Goal: Task Accomplishment & Management: Complete application form

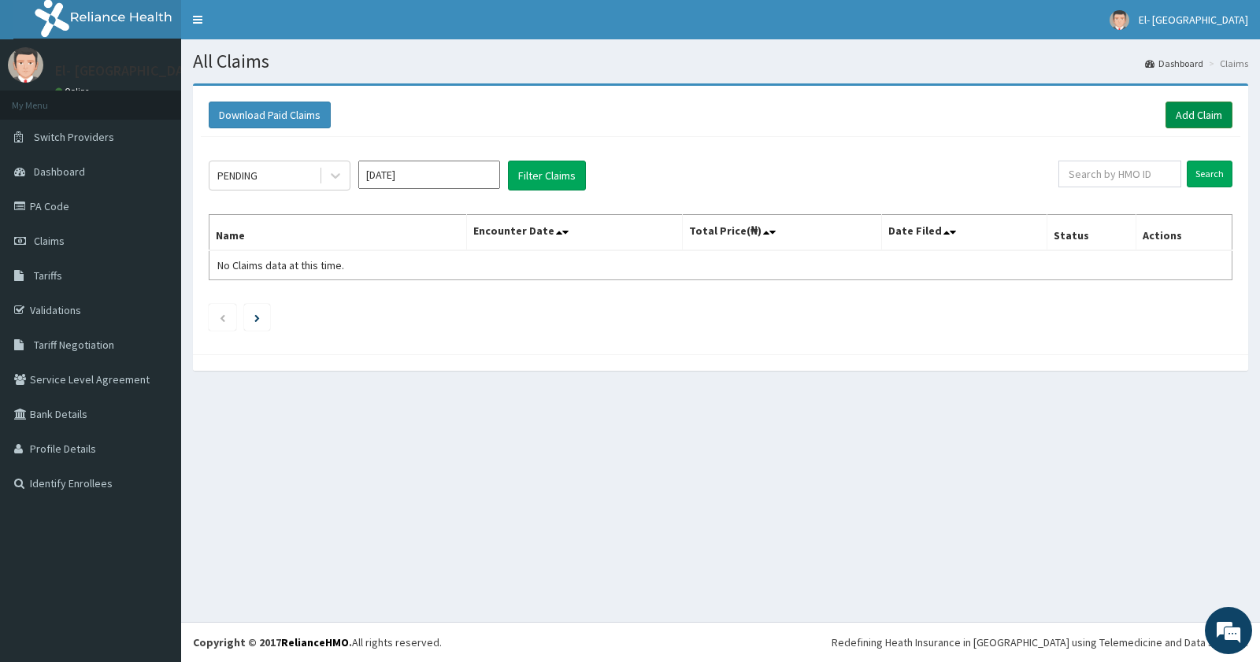
click at [1184, 113] on link "Add Claim" at bounding box center [1199, 115] width 67 height 27
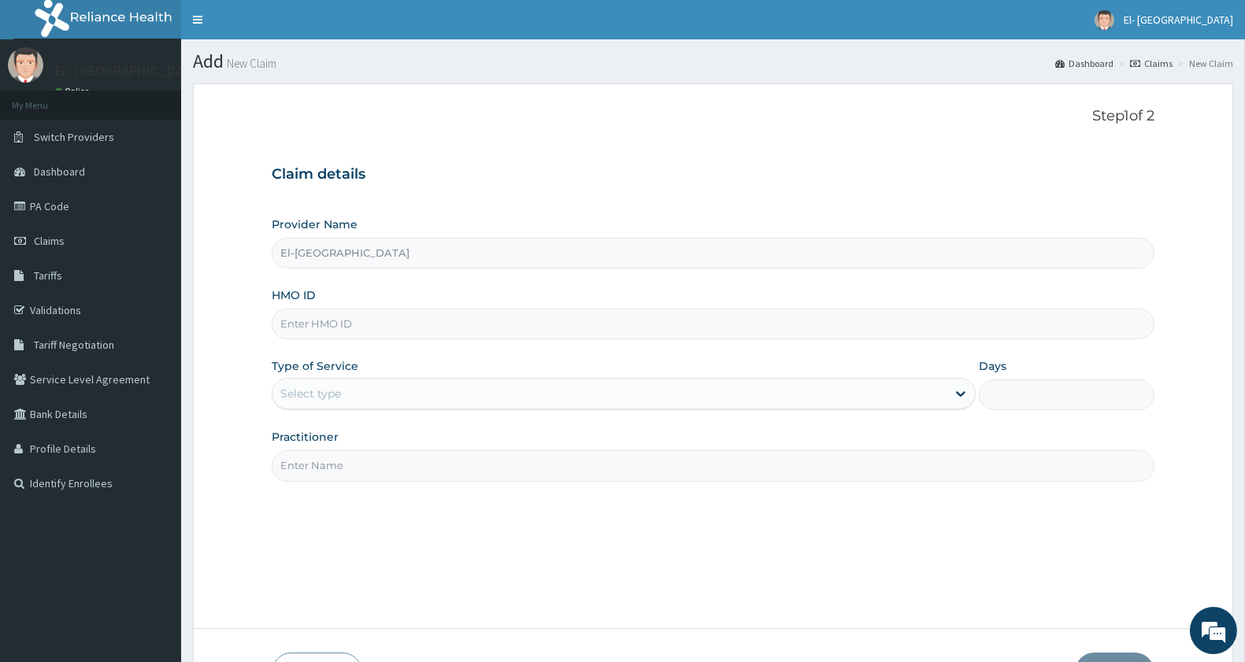
type input "El-[GEOGRAPHIC_DATA]"
click at [369, 327] on input "HMO ID" at bounding box center [713, 324] width 883 height 31
paste input "gbz/10254/c"
type input "gbz/10254/c"
click at [340, 399] on div "Select type" at bounding box center [310, 394] width 61 height 16
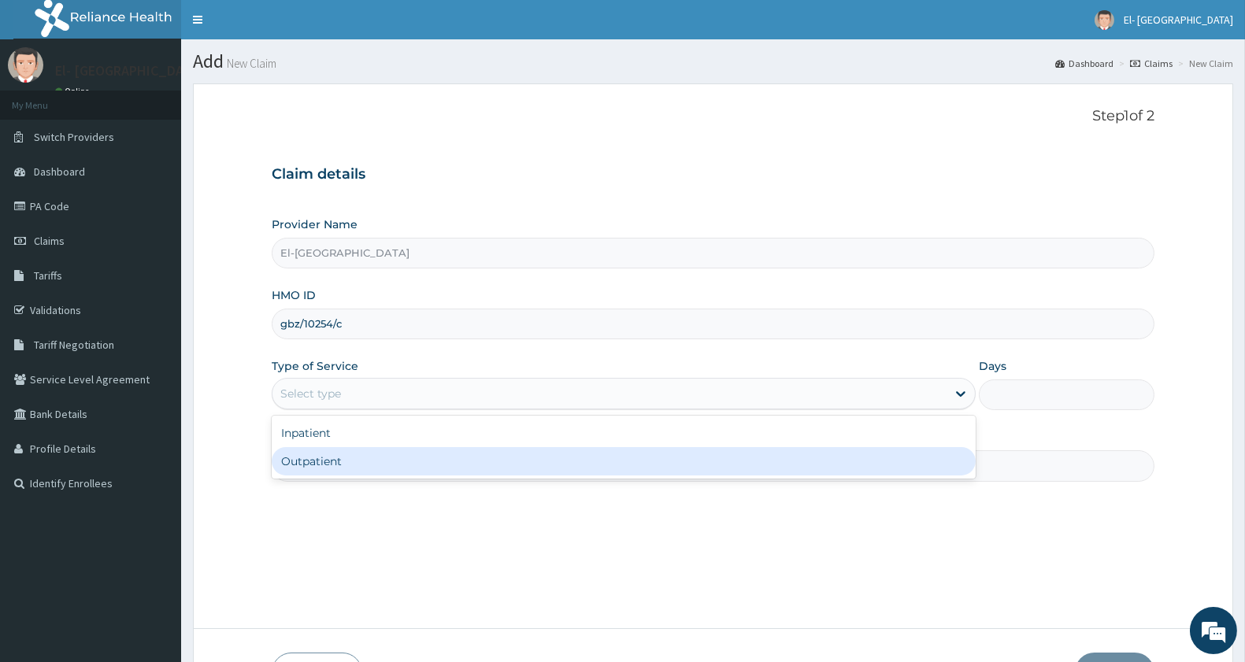
click at [343, 467] on div "Outpatient" at bounding box center [624, 461] width 704 height 28
type input "1"
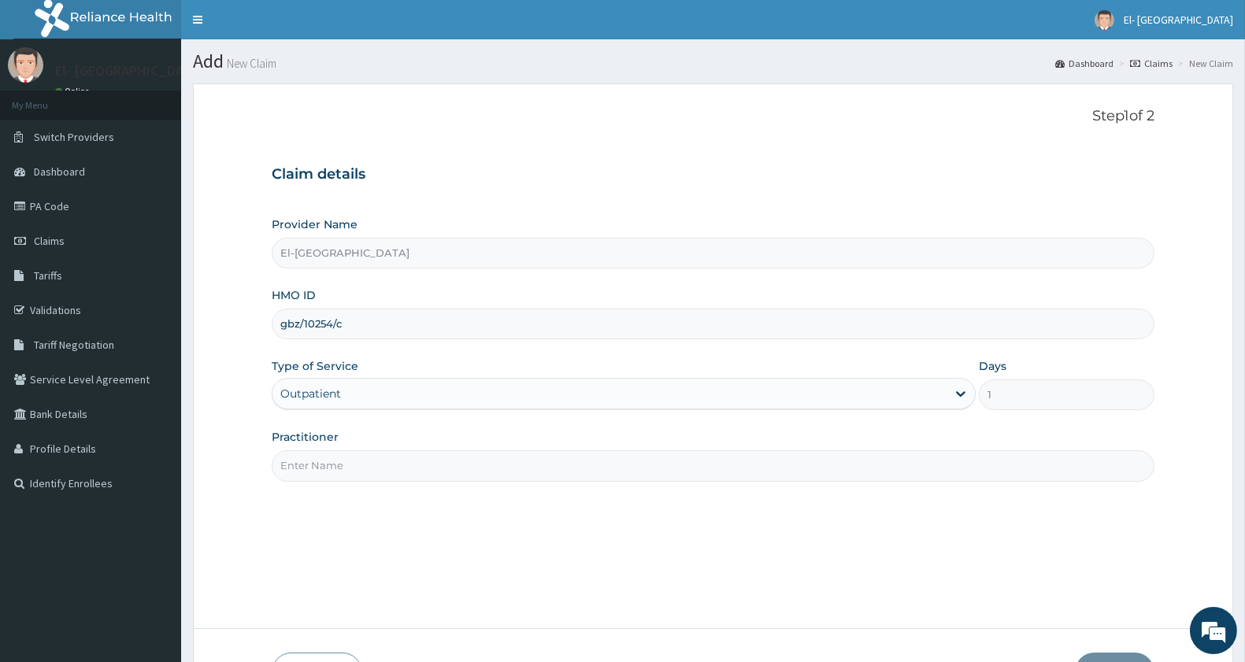
click at [382, 457] on input "Practitioner" at bounding box center [713, 465] width 883 height 31
click at [311, 469] on input "Practitioner" at bounding box center [713, 465] width 883 height 31
type input "DR ADEYINKA"
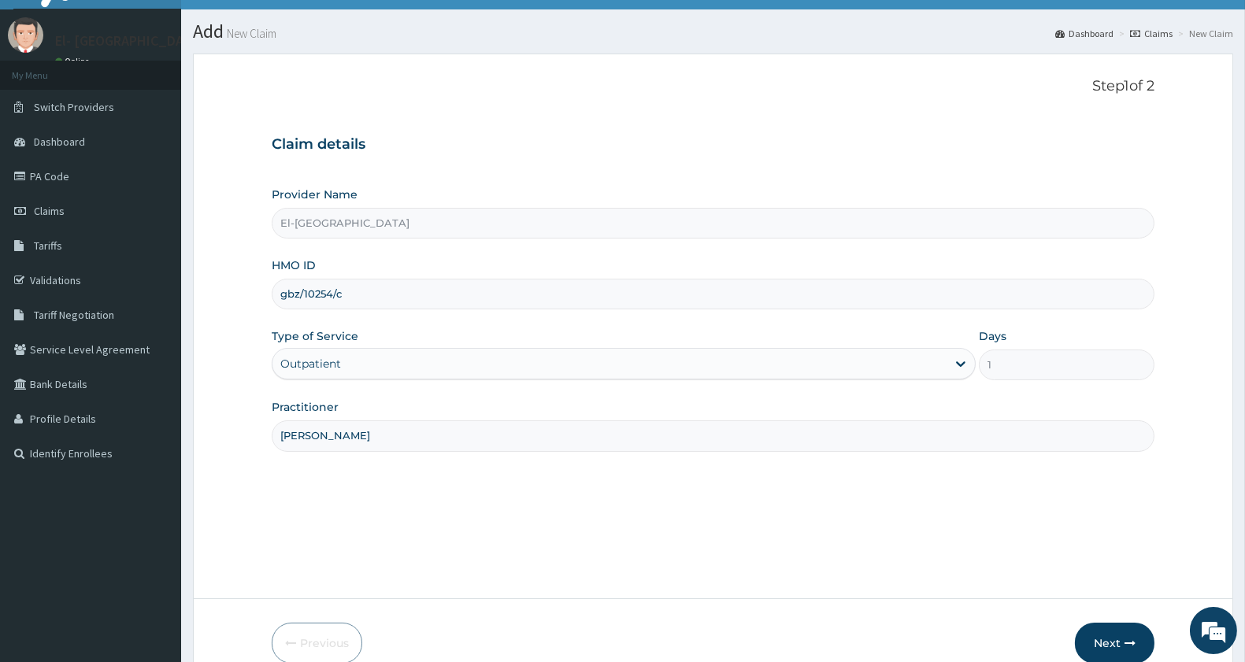
scroll to position [108, 0]
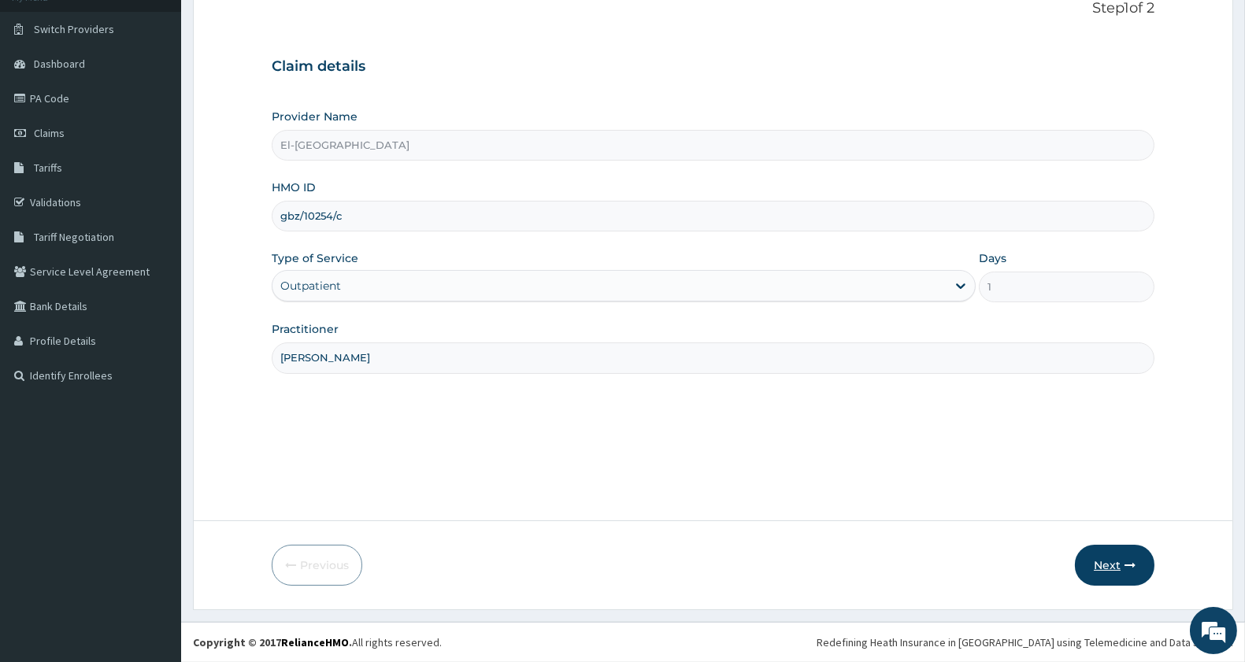
click at [1096, 565] on button "Next" at bounding box center [1115, 565] width 80 height 41
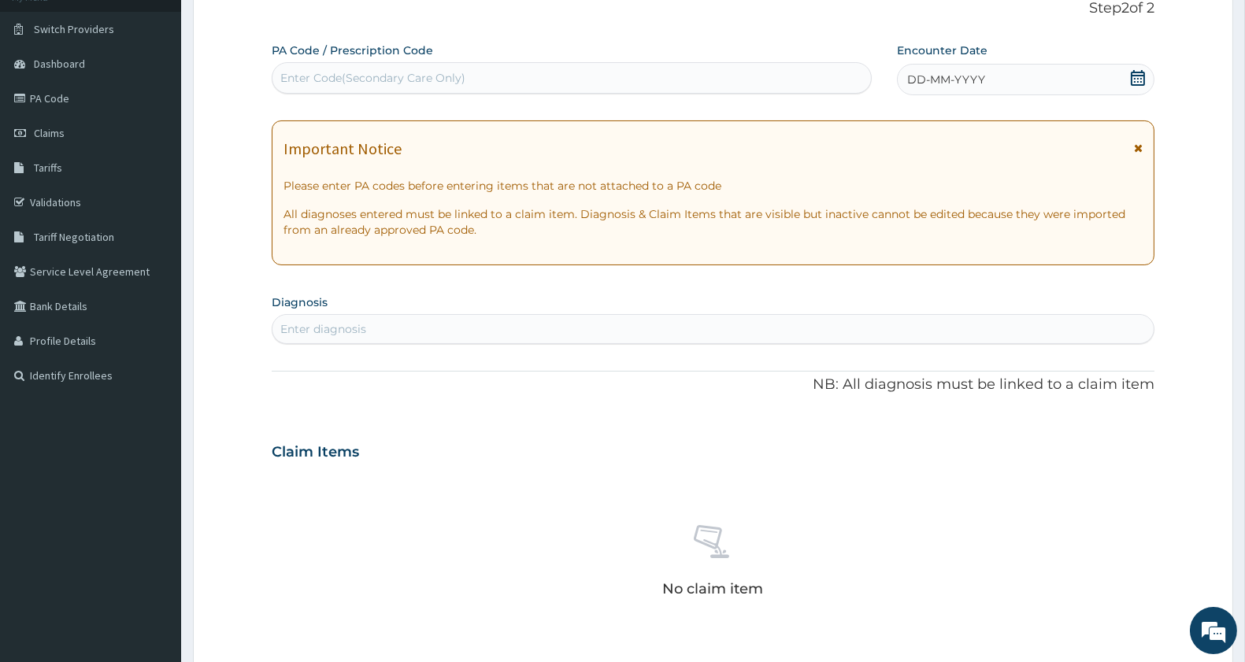
click at [1012, 72] on div "DD-MM-YYYY" at bounding box center [1026, 80] width 258 height 32
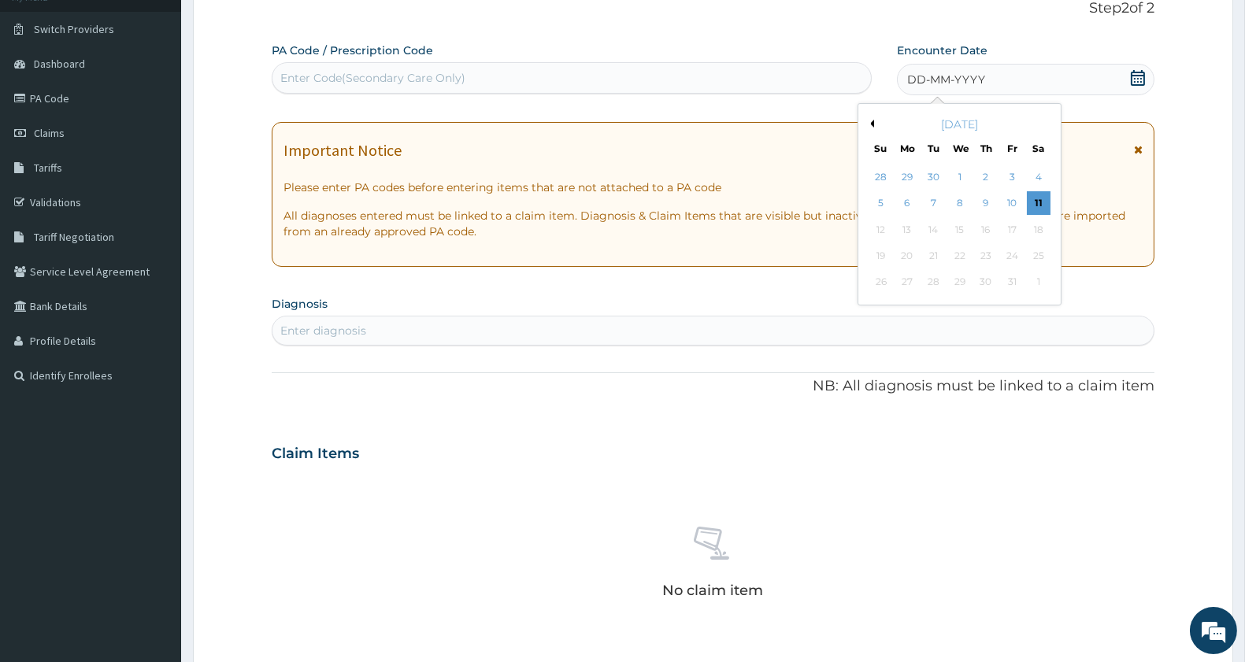
click at [872, 124] on button "Previous Month" at bounding box center [870, 124] width 8 height 8
click at [904, 205] on div "8" at bounding box center [907, 204] width 24 height 24
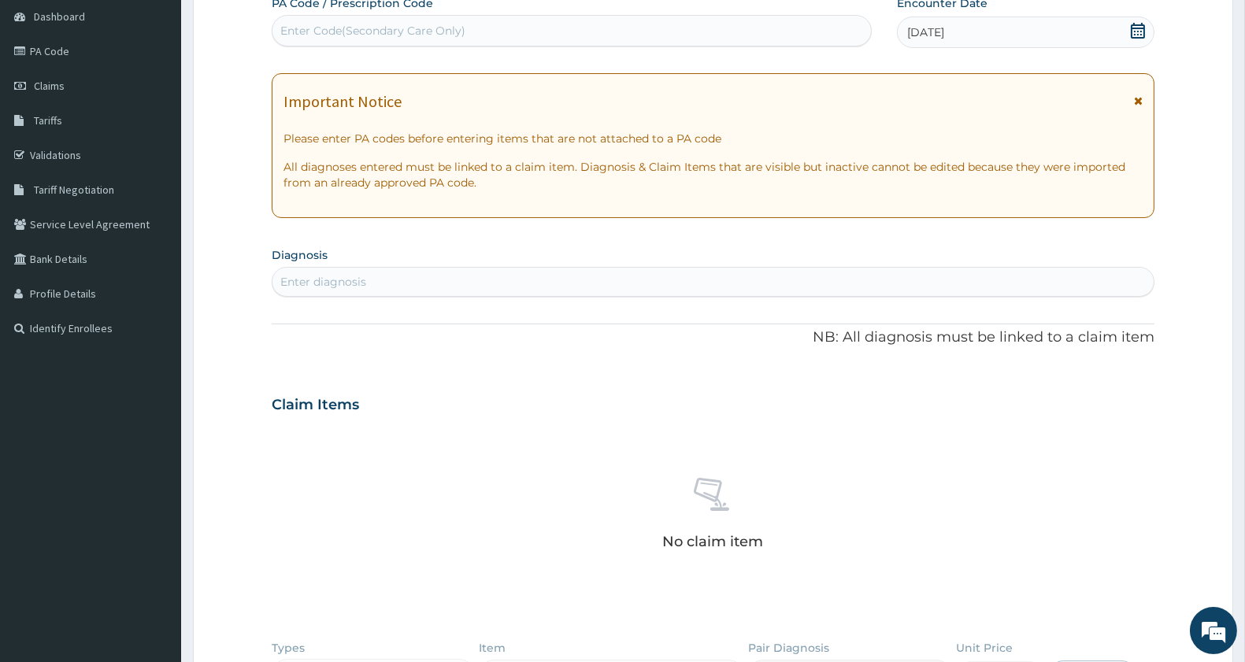
scroll to position [284, 0]
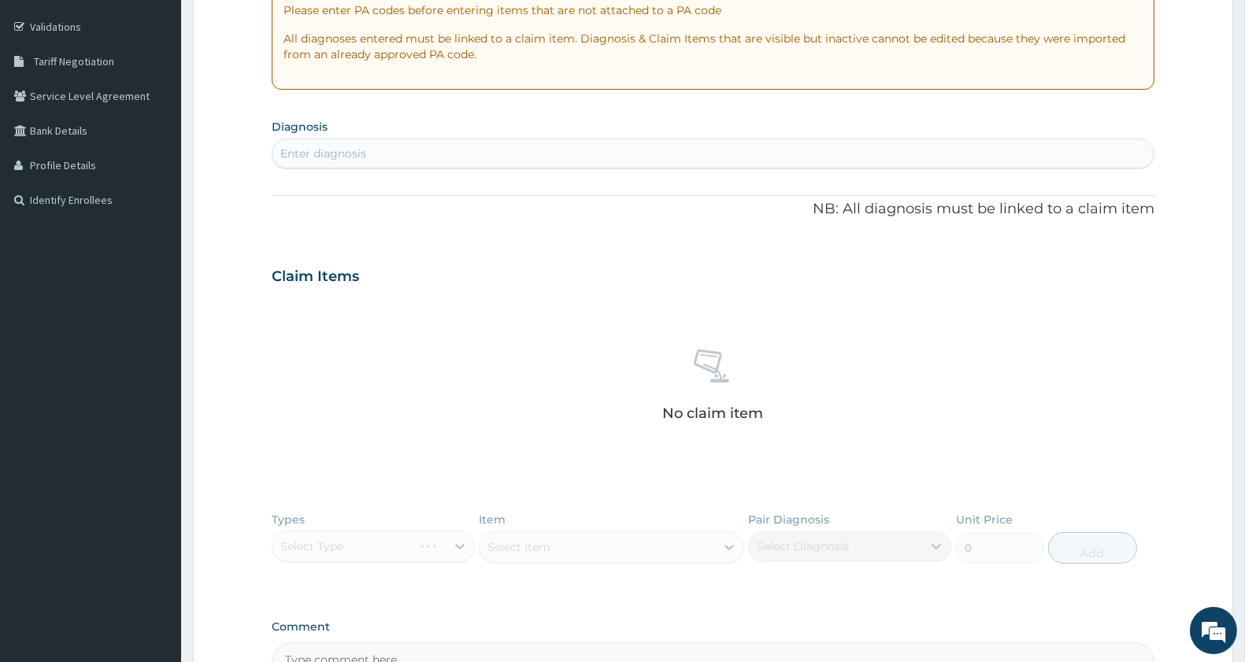
click at [458, 152] on div "Enter diagnosis" at bounding box center [713, 153] width 881 height 25
type input "sepsis"
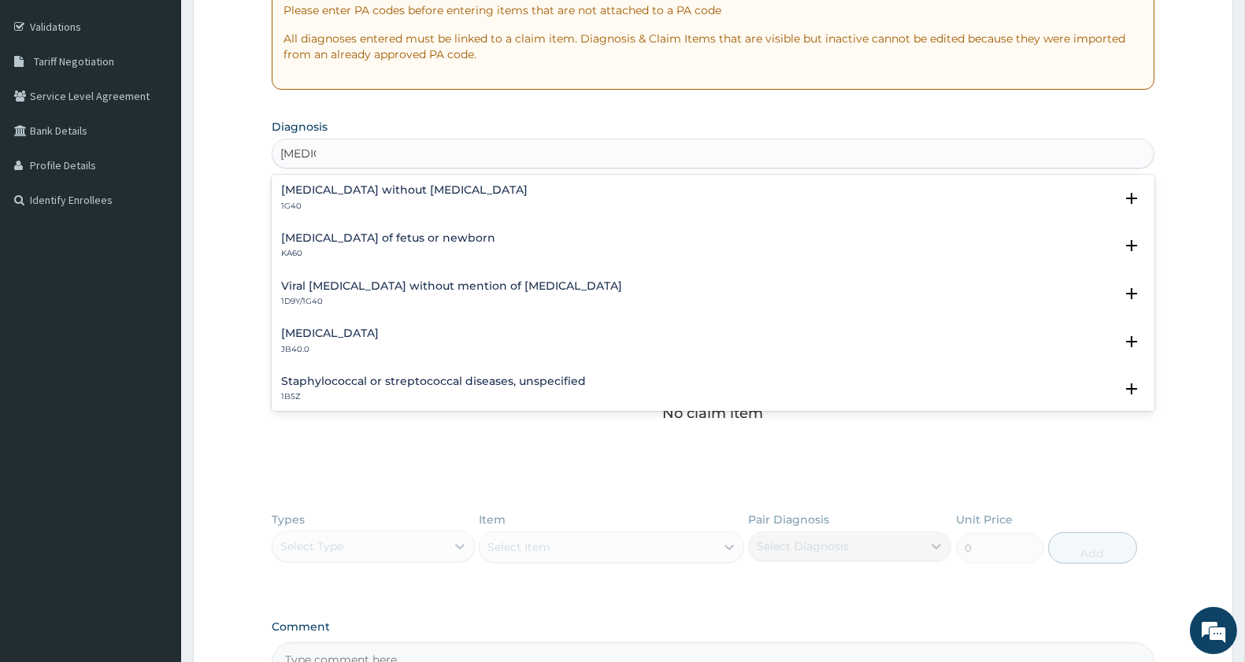
scroll to position [87, 0]
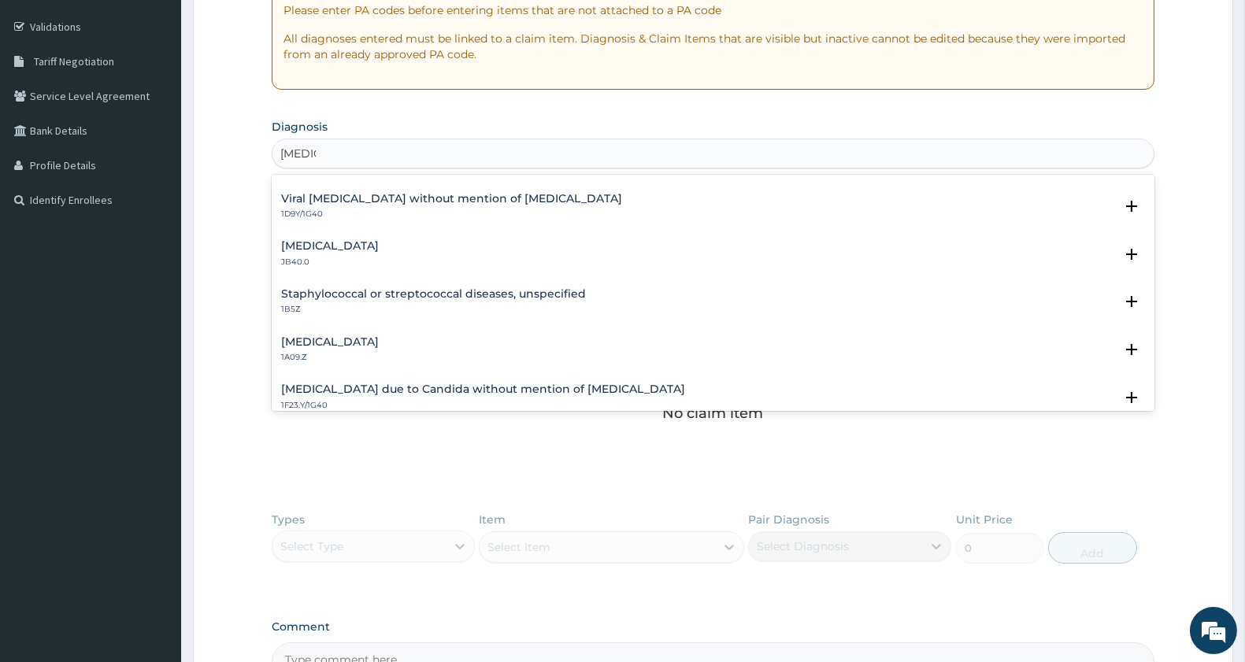
click at [351, 339] on h4 "Salmonella infection, unspecified" at bounding box center [330, 342] width 98 height 12
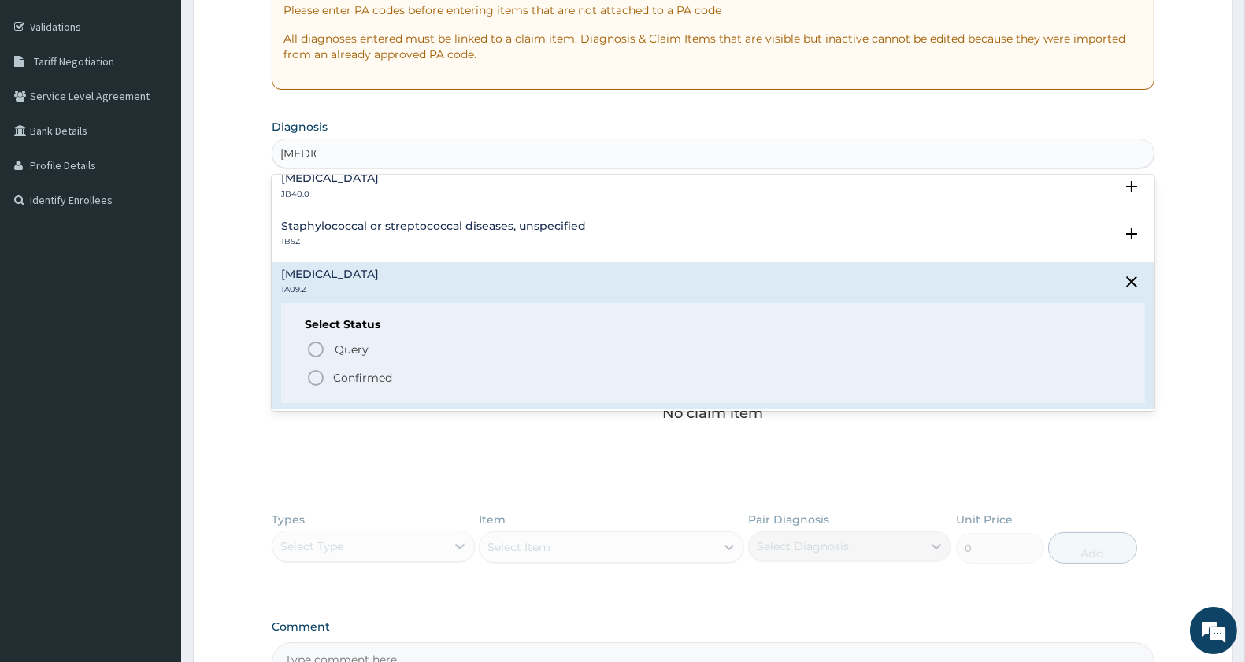
scroll to position [175, 0]
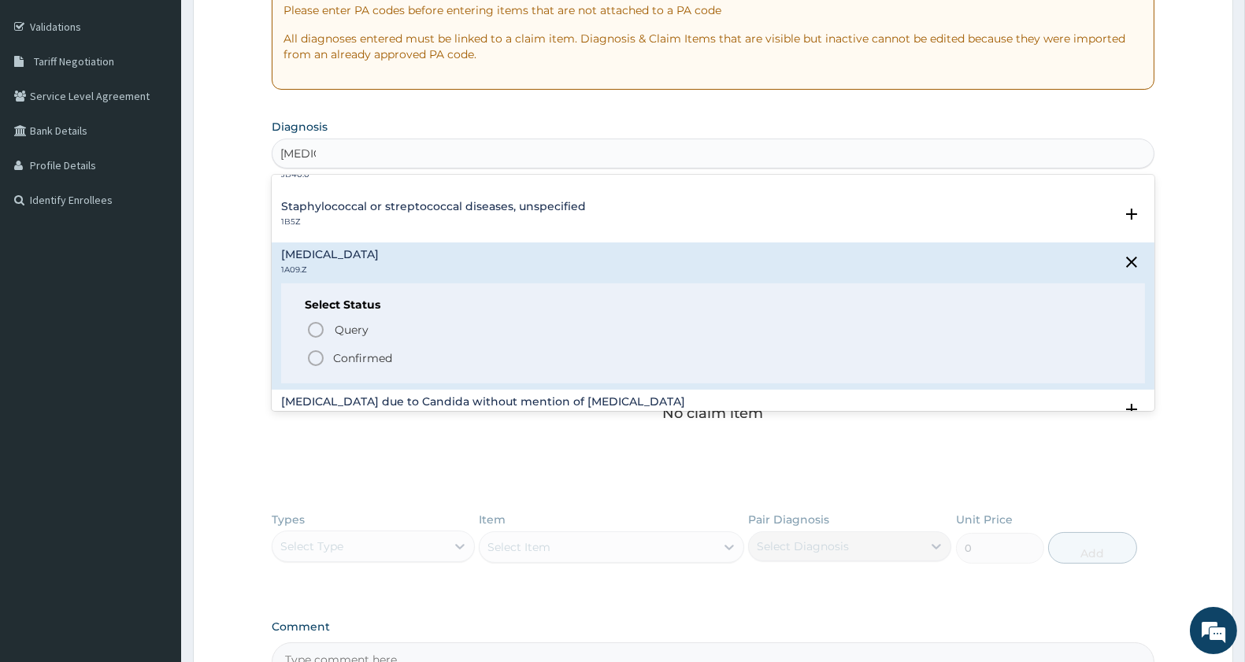
click at [317, 360] on icon "status option filled" at bounding box center [315, 358] width 19 height 19
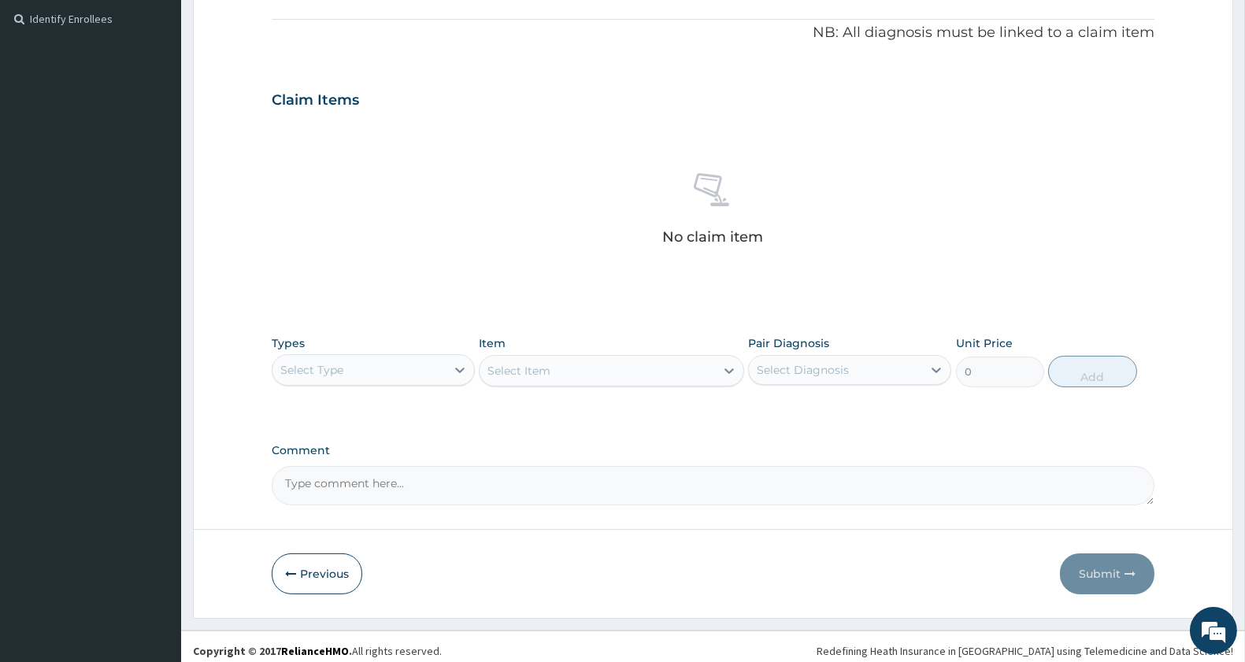
scroll to position [473, 0]
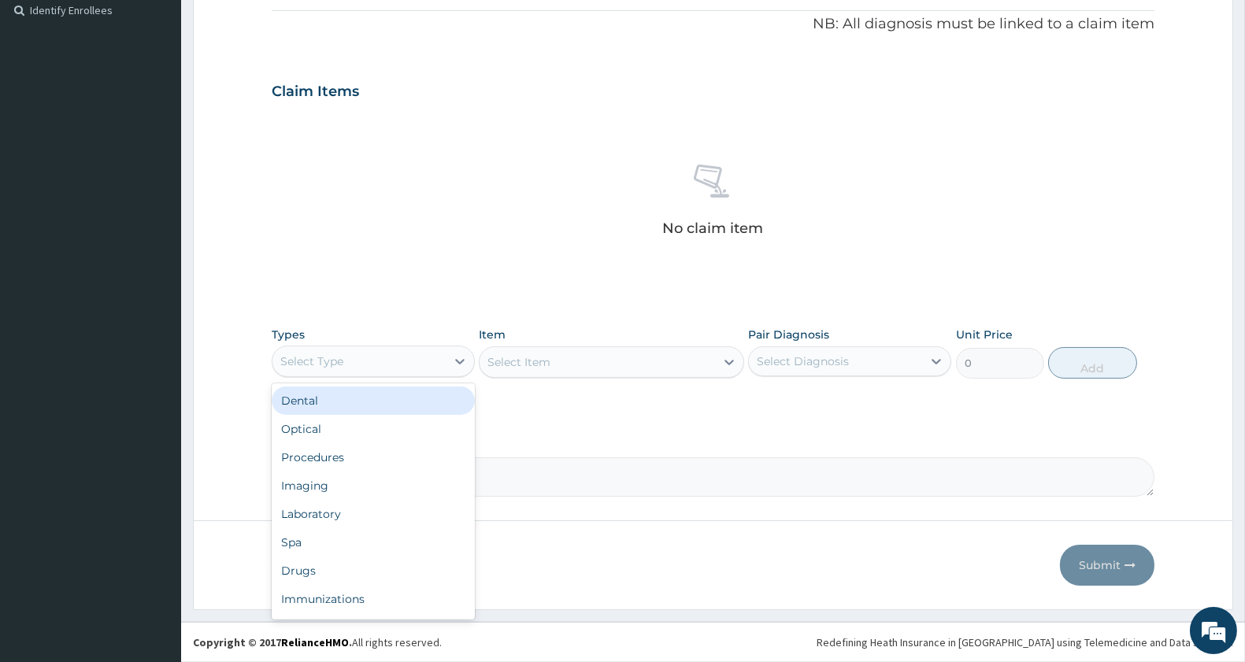
click at [413, 351] on div "Select Type" at bounding box center [359, 361] width 173 height 25
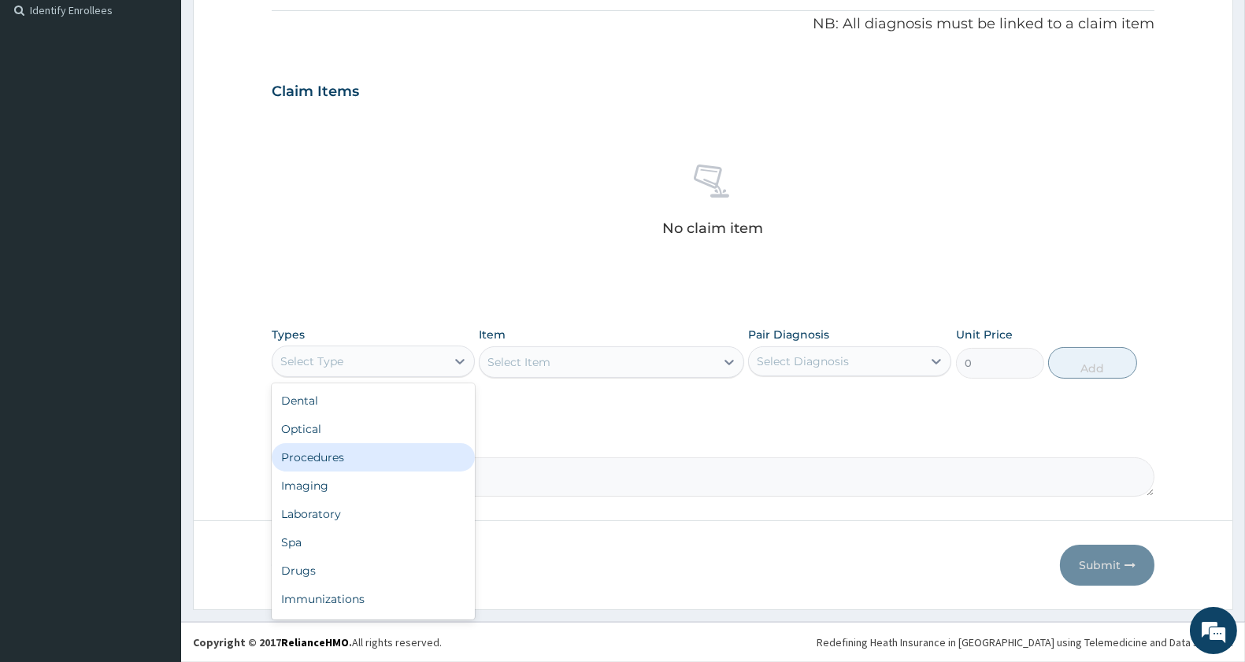
click at [328, 450] on div "Procedures" at bounding box center [373, 457] width 203 height 28
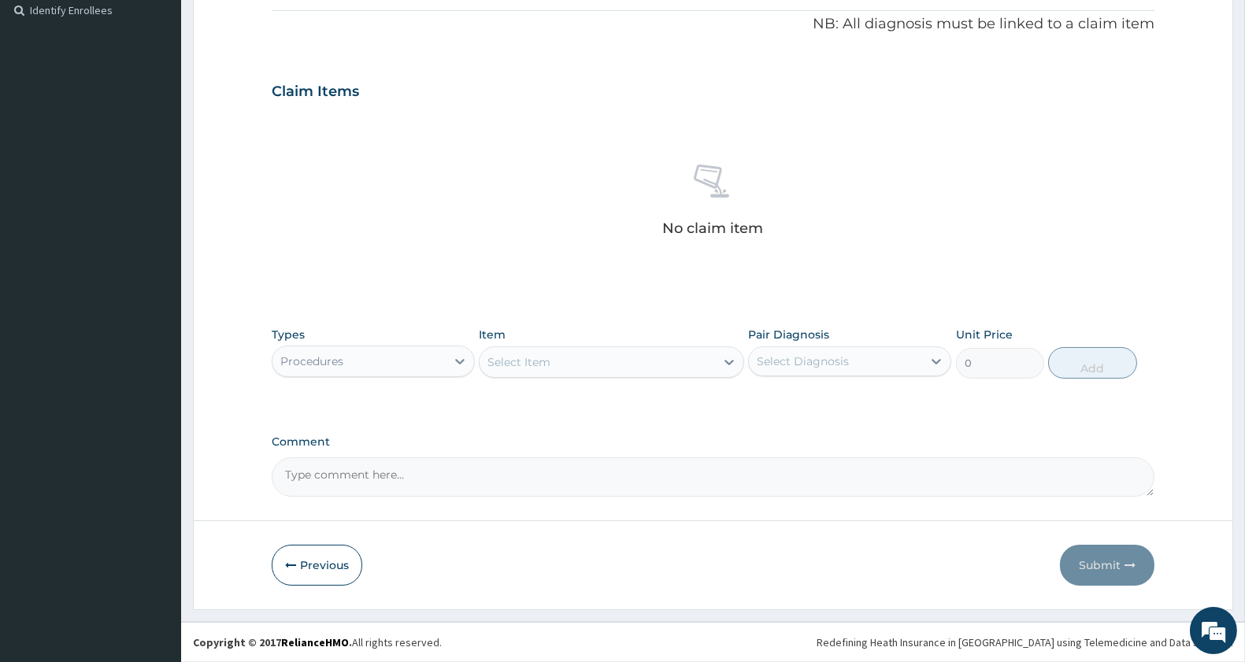
click at [617, 358] on div "Select Item" at bounding box center [597, 362] width 235 height 25
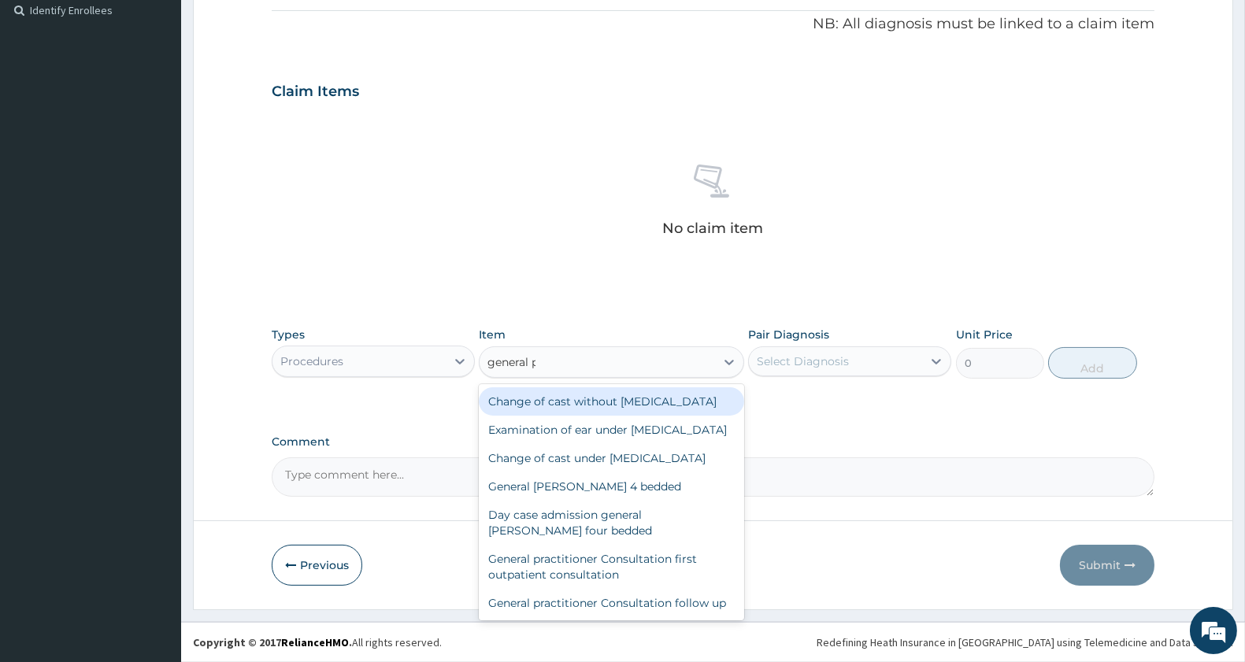
type input "general pr"
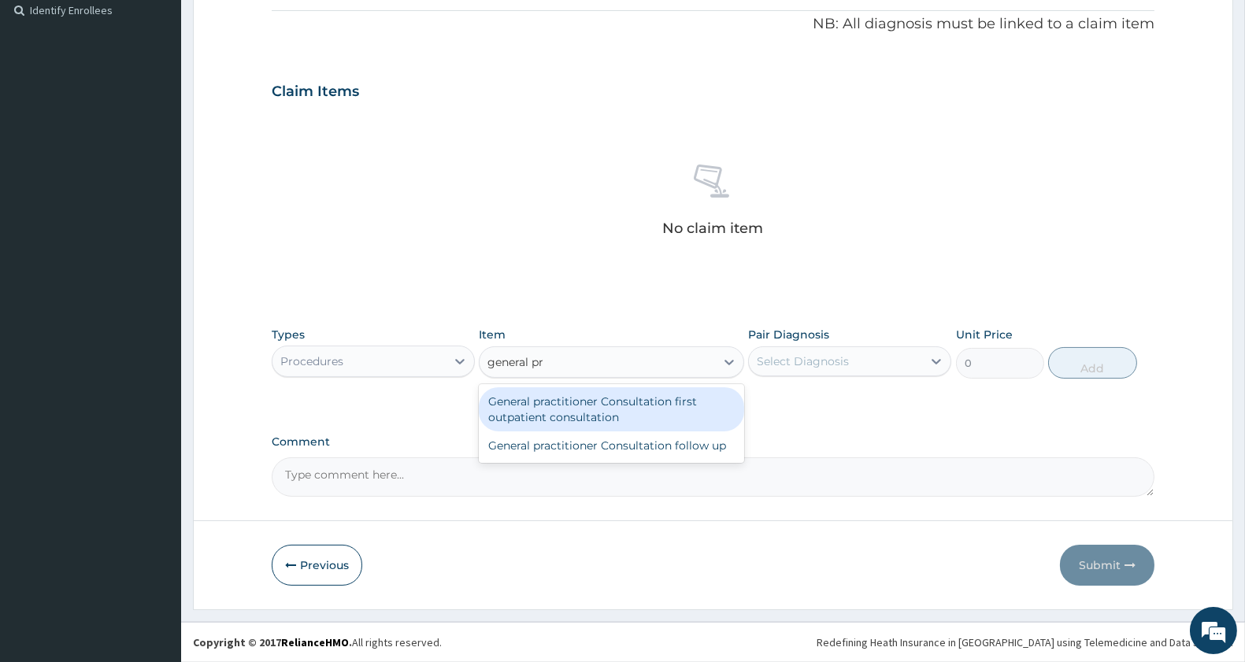
drag, startPoint x: 575, startPoint y: 408, endPoint x: 754, endPoint y: 382, distance: 180.7
click at [581, 410] on div "General practitioner Consultation first outpatient consultation" at bounding box center [611, 409] width 265 height 44
type input "3000"
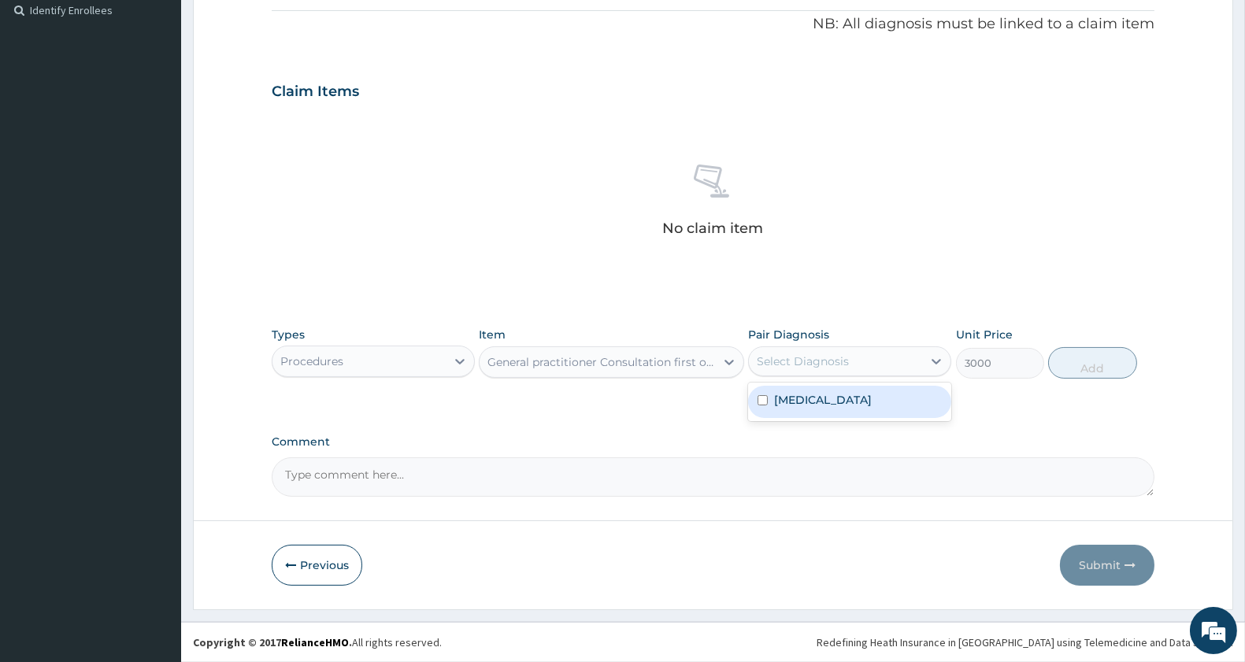
drag, startPoint x: 797, startPoint y: 361, endPoint x: 832, endPoint y: 399, distance: 51.9
click at [798, 361] on div "Select Diagnosis" at bounding box center [803, 362] width 92 height 16
click at [837, 403] on label "Salmonella infection, unspecified" at bounding box center [823, 400] width 98 height 16
checkbox input "true"
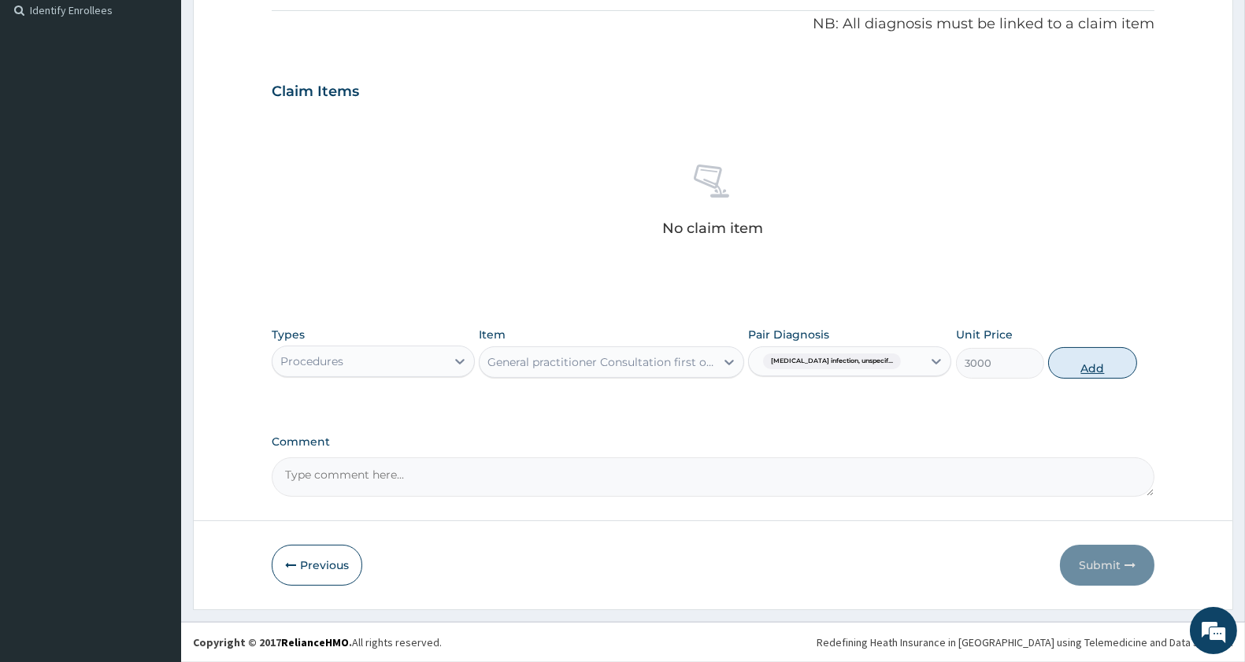
click at [1096, 358] on button "Add" at bounding box center [1092, 363] width 88 height 32
type input "0"
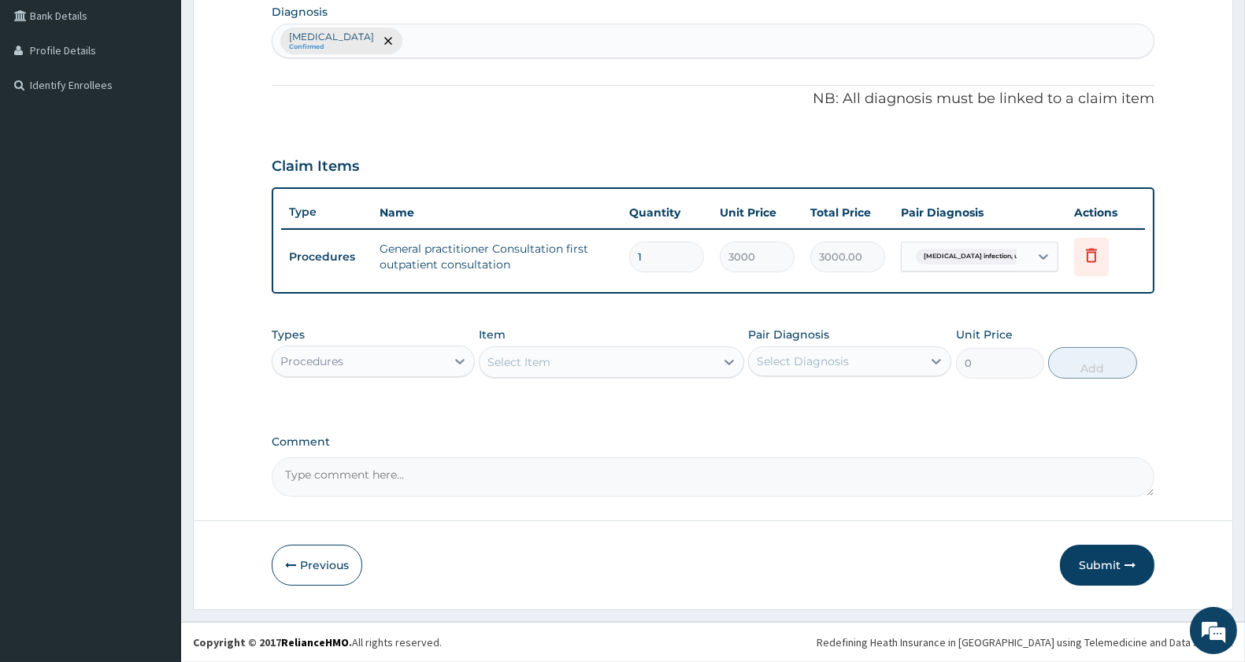
scroll to position [397, 0]
drag, startPoint x: 270, startPoint y: 351, endPoint x: 328, endPoint y: 361, distance: 58.3
click at [276, 355] on form "Step 2 of 2 PA Code / Prescription Code Enter Code(Secondary Care Only) Encount…" at bounding box center [713, 149] width 1040 height 925
click at [365, 350] on div "Procedures" at bounding box center [359, 362] width 173 height 25
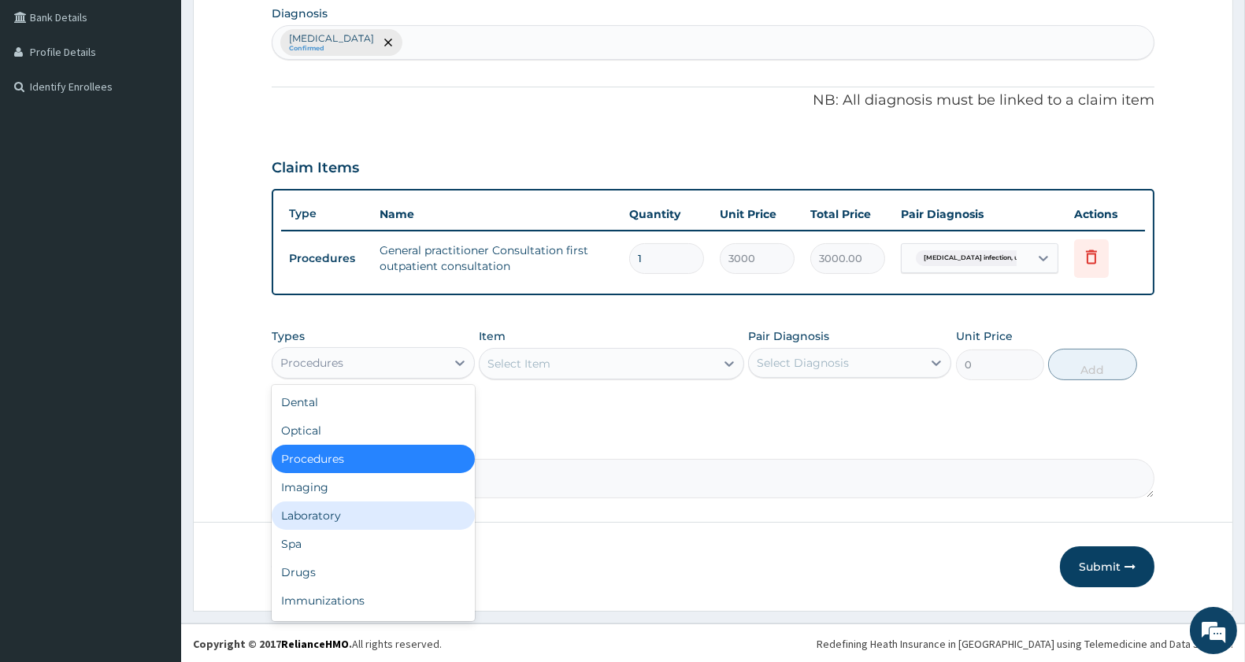
click at [317, 507] on div "Laboratory" at bounding box center [373, 516] width 203 height 28
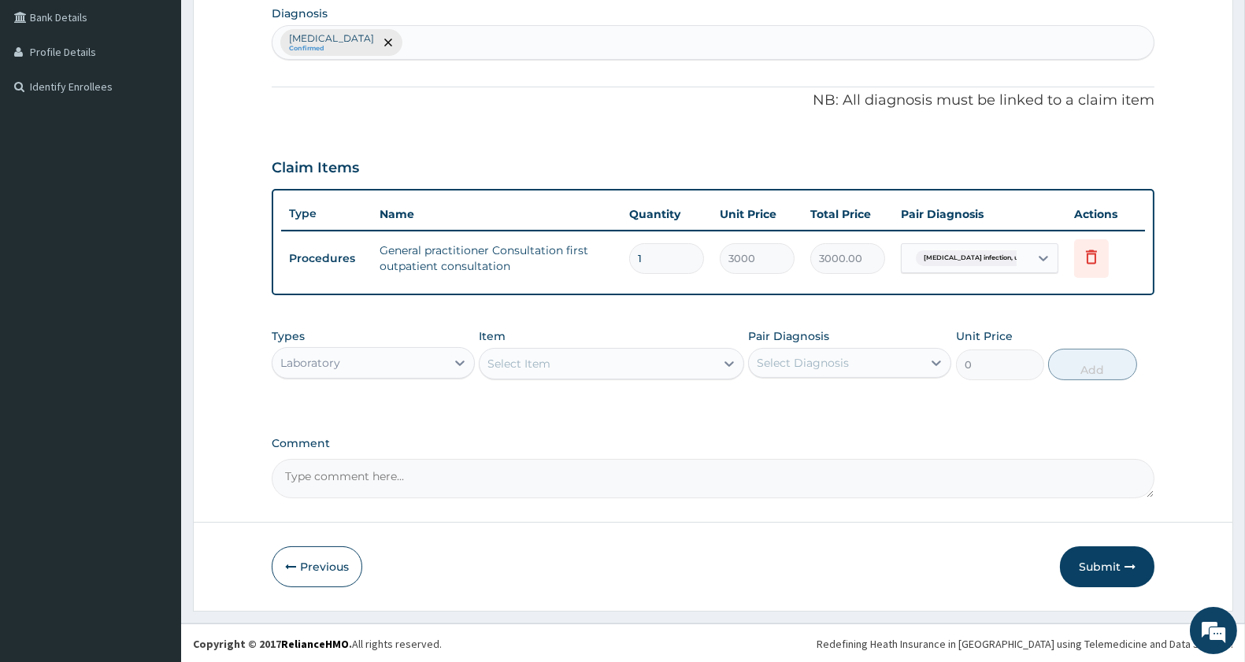
click at [588, 372] on div "Select Item" at bounding box center [597, 363] width 235 height 25
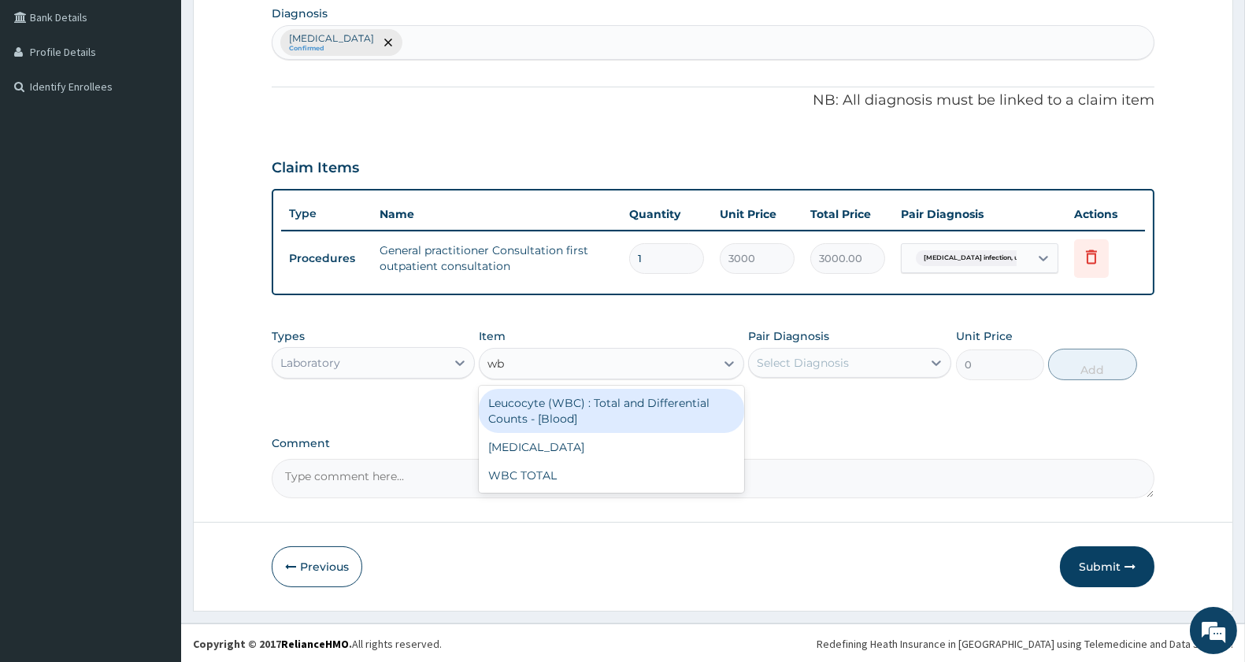
type input "wbc"
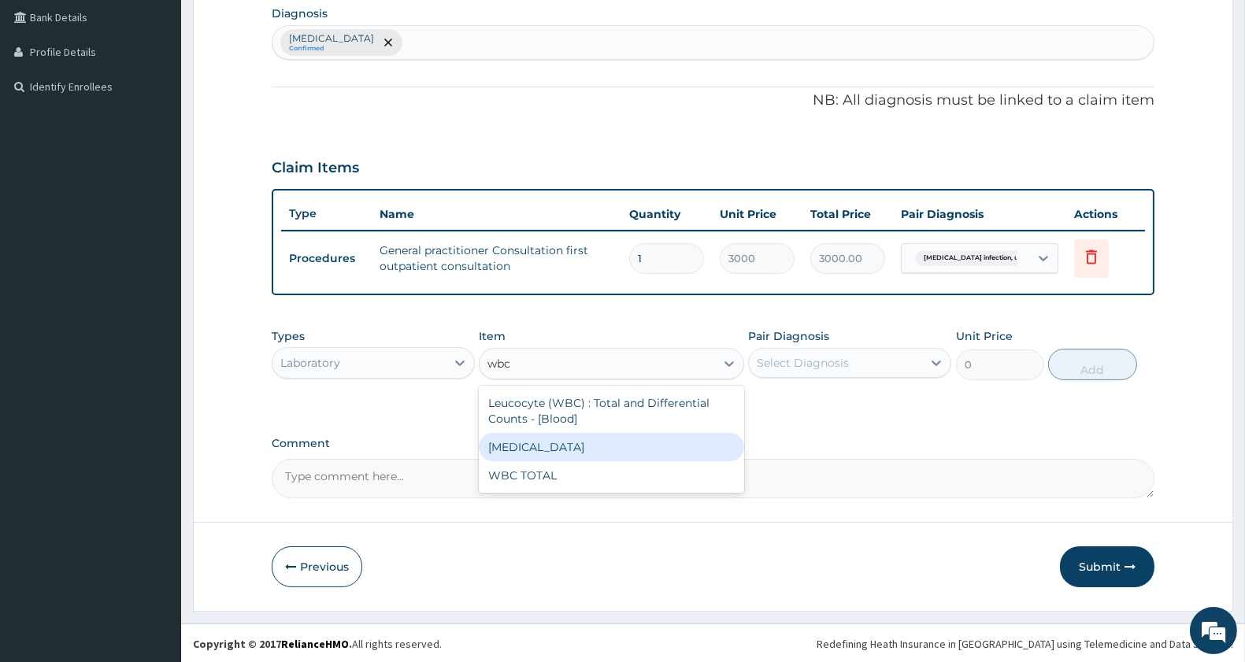
drag, startPoint x: 560, startPoint y: 454, endPoint x: 617, endPoint y: 422, distance: 65.6
click at [562, 451] on div "WBC DIFFERENTIAL" at bounding box center [611, 447] width 265 height 28
type input "1500"
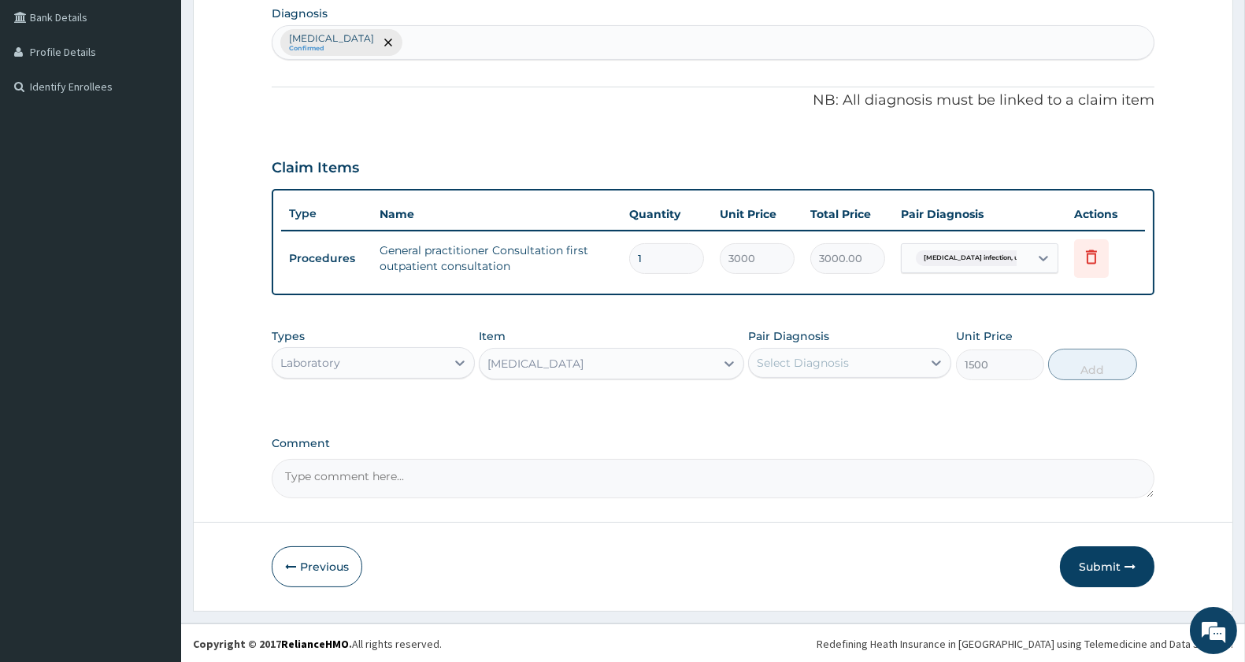
click at [865, 343] on div "Pair Diagnosis Select Diagnosis" at bounding box center [849, 354] width 203 height 52
click at [861, 368] on div "Select Diagnosis" at bounding box center [835, 362] width 173 height 25
drag, startPoint x: 868, startPoint y: 397, endPoint x: 926, endPoint y: 410, distance: 59.8
click at [869, 399] on label "Salmonella infection, unspecified" at bounding box center [823, 402] width 98 height 16
checkbox input "true"
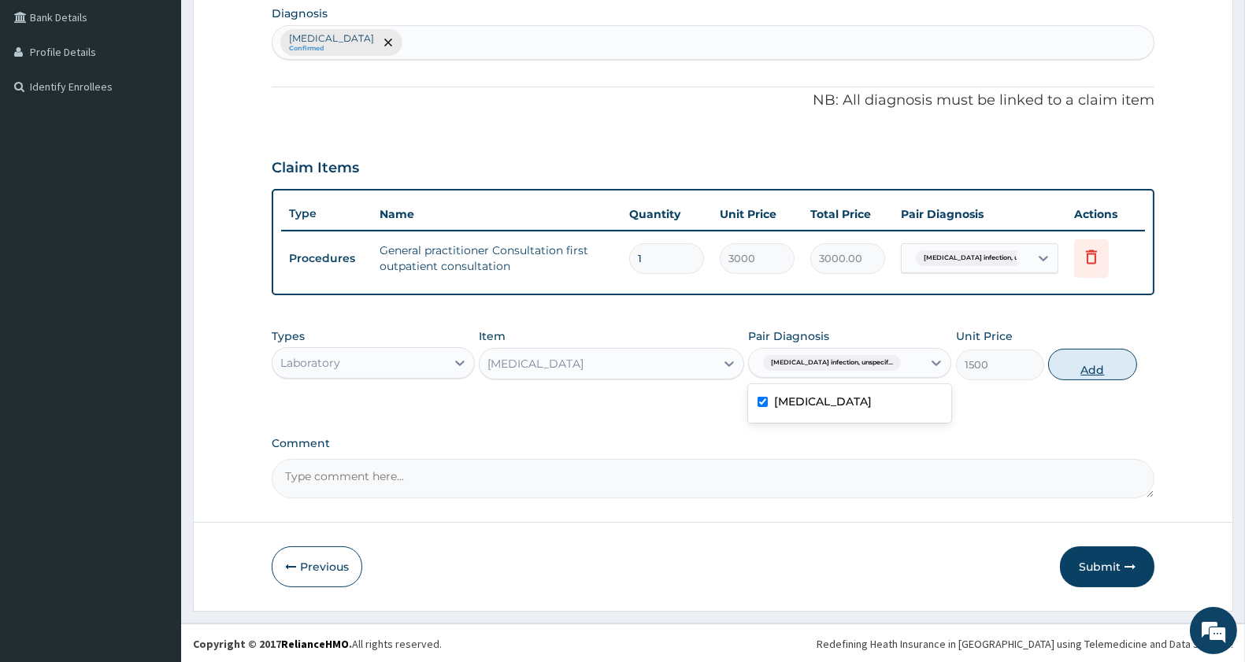
click at [1097, 365] on button "Add" at bounding box center [1092, 365] width 88 height 32
type input "0"
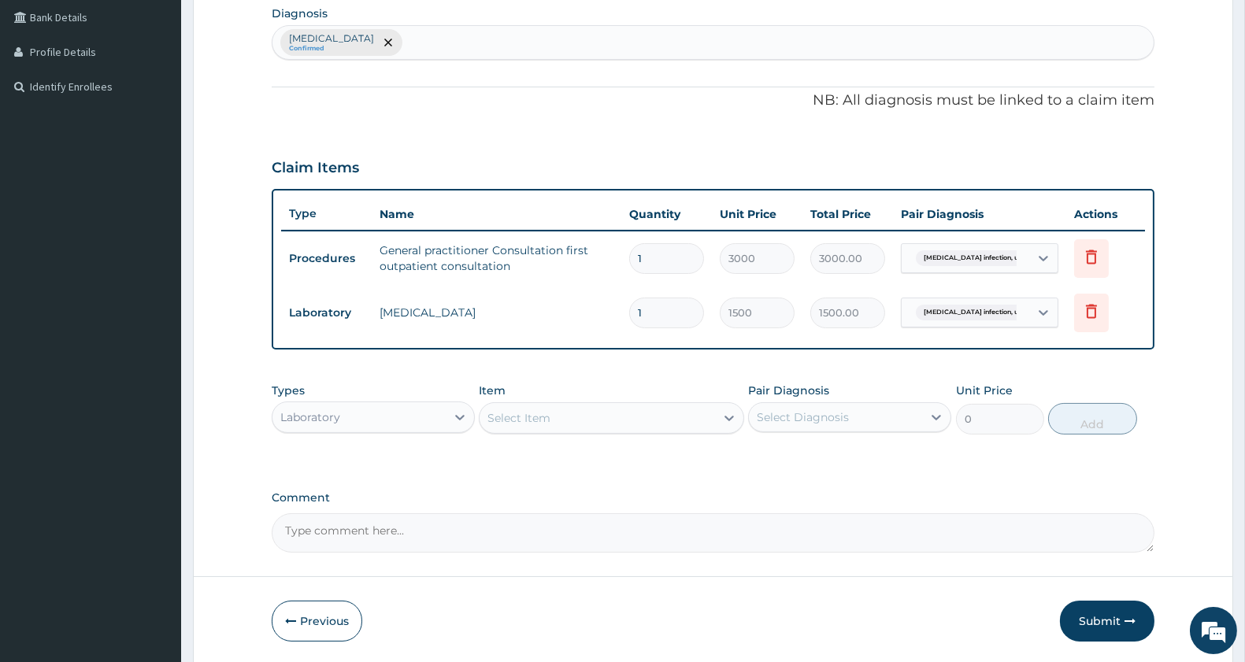
click at [540, 414] on div "Select Item" at bounding box center [519, 418] width 63 height 16
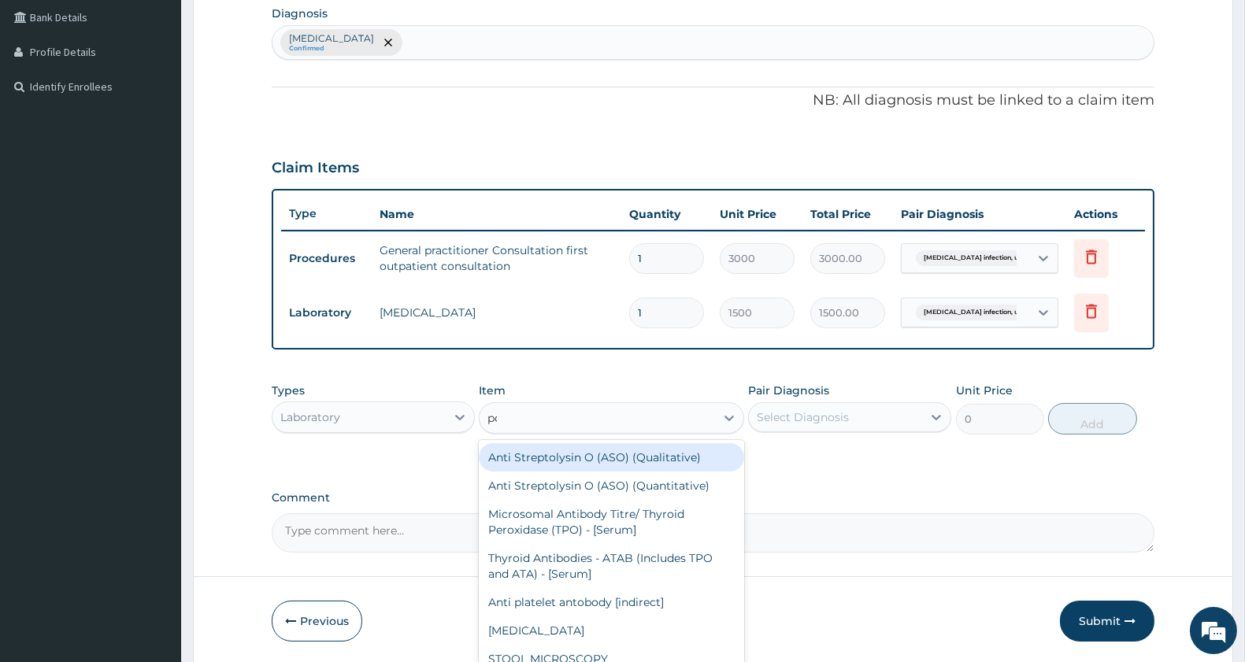
type input "pcv"
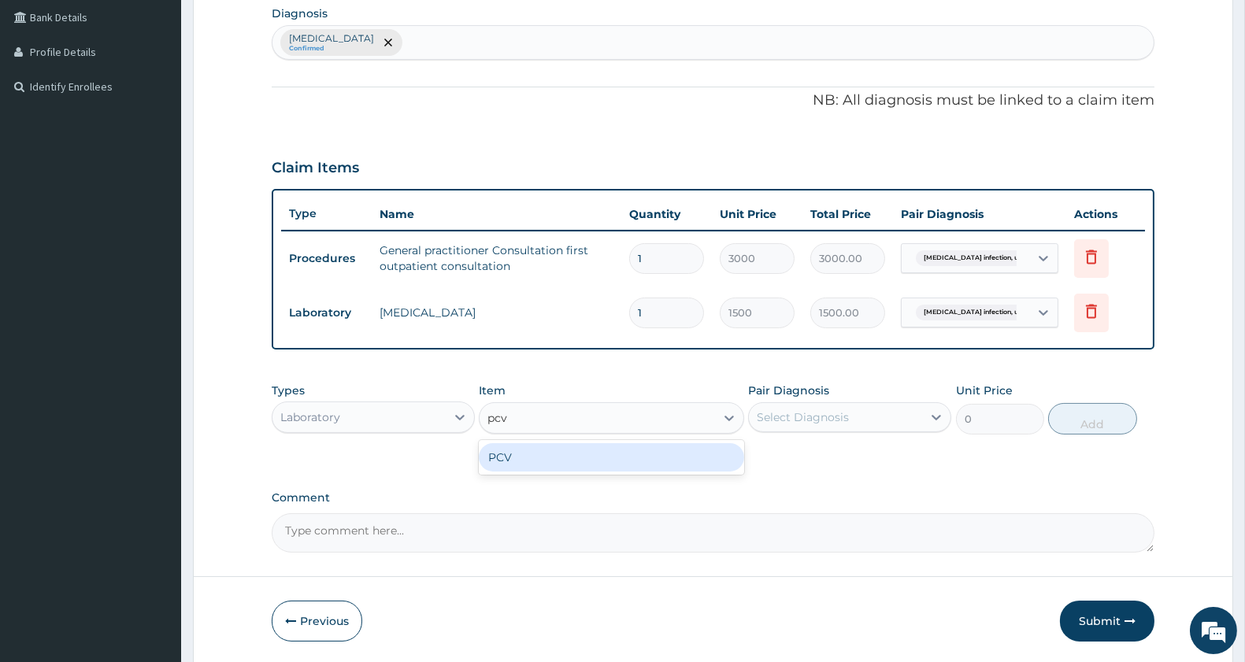
drag, startPoint x: 562, startPoint y: 445, endPoint x: 570, endPoint y: 453, distance: 11.7
click at [564, 453] on div "PCV" at bounding box center [611, 457] width 265 height 28
type input "1500"
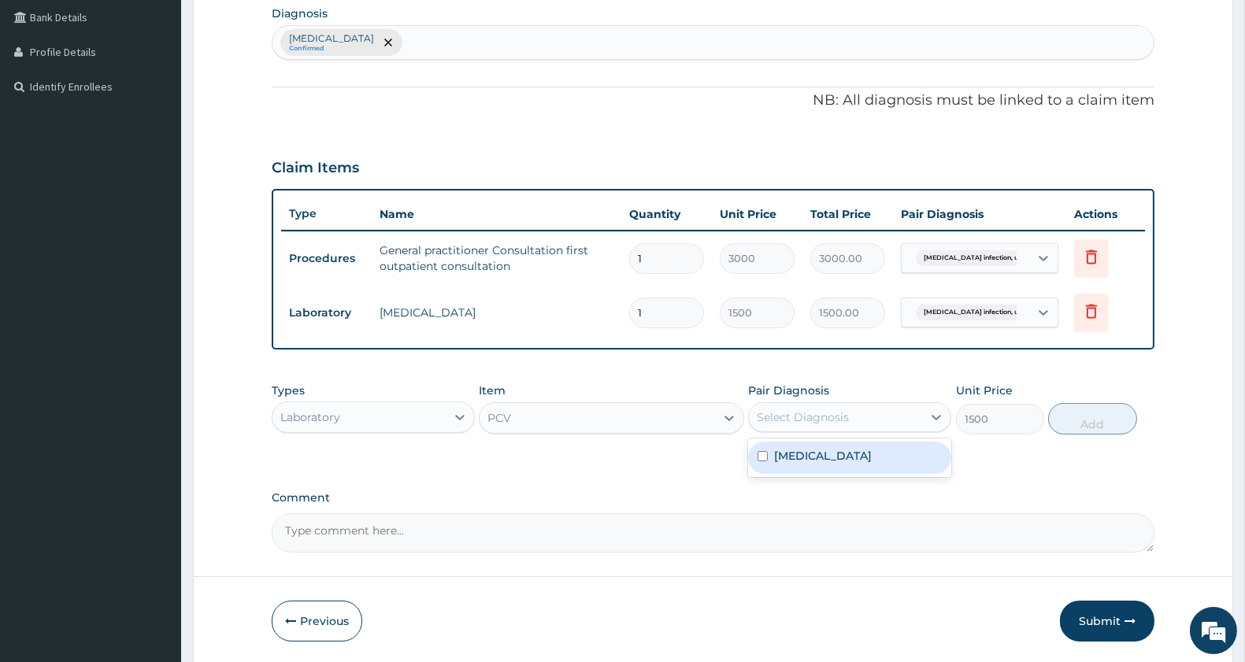
click at [806, 406] on div "Select Diagnosis" at bounding box center [835, 417] width 173 height 25
click at [801, 464] on label "Salmonella infection, unspecified" at bounding box center [823, 456] width 98 height 16
checkbox input "true"
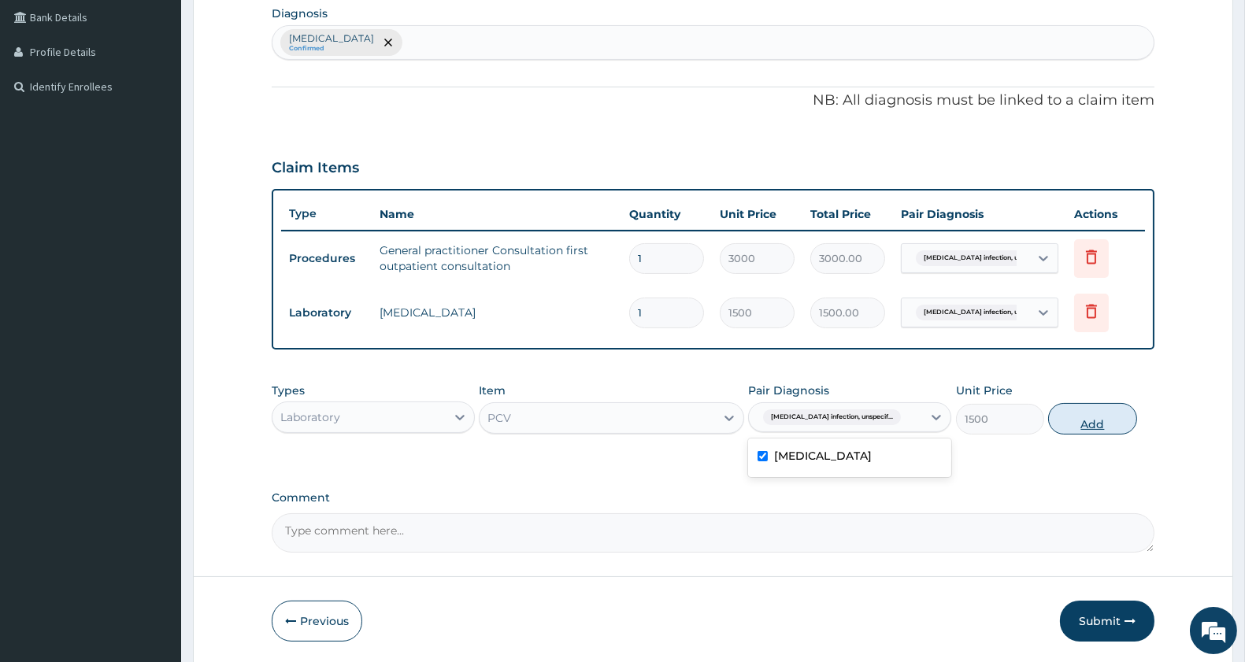
click at [1097, 428] on button "Add" at bounding box center [1092, 419] width 88 height 32
type input "0"
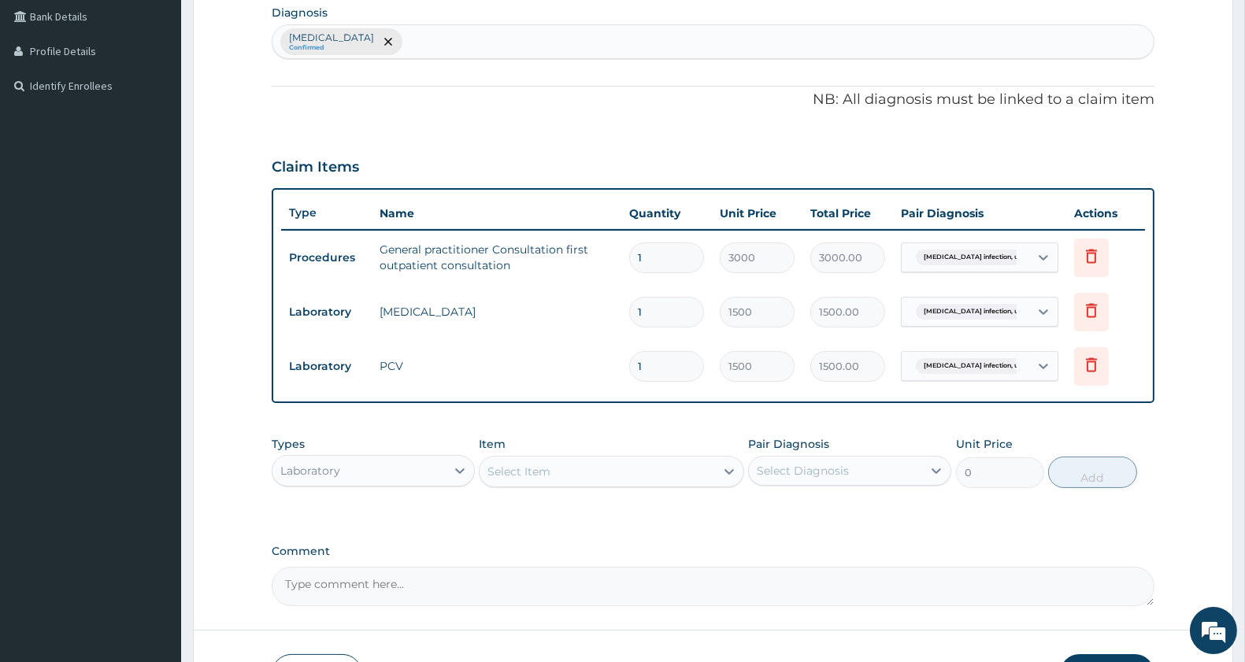
scroll to position [506, 0]
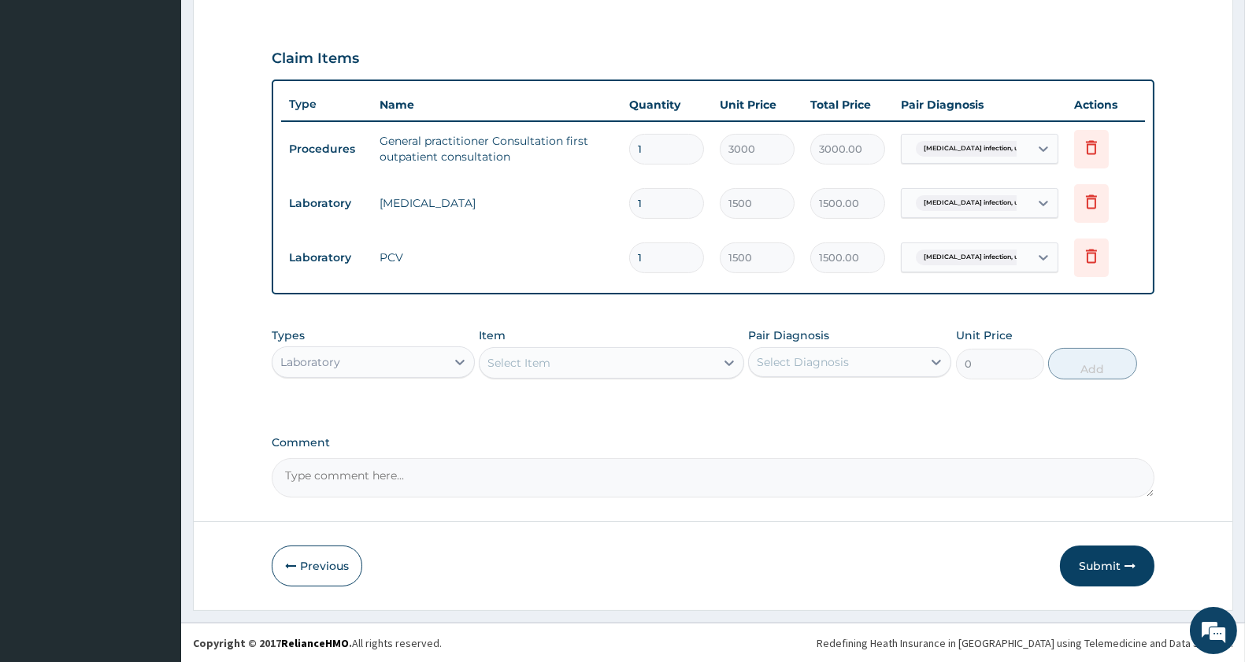
click at [311, 358] on div "Laboratory" at bounding box center [310, 362] width 60 height 16
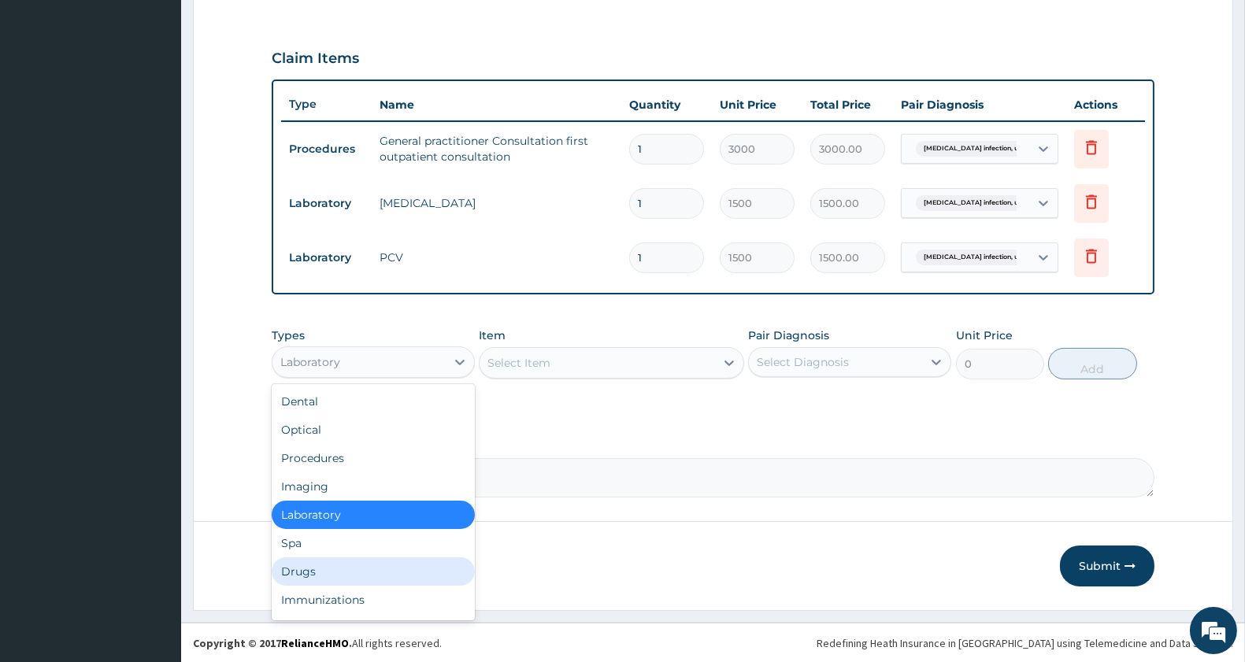
drag, startPoint x: 313, startPoint y: 575, endPoint x: 324, endPoint y: 571, distance: 11.0
click at [317, 571] on div "Drugs" at bounding box center [373, 572] width 203 height 28
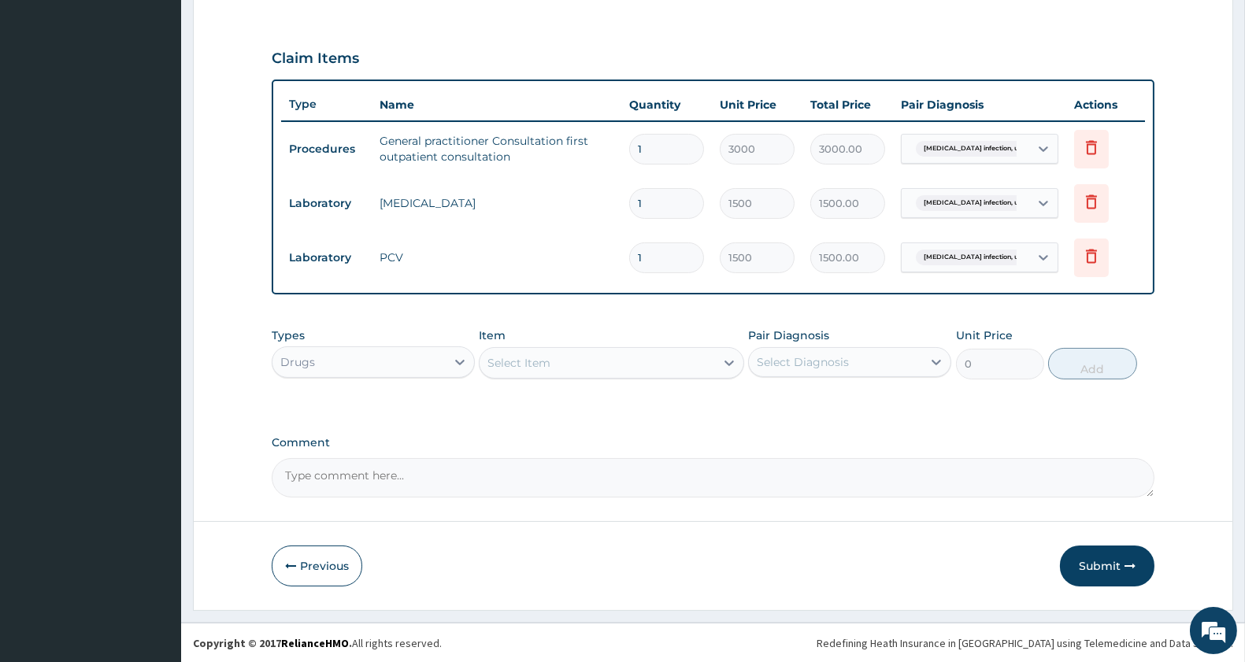
click at [540, 352] on div "Select Item" at bounding box center [597, 362] width 235 height 25
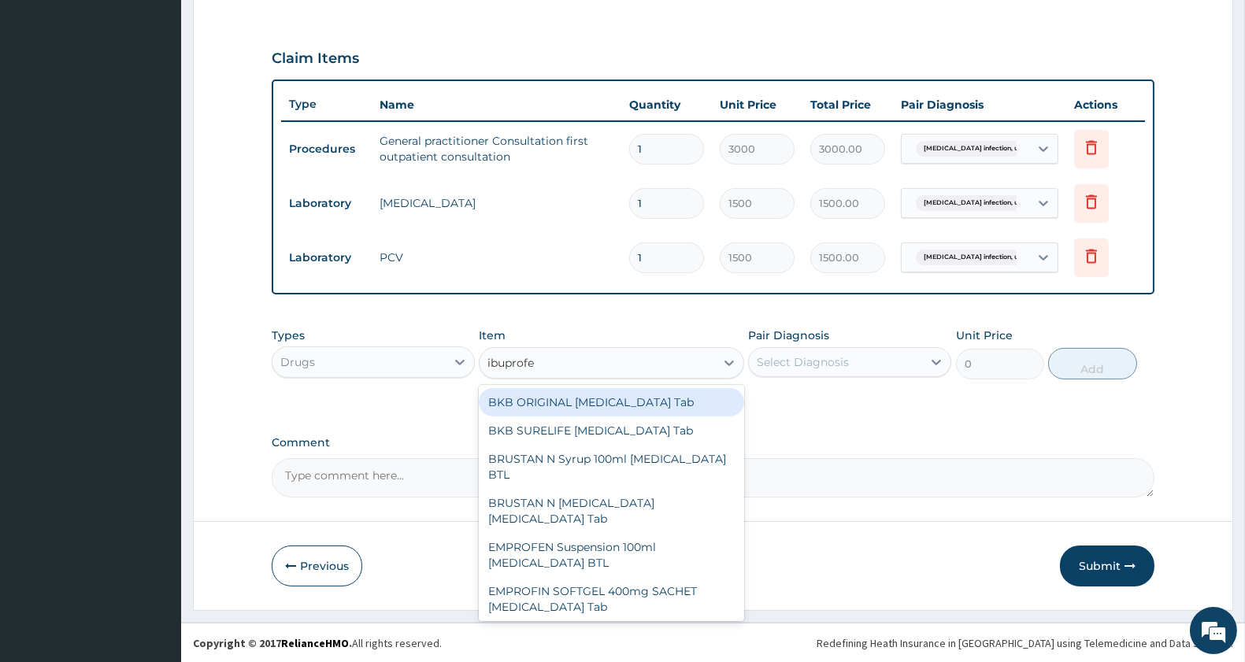
type input "ibuprofen"
click at [606, 402] on div "BKB ORIGINAL [MEDICAL_DATA] Tab" at bounding box center [611, 402] width 265 height 28
type input "63.25"
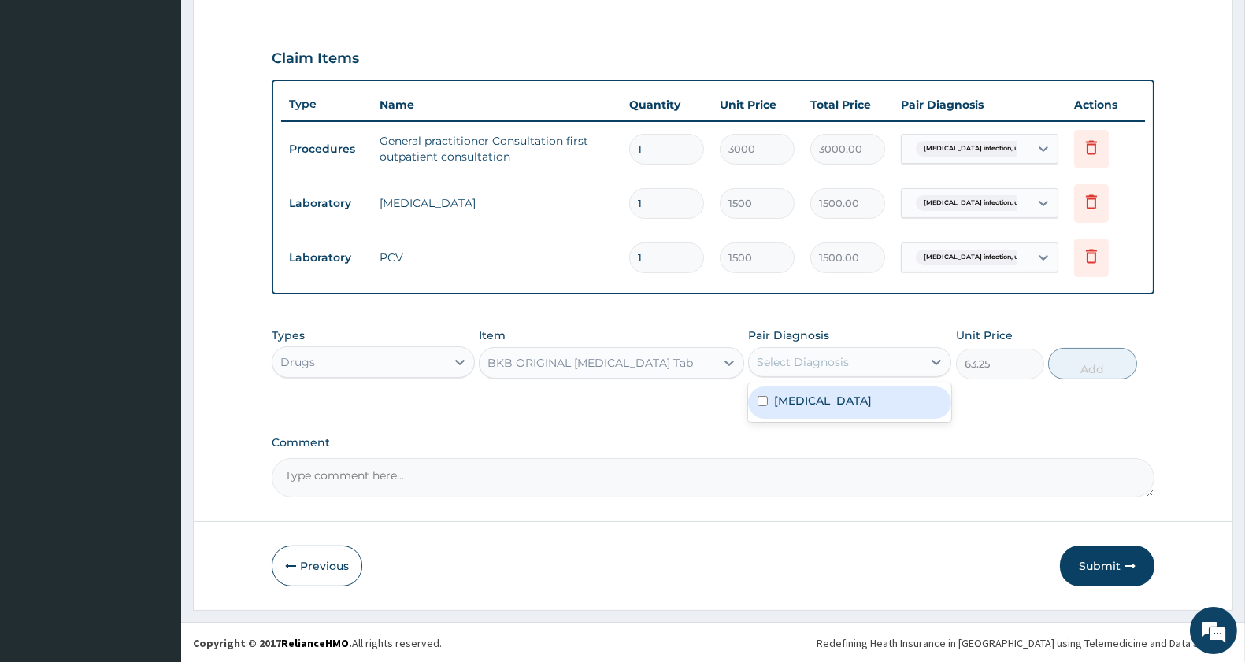
click at [836, 362] on div "Select Diagnosis" at bounding box center [803, 362] width 92 height 16
click at [697, 371] on div "BKB ORIGINAL [MEDICAL_DATA] Tab" at bounding box center [597, 362] width 235 height 25
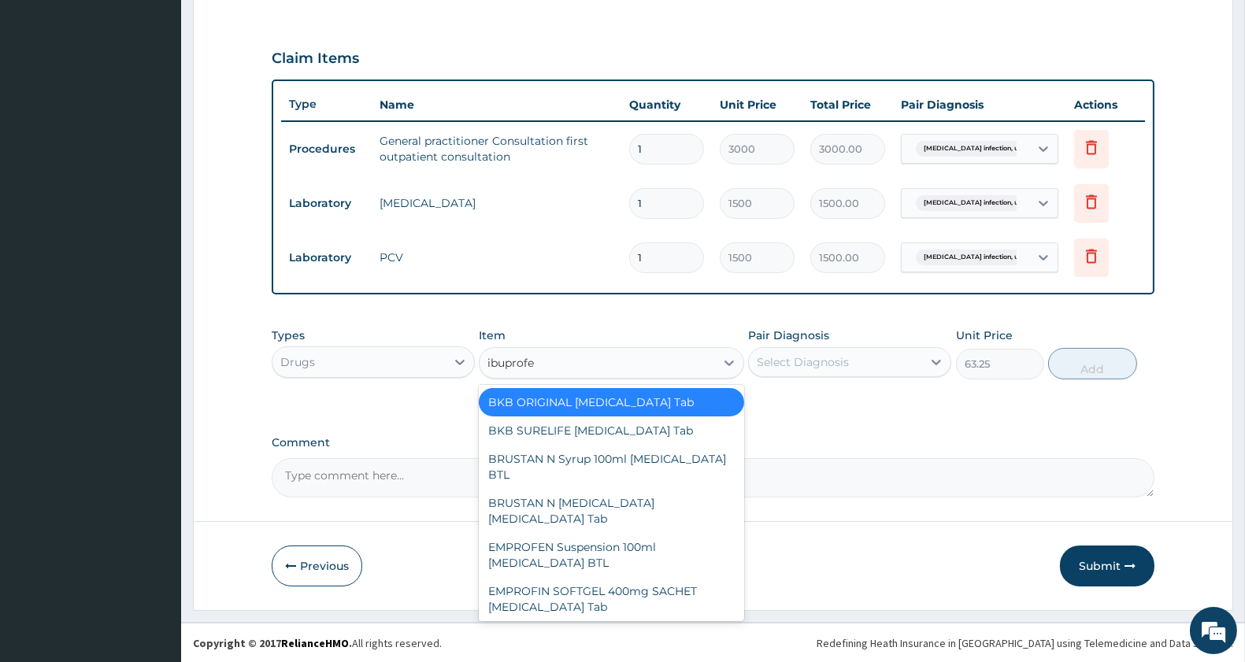
type input "ibuprofen"
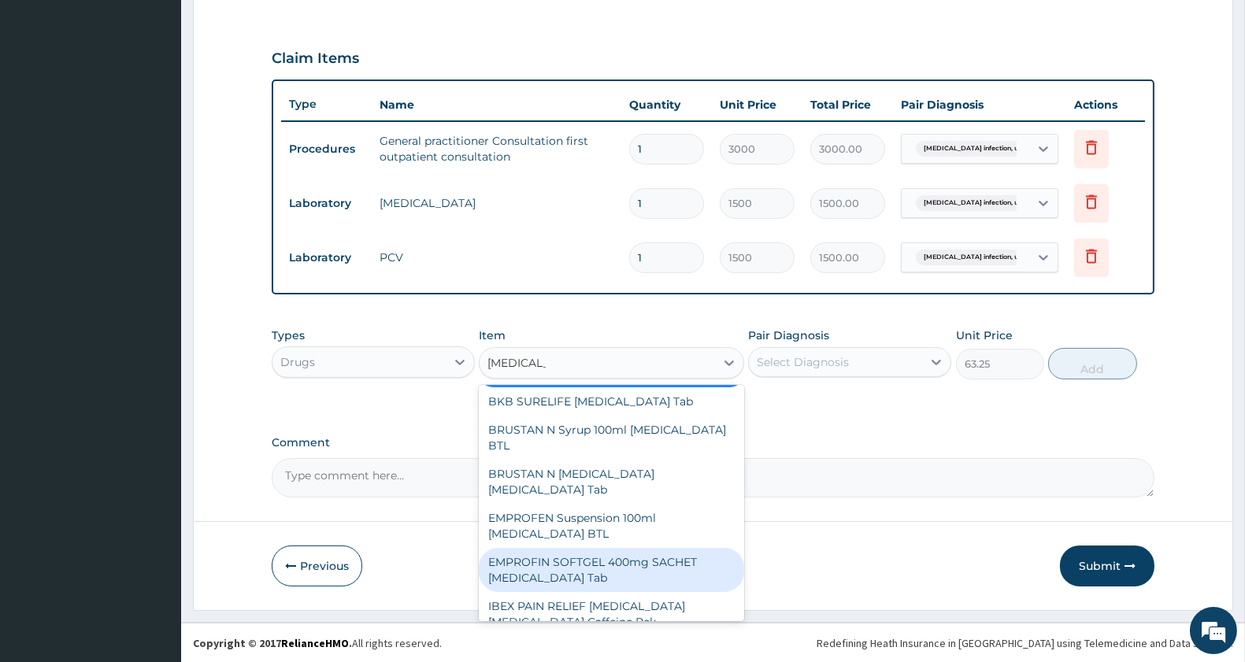
scroll to position [0, 0]
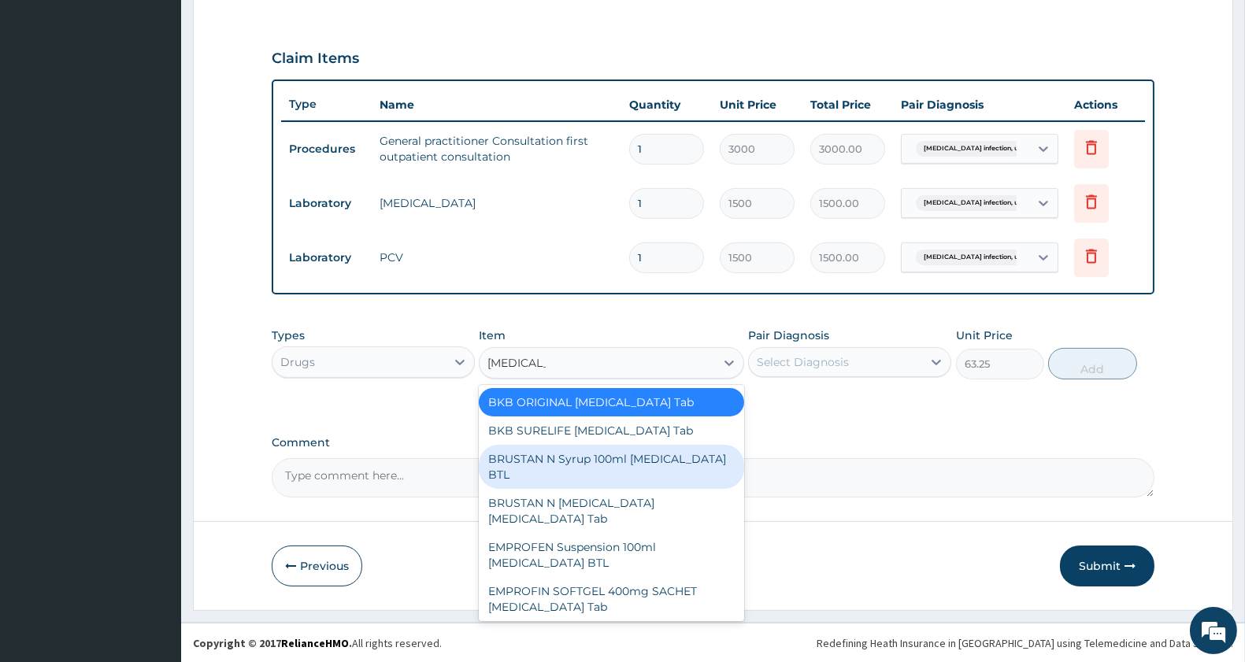
click at [673, 458] on div "BRUSTAN N Syrup 100ml Ibuprofen BTL" at bounding box center [611, 467] width 265 height 44
type input "575"
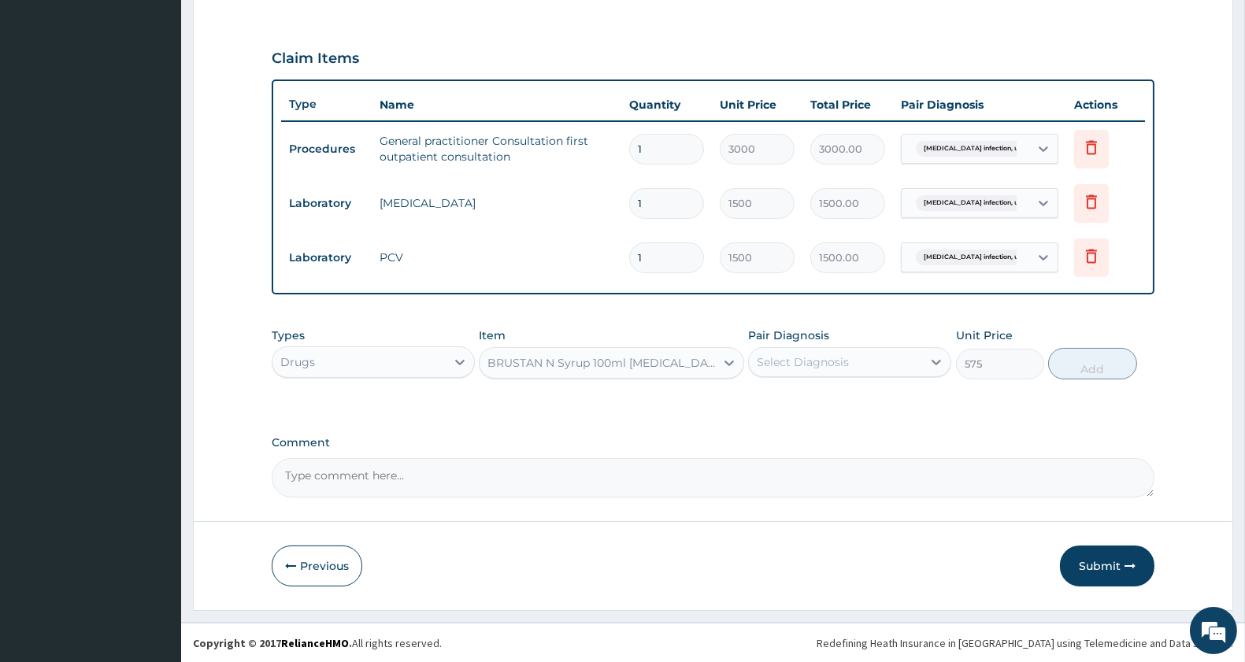
click at [820, 366] on div "Select Diagnosis" at bounding box center [803, 362] width 92 height 16
click at [831, 402] on label "Salmonella infection, unspecified" at bounding box center [823, 401] width 98 height 16
checkbox input "true"
click at [1081, 363] on button "Add" at bounding box center [1092, 364] width 88 height 32
type input "0"
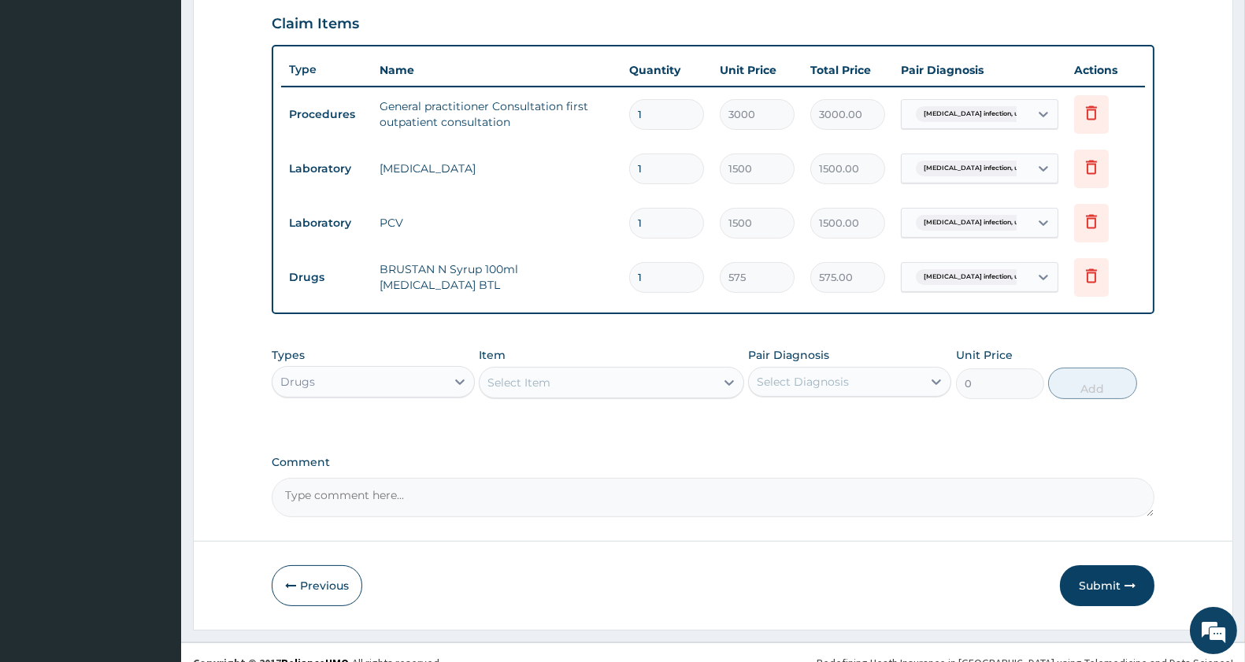
scroll to position [562, 0]
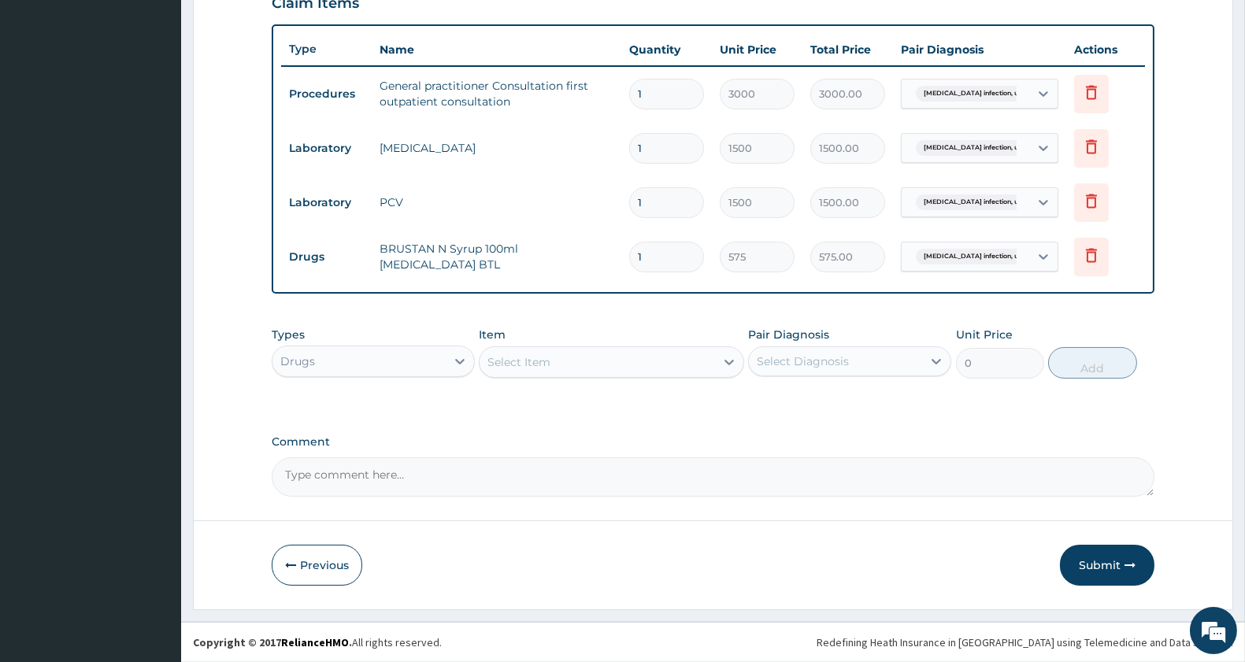
click at [595, 361] on div "Select Item" at bounding box center [597, 362] width 235 height 25
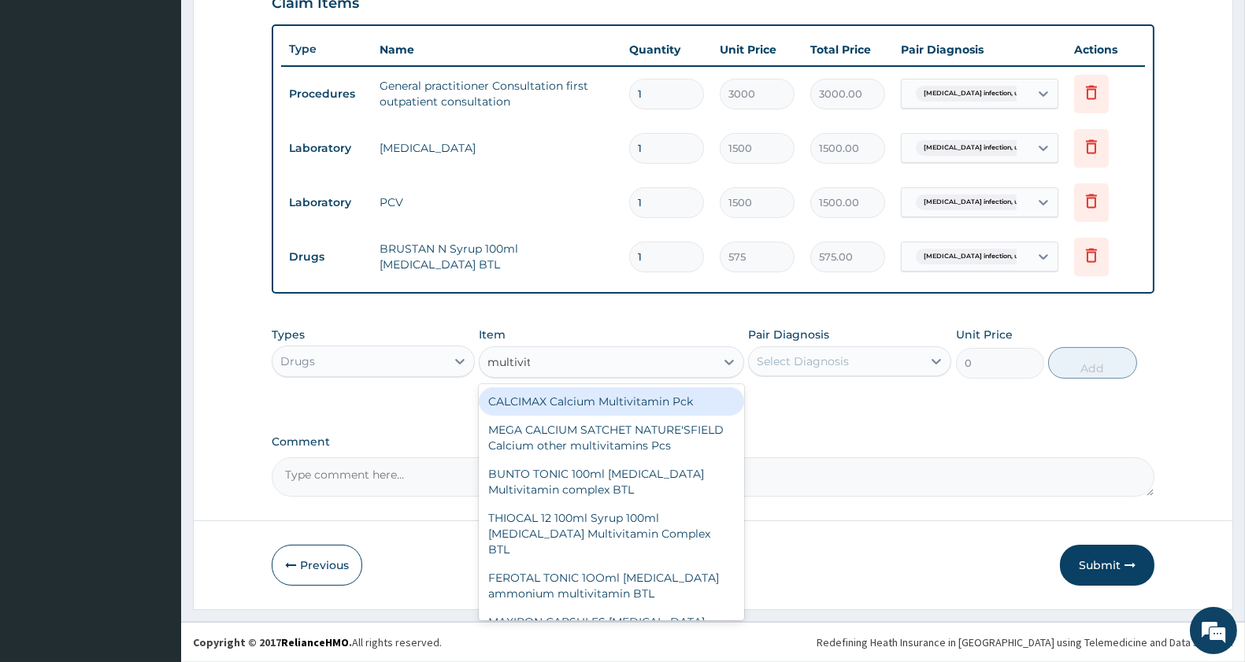
type input "multivite"
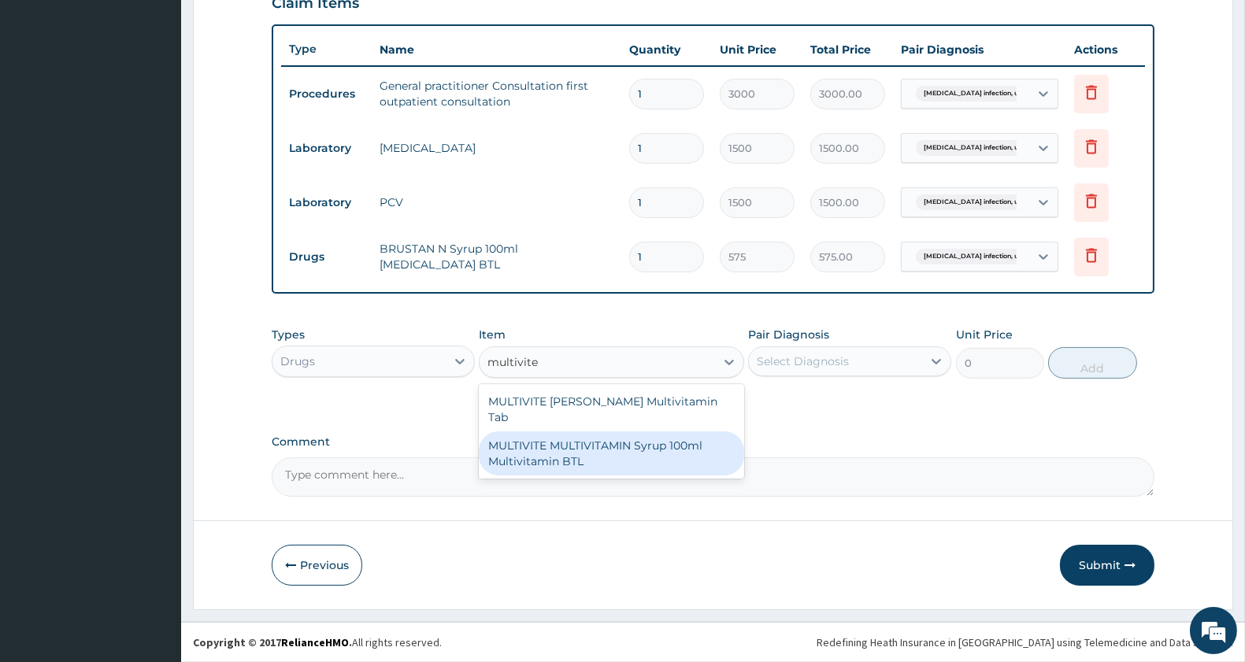
click at [648, 434] on div "MULTIVITE MULTIVITAMIN Syrup 100ml Multivitamin BTL" at bounding box center [611, 454] width 265 height 44
type input "345"
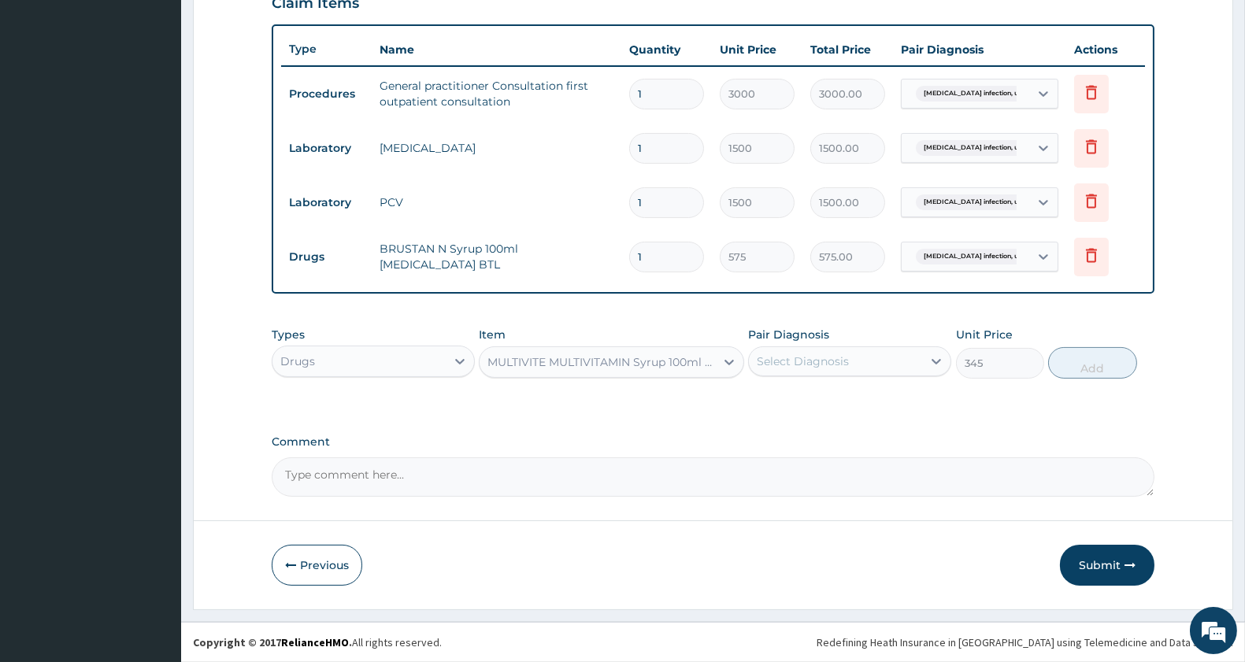
click at [802, 356] on div "Select Diagnosis" at bounding box center [803, 362] width 92 height 16
drag, startPoint x: 807, startPoint y: 403, endPoint x: 888, endPoint y: 383, distance: 82.9
click at [811, 402] on label "Salmonella infection, unspecified" at bounding box center [823, 400] width 98 height 16
checkbox input "true"
click at [1076, 370] on button "Add" at bounding box center [1092, 363] width 88 height 32
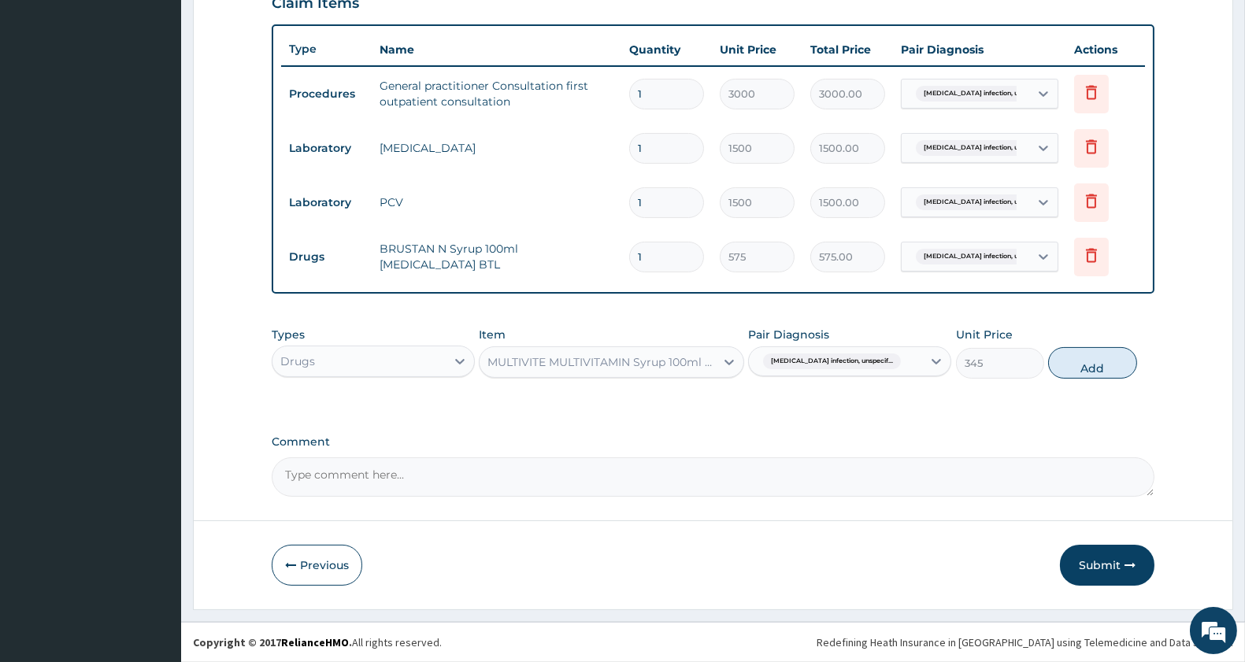
type input "0"
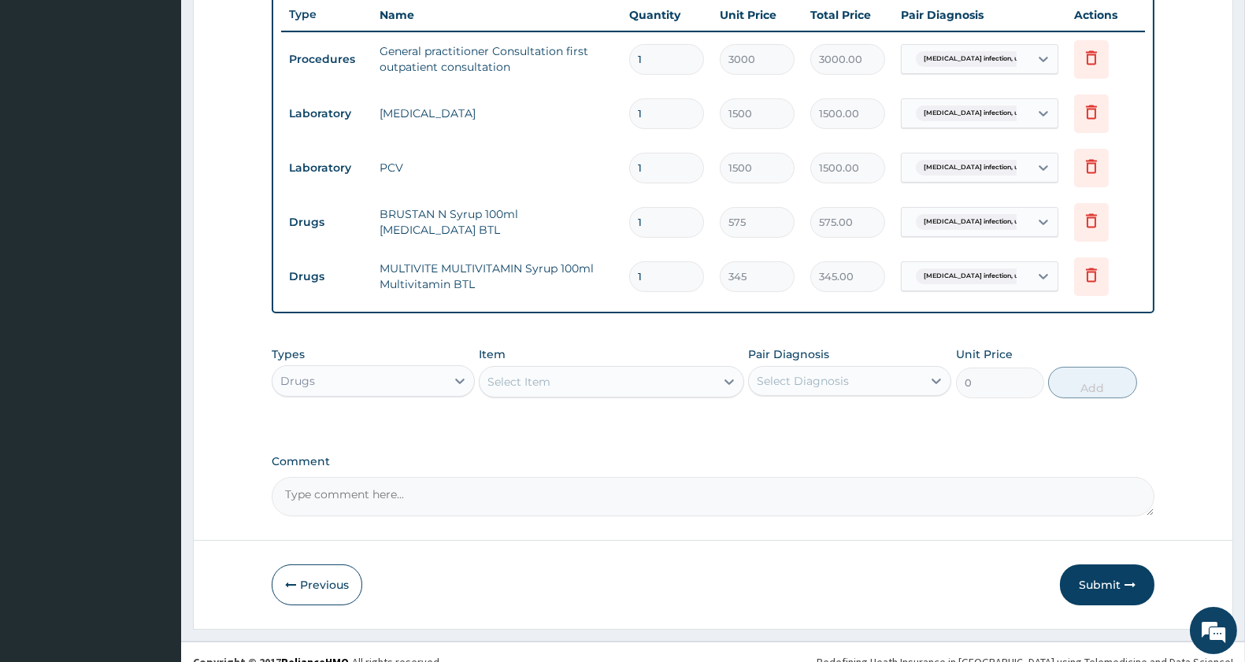
scroll to position [616, 0]
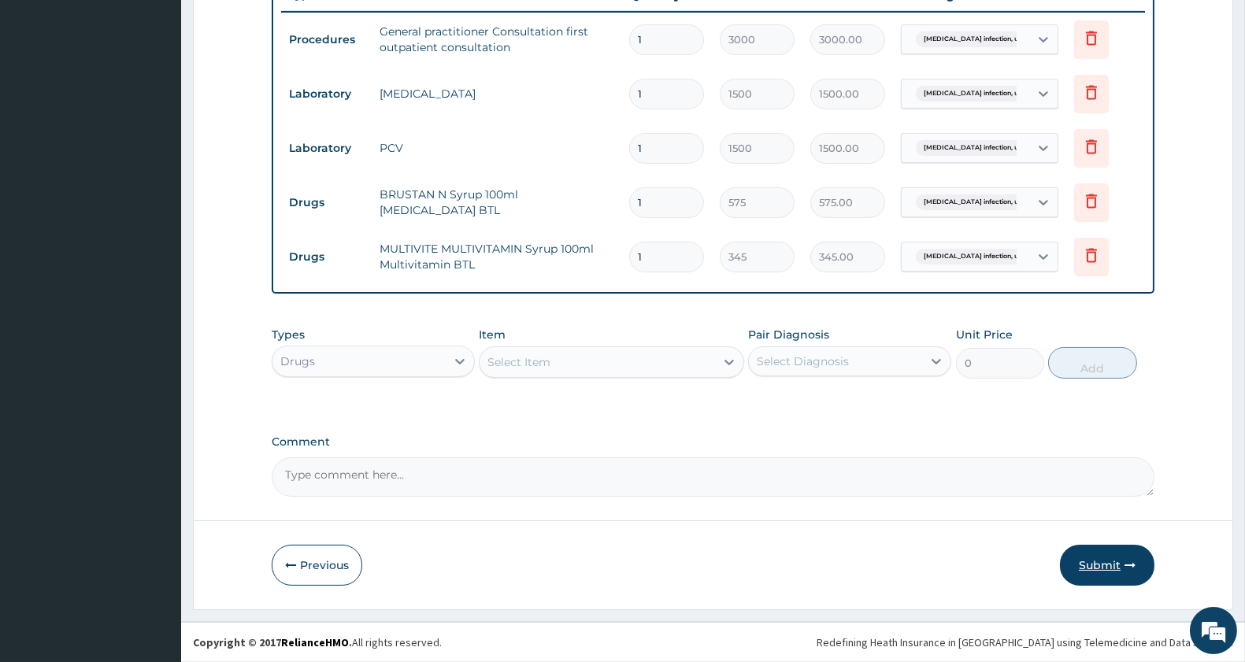
click at [1101, 564] on button "Submit" at bounding box center [1107, 565] width 95 height 41
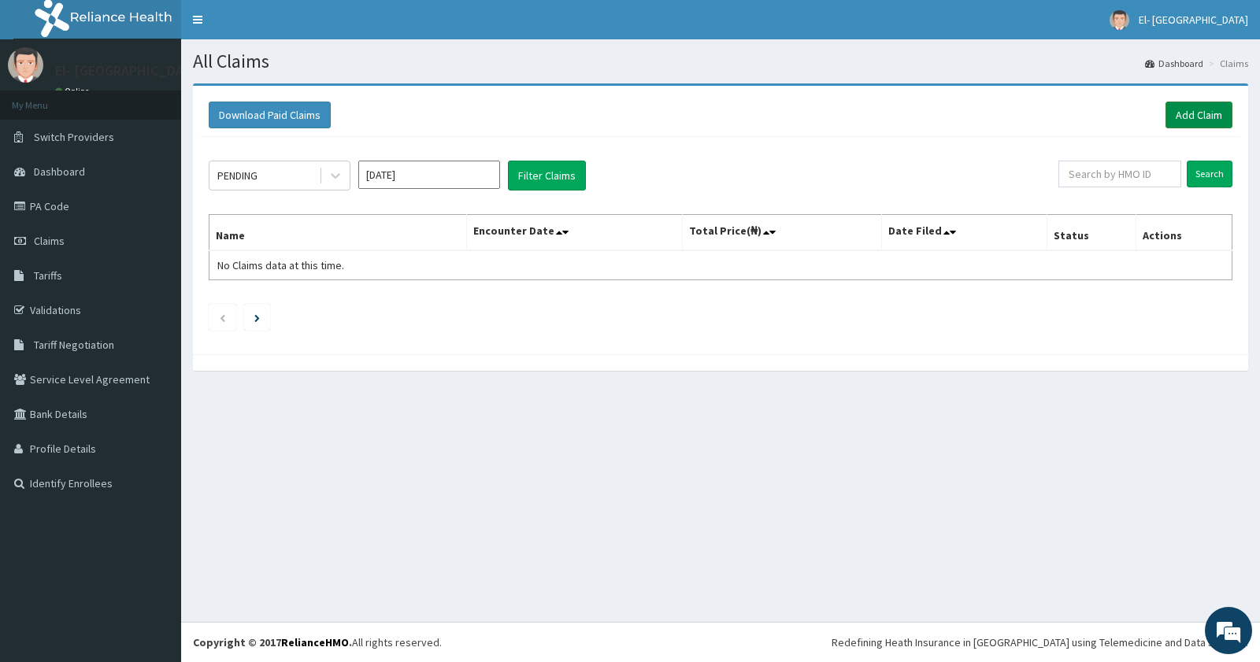
click at [1196, 115] on link "Add Claim" at bounding box center [1199, 115] width 67 height 27
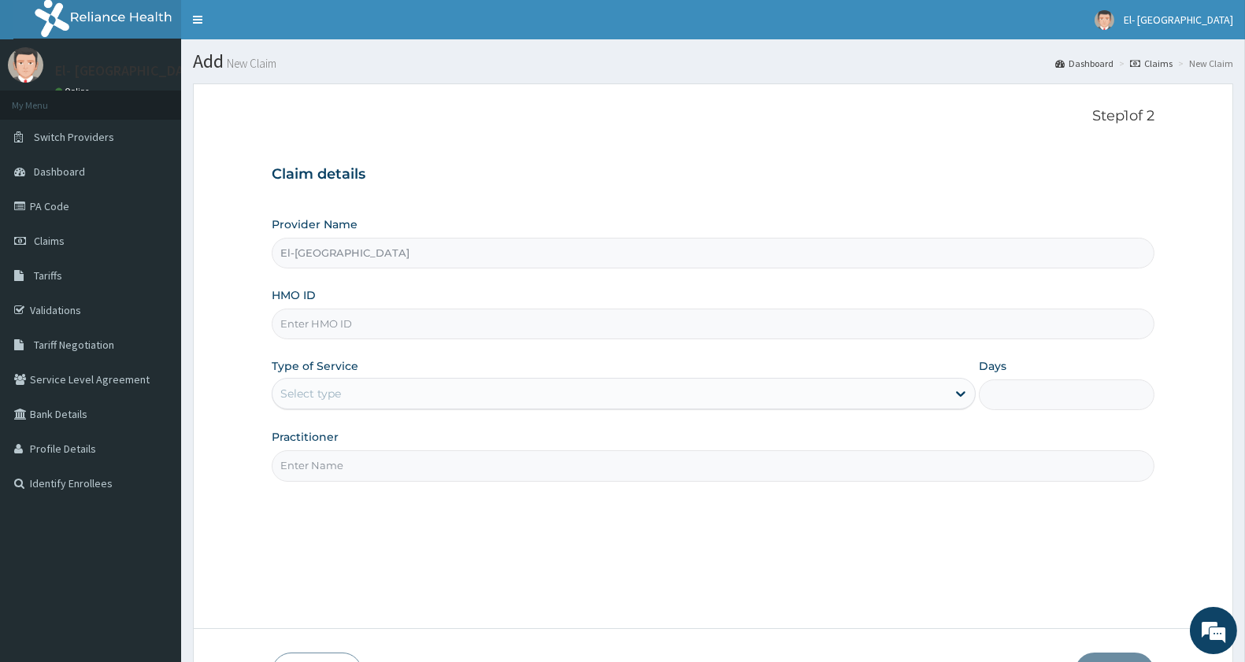
type input "El-Dunamis Medical Centre"
click at [353, 324] on input "HMO ID" at bounding box center [713, 324] width 883 height 31
paste input "ELN/10464/B"
type input "ELN/10464/B"
click at [332, 384] on div "Select type" at bounding box center [610, 393] width 674 height 25
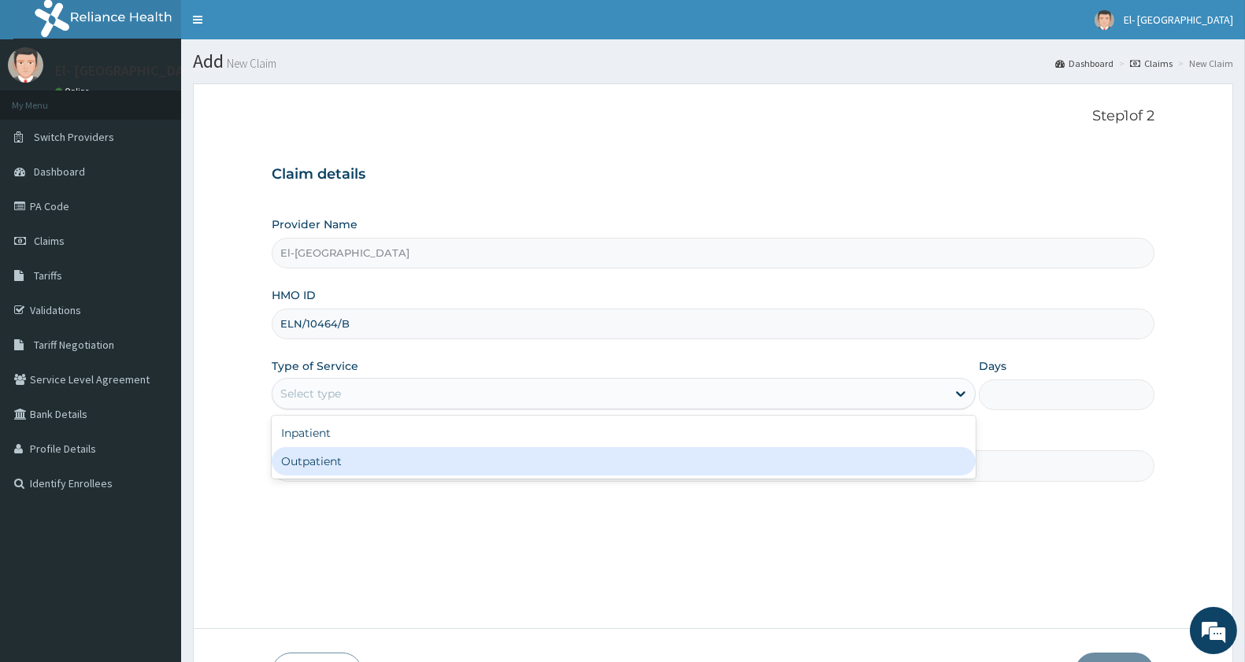
click at [350, 449] on div "Outpatient" at bounding box center [624, 461] width 704 height 28
type input "1"
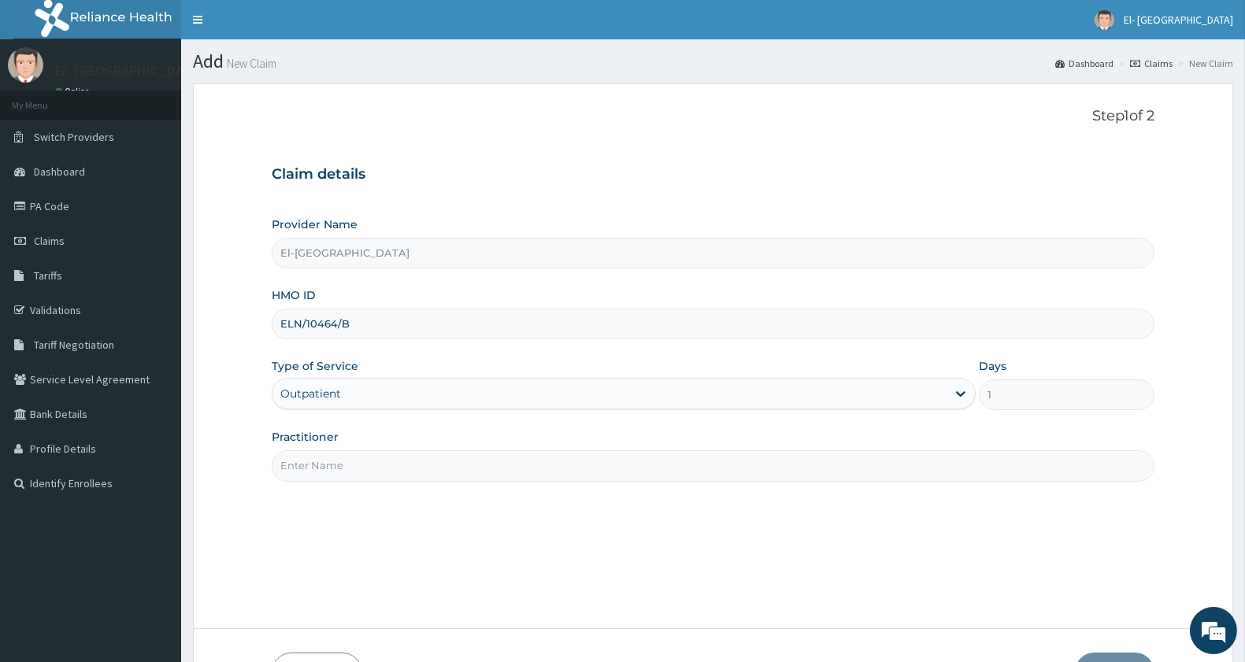
click at [358, 453] on input "Practitioner" at bounding box center [713, 465] width 883 height 31
type input "DR ADEYINKA"
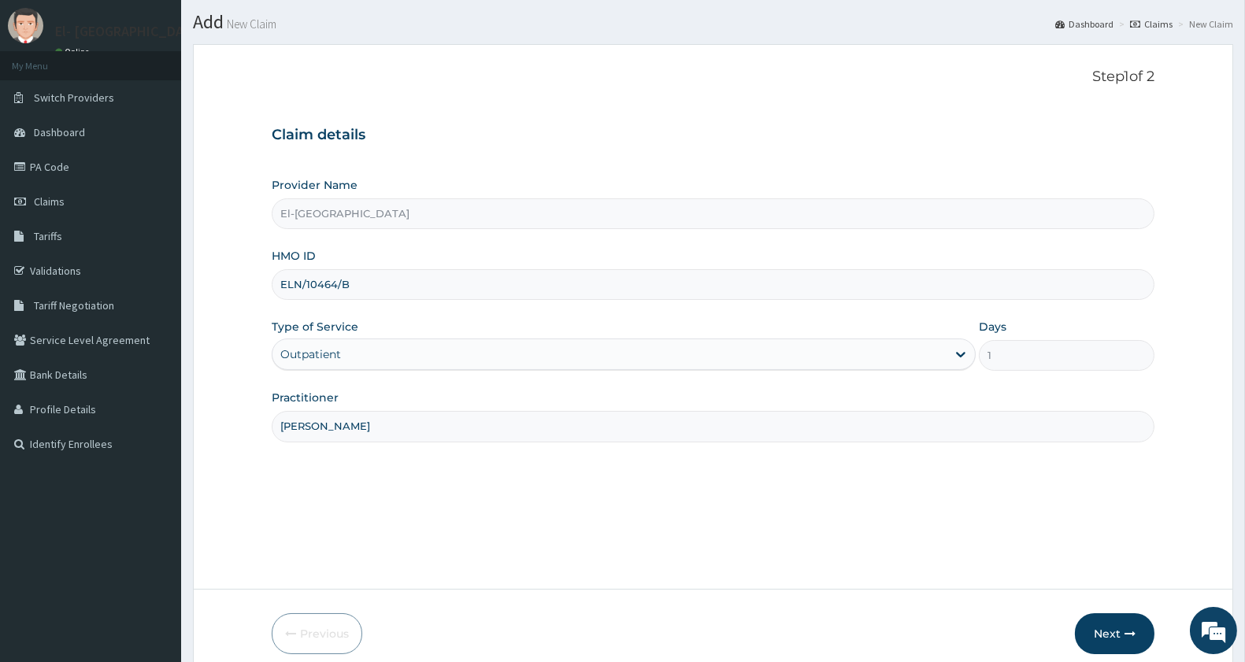
scroll to position [108, 0]
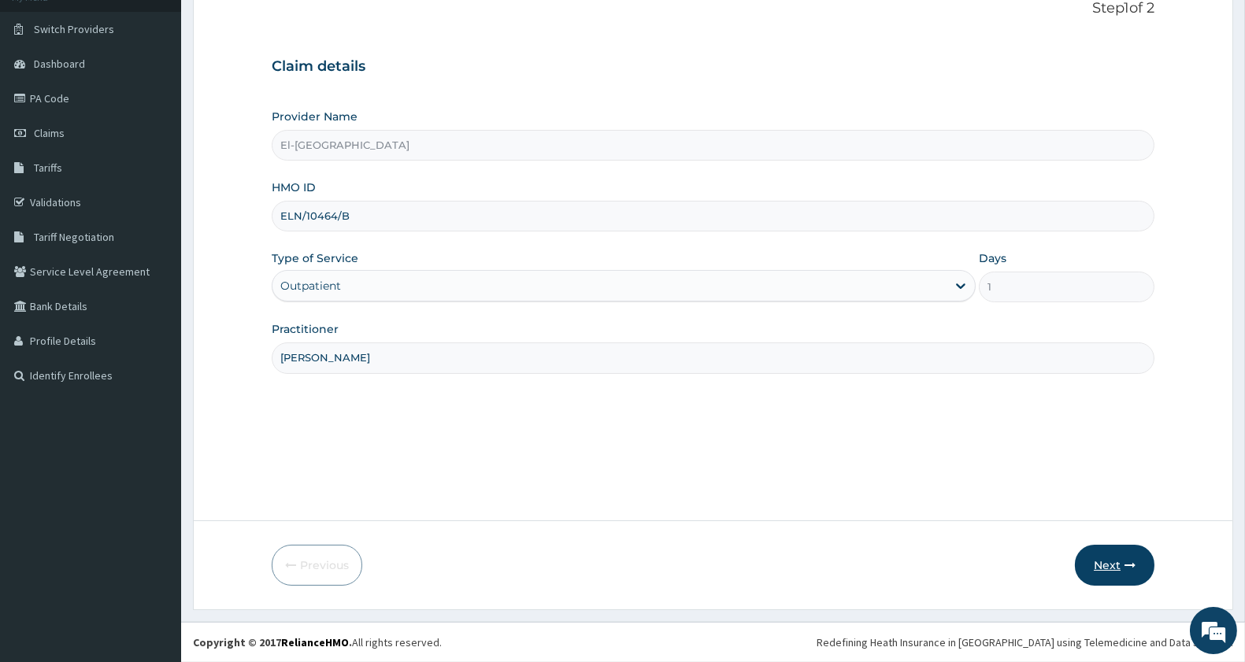
click at [1100, 572] on button "Next" at bounding box center [1115, 565] width 80 height 41
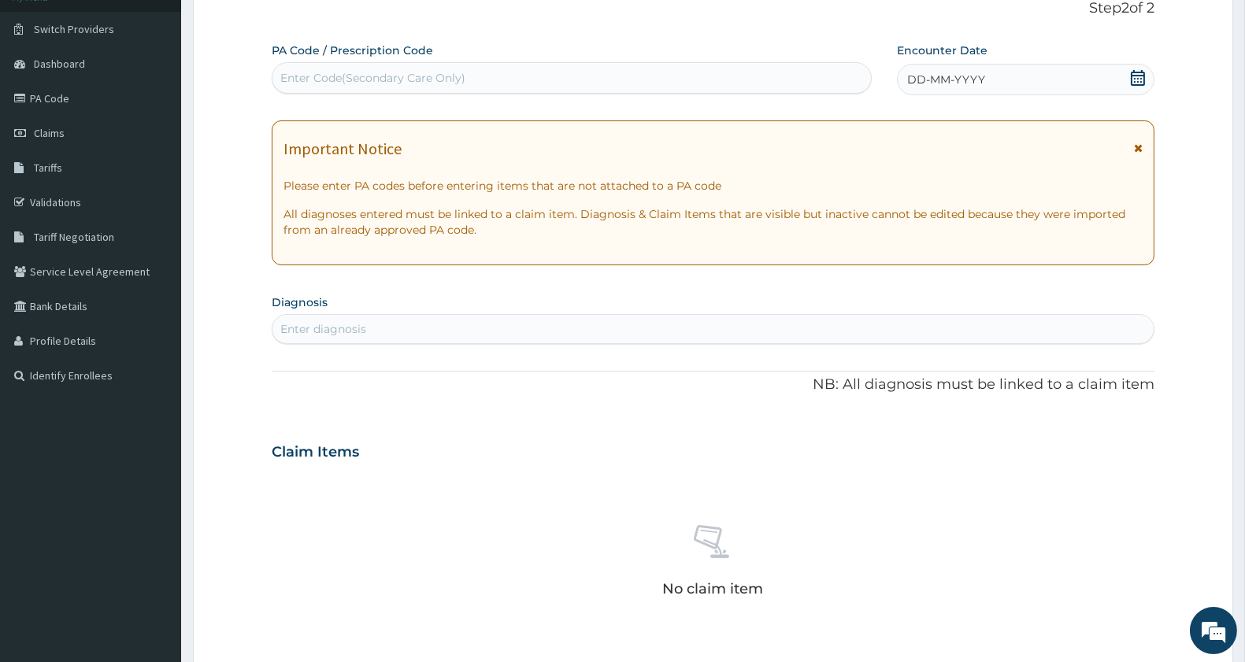
scroll to position [0, 0]
click at [382, 77] on div "Enter Code(Secondary Care Only)" at bounding box center [372, 78] width 185 height 16
paste input "PA/E52CBF"
type input "PA/E52CBF"
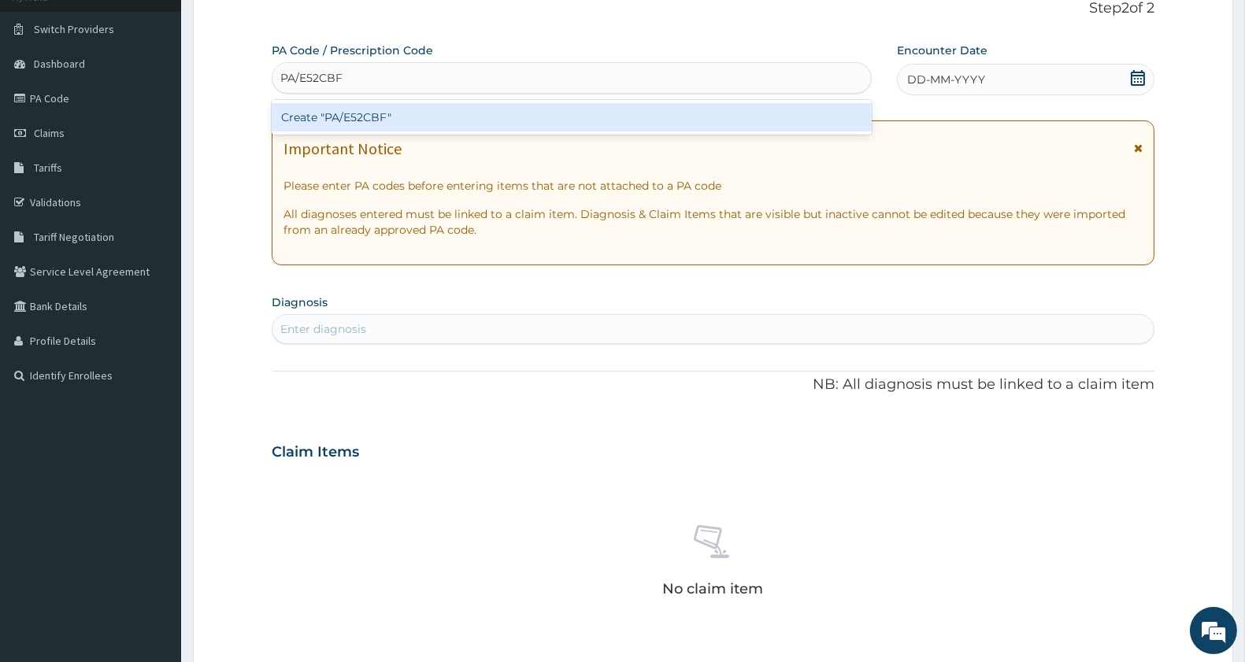
click at [349, 117] on div "Create "PA/E52CBF"" at bounding box center [572, 117] width 600 height 28
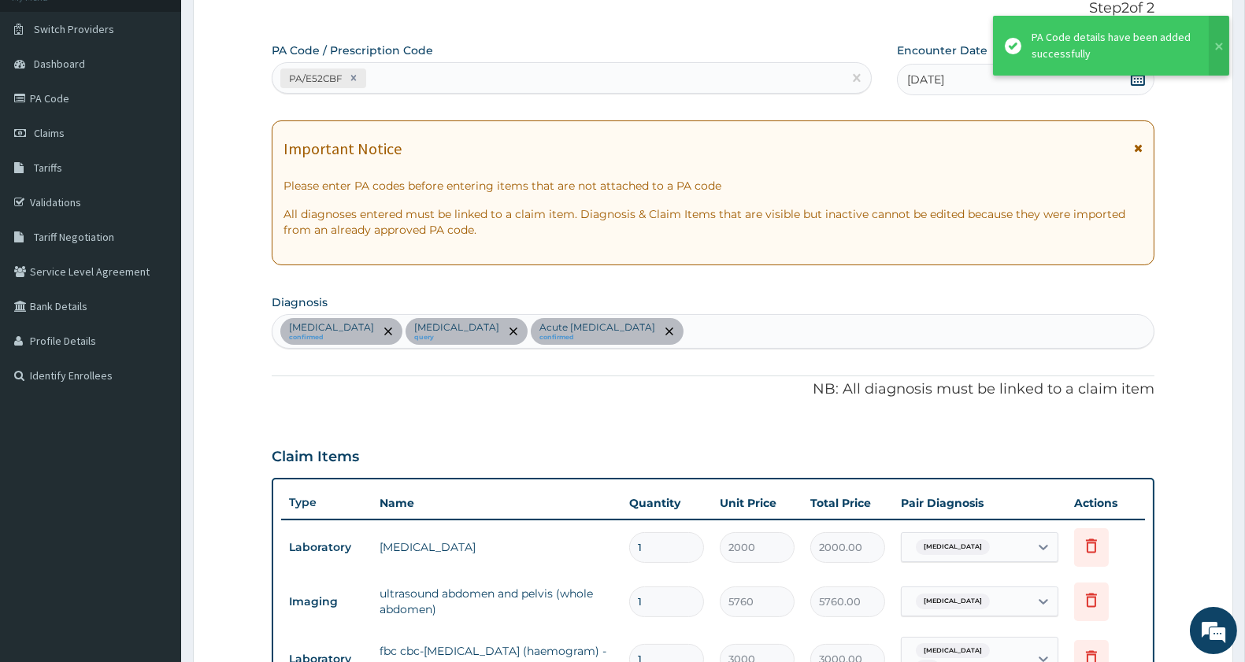
scroll to position [116, 0]
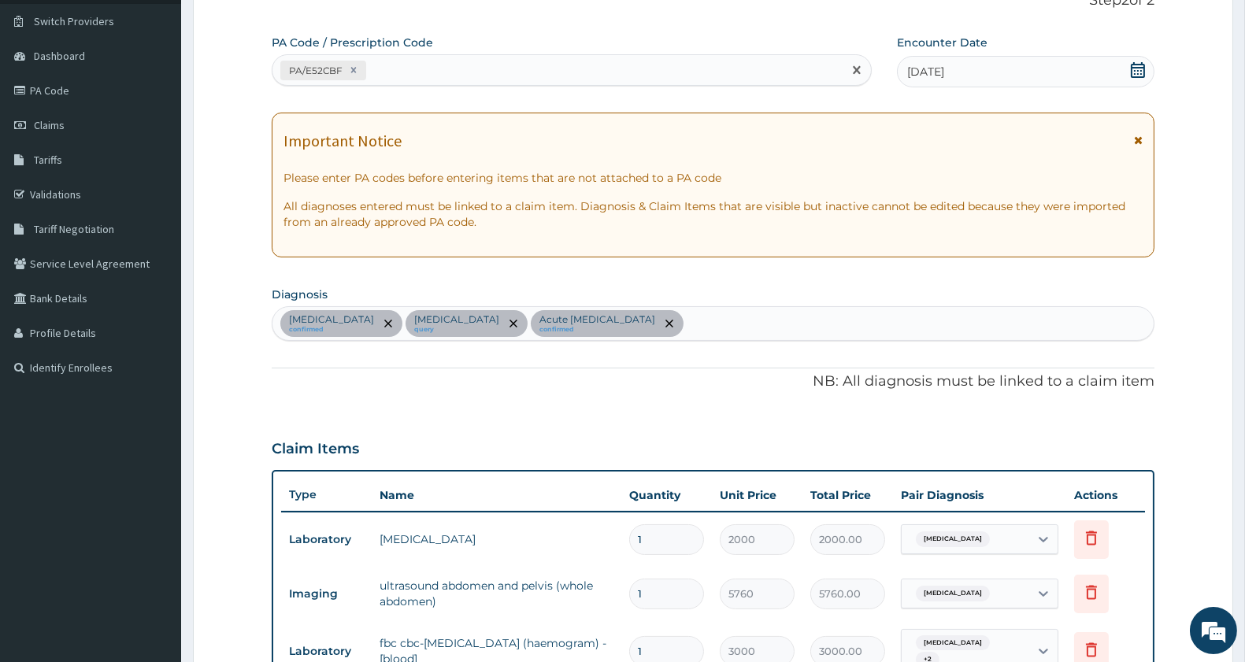
click at [655, 80] on div "PA/E52CBF" at bounding box center [558, 70] width 570 height 26
paste input "PA/15C4AC"
type input "PA/15C4AC"
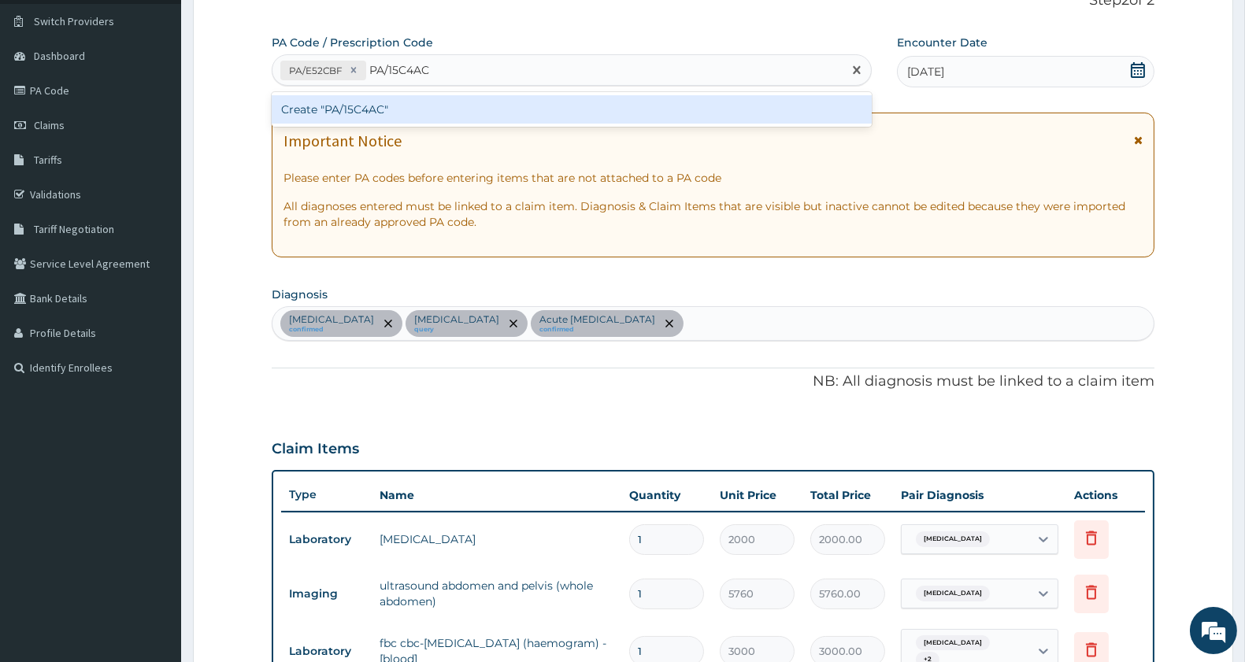
click at [399, 111] on div "Create "PA/15C4AC"" at bounding box center [572, 109] width 600 height 28
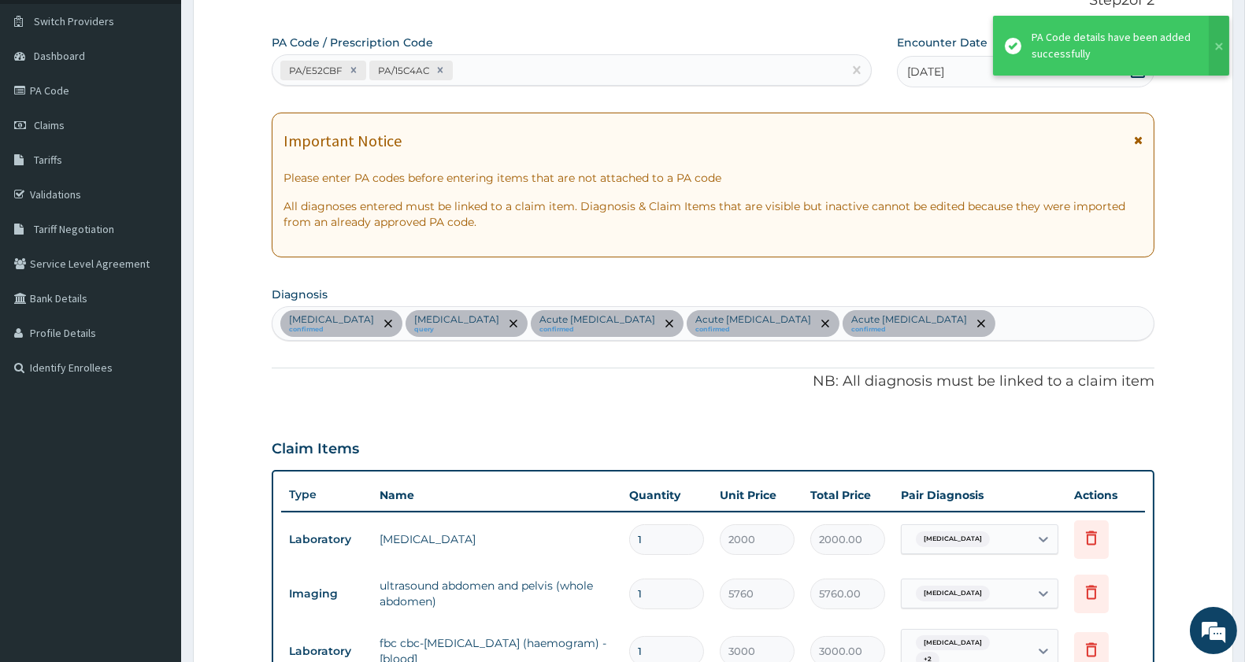
scroll to position [541, 0]
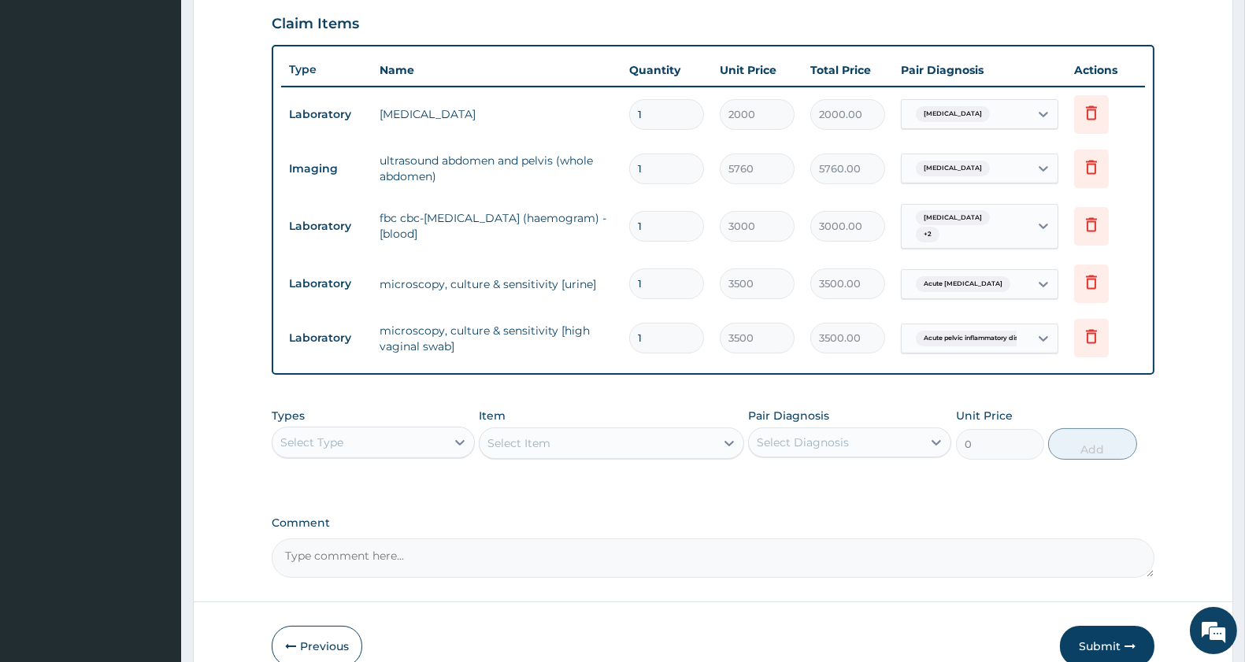
click at [333, 439] on div "Select Type" at bounding box center [311, 443] width 63 height 16
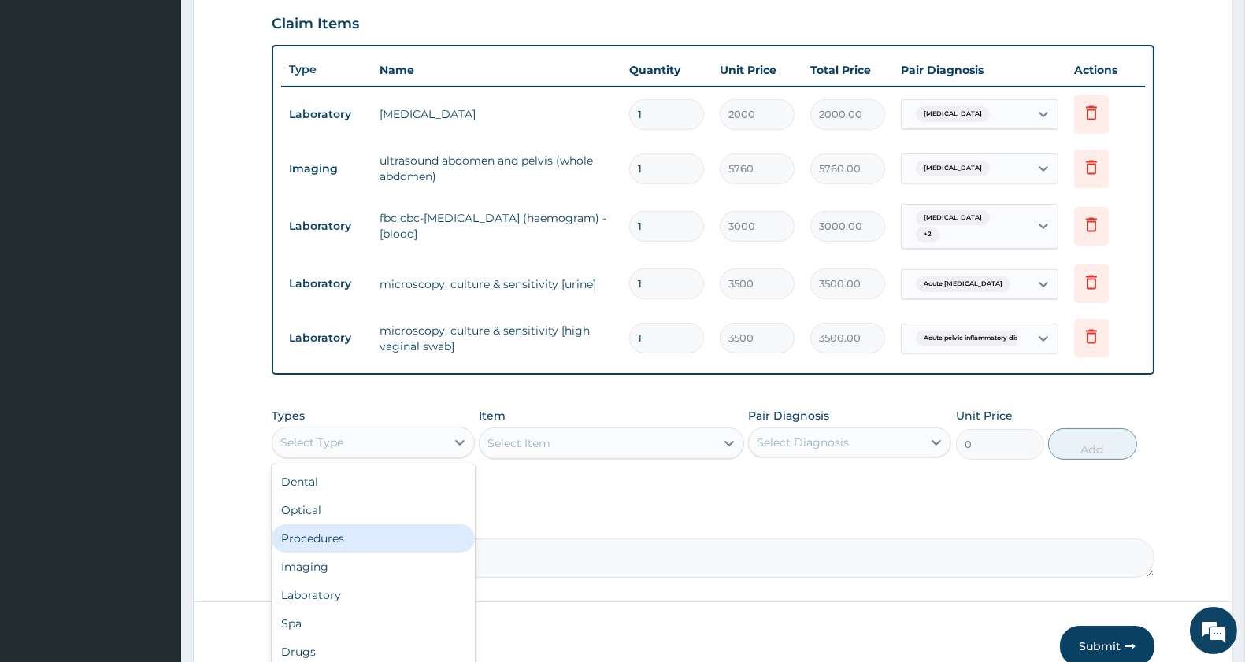
click at [343, 534] on div "Procedures" at bounding box center [373, 539] width 203 height 28
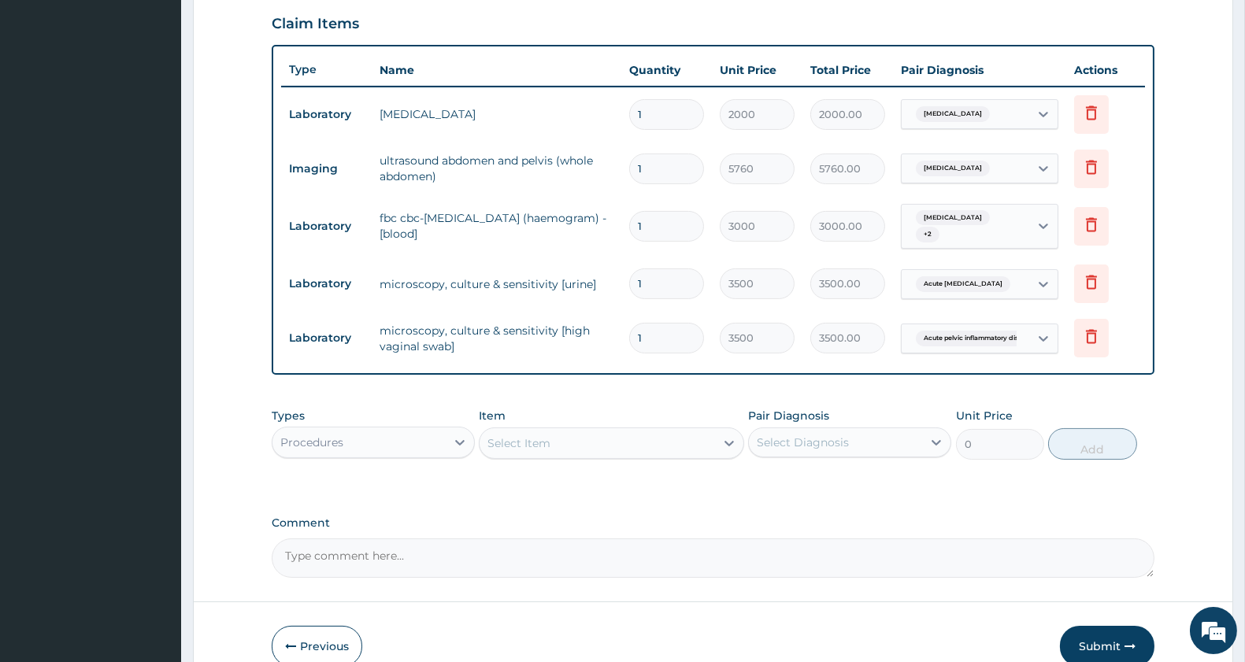
click at [538, 436] on div "Select Item" at bounding box center [519, 444] width 63 height 16
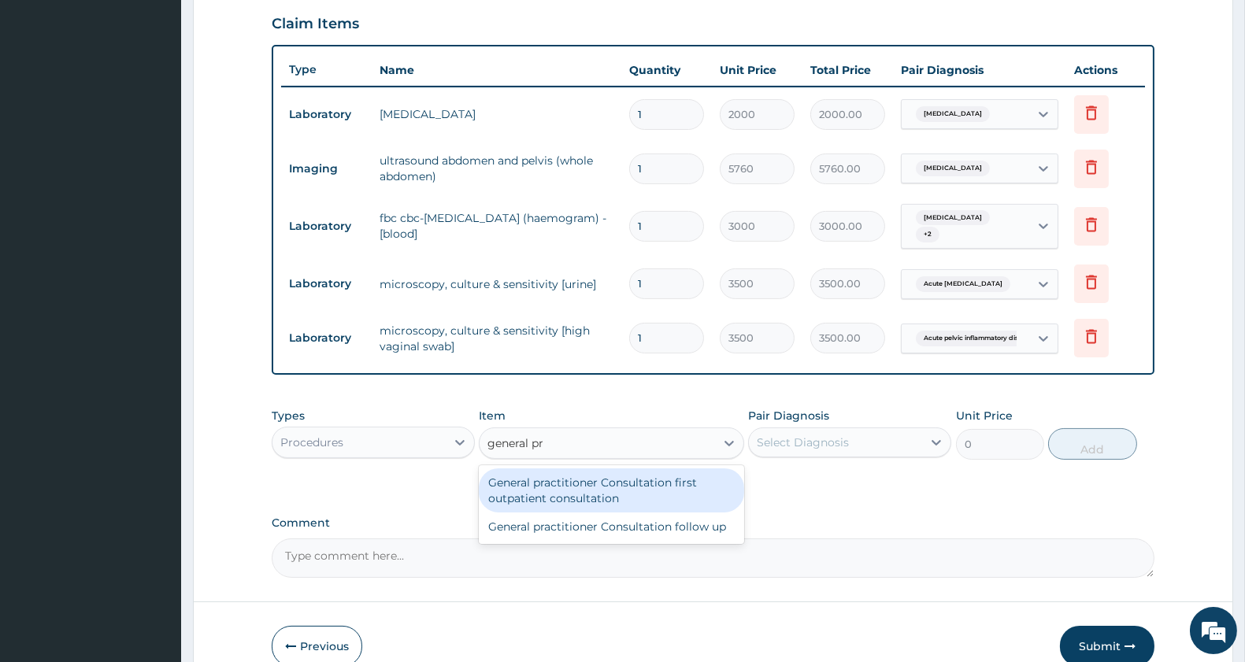
type input "general pra"
drag, startPoint x: 640, startPoint y: 488, endPoint x: 781, endPoint y: 442, distance: 148.4
click at [640, 476] on div "General practitioner Consultation first outpatient consultation" at bounding box center [611, 491] width 265 height 44
type input "3000"
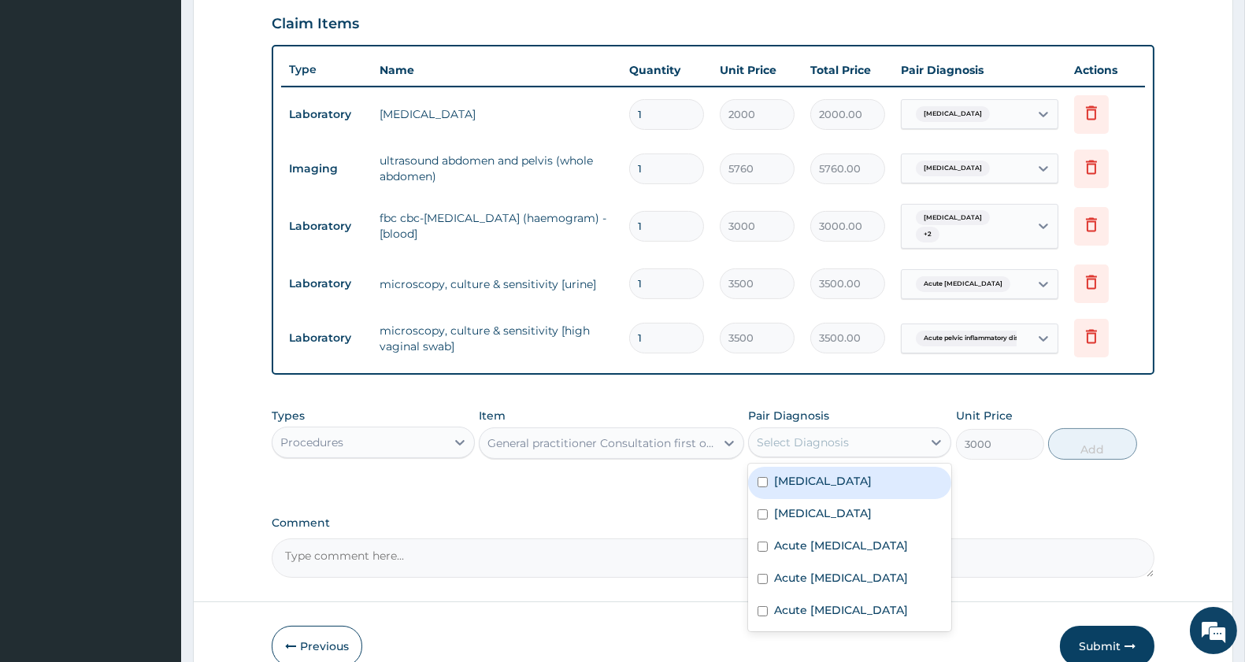
click at [802, 435] on div "Select Diagnosis" at bounding box center [803, 443] width 92 height 16
click at [805, 476] on label "Acute abdomen" at bounding box center [823, 481] width 98 height 16
checkbox input "true"
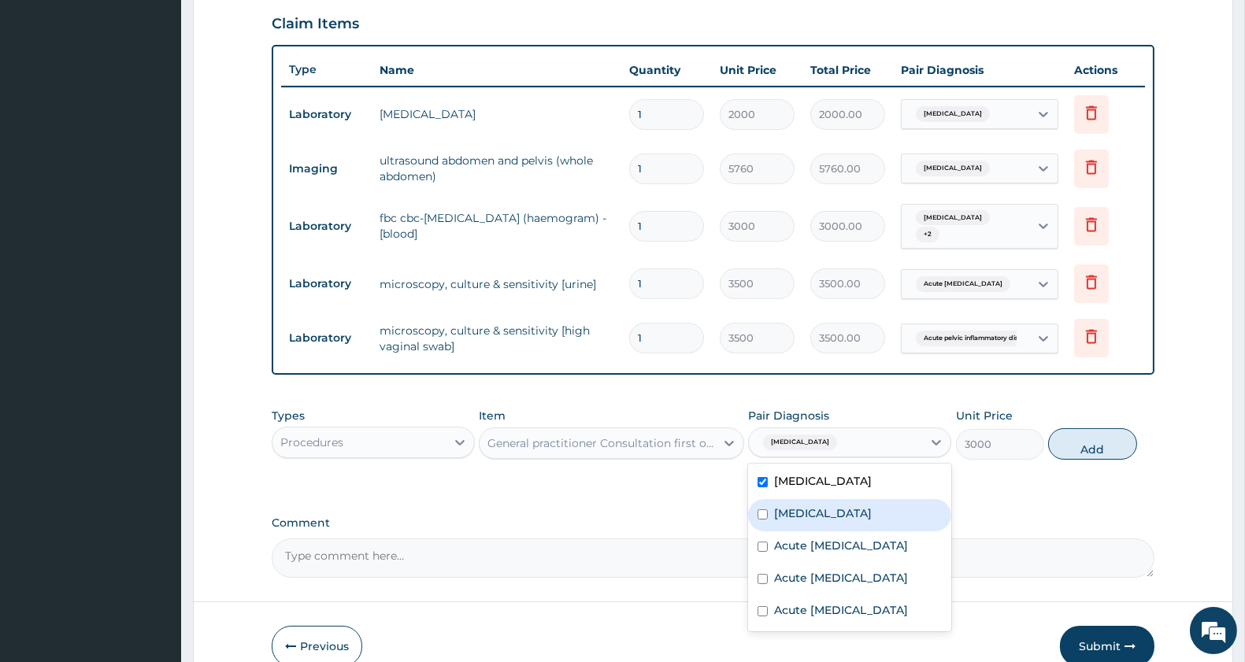
click at [803, 506] on label "Falciparum malaria" at bounding box center [823, 514] width 98 height 16
checkbox input "true"
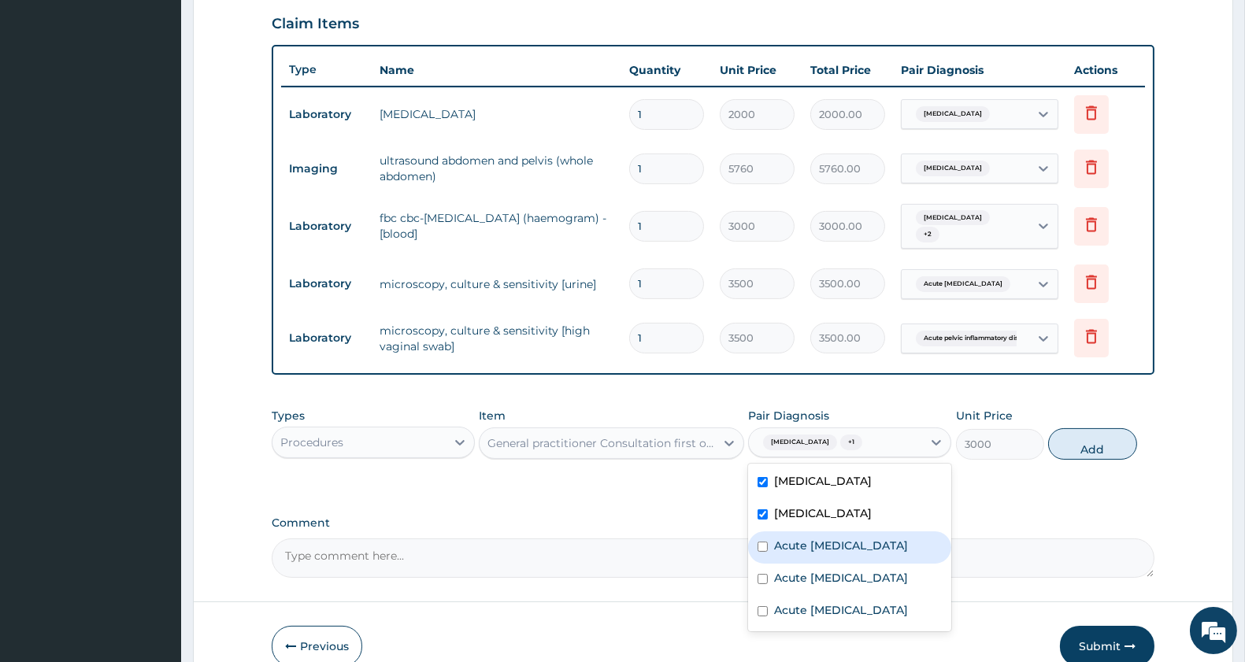
click at [806, 532] on div "Acute upper respiratory infection" at bounding box center [849, 548] width 203 height 32
checkbox input "true"
click at [792, 586] on label "Acute urinary tract infection" at bounding box center [841, 578] width 134 height 16
checkbox input "true"
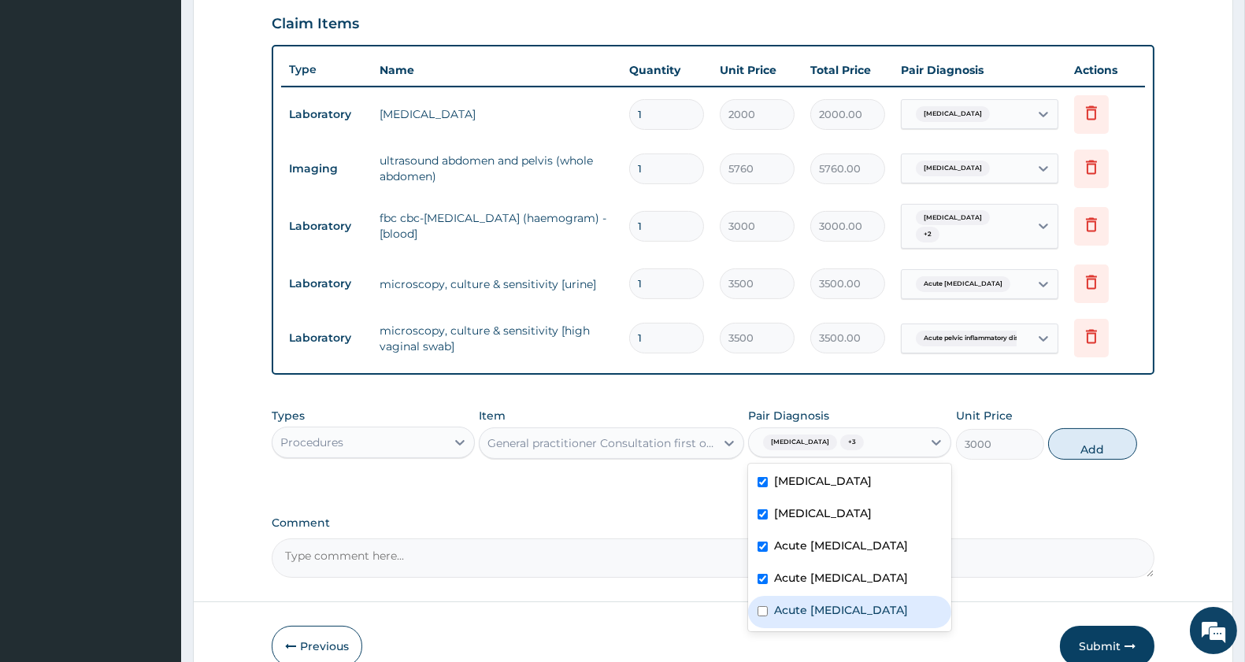
click at [795, 618] on label "Acute pelvic inflammatory disease" at bounding box center [841, 610] width 134 height 16
checkbox input "true"
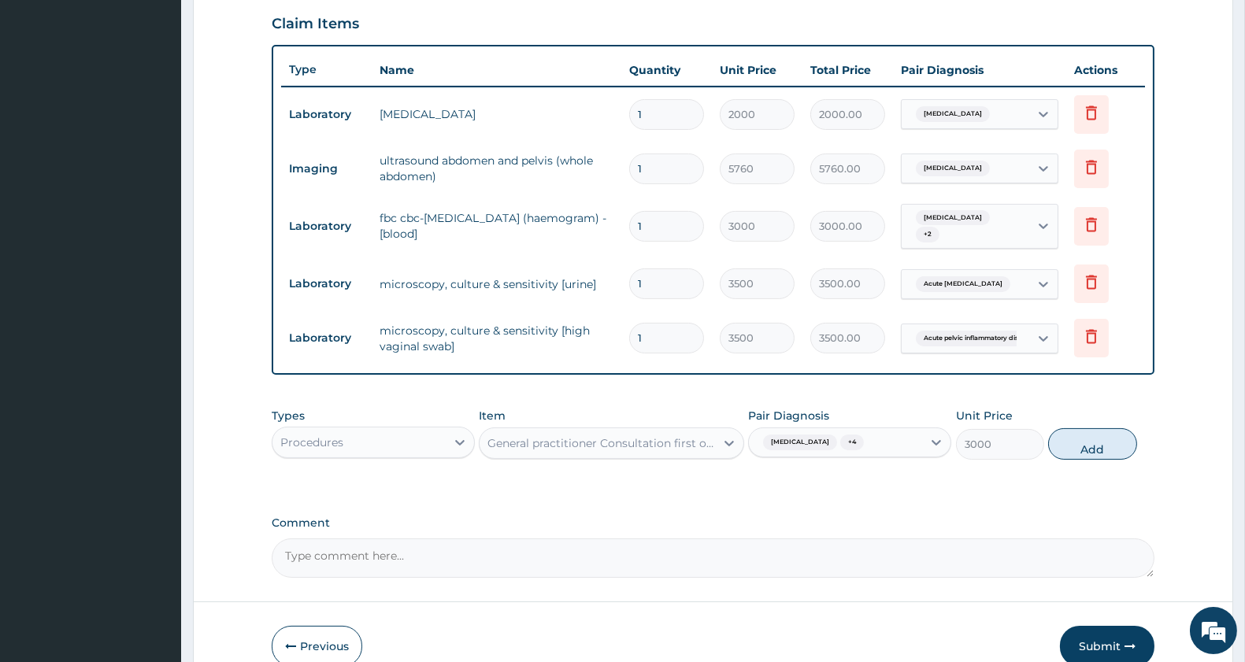
click at [1093, 438] on button "Add" at bounding box center [1092, 444] width 88 height 32
type input "0"
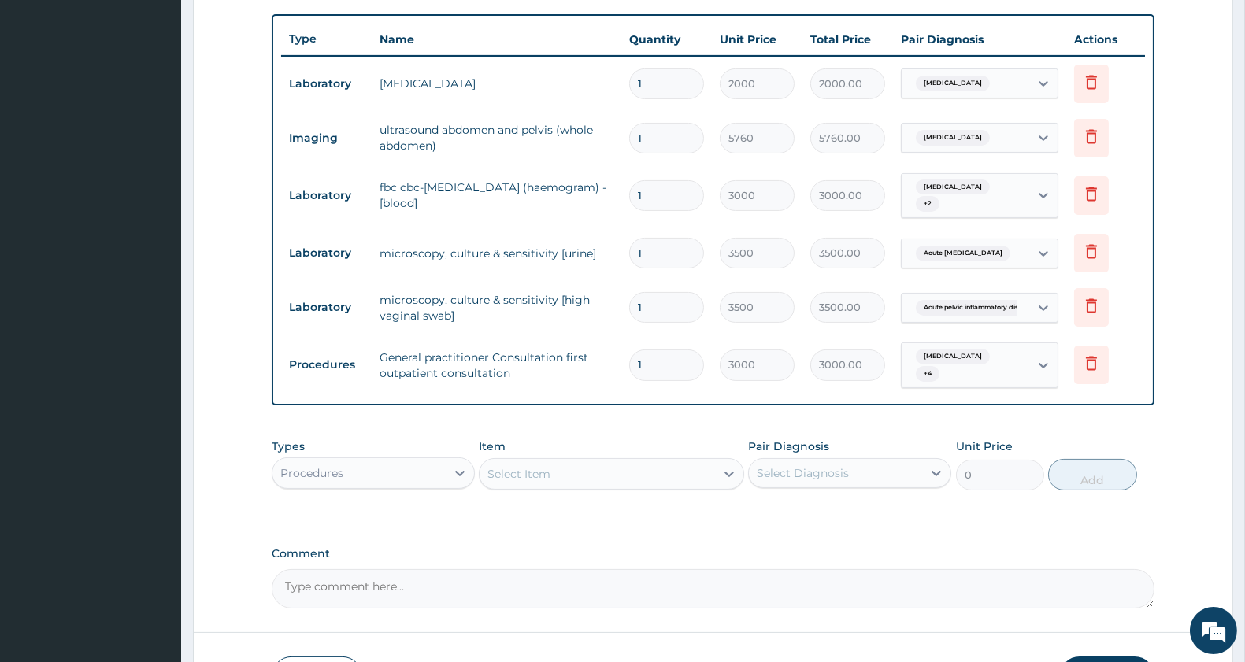
scroll to position [671, 0]
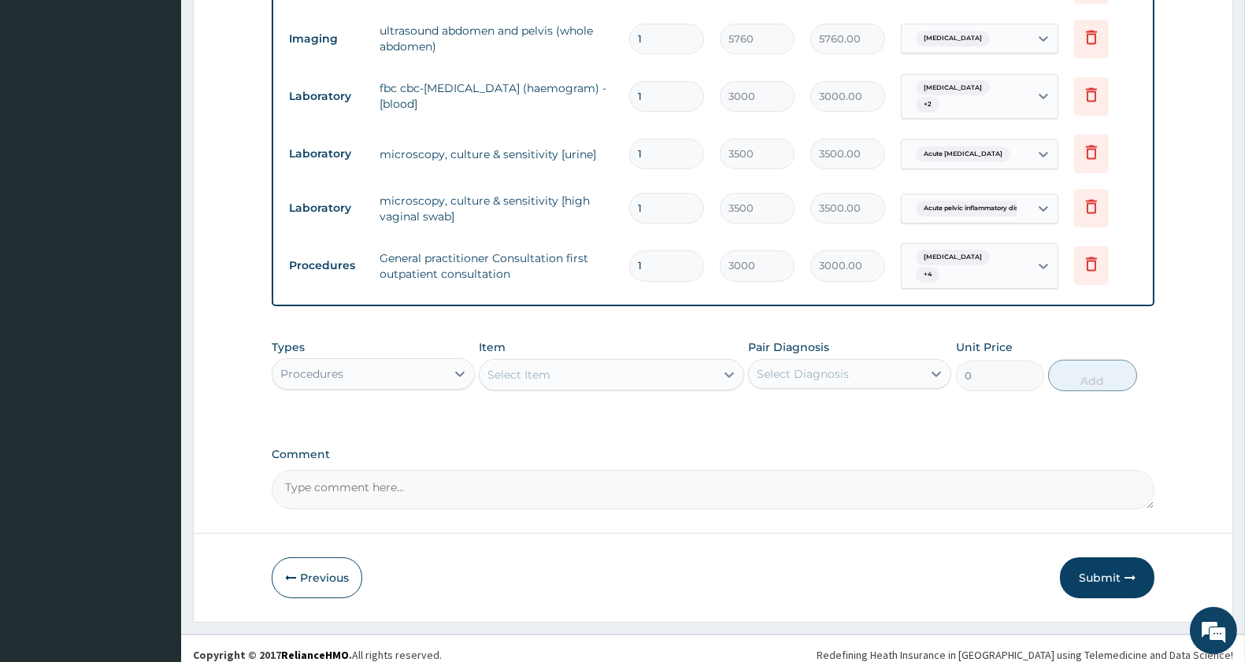
click at [1112, 569] on button "Submit" at bounding box center [1107, 578] width 95 height 41
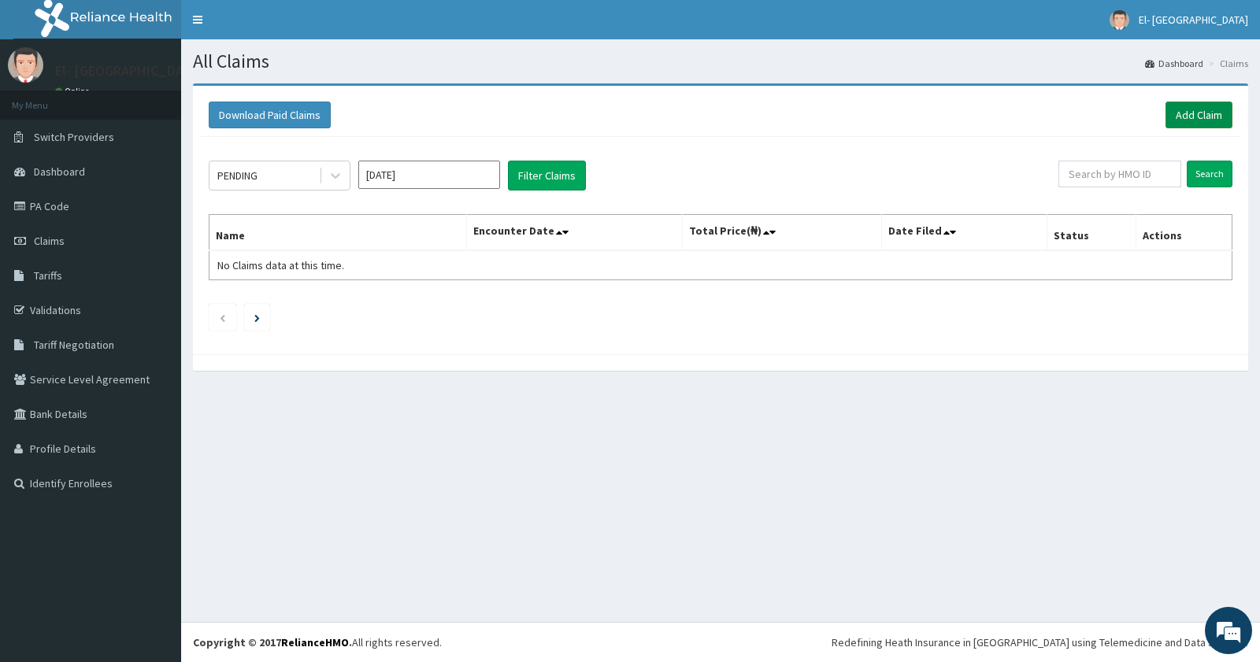
click at [1195, 112] on link "Add Claim" at bounding box center [1199, 115] width 67 height 27
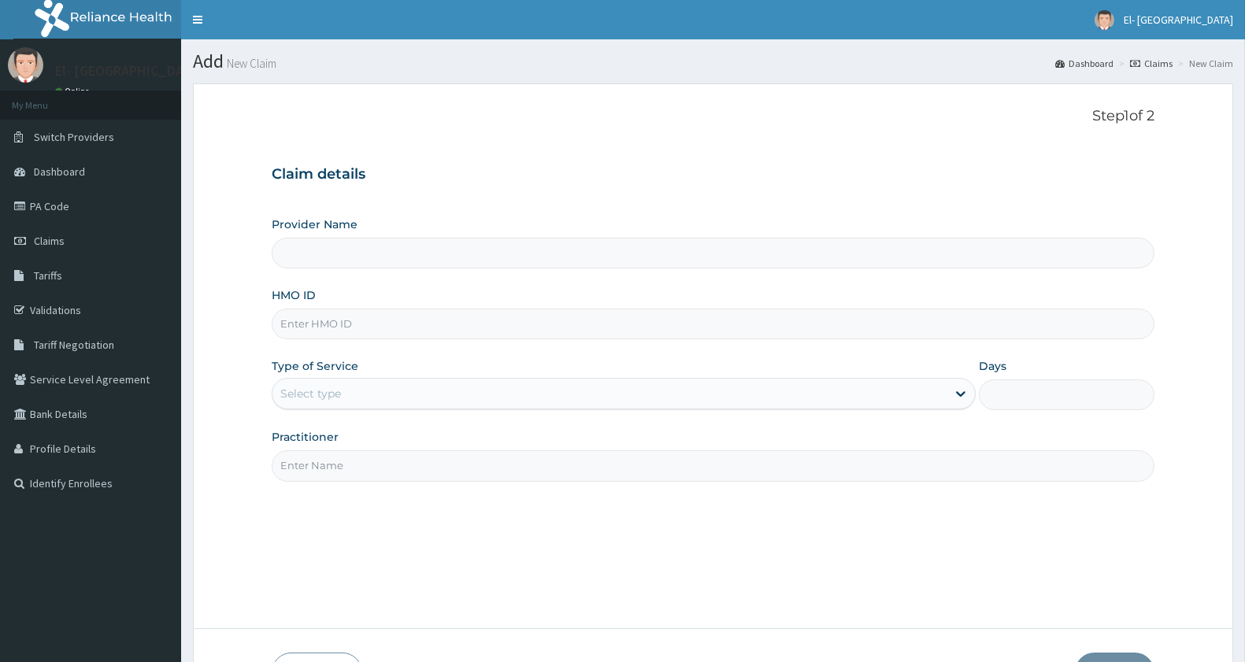
type input "El-[GEOGRAPHIC_DATA]"
click at [361, 325] on input "HMO ID" at bounding box center [713, 324] width 883 height 31
type input "IFS/10196/A"
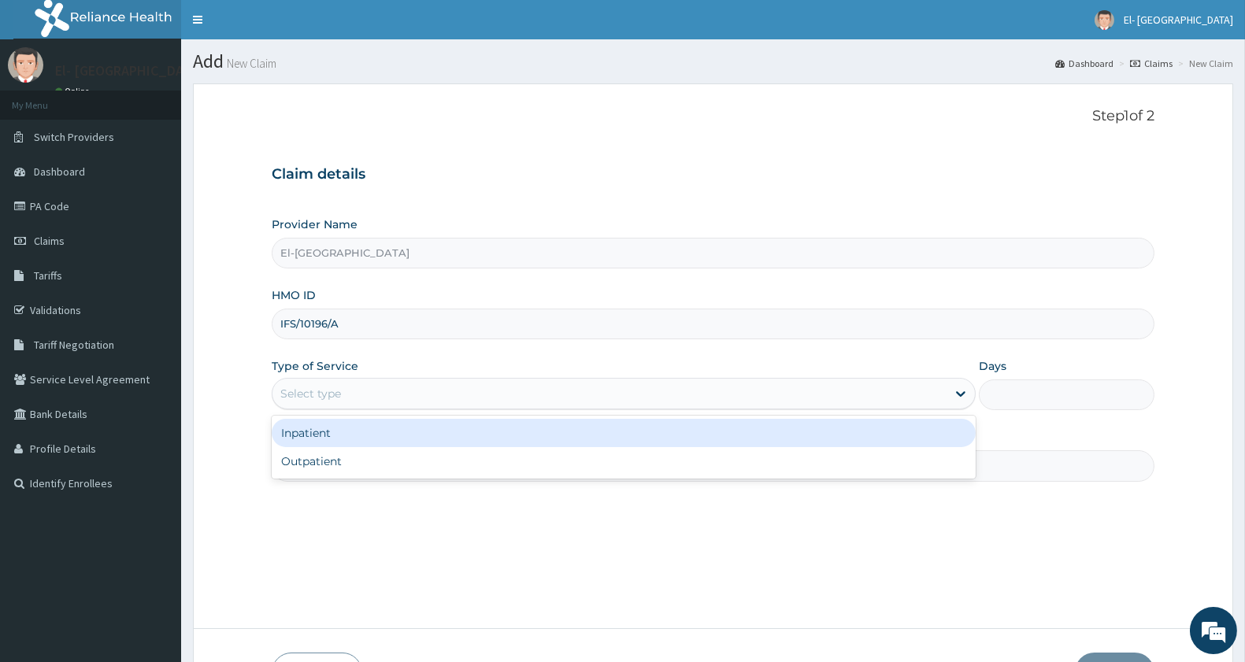
drag, startPoint x: 379, startPoint y: 391, endPoint x: 374, endPoint y: 399, distance: 9.2
click at [376, 395] on div "Select type" at bounding box center [610, 393] width 674 height 25
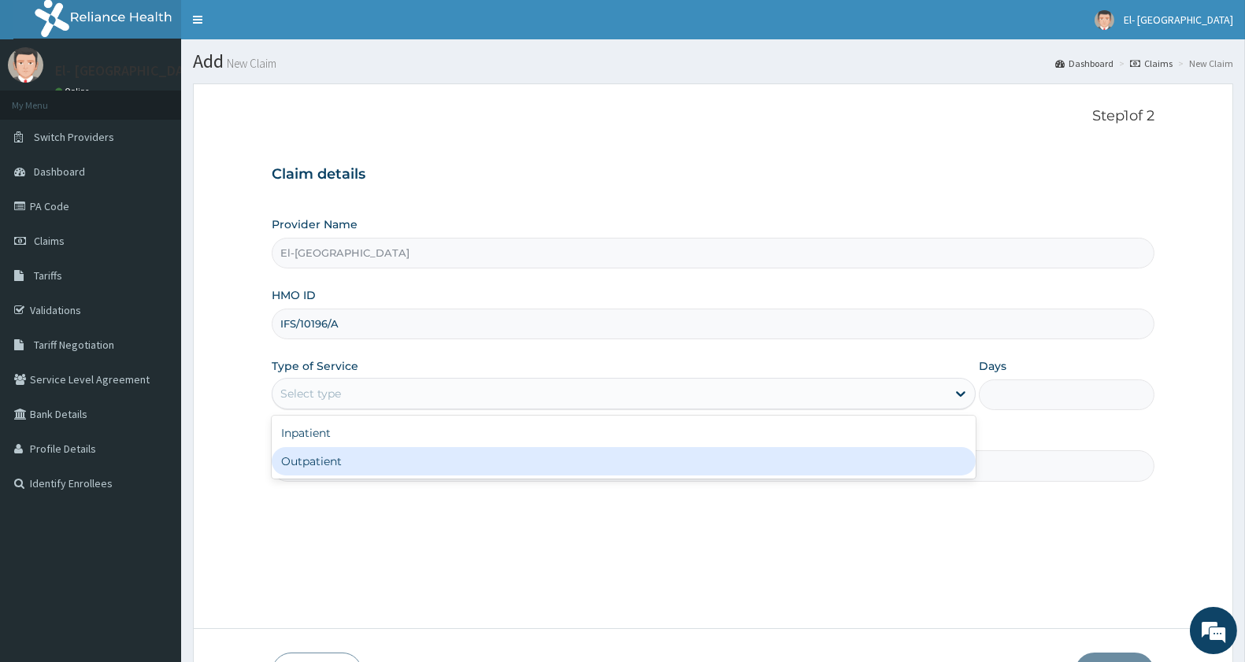
click at [343, 455] on div "Outpatient" at bounding box center [624, 461] width 704 height 28
type input "1"
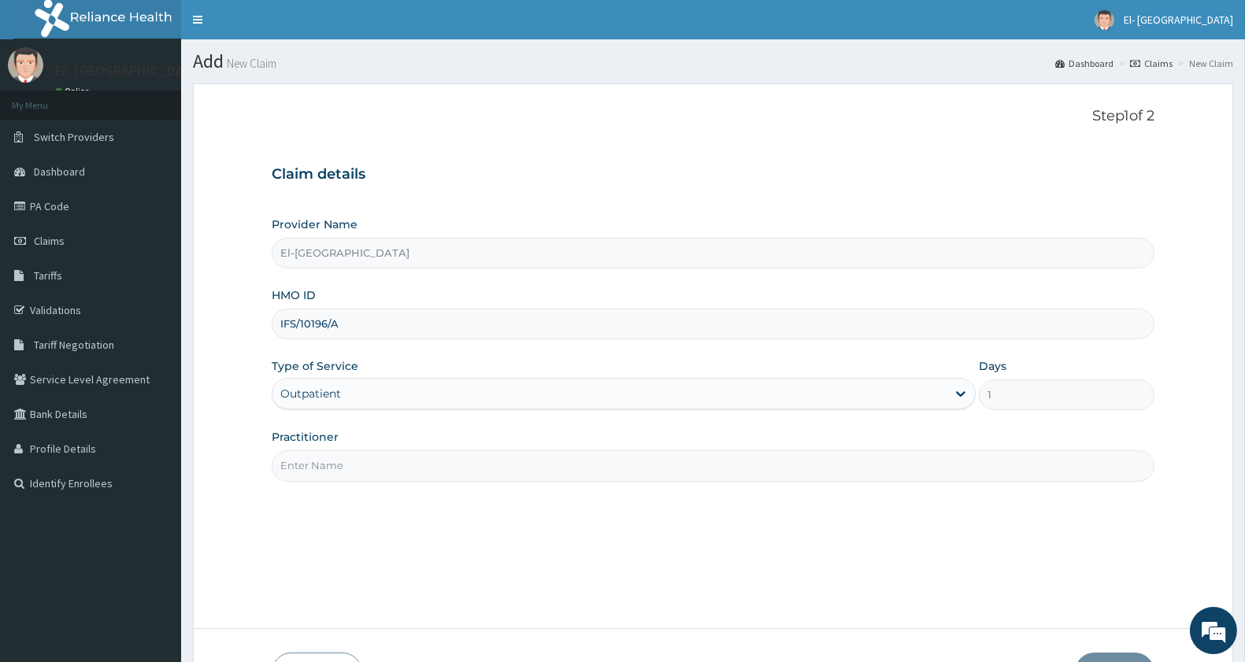
click at [348, 465] on input "Practitioner" at bounding box center [713, 465] width 883 height 31
type input "DR KINGSLEY"
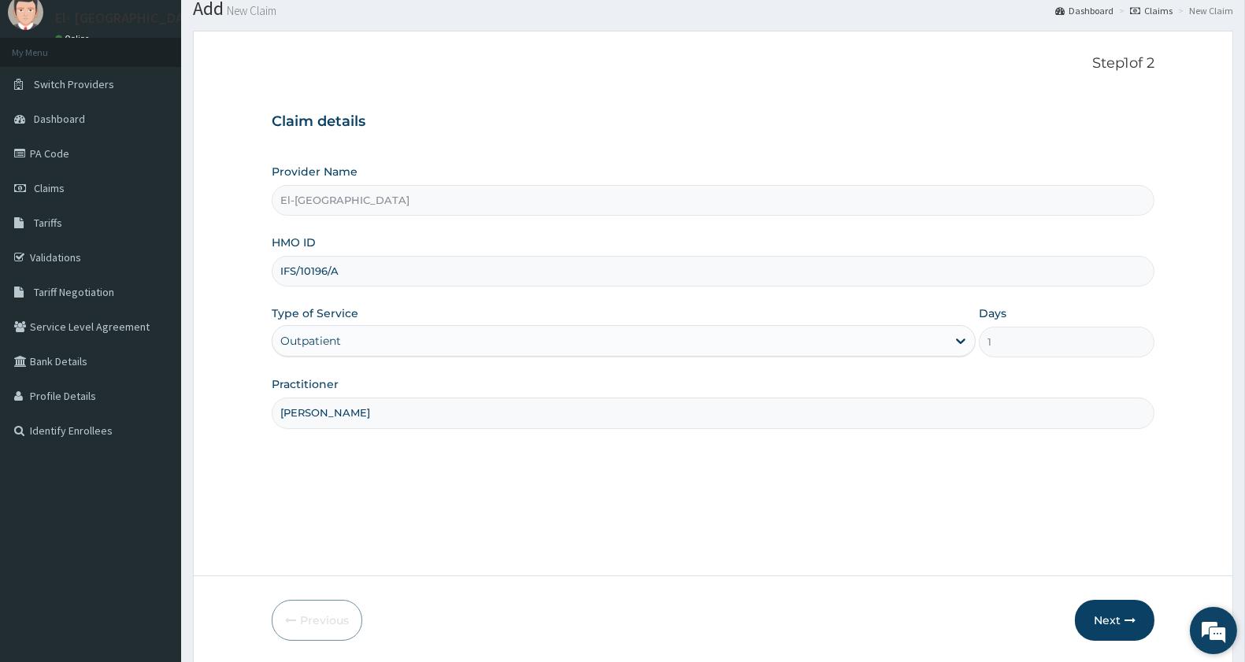
scroll to position [108, 0]
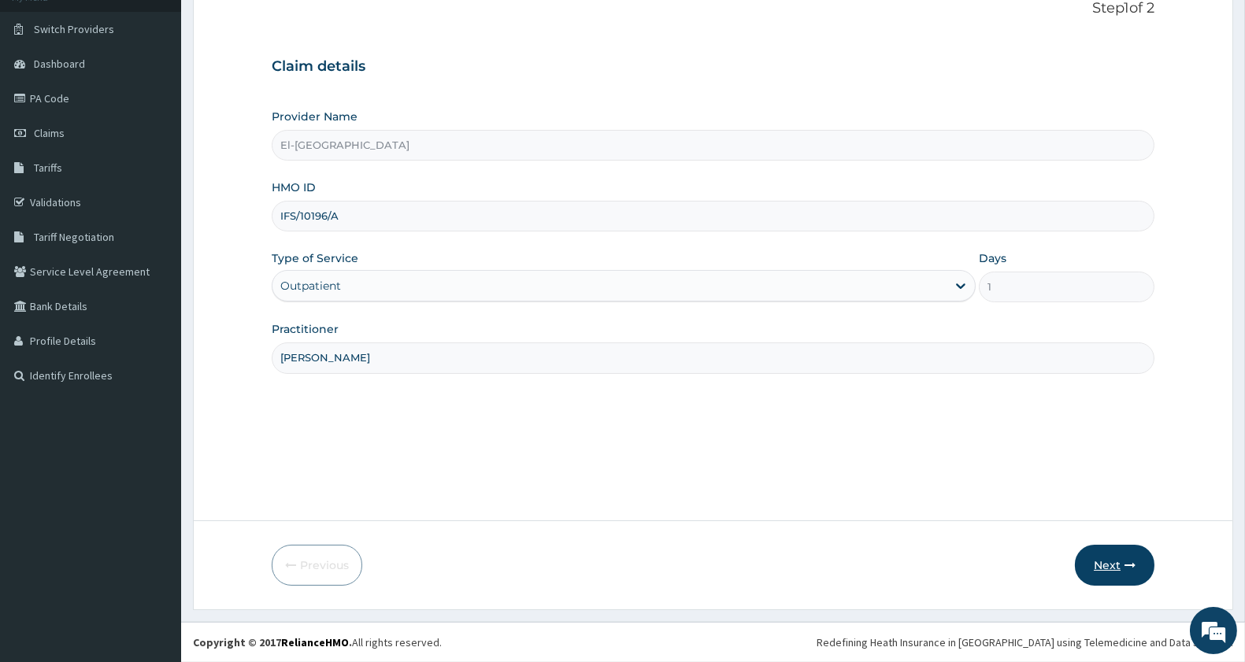
click at [1104, 573] on button "Next" at bounding box center [1115, 565] width 80 height 41
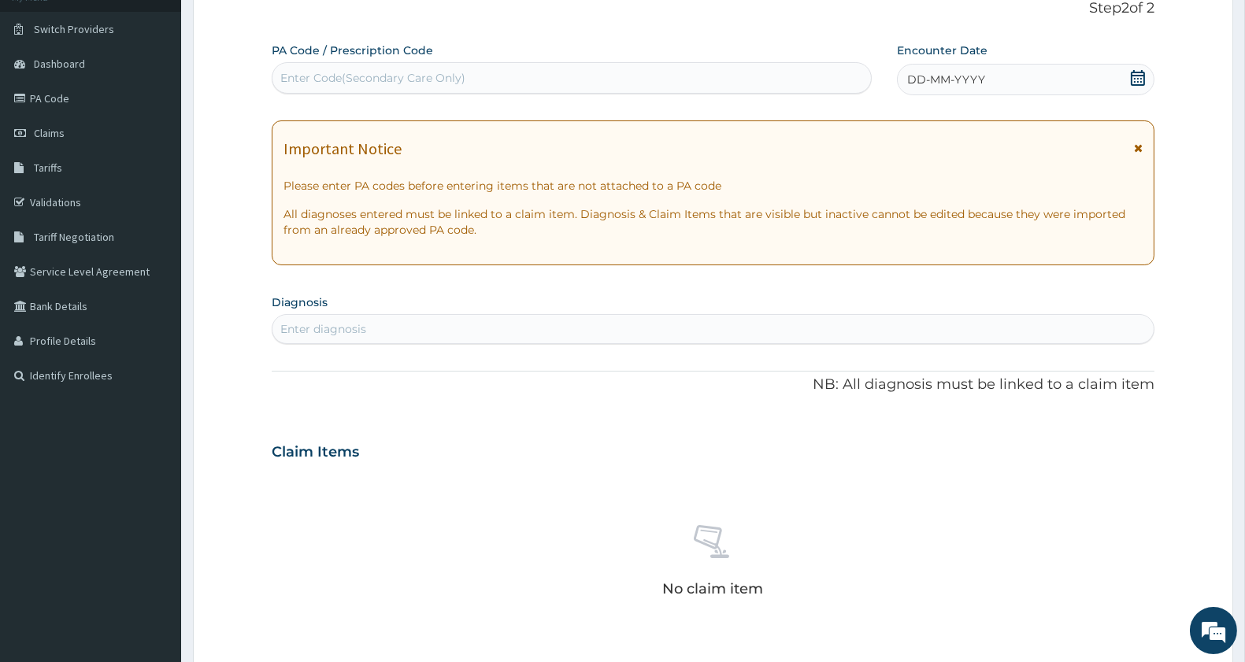
click at [997, 76] on div "DD-MM-YYYY" at bounding box center [1026, 80] width 258 height 32
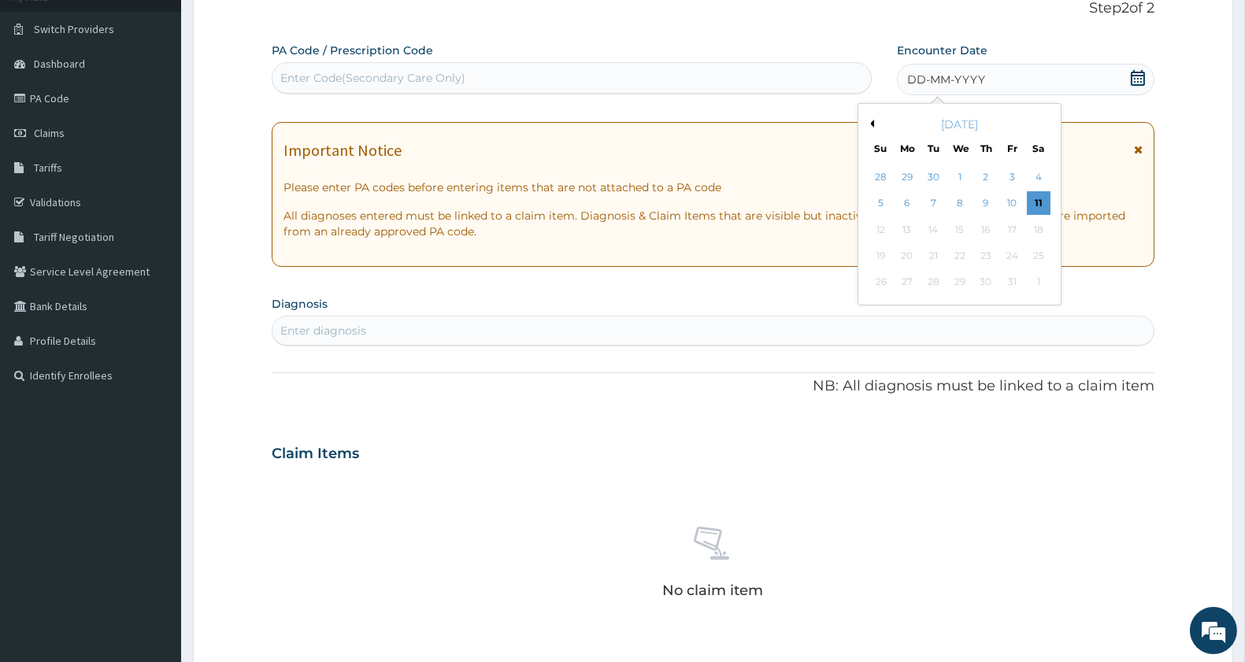
click at [870, 124] on button "Previous Month" at bounding box center [870, 124] width 8 height 8
click at [936, 203] on div "9" at bounding box center [934, 204] width 24 height 24
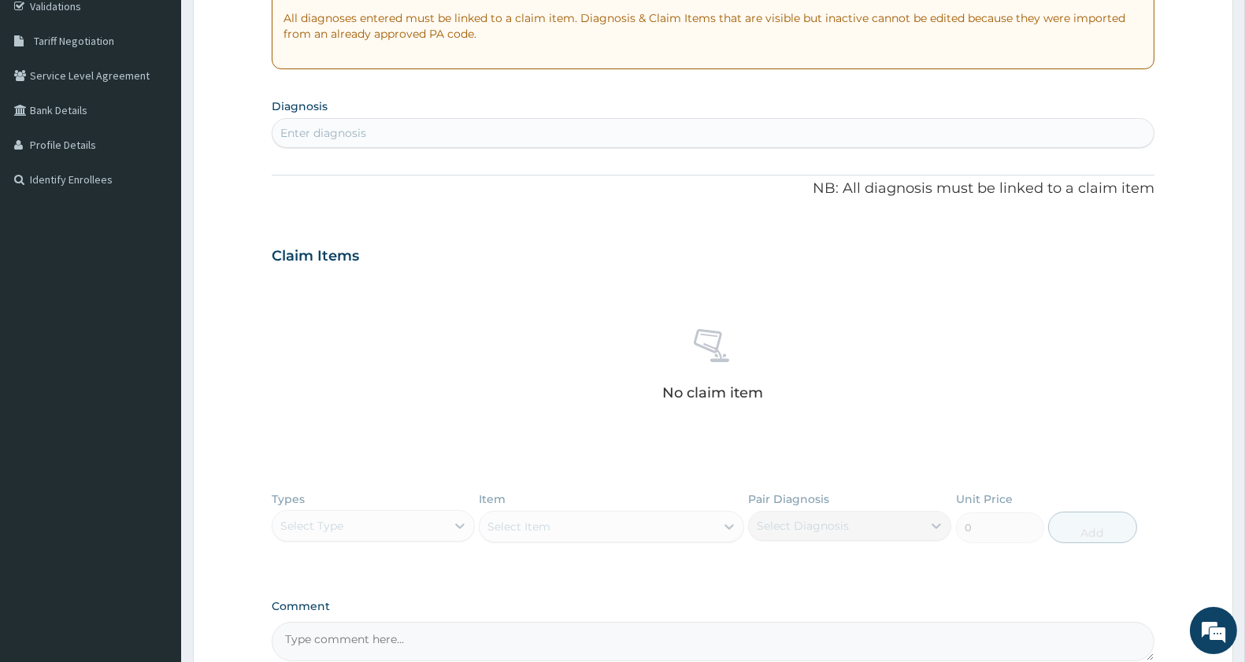
scroll to position [371, 0]
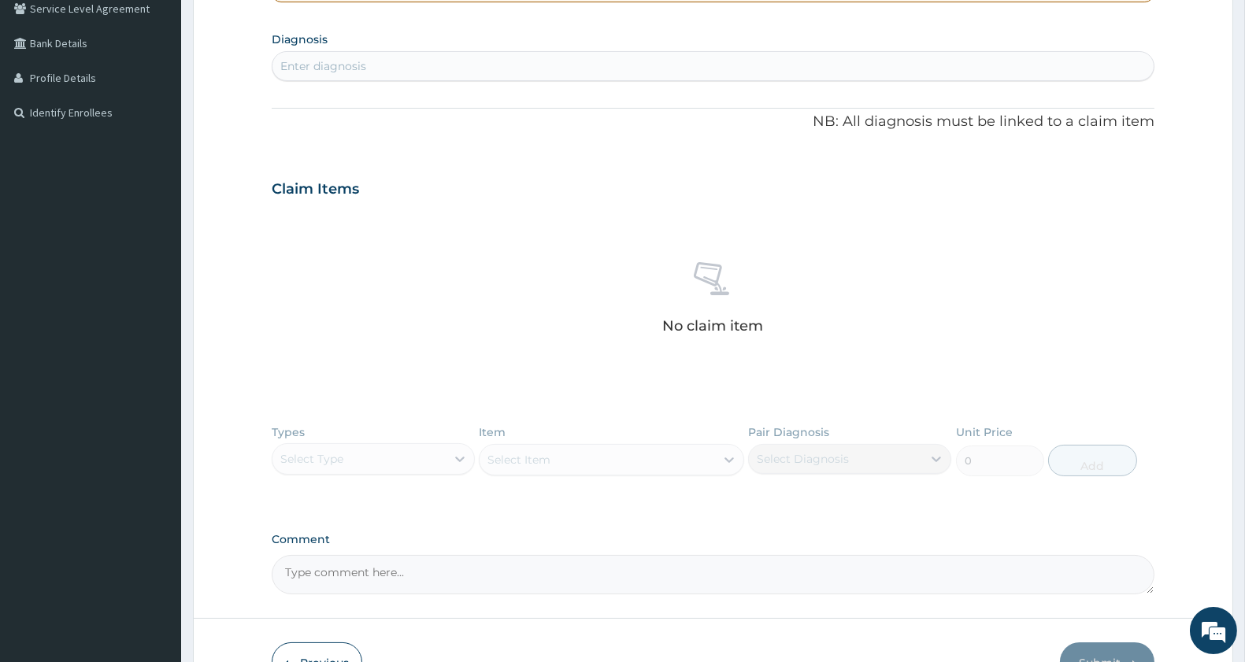
click at [392, 60] on div "Enter diagnosis" at bounding box center [713, 66] width 881 height 25
type input "malaria"
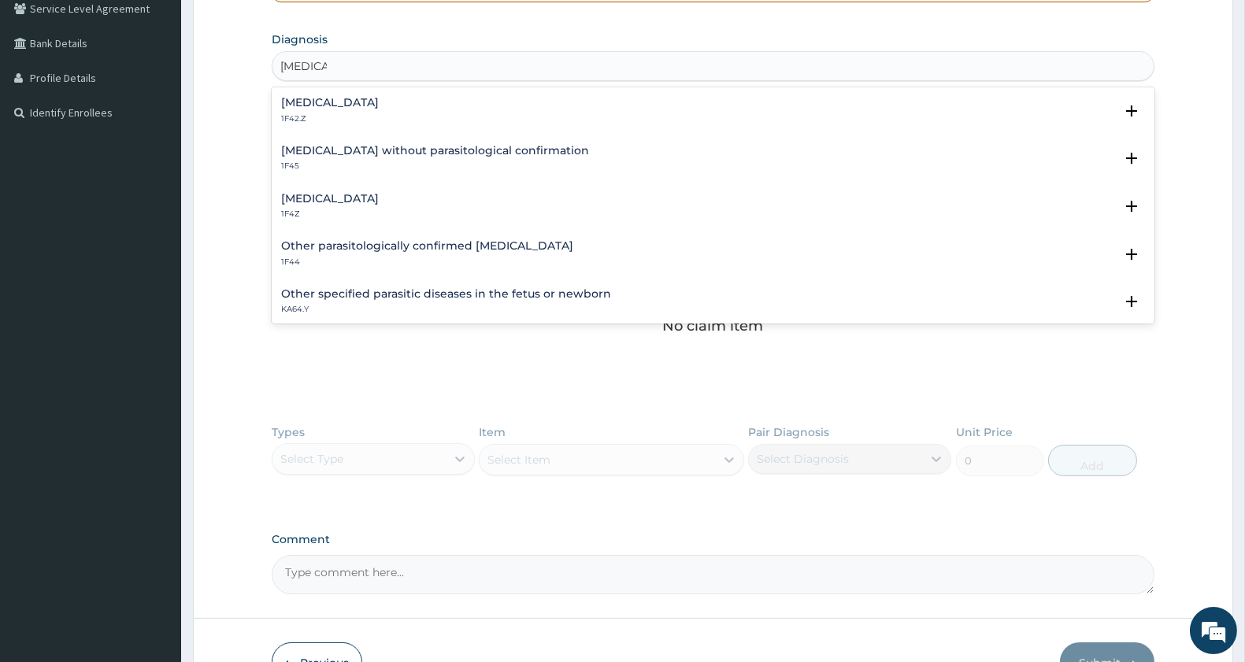
click at [358, 198] on h4 "Malaria, unspecified" at bounding box center [330, 199] width 98 height 12
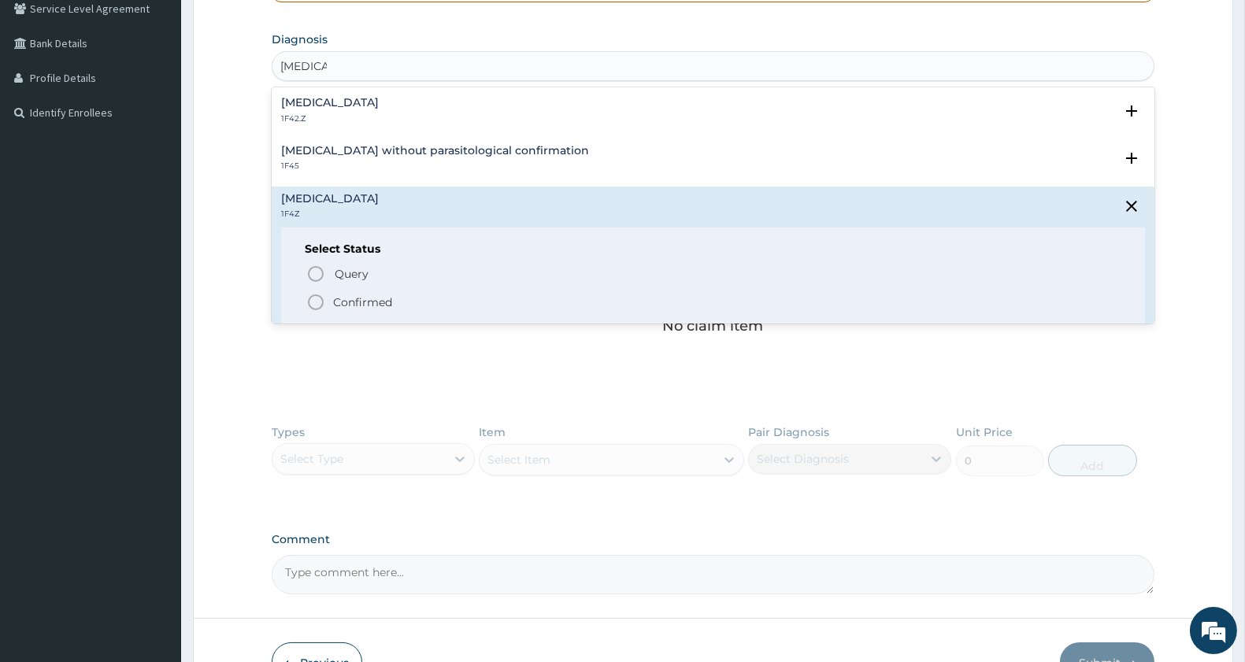
click at [311, 298] on icon "status option filled" at bounding box center [315, 302] width 19 height 19
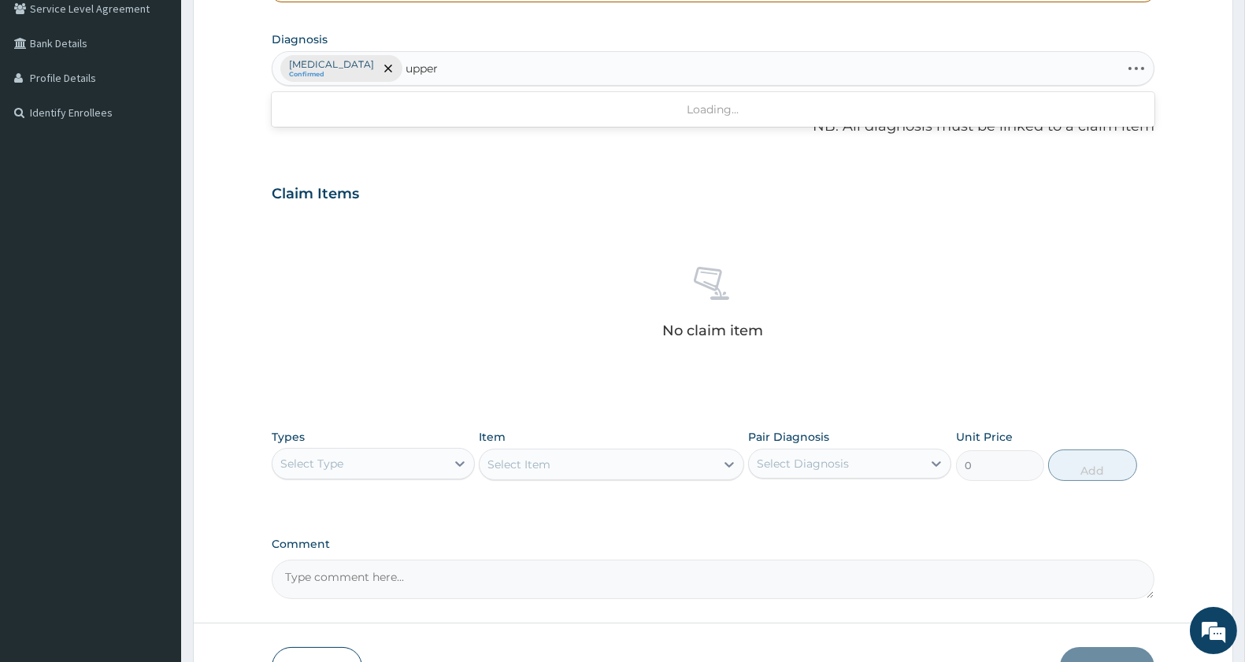
type input "upper"
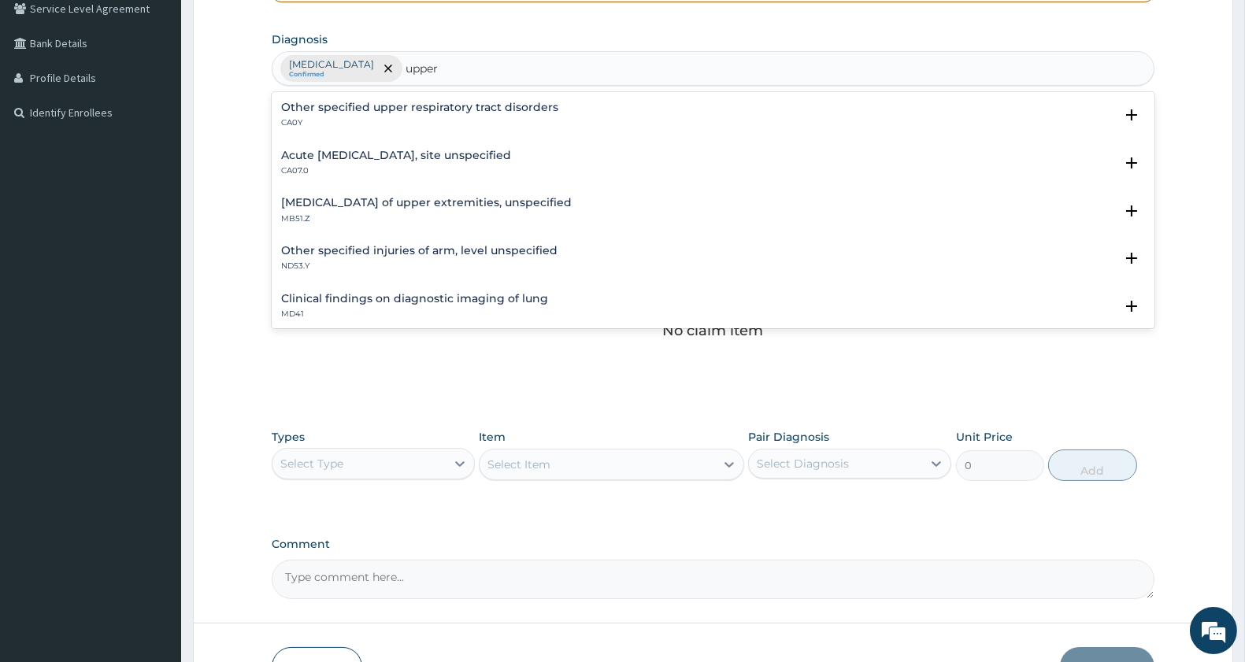
click at [494, 156] on h4 "Acute upper respiratory infection, site unspecified" at bounding box center [396, 156] width 230 height 12
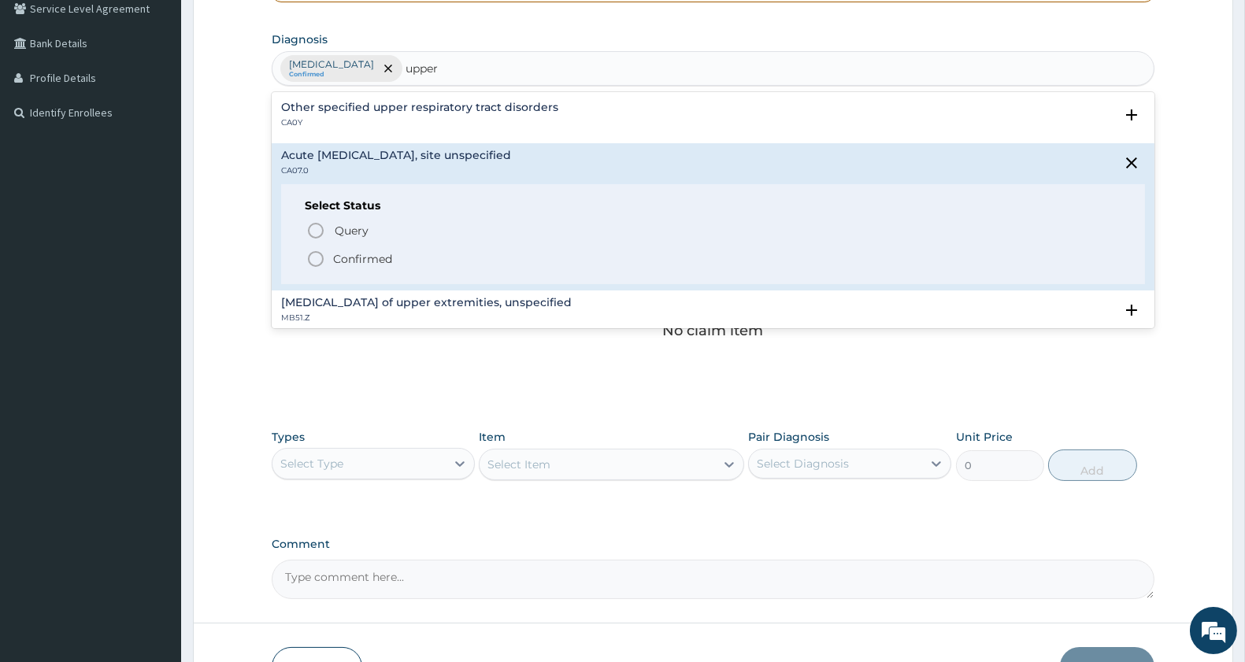
click at [315, 258] on icon "status option filled" at bounding box center [315, 259] width 19 height 19
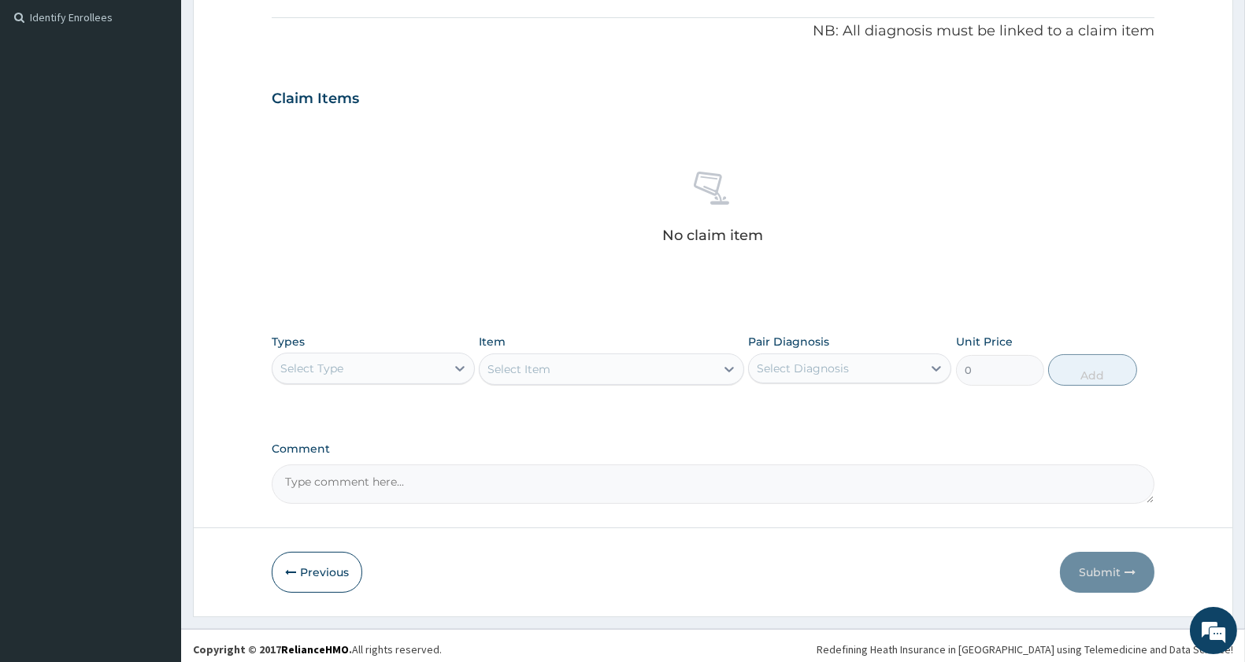
scroll to position [473, 0]
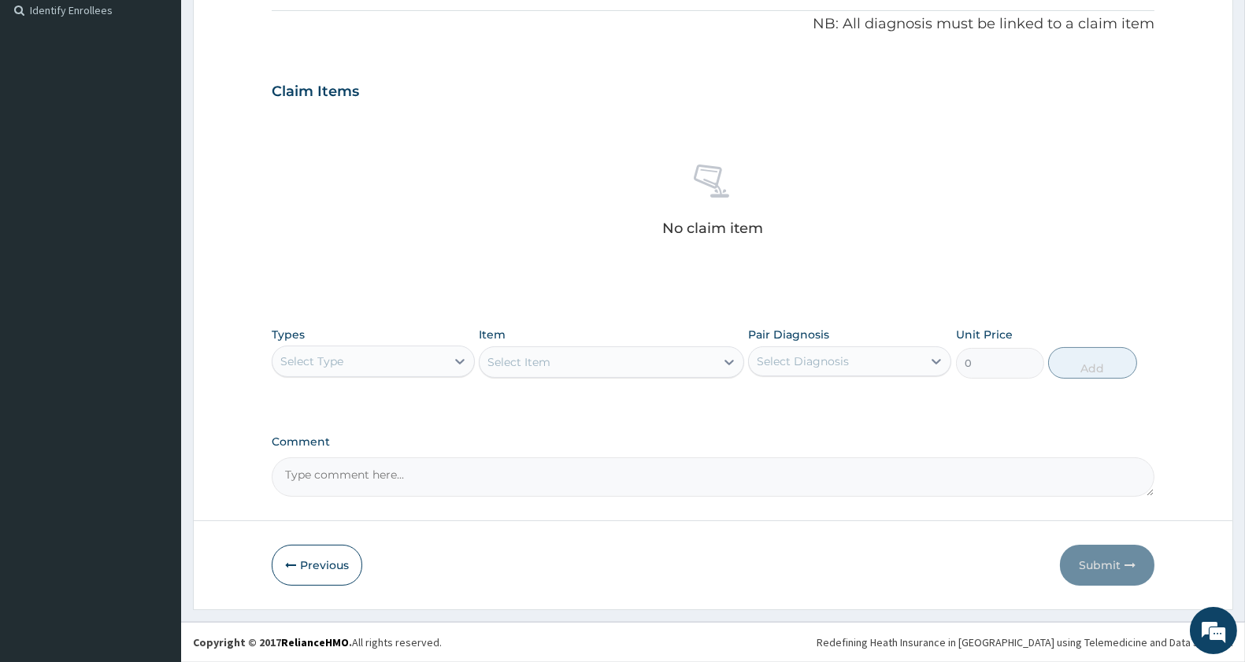
click at [326, 358] on div "Select Type" at bounding box center [311, 362] width 63 height 16
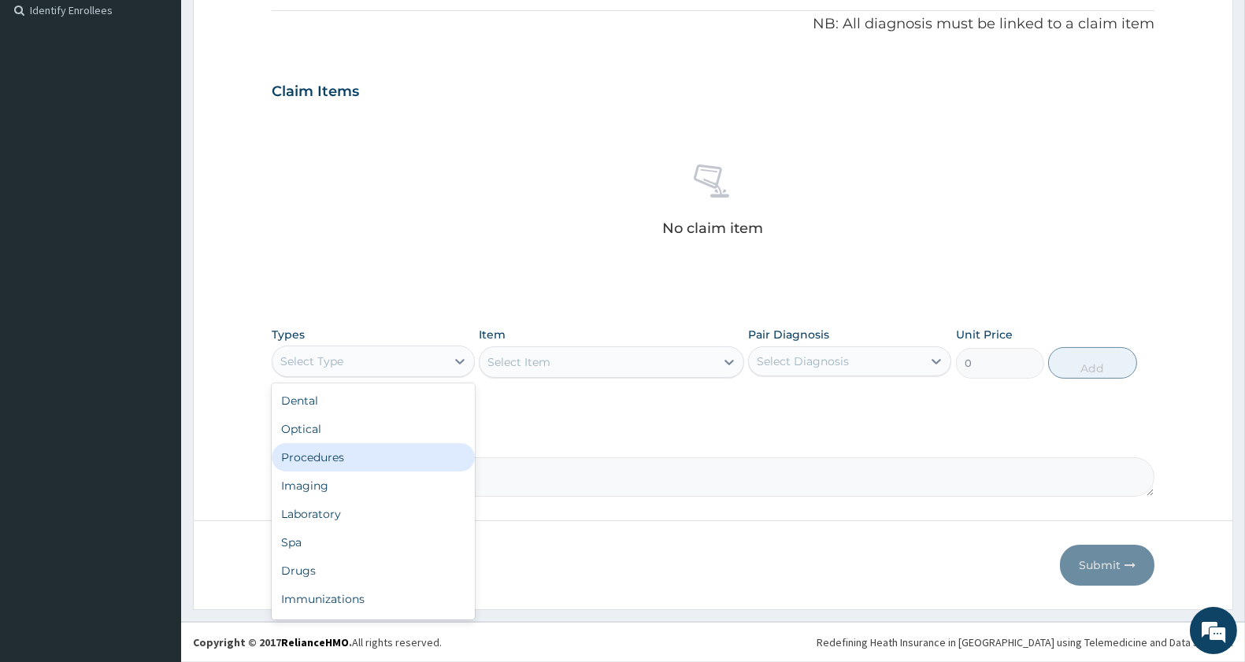
click at [344, 447] on div "Procedures" at bounding box center [373, 457] width 203 height 28
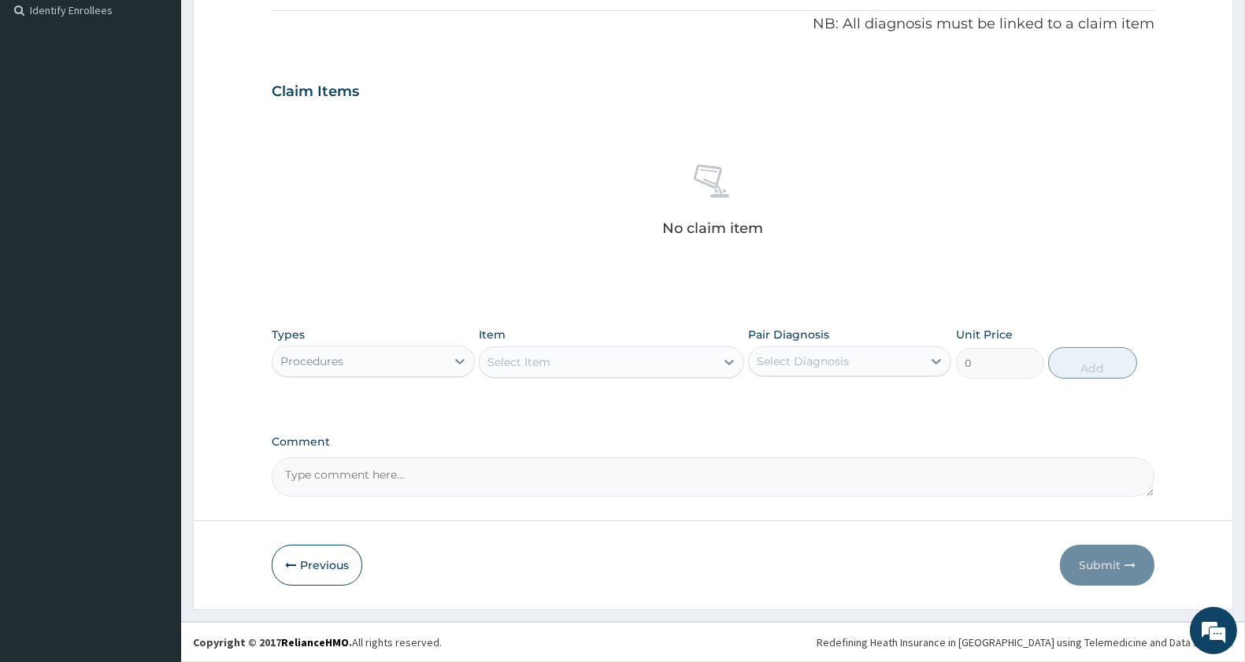
click at [413, 353] on div "Procedures" at bounding box center [359, 361] width 173 height 25
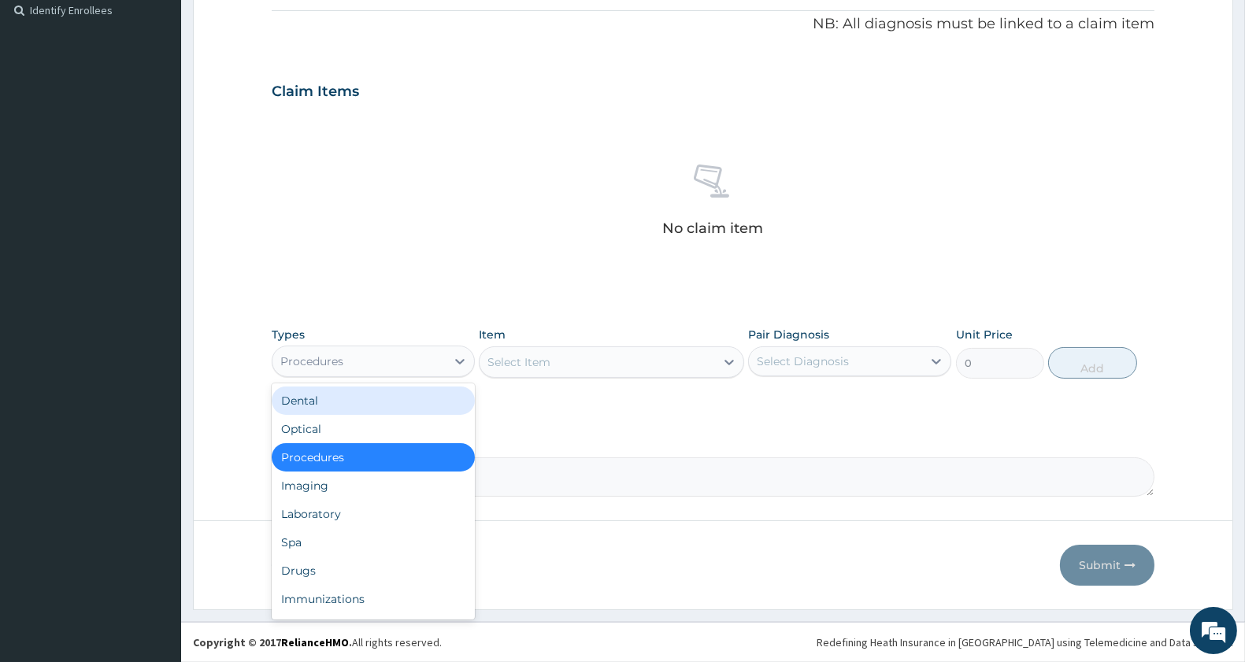
click at [548, 365] on div "Select Item" at bounding box center [519, 362] width 63 height 16
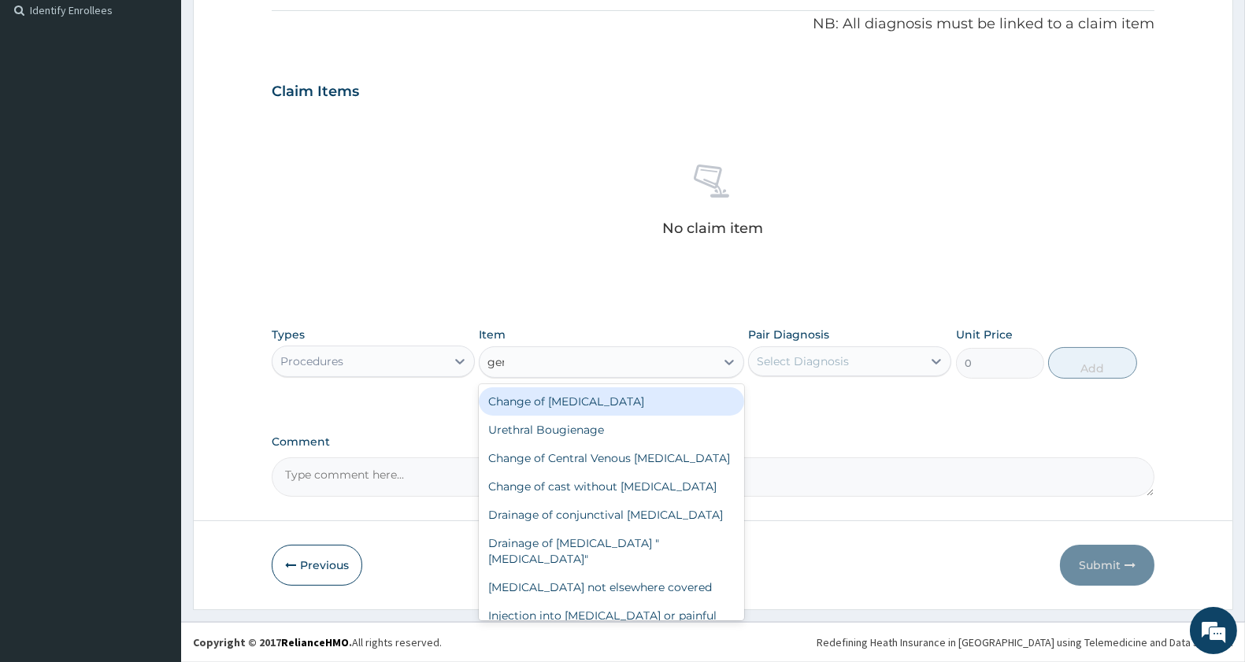
type input "general pr"
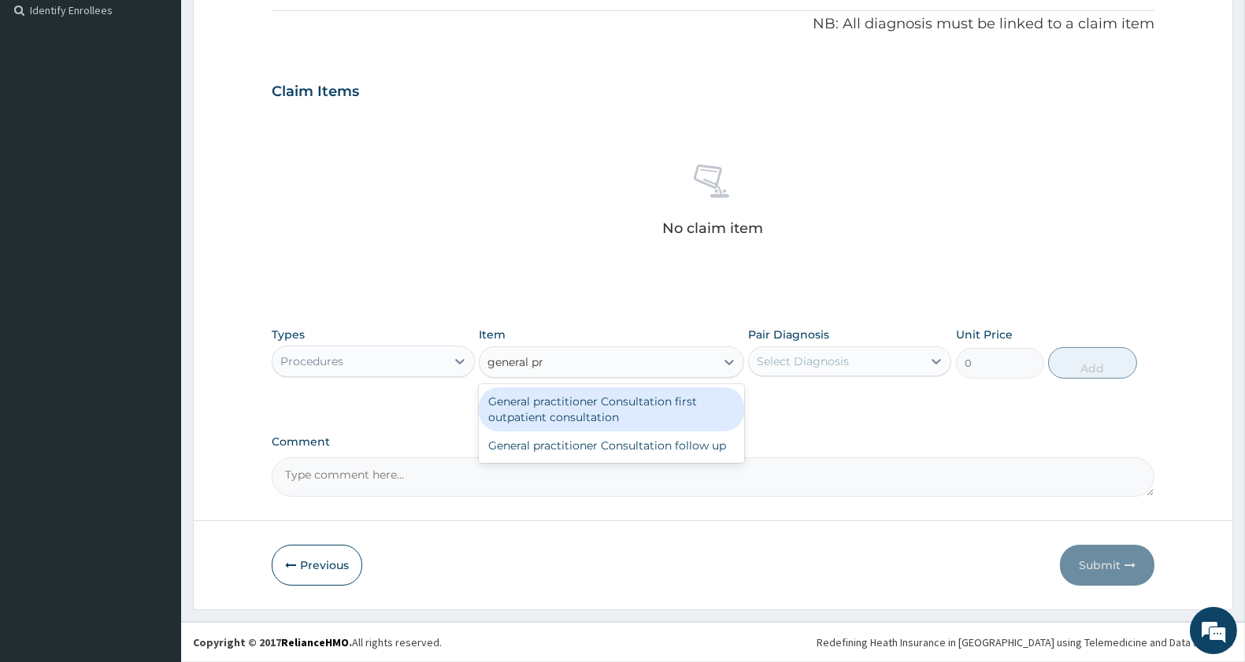
click at [654, 430] on div "General practitioner Consultation first outpatient consultation General practit…" at bounding box center [611, 423] width 265 height 79
click at [654, 402] on div "General practitioner Consultation first outpatient consultation" at bounding box center [611, 409] width 265 height 44
type input "3000"
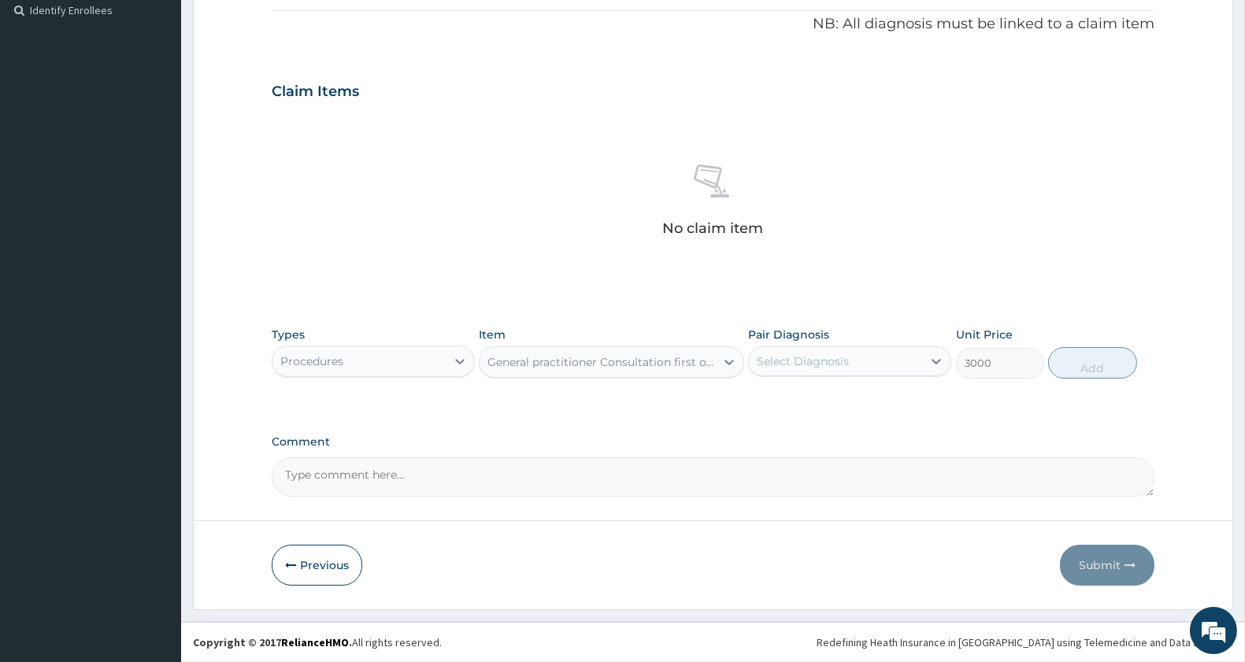
click at [783, 362] on div "Select Diagnosis" at bounding box center [803, 362] width 92 height 16
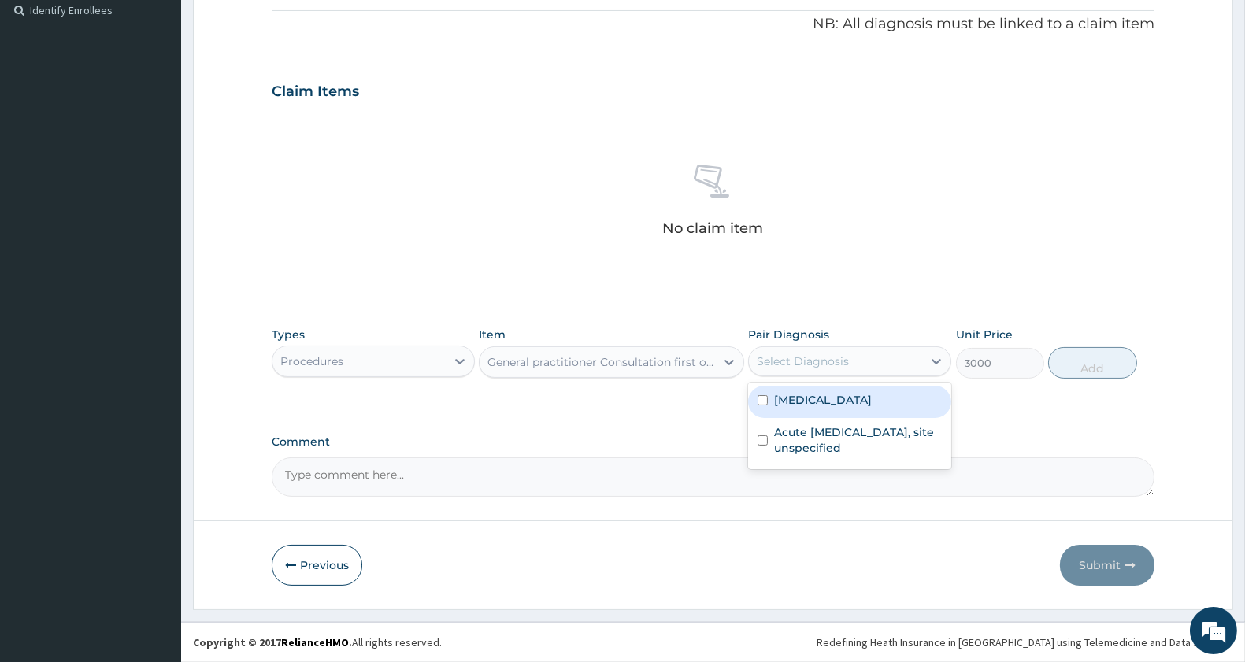
click at [814, 411] on div "Malaria, unspecified" at bounding box center [849, 402] width 203 height 32
checkbox input "true"
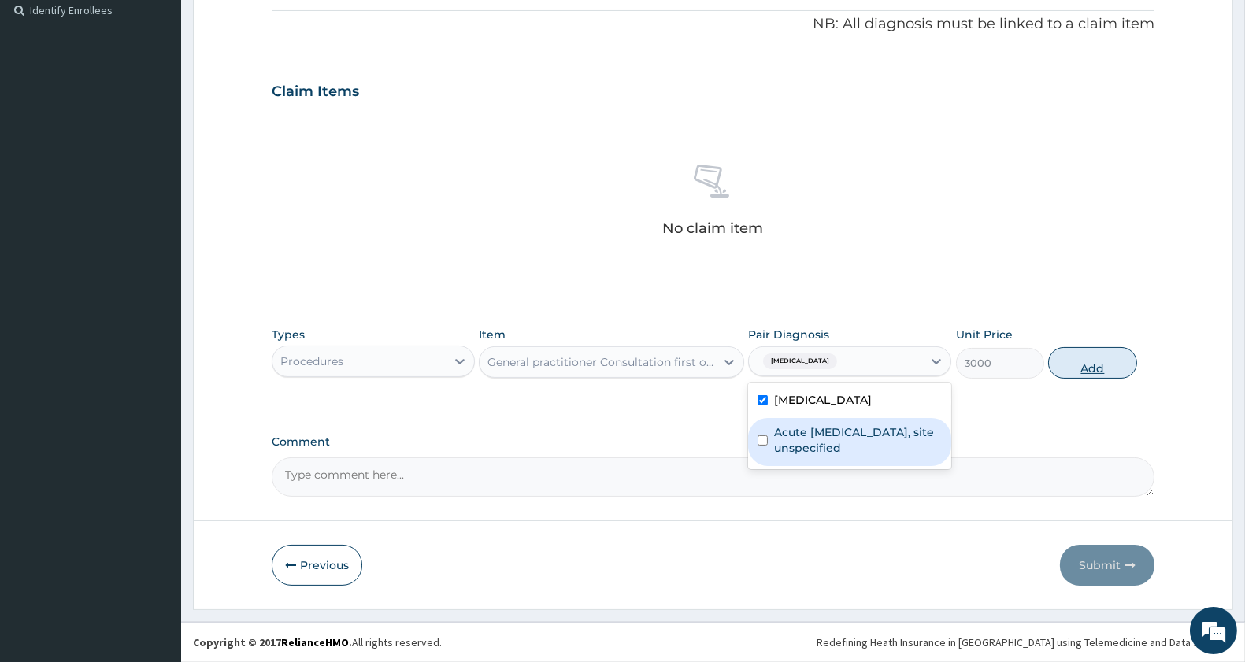
drag, startPoint x: 821, startPoint y: 444, endPoint x: 1050, endPoint y: 361, distance: 243.2
click at [824, 441] on label "Acute upper respiratory infection, site unspecified" at bounding box center [858, 441] width 168 height 32
checkbox input "true"
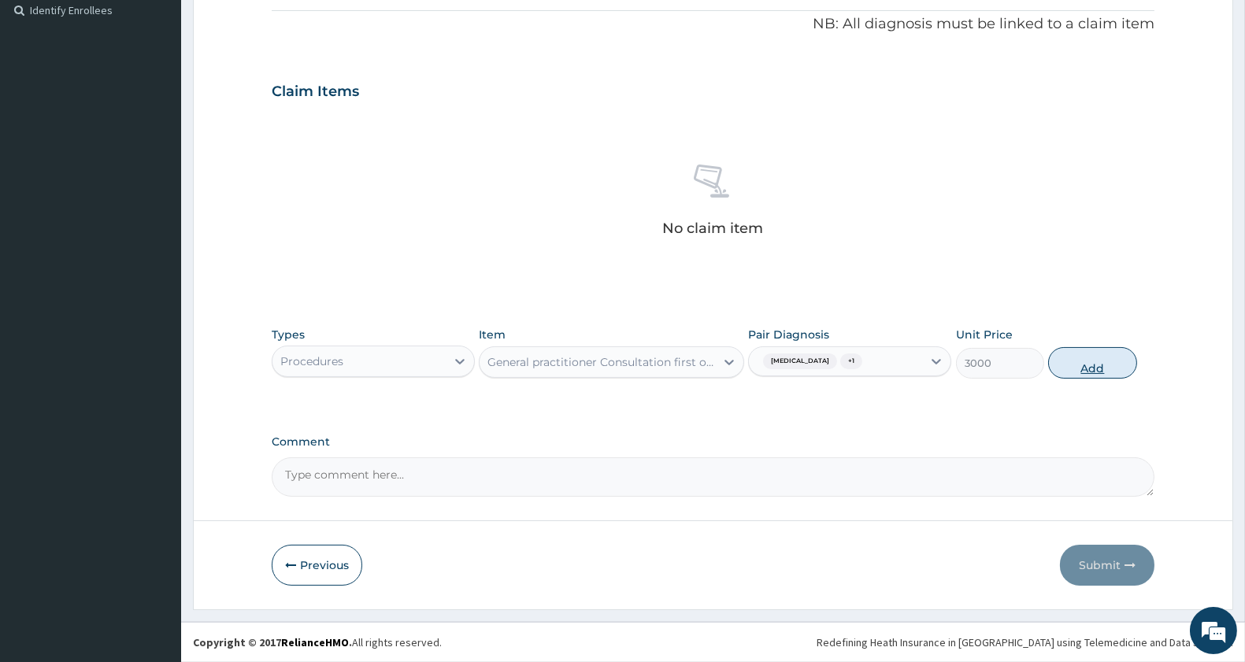
click at [1088, 351] on button "Add" at bounding box center [1092, 363] width 88 height 32
type input "0"
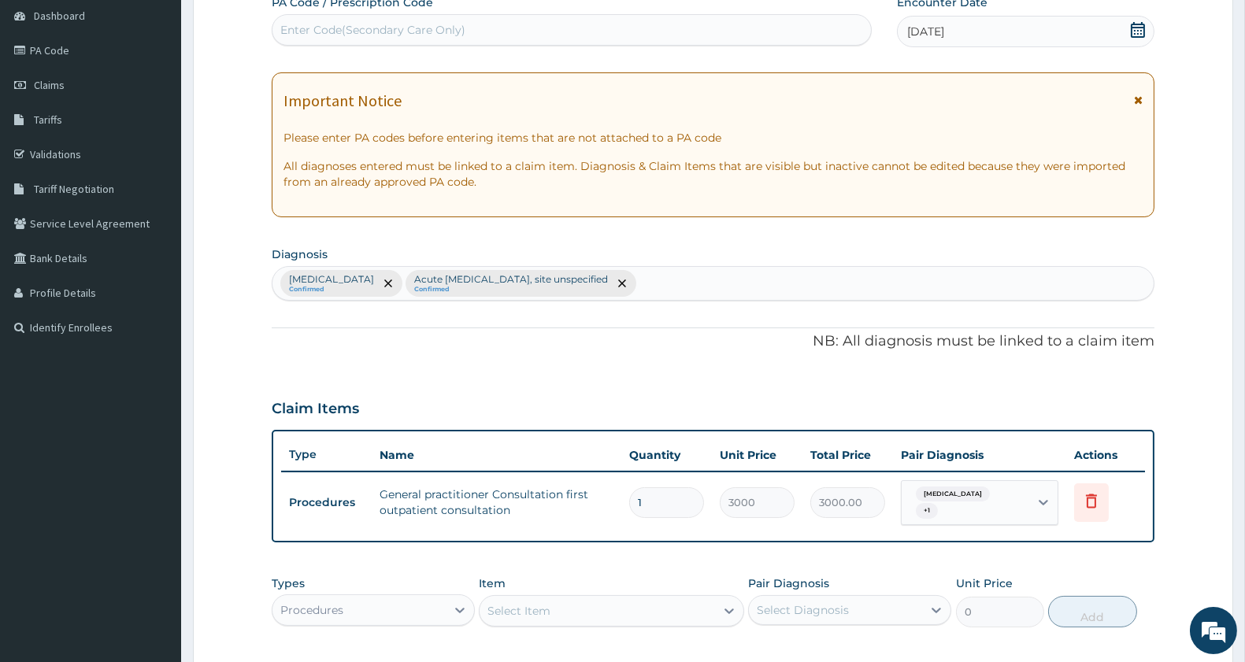
scroll to position [403, 0]
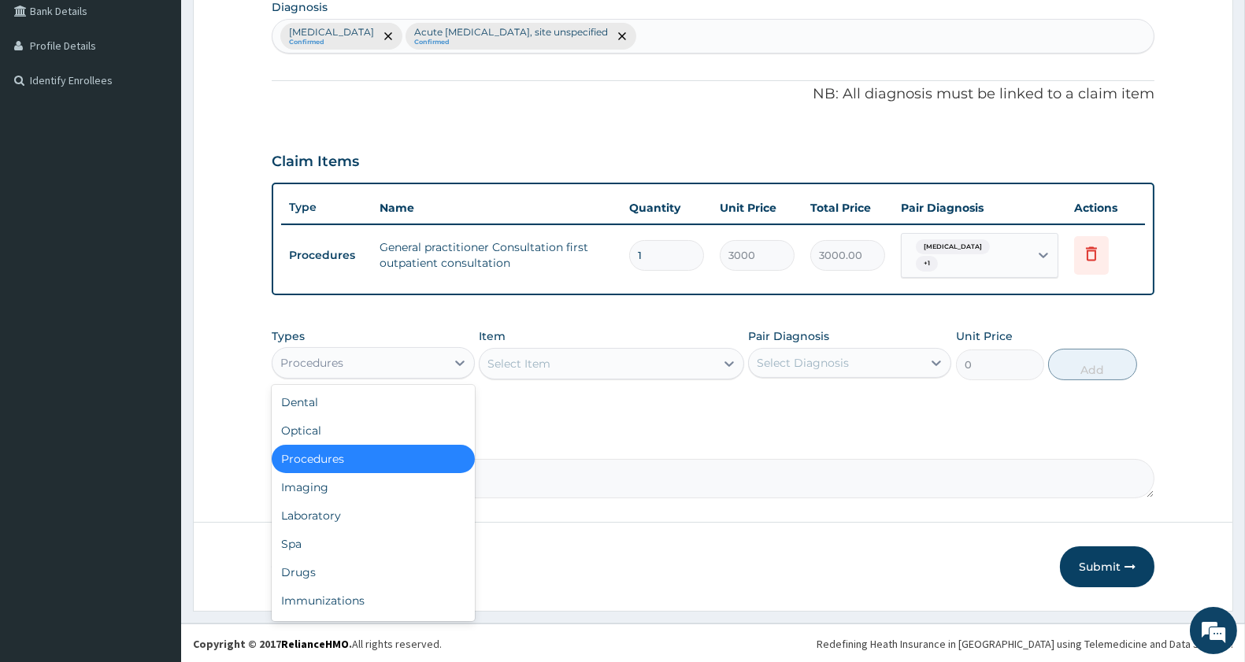
click at [375, 353] on div "Procedures" at bounding box center [359, 362] width 173 height 25
drag, startPoint x: 321, startPoint y: 567, endPoint x: 348, endPoint y: 546, distance: 34.2
click at [321, 567] on div "Drugs" at bounding box center [373, 572] width 203 height 28
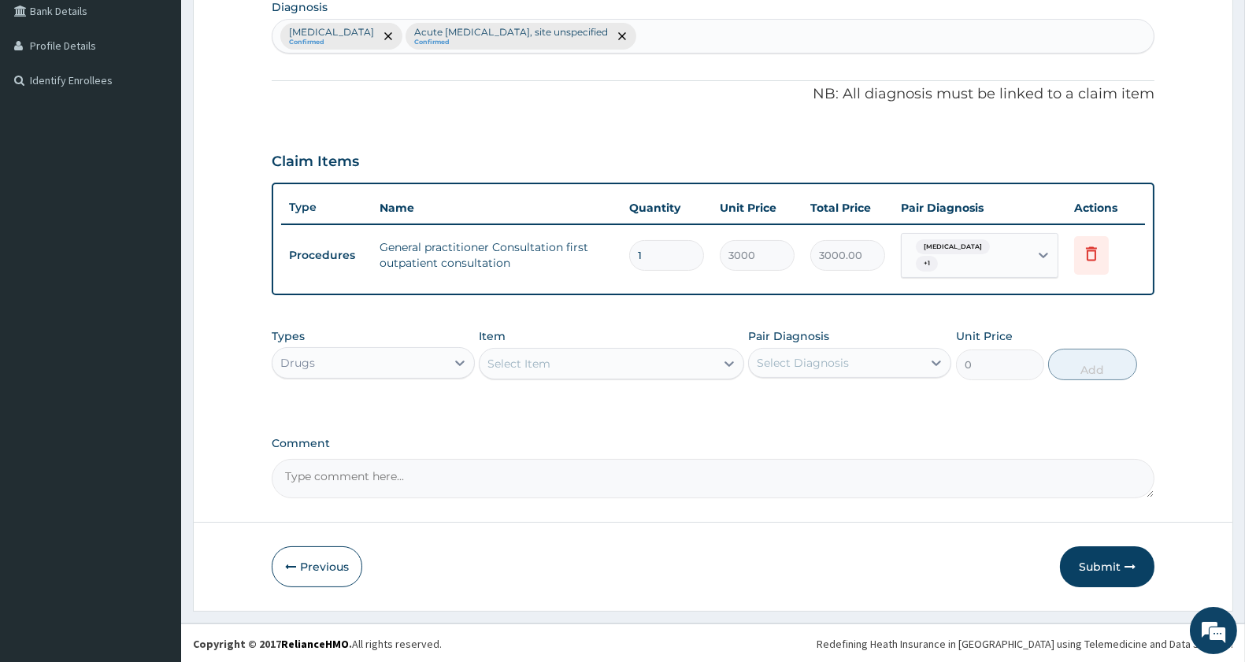
click at [581, 367] on div "Select Item" at bounding box center [597, 363] width 235 height 25
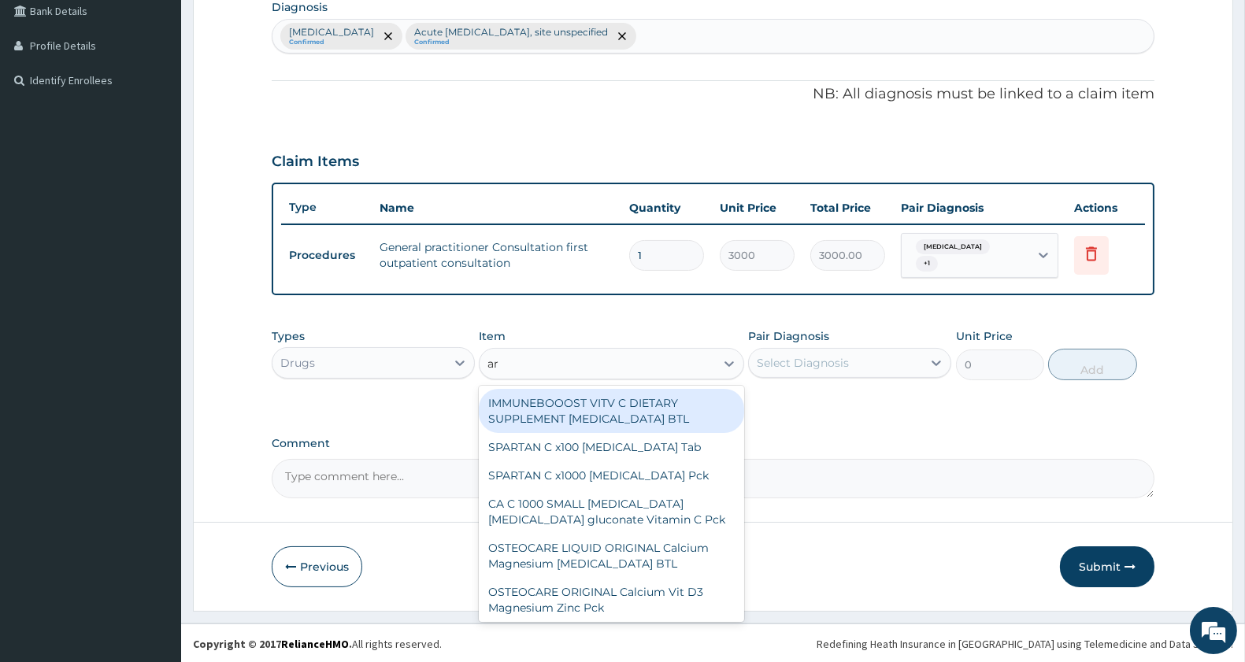
type input "a"
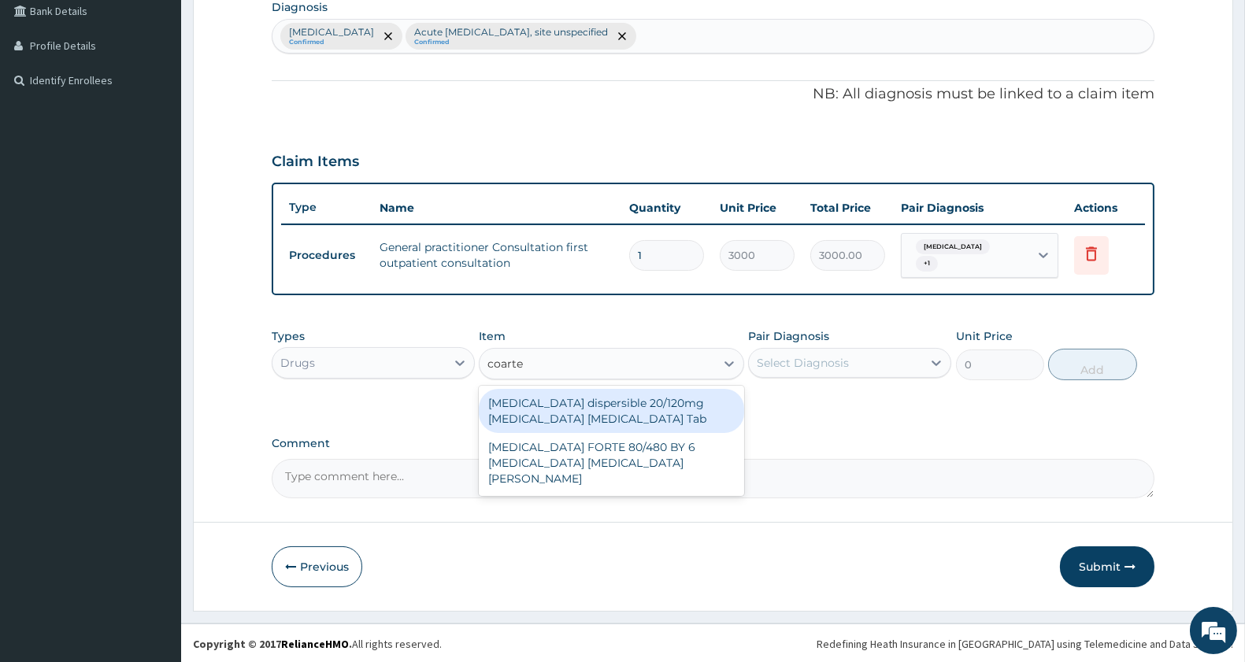
type input "coartem"
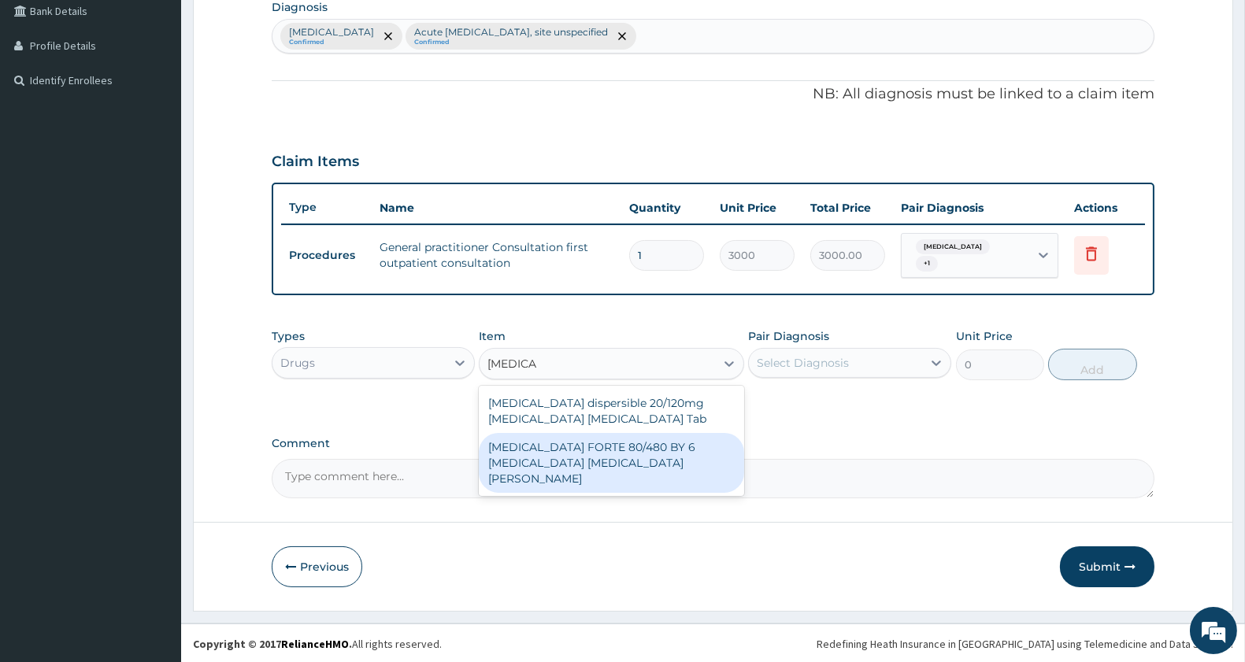
click at [616, 447] on div "[MEDICAL_DATA] FORTE 80/480 BY 6 [MEDICAL_DATA] [MEDICAL_DATA][PERSON_NAME]" at bounding box center [611, 463] width 265 height 60
type input "3220"
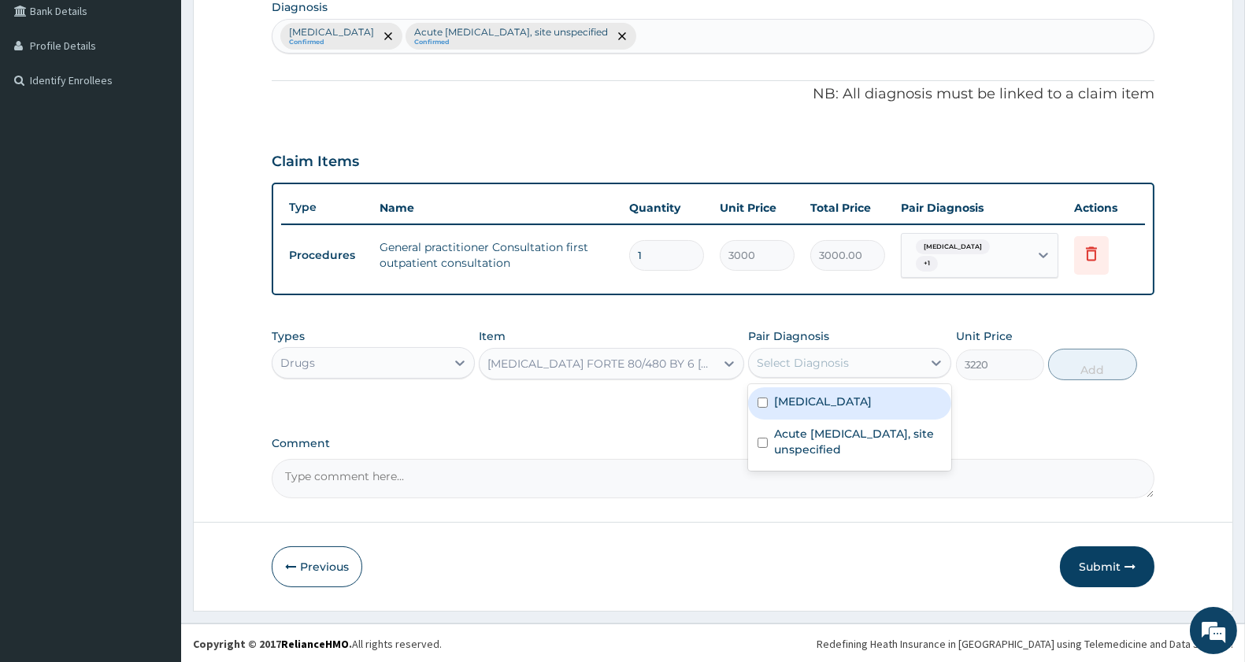
click at [823, 357] on div "Select Diagnosis" at bounding box center [803, 363] width 92 height 16
click at [814, 407] on label "[MEDICAL_DATA]" at bounding box center [823, 402] width 98 height 16
checkbox input "true"
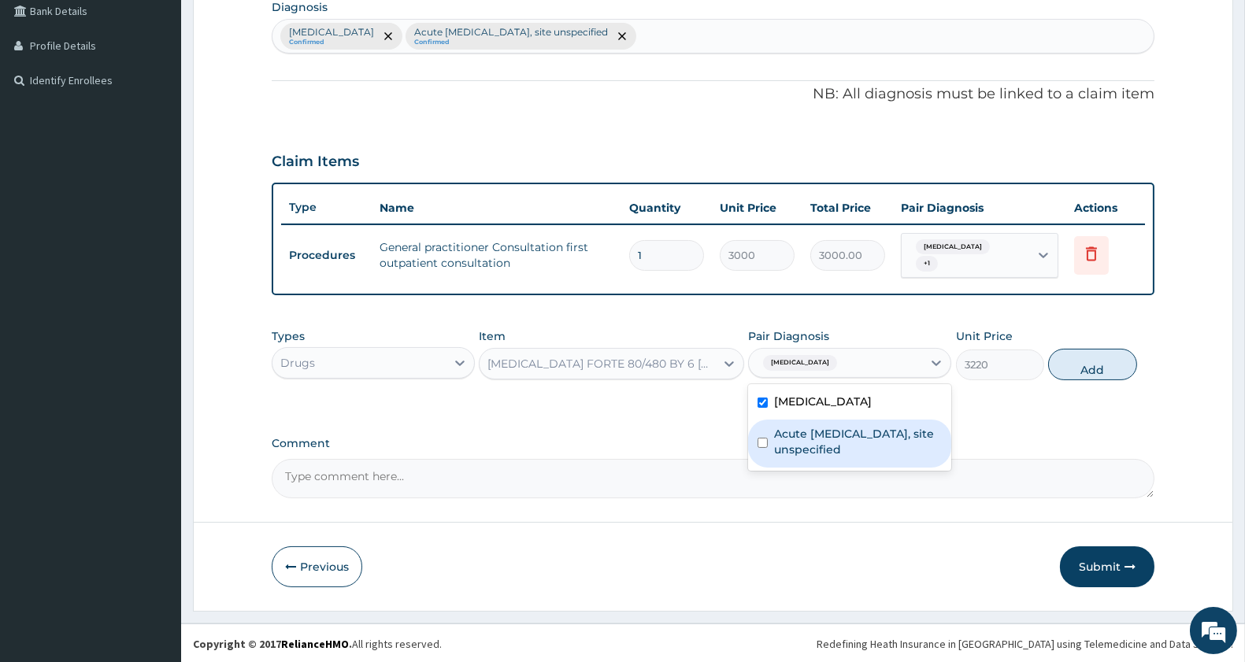
click at [813, 436] on label "Acute upper respiratory infection, site unspecified" at bounding box center [858, 442] width 168 height 32
checkbox input "true"
click at [1072, 365] on button "Add" at bounding box center [1092, 365] width 88 height 32
type input "0"
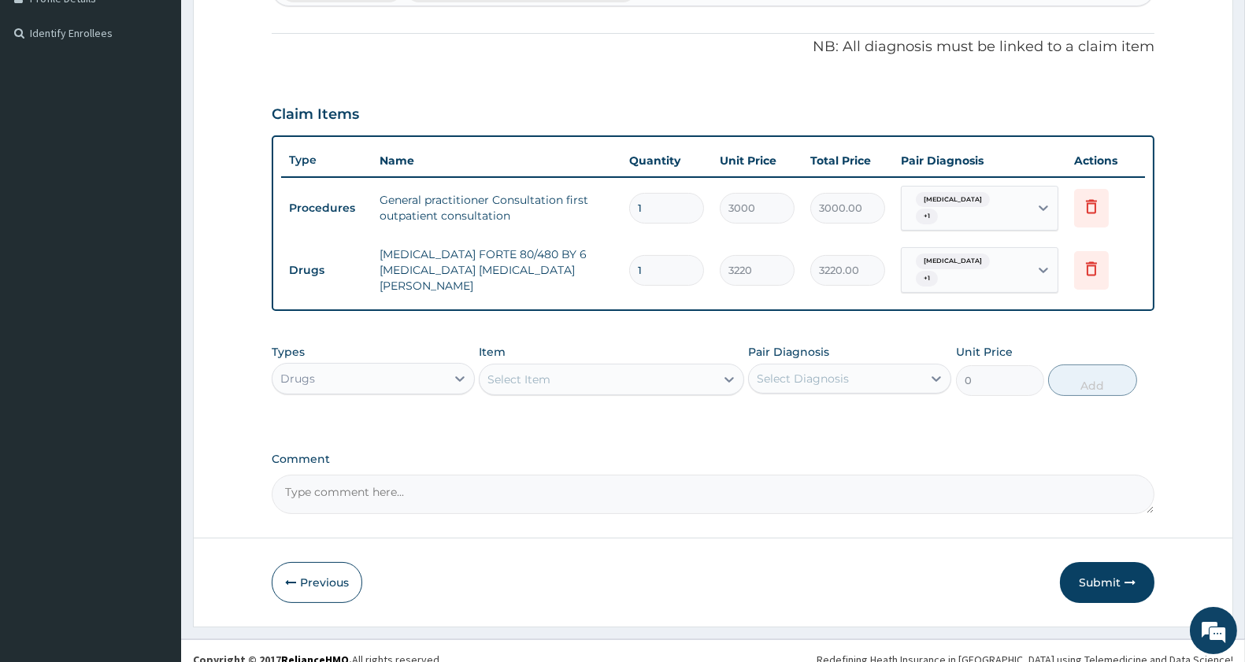
scroll to position [465, 0]
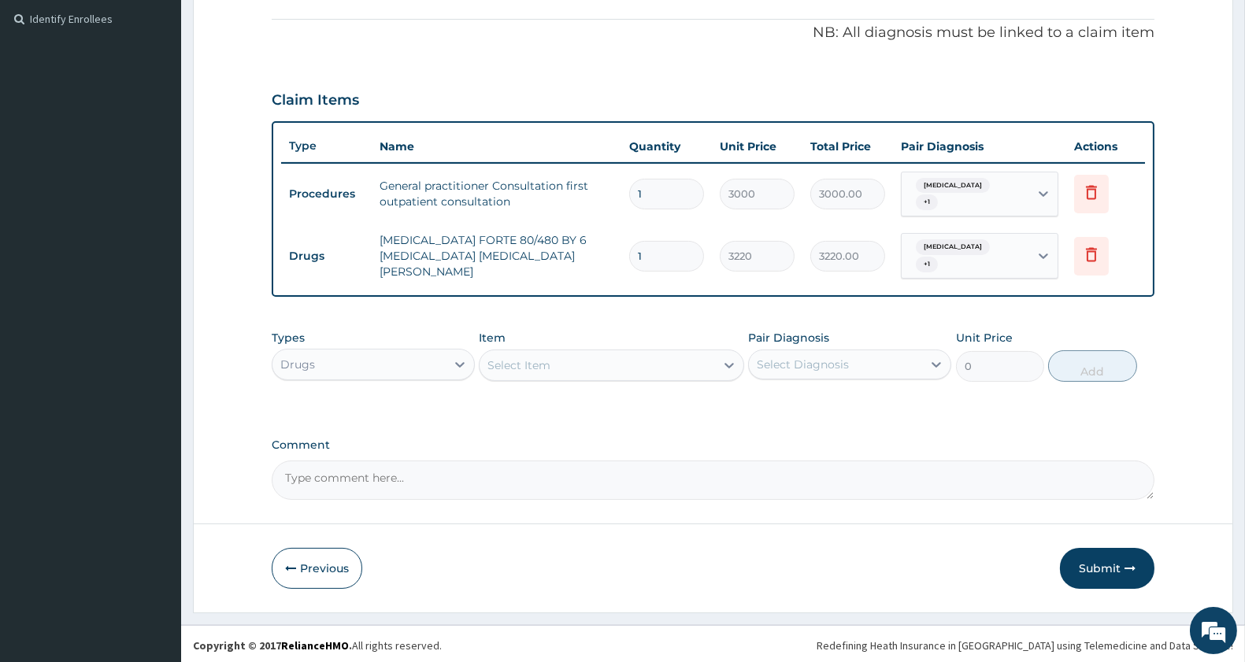
click at [543, 368] on div "Select Item" at bounding box center [519, 366] width 63 height 16
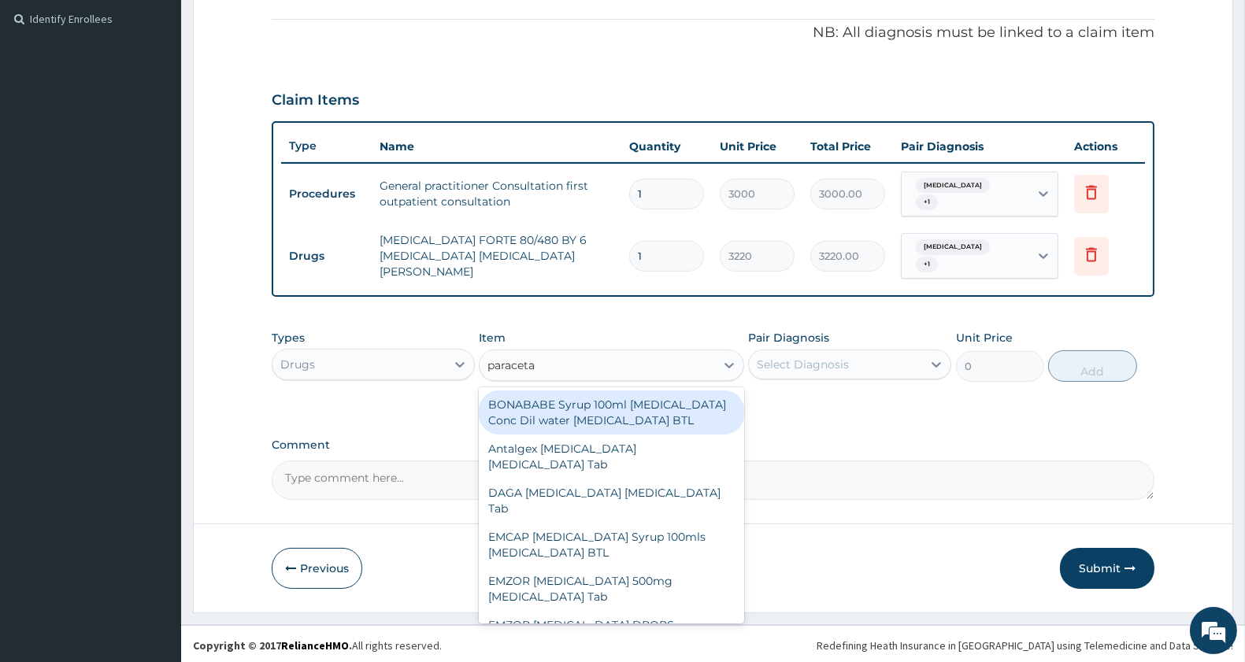
type input "paracetam"
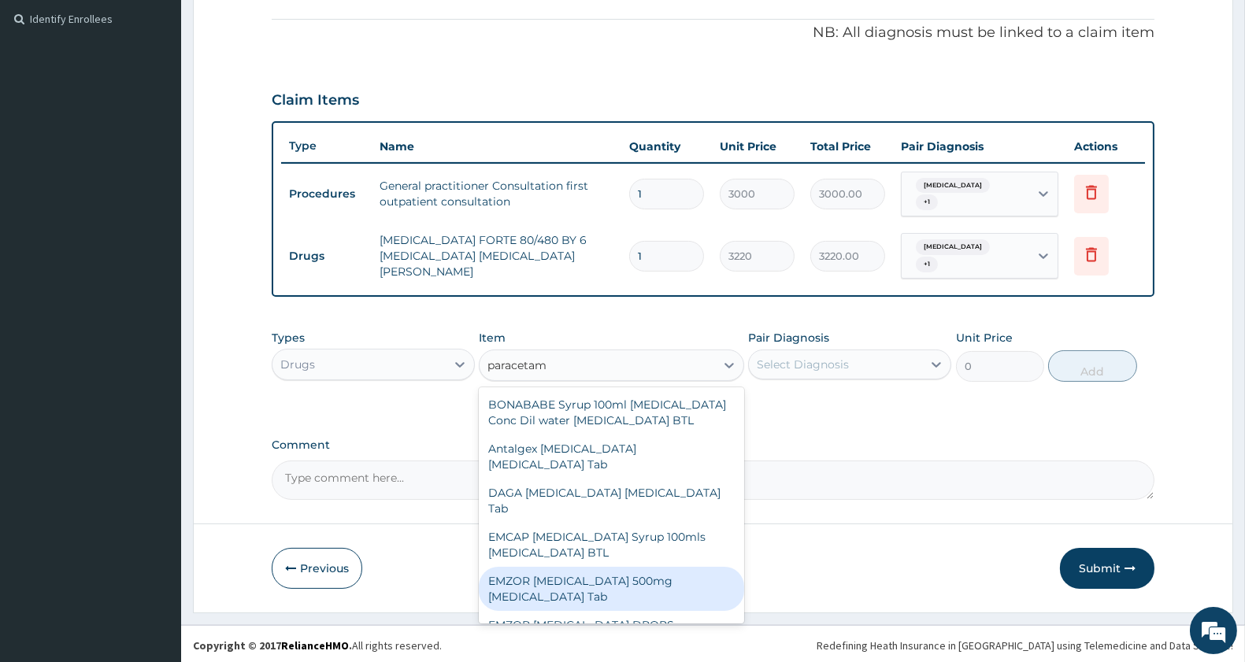
click at [617, 580] on div "EMZOR [MEDICAL_DATA] 500mg [MEDICAL_DATA] Tab" at bounding box center [611, 589] width 265 height 44
type input "11.5"
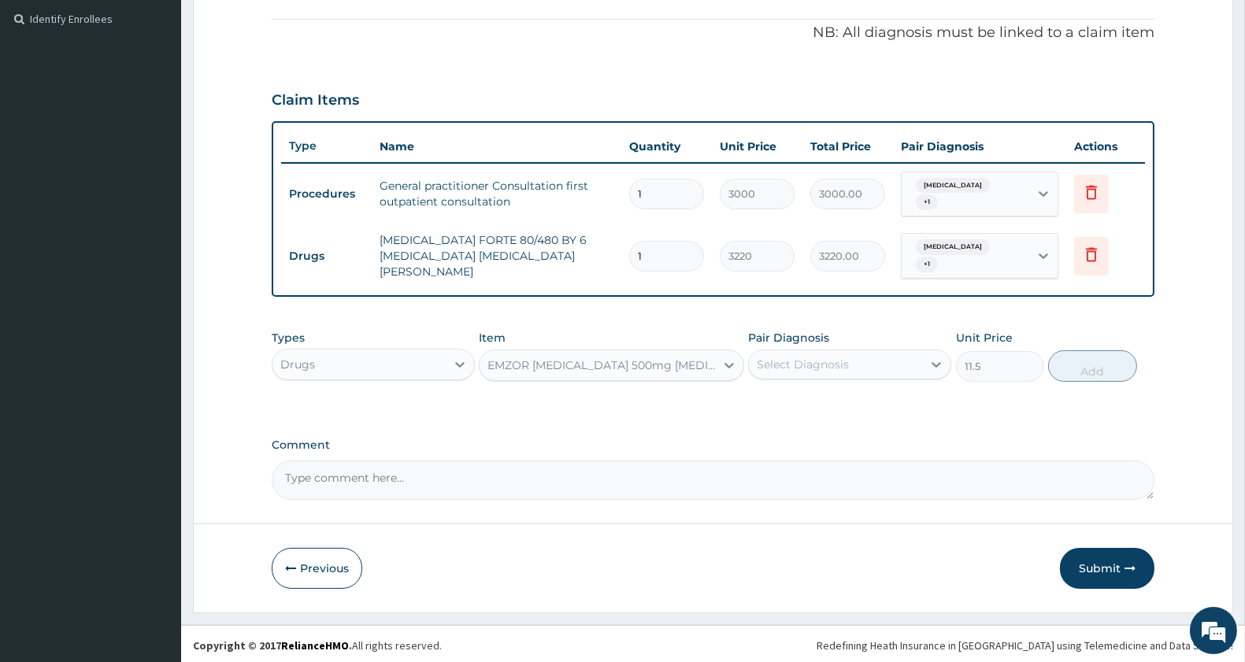
click at [836, 361] on div "Select Diagnosis" at bounding box center [803, 365] width 92 height 16
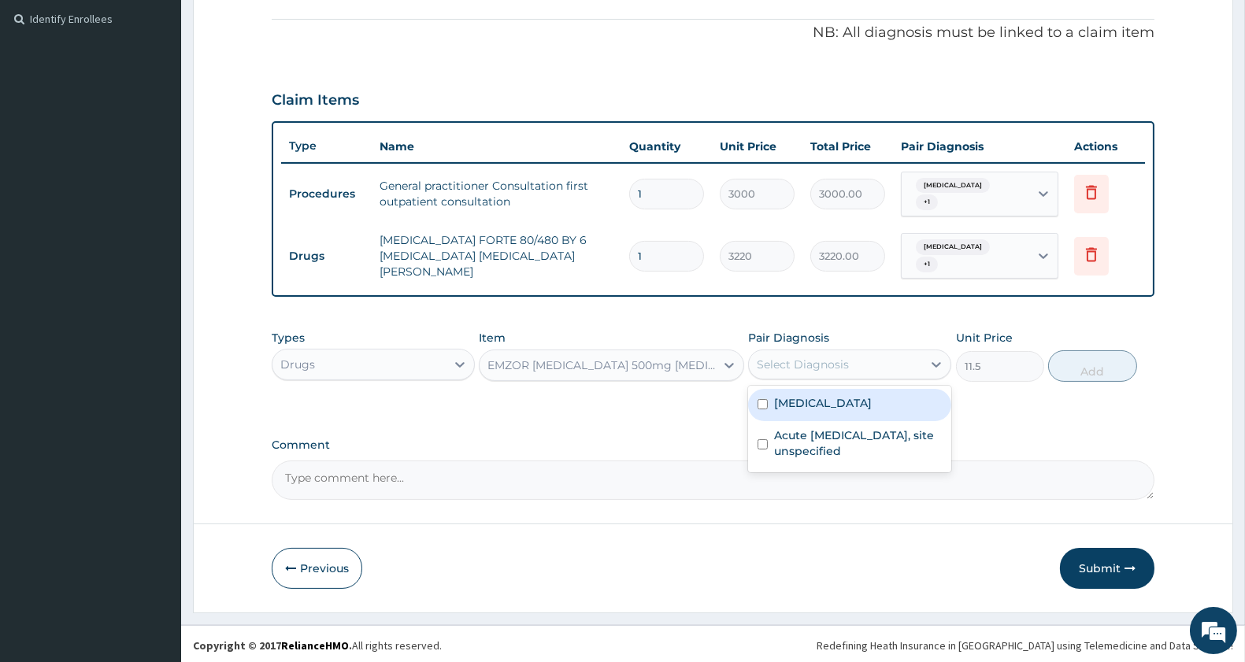
click at [792, 412] on div "Malaria, unspecified" at bounding box center [849, 405] width 203 height 32
checkbox input "true"
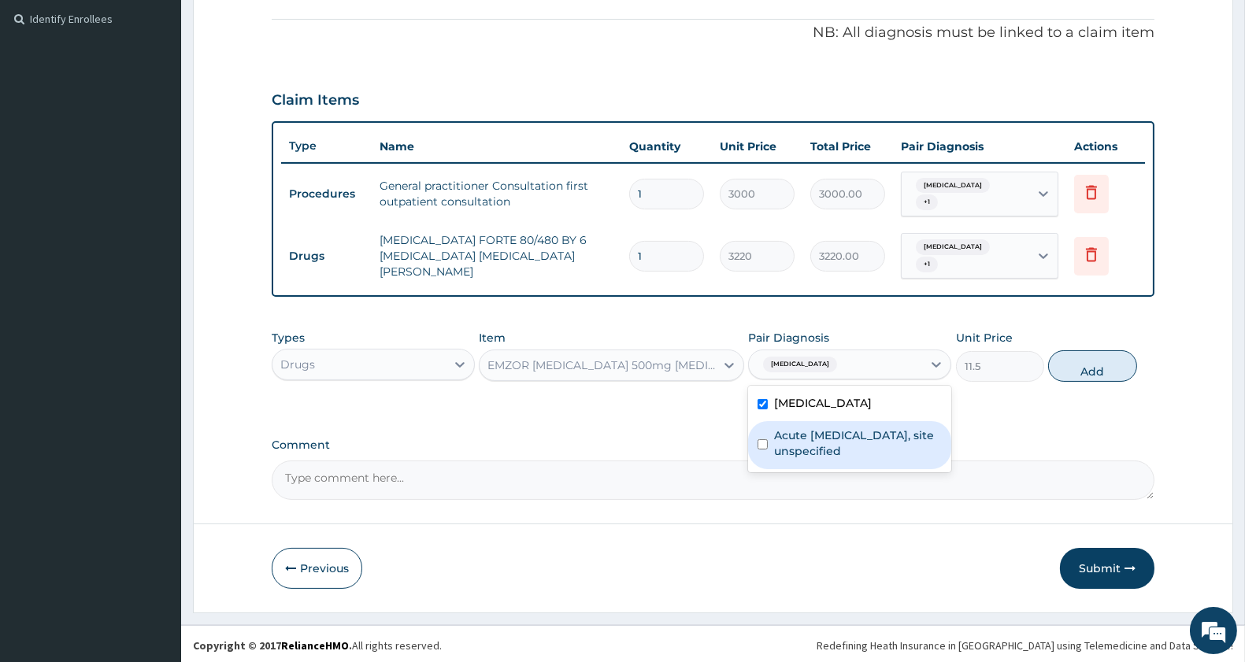
drag, startPoint x: 800, startPoint y: 439, endPoint x: 997, endPoint y: 417, distance: 198.1
click at [807, 437] on label "Acute upper respiratory infection, site unspecified" at bounding box center [858, 444] width 168 height 32
checkbox input "true"
click at [1087, 351] on button "Add" at bounding box center [1092, 366] width 88 height 32
type input "0"
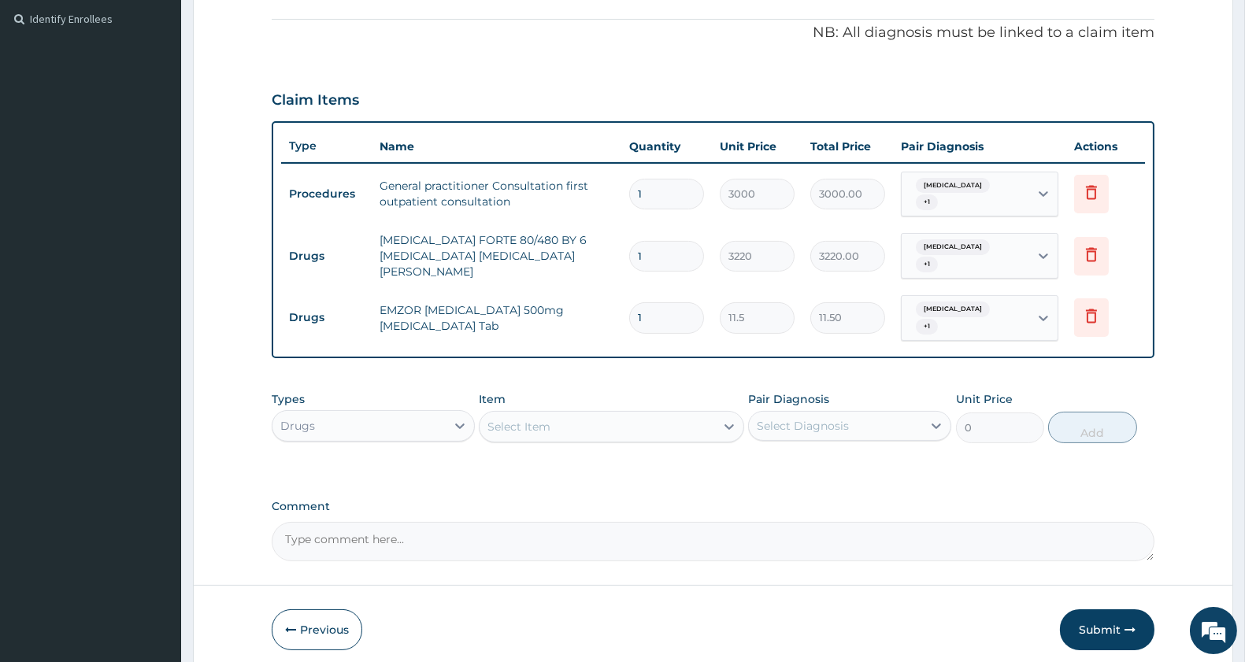
type input "18"
type input "207.00"
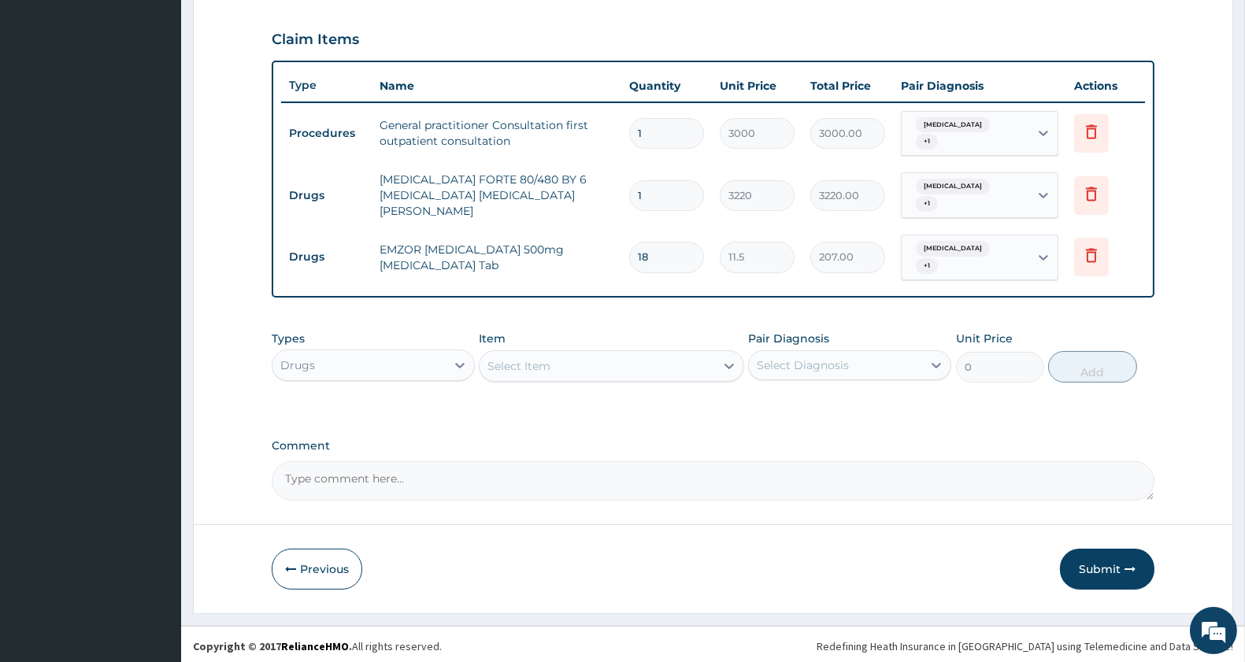
type input "18"
click at [543, 366] on div "Select Item" at bounding box center [519, 366] width 63 height 16
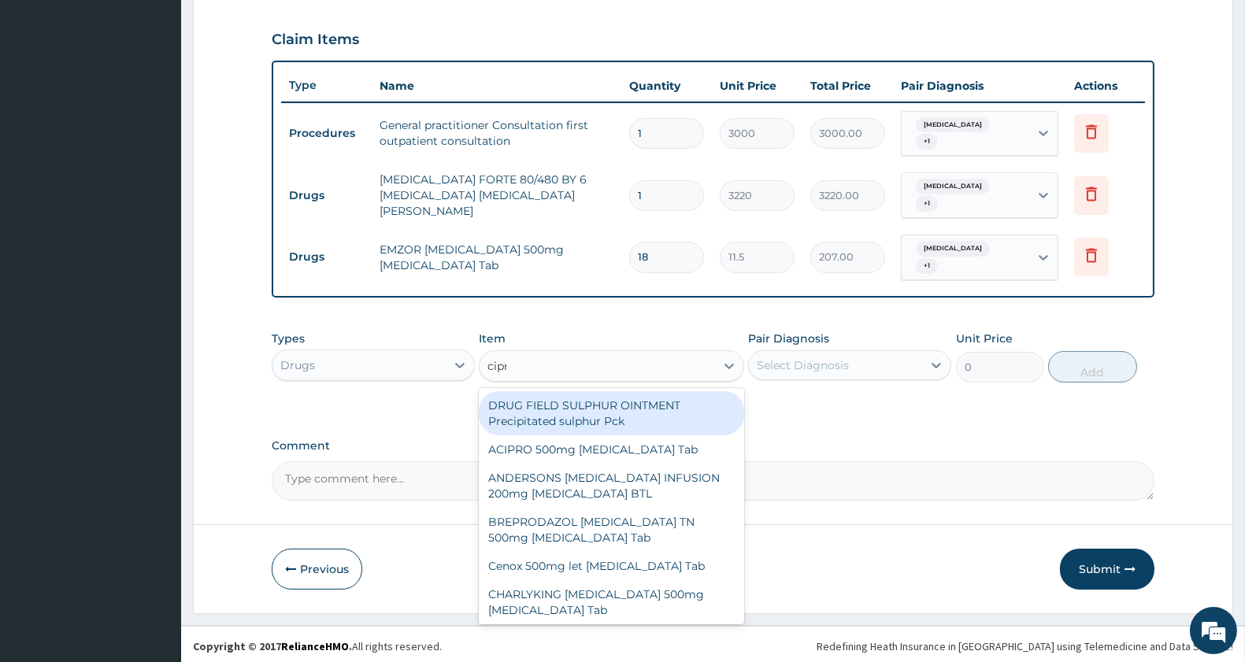
type input "cipro"
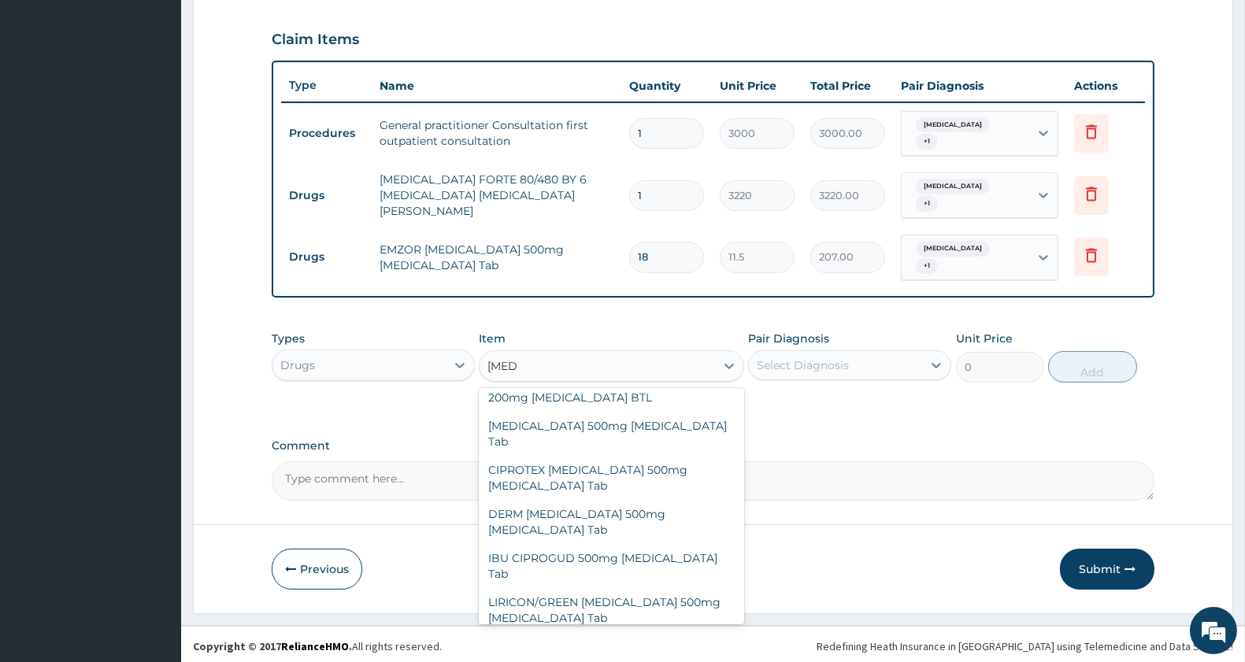
scroll to position [544, 0]
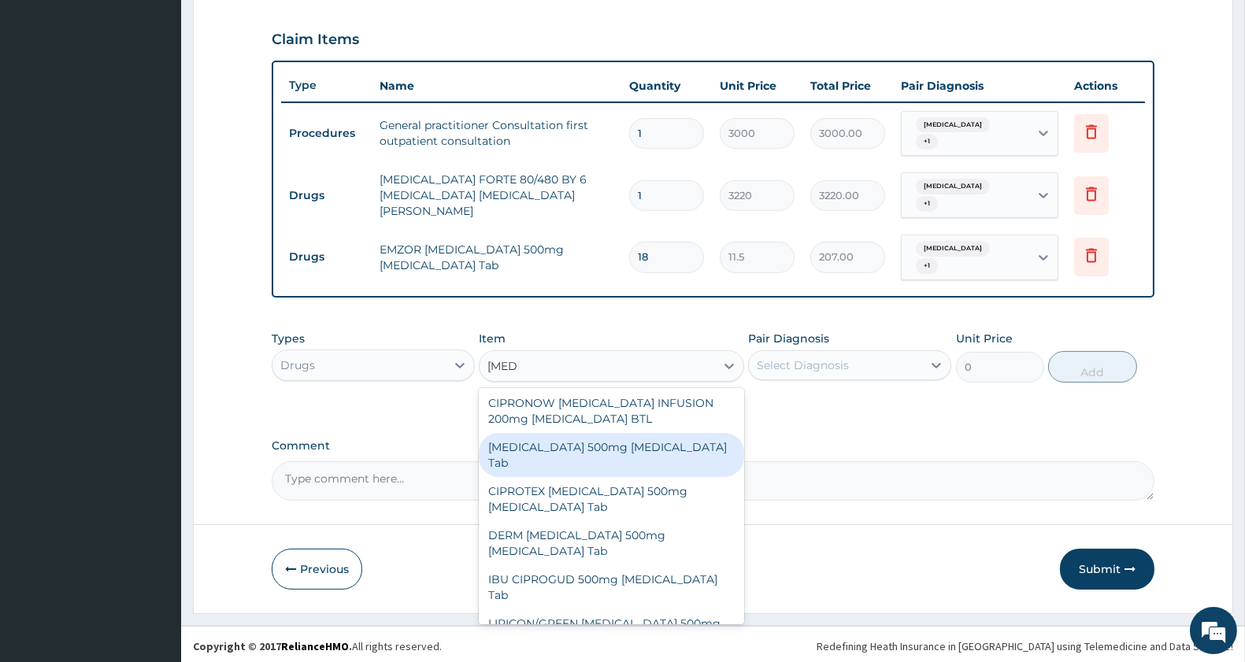
click at [672, 446] on div "[MEDICAL_DATA] 500mg [MEDICAL_DATA] Tab" at bounding box center [611, 455] width 265 height 44
type input "287.5"
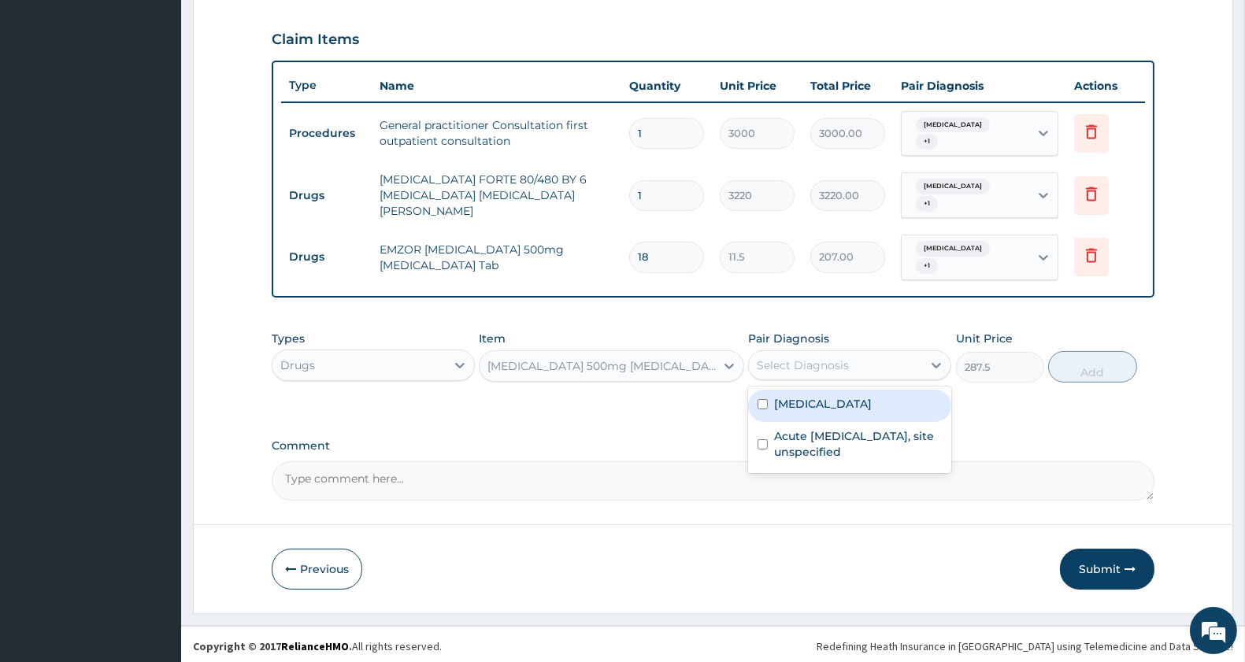
click at [776, 365] on div "Select Diagnosis" at bounding box center [803, 366] width 92 height 16
drag, startPoint x: 794, startPoint y: 408, endPoint x: 792, endPoint y: 436, distance: 27.6
click at [795, 413] on div "[MEDICAL_DATA]" at bounding box center [849, 406] width 203 height 32
checkbox input "true"
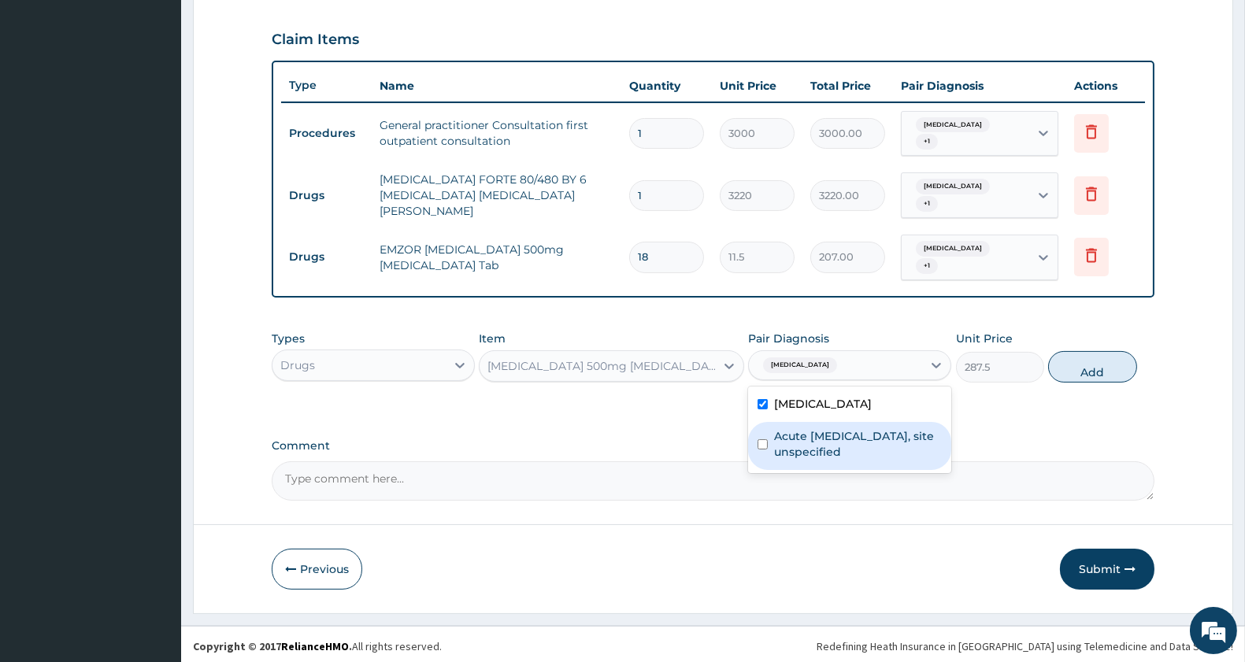
click at [792, 450] on label "Acute upper respiratory infection, site unspecified" at bounding box center [858, 444] width 168 height 32
checkbox input "true"
click at [1075, 370] on button "Add" at bounding box center [1092, 367] width 88 height 32
type input "0"
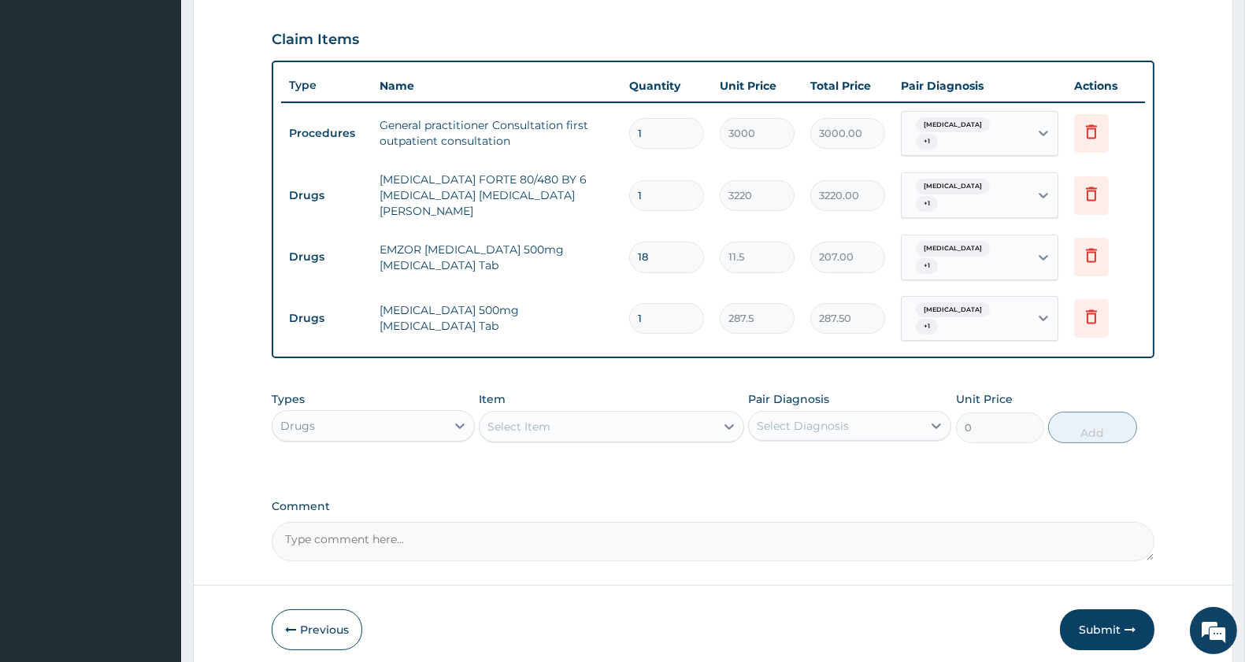
type input "10"
type input "2875.00"
type input "10"
click at [621, 424] on div "Select Item" at bounding box center [597, 426] width 235 height 25
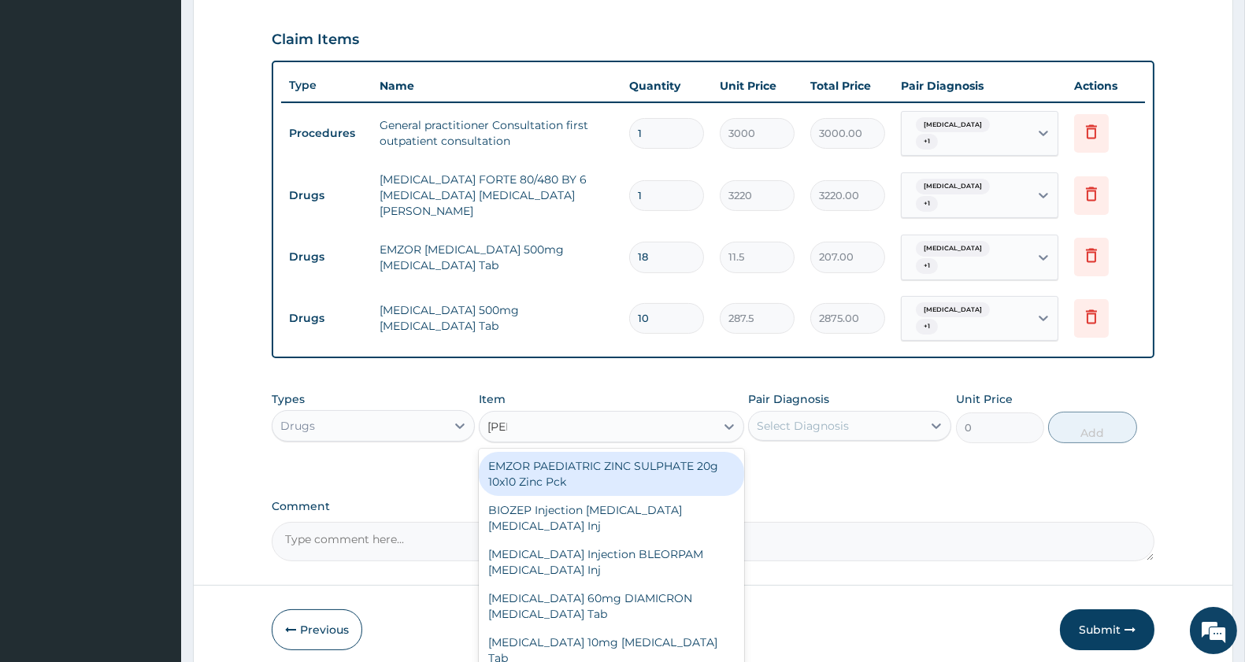
type input "diaze"
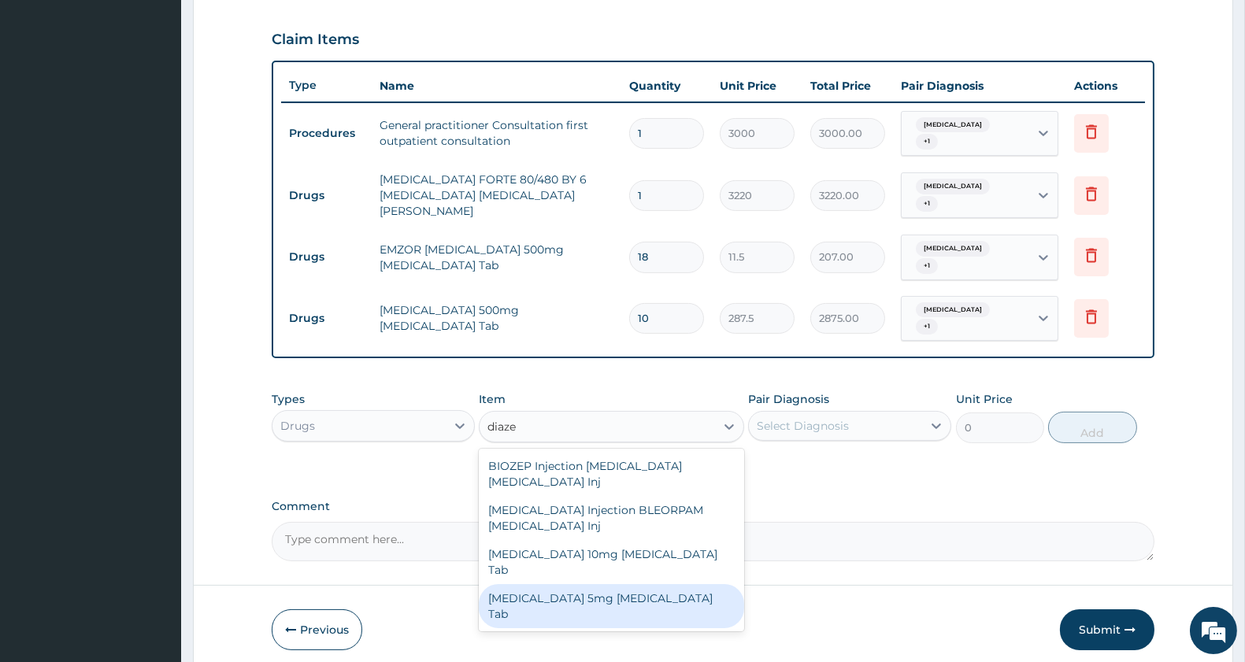
click at [615, 584] on div "[MEDICAL_DATA] 5mg [MEDICAL_DATA] Tab" at bounding box center [611, 606] width 265 height 44
type input "57.5"
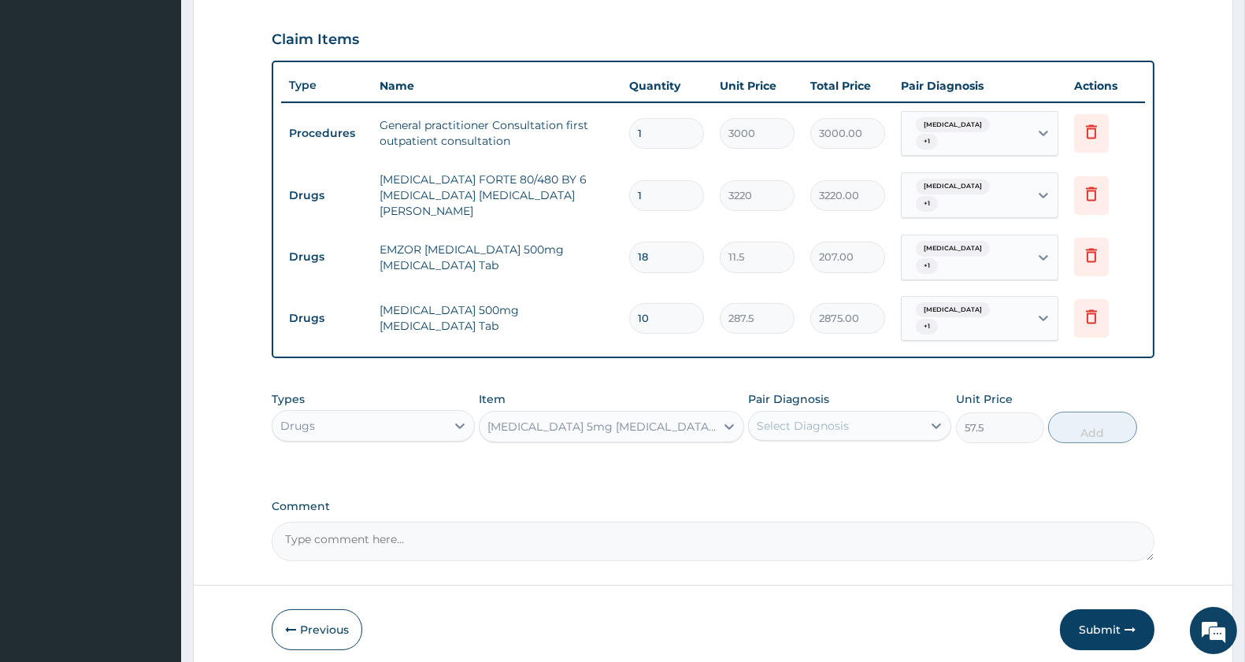
click at [811, 438] on div "Pair Diagnosis Select Diagnosis" at bounding box center [849, 417] width 203 height 52
click at [806, 423] on div "Select Diagnosis" at bounding box center [803, 426] width 92 height 16
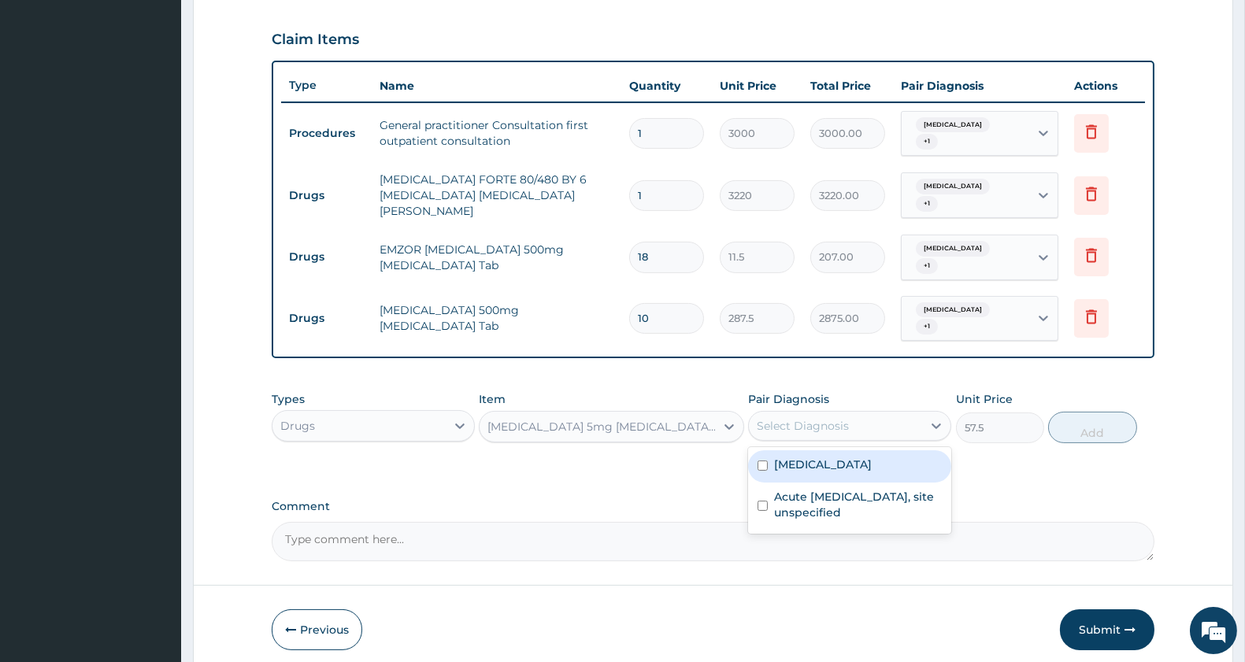
drag, startPoint x: 802, startPoint y: 458, endPoint x: 802, endPoint y: 477, distance: 18.9
click at [802, 460] on label "[MEDICAL_DATA]" at bounding box center [823, 465] width 98 height 16
checkbox input "true"
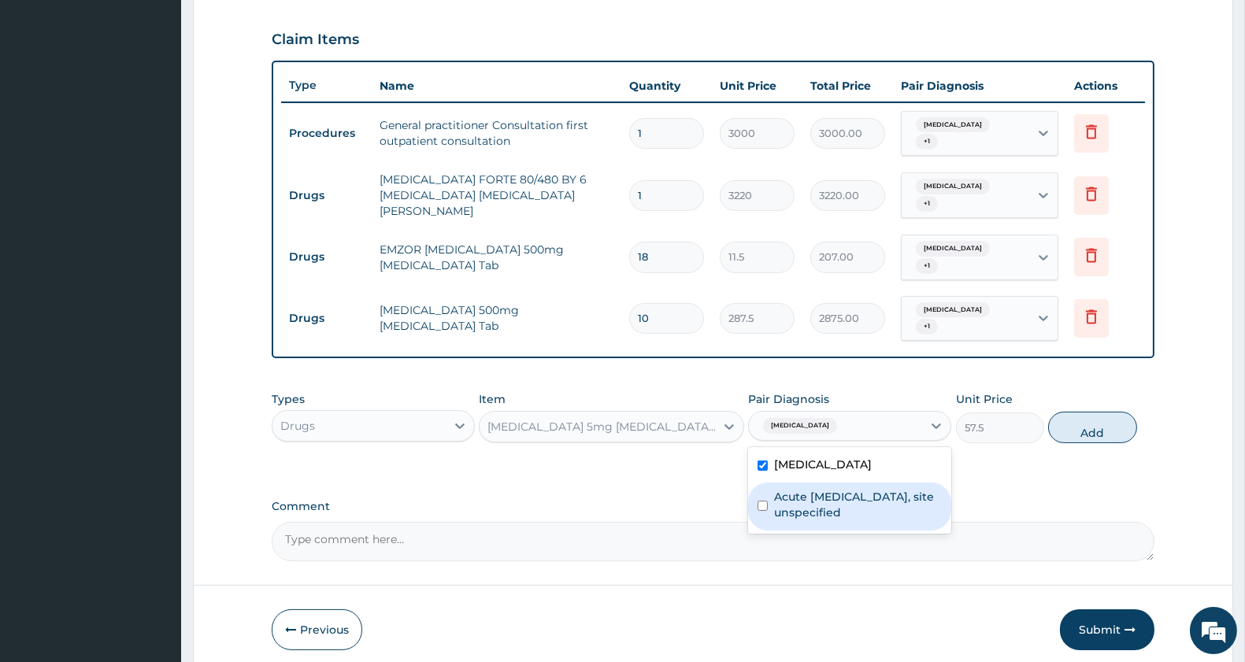
drag, startPoint x: 814, startPoint y: 522, endPoint x: 939, endPoint y: 462, distance: 138.1
click at [822, 513] on div "Acute upper respiratory infection, site unspecified" at bounding box center [849, 507] width 203 height 48
checkbox input "true"
click at [1084, 428] on button "Add" at bounding box center [1092, 428] width 88 height 32
type input "0"
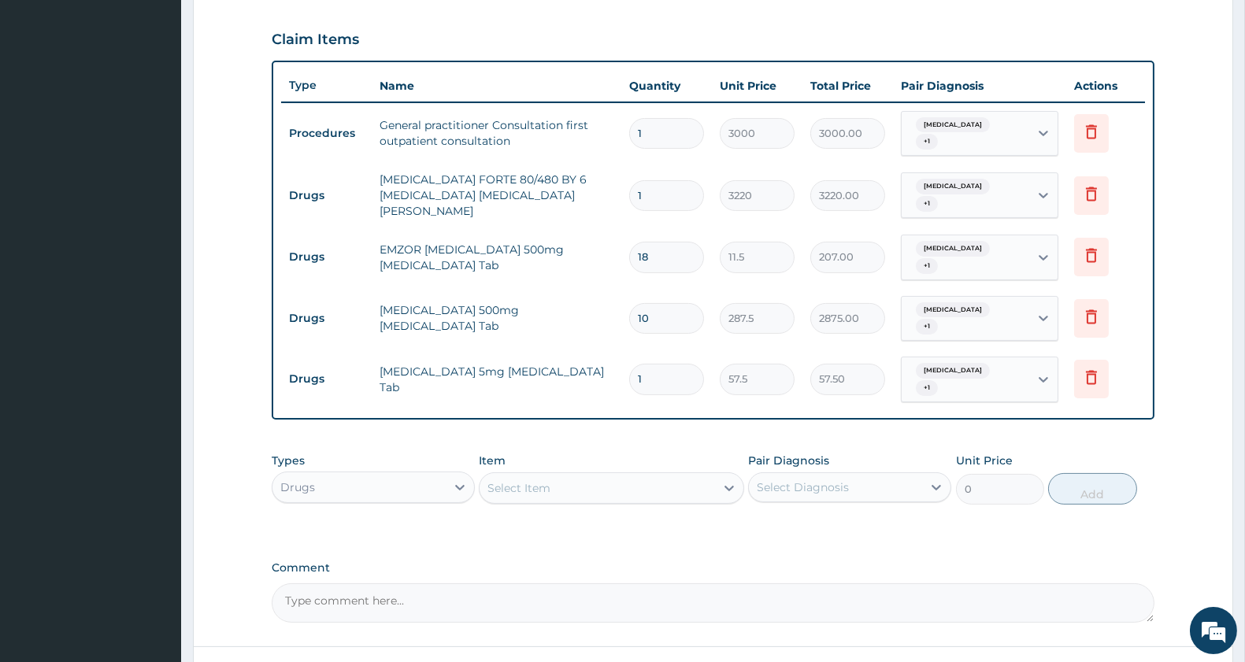
type input "0.00"
type input "2"
type input "115.00"
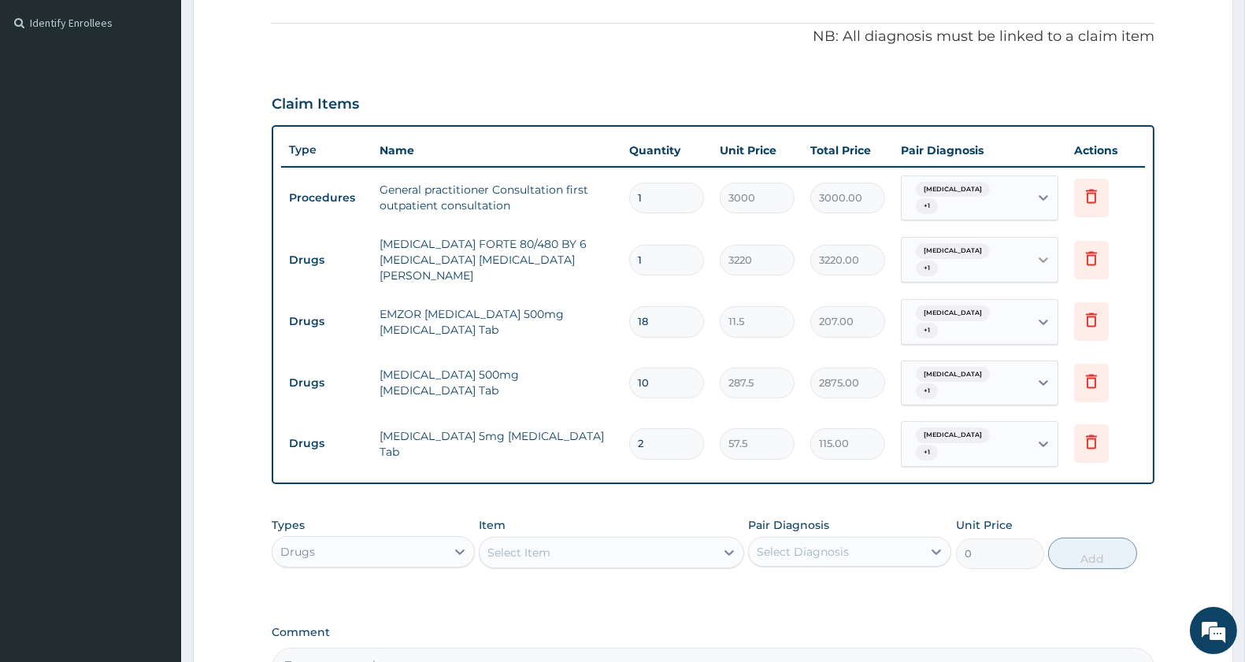
scroll to position [648, 0]
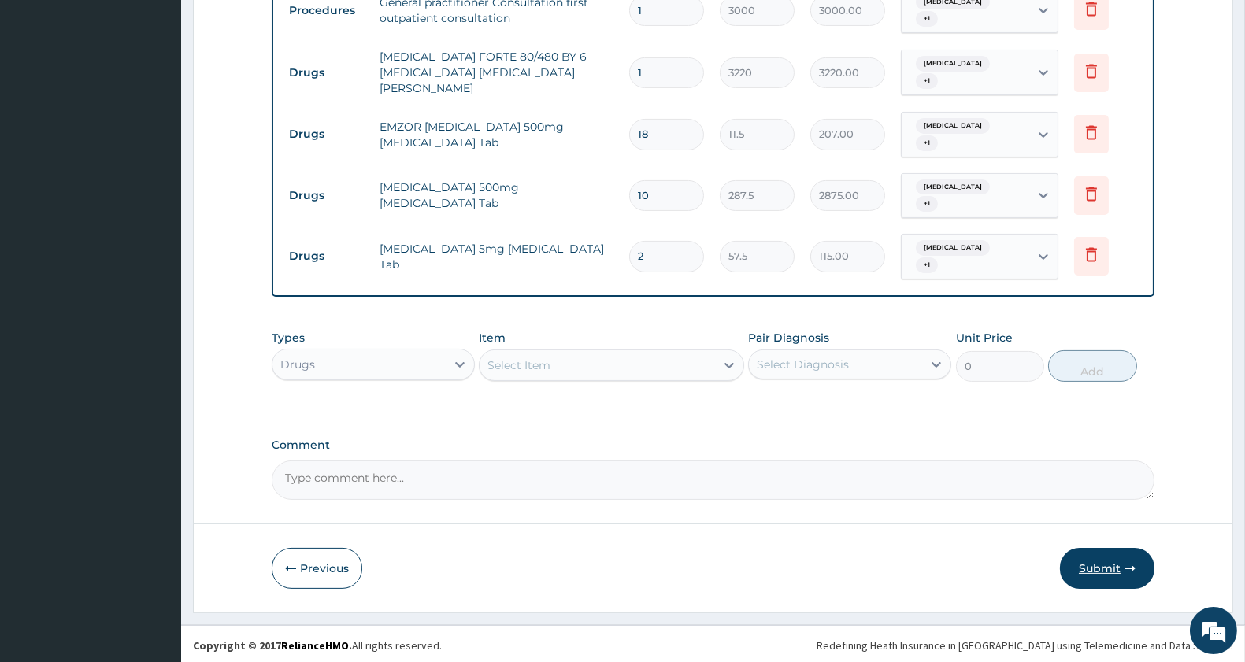
type input "2"
drag, startPoint x: 1095, startPoint y: 575, endPoint x: 1072, endPoint y: 545, distance: 37.6
click at [1096, 576] on button "Submit" at bounding box center [1107, 568] width 95 height 41
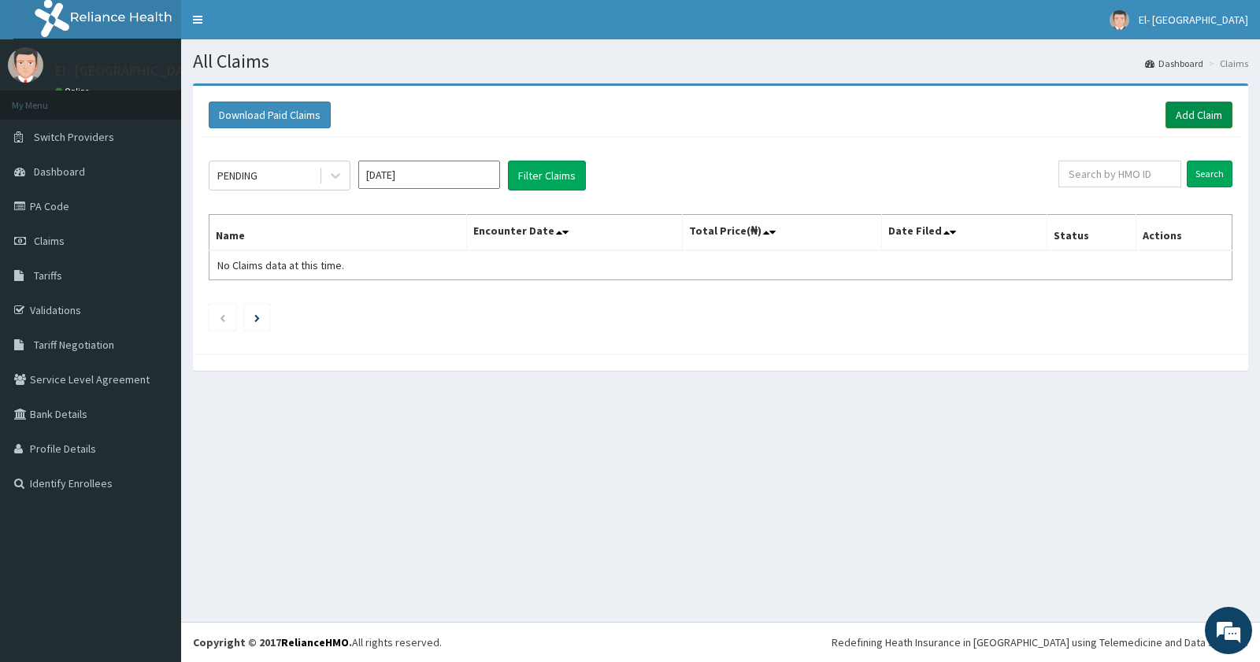
click at [1194, 118] on link "Add Claim" at bounding box center [1199, 115] width 67 height 27
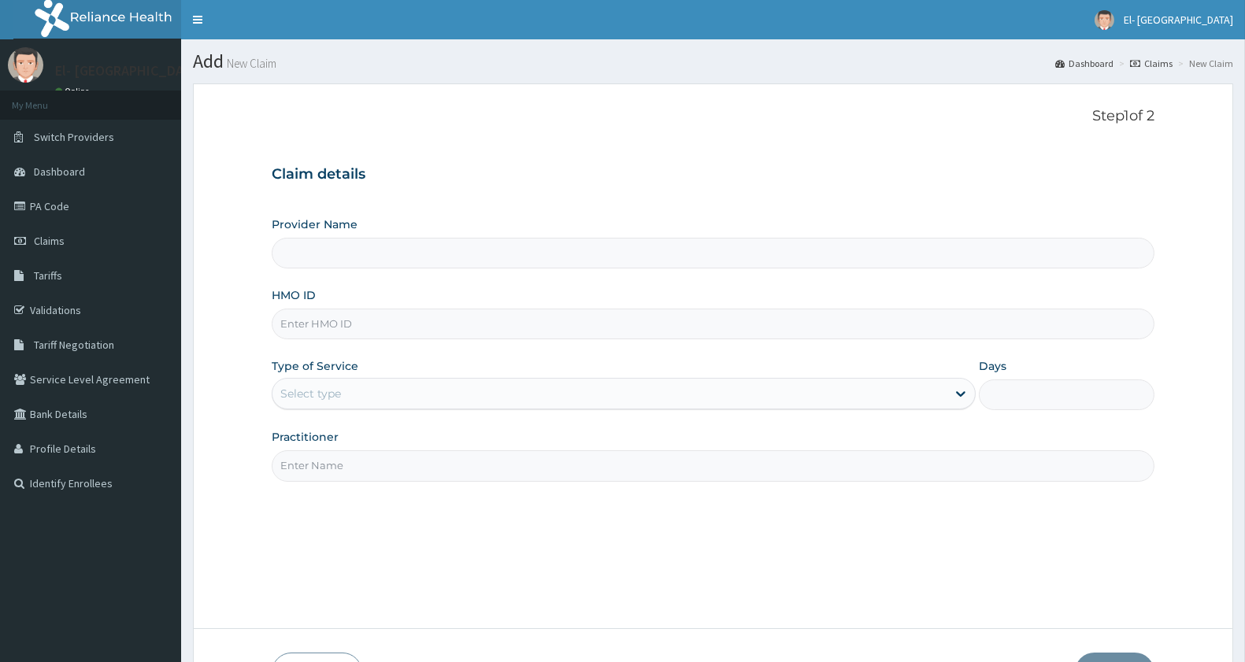
click at [362, 392] on div "Select type" at bounding box center [610, 393] width 674 height 25
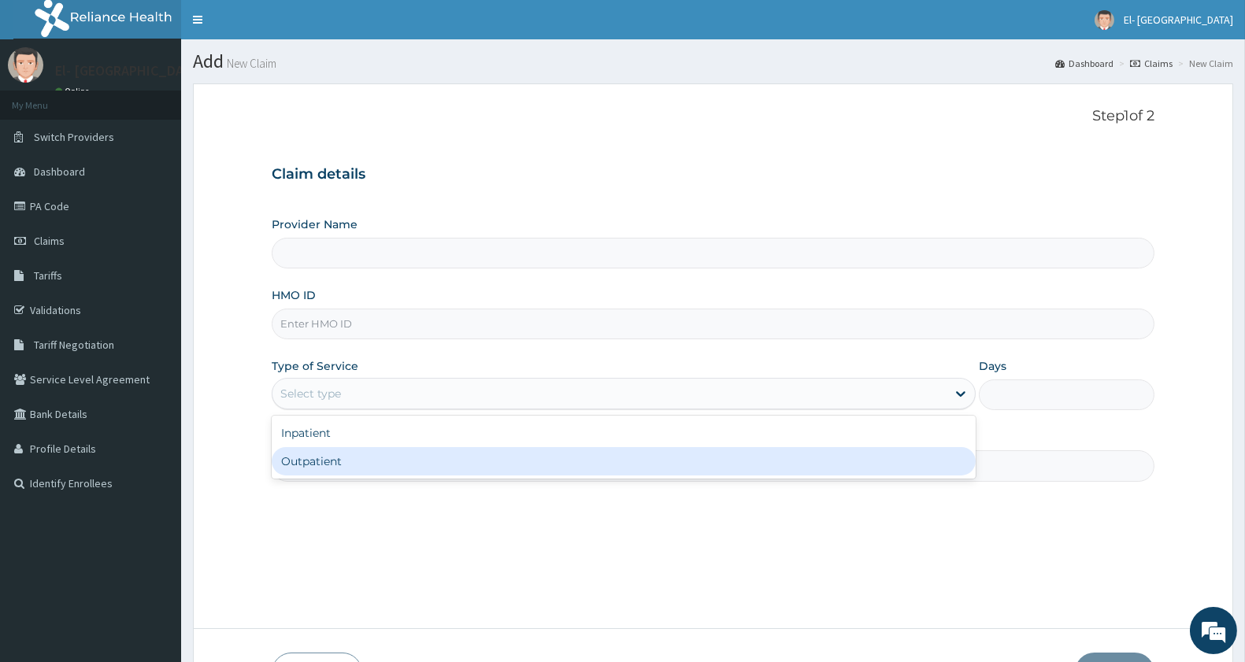
drag, startPoint x: 357, startPoint y: 466, endPoint x: 387, endPoint y: 410, distance: 64.1
click at [358, 466] on div "Outpatient" at bounding box center [624, 461] width 704 height 28
type input "El-[GEOGRAPHIC_DATA]"
type input "1"
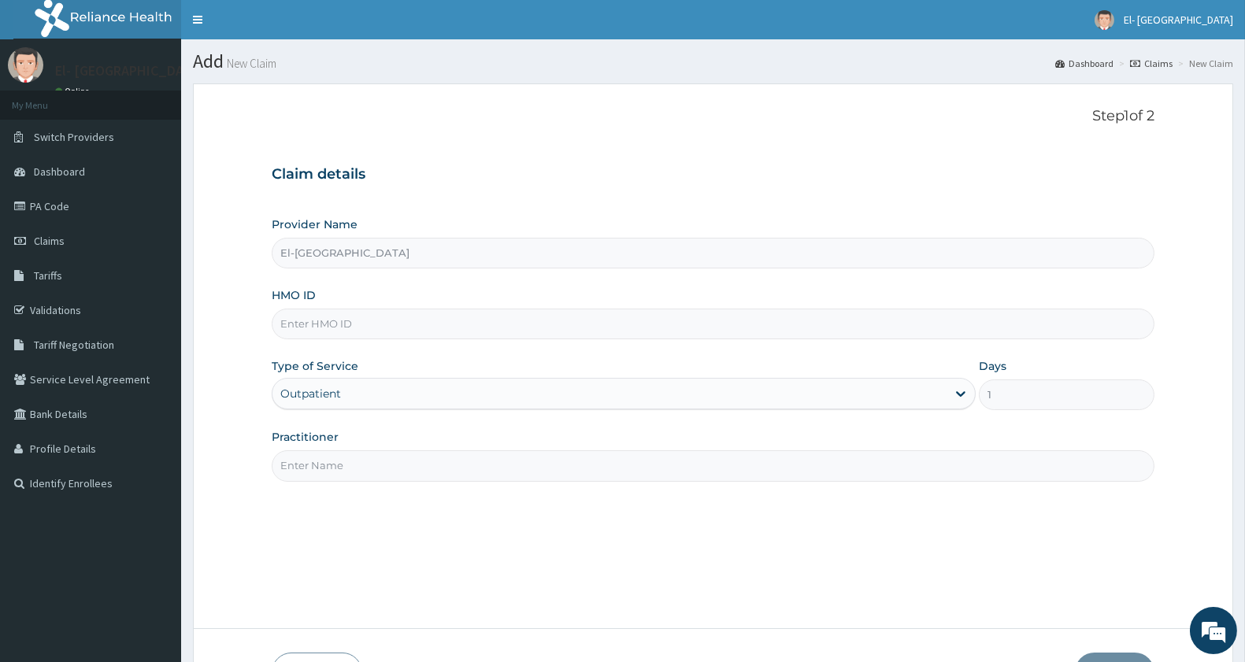
click at [406, 332] on input "HMO ID" at bounding box center [713, 324] width 883 height 31
type input "HIA/10953/A"
click at [383, 475] on input "Practitioner" at bounding box center [713, 465] width 883 height 31
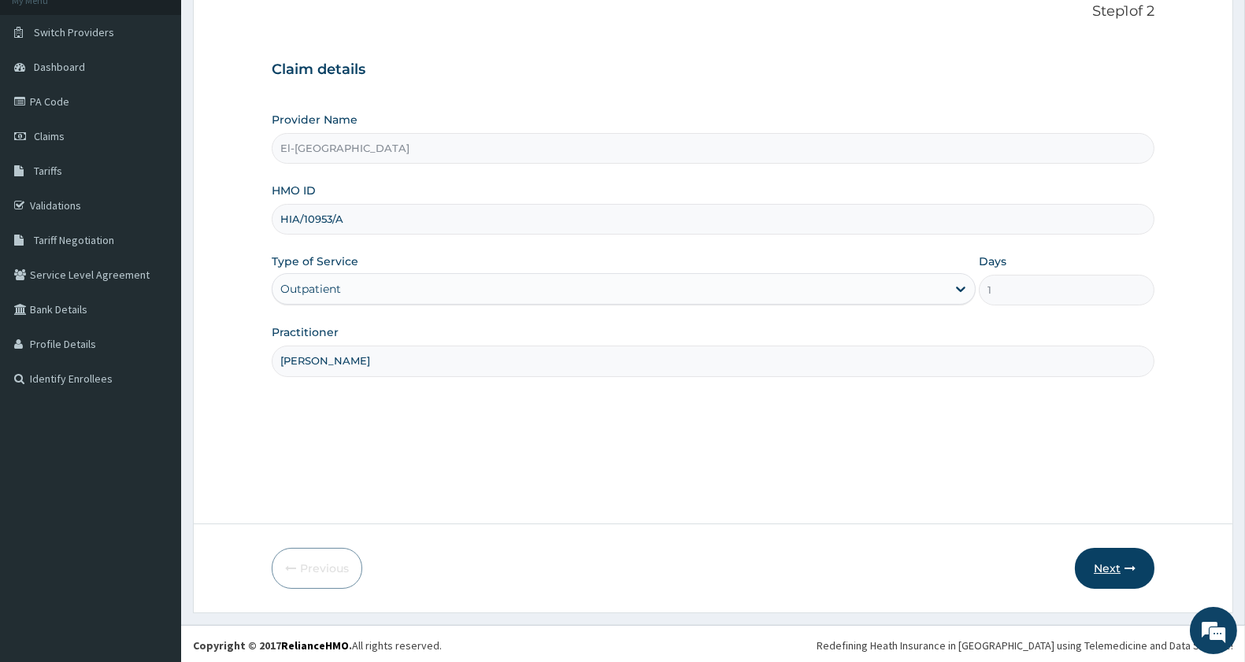
scroll to position [108, 0]
type input "dr babatunde"
click at [1110, 561] on button "Next" at bounding box center [1115, 565] width 80 height 41
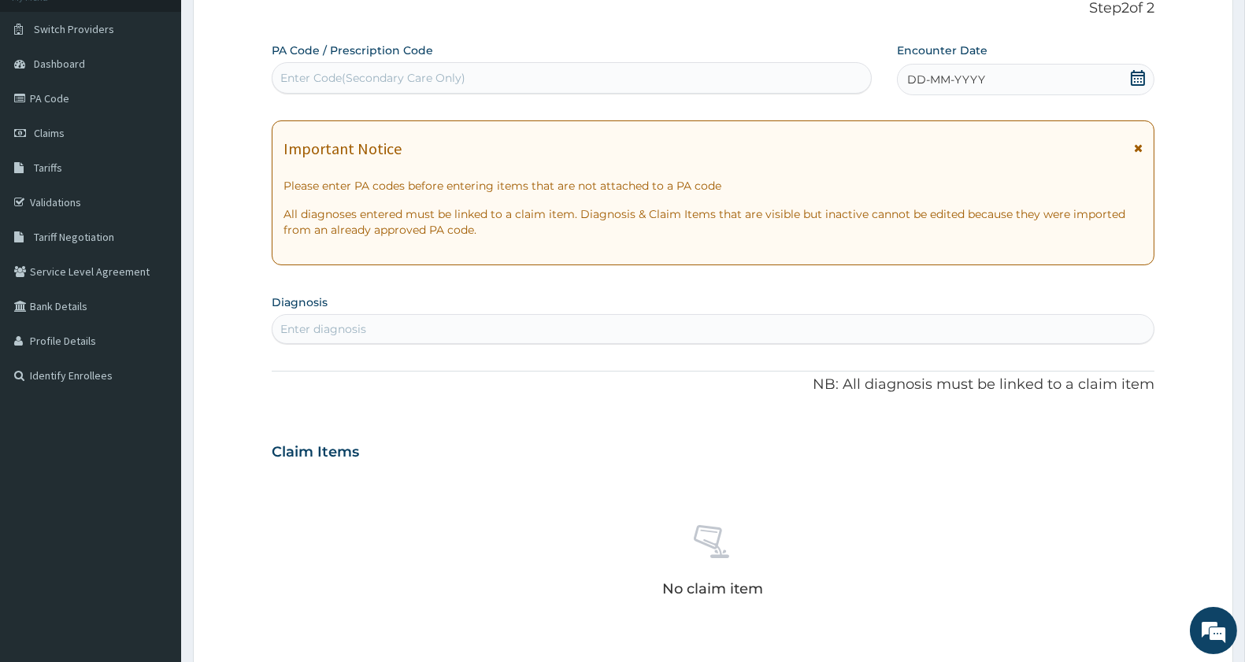
click at [1119, 72] on div "DD-MM-YYYY" at bounding box center [1026, 80] width 258 height 32
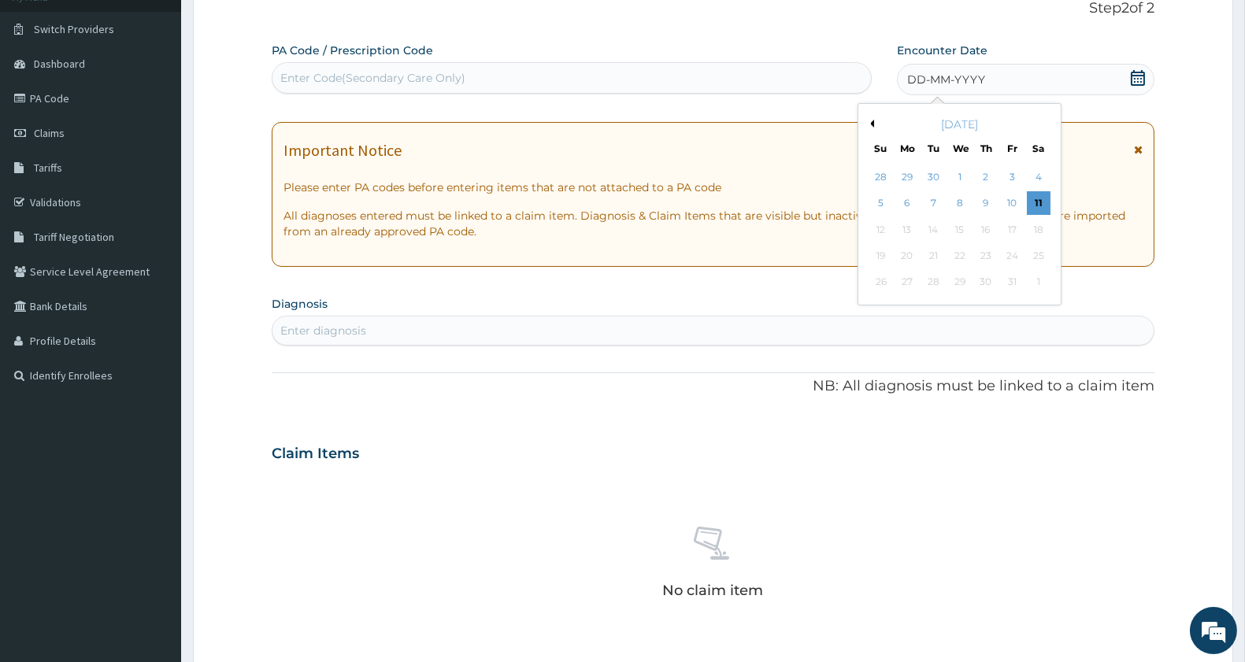
click at [869, 118] on div "October 2025" at bounding box center [960, 125] width 190 height 16
click at [870, 117] on div "October 2025" at bounding box center [960, 125] width 190 height 16
click at [877, 126] on div "October 2025" at bounding box center [960, 125] width 190 height 16
click at [869, 124] on button "Previous Month" at bounding box center [870, 124] width 8 height 8
click at [938, 200] on div "9" at bounding box center [934, 204] width 24 height 24
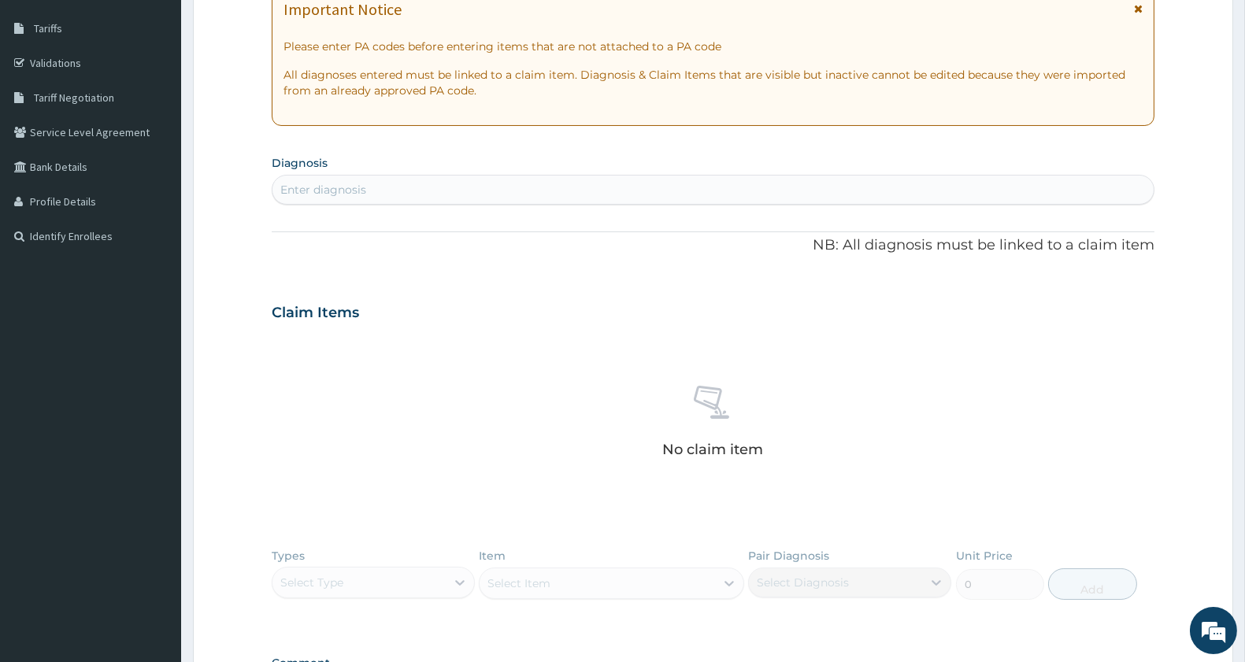
scroll to position [195, 0]
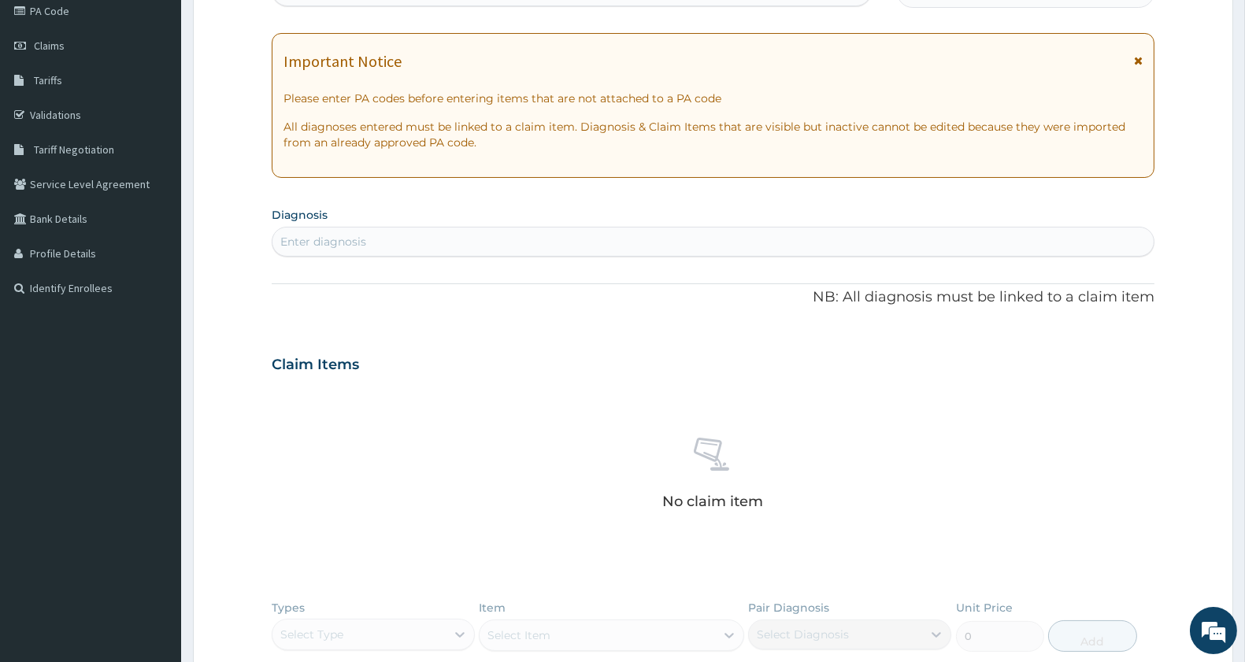
click at [416, 232] on div "Enter diagnosis" at bounding box center [713, 241] width 881 height 25
type input "[MEDICAL_DATA]"
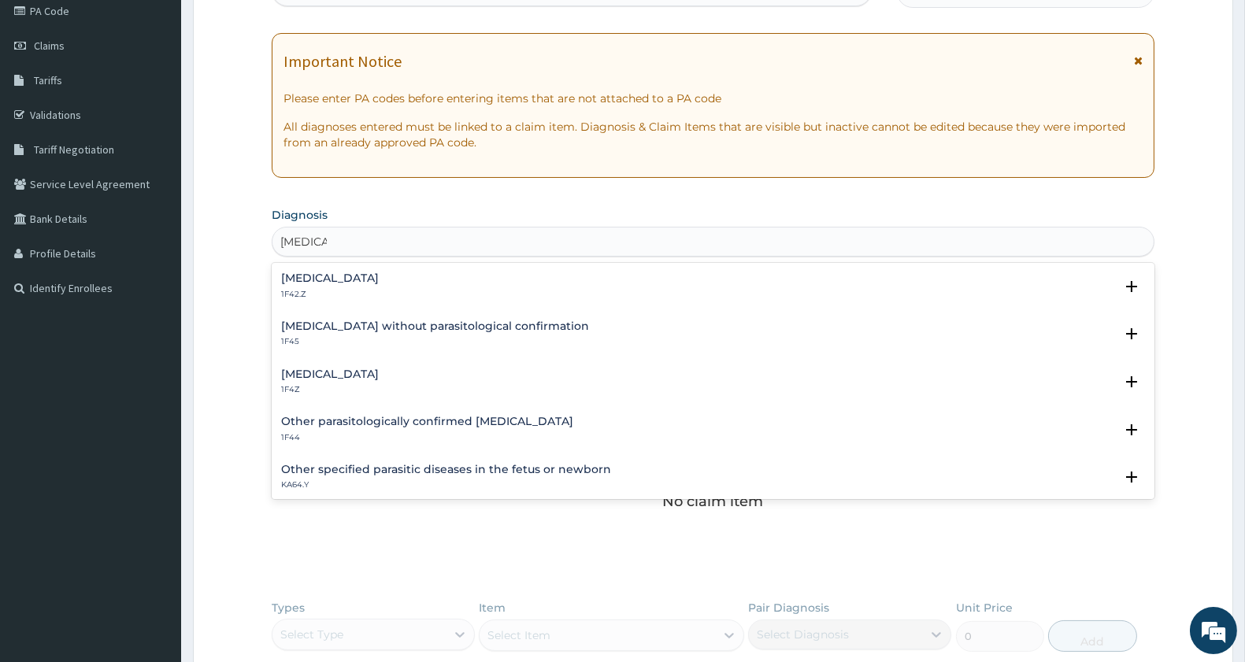
click at [368, 381] on div "Malaria, unspecified 1F4Z" at bounding box center [330, 383] width 98 height 28
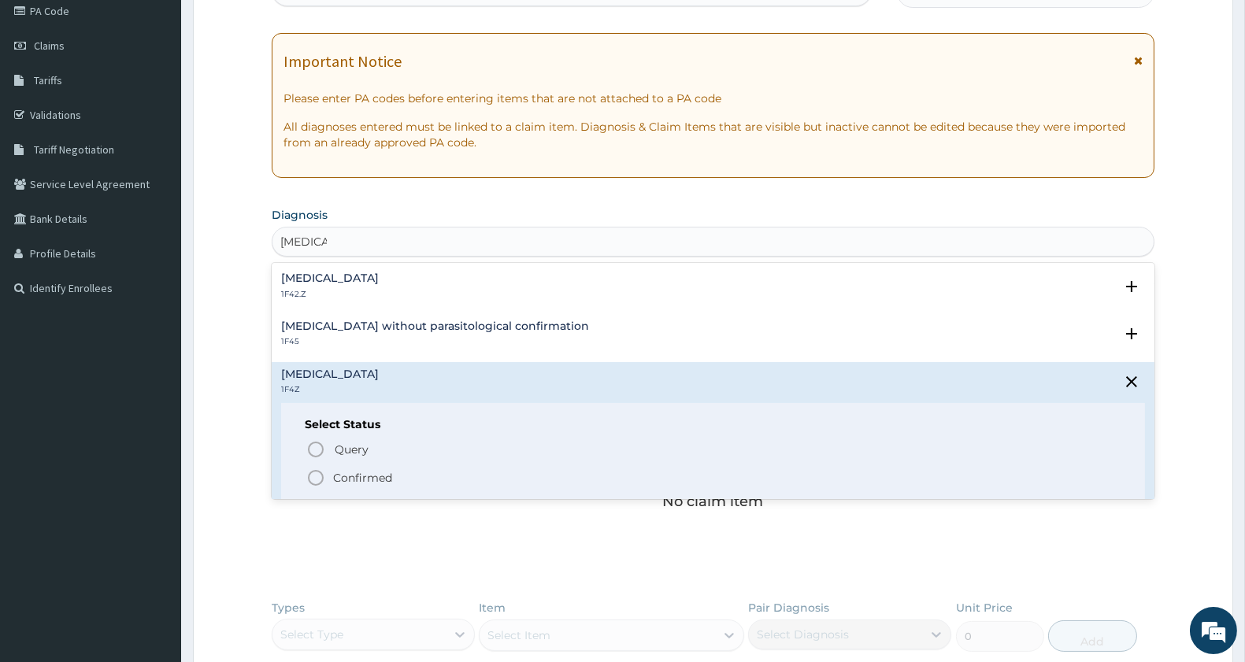
click at [310, 481] on circle "status option filled" at bounding box center [316, 478] width 14 height 14
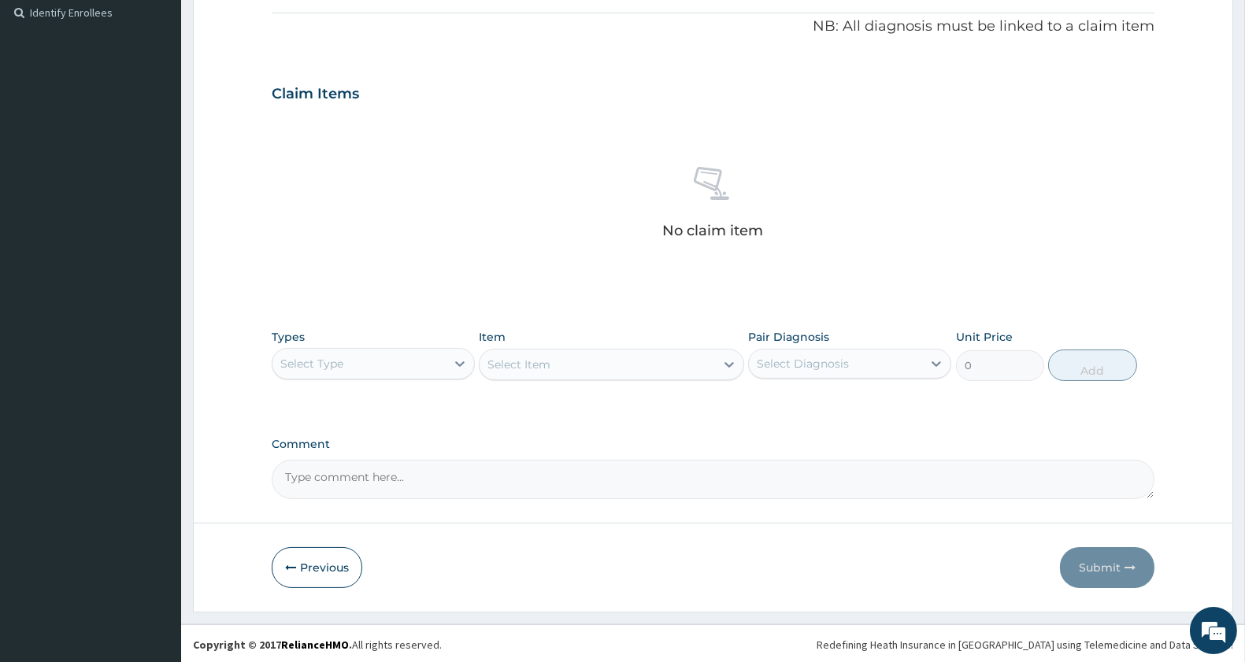
scroll to position [473, 0]
click at [358, 357] on div "Select Type" at bounding box center [359, 361] width 173 height 25
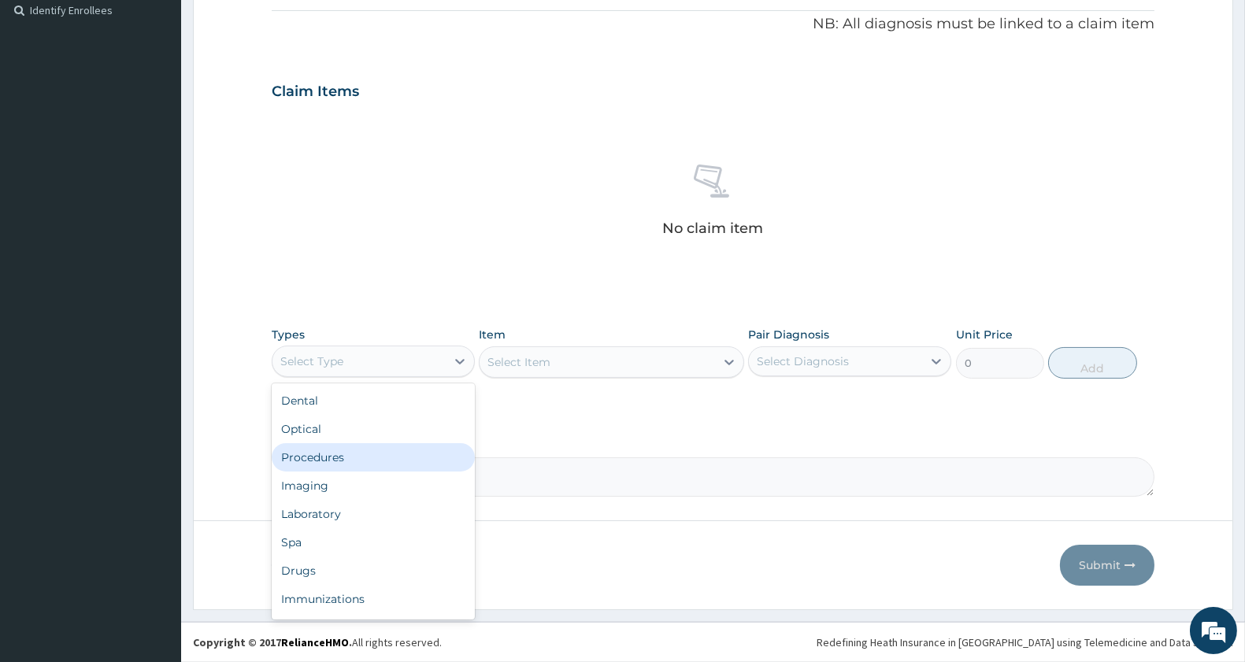
drag, startPoint x: 351, startPoint y: 454, endPoint x: 388, endPoint y: 447, distance: 37.7
click at [350, 457] on div "Procedures" at bounding box center [373, 457] width 203 height 28
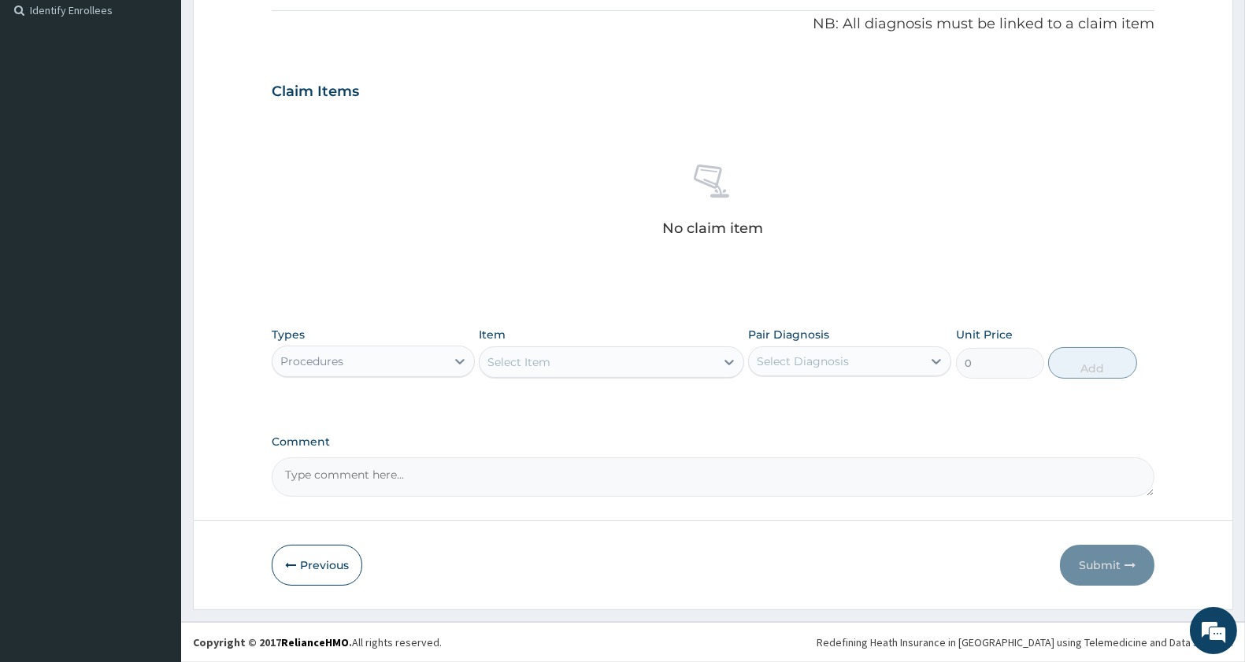
click at [651, 363] on div "Select Item" at bounding box center [597, 362] width 235 height 25
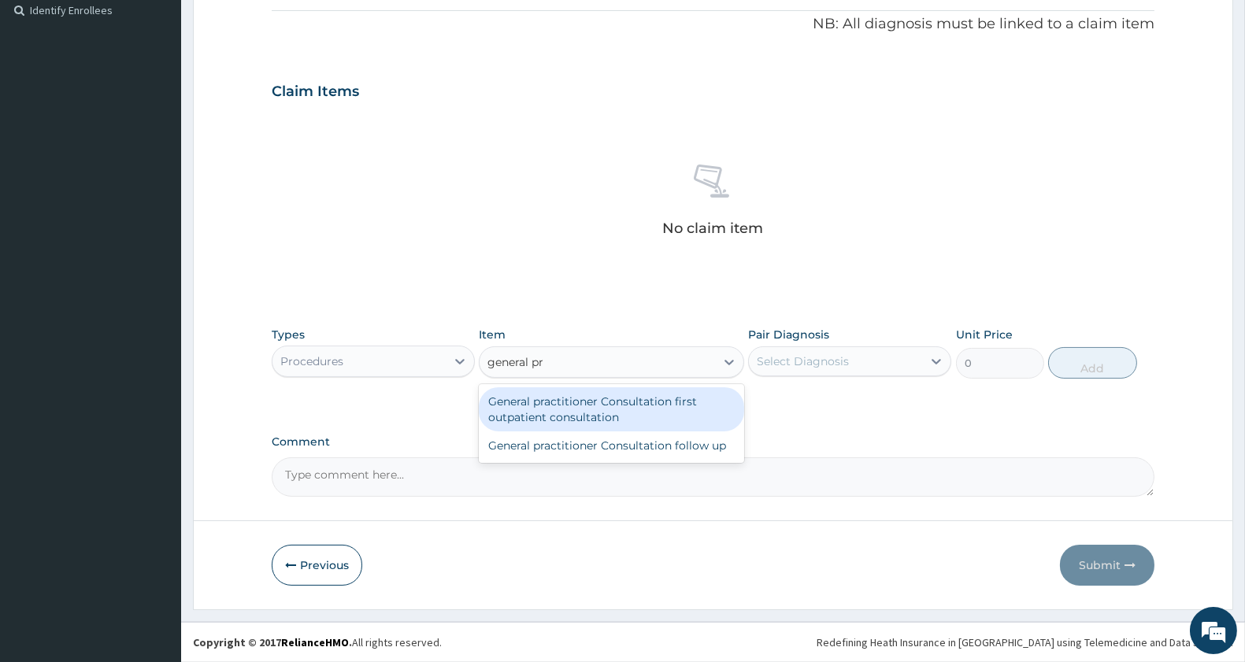
type input "general pra"
click at [689, 414] on div "General practitioner Consultation first outpatient consultation" at bounding box center [611, 409] width 265 height 44
type input "3000"
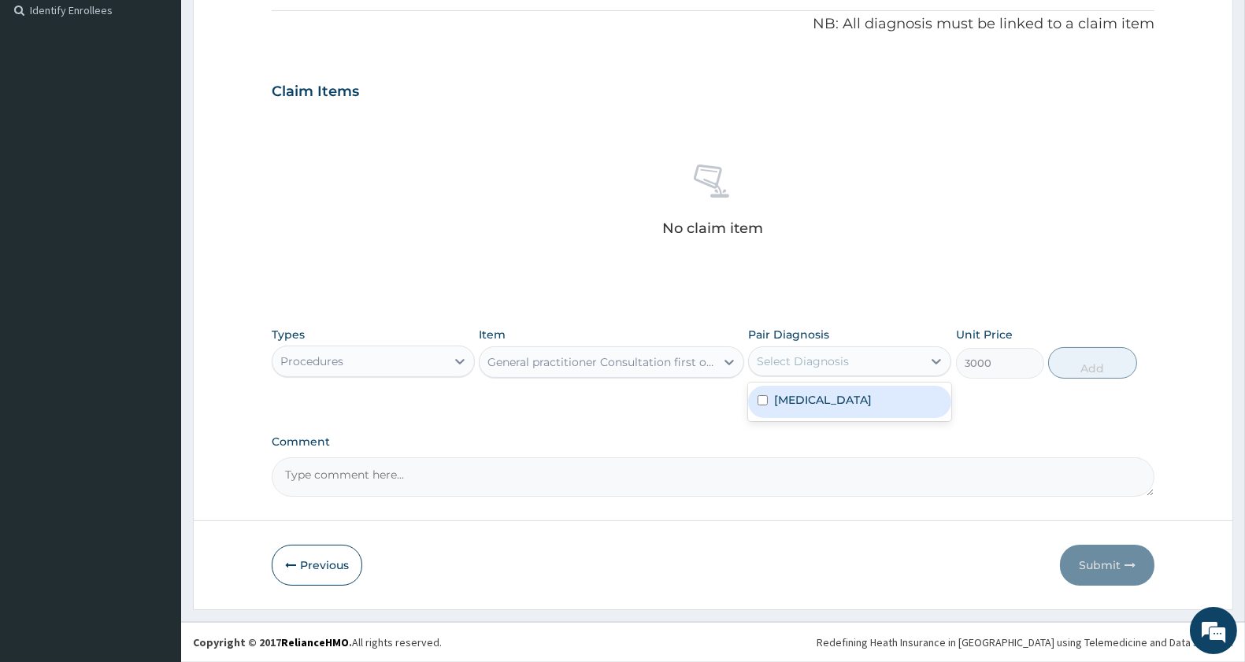
click at [818, 355] on div "Select Diagnosis" at bounding box center [803, 362] width 92 height 16
click at [821, 392] on label "[MEDICAL_DATA]" at bounding box center [823, 400] width 98 height 16
checkbox input "true"
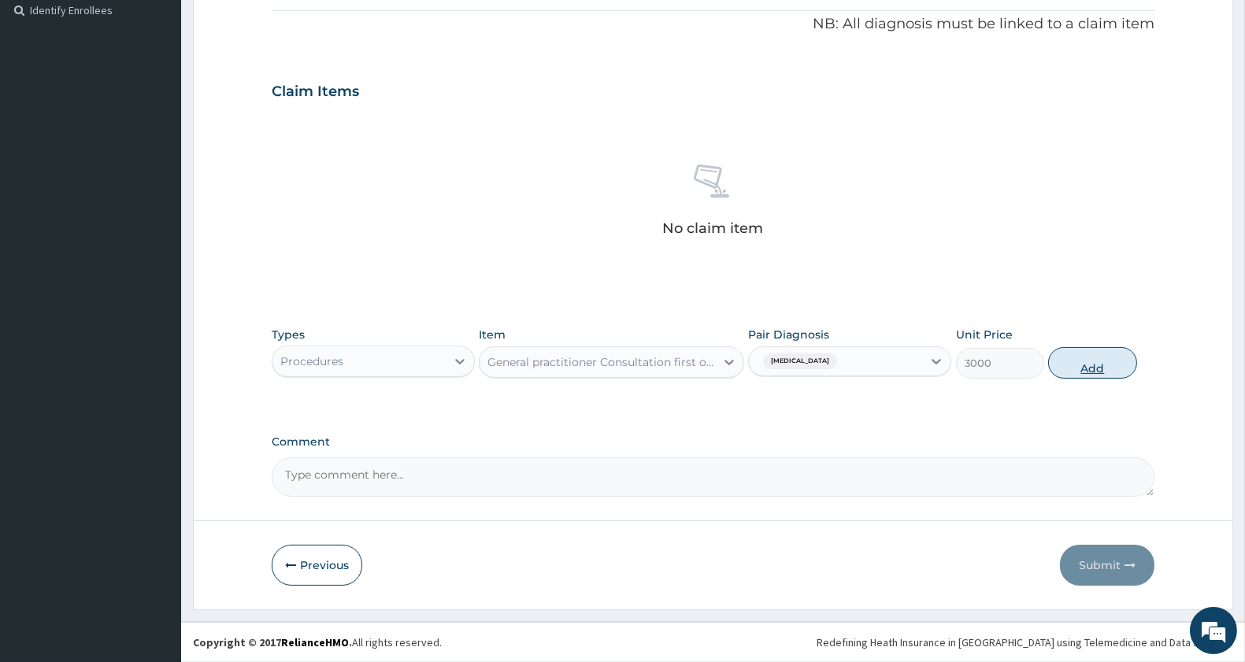
click at [1083, 365] on button "Add" at bounding box center [1092, 363] width 88 height 32
type input "0"
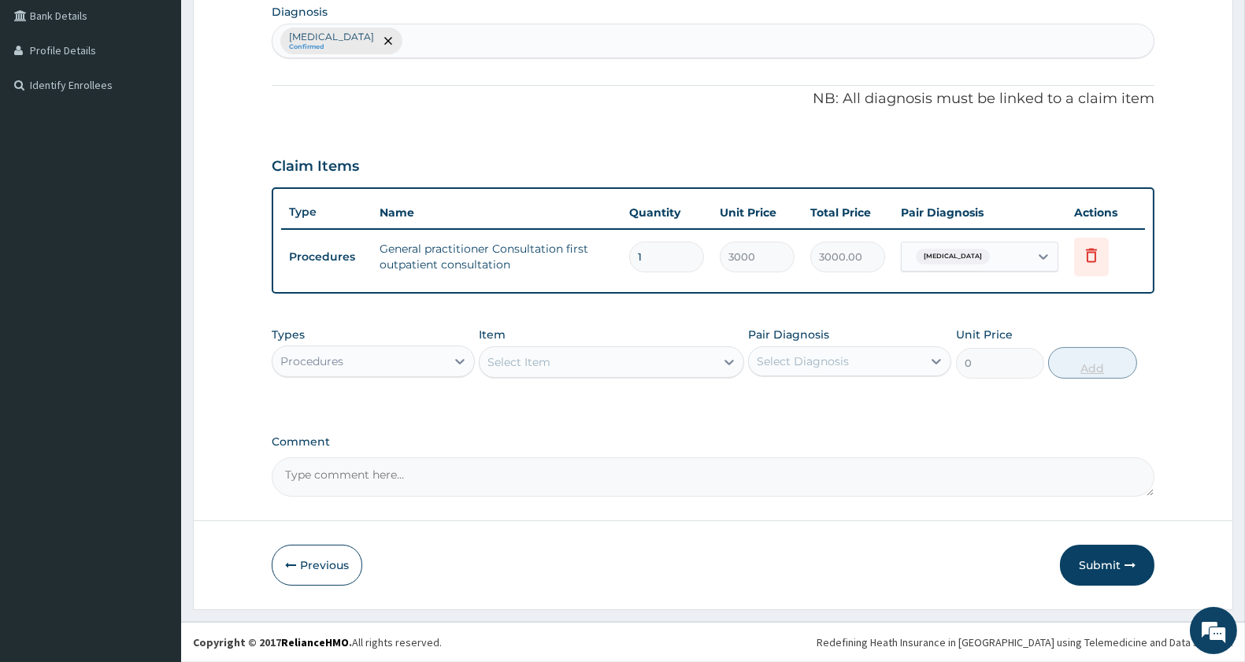
scroll to position [397, 0]
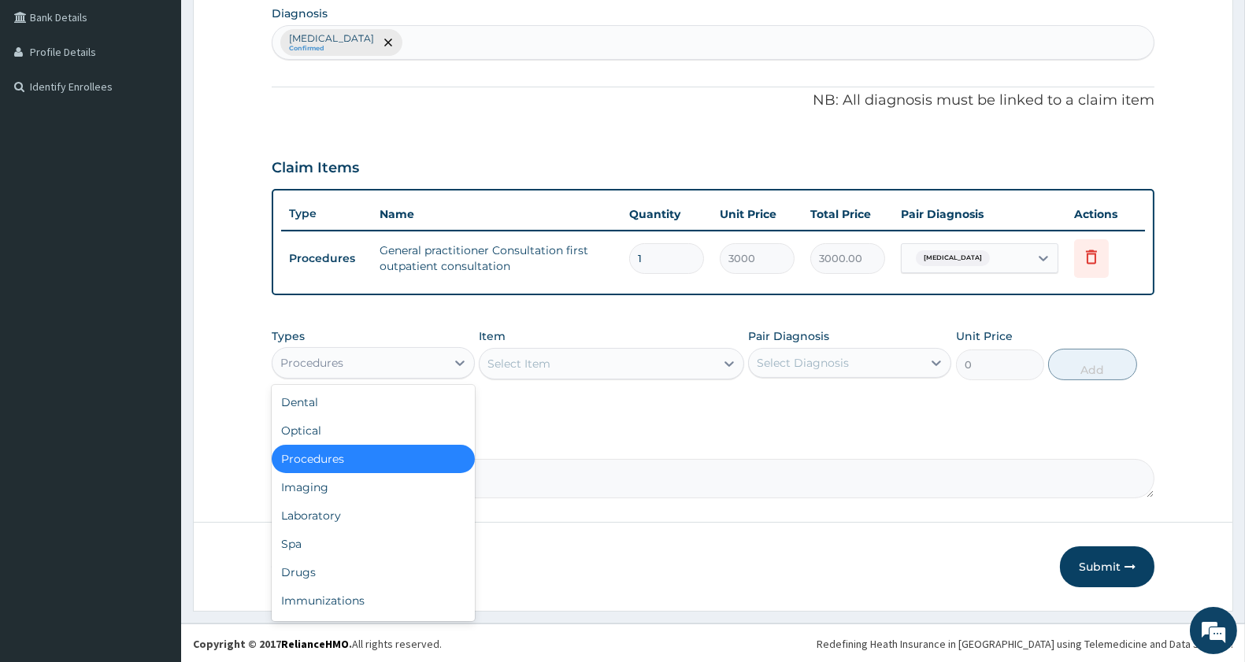
click at [341, 358] on div "Procedures" at bounding box center [311, 363] width 63 height 16
drag, startPoint x: 304, startPoint y: 563, endPoint x: 317, endPoint y: 555, distance: 15.5
click at [304, 564] on div "Drugs" at bounding box center [373, 572] width 203 height 28
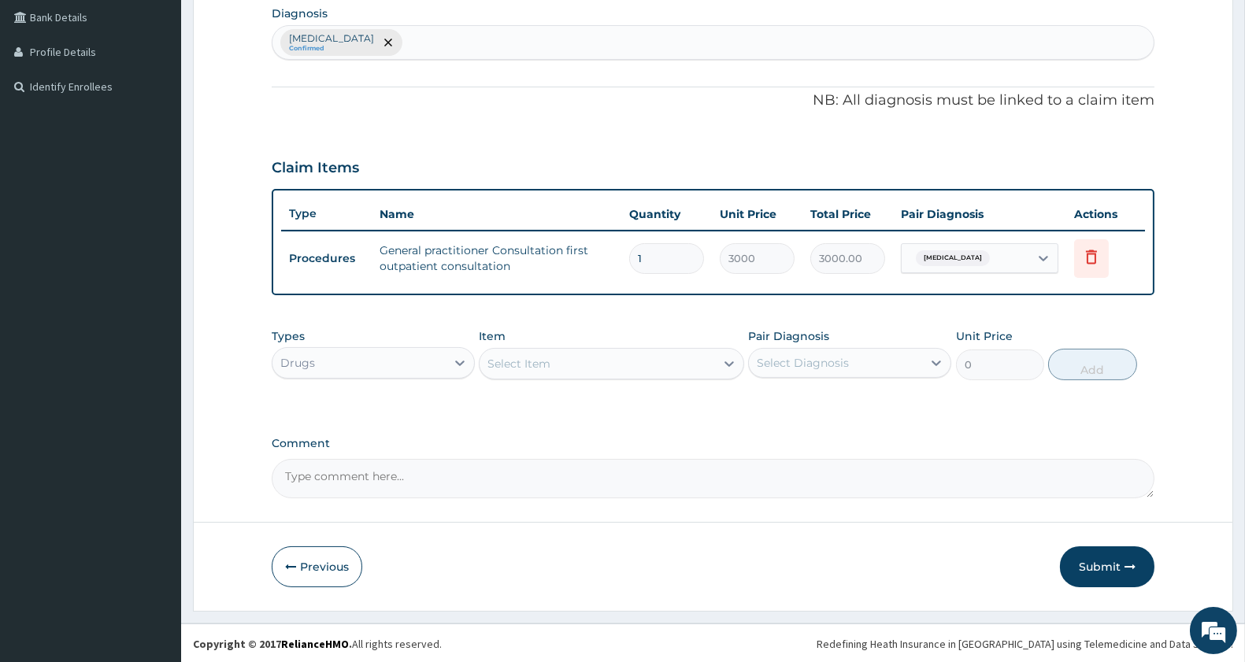
click at [588, 358] on div "Select Item" at bounding box center [597, 363] width 235 height 25
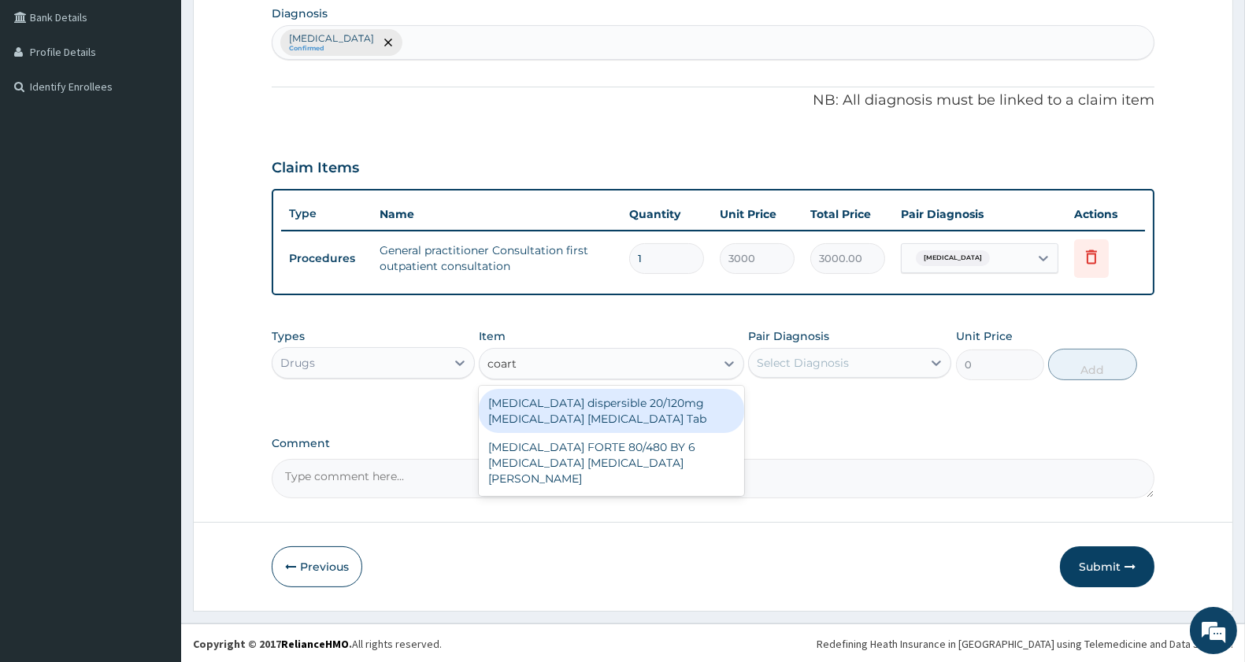
type input "coarte"
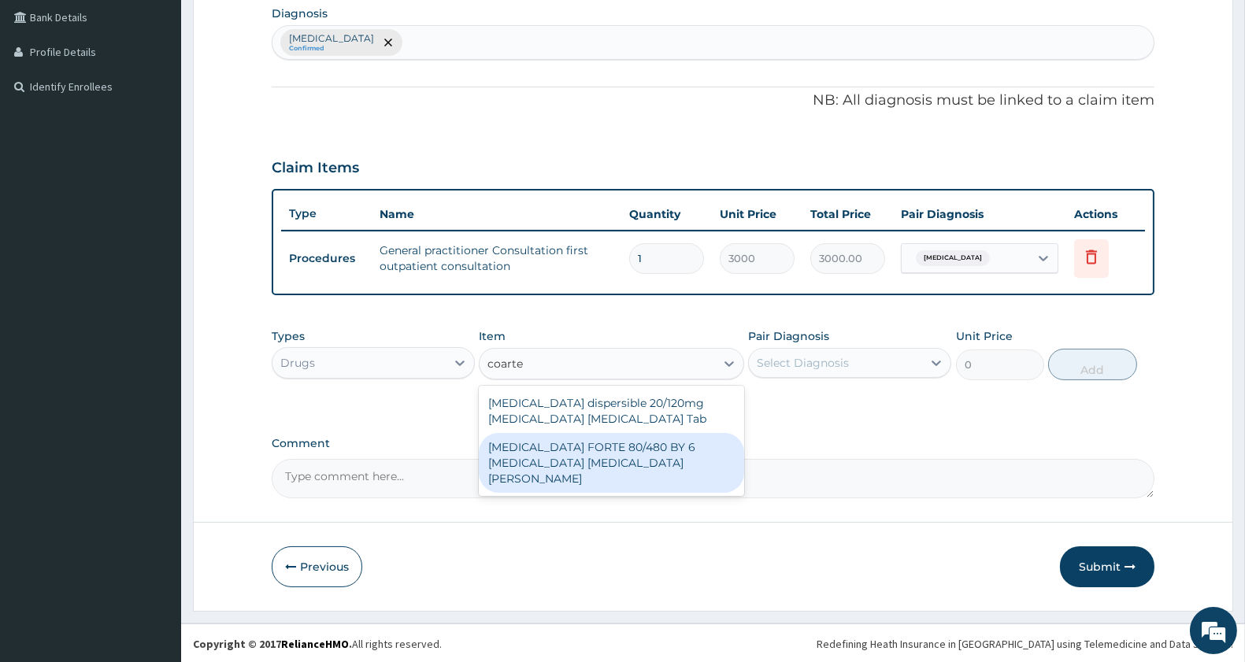
click at [608, 460] on div "[MEDICAL_DATA] FORTE 80/480 BY 6 [MEDICAL_DATA] [MEDICAL_DATA][PERSON_NAME]" at bounding box center [611, 463] width 265 height 60
type input "3220"
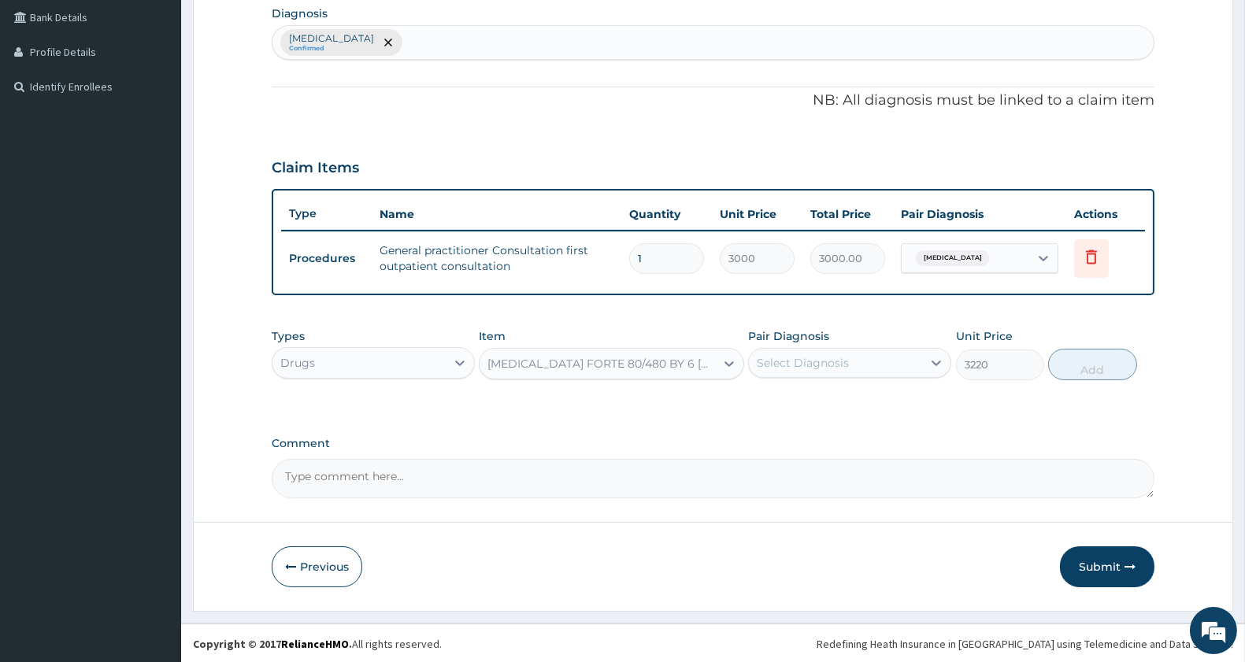
click at [816, 374] on div "Select Diagnosis" at bounding box center [849, 363] width 203 height 30
click at [820, 406] on label "[MEDICAL_DATA]" at bounding box center [823, 402] width 98 height 16
checkbox input "true"
click at [1081, 387] on div "Types Drugs Item COARTEM FORTE 80/480 BY 6 Artemether Lumefantrine Pck Pair Dia…" at bounding box center [713, 366] width 883 height 91
click at [1085, 369] on button "Add" at bounding box center [1092, 365] width 88 height 32
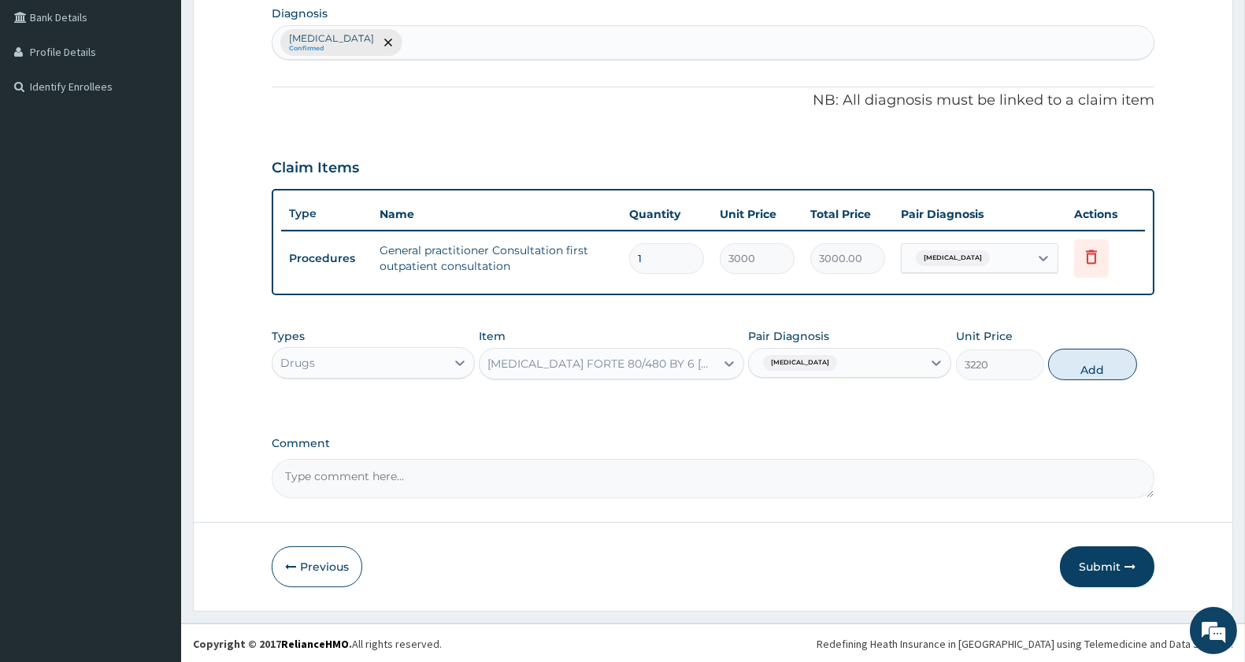
type input "0"
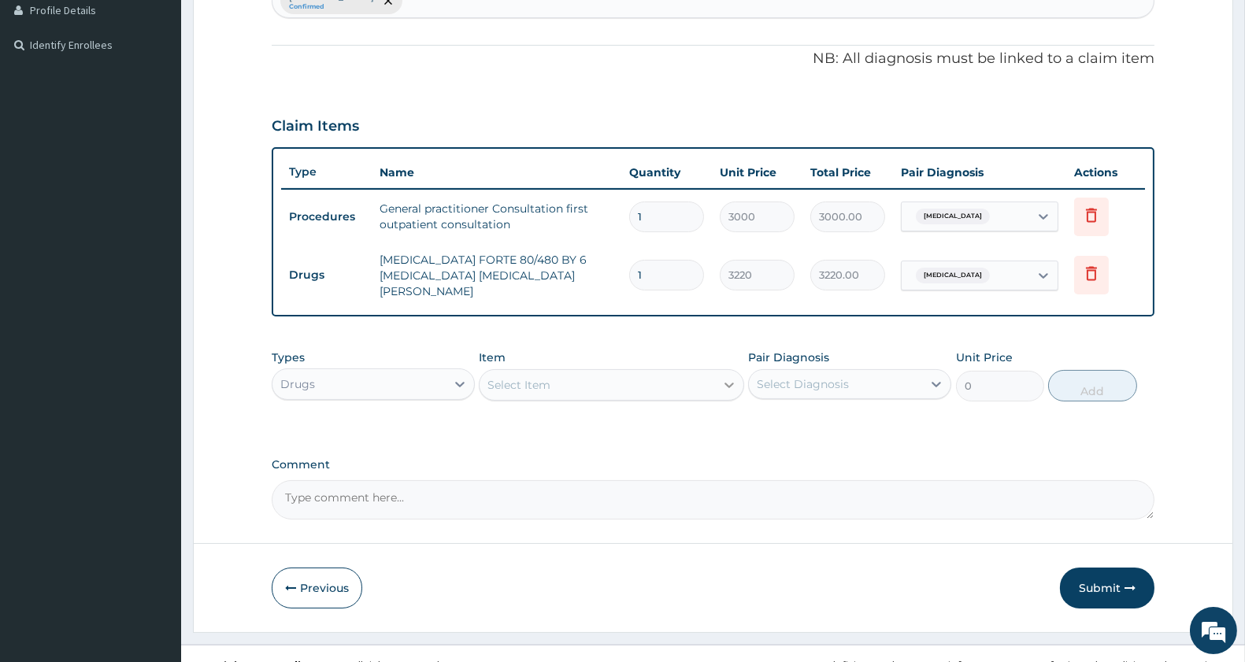
scroll to position [451, 0]
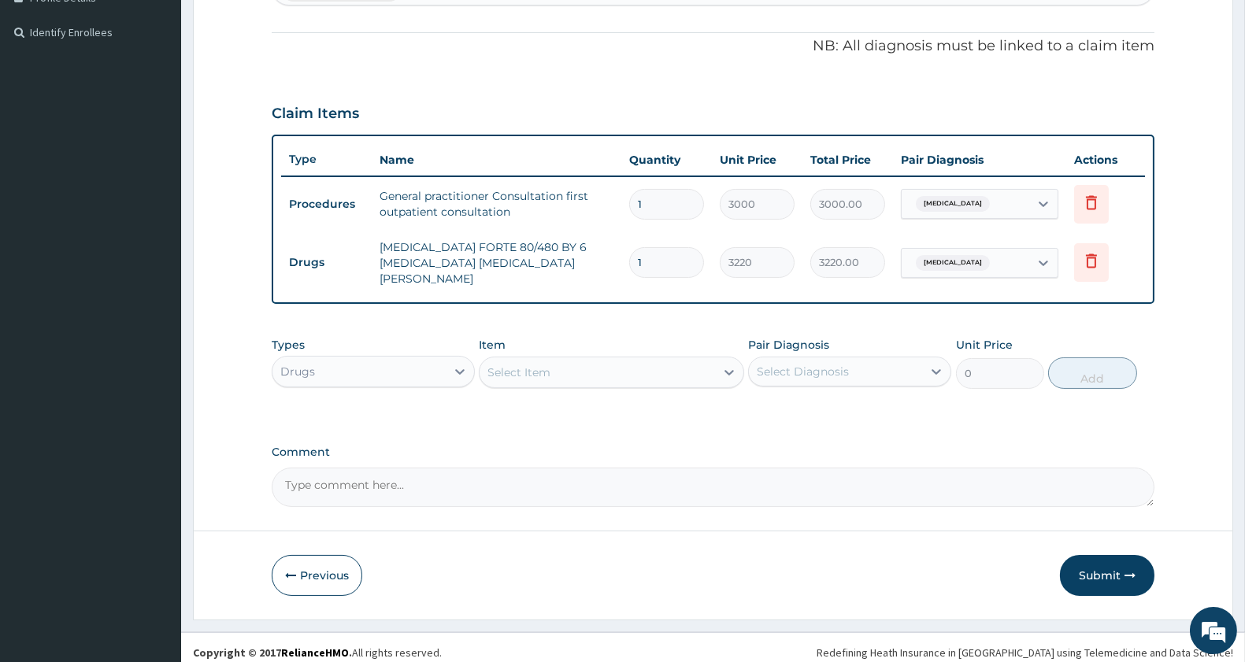
drag, startPoint x: 578, startPoint y: 343, endPoint x: 571, endPoint y: 355, distance: 14.5
click at [576, 350] on div "Item Select Item" at bounding box center [611, 363] width 265 height 52
click at [604, 365] on div "Select Item" at bounding box center [597, 372] width 235 height 25
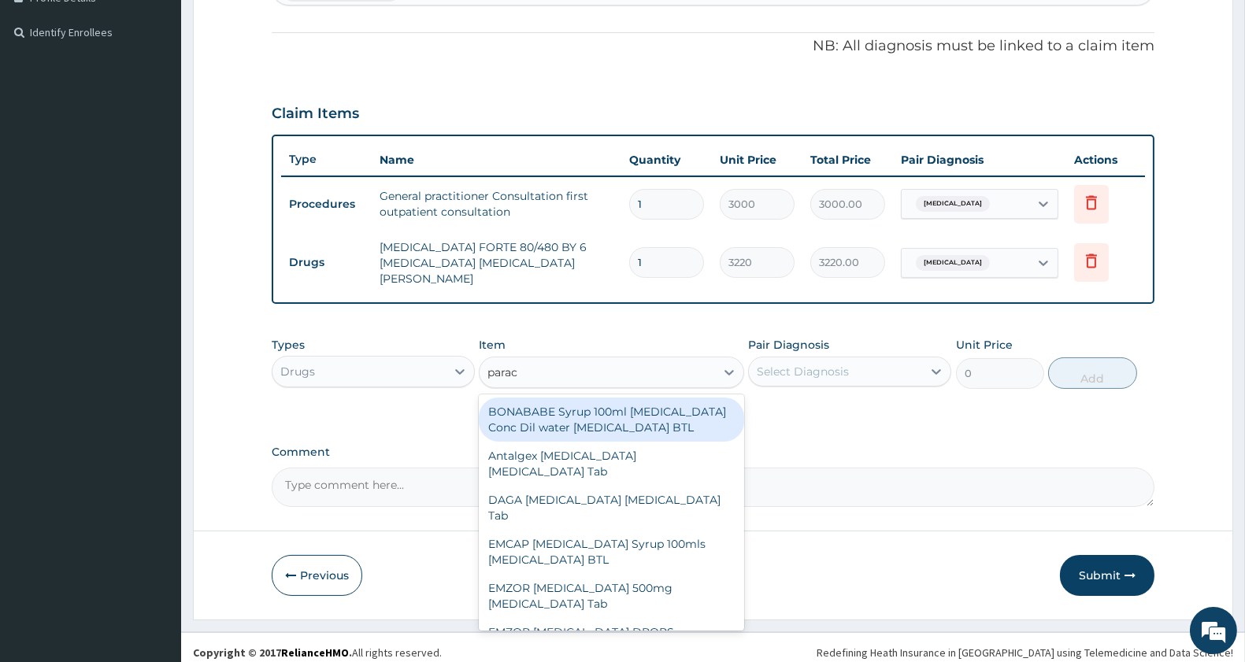
type input "parace"
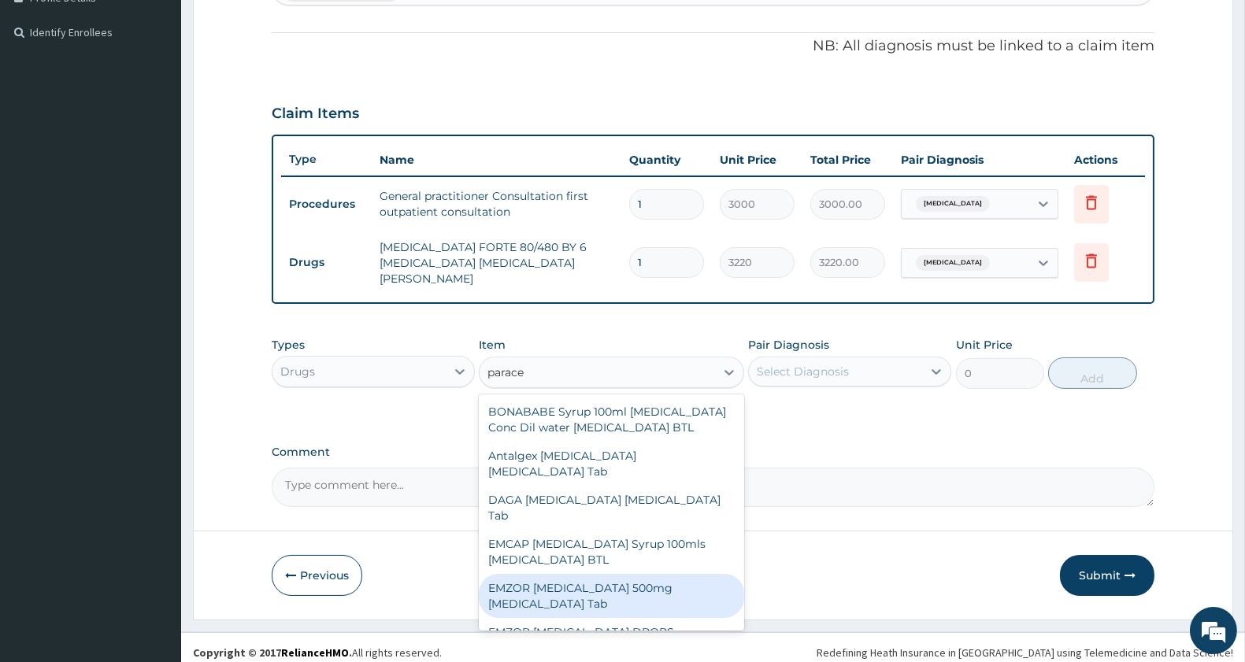
click at [615, 606] on div "EMZOR PARACETAMOL 500mg Acetaminophen Tab" at bounding box center [611, 596] width 265 height 44
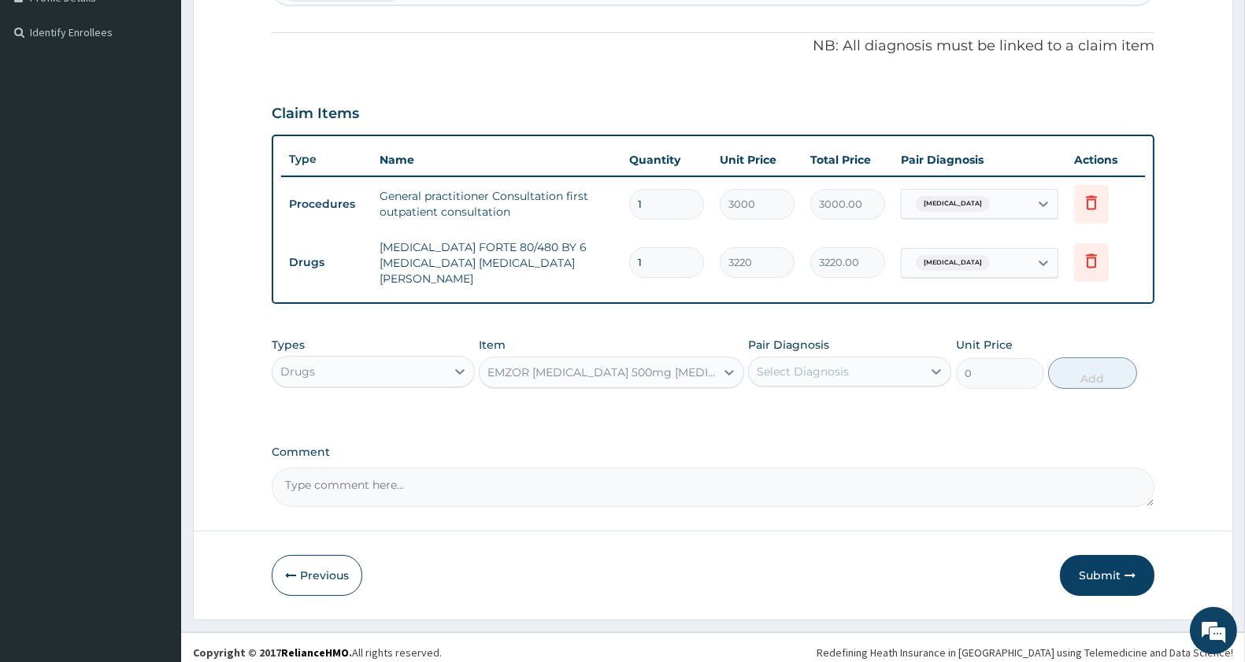
type input "11.5"
click at [819, 364] on div "Select Diagnosis" at bounding box center [803, 372] width 92 height 16
drag, startPoint x: 819, startPoint y: 396, endPoint x: 1009, endPoint y: 407, distance: 190.1
click at [820, 402] on label "Malaria, unspecified" at bounding box center [823, 410] width 98 height 16
checkbox input "true"
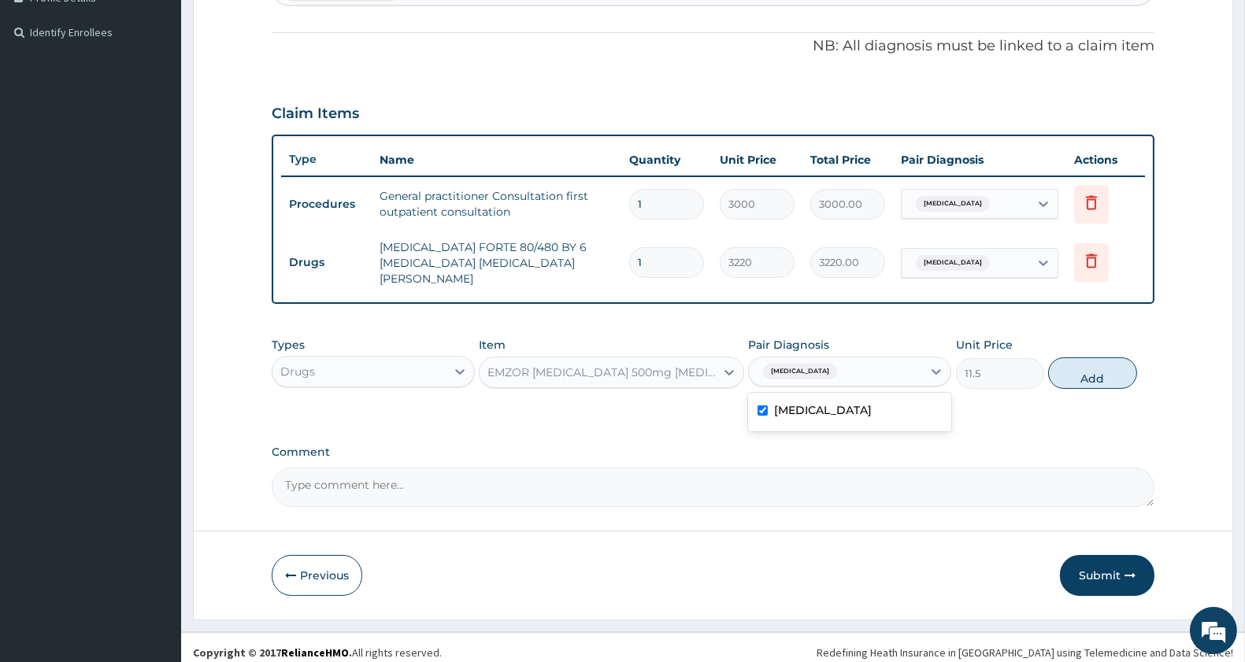
drag, startPoint x: 1096, startPoint y: 366, endPoint x: 1049, endPoint y: 367, distance: 47.3
click at [1095, 366] on button "Add" at bounding box center [1092, 374] width 88 height 32
type input "0"
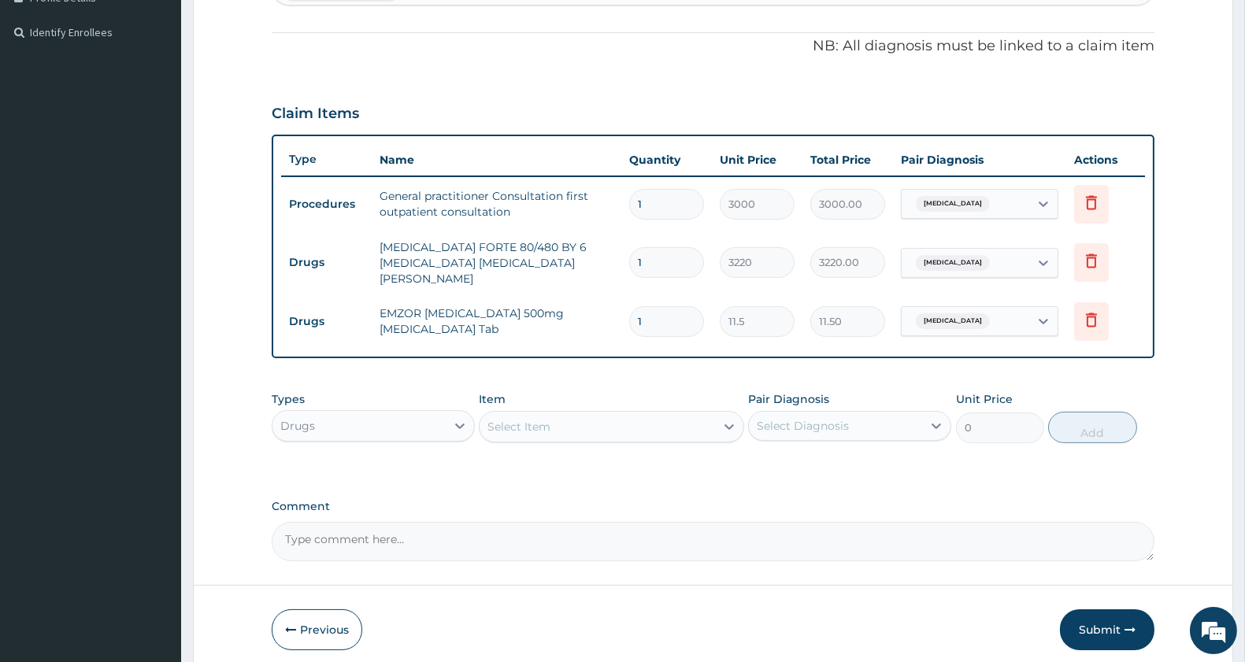
type input "18"
type input "207.00"
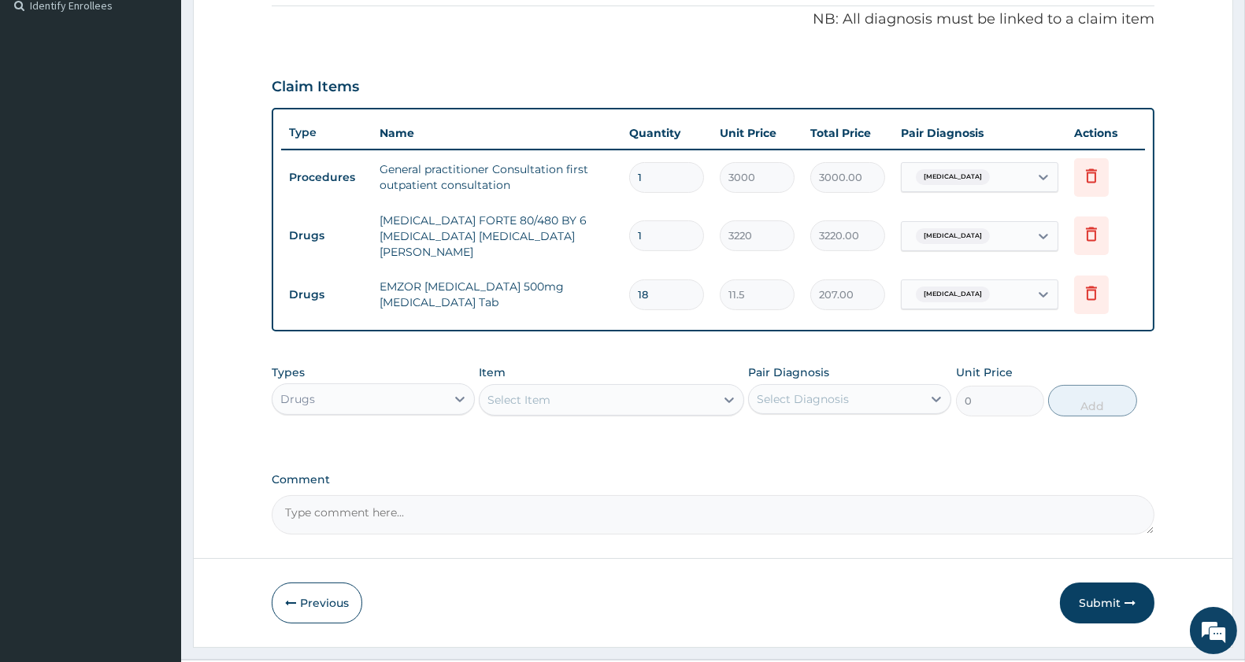
scroll to position [506, 0]
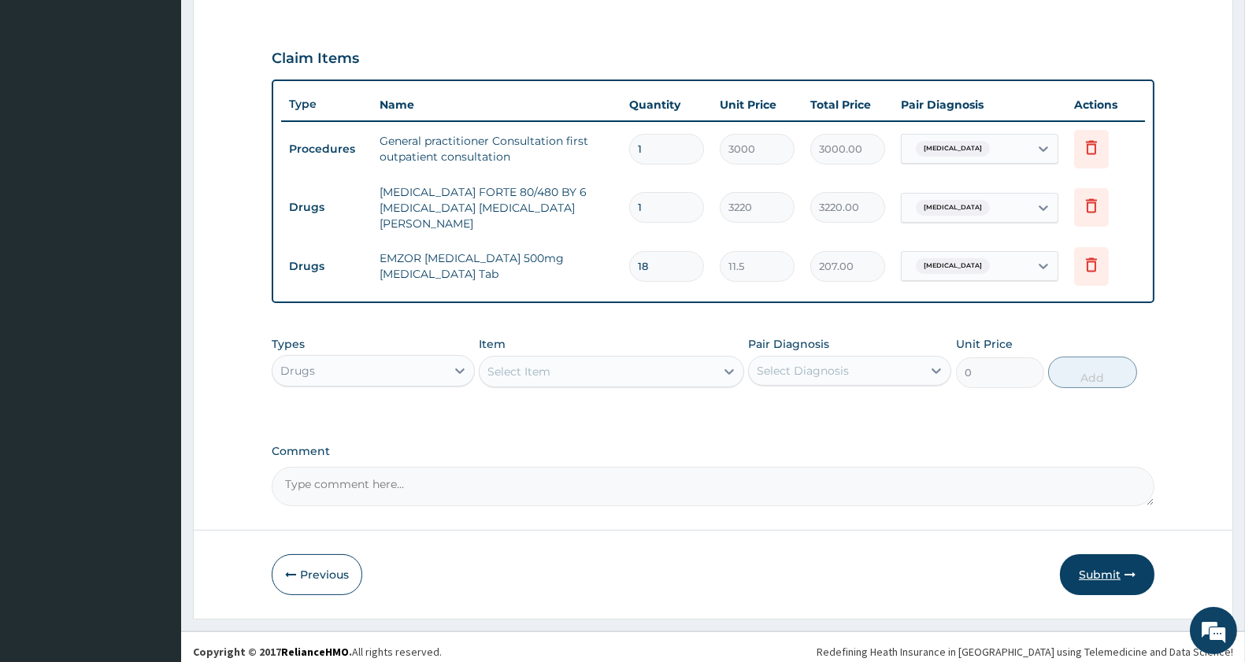
type input "18"
click at [1092, 569] on button "Submit" at bounding box center [1107, 574] width 95 height 41
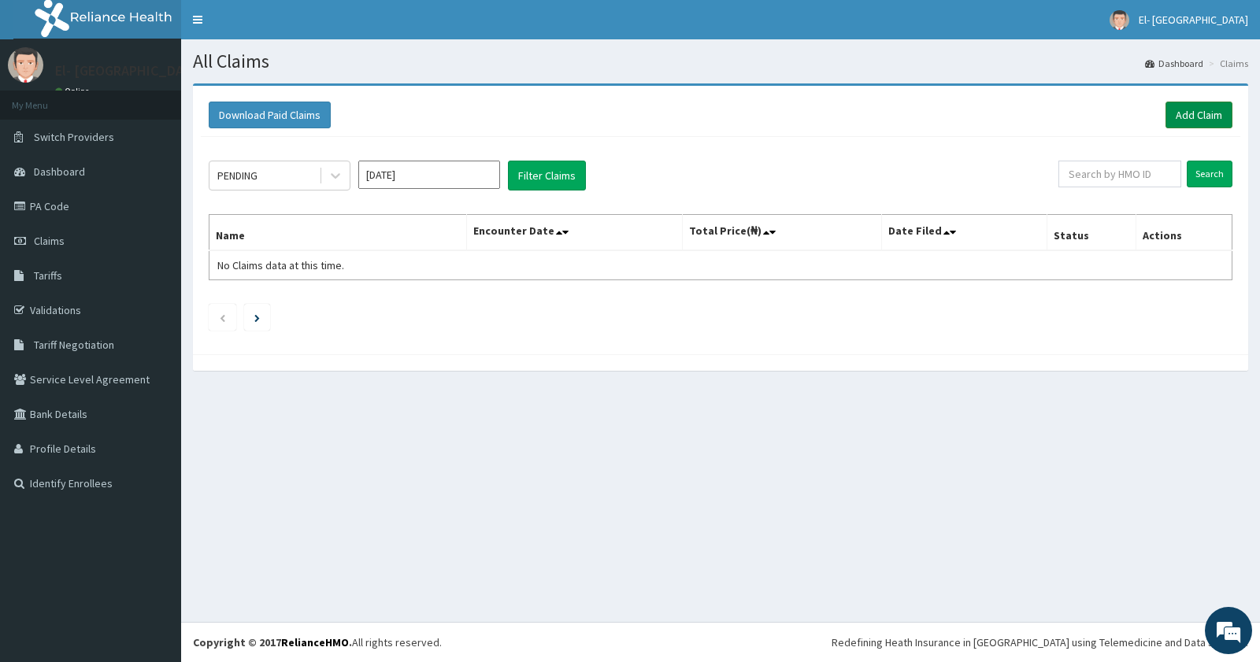
drag, startPoint x: 0, startPoint y: 0, endPoint x: 1191, endPoint y: 109, distance: 1195.8
click at [1191, 109] on link "Add Claim" at bounding box center [1199, 115] width 67 height 27
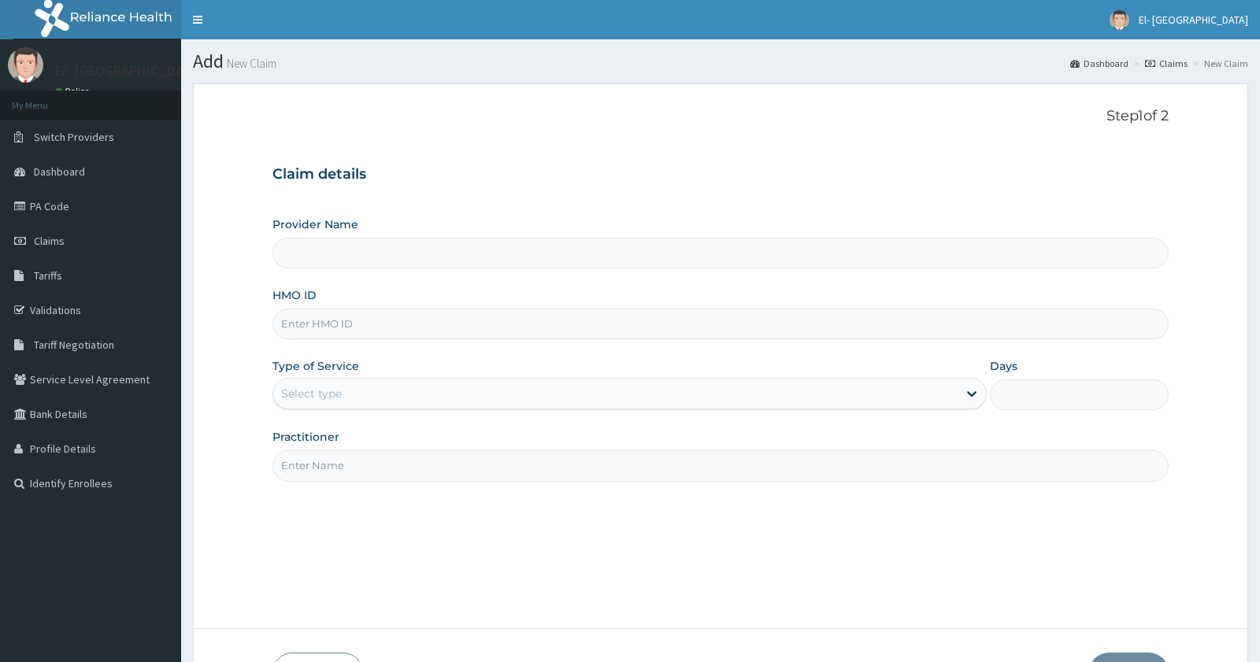
click at [321, 323] on input "HMO ID" at bounding box center [720, 324] width 895 height 31
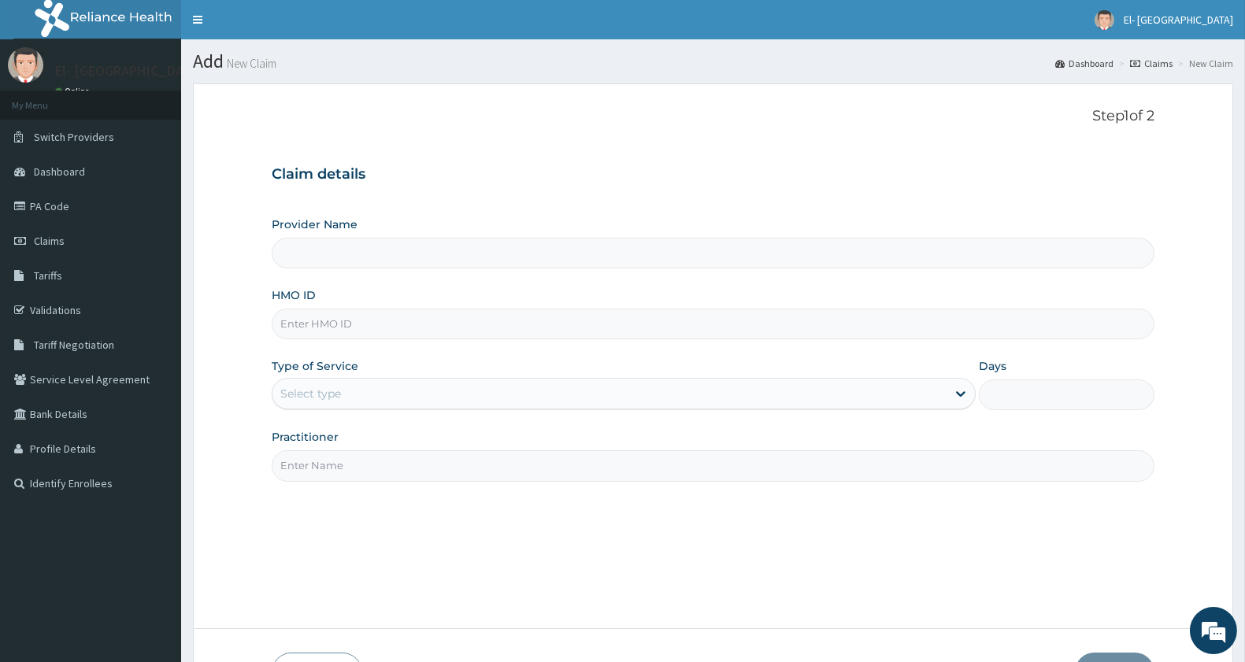
type input "g"
type input "El-[GEOGRAPHIC_DATA]"
type input "GBZ/10254/A"
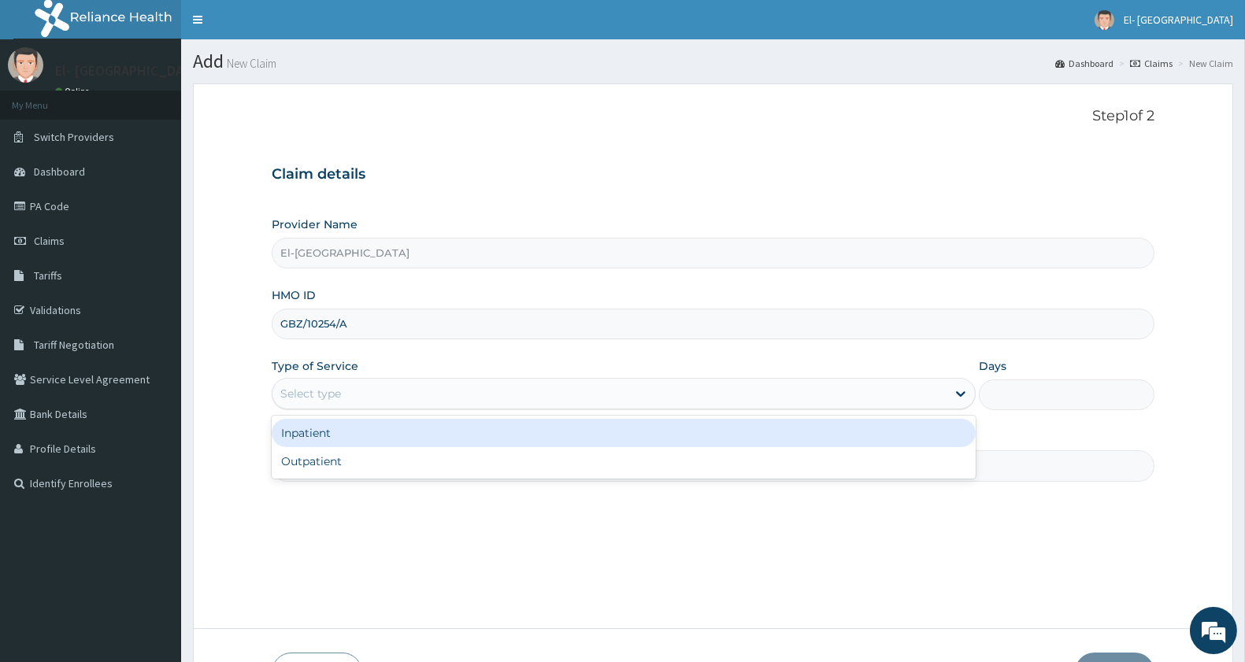
click at [411, 392] on div "Select type" at bounding box center [610, 393] width 674 height 25
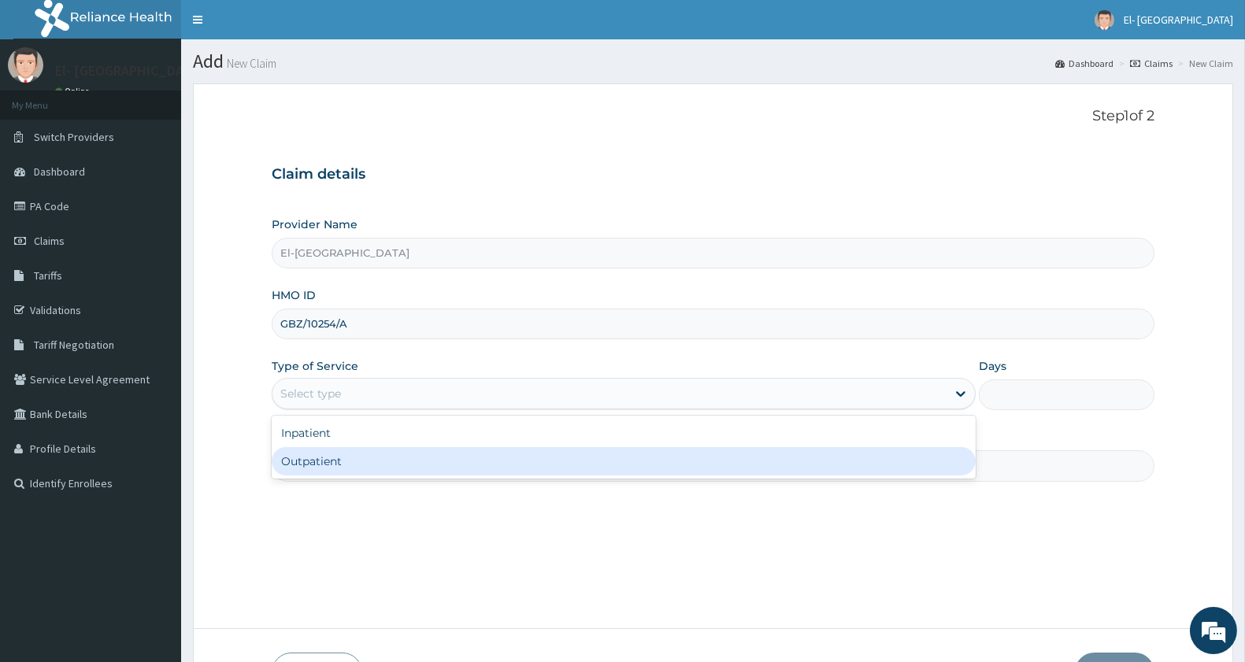
click at [388, 461] on div "Outpatient" at bounding box center [624, 461] width 704 height 28
type input "1"
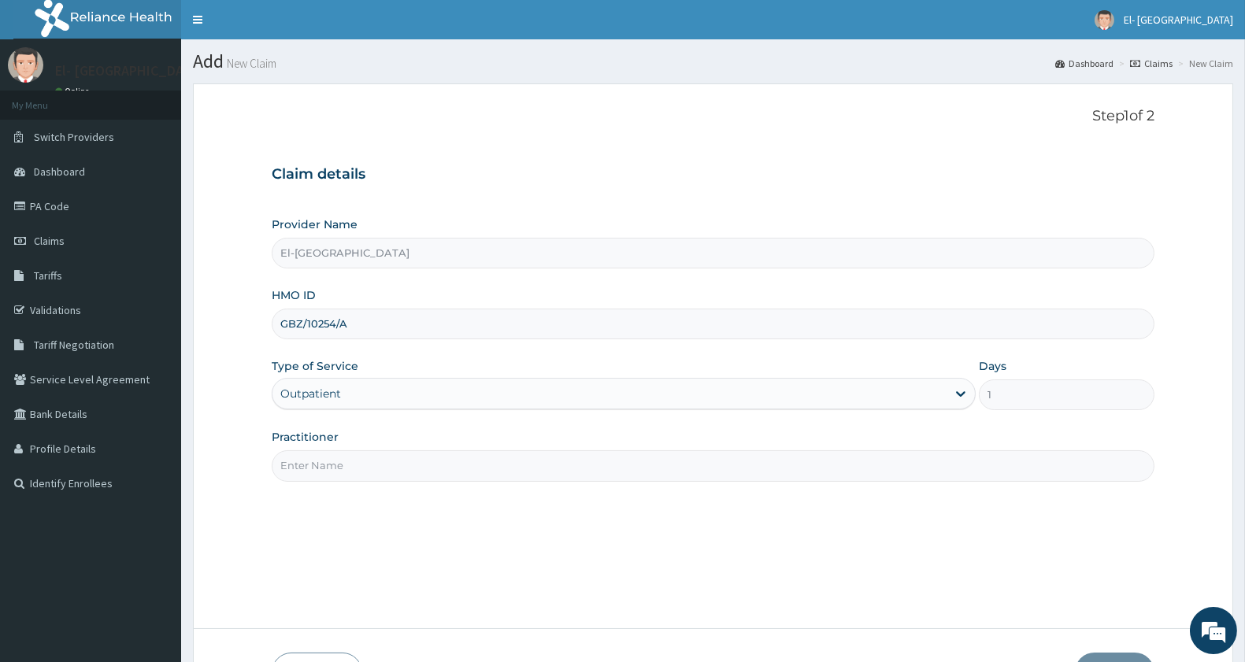
click at [396, 462] on input "Practitioner" at bounding box center [713, 465] width 883 height 31
type input "[PERSON_NAME]"
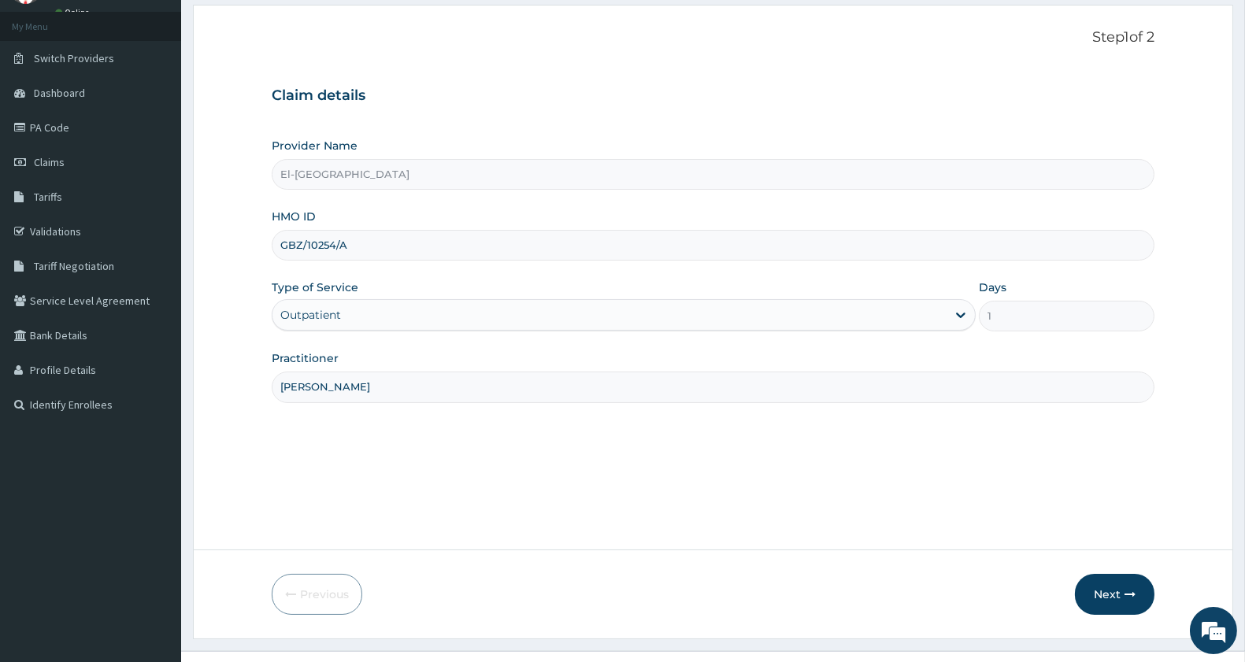
scroll to position [108, 0]
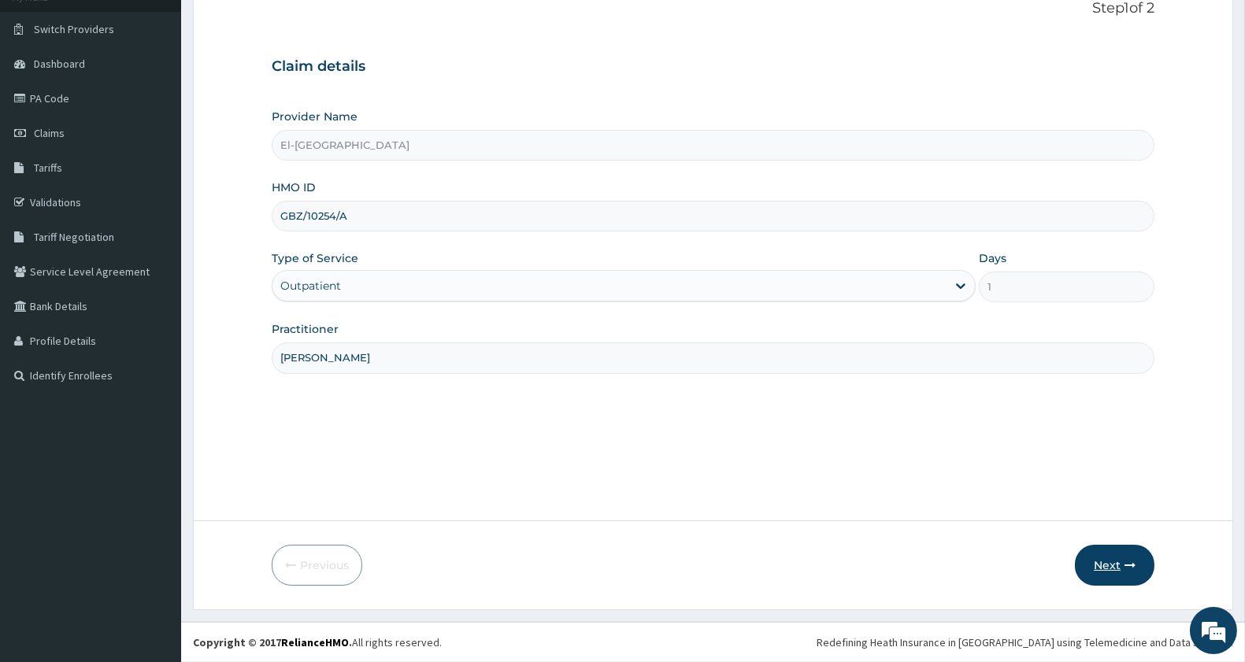
click at [1100, 579] on button "Next" at bounding box center [1115, 565] width 80 height 41
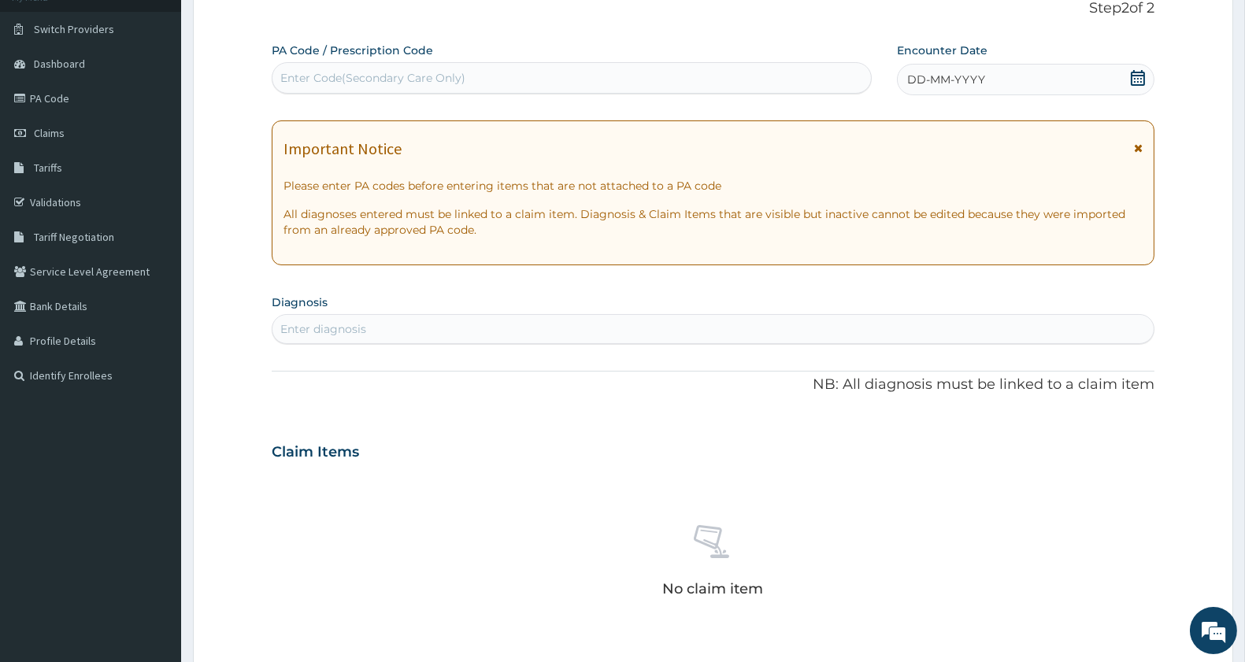
click at [966, 87] on span "DD-MM-YYYY" at bounding box center [946, 80] width 78 height 16
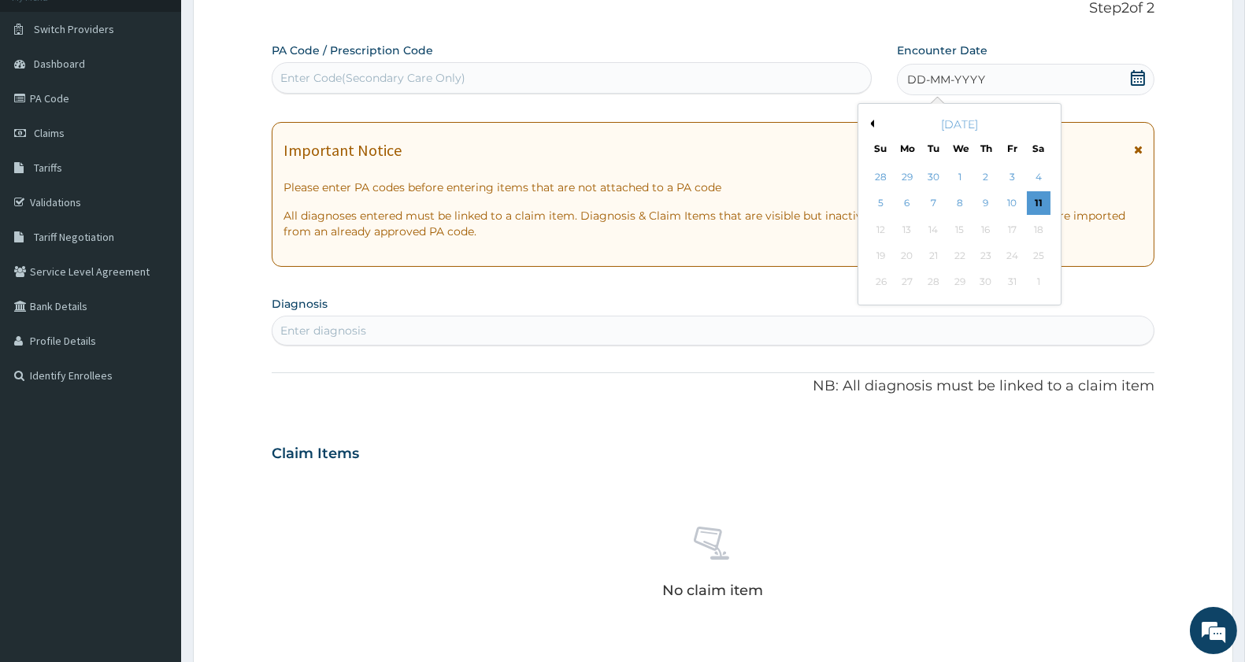
click at [874, 121] on div "[DATE]" at bounding box center [960, 125] width 190 height 16
click at [871, 122] on button "Previous Month" at bounding box center [870, 124] width 8 height 8
click at [925, 197] on div "9" at bounding box center [934, 204] width 24 height 24
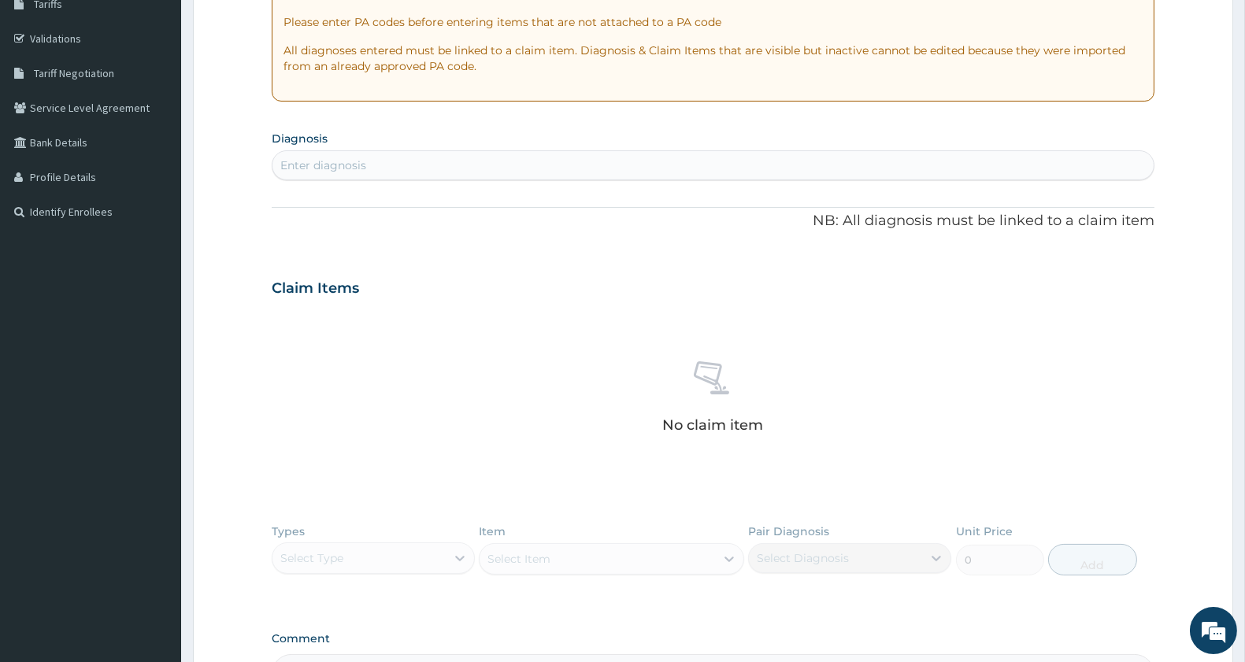
scroll to position [284, 0]
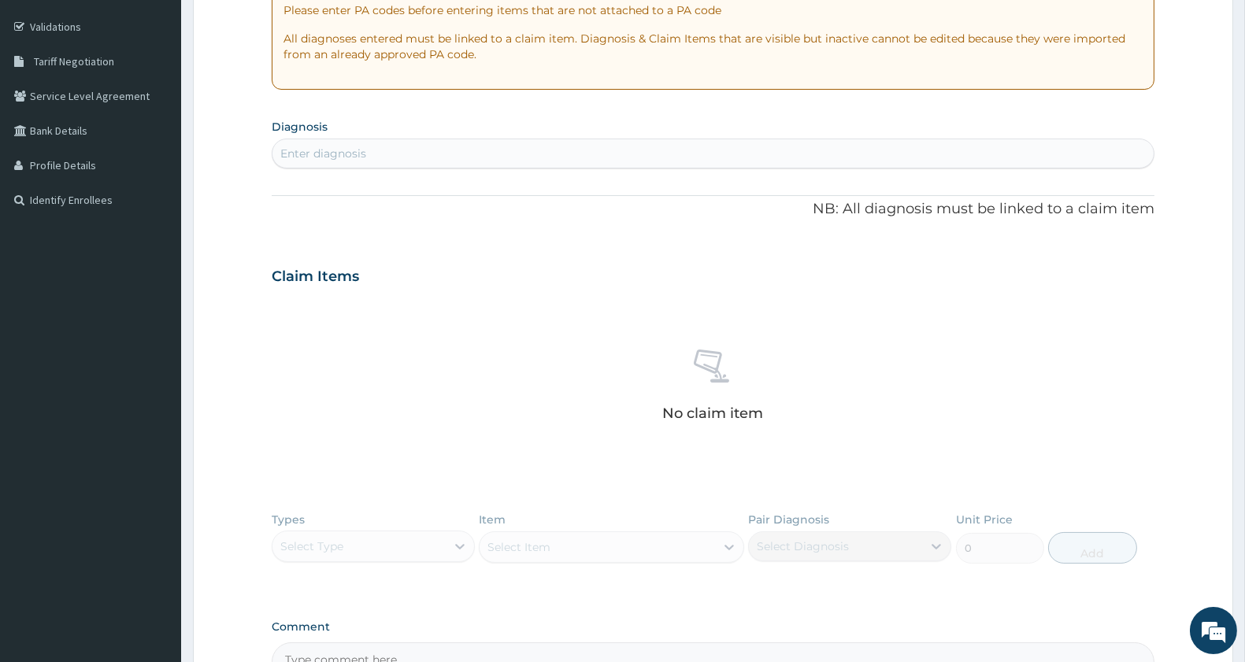
click at [362, 141] on div "Enter diagnosis" at bounding box center [713, 153] width 881 height 25
type input "c"
type input "[MEDICAL_DATA] in"
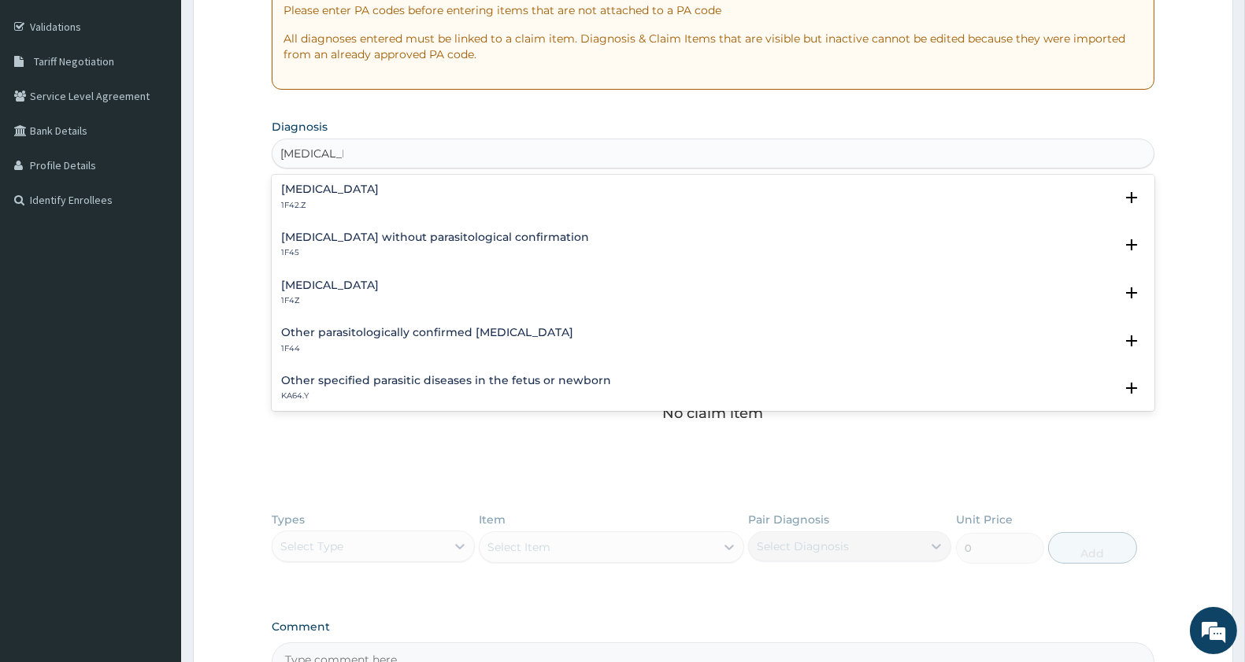
scroll to position [0, 0]
click at [379, 284] on h4 "Malaria, unspecified" at bounding box center [330, 286] width 98 height 12
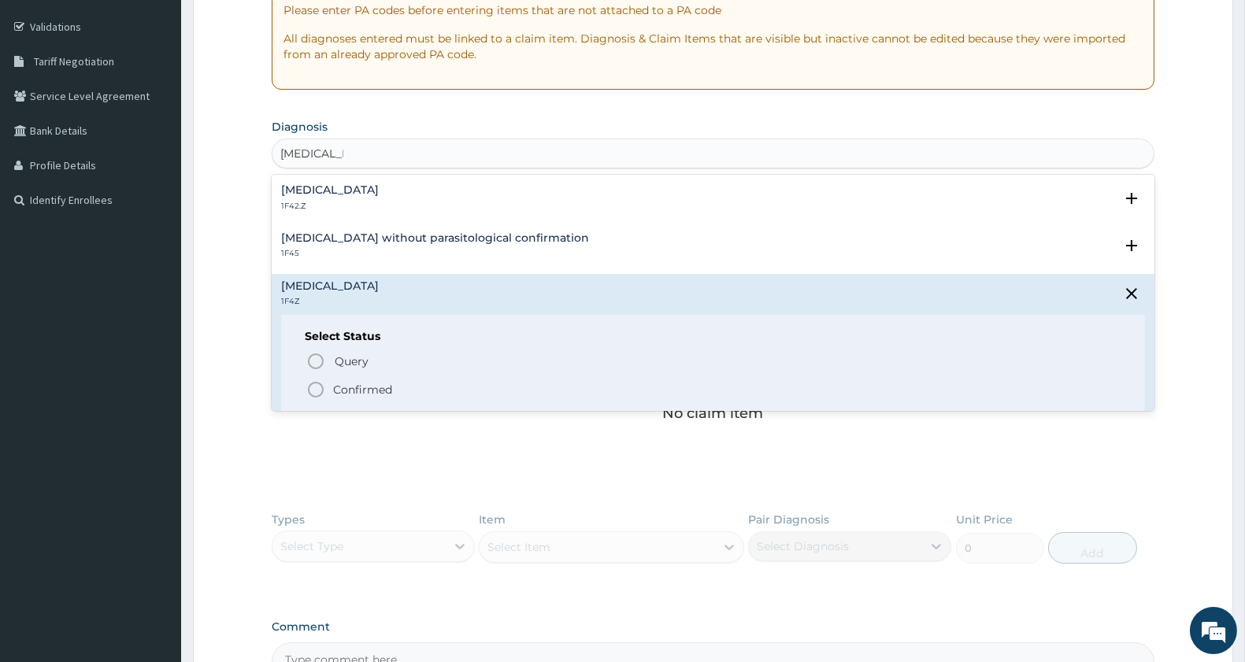
click at [319, 389] on icon "status option filled" at bounding box center [315, 389] width 19 height 19
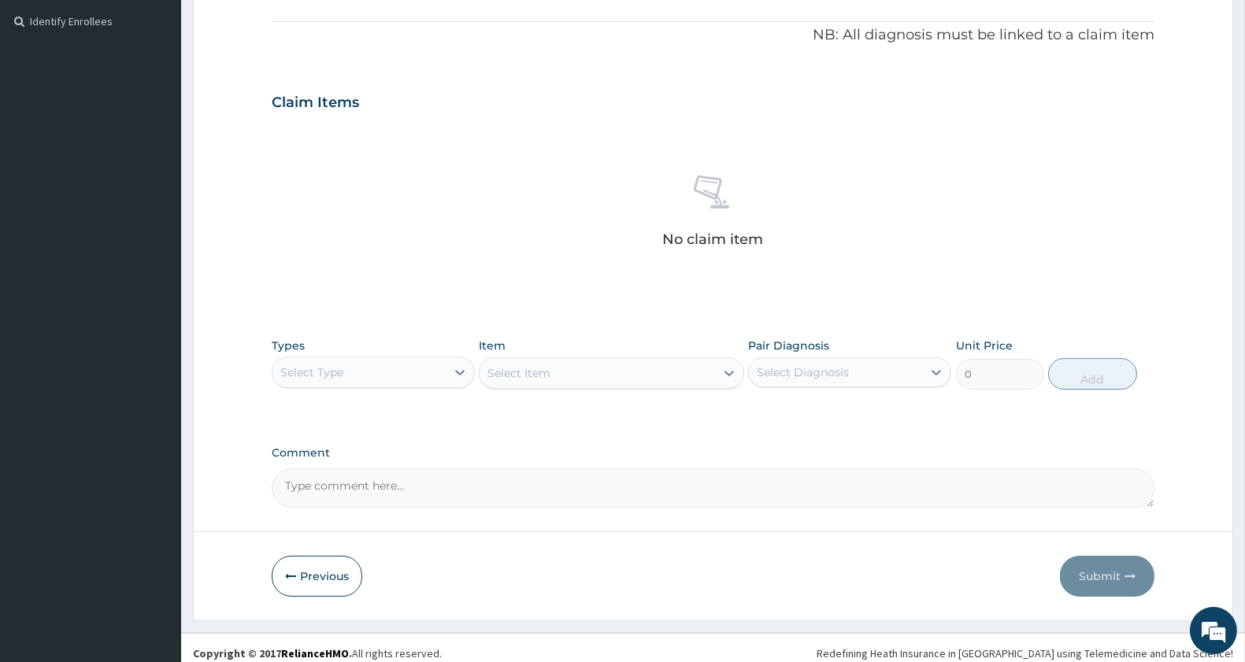
scroll to position [473, 0]
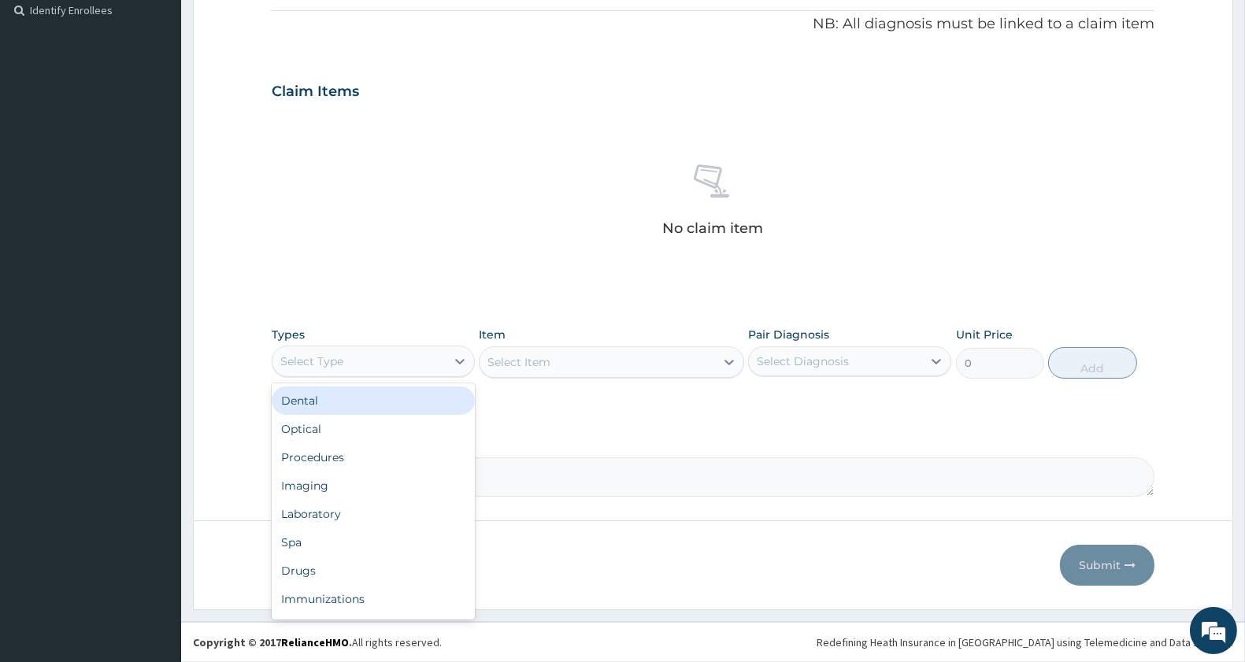
click at [371, 365] on div "Select Type" at bounding box center [359, 361] width 173 height 25
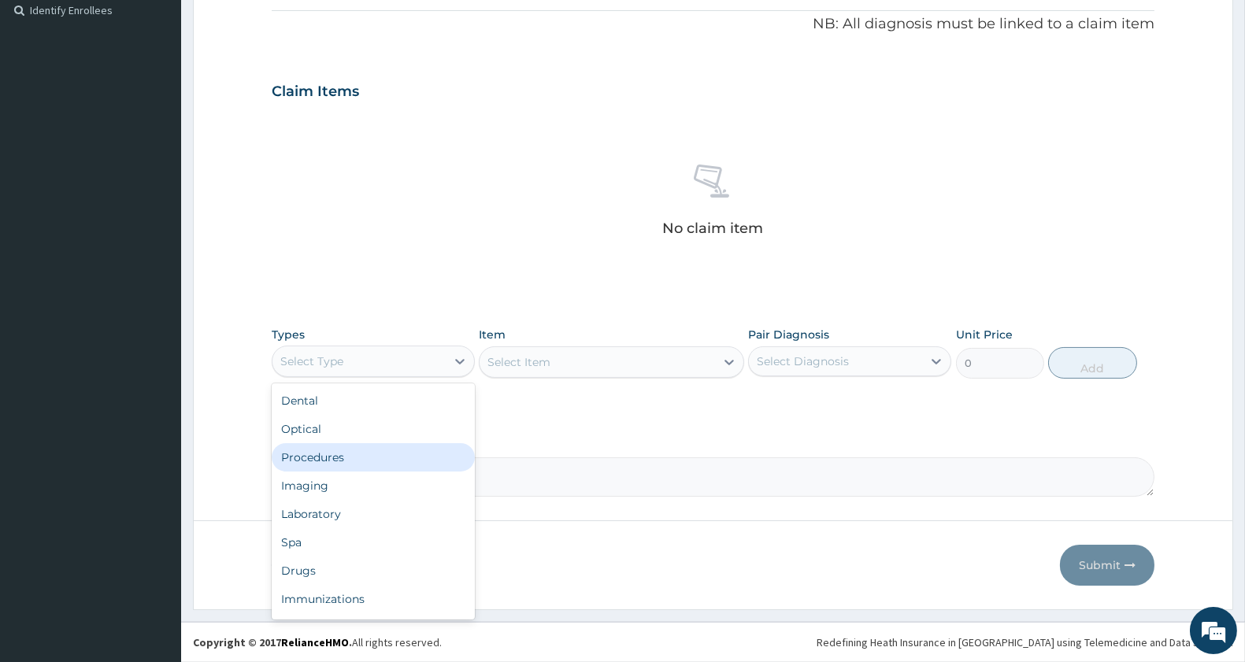
click at [364, 451] on div "Procedures" at bounding box center [373, 457] width 203 height 28
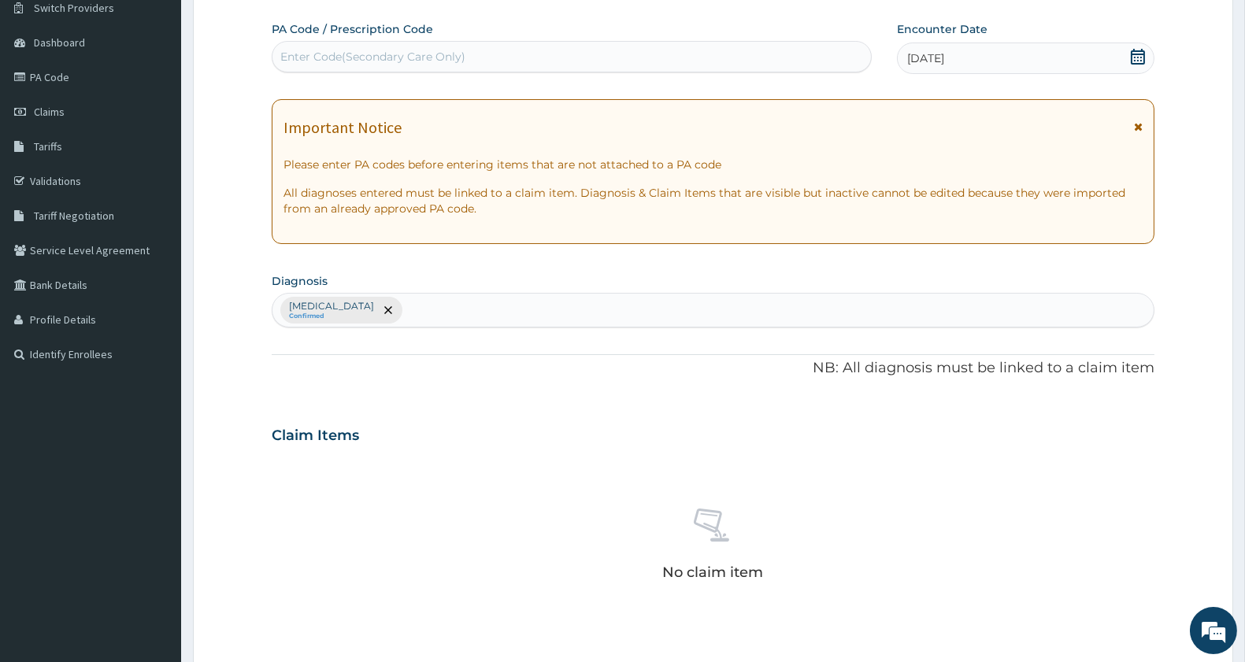
scroll to position [123, 0]
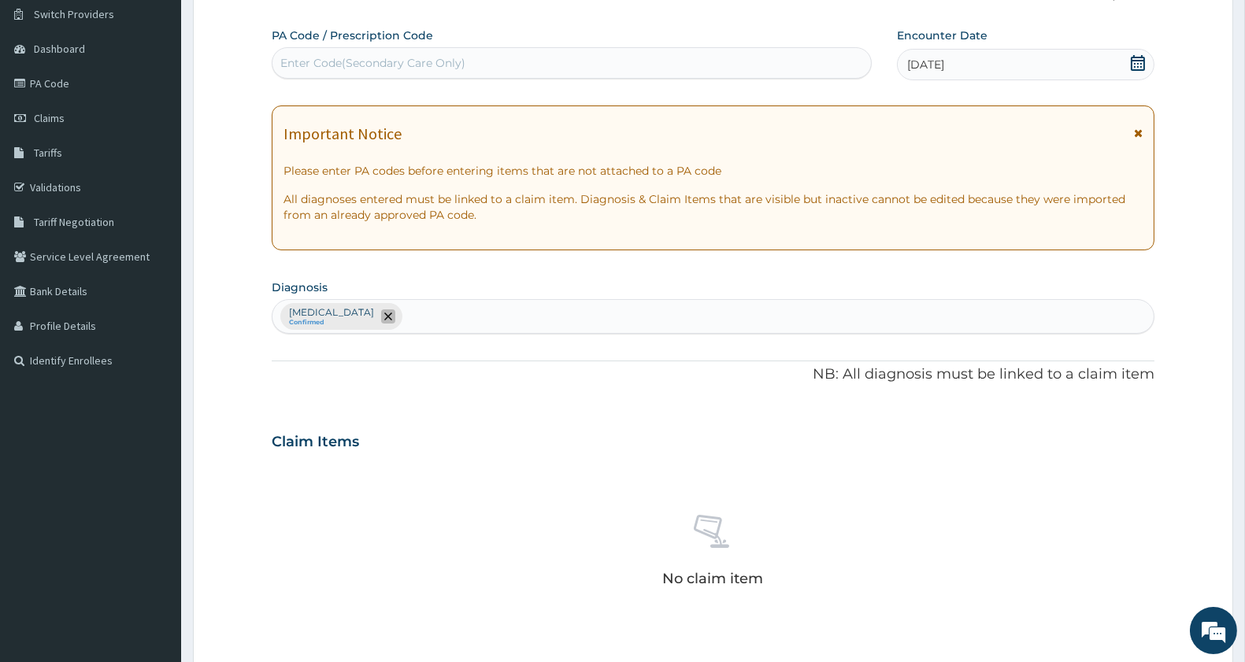
click at [392, 317] on icon "remove selection option" at bounding box center [388, 317] width 8 height 8
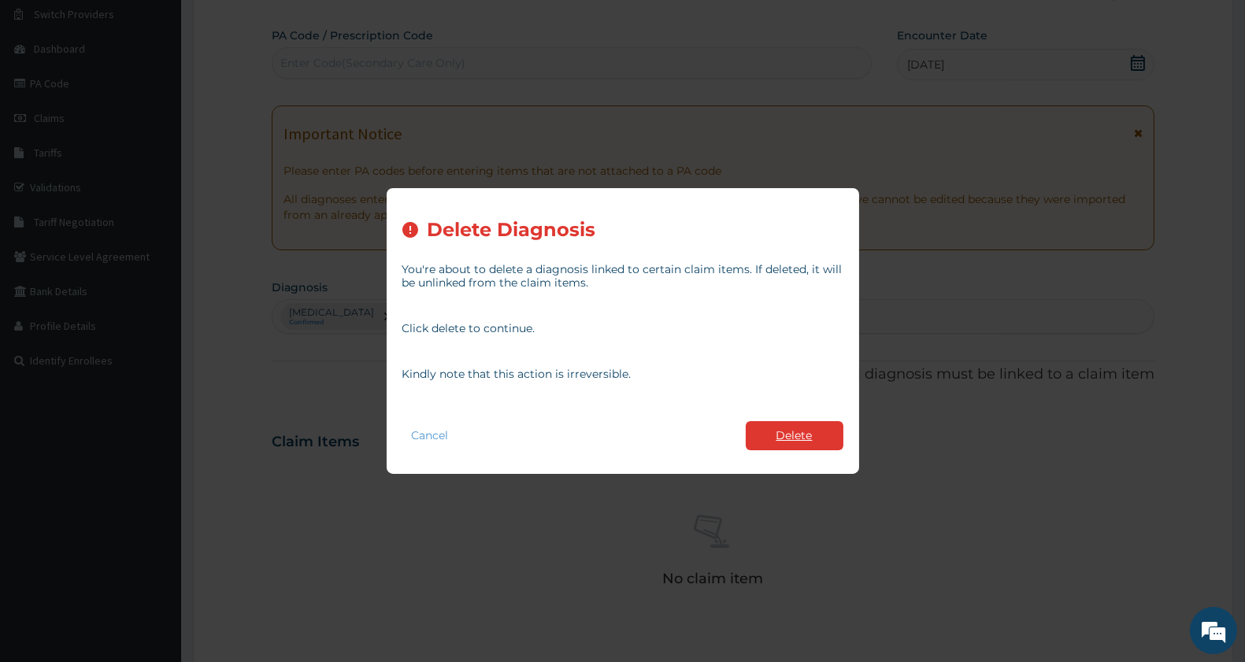
click at [799, 433] on button "Delete" at bounding box center [795, 435] width 98 height 29
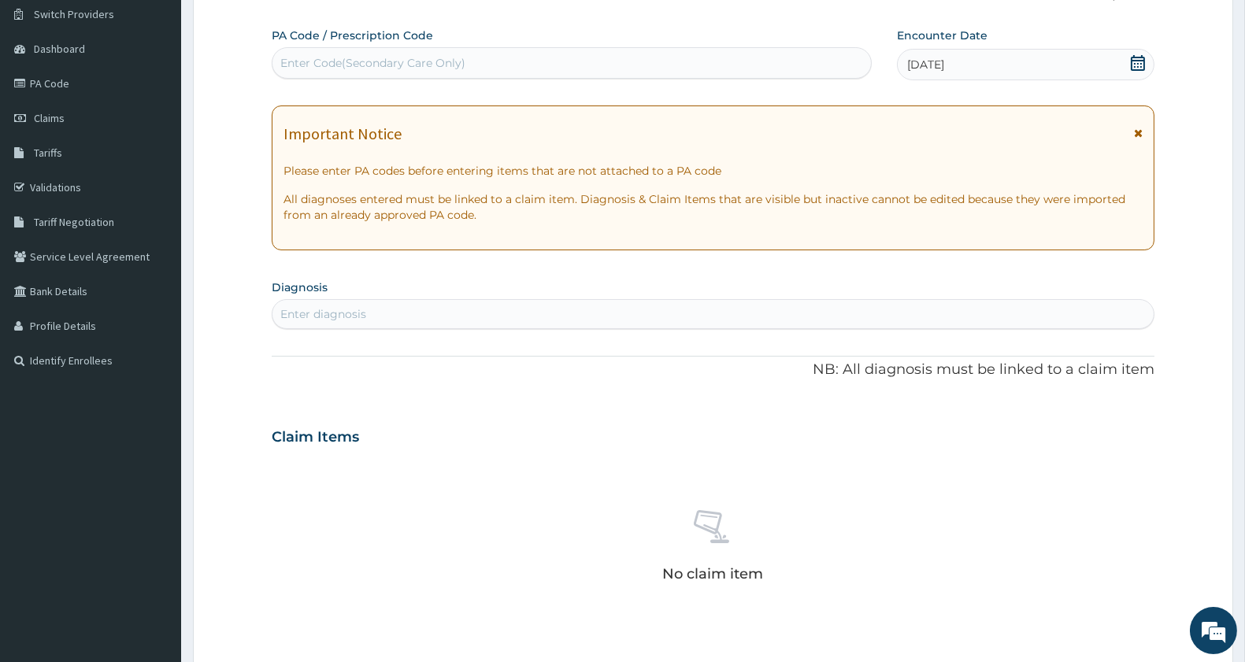
click at [413, 313] on div "Enter diagnosis" at bounding box center [713, 314] width 881 height 25
type input "pregnancy"
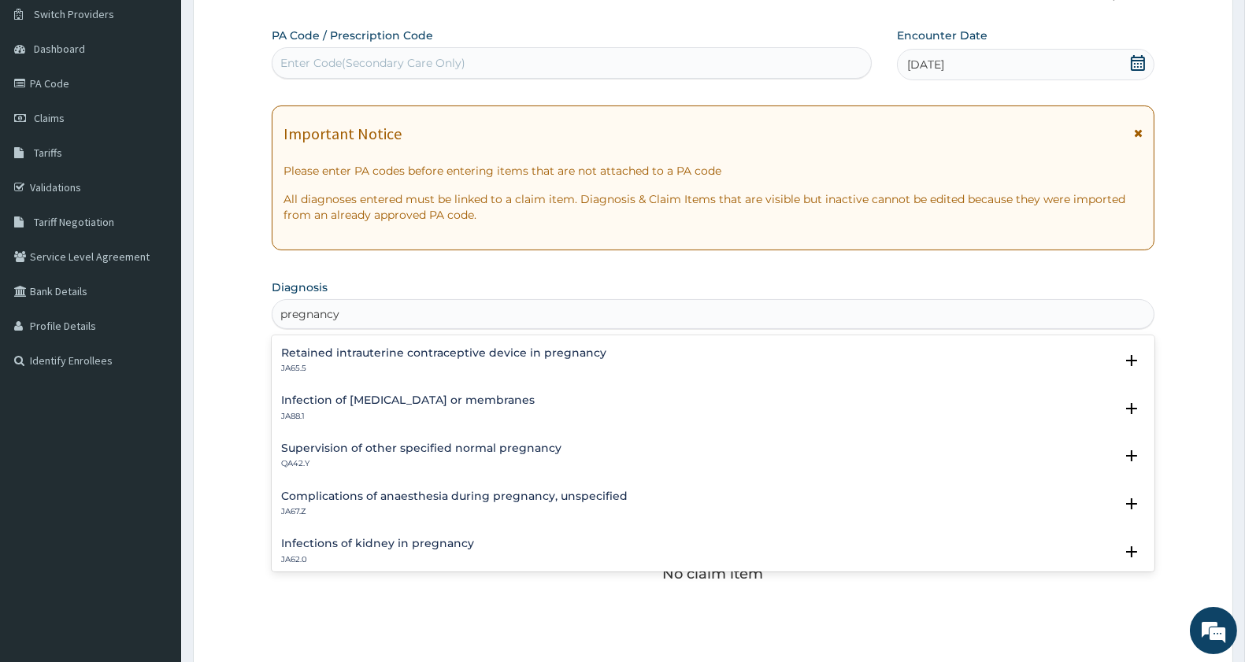
scroll to position [1663, 0]
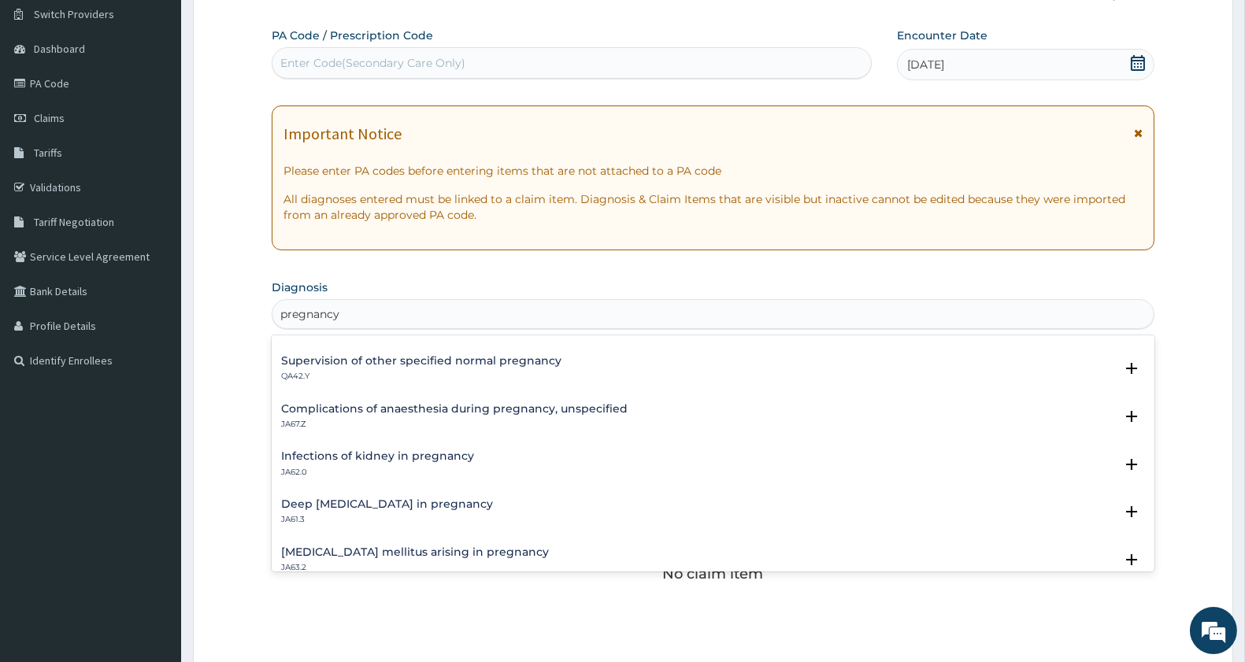
click at [476, 365] on div "Supervision of other specified normal pregnancy QA42.Y" at bounding box center [421, 369] width 280 height 28
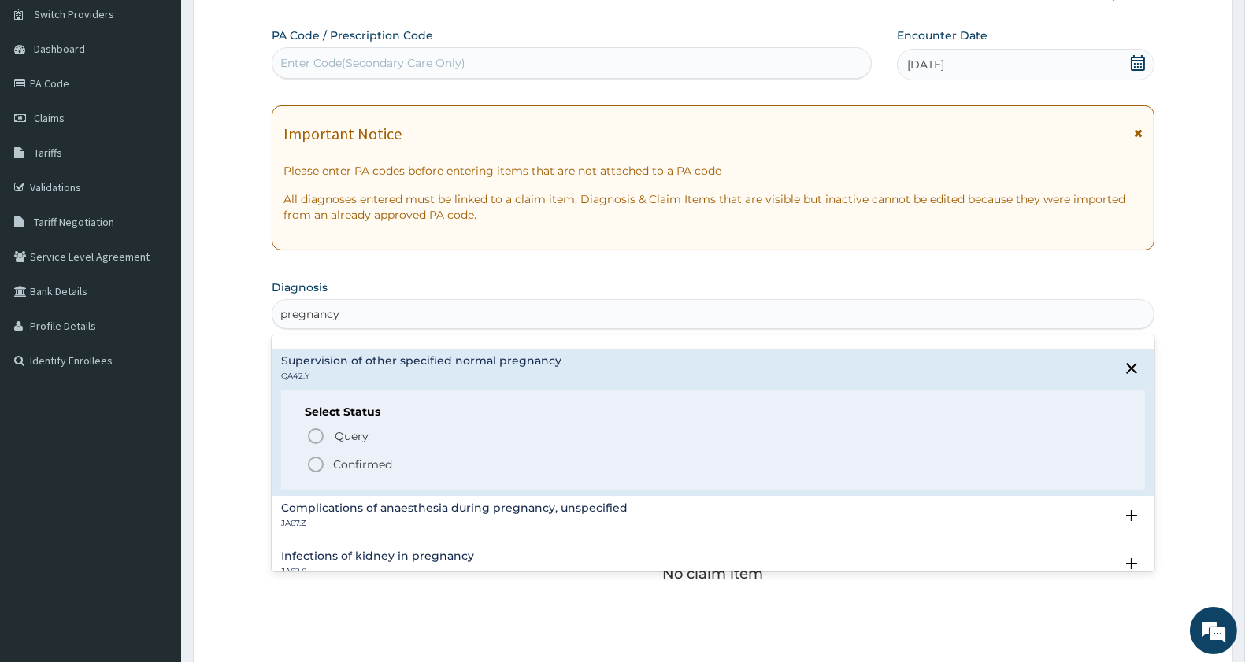
click at [312, 465] on icon "status option filled" at bounding box center [315, 464] width 19 height 19
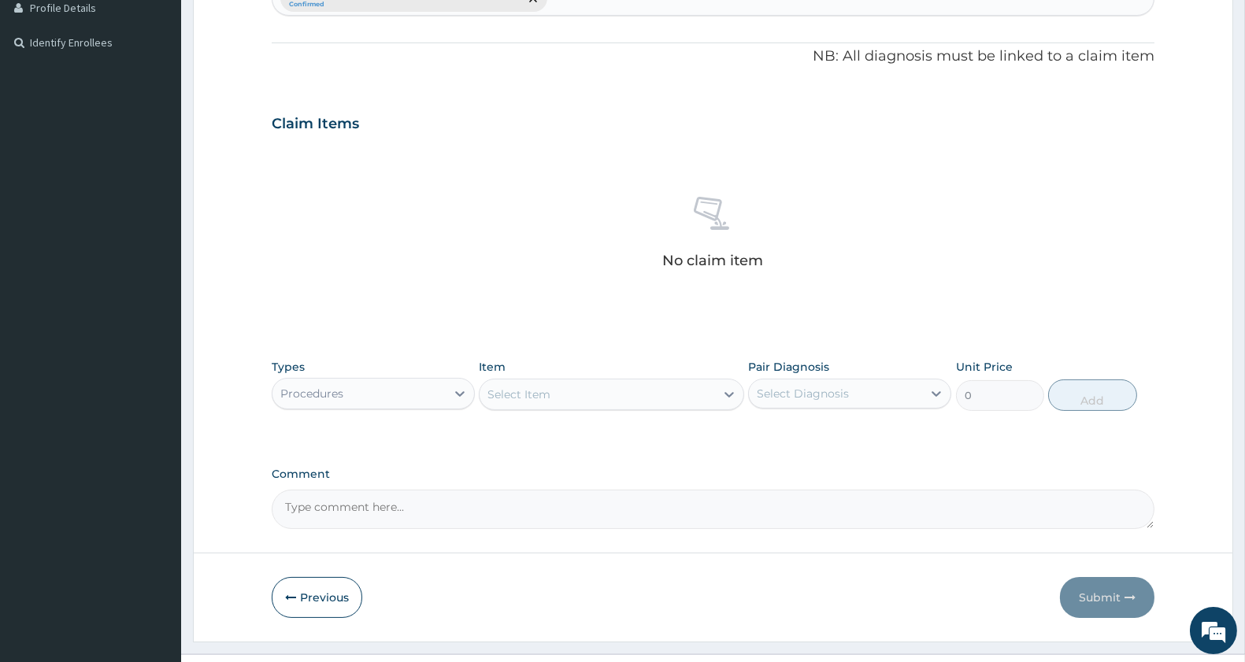
scroll to position [473, 0]
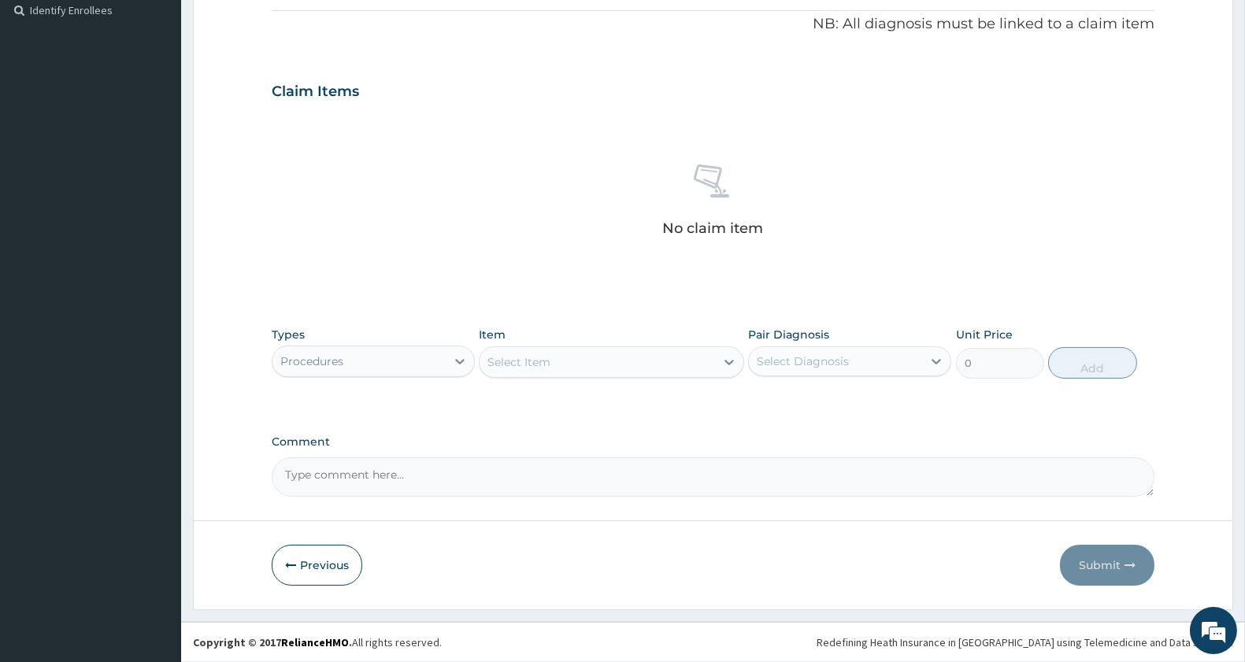
click at [624, 371] on div "Select Item" at bounding box center [597, 362] width 235 height 25
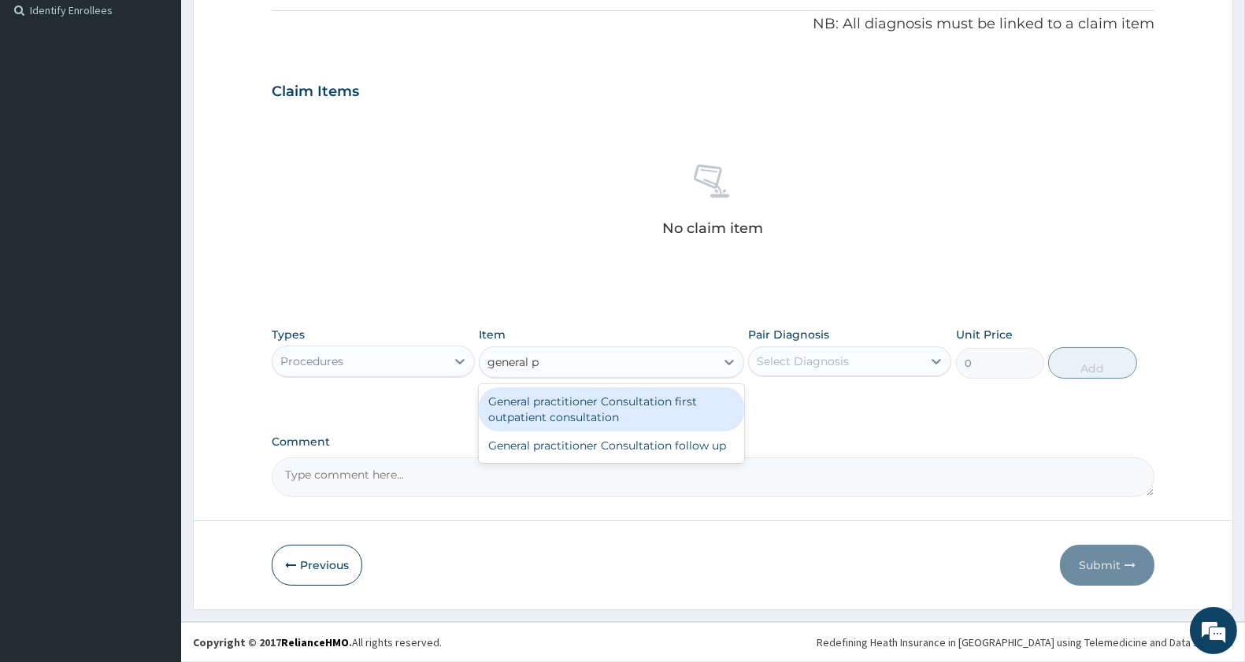
type input "general pr"
click at [588, 386] on div "General practitioner Consultation first outpatient consultation General practit…" at bounding box center [611, 423] width 265 height 79
click at [649, 408] on div "General practitioner Consultation first outpatient consultation" at bounding box center [611, 409] width 265 height 44
type input "3000"
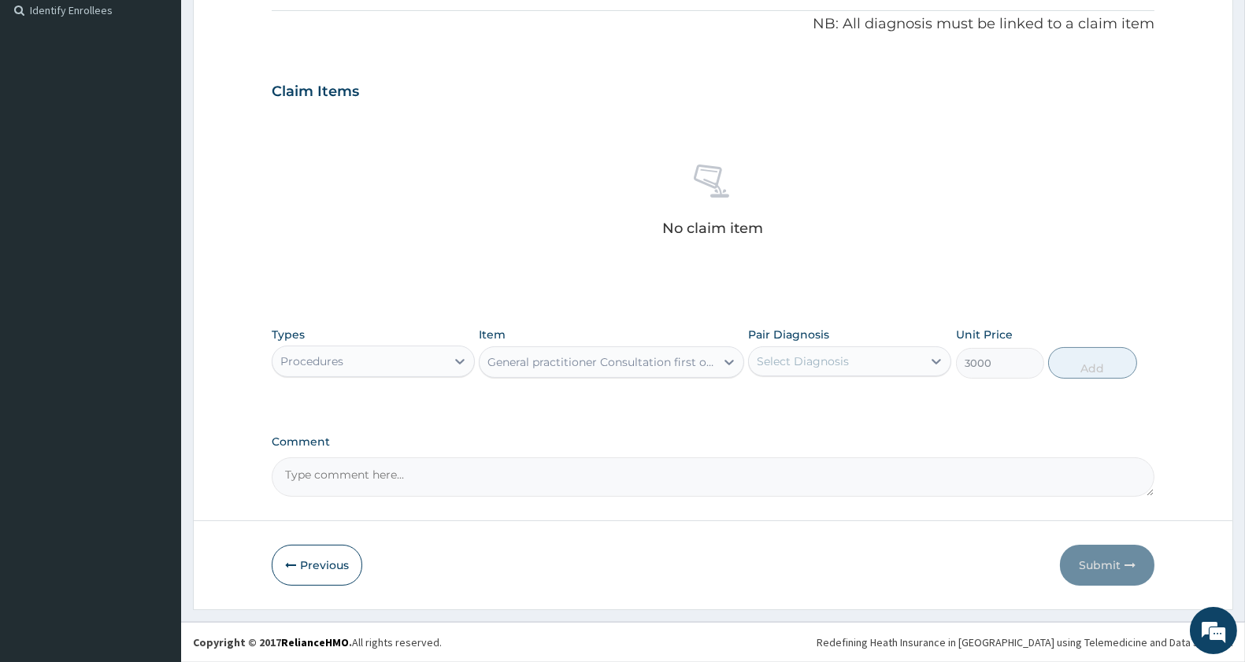
click at [894, 362] on div "Select Diagnosis" at bounding box center [835, 361] width 173 height 25
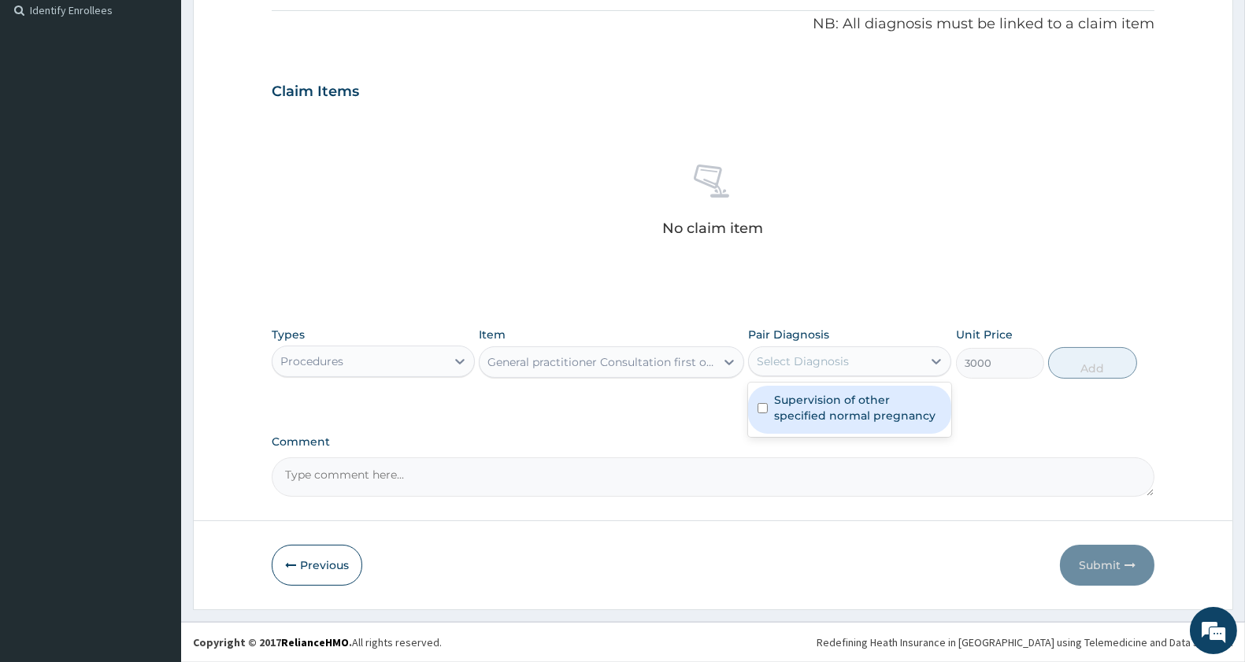
drag, startPoint x: 829, startPoint y: 384, endPoint x: 827, endPoint y: 395, distance: 11.3
click at [829, 389] on div "Supervision of other specified normal pregnancy" at bounding box center [849, 410] width 203 height 54
click at [824, 399] on label "Supervision of other specified normal pregnancy" at bounding box center [858, 408] width 168 height 32
checkbox input "true"
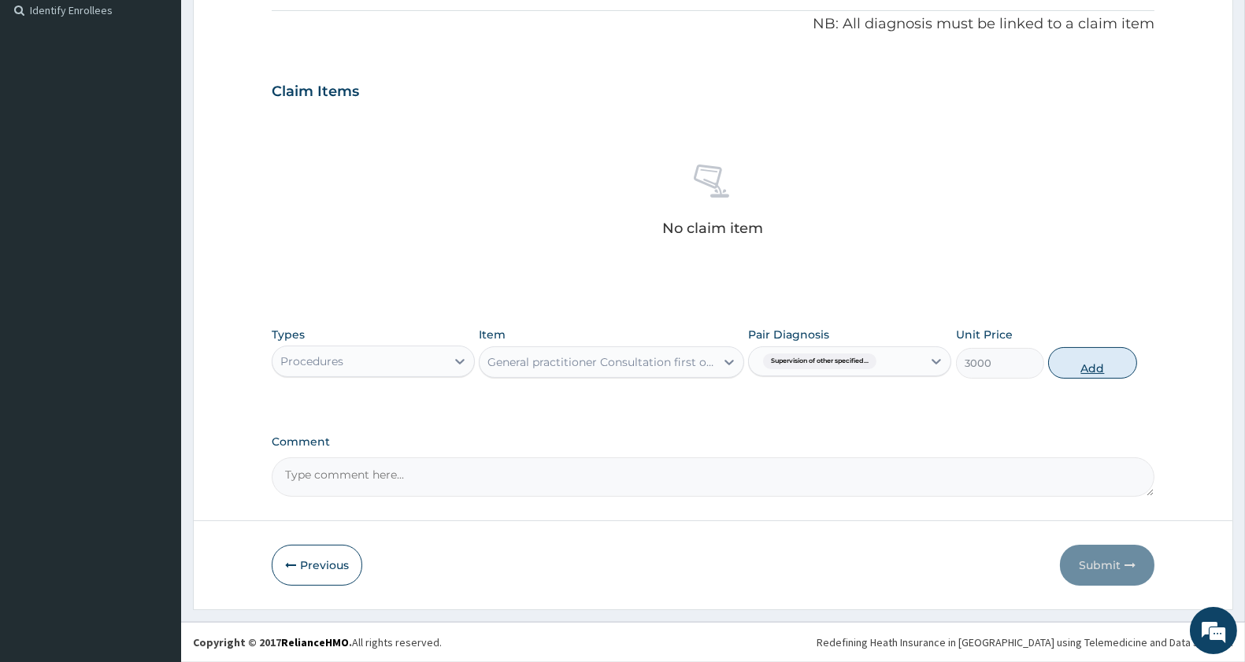
click at [1107, 348] on button "Add" at bounding box center [1092, 363] width 88 height 32
type input "0"
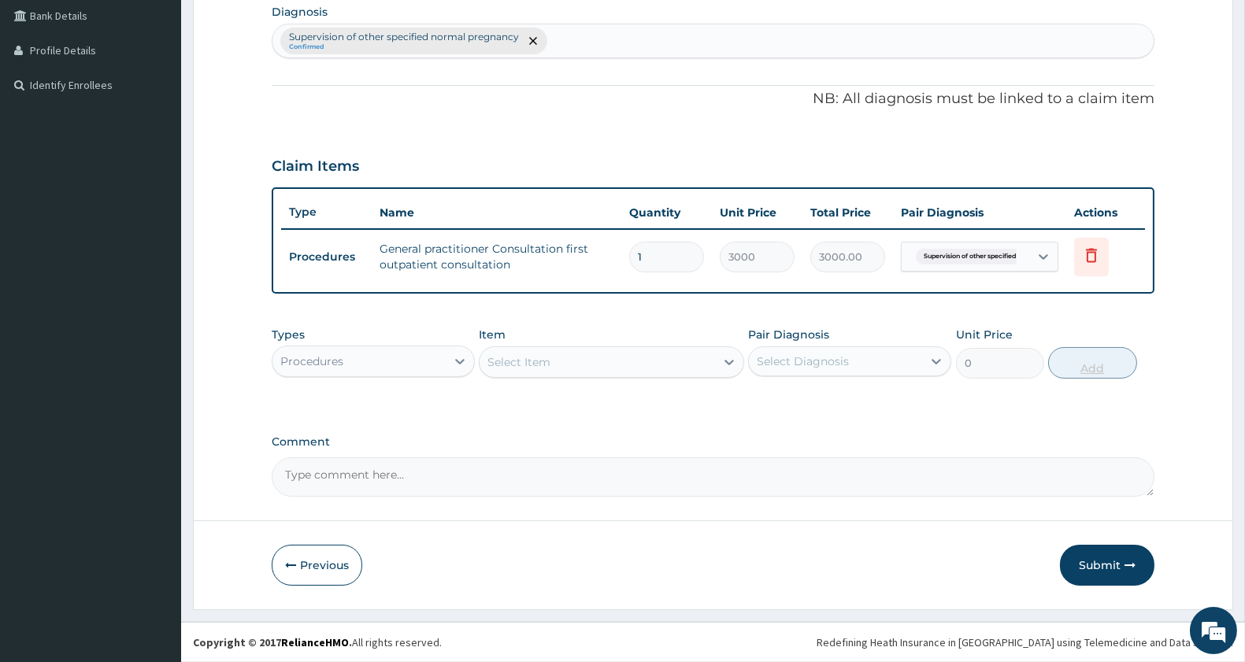
scroll to position [397, 0]
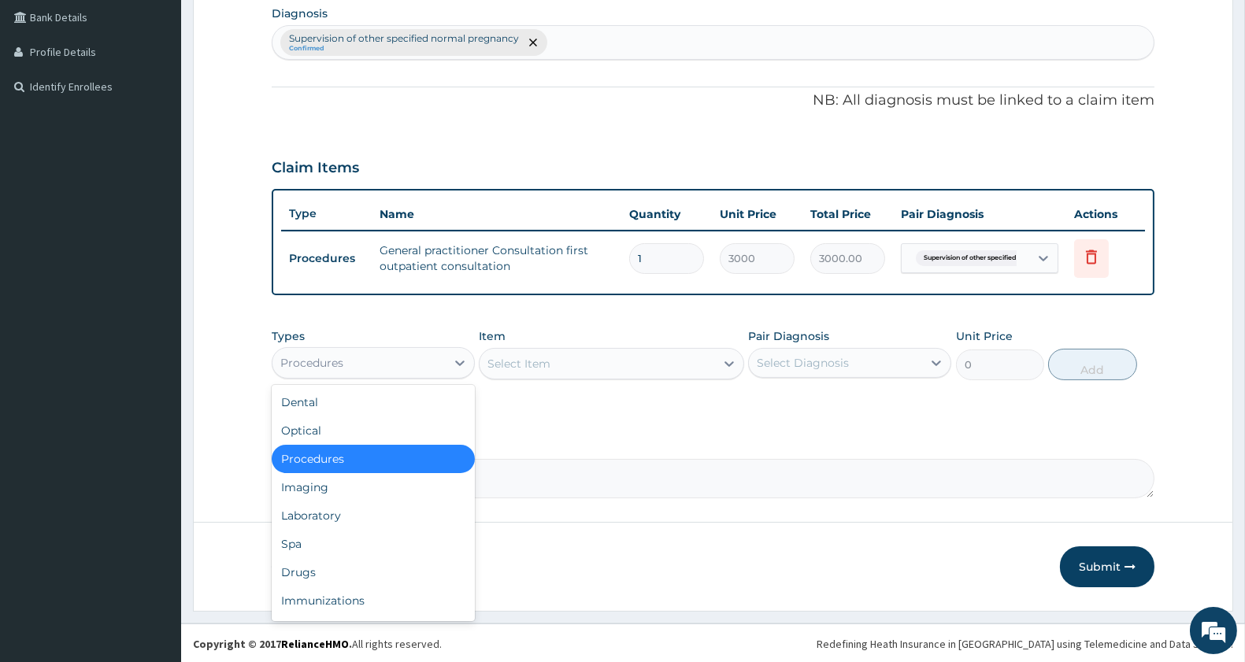
click at [408, 354] on div "Procedures" at bounding box center [359, 362] width 173 height 25
drag, startPoint x: 306, startPoint y: 575, endPoint x: 316, endPoint y: 562, distance: 16.2
click at [305, 576] on div "Drugs" at bounding box center [373, 572] width 203 height 28
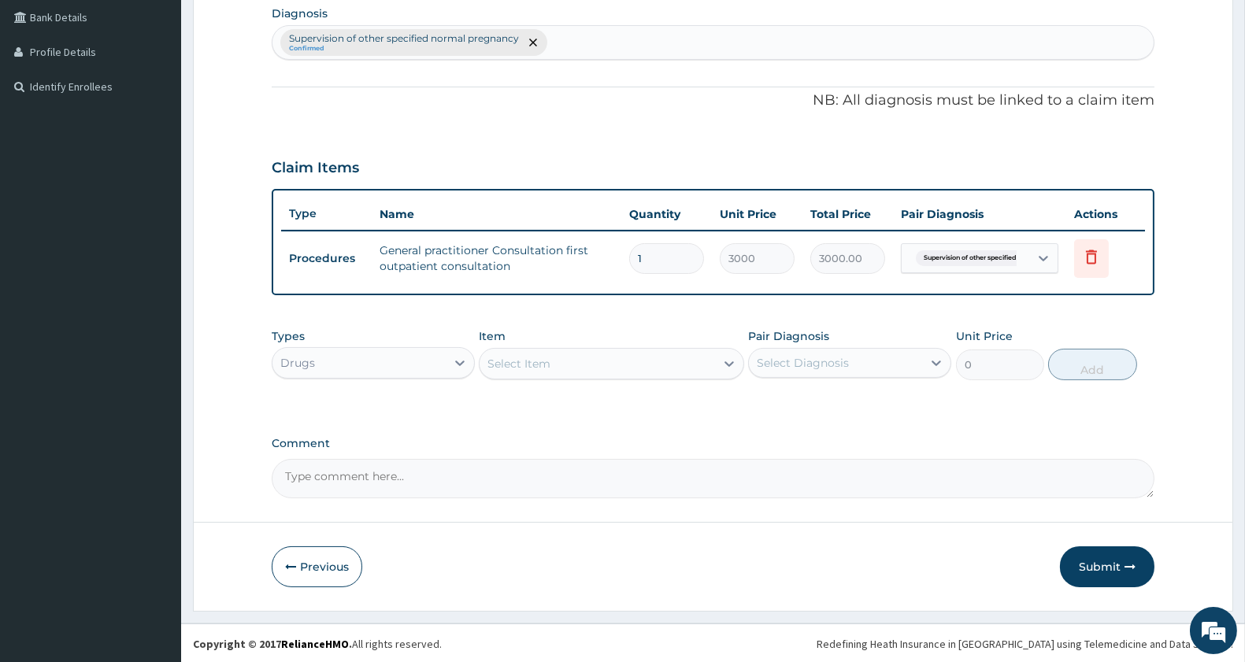
click at [602, 368] on div "Select Item" at bounding box center [597, 363] width 235 height 25
type input "gentam"
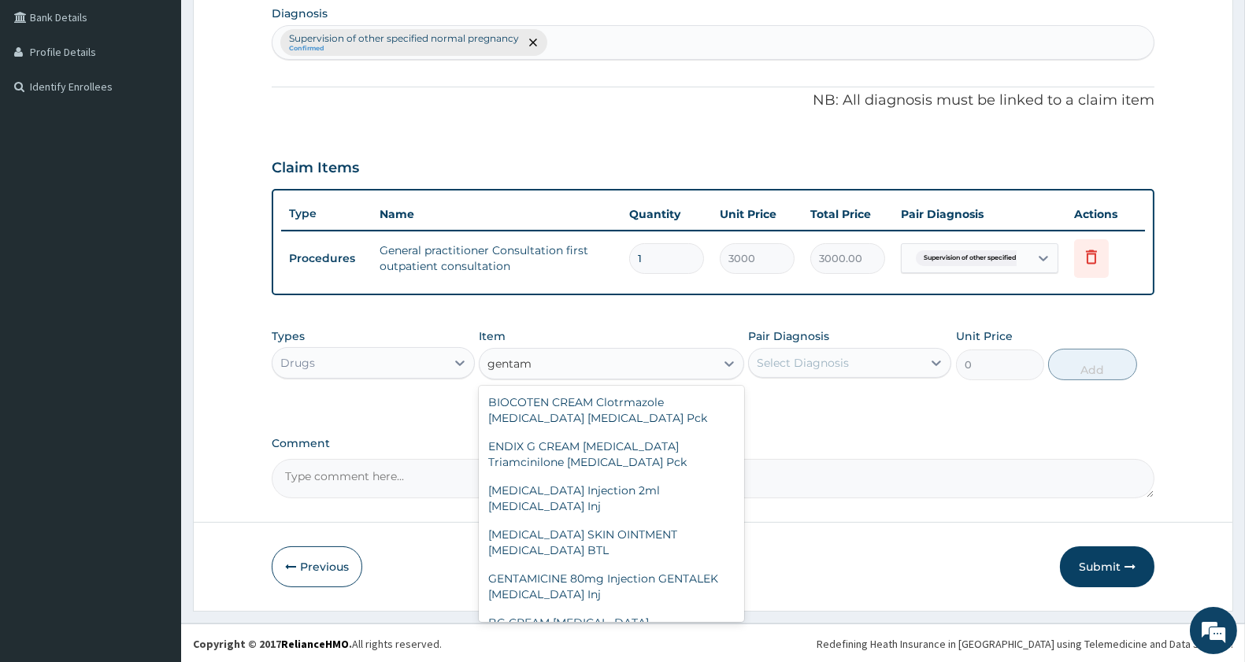
scroll to position [210, 0]
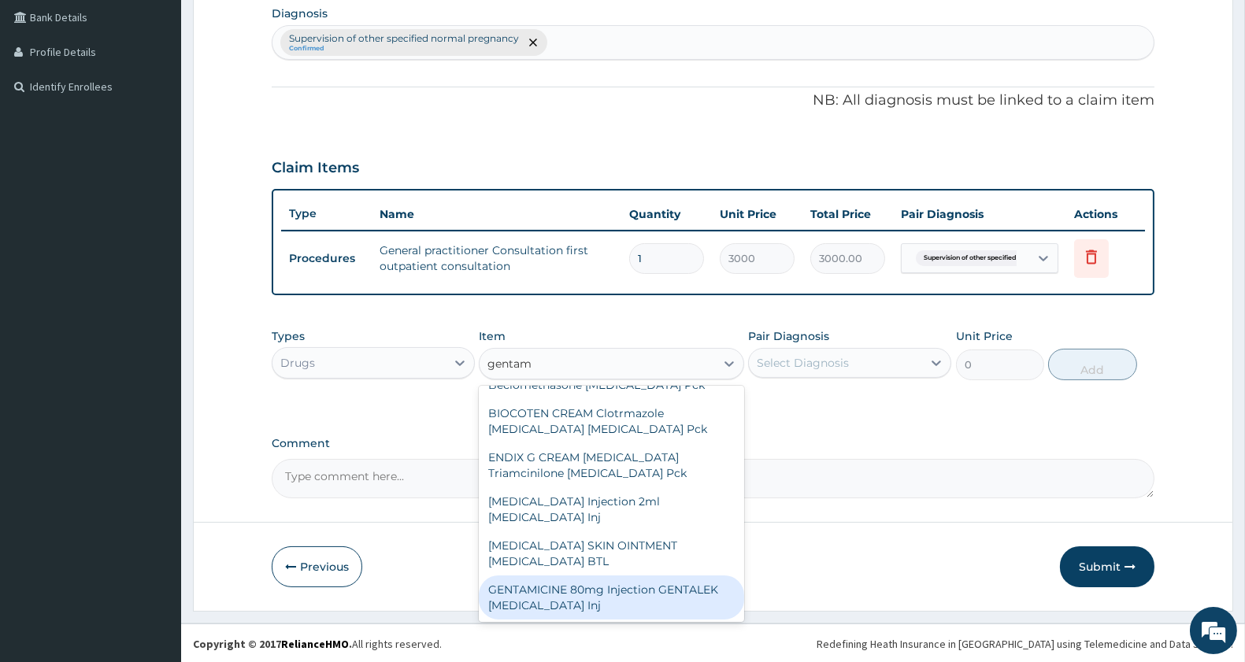
click at [620, 577] on div "GENTAMICINE 80mg Injection GENTALEK Gentamicin Inj" at bounding box center [611, 598] width 265 height 44
type input "345"
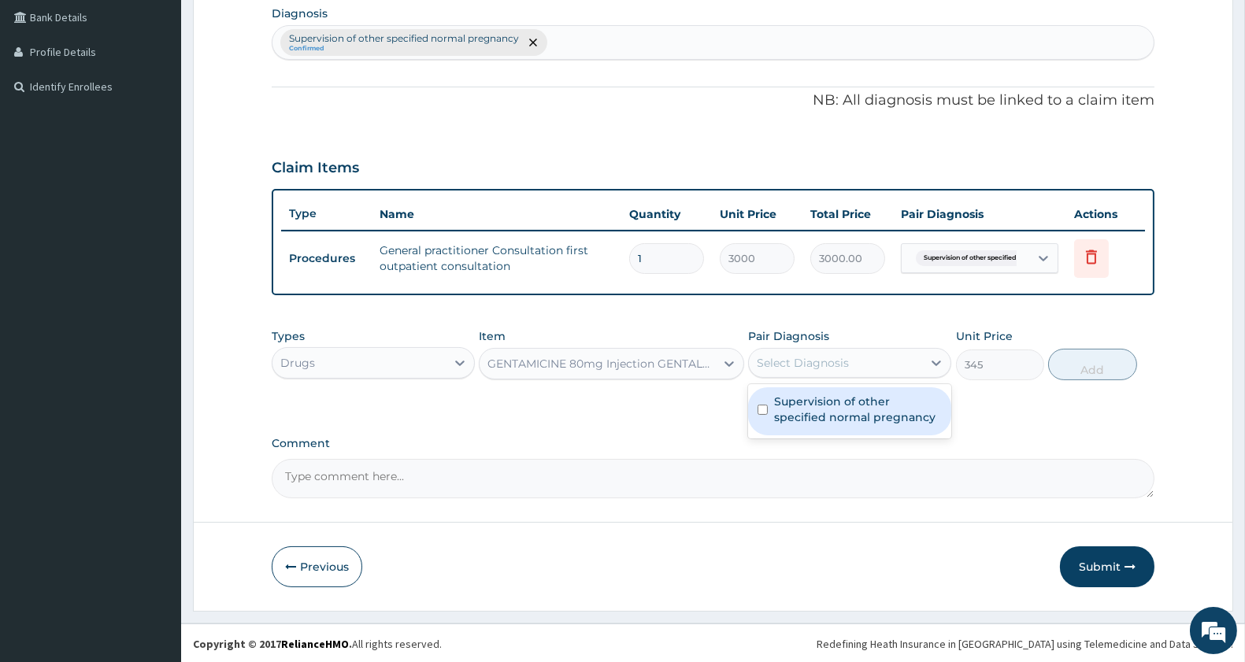
click at [808, 361] on div "Select Diagnosis" at bounding box center [803, 363] width 92 height 16
click at [796, 415] on label "Supervision of other specified normal pregnancy" at bounding box center [858, 410] width 168 height 32
checkbox input "true"
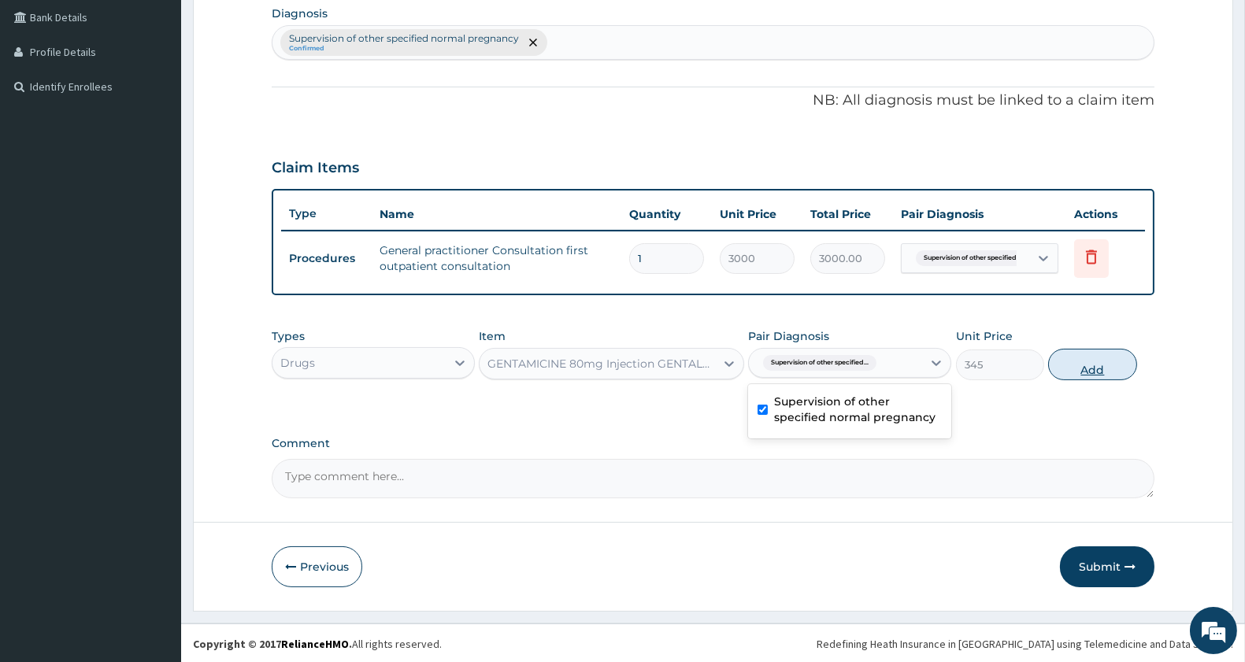
click at [1081, 370] on button "Add" at bounding box center [1092, 365] width 88 height 32
type input "0"
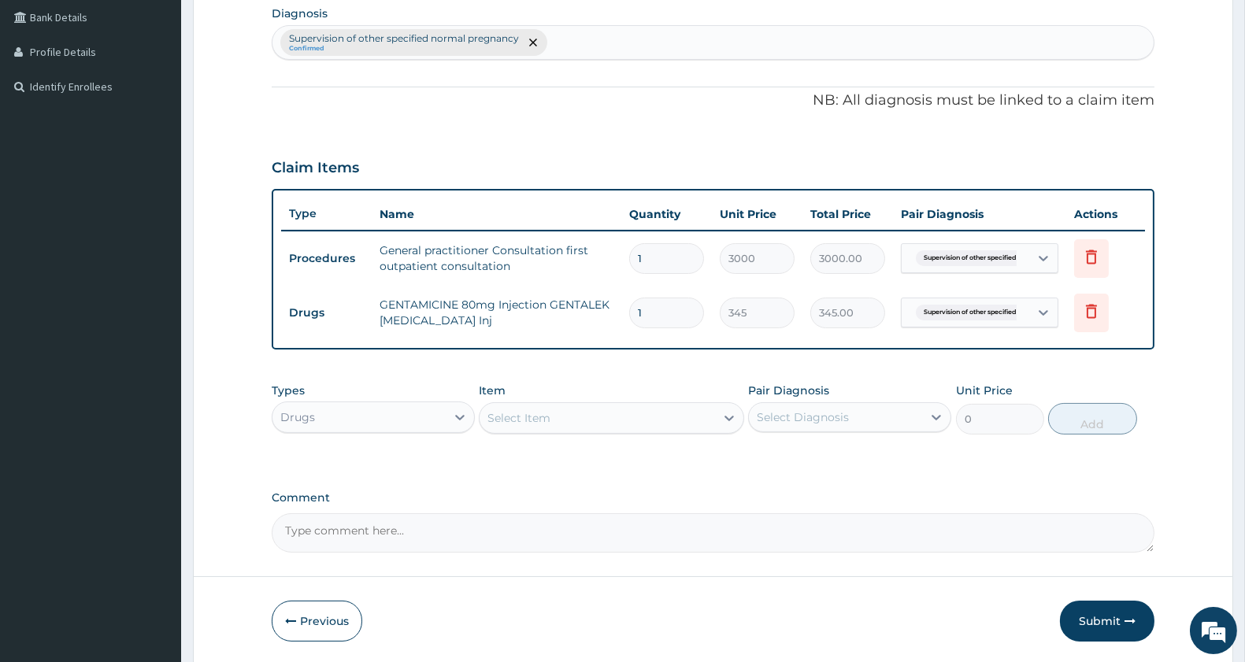
type input "0.00"
type input "2"
type input "690.00"
type input "2"
click at [581, 406] on div "Select Item" at bounding box center [597, 418] width 235 height 25
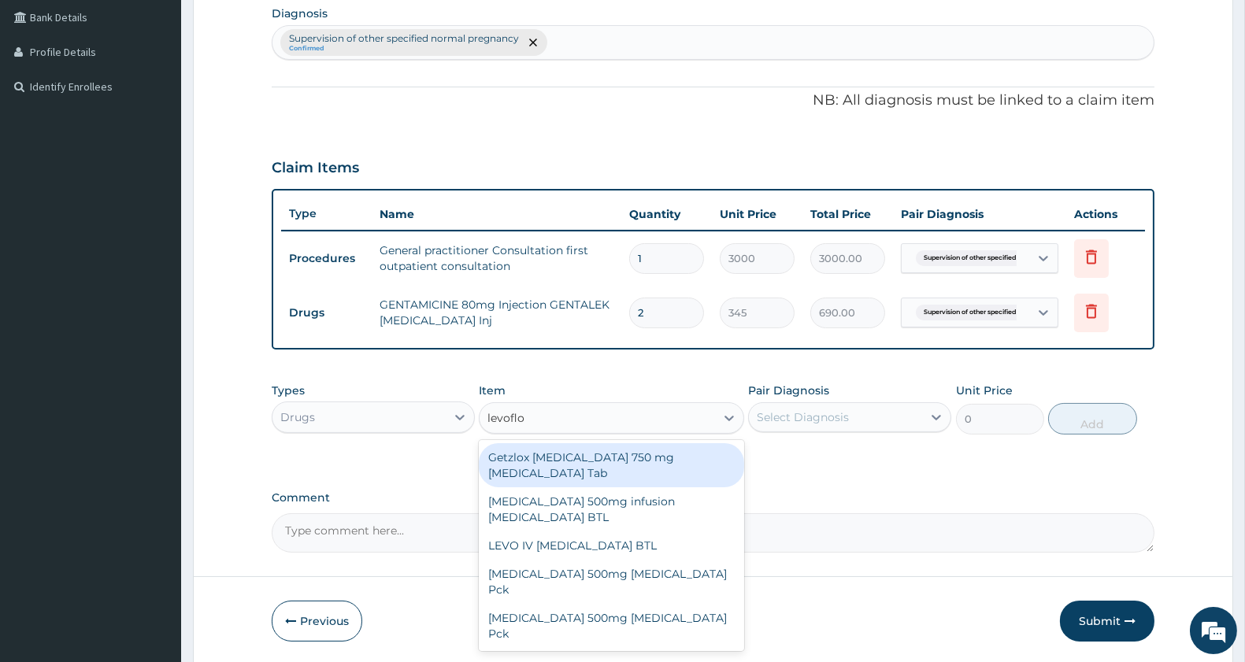
type input "levoflox"
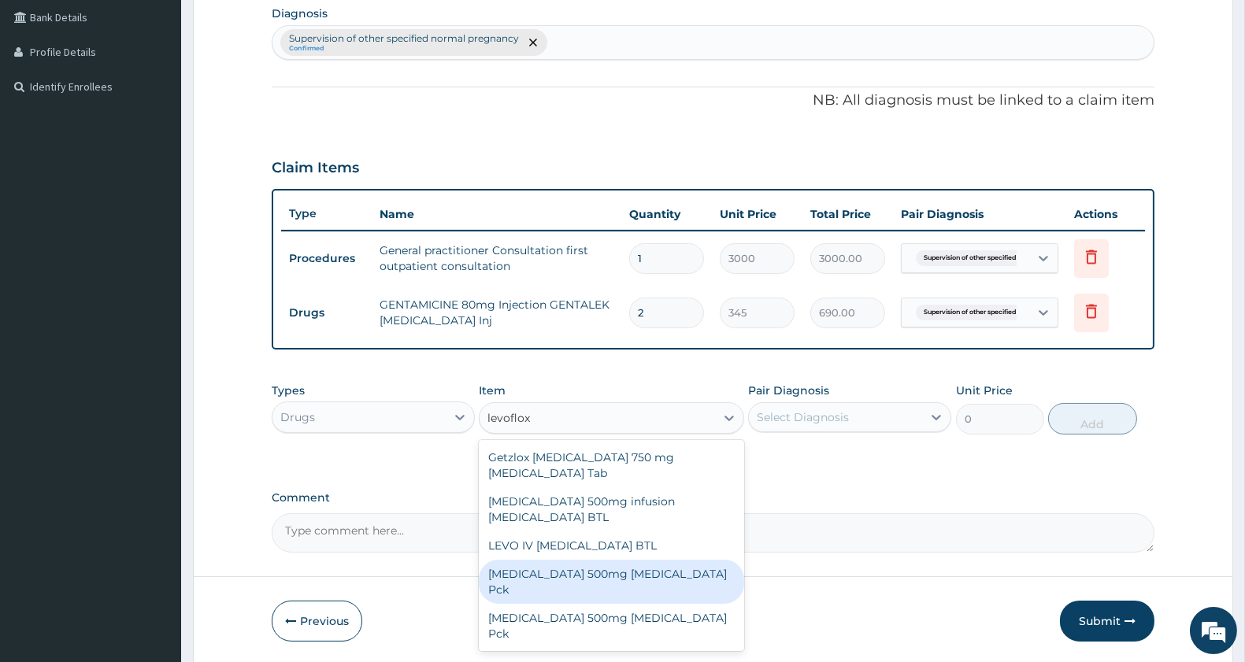
click at [657, 575] on div "LEVOFLOXACIN 500mg Levofloxacin Pck" at bounding box center [611, 582] width 265 height 44
type input "483"
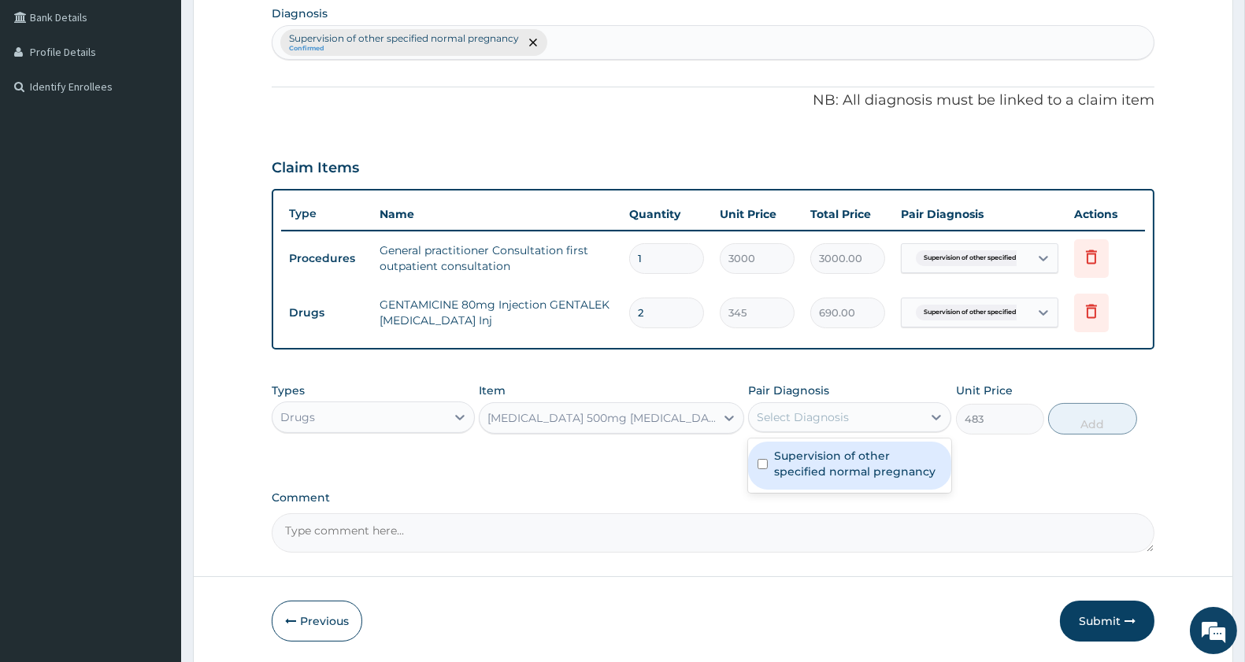
click at [799, 414] on div "Select Diagnosis" at bounding box center [803, 418] width 92 height 16
click at [808, 460] on label "Supervision of other specified normal pregnancy" at bounding box center [858, 464] width 168 height 32
checkbox input "true"
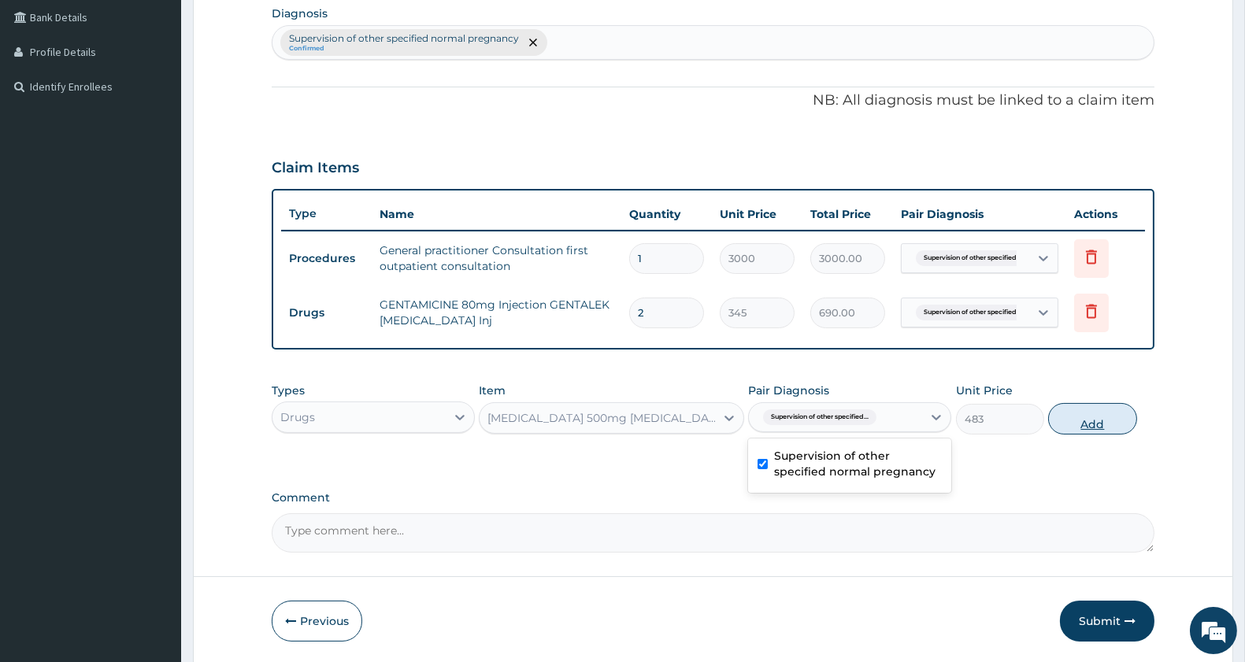
click at [1068, 418] on button "Add" at bounding box center [1092, 419] width 88 height 32
type input "0"
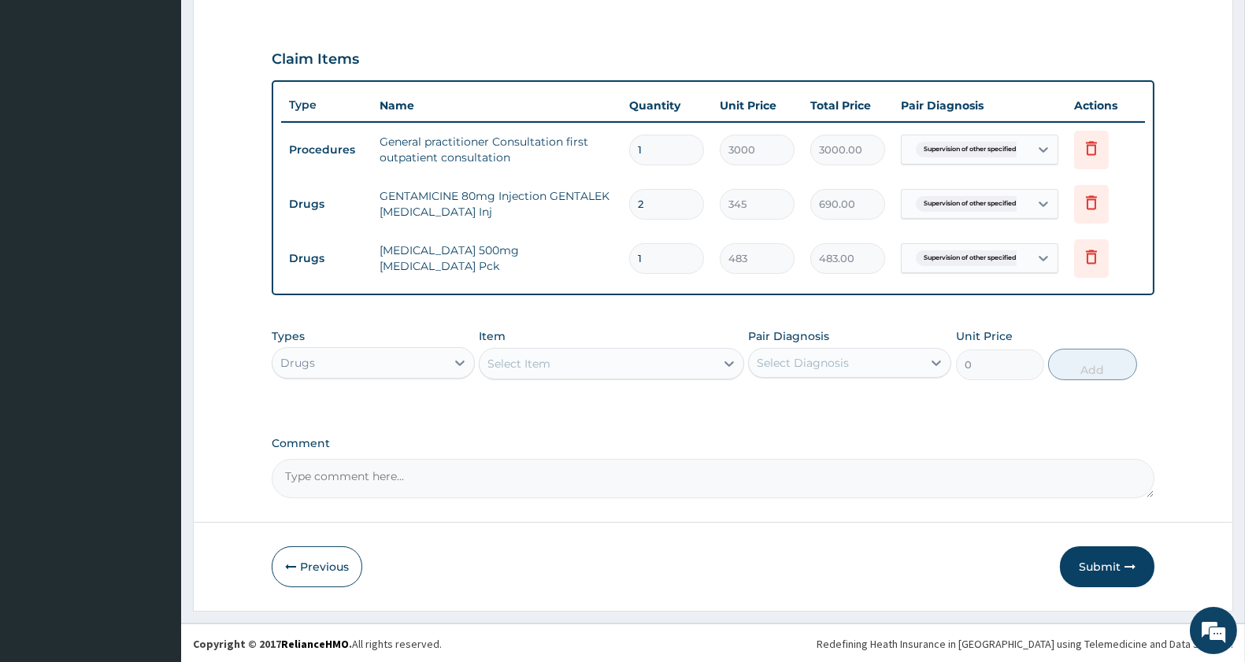
scroll to position [506, 0]
click at [1103, 568] on button "Submit" at bounding box center [1107, 566] width 95 height 41
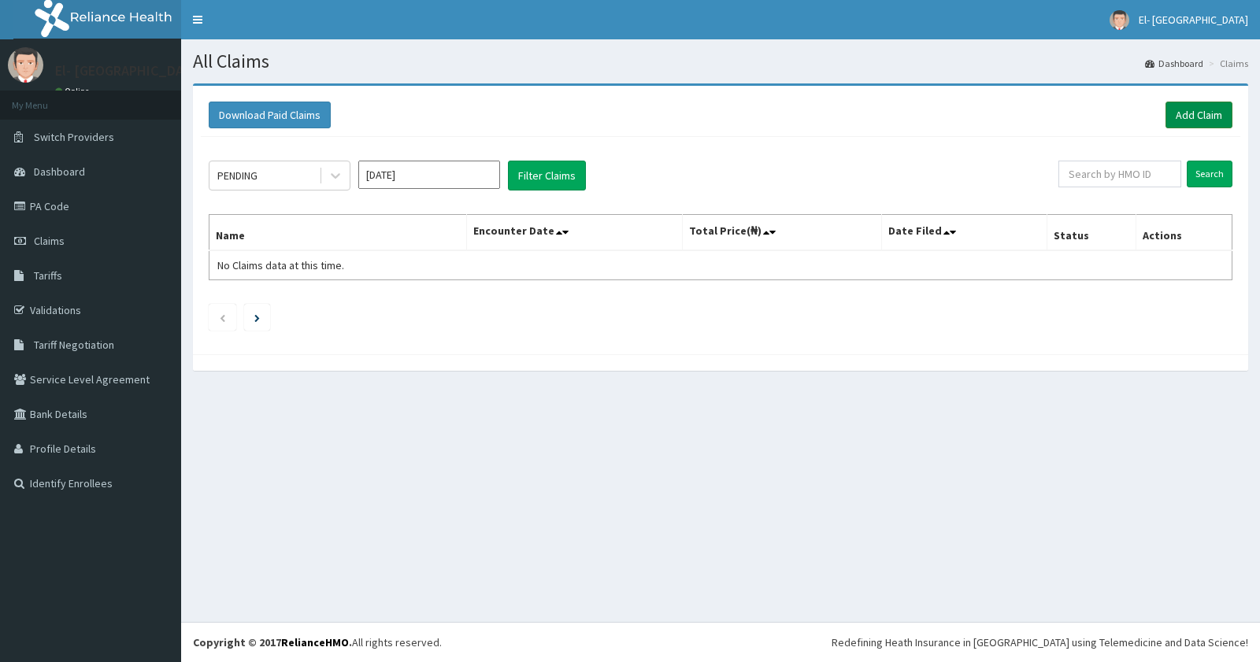
click at [1197, 107] on link "Add Claim" at bounding box center [1199, 115] width 67 height 27
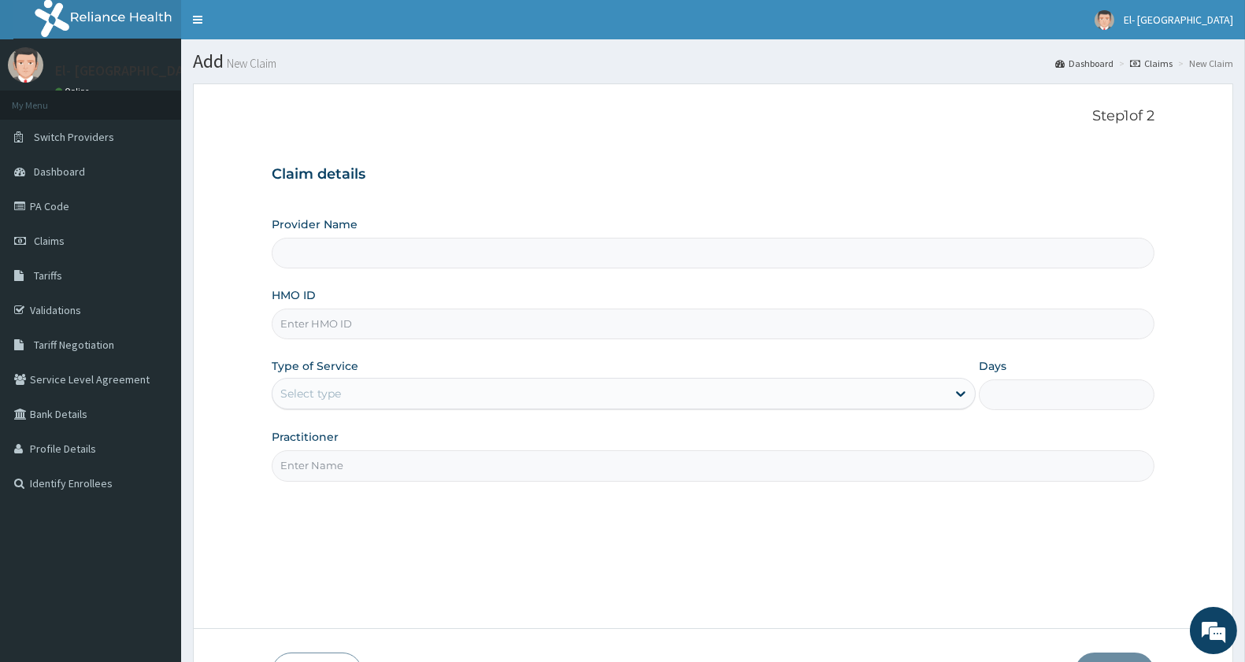
click at [367, 326] on input "HMO ID" at bounding box center [713, 324] width 883 height 31
type input "El-[GEOGRAPHIC_DATA]"
type input "GBZ/10254/A"
click at [413, 402] on div "Select type" at bounding box center [610, 393] width 674 height 25
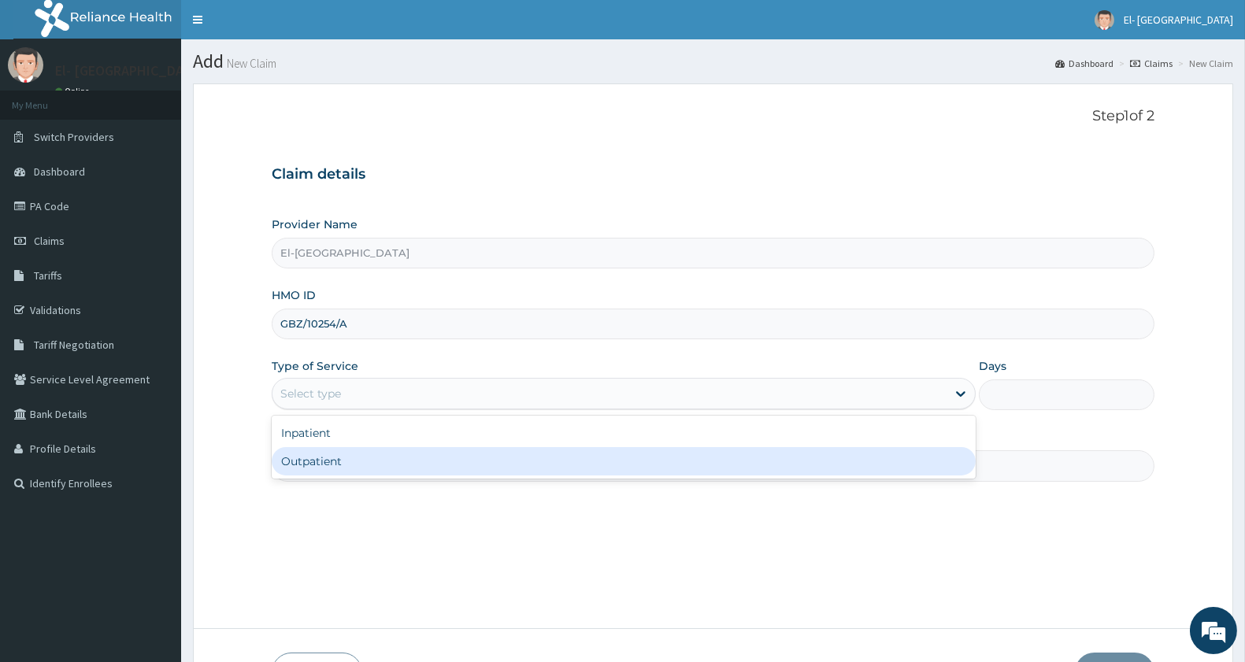
click at [367, 454] on div "Outpatient" at bounding box center [624, 461] width 704 height 28
type input "1"
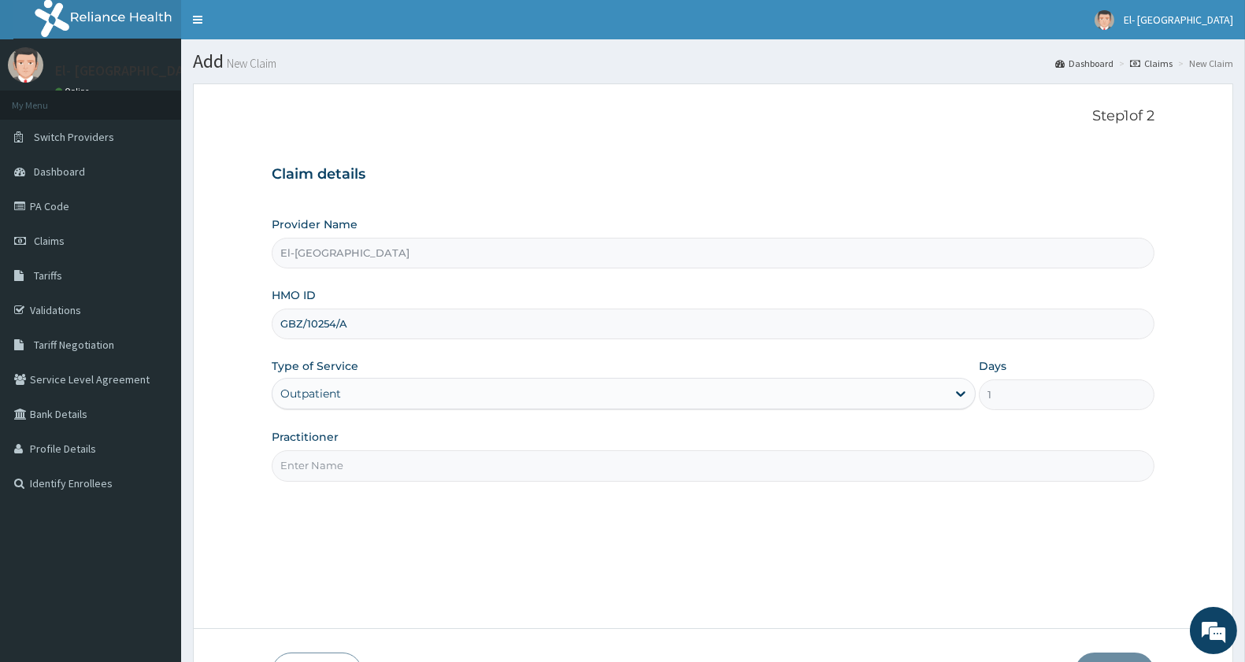
click at [373, 462] on input "Practitioner" at bounding box center [713, 465] width 883 height 31
type input "[PERSON_NAME]"
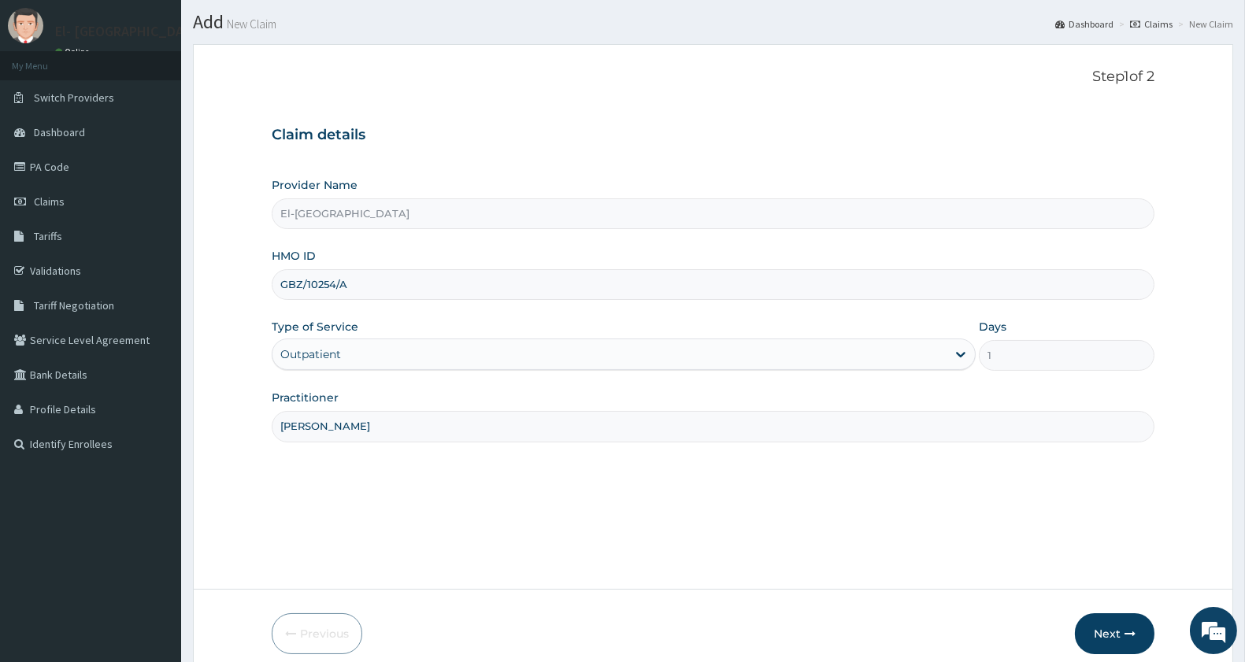
scroll to position [108, 0]
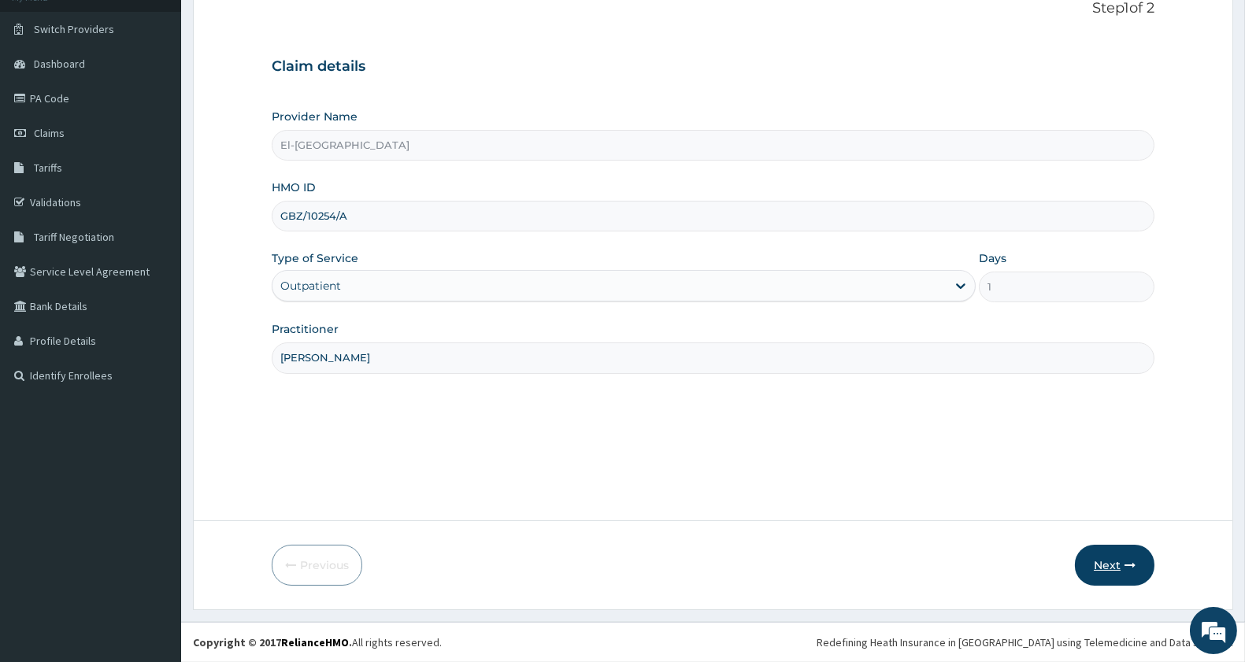
click at [1110, 565] on button "Next" at bounding box center [1115, 565] width 80 height 41
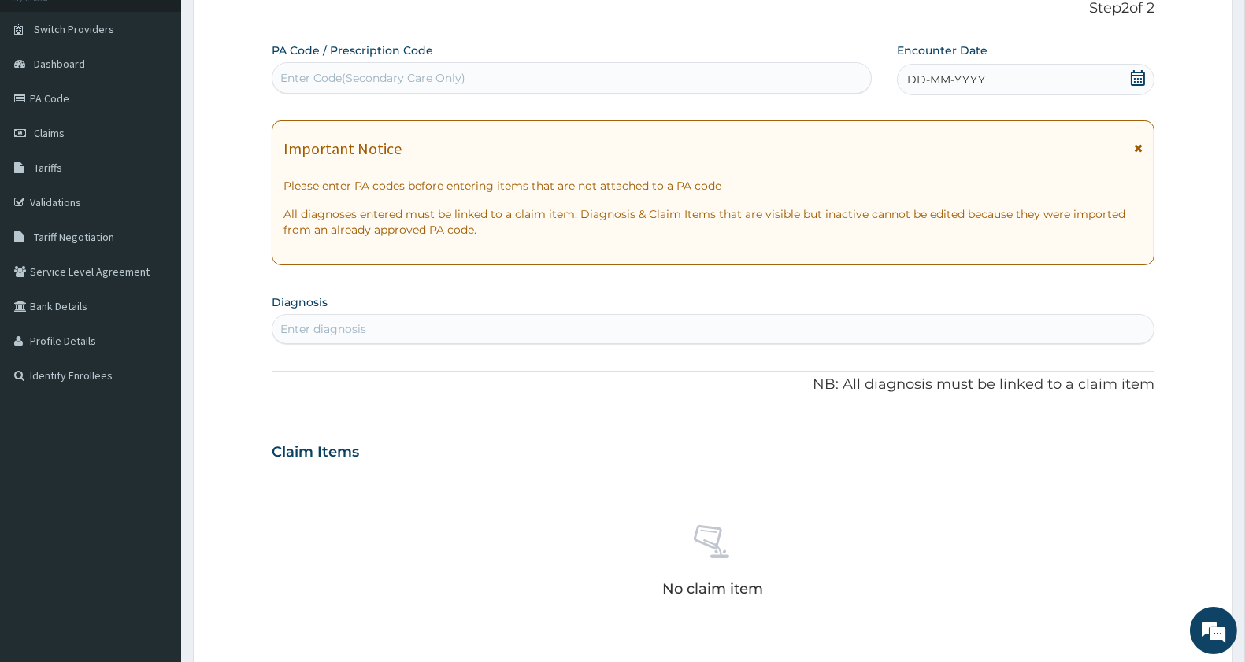
click at [1132, 81] on icon at bounding box center [1138, 78] width 14 height 16
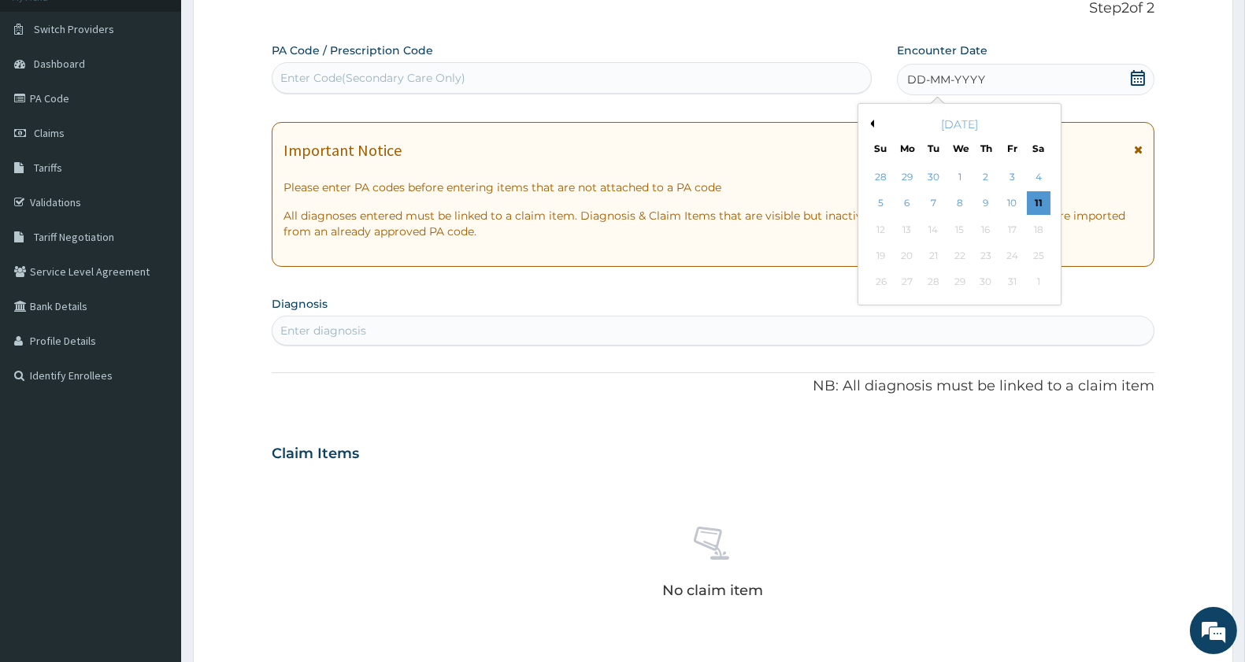
click at [869, 120] on button "Previous Month" at bounding box center [870, 124] width 8 height 8
click at [935, 202] on div "9" at bounding box center [934, 204] width 24 height 24
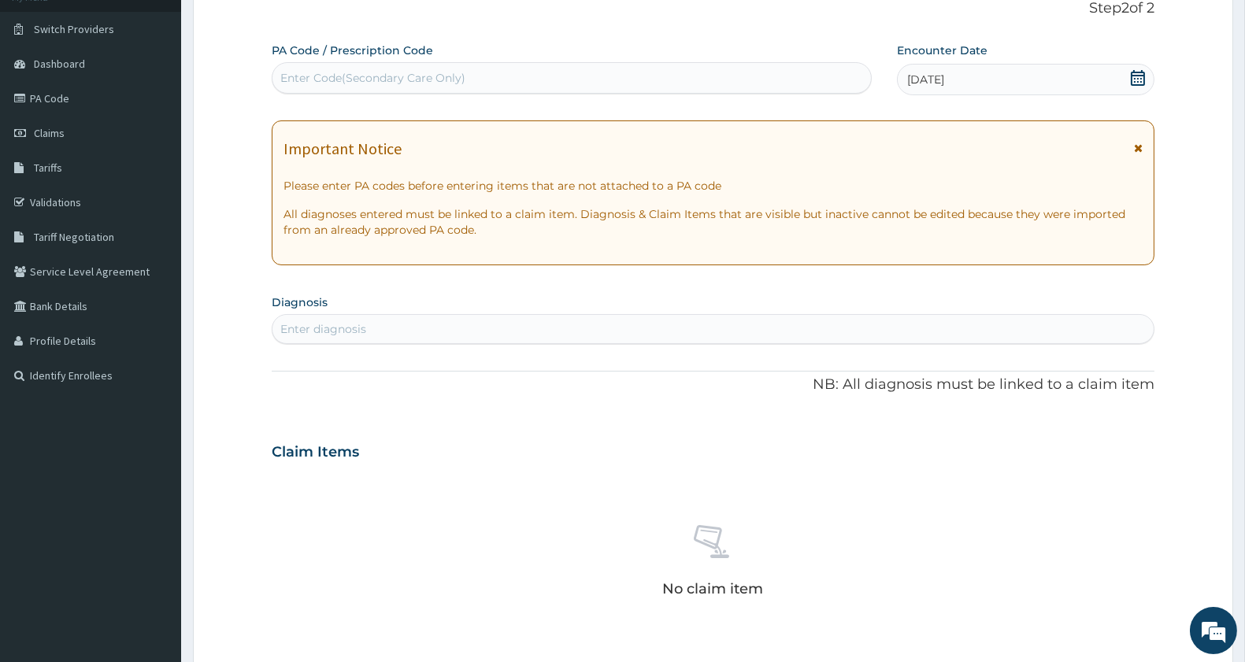
click at [387, 334] on div "Enter diagnosis" at bounding box center [713, 329] width 881 height 25
type input "p"
type input "normal pregnancy"
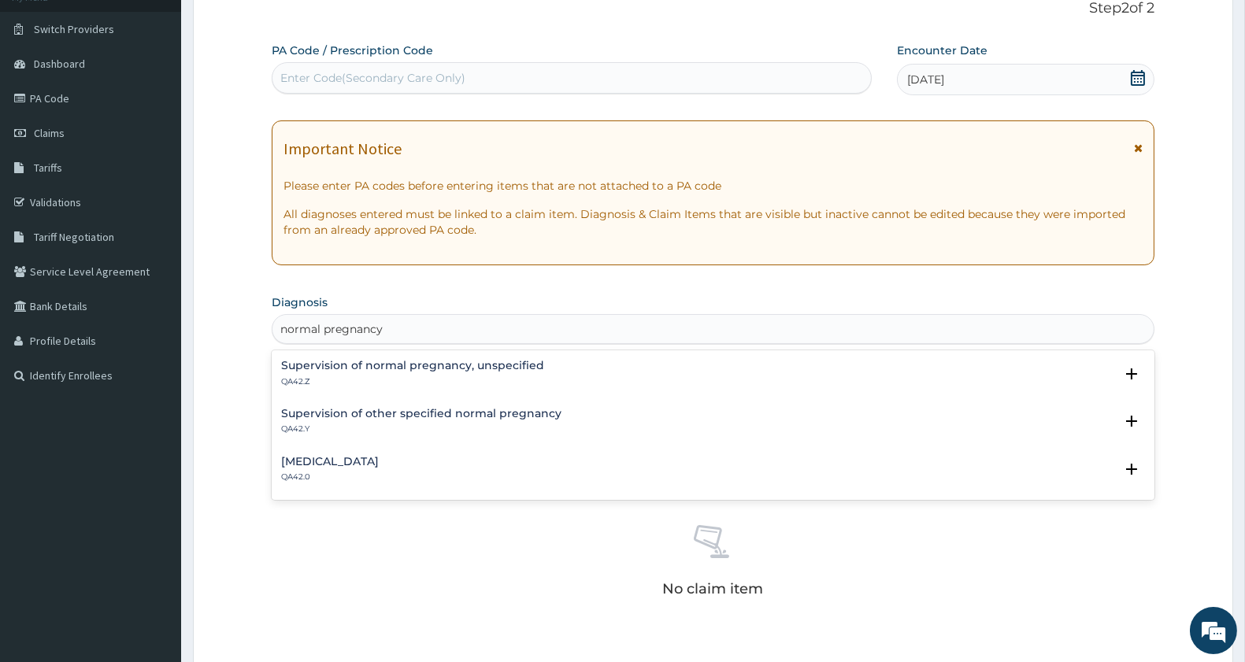
click at [375, 417] on h4 "Supervision of other specified normal pregnancy" at bounding box center [421, 414] width 280 height 12
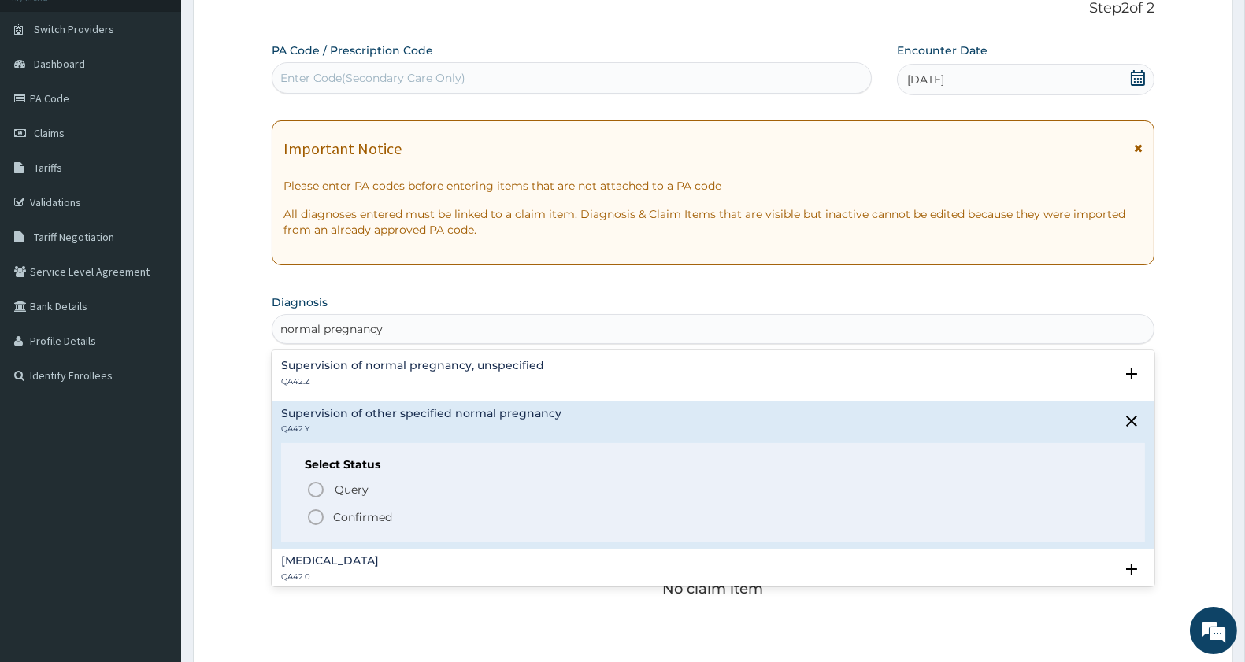
drag, startPoint x: 310, startPoint y: 515, endPoint x: 382, endPoint y: 443, distance: 102.5
click at [310, 516] on icon "status option filled" at bounding box center [315, 517] width 19 height 19
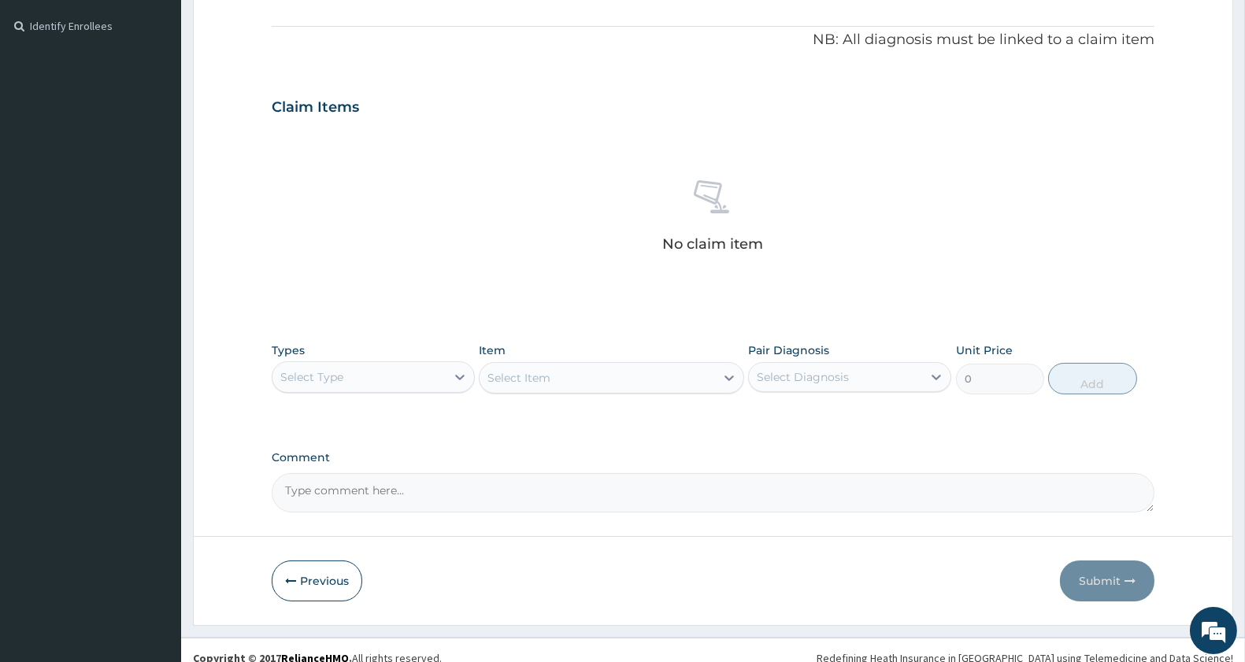
scroll to position [473, 0]
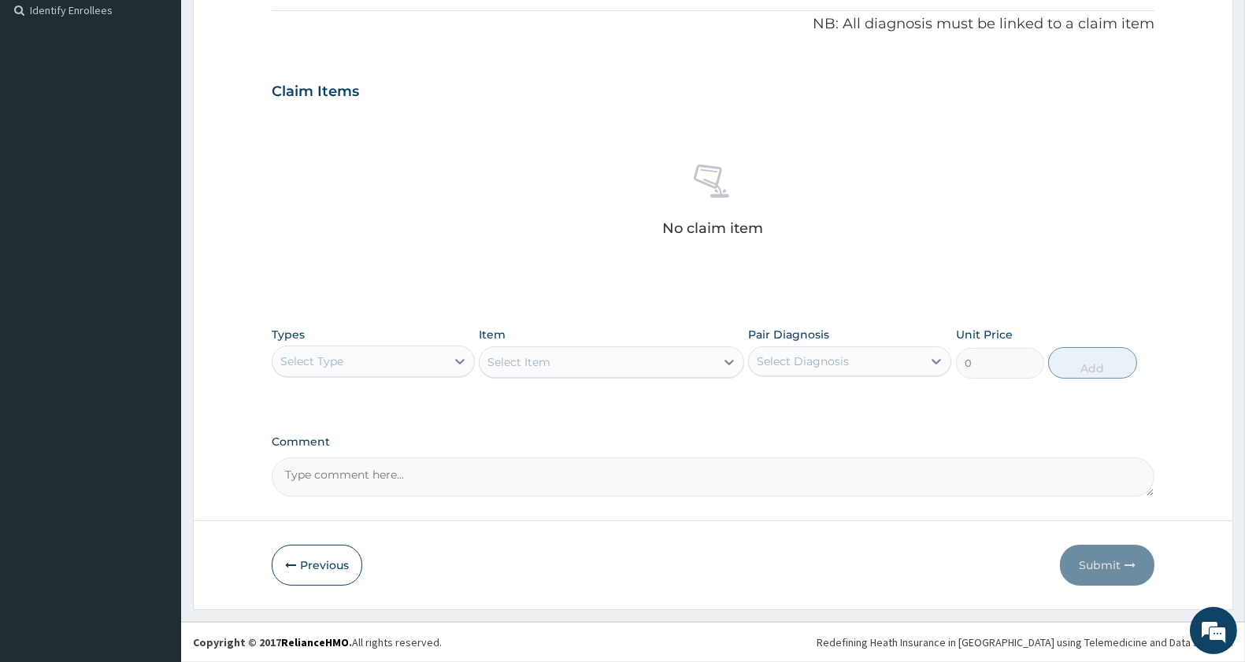
click at [329, 369] on div "Select Type" at bounding box center [359, 361] width 173 height 25
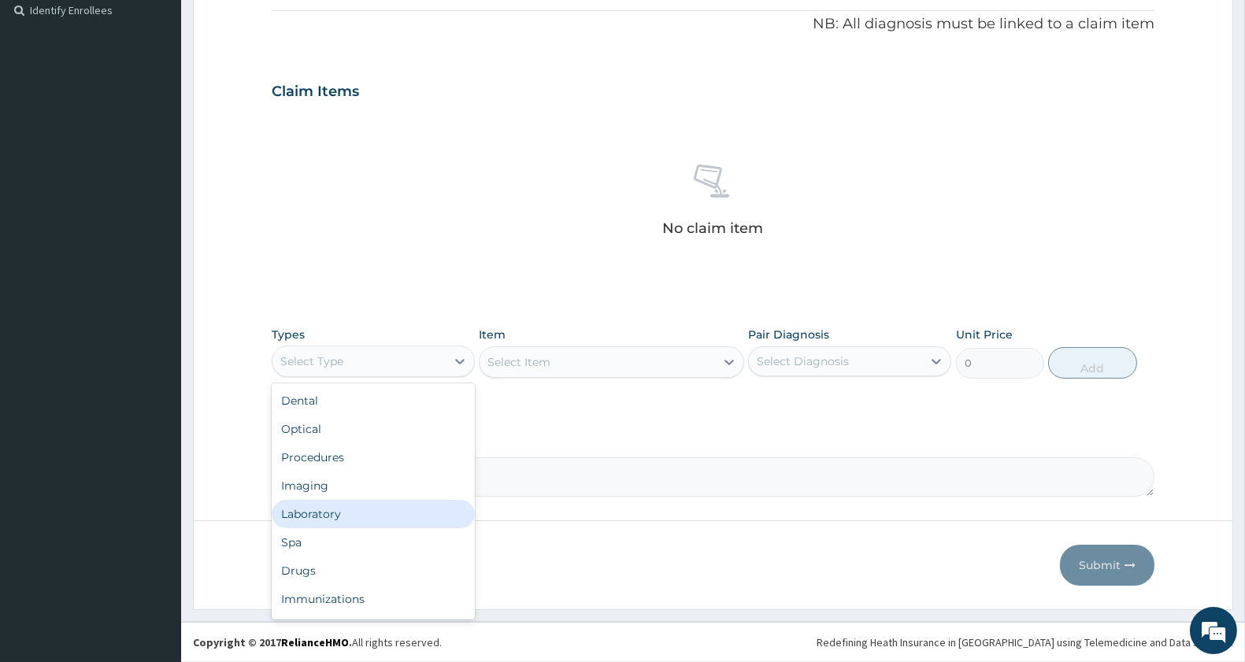
drag, startPoint x: 335, startPoint y: 516, endPoint x: 343, endPoint y: 506, distance: 12.9
click at [336, 516] on div "Laboratory" at bounding box center [373, 514] width 203 height 28
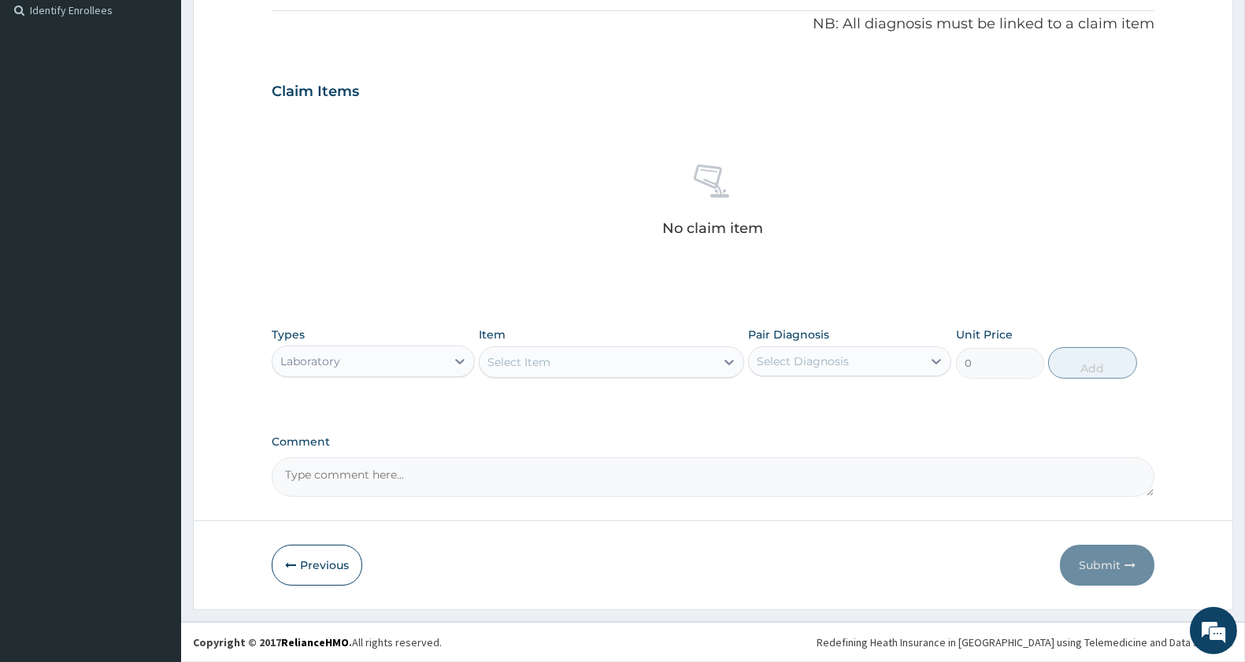
click at [583, 360] on div "Select Item" at bounding box center [597, 362] width 235 height 25
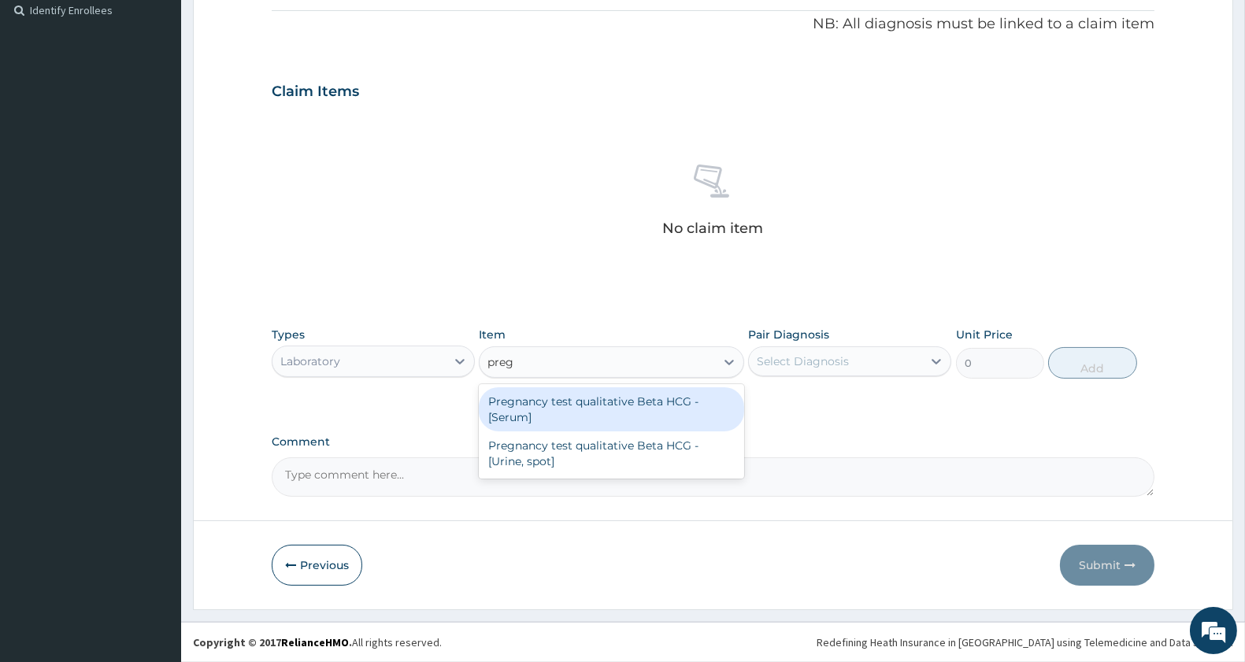
type input "pregn"
click at [610, 406] on div "Pregnancy test qualitative Beta HCG - [Serum]" at bounding box center [611, 409] width 265 height 44
type input "1200"
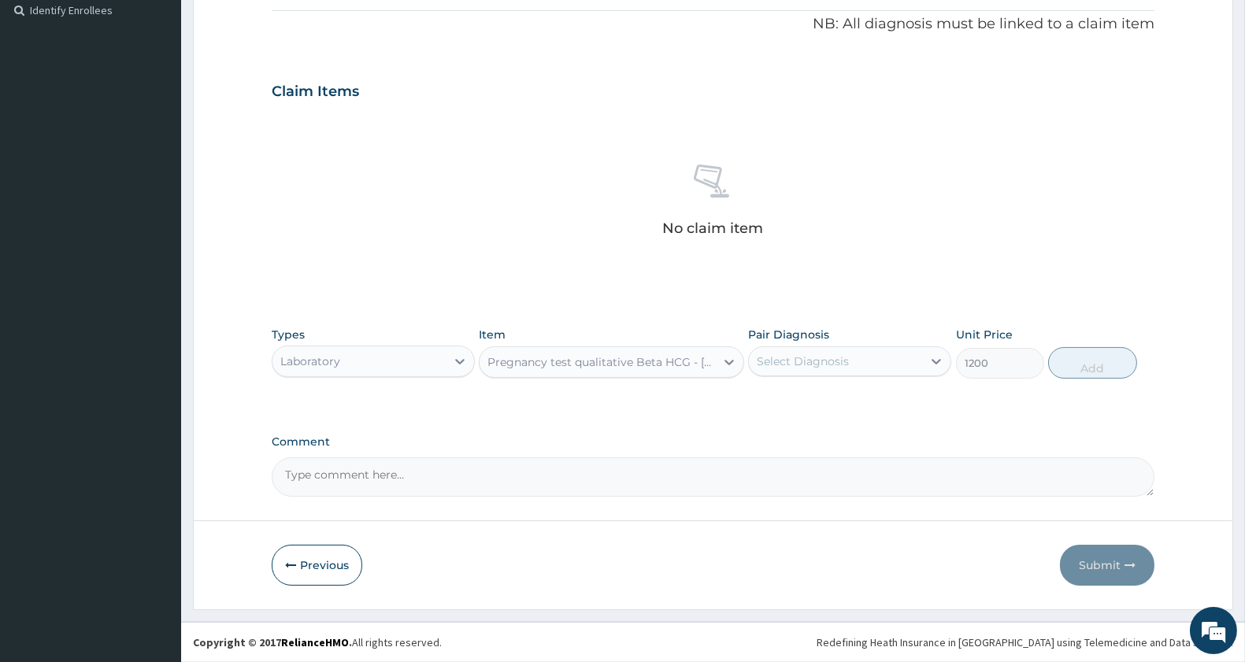
click at [602, 358] on div "Pregnancy test qualitative Beta HCG - [Serum]" at bounding box center [602, 362] width 228 height 16
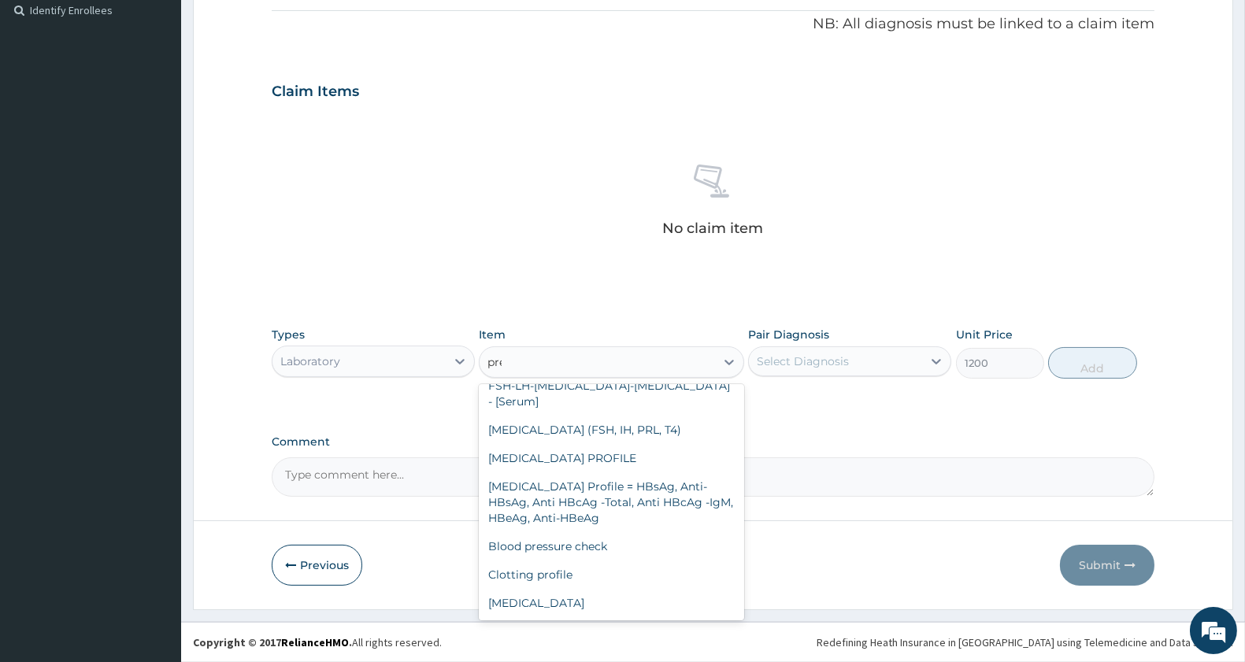
scroll to position [0, 0]
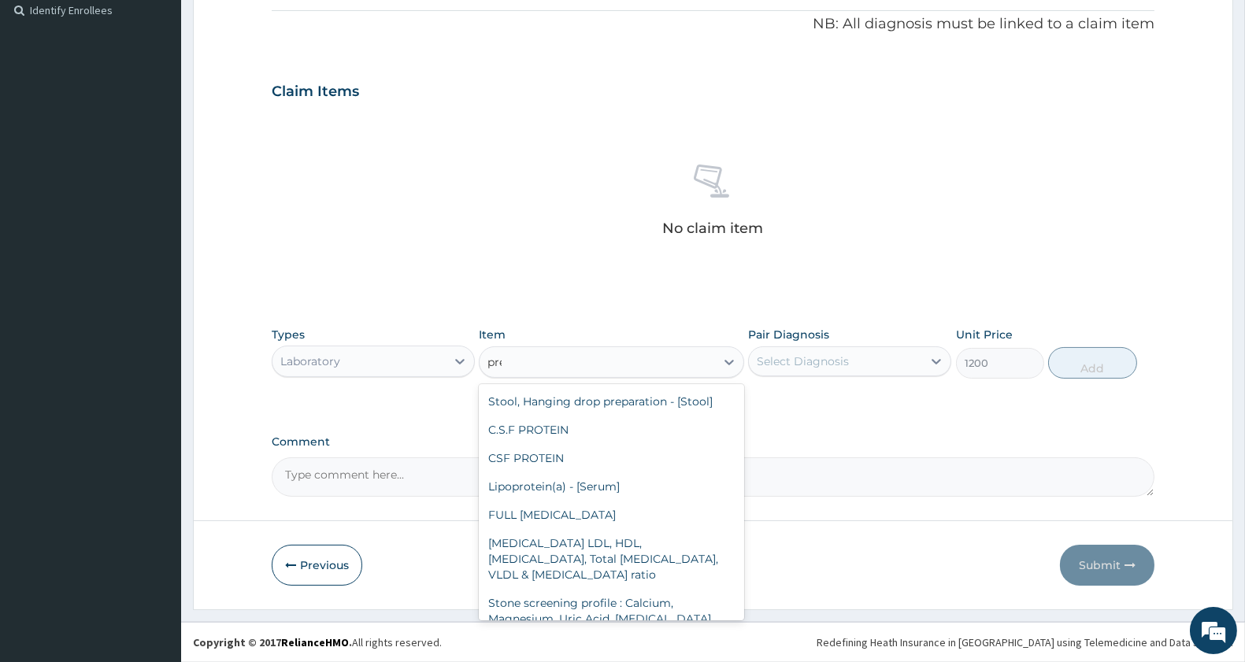
type input "preg"
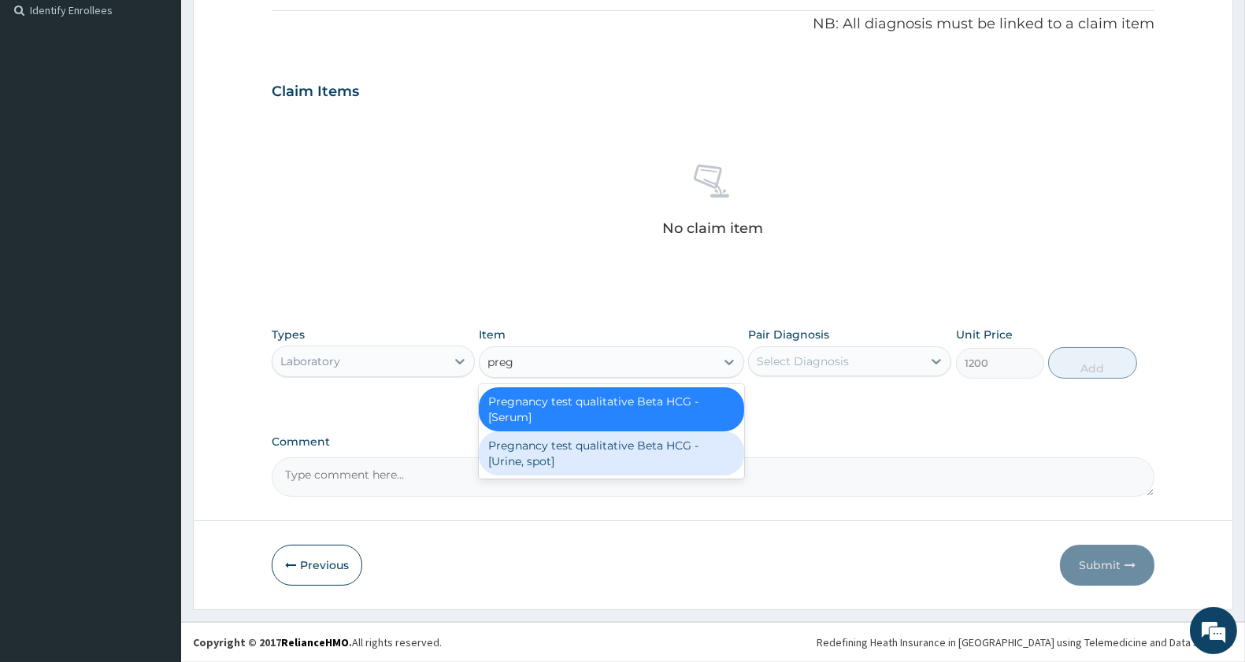
click at [591, 450] on div "Pregnancy test qualitative Beta HCG - [Urine, spot]" at bounding box center [611, 454] width 265 height 44
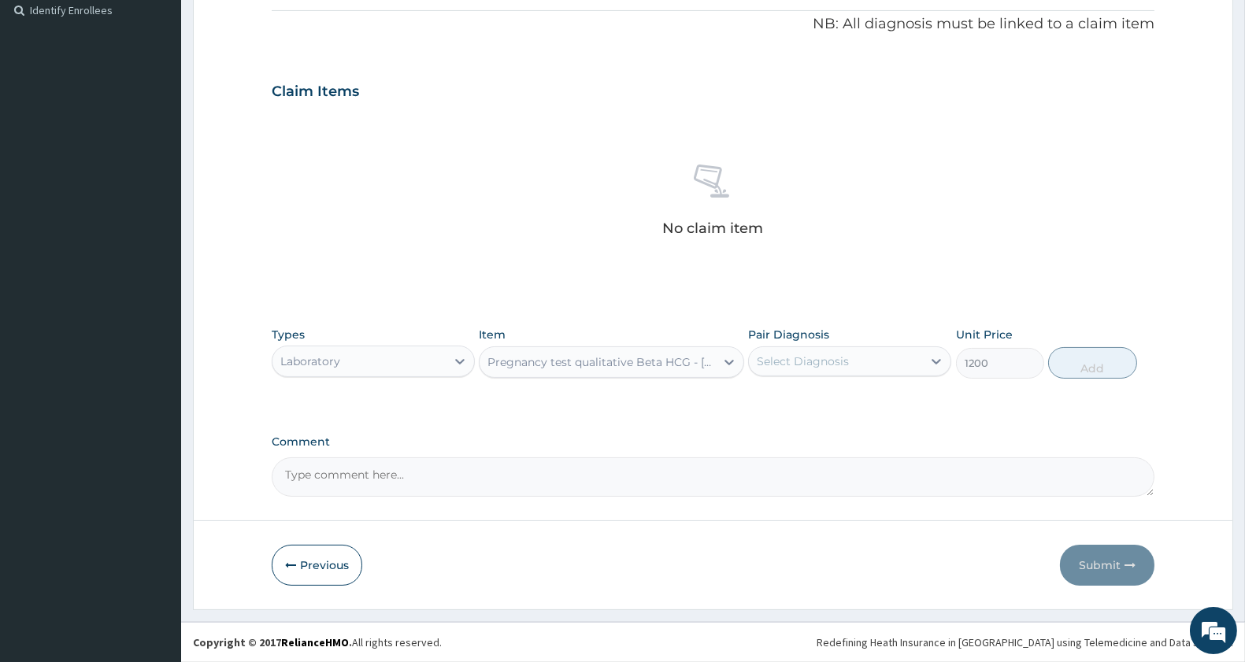
click at [643, 369] on div "Pregnancy test qualitative Beta HCG - [Urine, spot]" at bounding box center [602, 362] width 228 height 16
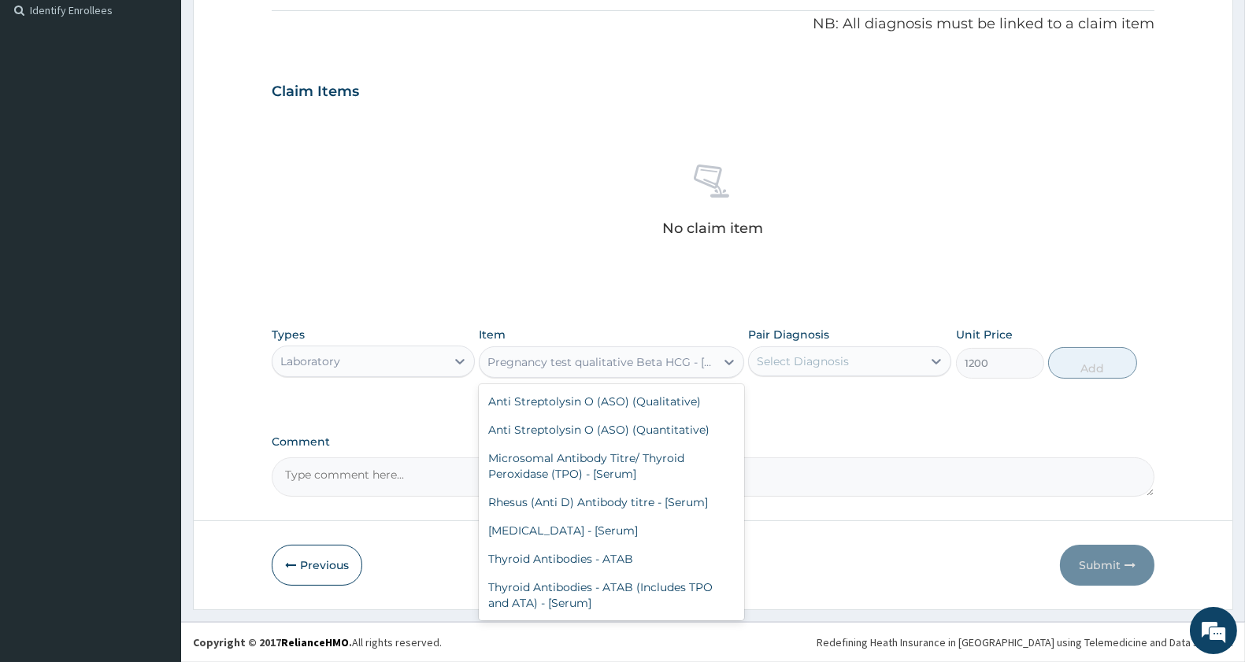
scroll to position [7191, 0]
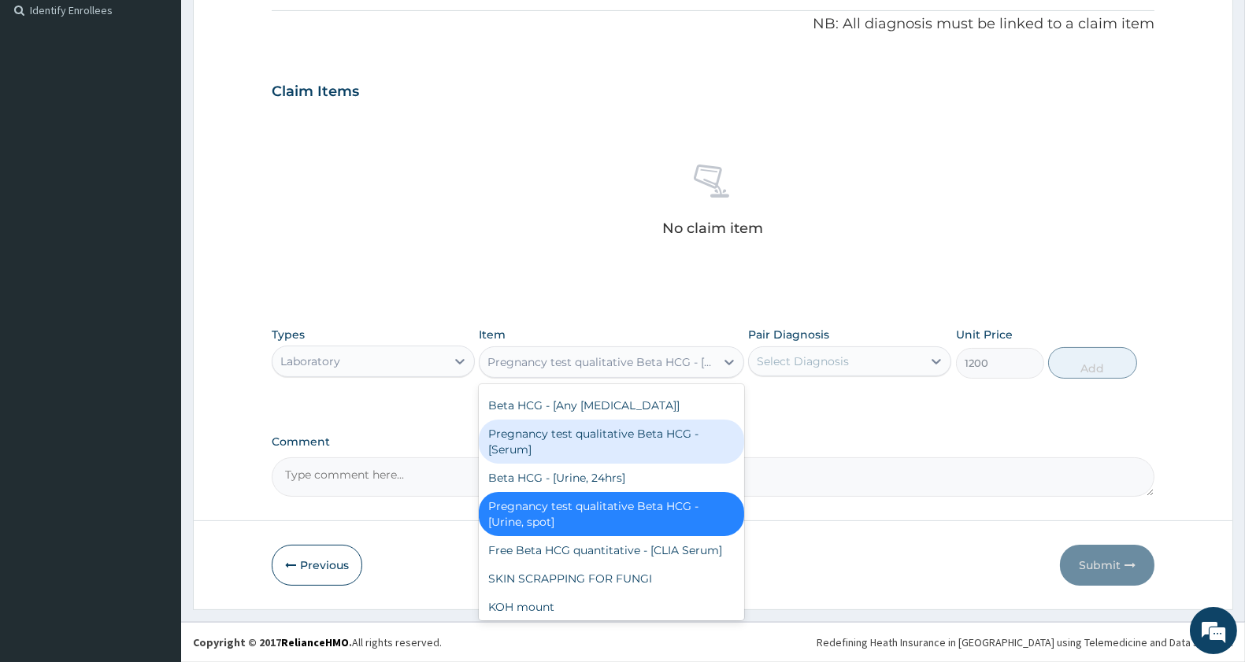
click at [591, 464] on div "Pregnancy test qualitative Beta HCG - [Serum]" at bounding box center [611, 442] width 265 height 44
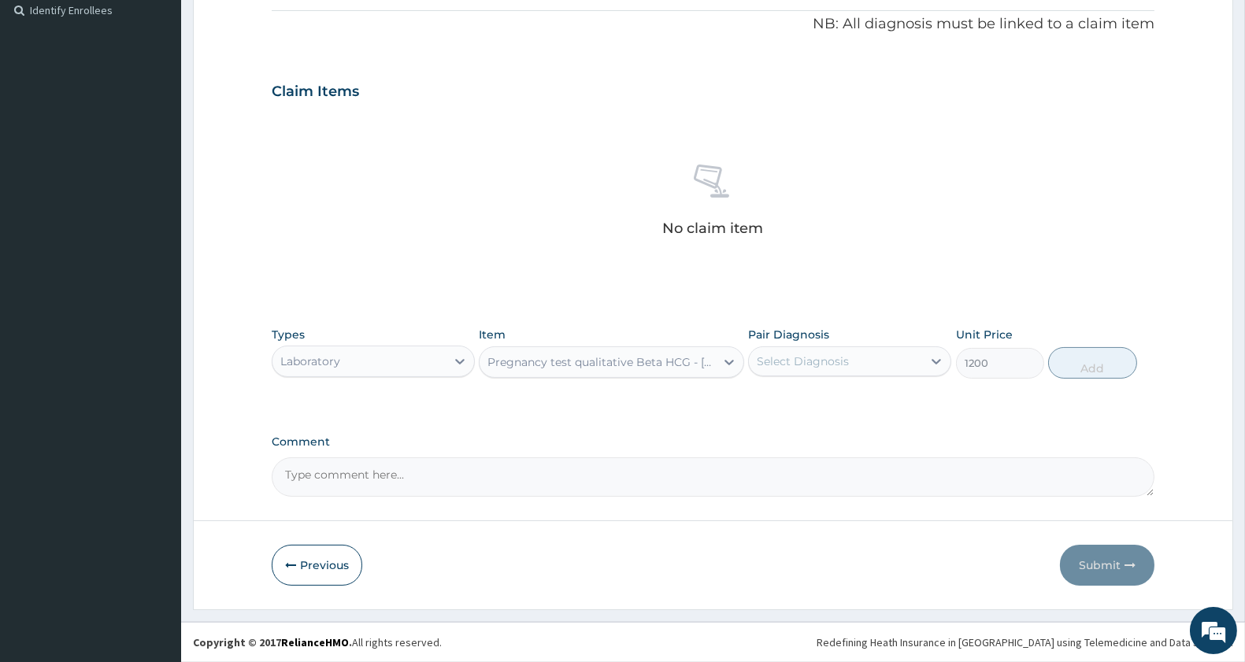
click at [852, 349] on div "Select Diagnosis" at bounding box center [835, 361] width 173 height 25
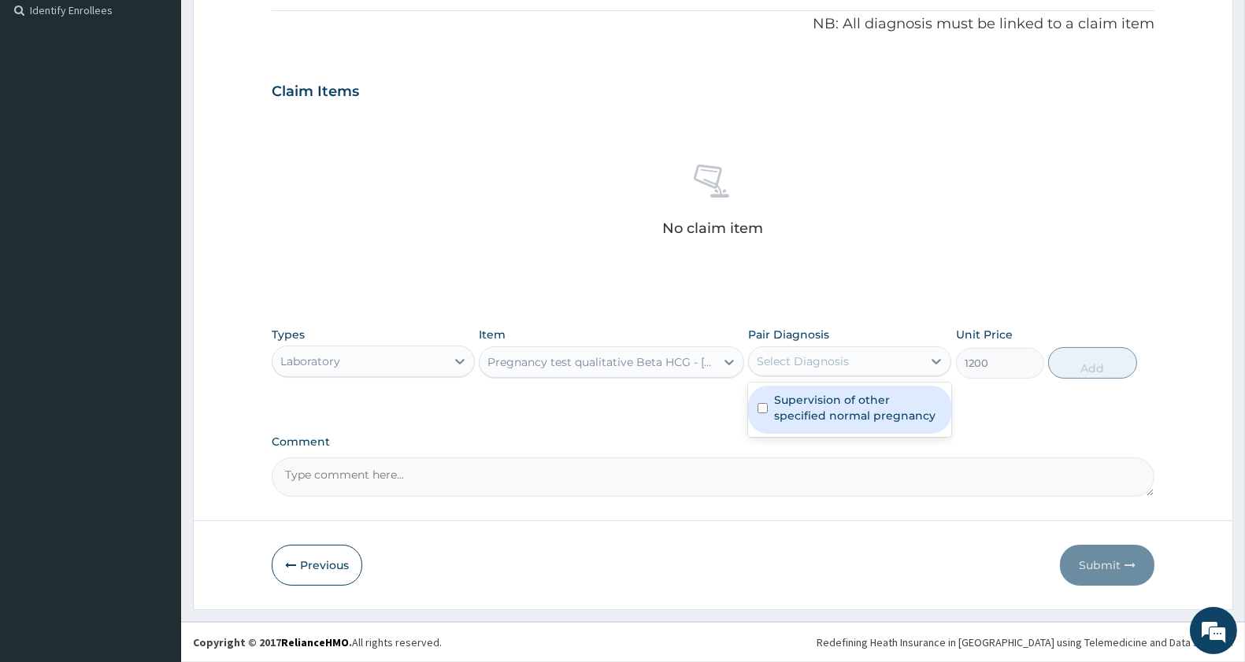
click at [768, 420] on div "Supervision of other specified normal pregnancy" at bounding box center [849, 410] width 203 height 48
checkbox input "true"
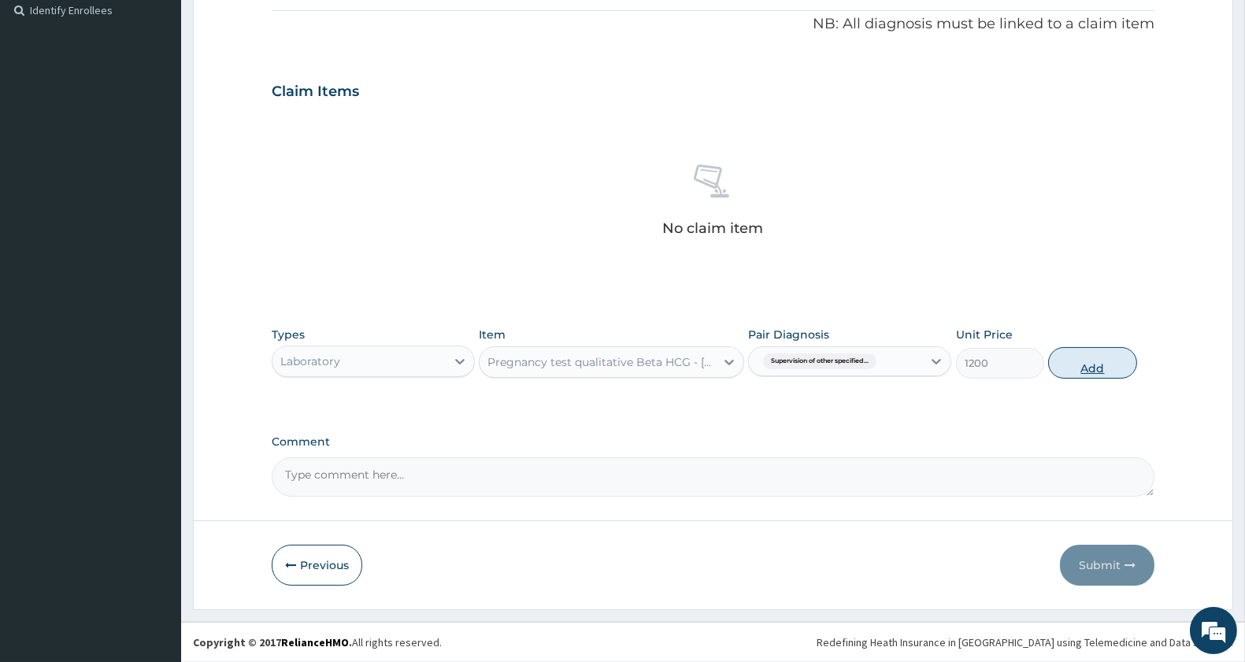
click at [1096, 366] on button "Add" at bounding box center [1092, 363] width 88 height 32
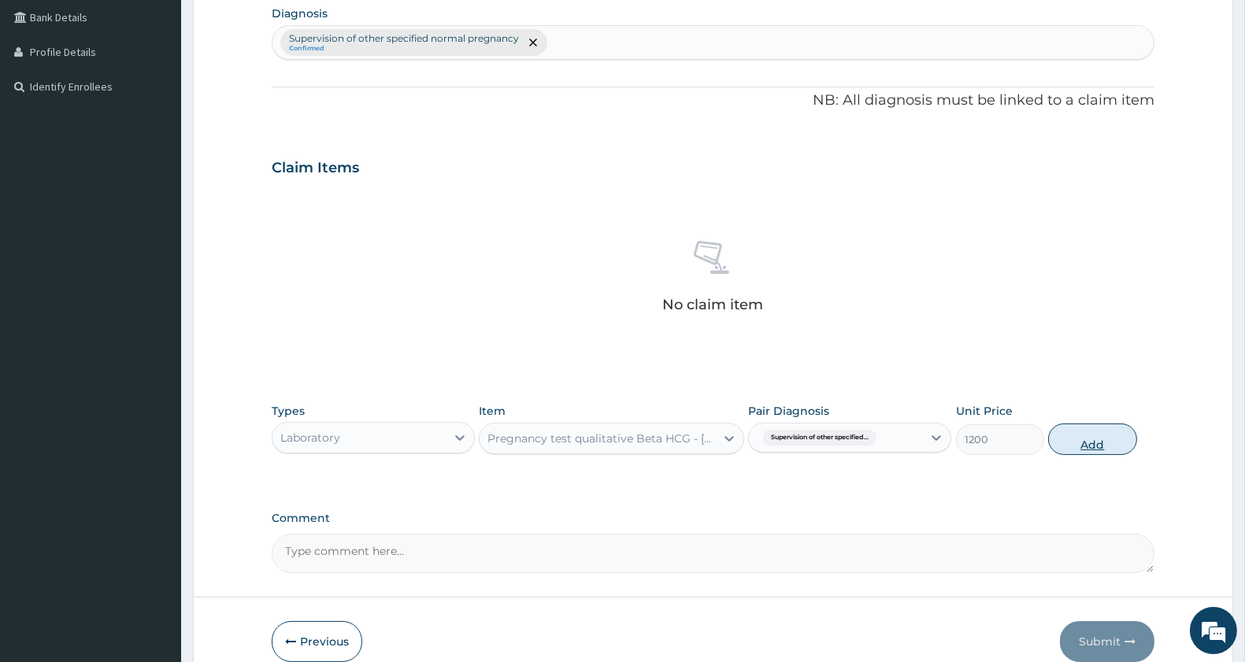
type input "0"
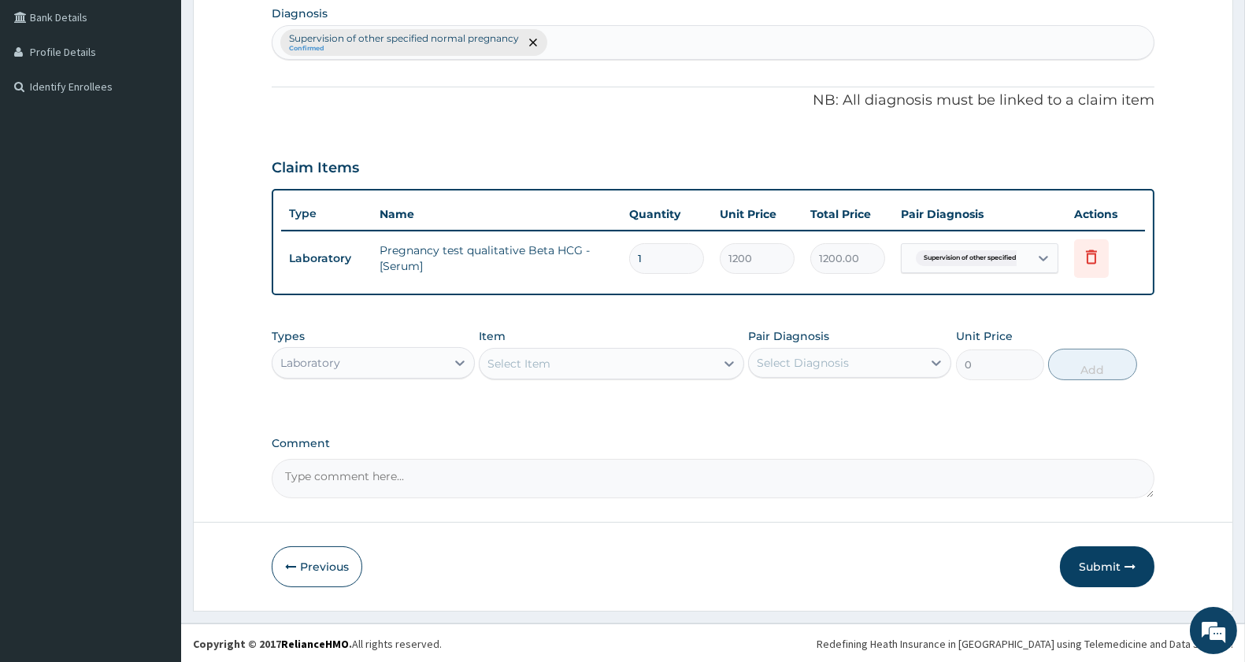
click at [1095, 567] on button "Submit" at bounding box center [1107, 567] width 95 height 41
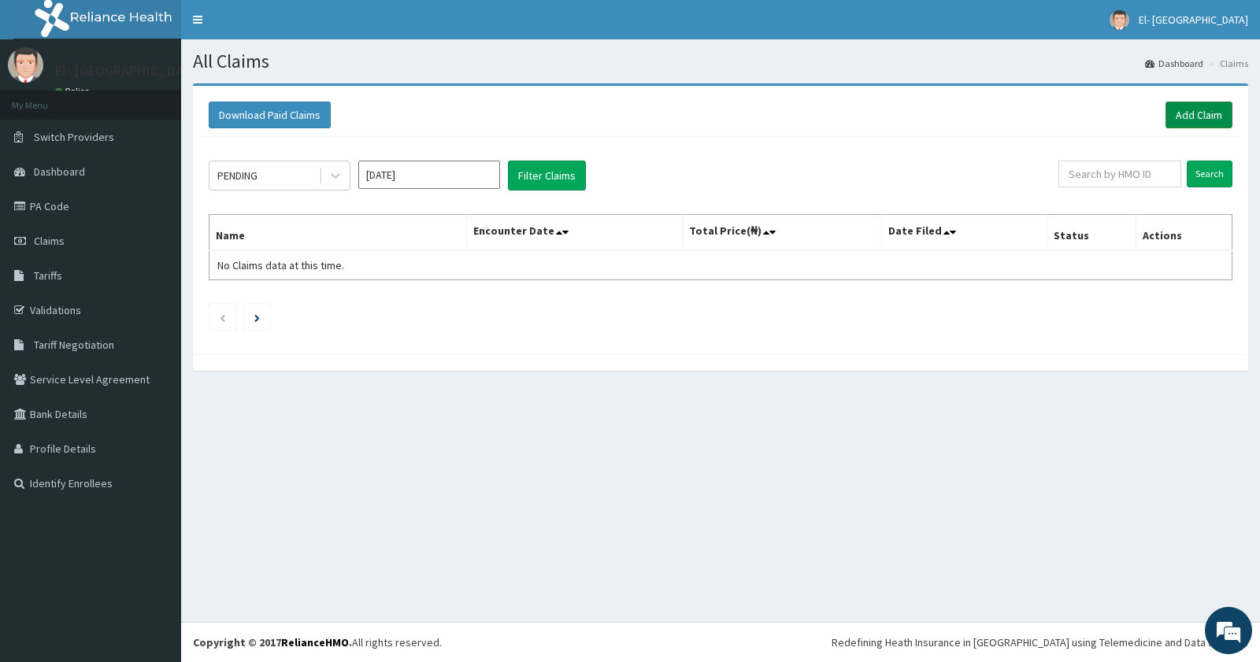
click at [1189, 121] on link "Add Claim" at bounding box center [1199, 115] width 67 height 27
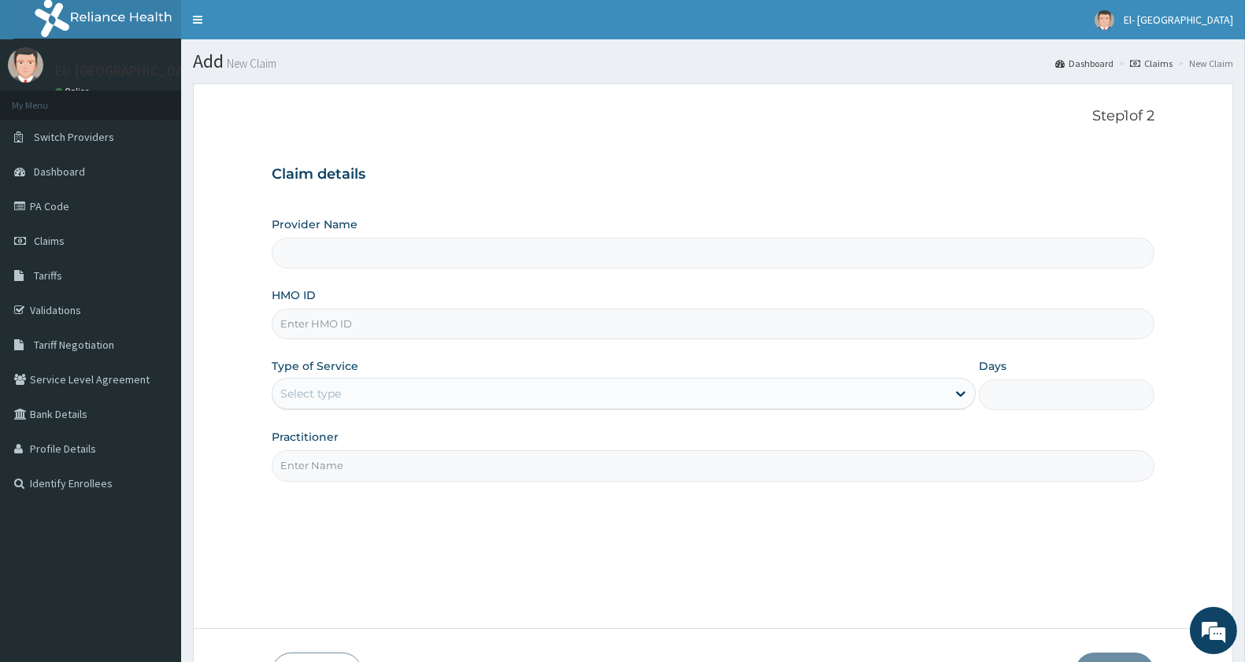
type input "El-[GEOGRAPHIC_DATA]"
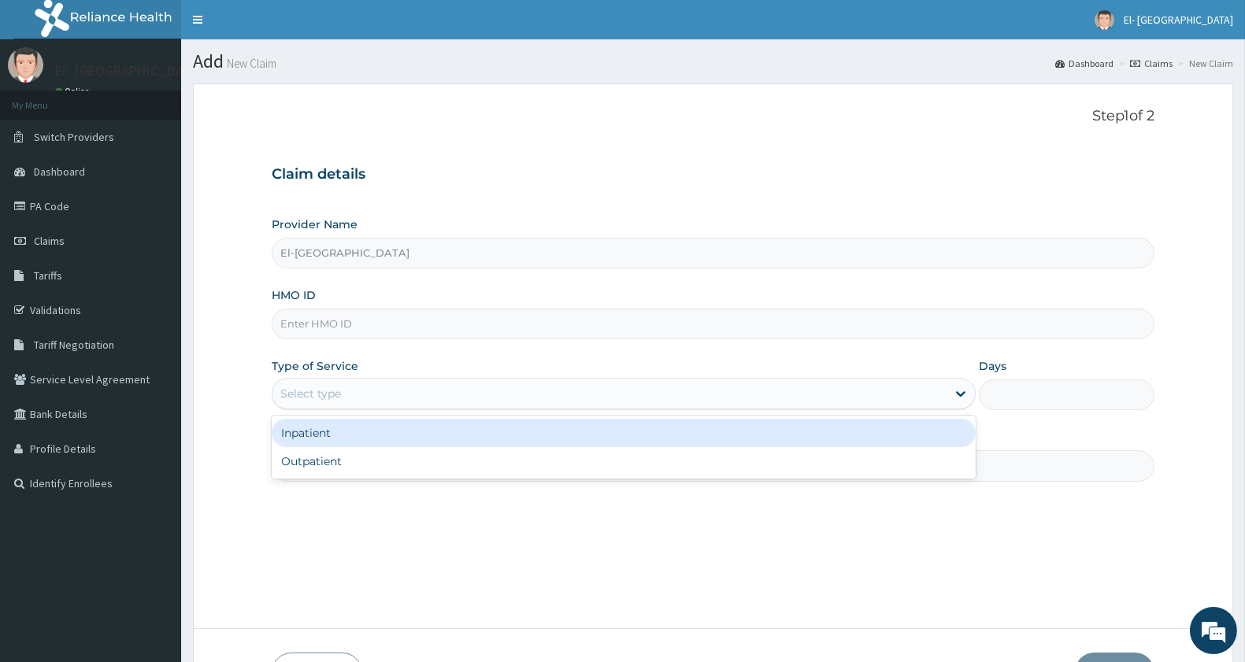
click at [429, 394] on div "Select type" at bounding box center [610, 393] width 674 height 25
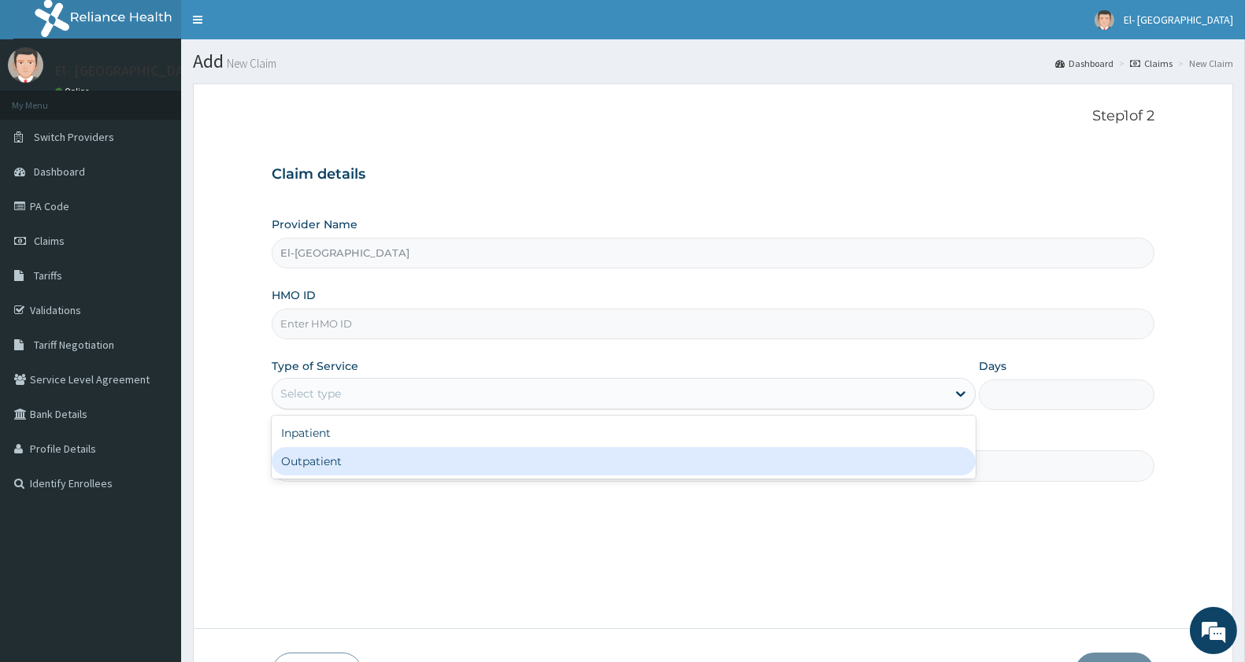
click at [336, 460] on div "Outpatient" at bounding box center [624, 461] width 704 height 28
type input "1"
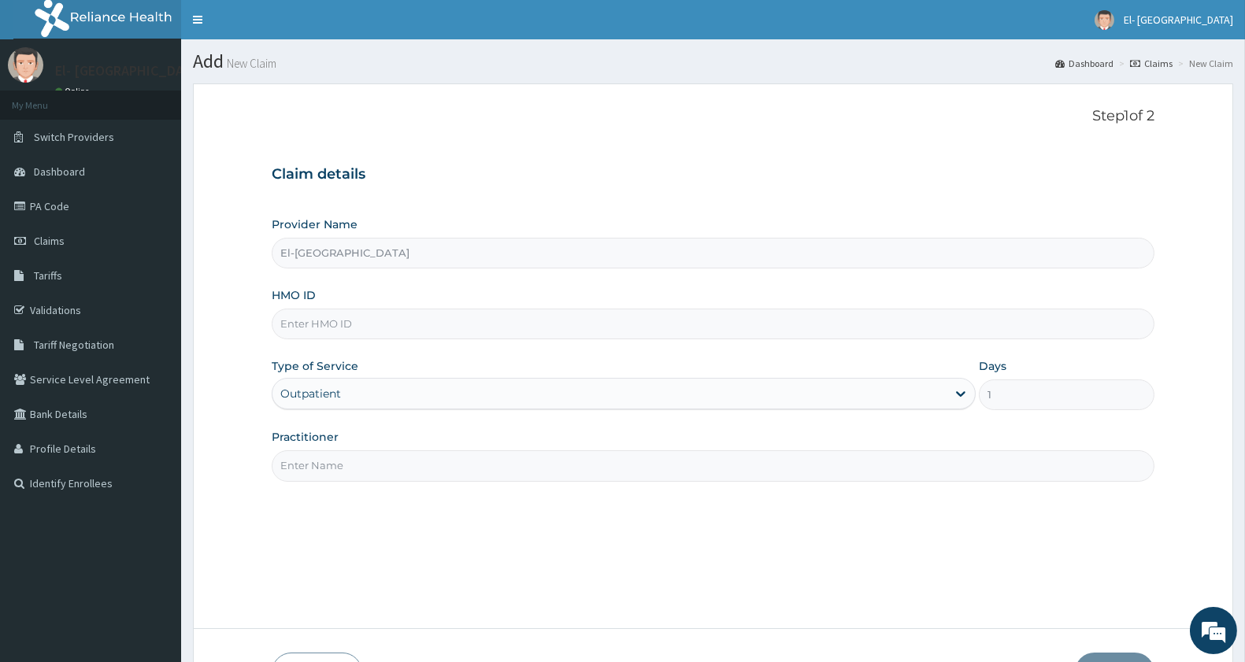
click at [341, 316] on input "HMO ID" at bounding box center [713, 324] width 883 height 31
click at [343, 324] on input "vfi" at bounding box center [713, 324] width 883 height 31
type input "VFI/10008/A"
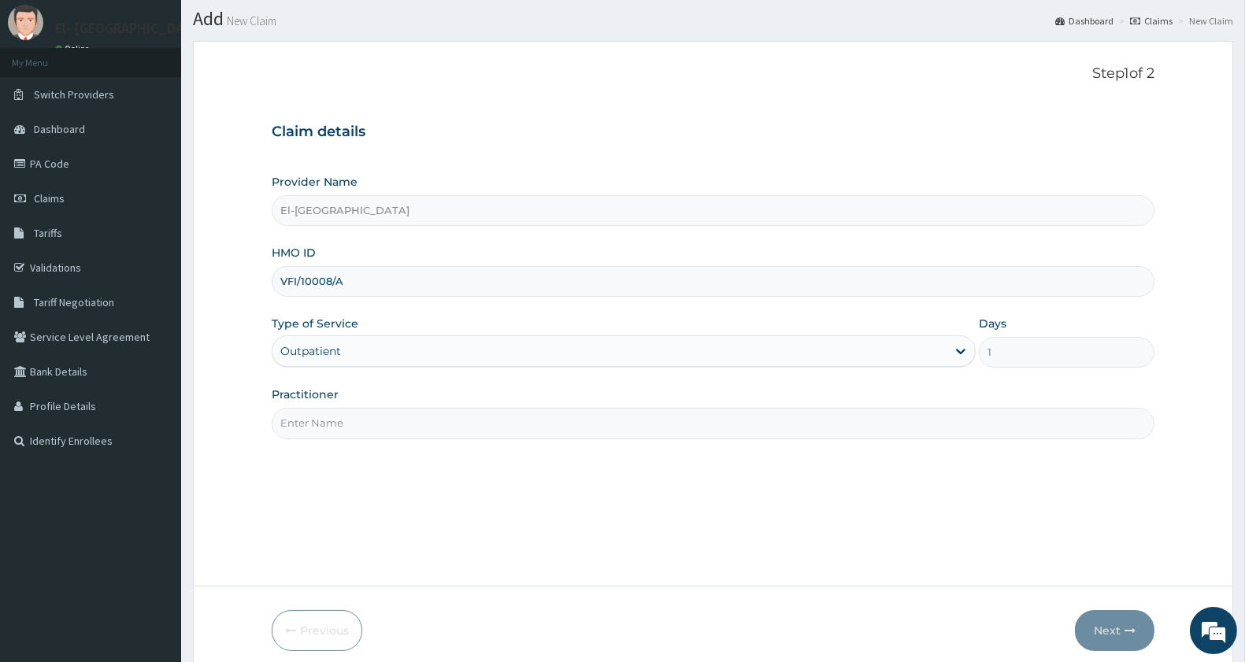
scroll to position [108, 0]
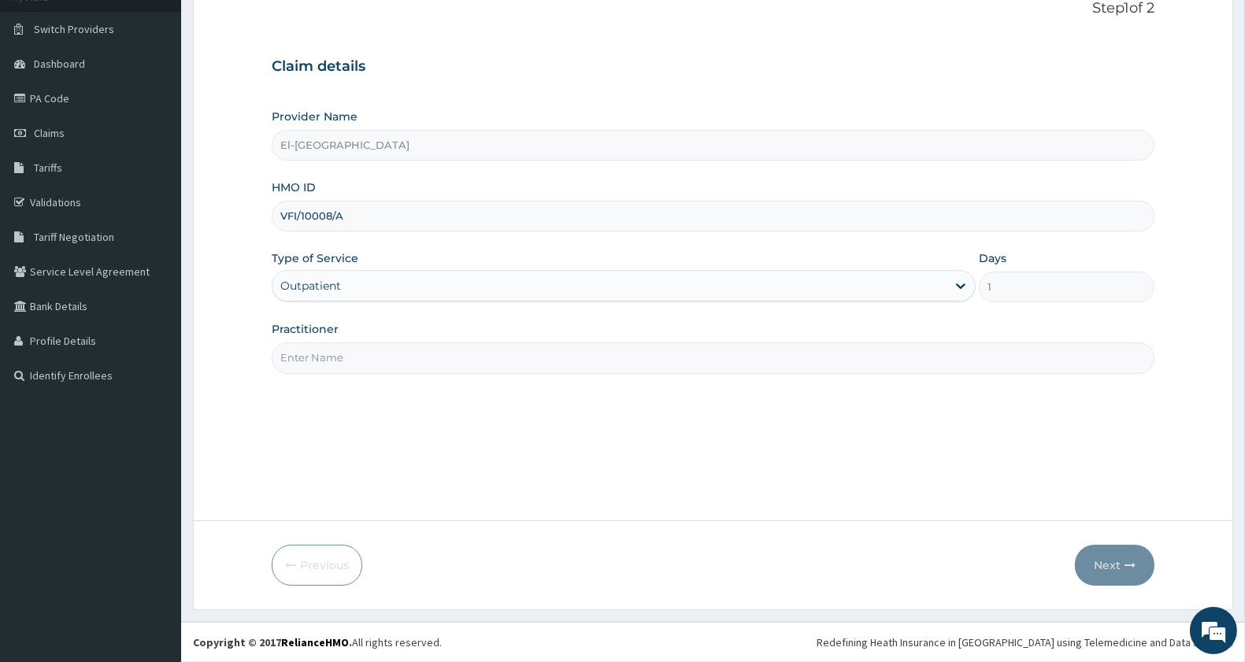
drag, startPoint x: 360, startPoint y: 350, endPoint x: 358, endPoint y: 359, distance: 8.8
click at [360, 350] on input "Practitioner" at bounding box center [713, 358] width 883 height 31
drag, startPoint x: 417, startPoint y: 407, endPoint x: 362, endPoint y: 352, distance: 78.0
click at [362, 352] on input "DR." at bounding box center [713, 358] width 883 height 31
type input "DR. BABATUNDE"
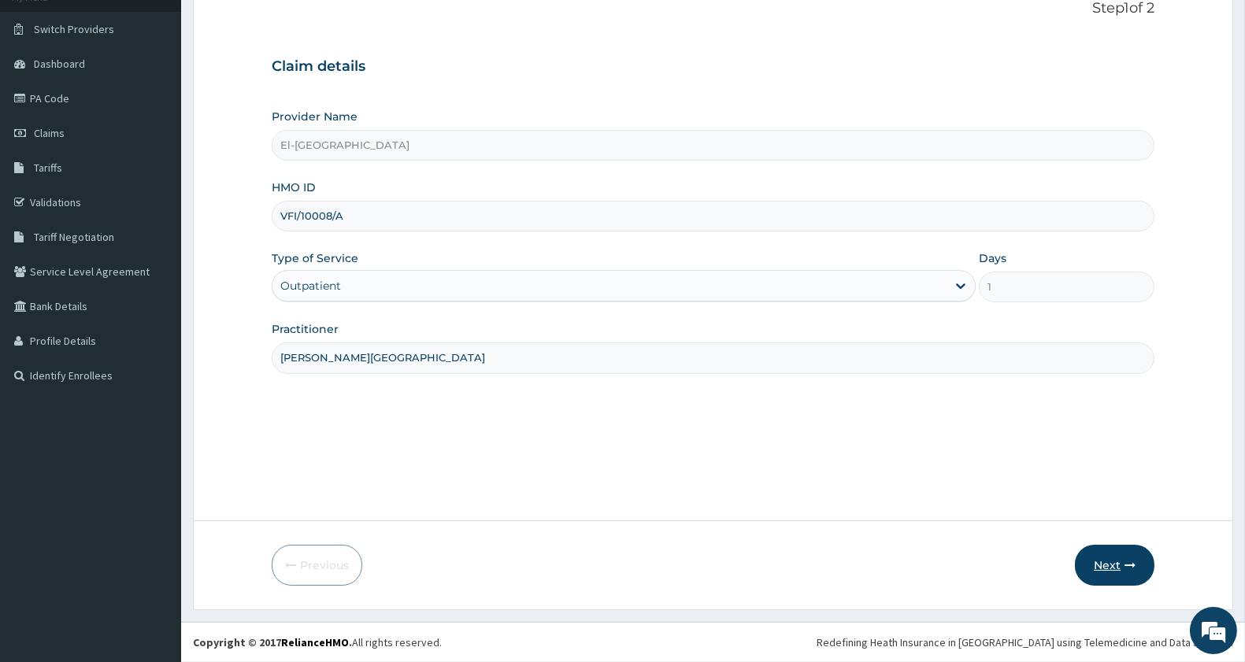
click at [1096, 564] on button "Next" at bounding box center [1115, 565] width 80 height 41
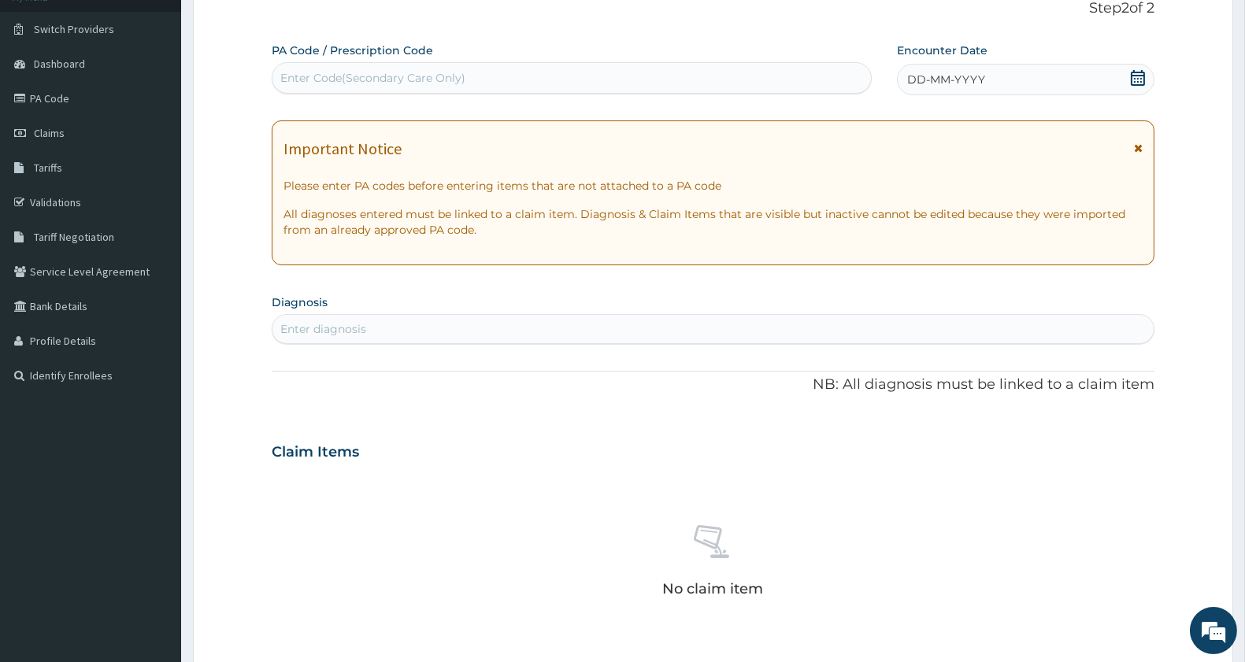
click at [1138, 66] on div "DD-MM-YYYY" at bounding box center [1026, 80] width 258 height 32
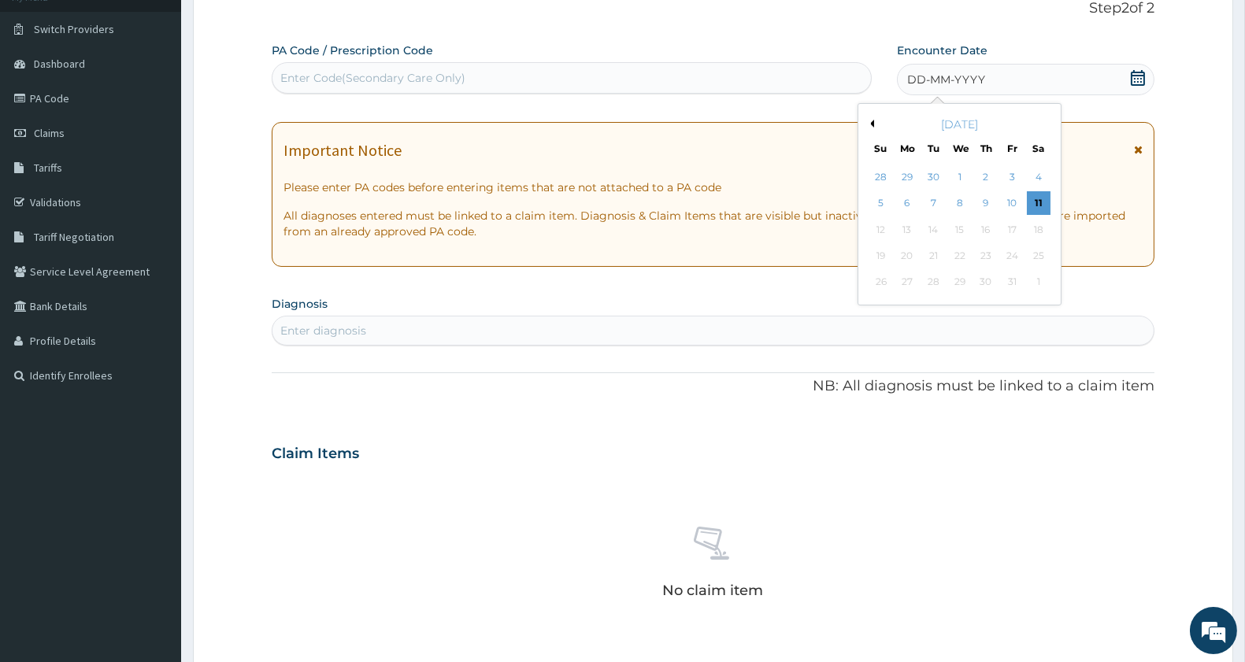
click at [871, 120] on button "Previous Month" at bounding box center [870, 124] width 8 height 8
drag, startPoint x: 951, startPoint y: 202, endPoint x: 958, endPoint y: 195, distance: 8.9
click at [958, 195] on div "10" at bounding box center [960, 204] width 24 height 24
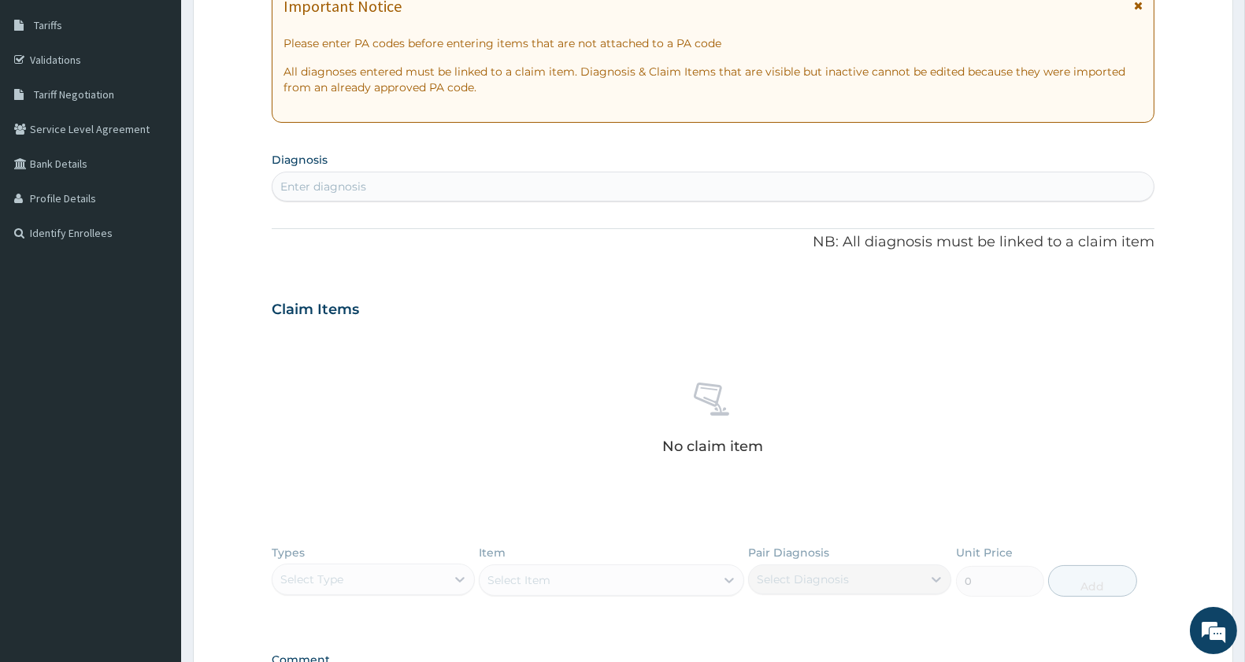
scroll to position [284, 0]
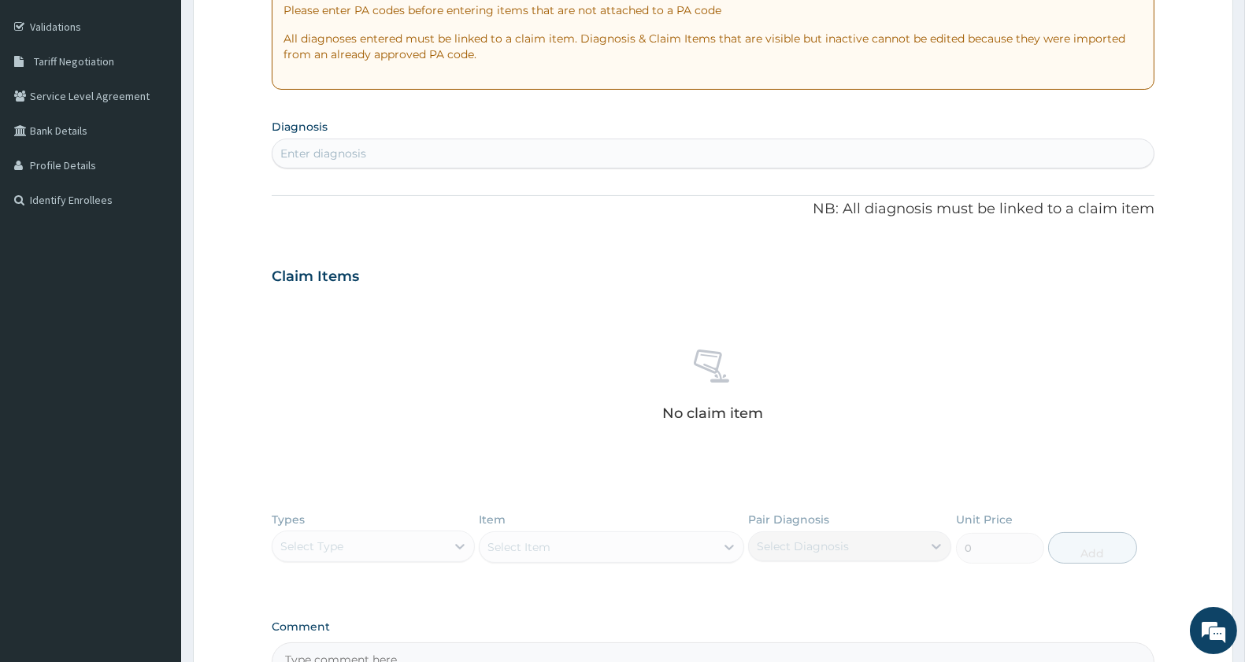
click at [433, 151] on div "Enter diagnosis" at bounding box center [713, 153] width 881 height 25
type input "COUGH"
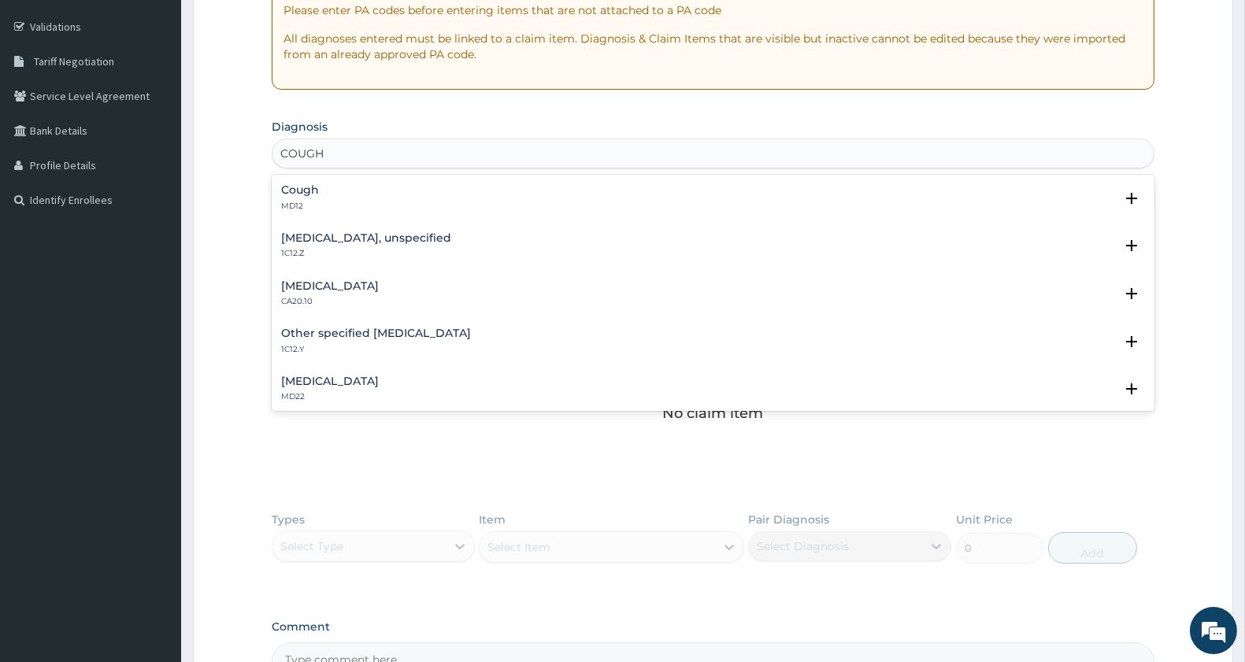
click at [367, 199] on div "Cough MD12" at bounding box center [713, 198] width 864 height 28
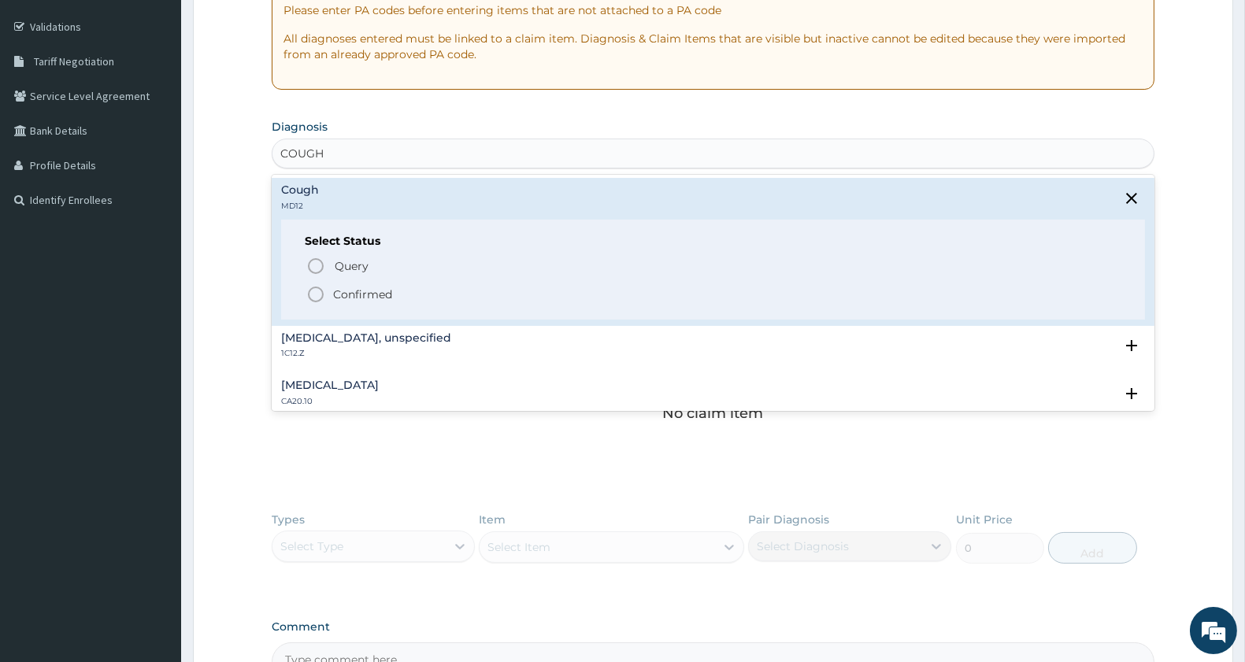
click at [313, 296] on icon "status option filled" at bounding box center [315, 294] width 19 height 19
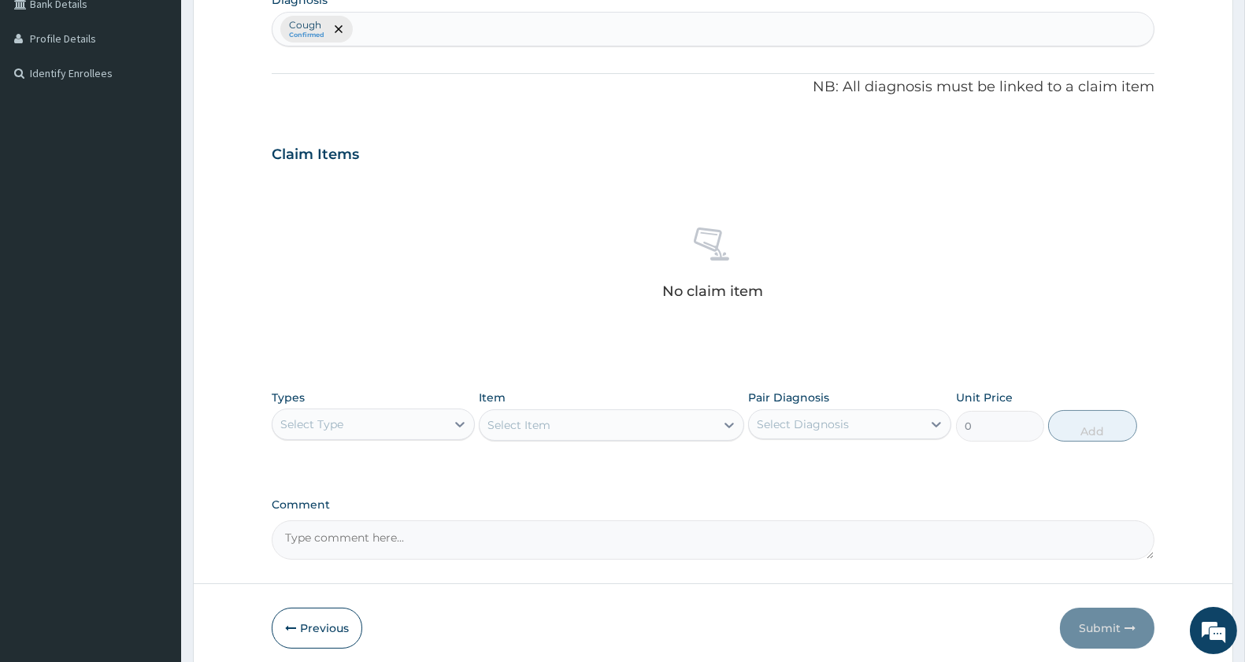
scroll to position [473, 0]
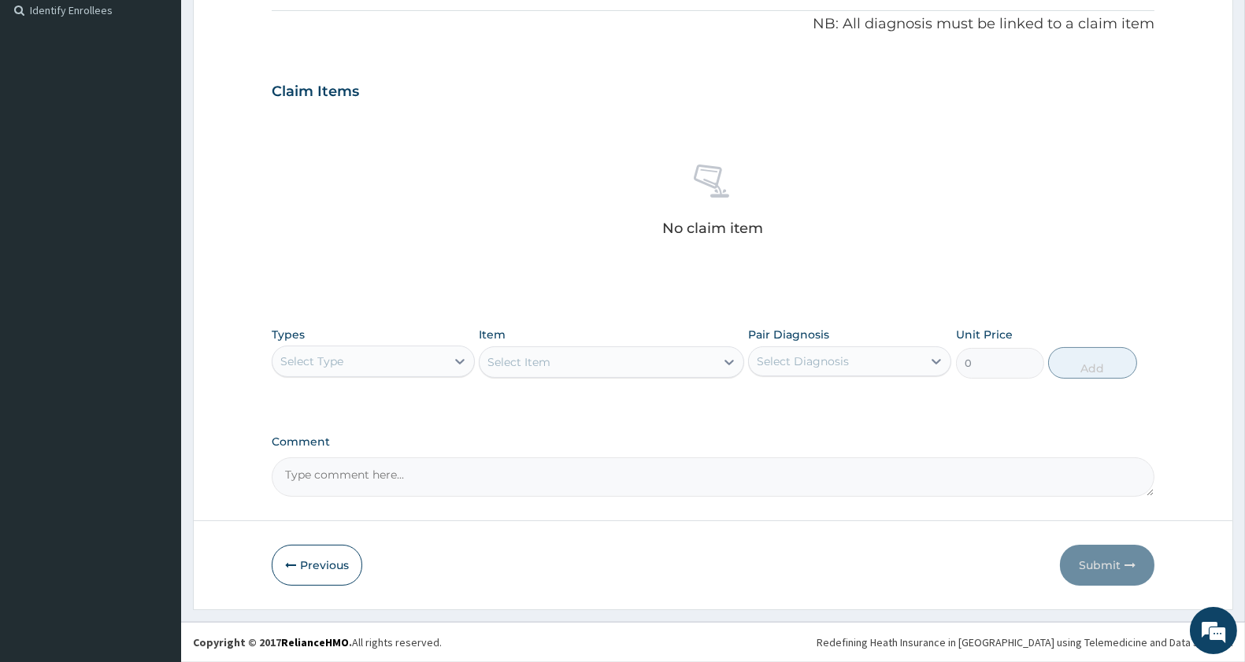
click at [341, 360] on div "Select Type" at bounding box center [311, 362] width 63 height 16
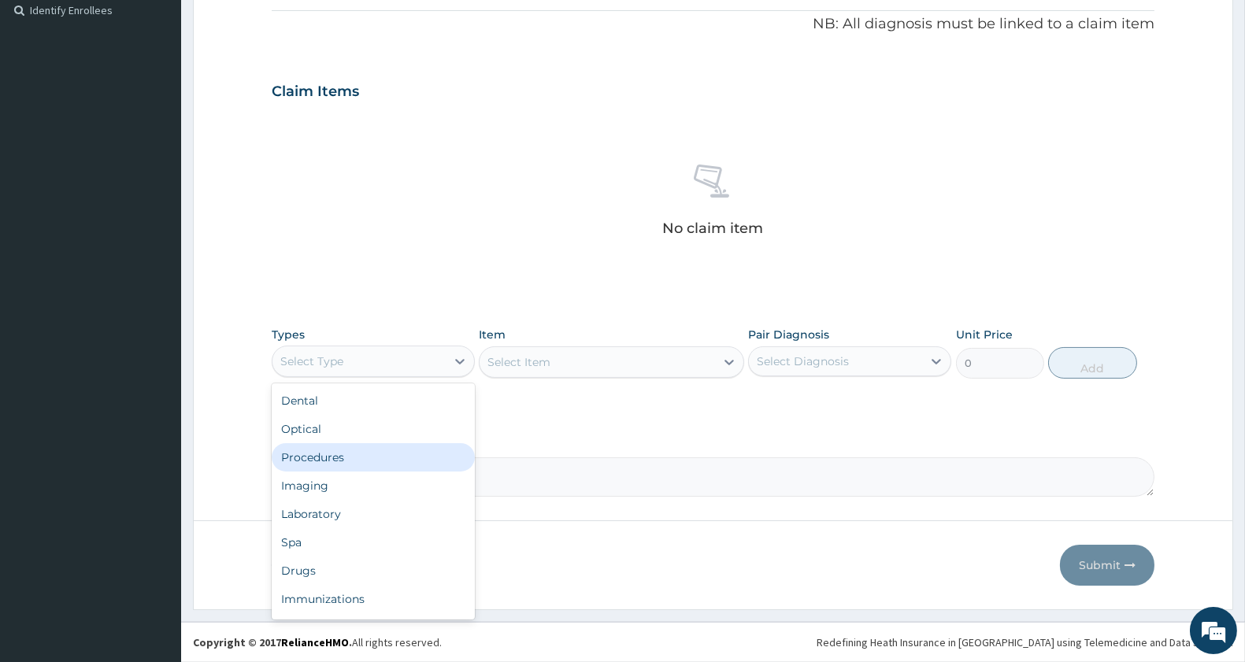
drag, startPoint x: 334, startPoint y: 454, endPoint x: 360, endPoint y: 449, distance: 26.6
click at [336, 452] on div "Procedures" at bounding box center [373, 457] width 203 height 28
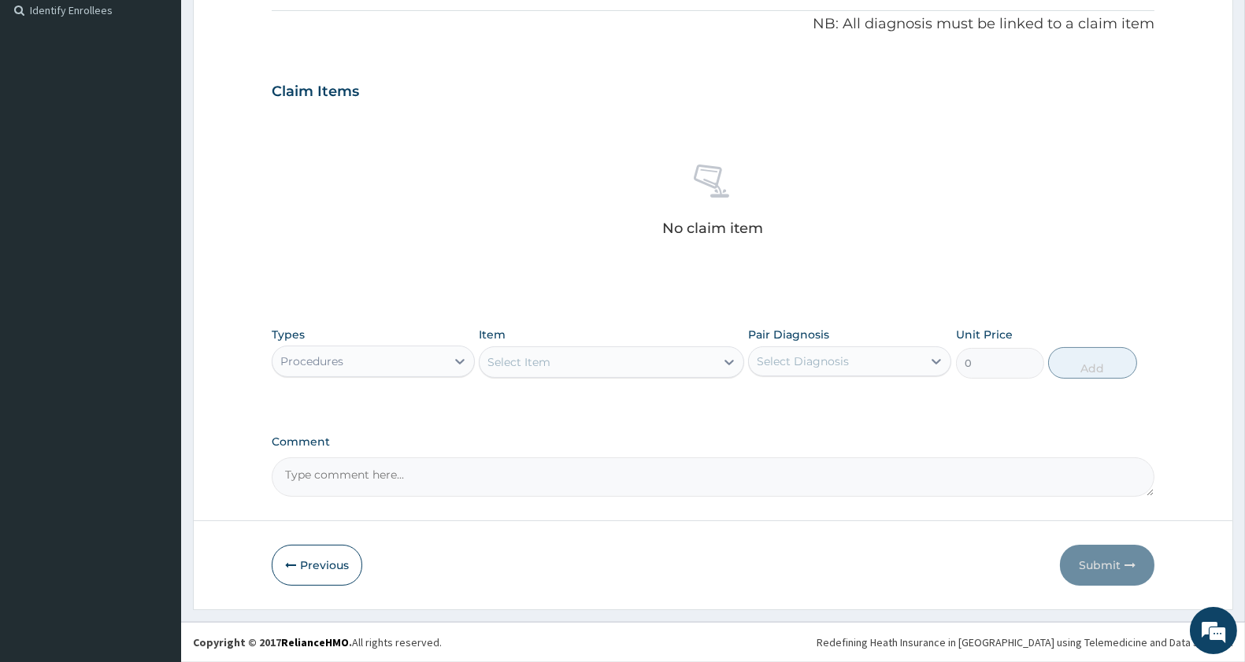
click at [639, 361] on div "Select Item" at bounding box center [597, 362] width 235 height 25
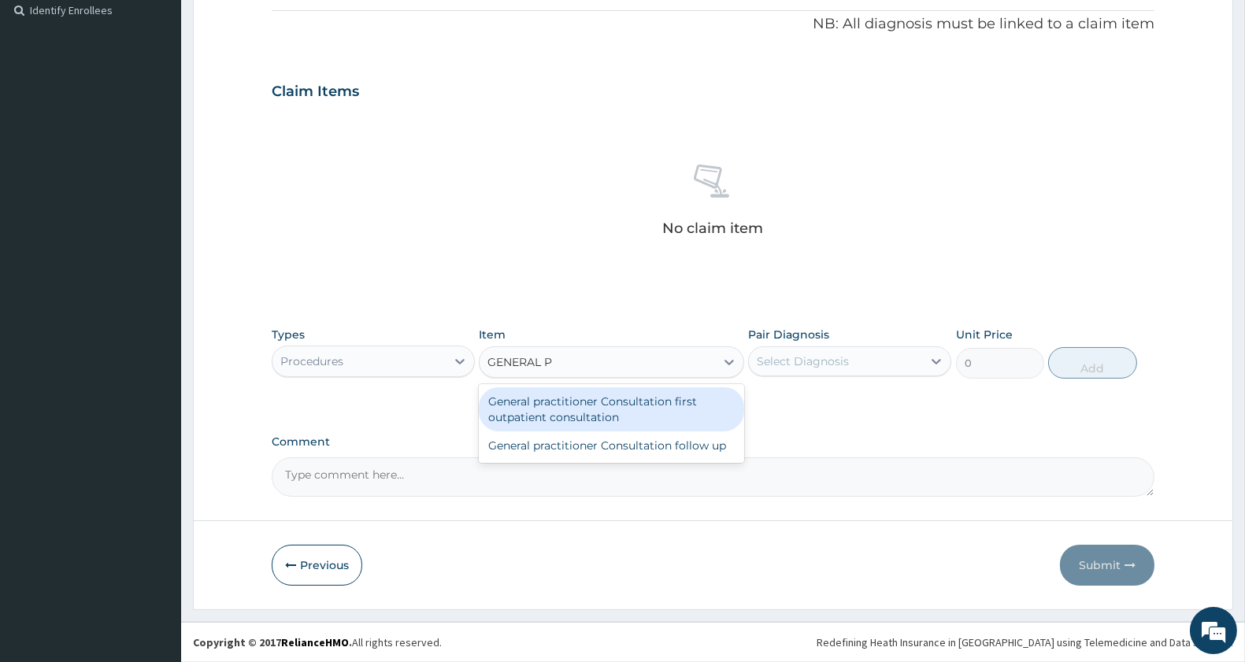
type input "GENERAL PR"
click at [625, 420] on div "General practitioner Consultation first outpatient consultation" at bounding box center [611, 409] width 265 height 44
type input "3000"
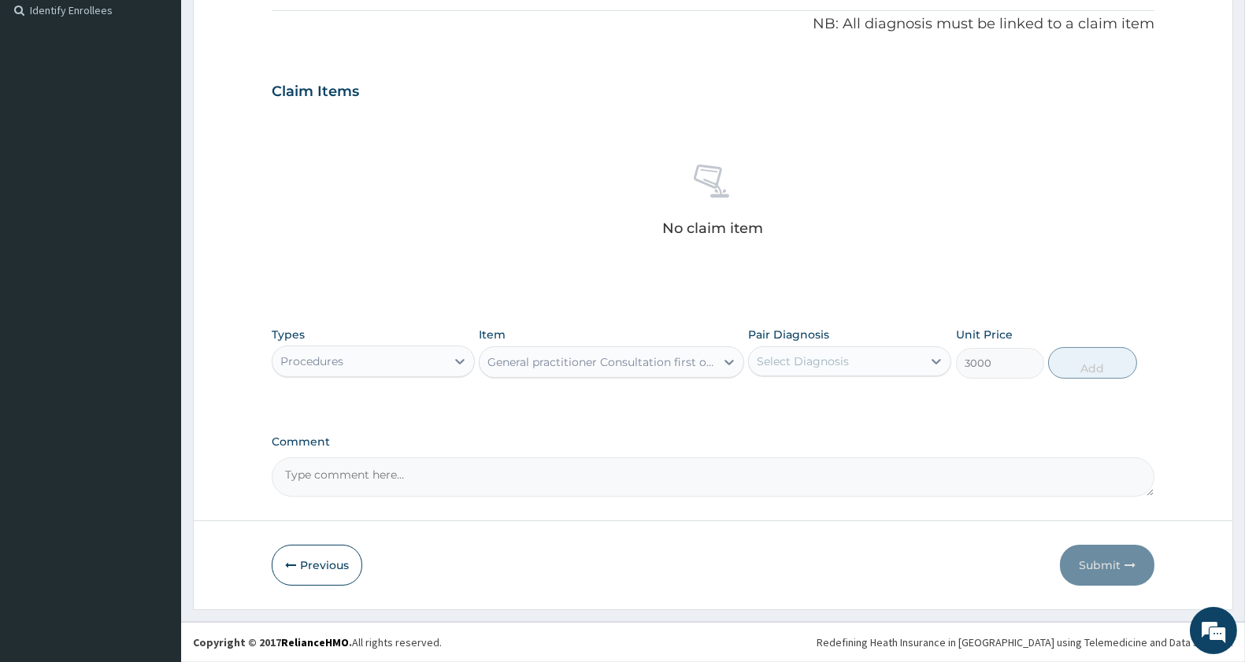
click at [802, 362] on div "Select Diagnosis" at bounding box center [803, 362] width 92 height 16
click at [807, 405] on label "Cough" at bounding box center [793, 400] width 38 height 16
checkbox input "true"
click at [1088, 374] on button "Add" at bounding box center [1092, 363] width 88 height 32
type input "0"
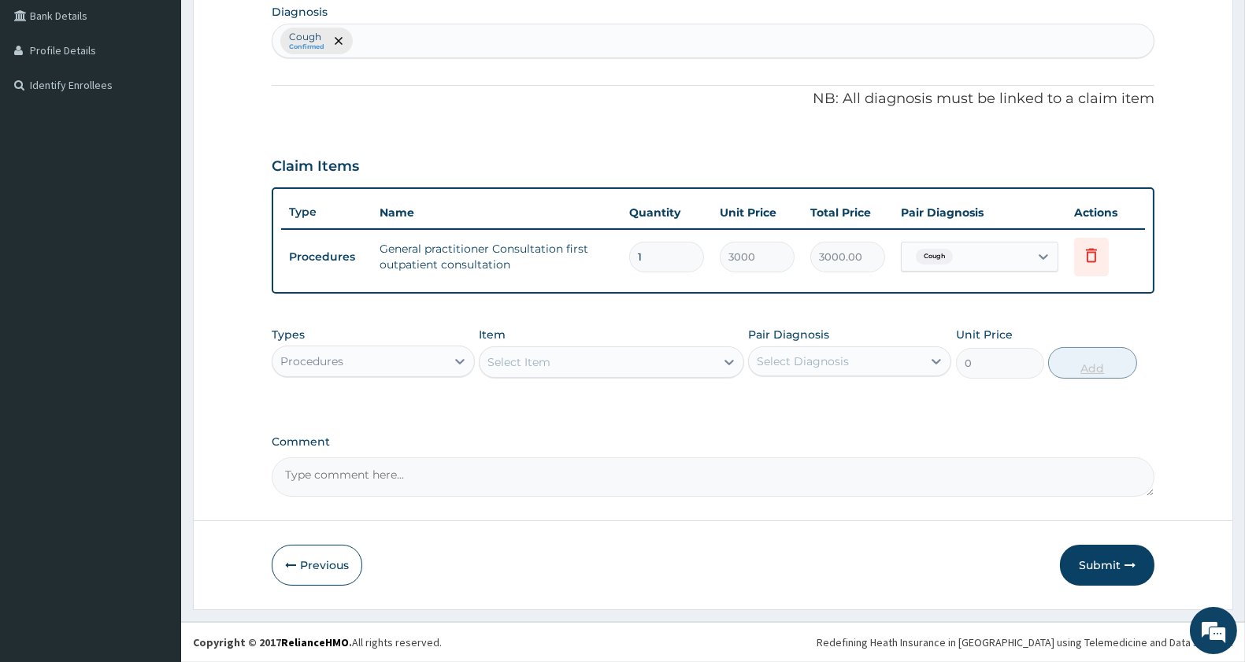
scroll to position [397, 0]
click at [390, 371] on div "Procedures" at bounding box center [359, 362] width 173 height 25
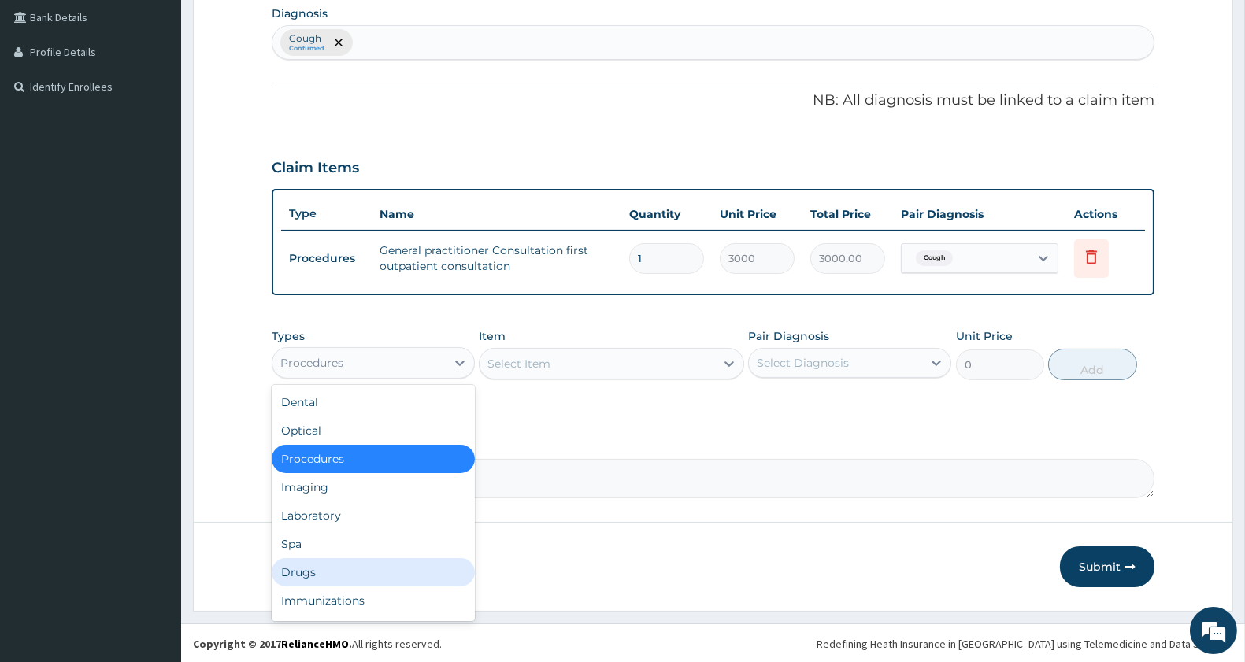
click at [328, 573] on div "Drugs" at bounding box center [373, 572] width 203 height 28
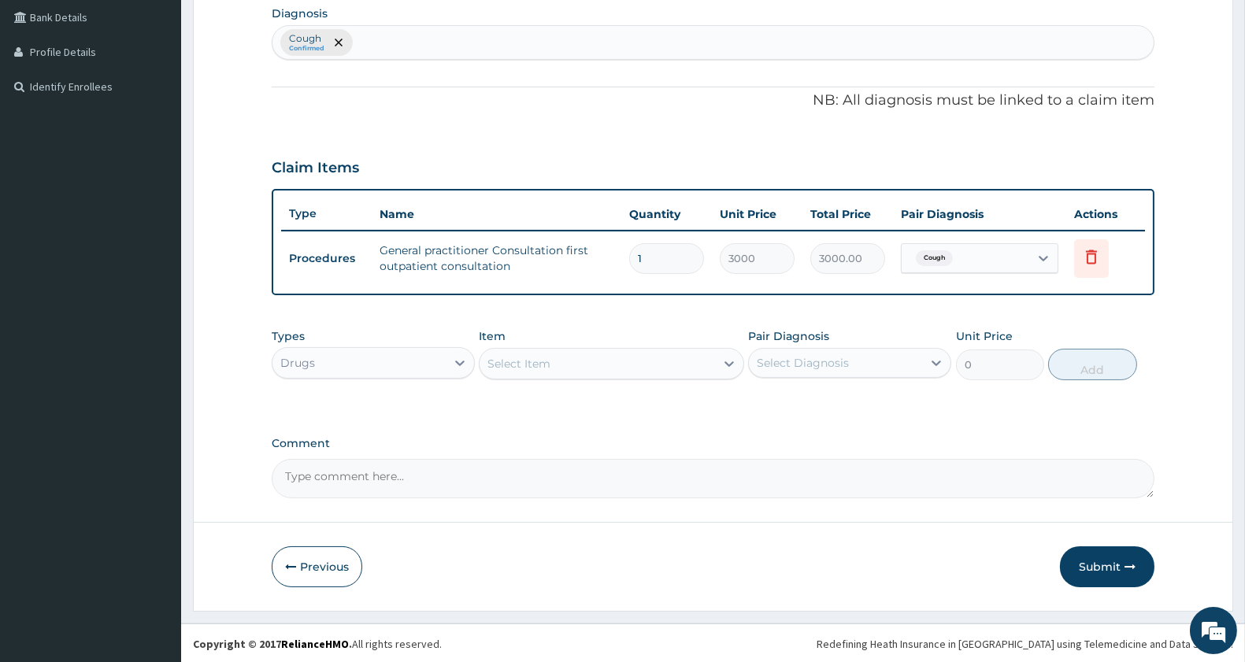
click at [551, 365] on div "Select Item" at bounding box center [519, 364] width 63 height 16
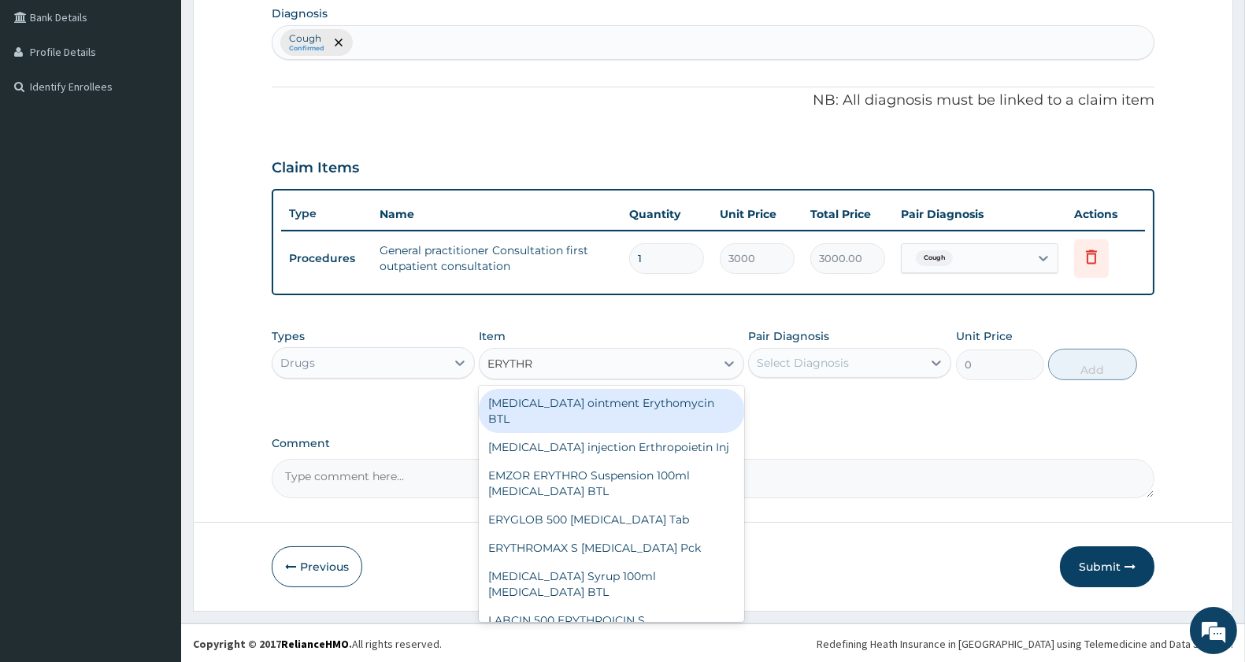
type input "ERYTHRO"
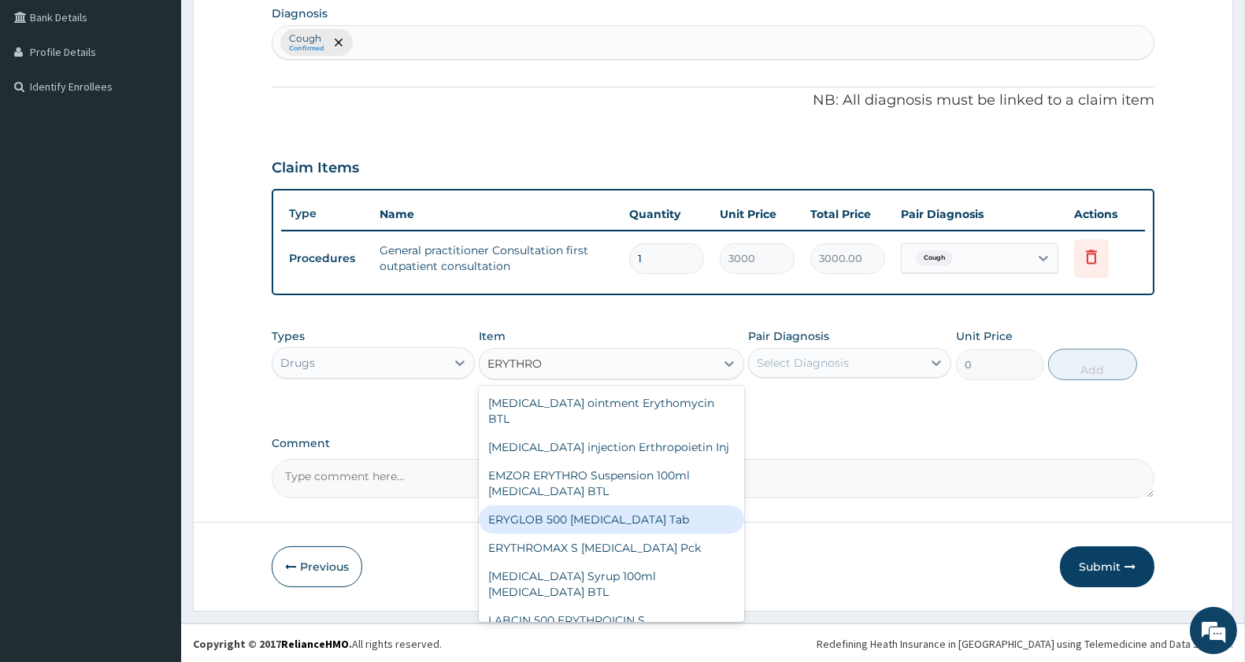
click at [636, 534] on div "ERYGLOB 500 [MEDICAL_DATA] Tab" at bounding box center [611, 520] width 265 height 28
type input "115"
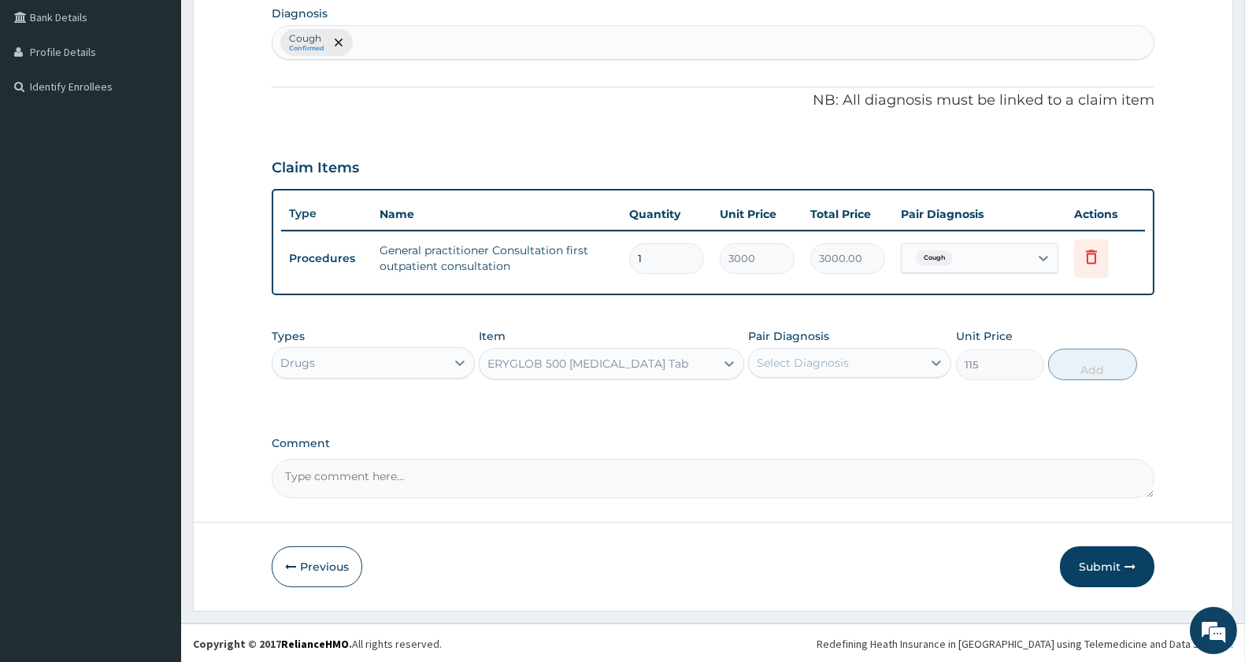
click at [648, 348] on div "ERYGLOB 500 [MEDICAL_DATA] Tab" at bounding box center [611, 364] width 265 height 32
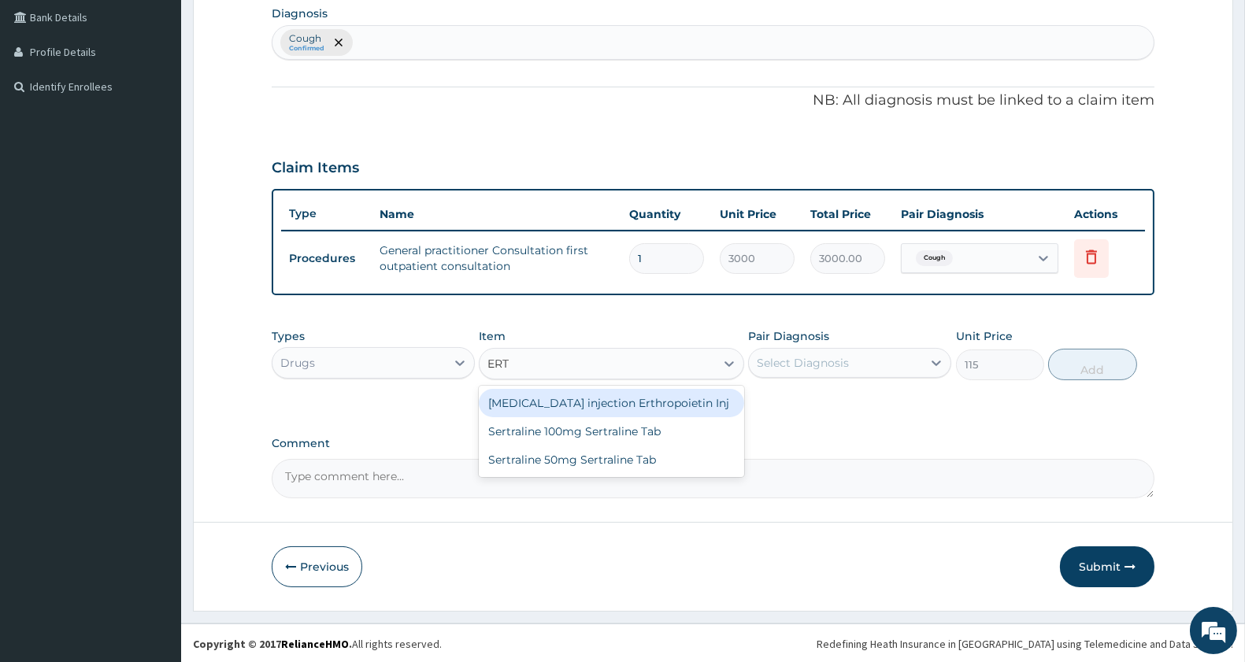
scroll to position [0, 0]
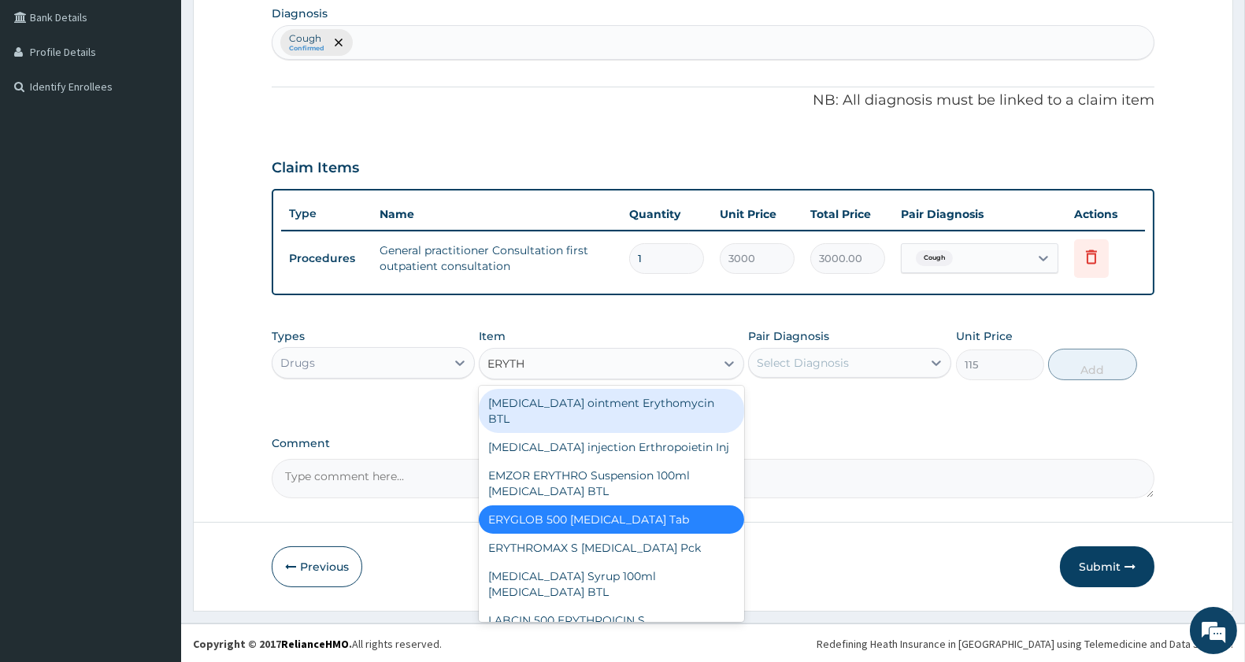
type input "ERYTHR"
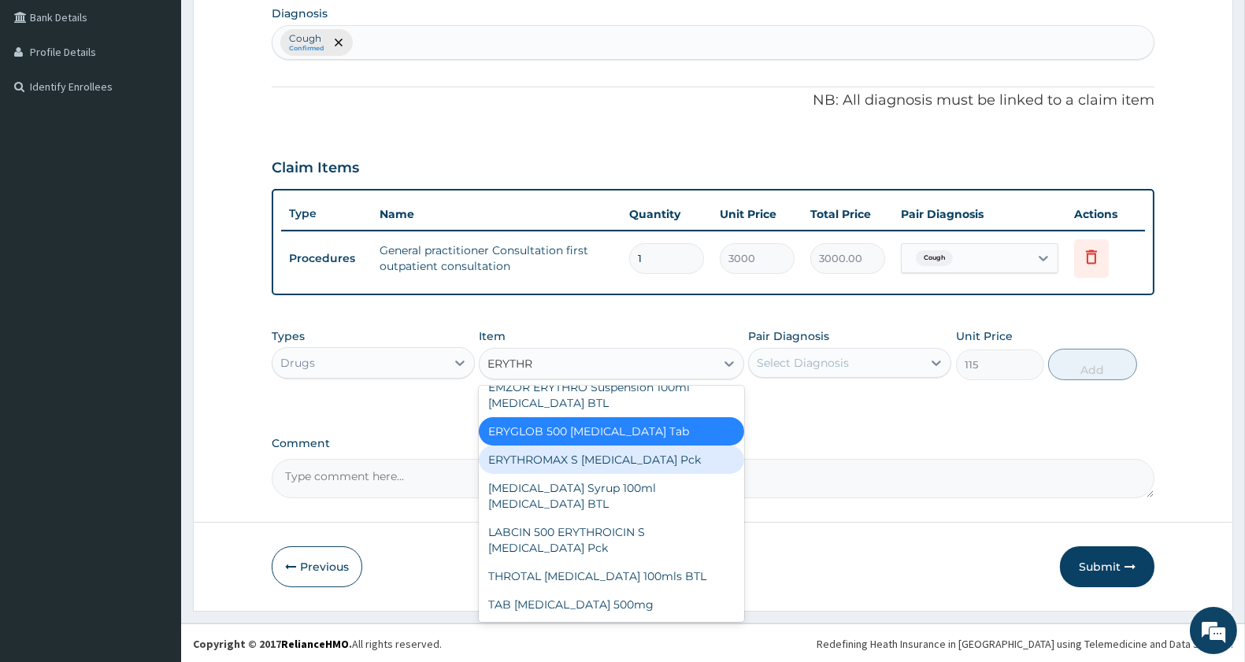
scroll to position [103, 0]
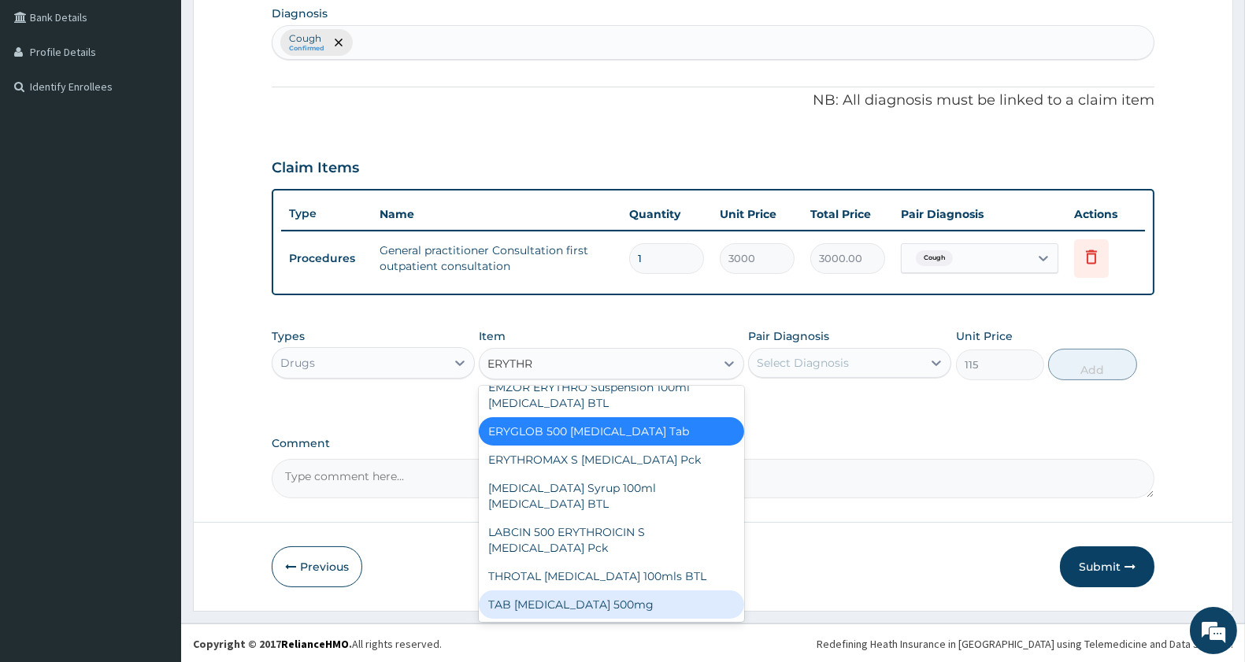
click at [650, 604] on div "TAB [MEDICAL_DATA] 500mg" at bounding box center [611, 605] width 265 height 28
type input "300"
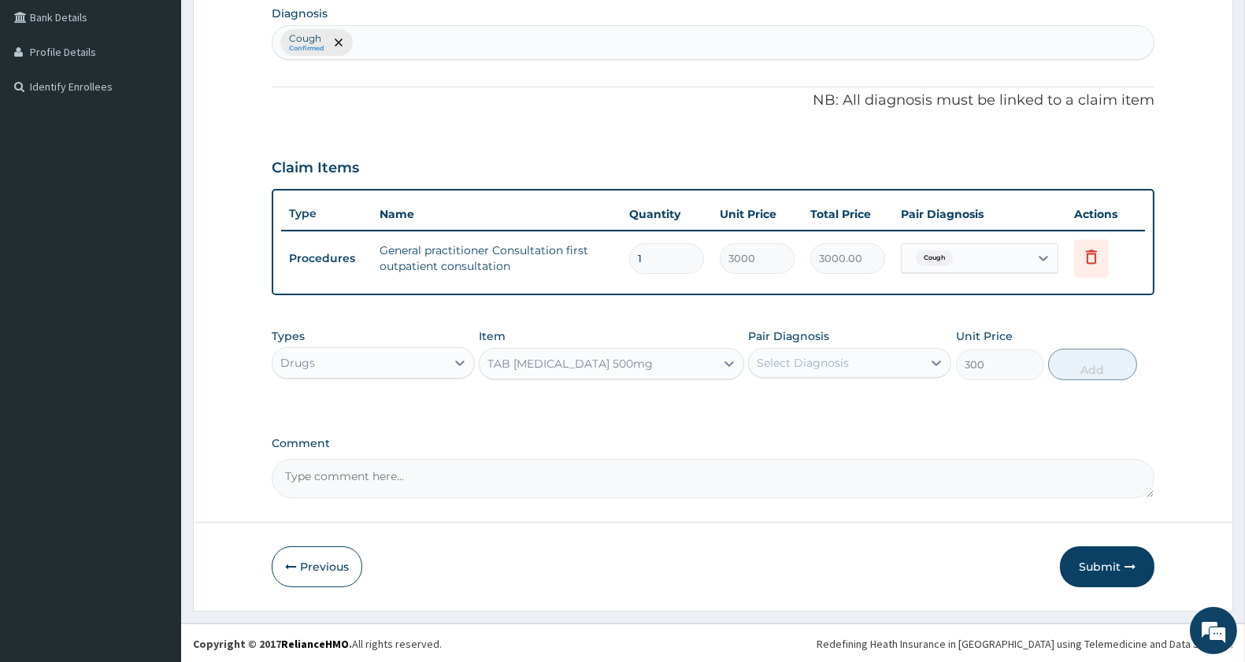
click at [804, 358] on div "Select Diagnosis" at bounding box center [803, 363] width 92 height 16
click at [802, 395] on label "Cough" at bounding box center [793, 402] width 38 height 16
checkbox input "true"
click at [1082, 365] on button "Add" at bounding box center [1092, 365] width 88 height 32
type input "0"
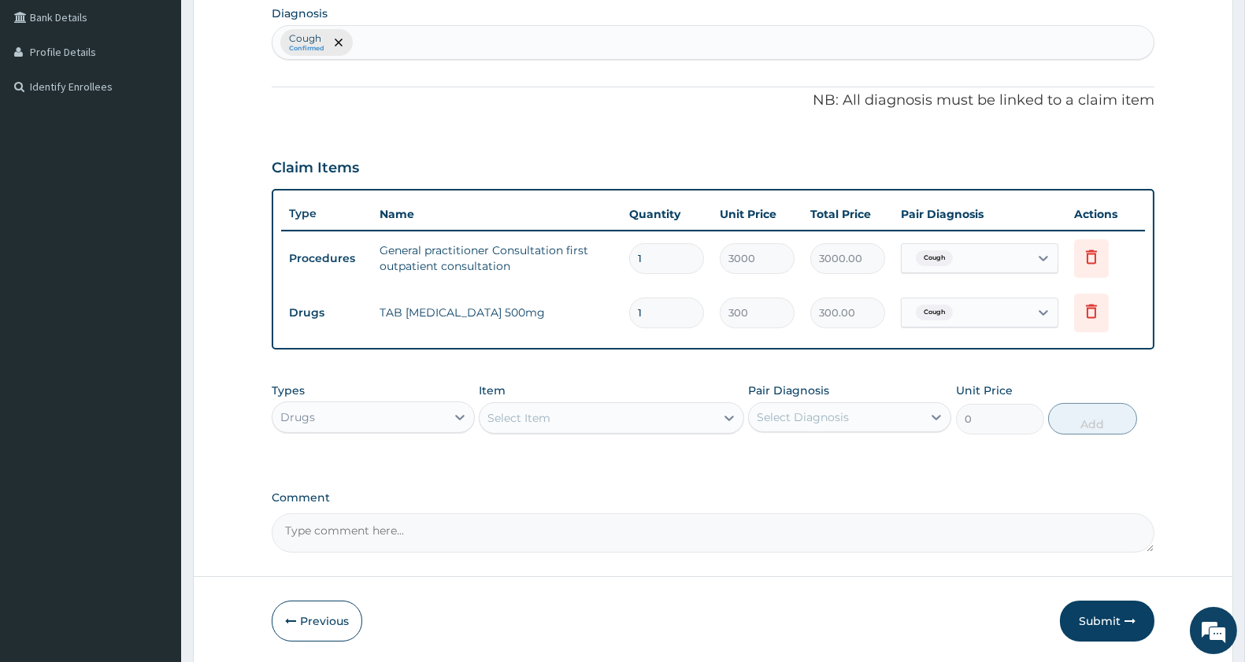
type input "15"
type input "4500.00"
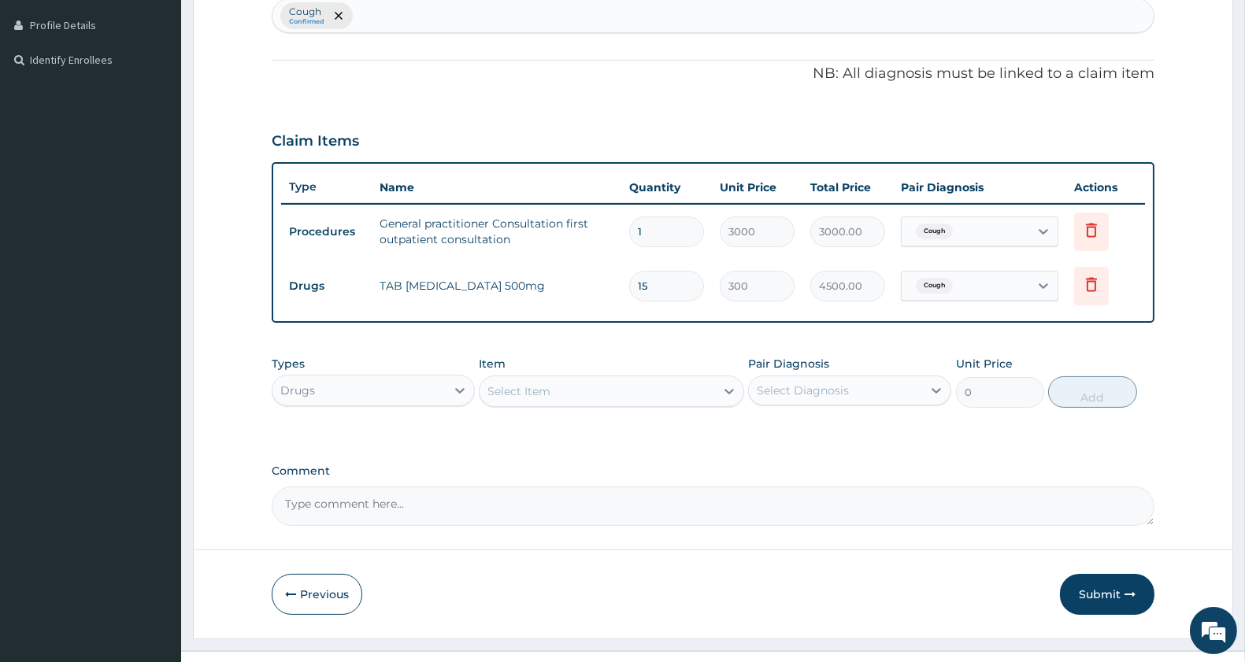
scroll to position [451, 0]
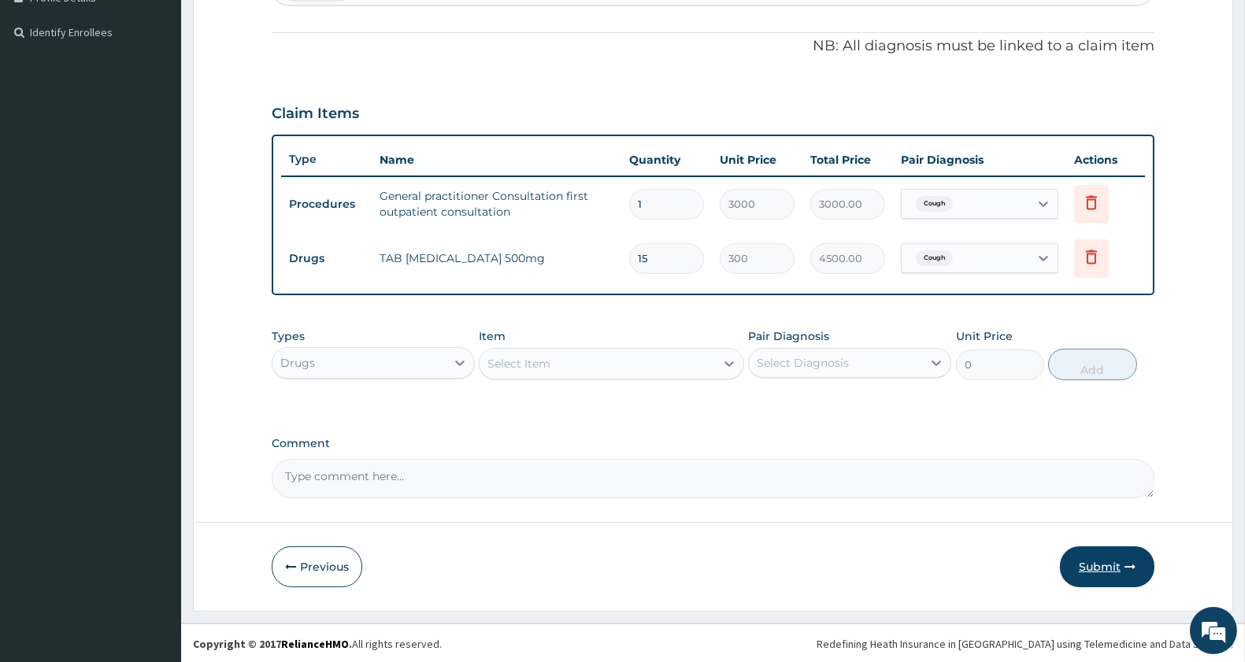
type input "15"
click at [1101, 561] on button "Submit" at bounding box center [1107, 567] width 95 height 41
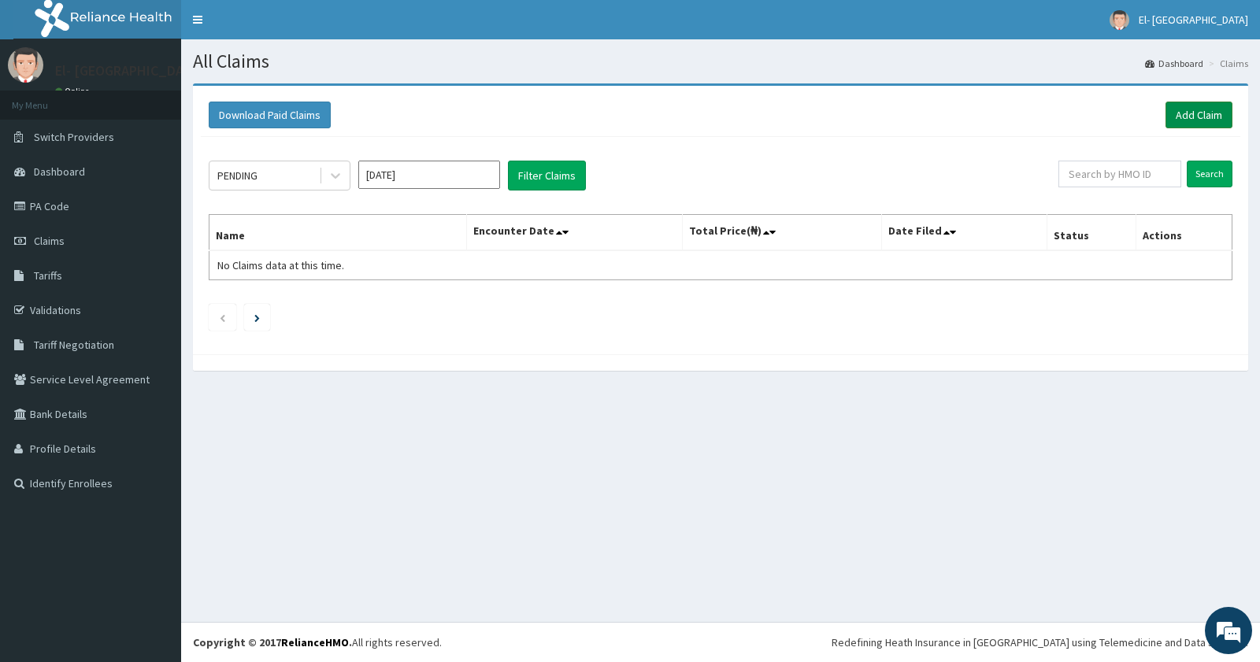
click at [1192, 117] on link "Add Claim" at bounding box center [1199, 115] width 67 height 27
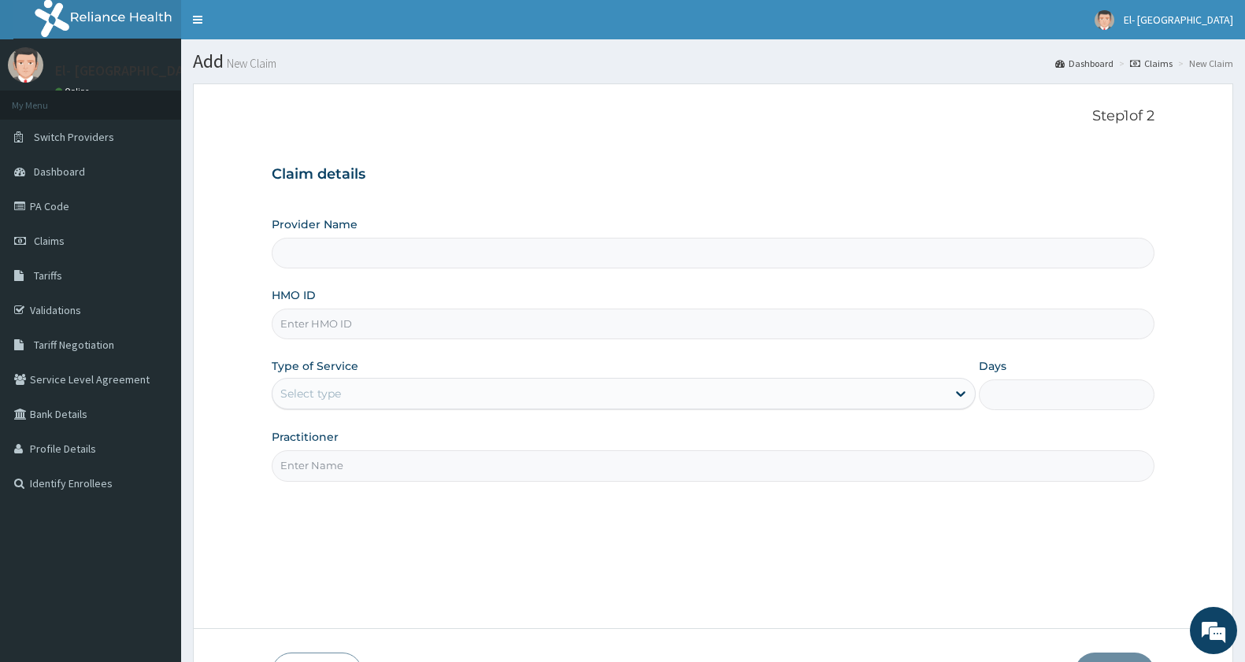
type input "El-[GEOGRAPHIC_DATA]"
click at [341, 331] on input "HMO ID" at bounding box center [713, 324] width 883 height 31
type input "NXF/10004/A"
click at [373, 391] on div "Select type" at bounding box center [610, 393] width 674 height 25
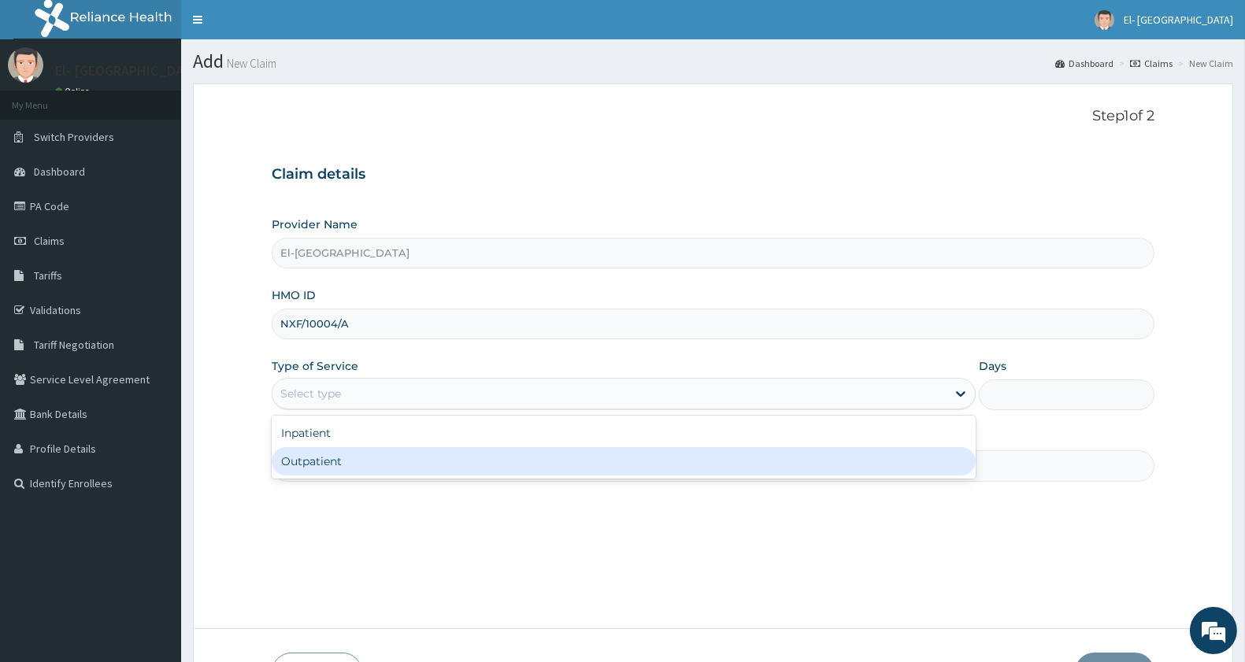
click at [344, 453] on div "Outpatient" at bounding box center [624, 461] width 704 height 28
type input "1"
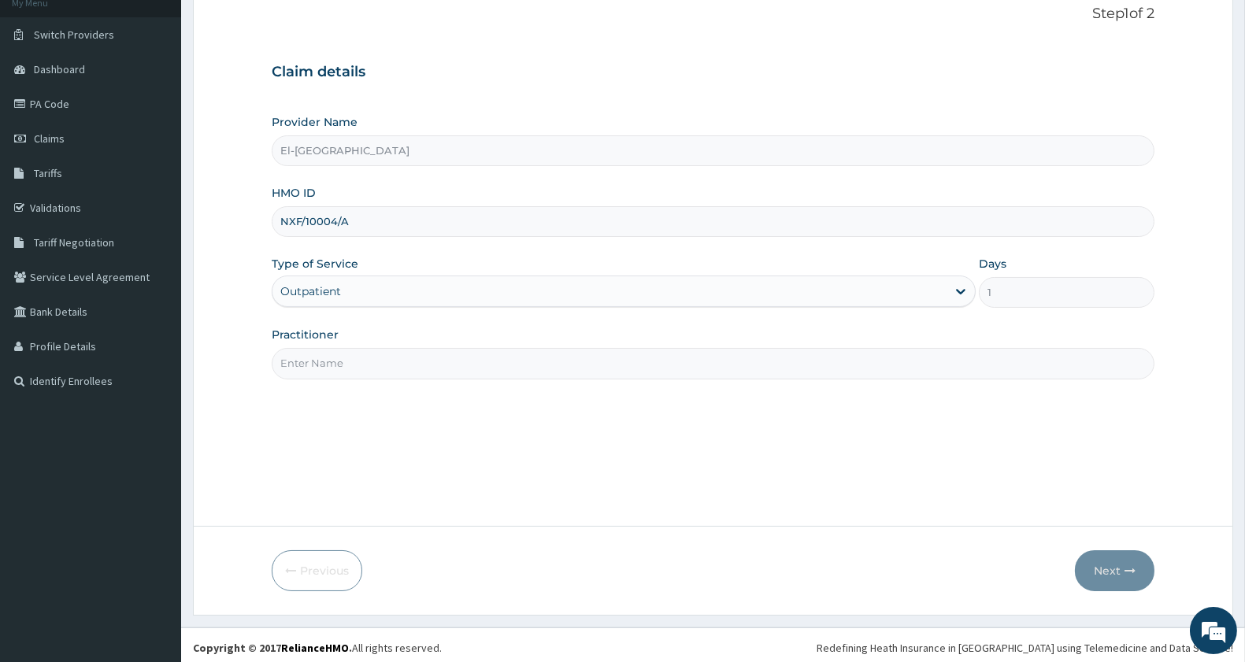
scroll to position [108, 0]
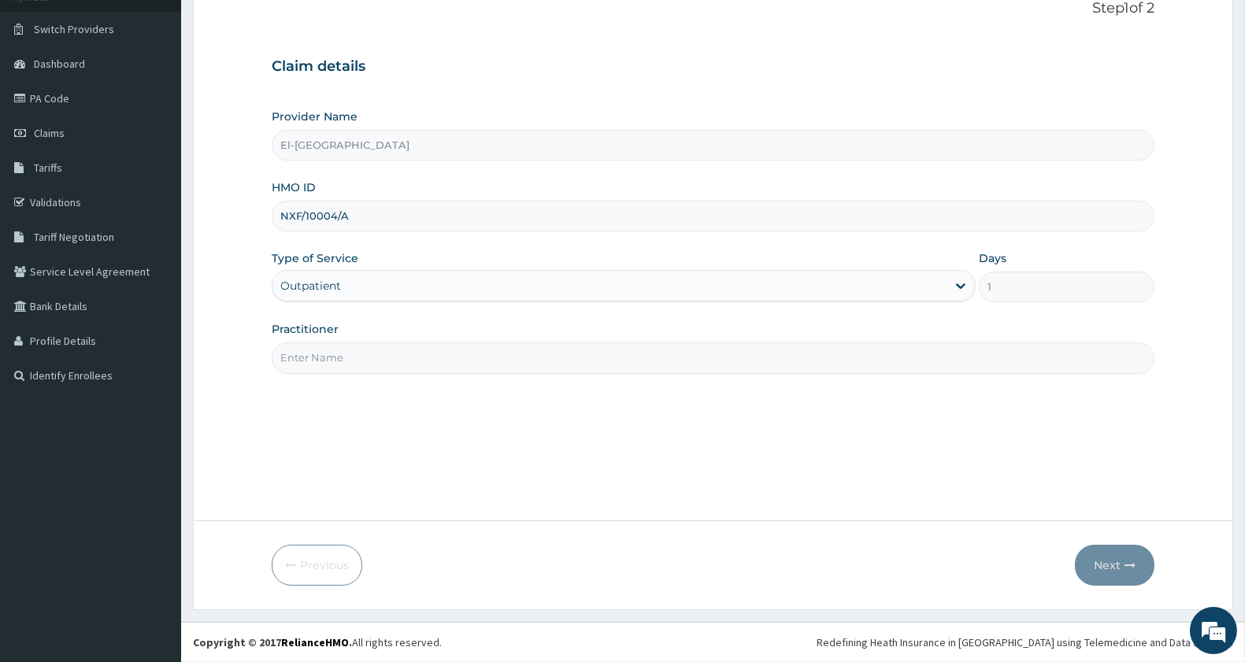
click at [376, 355] on input "Practitioner" at bounding box center [713, 358] width 883 height 31
type input "DR JOHN"
click at [1107, 559] on button "Next" at bounding box center [1115, 565] width 80 height 41
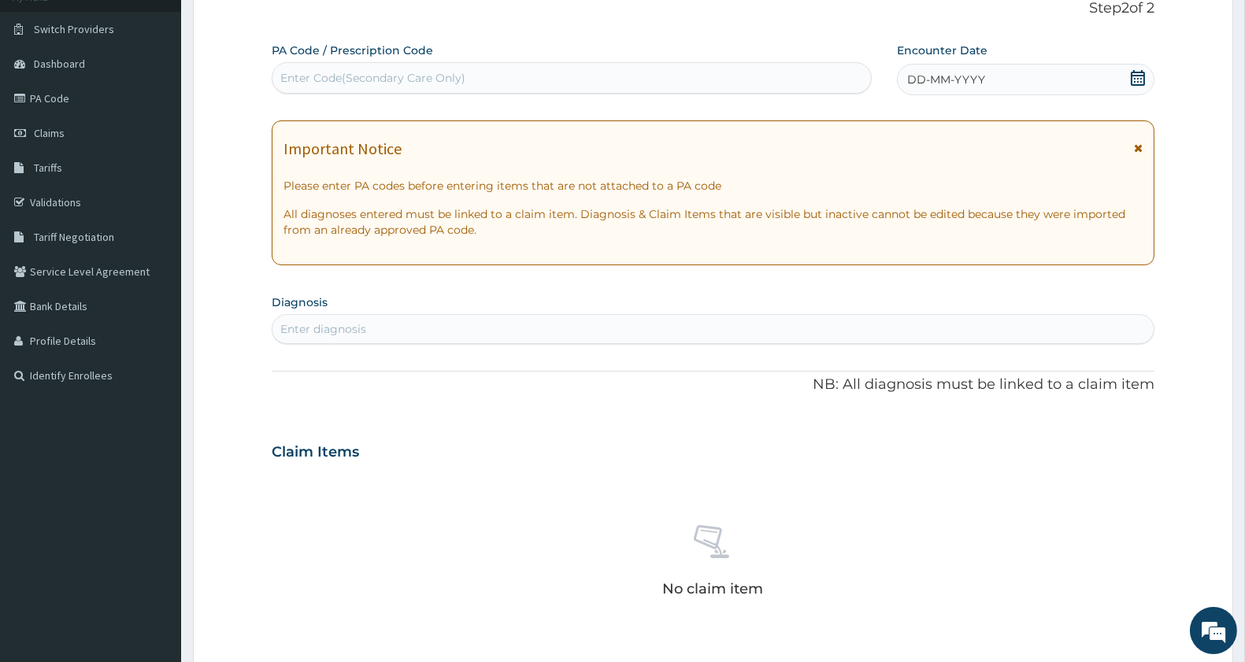
click at [1134, 75] on icon at bounding box center [1138, 78] width 14 height 16
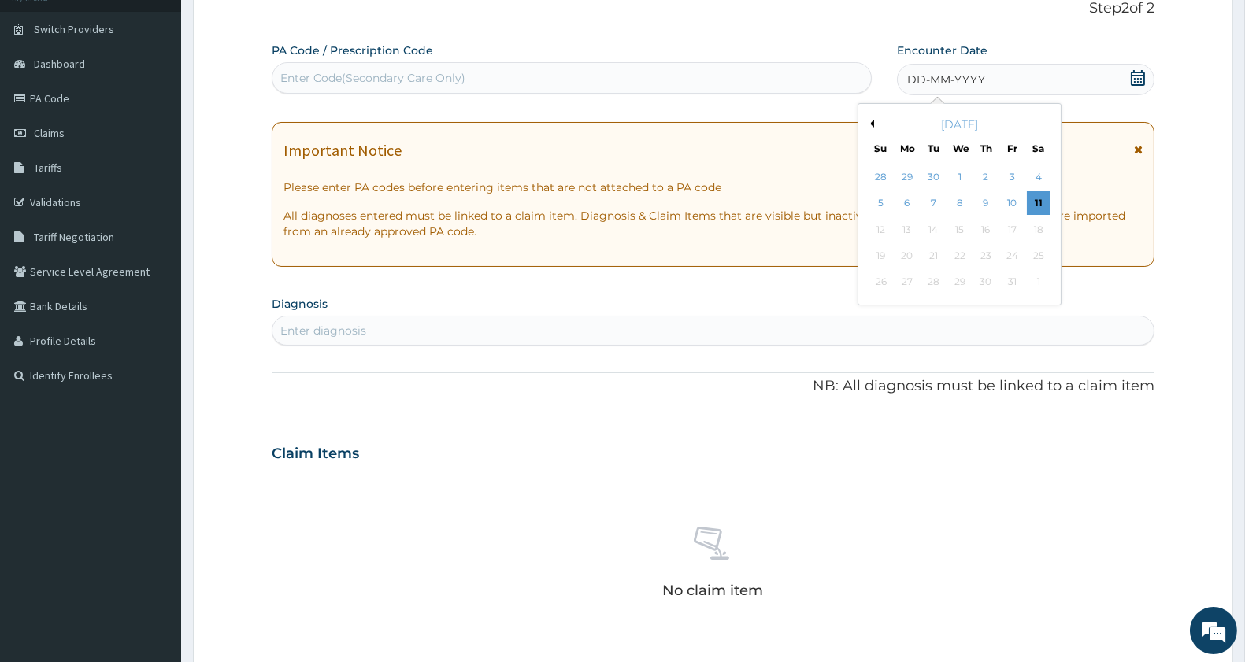
click at [869, 123] on button "Previous Month" at bounding box center [870, 124] width 8 height 8
click at [958, 201] on div "10" at bounding box center [960, 204] width 24 height 24
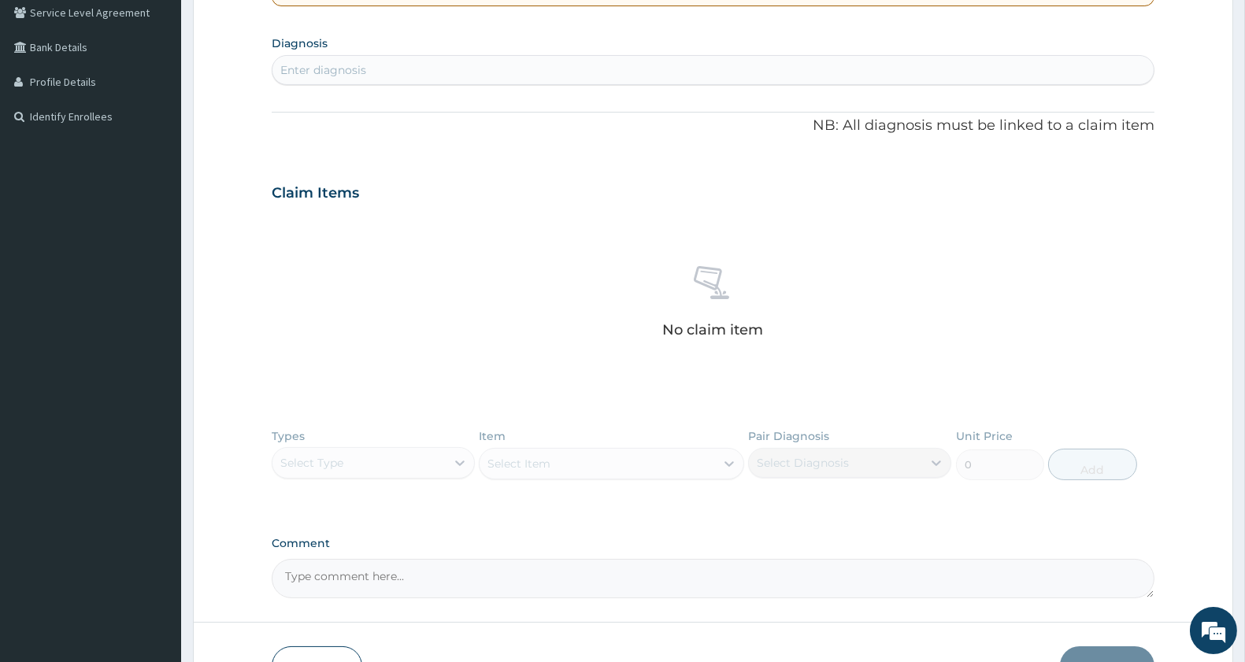
scroll to position [371, 0]
click at [478, 68] on div "Enter diagnosis" at bounding box center [713, 66] width 881 height 25
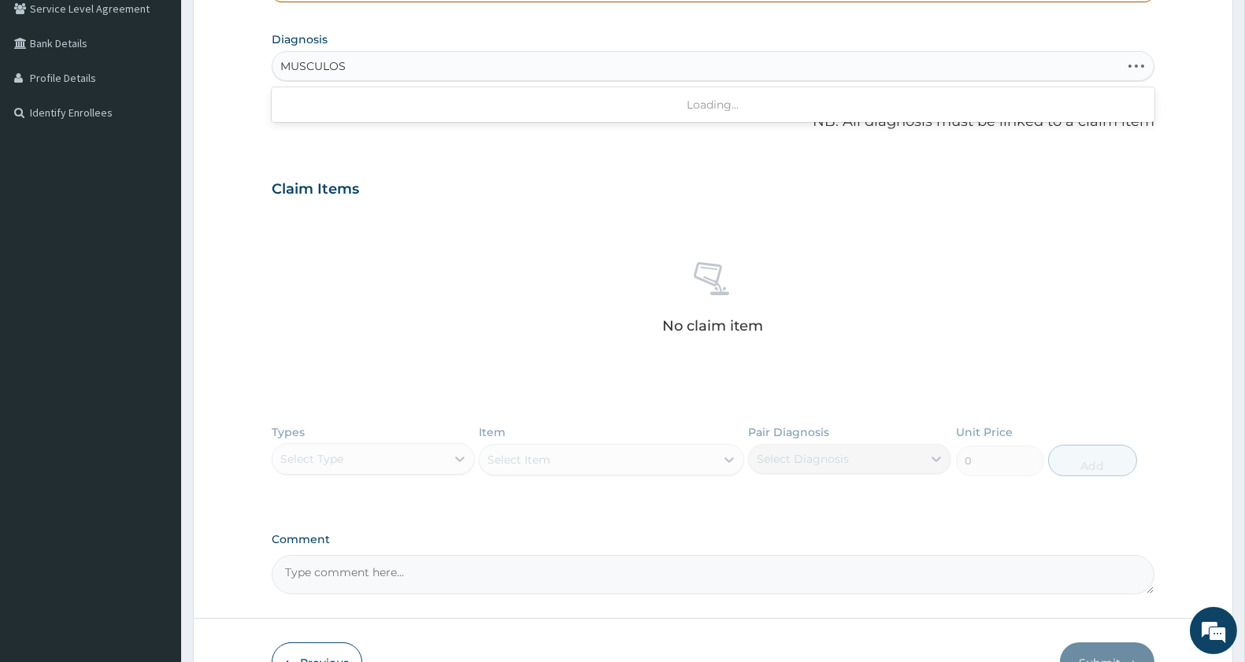
type input "MUSCULOSK"
drag, startPoint x: 374, startPoint y: 63, endPoint x: 276, endPoint y: 64, distance: 98.4
click at [276, 64] on div "Enter diagnosis" at bounding box center [713, 66] width 881 height 25
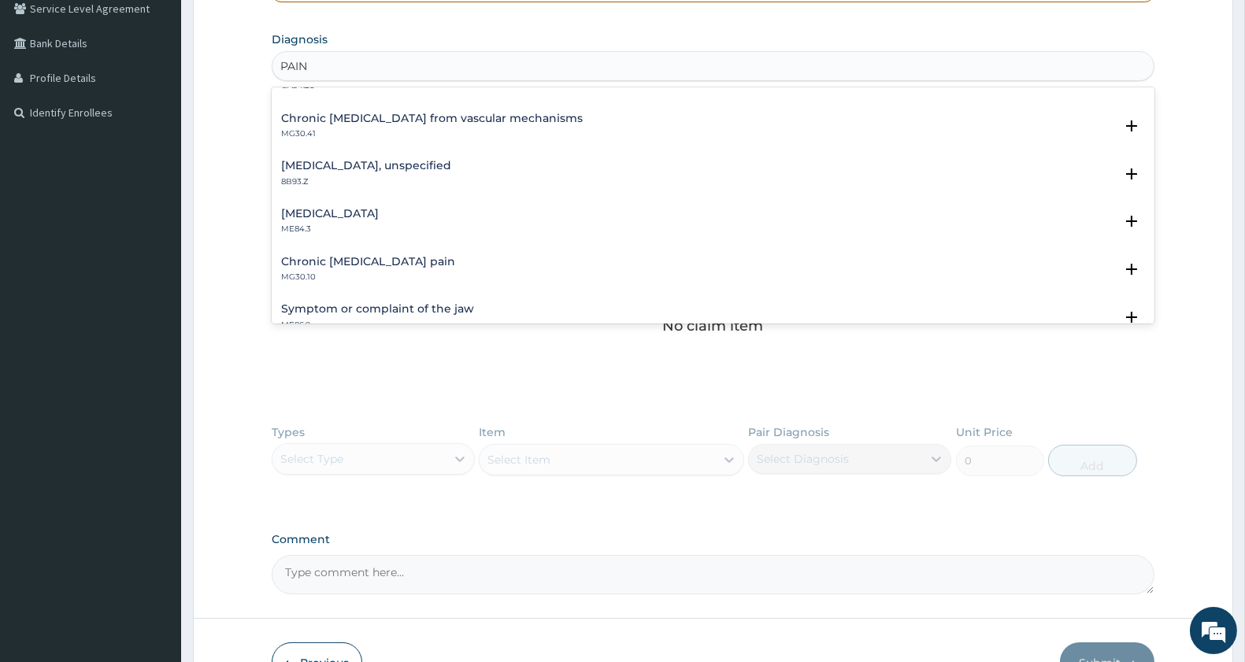
scroll to position [2156, 0]
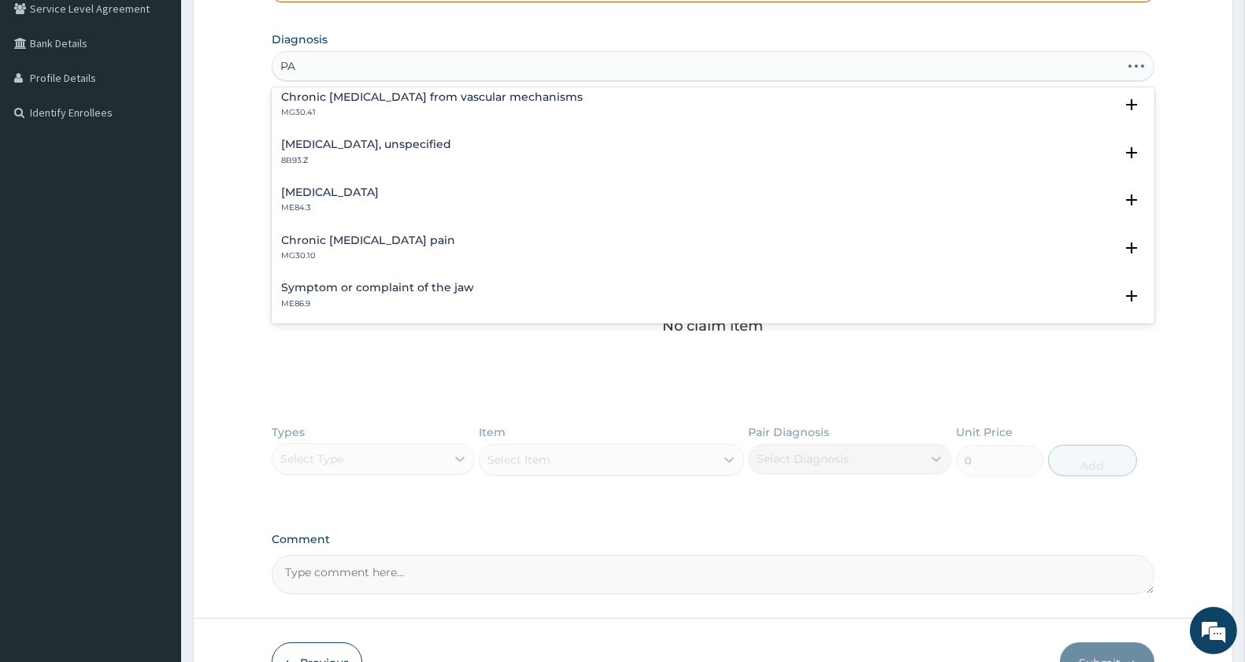
type input "P"
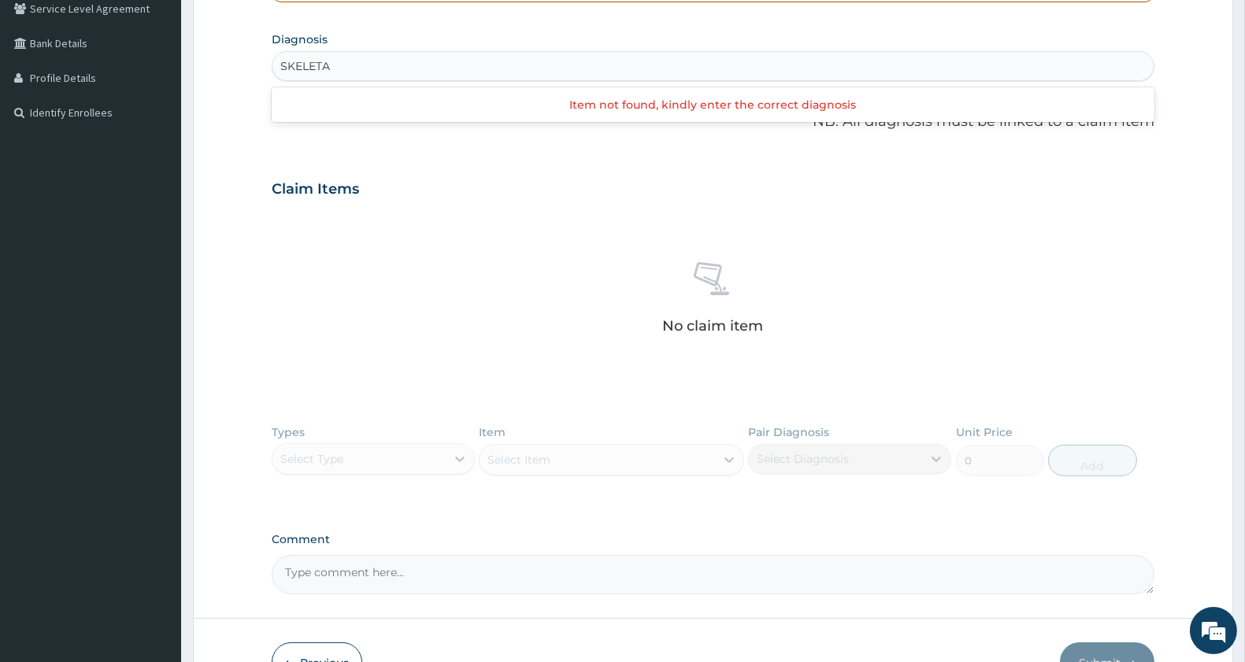
type input "SKELETAL"
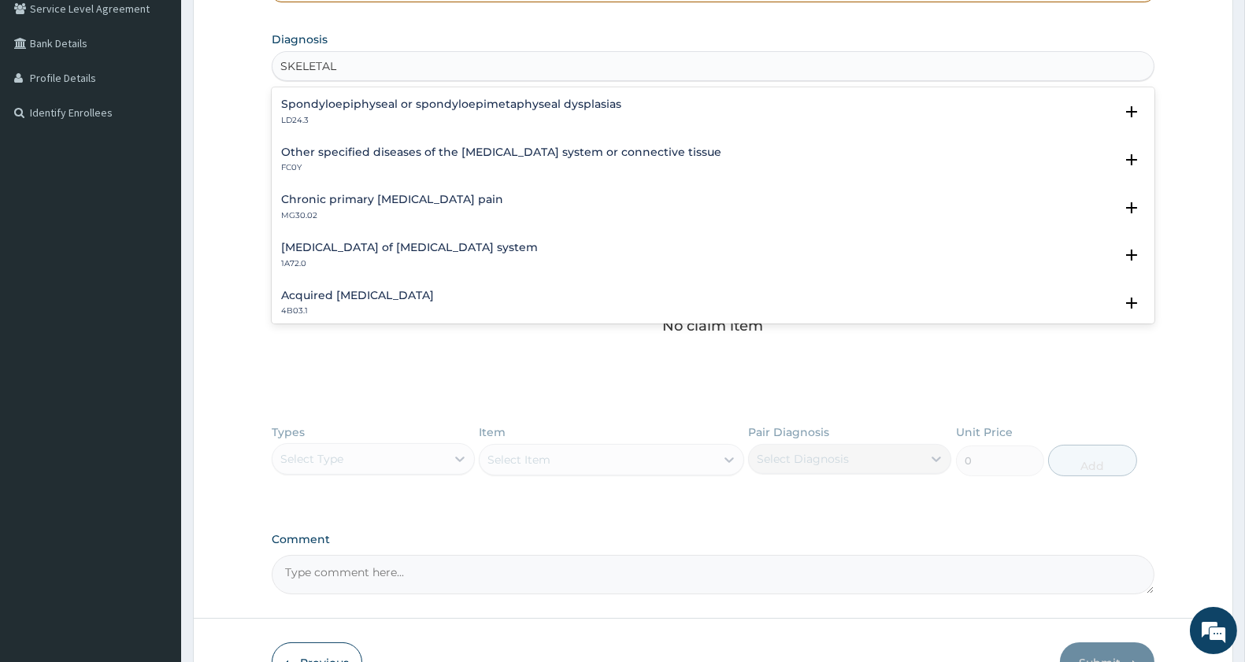
scroll to position [1137, 0]
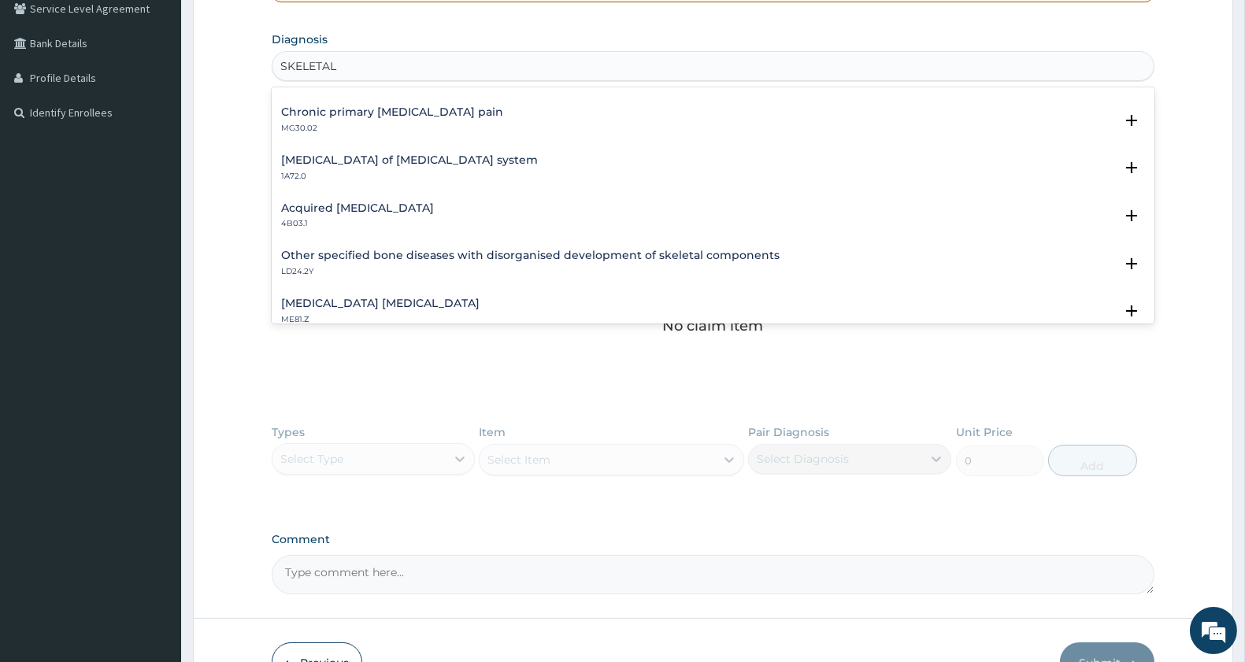
click at [389, 107] on h4 "Chronic primary musculoskeletal pain" at bounding box center [392, 112] width 222 height 12
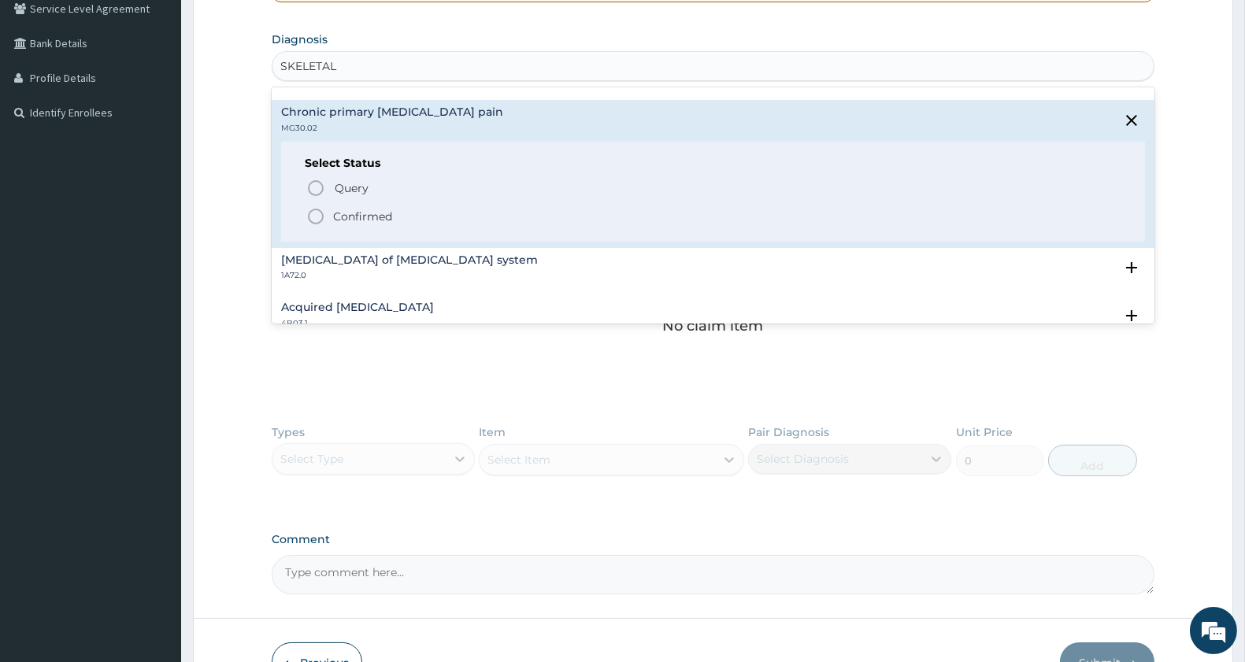
click at [311, 215] on icon "status option filled" at bounding box center [315, 216] width 19 height 19
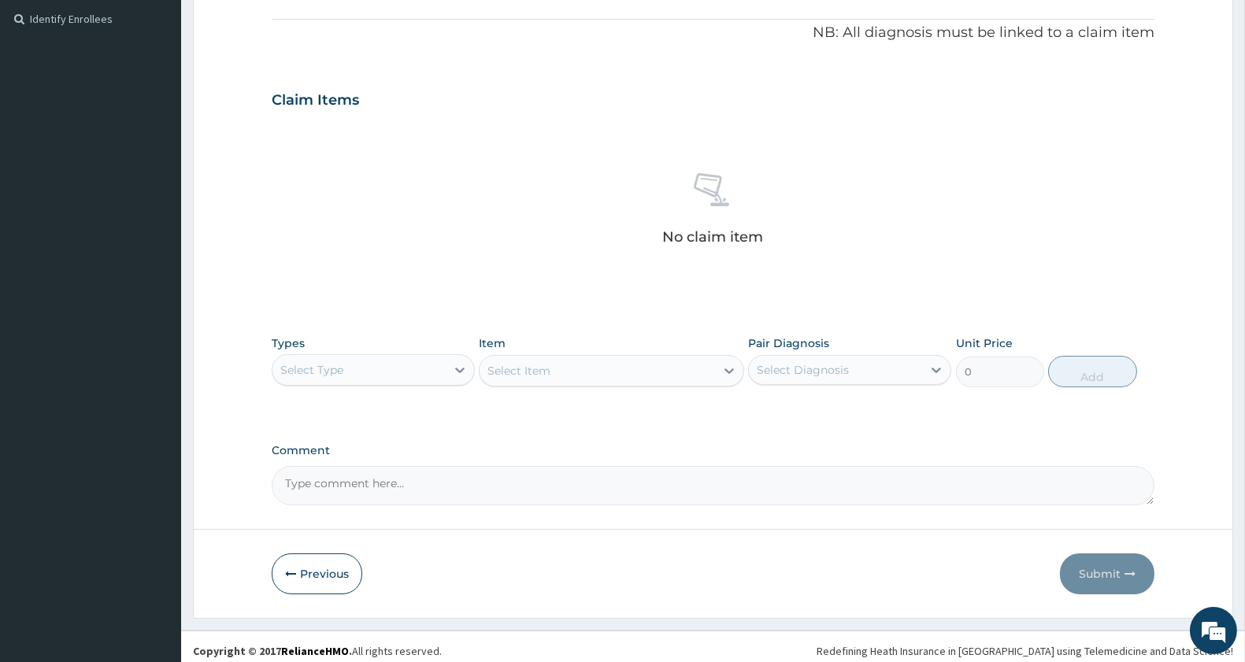
scroll to position [473, 0]
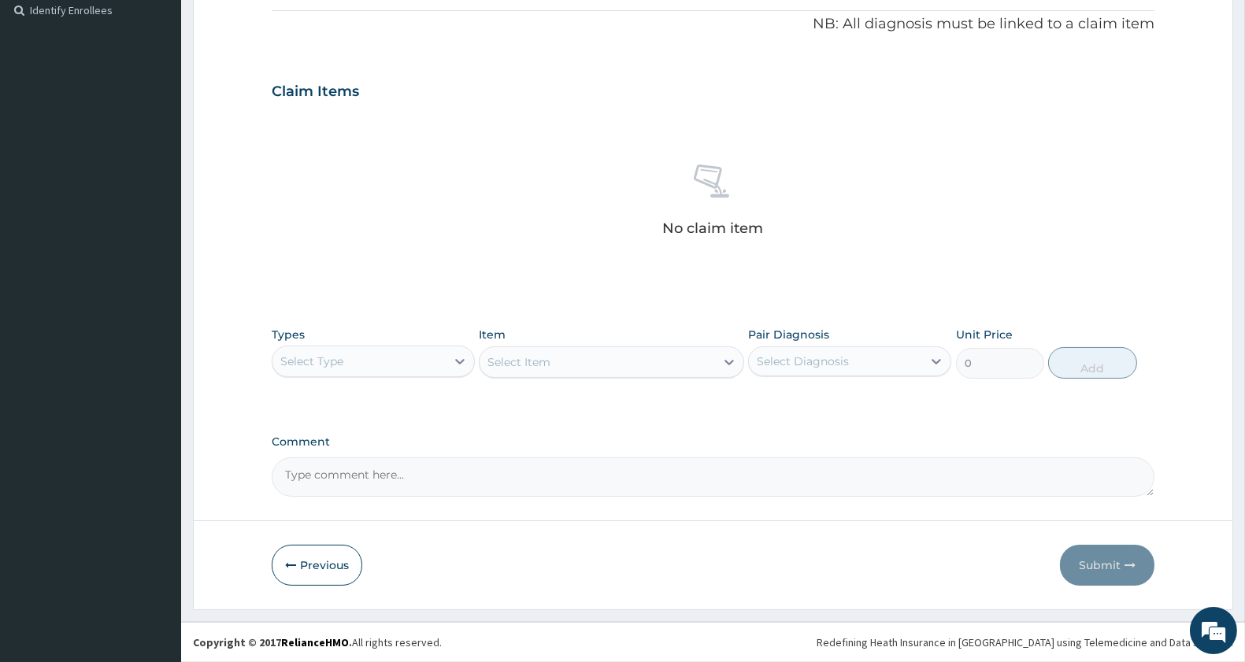
click at [371, 353] on div "Select Type" at bounding box center [359, 361] width 173 height 25
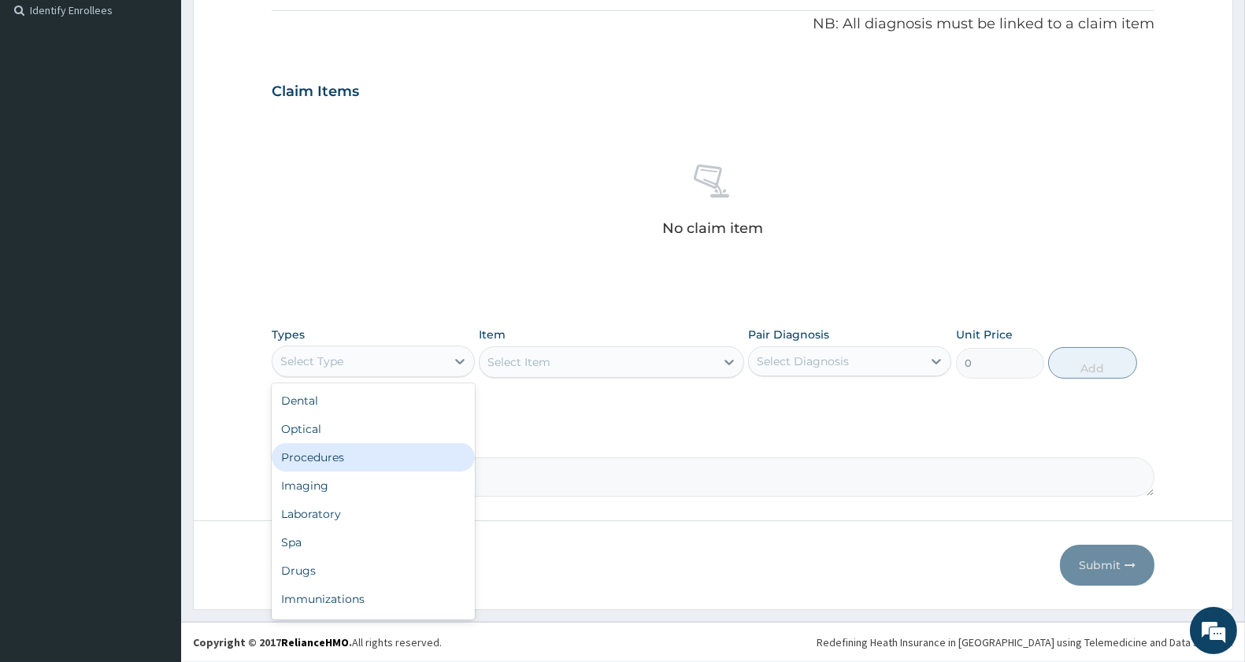
click at [358, 447] on div "Procedures" at bounding box center [373, 457] width 203 height 28
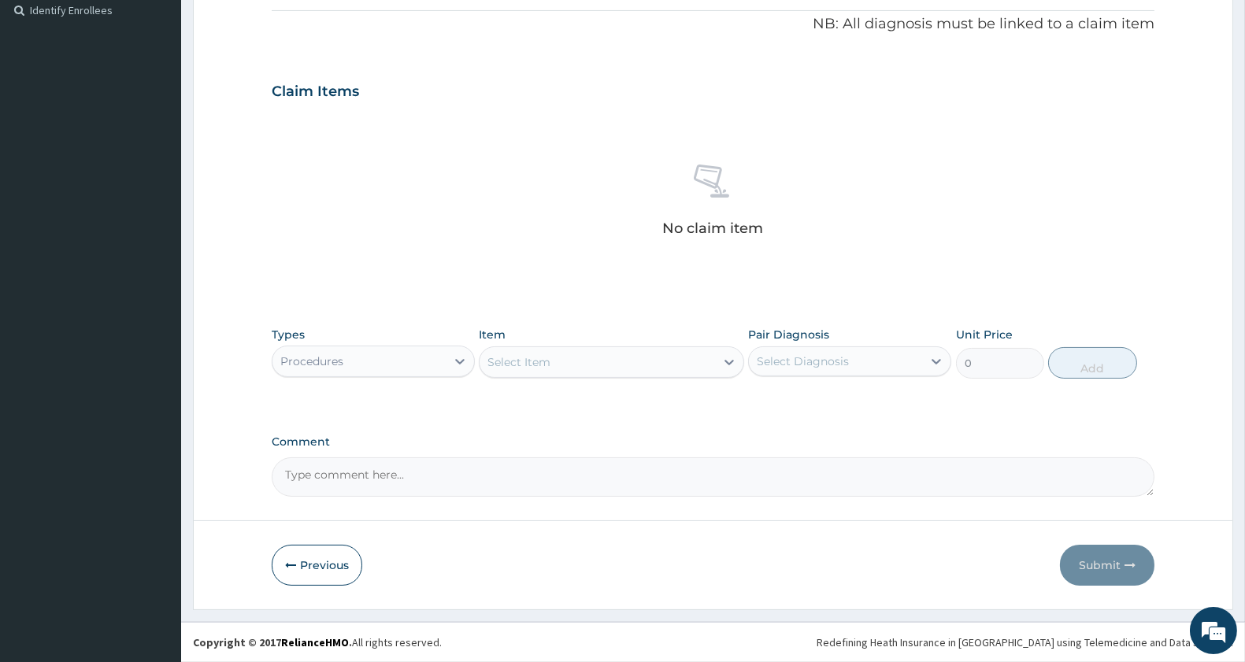
click at [580, 364] on div "Select Item" at bounding box center [597, 362] width 235 height 25
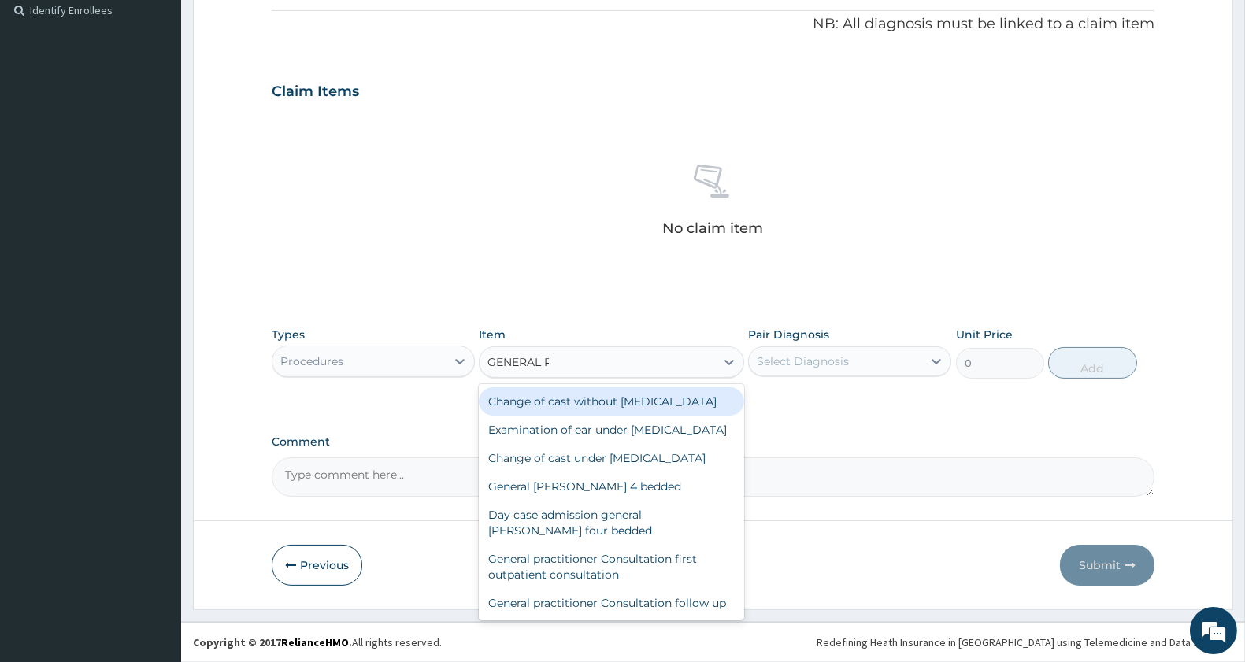
type input "GENERAL PR"
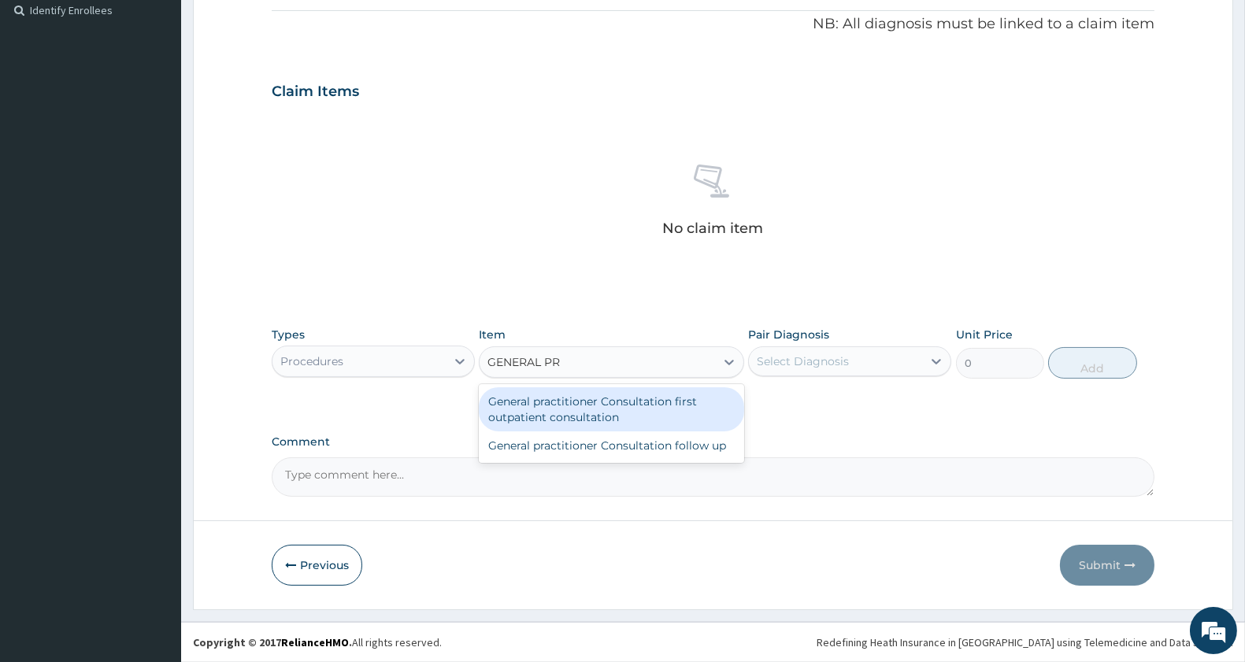
drag, startPoint x: 589, startPoint y: 418, endPoint x: 699, endPoint y: 389, distance: 113.3
click at [595, 417] on div "General practitioner Consultation first outpatient consultation" at bounding box center [611, 409] width 265 height 44
type input "3000"
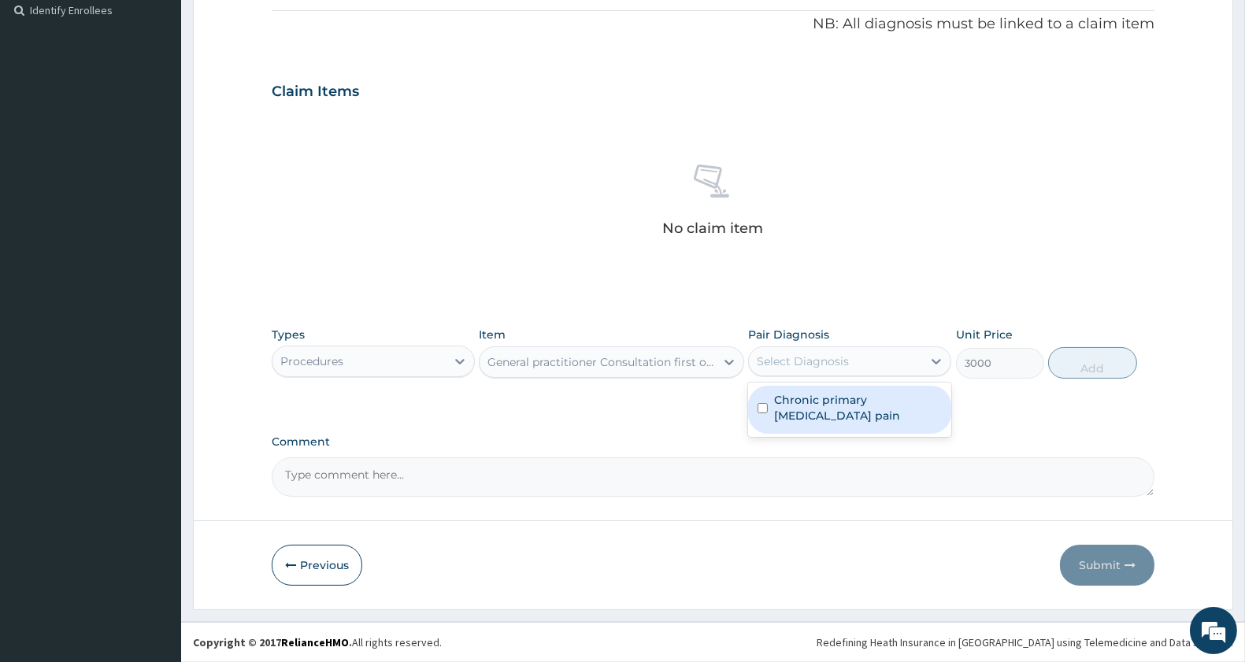
click at [815, 350] on div "Select Diagnosis" at bounding box center [835, 361] width 173 height 25
click at [811, 396] on label "Chronic primary musculoskeletal pain" at bounding box center [858, 408] width 168 height 32
checkbox input "true"
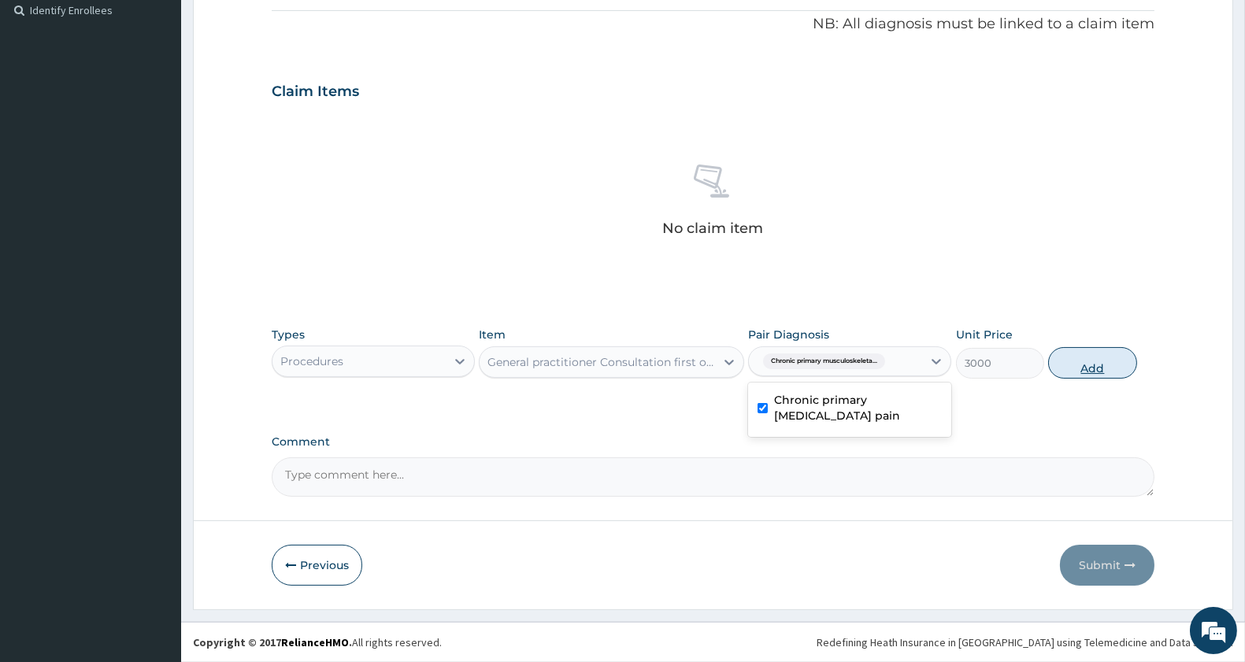
click at [1104, 375] on button "Add" at bounding box center [1092, 363] width 88 height 32
type input "0"
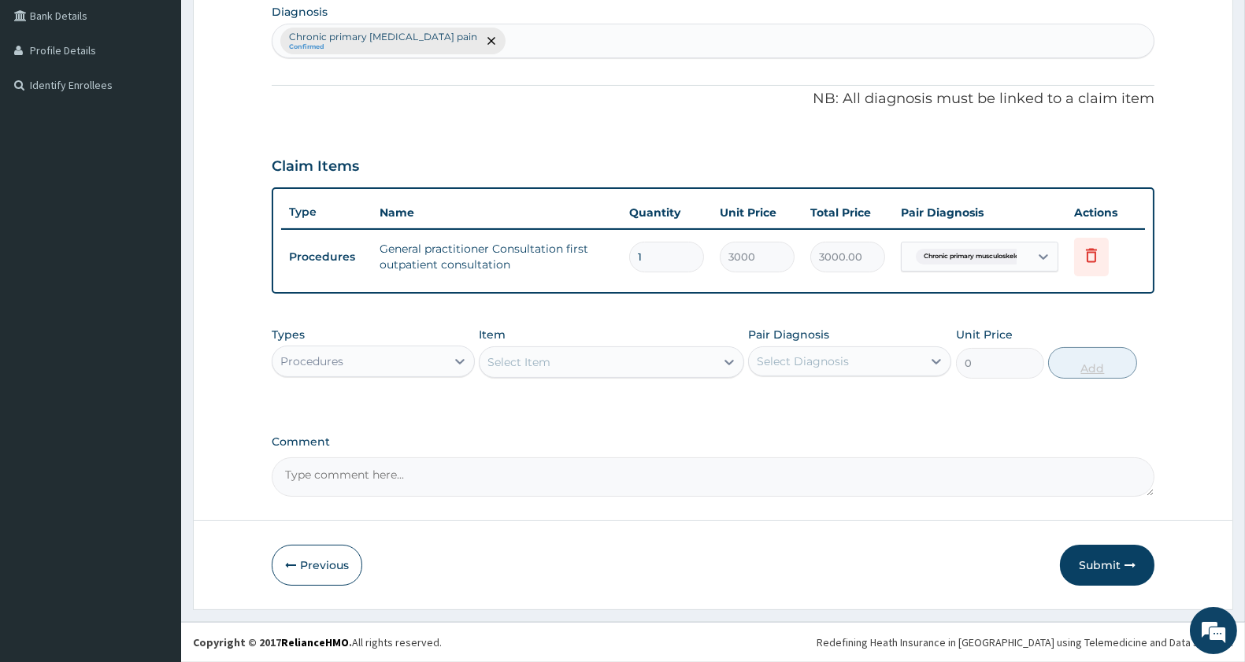
scroll to position [397, 0]
click at [395, 366] on div "Procedures" at bounding box center [359, 362] width 173 height 25
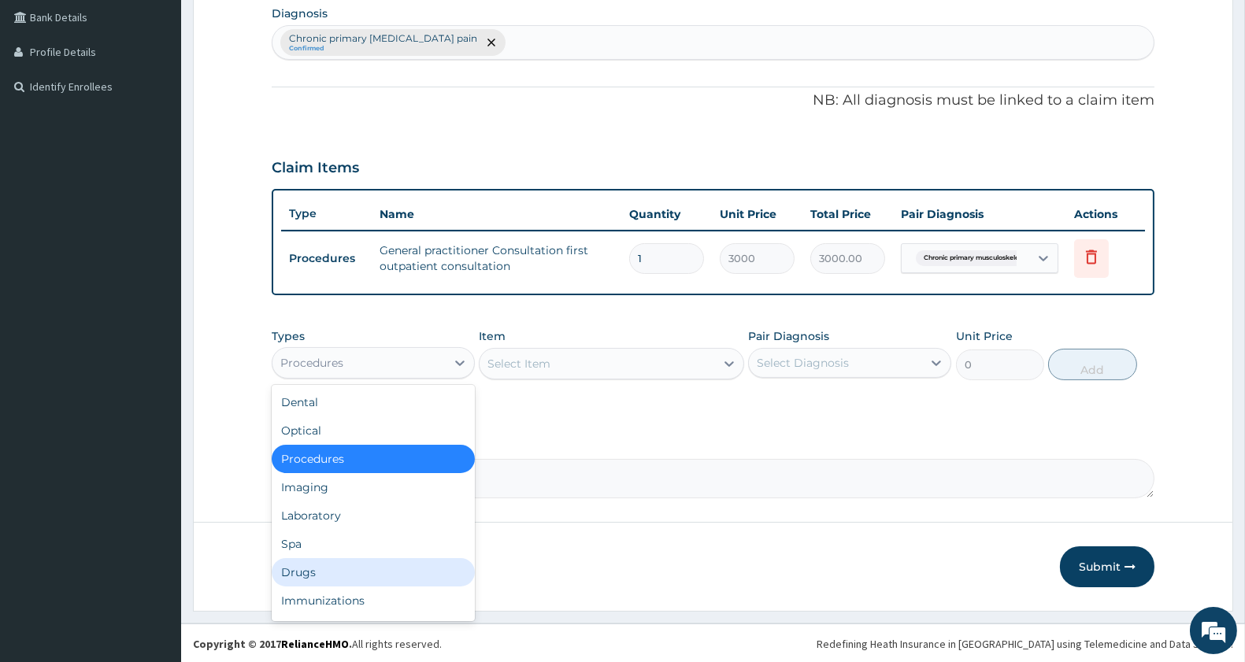
click at [311, 573] on div "Drugs" at bounding box center [373, 572] width 203 height 28
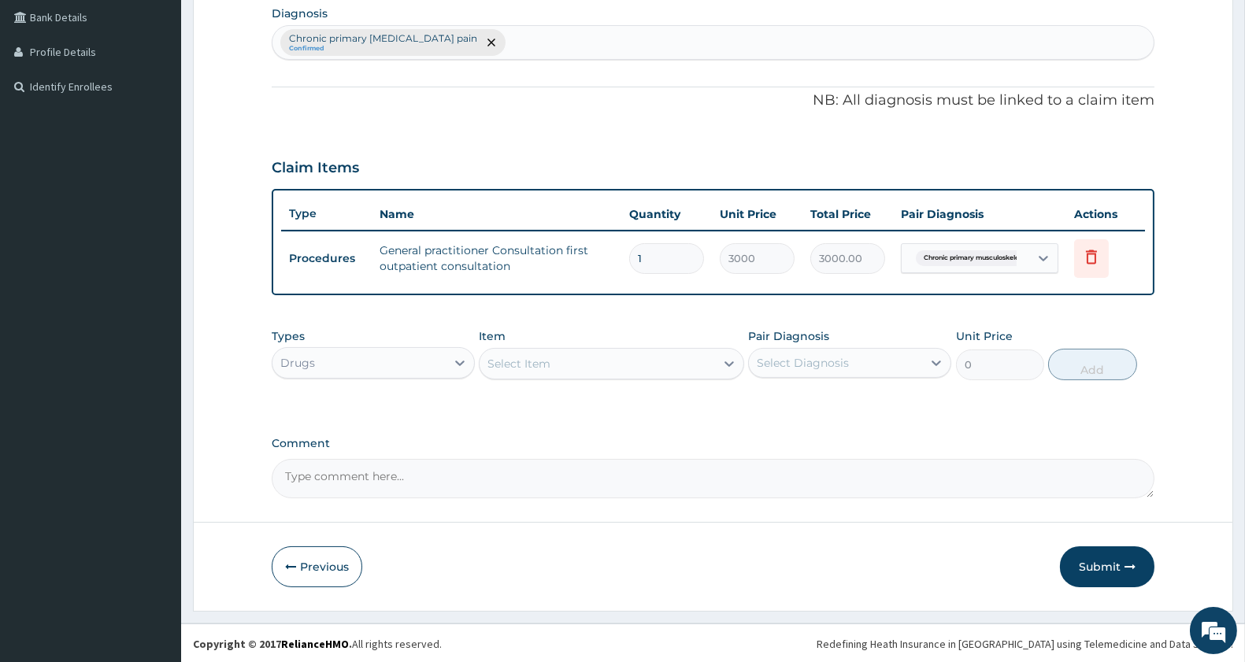
click at [584, 361] on div "Select Item" at bounding box center [597, 363] width 235 height 25
type input "DICLOFENA"
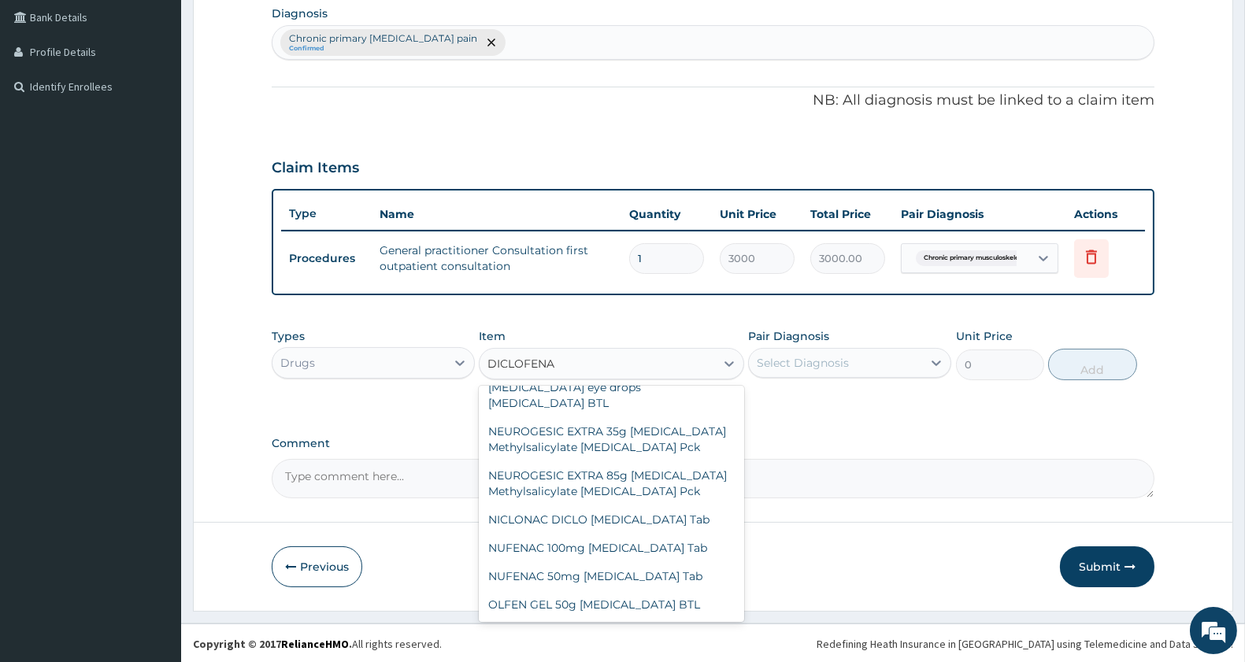
scroll to position [1789, 0]
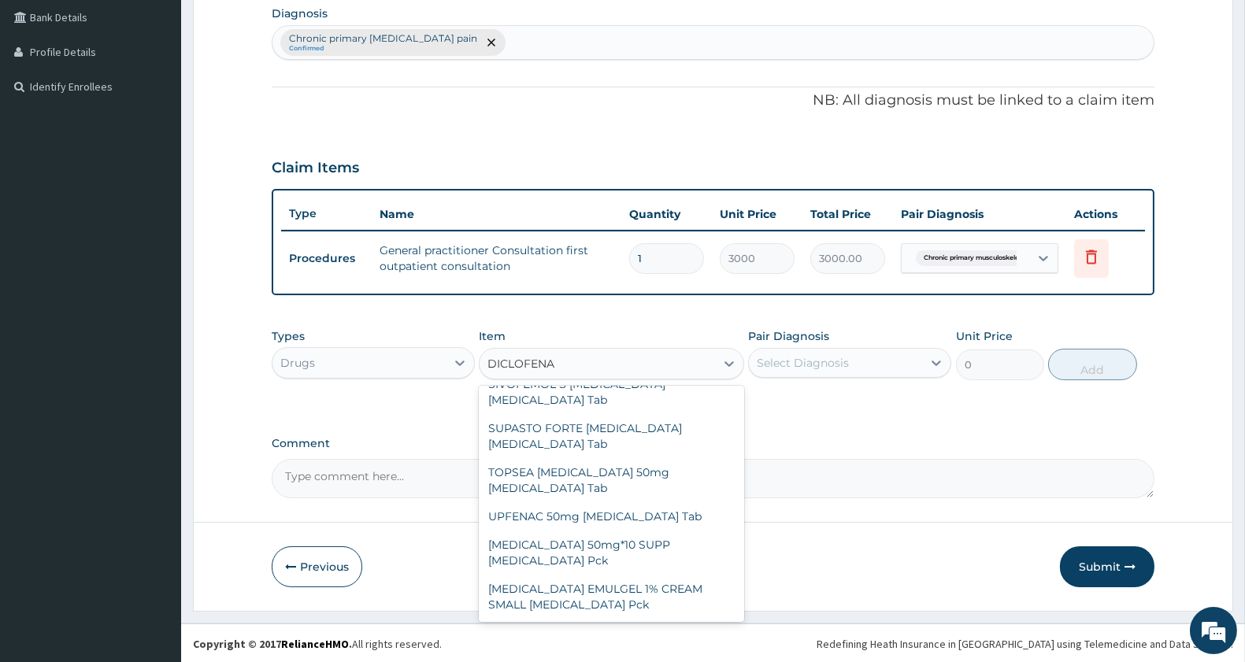
drag, startPoint x: 677, startPoint y: 549, endPoint x: 736, endPoint y: 589, distance: 71.4
click at [736, 589] on div "Athrotec 75mg Diclofenac Misprostol Tab CATAFLAM SACHETS Diclofenac Pck CEFLONA…" at bounding box center [611, 504] width 265 height 236
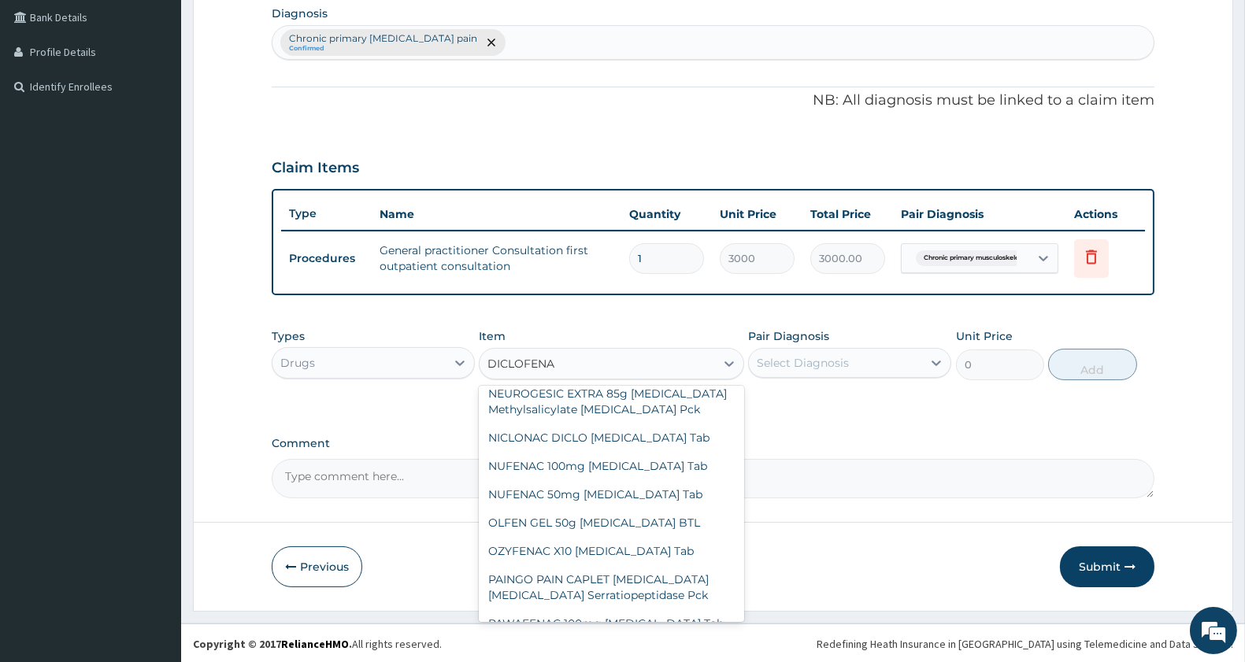
scroll to position [1345, 0]
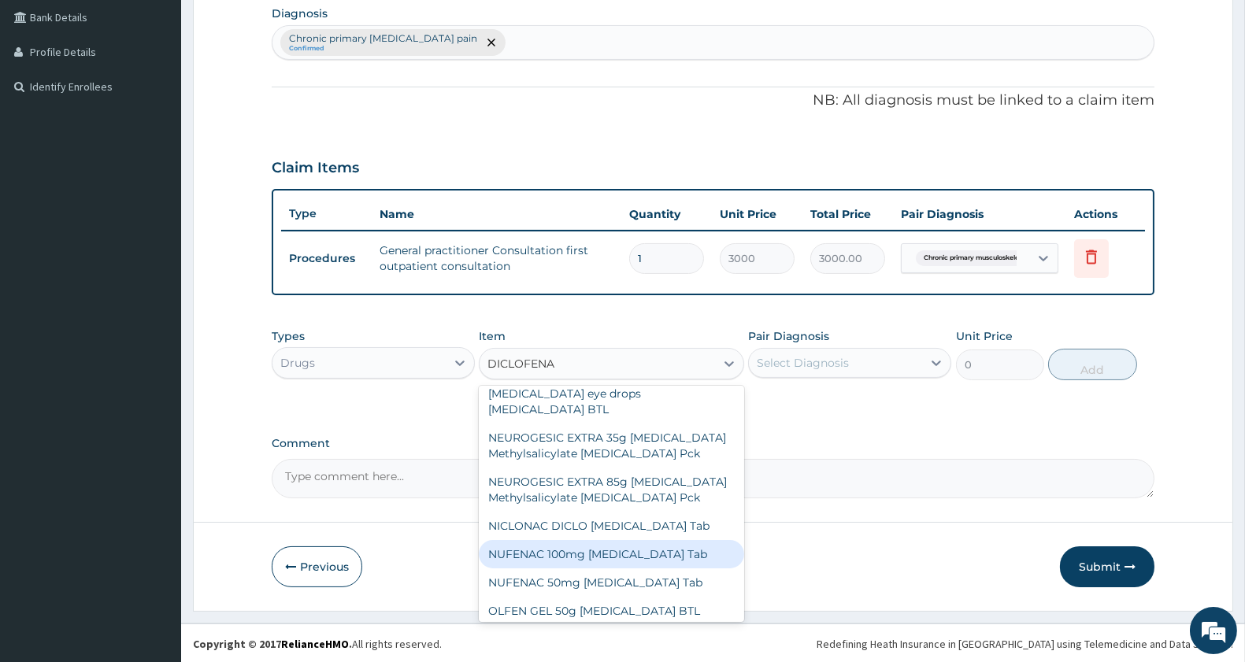
click at [657, 540] on div "NUFENAC 100mg [MEDICAL_DATA] Tab" at bounding box center [611, 554] width 265 height 28
type input "46"
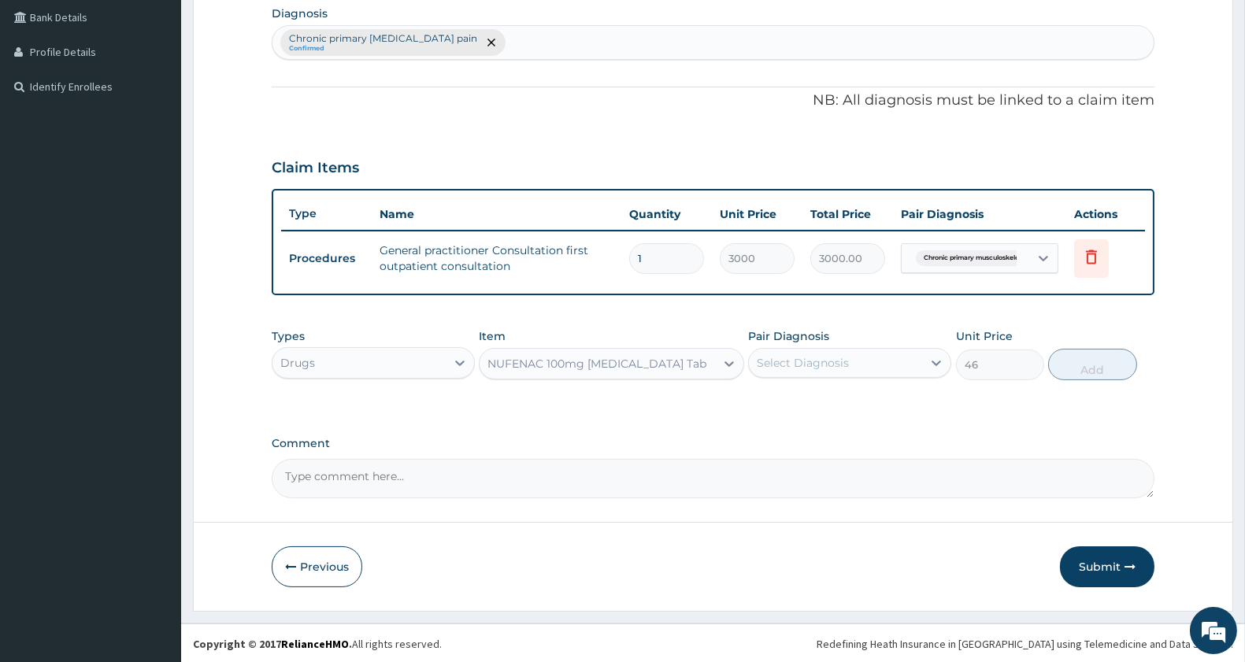
click at [639, 357] on div "NUFENAC 100mg [MEDICAL_DATA] Tab" at bounding box center [597, 364] width 219 height 16
type input "DICLOFE"
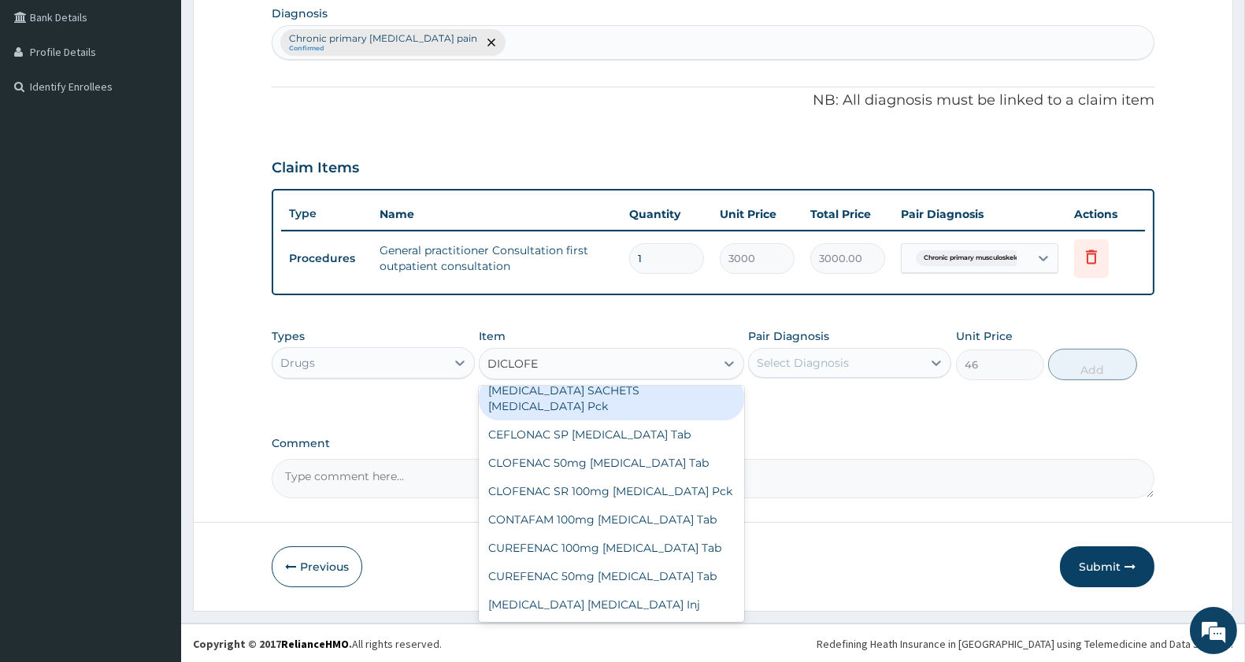
scroll to position [87, 0]
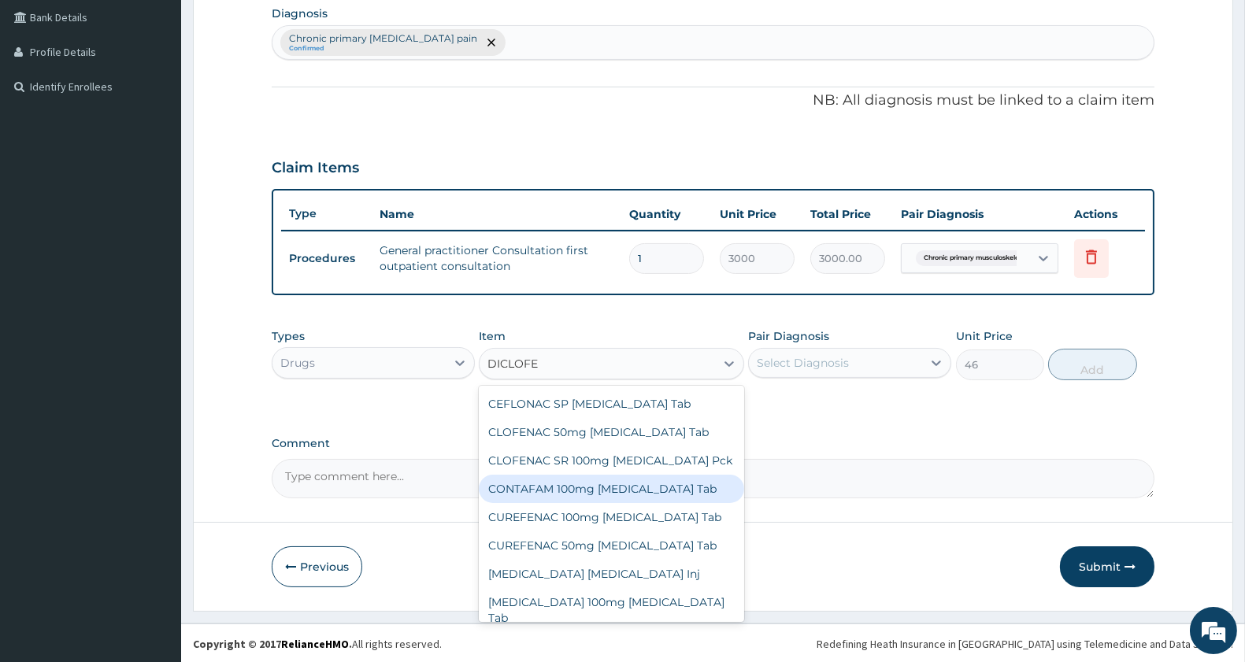
click at [632, 475] on div "CONTAFAM 100mg Diclofenac Tab" at bounding box center [611, 489] width 265 height 28
type input "92"
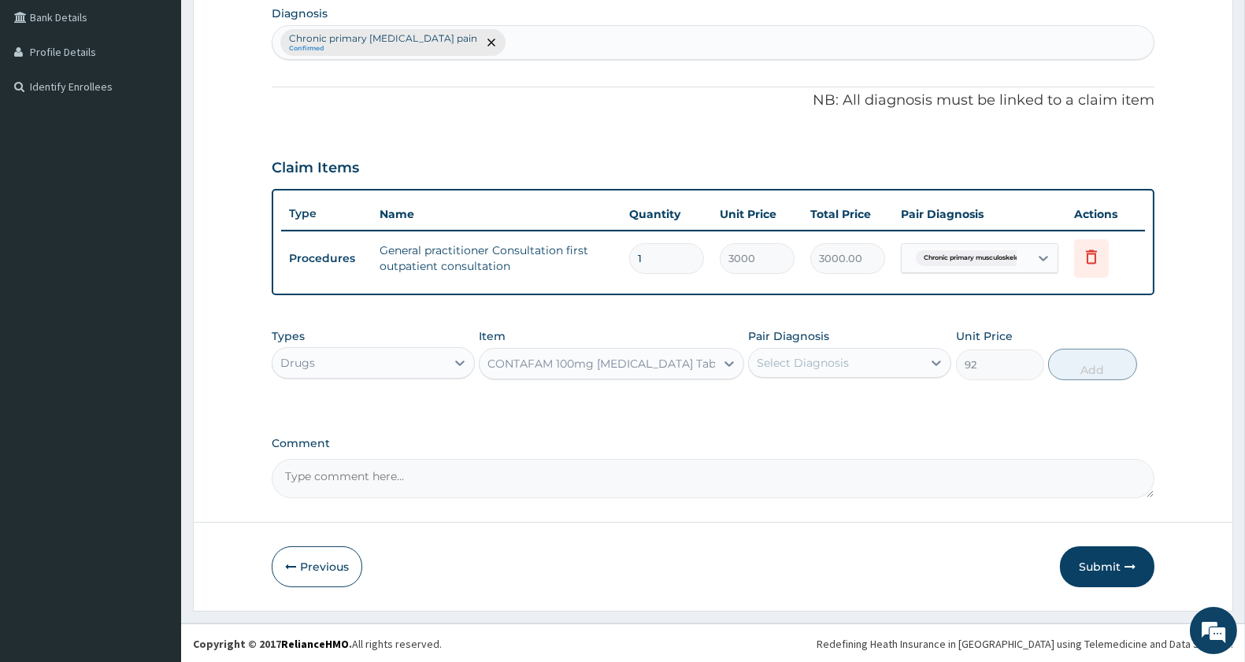
click at [812, 350] on div "Select Diagnosis" at bounding box center [835, 362] width 173 height 25
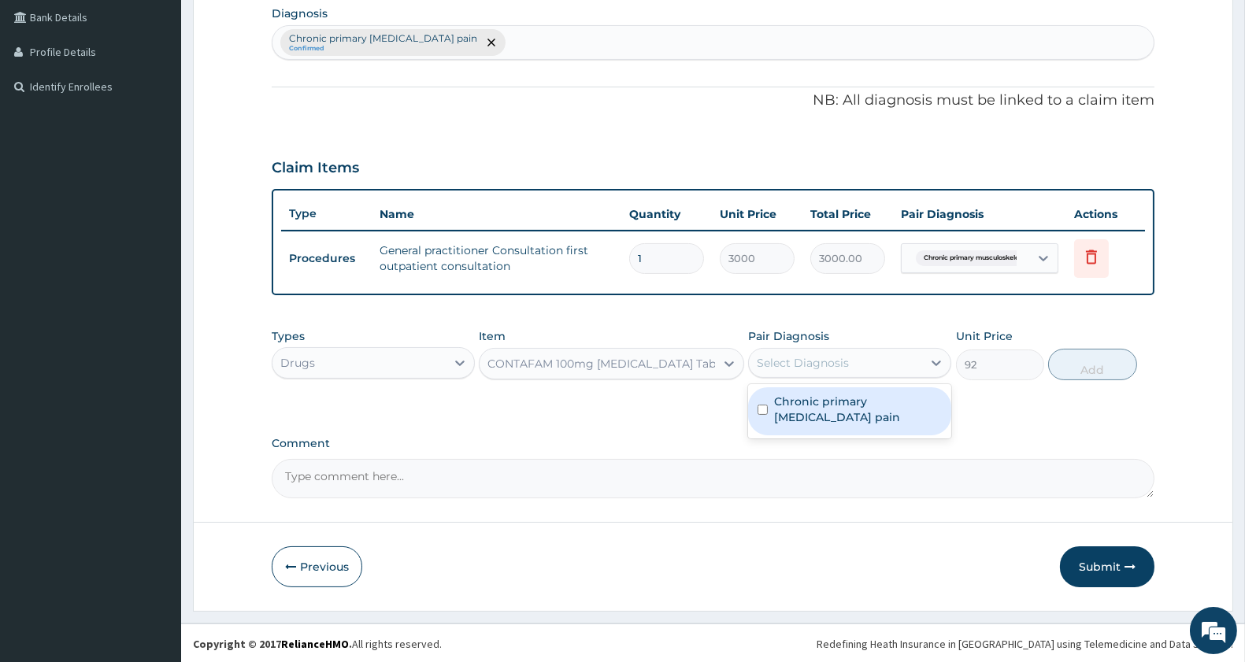
click at [806, 411] on label "Chronic primary musculoskeletal pain" at bounding box center [858, 410] width 168 height 32
checkbox input "true"
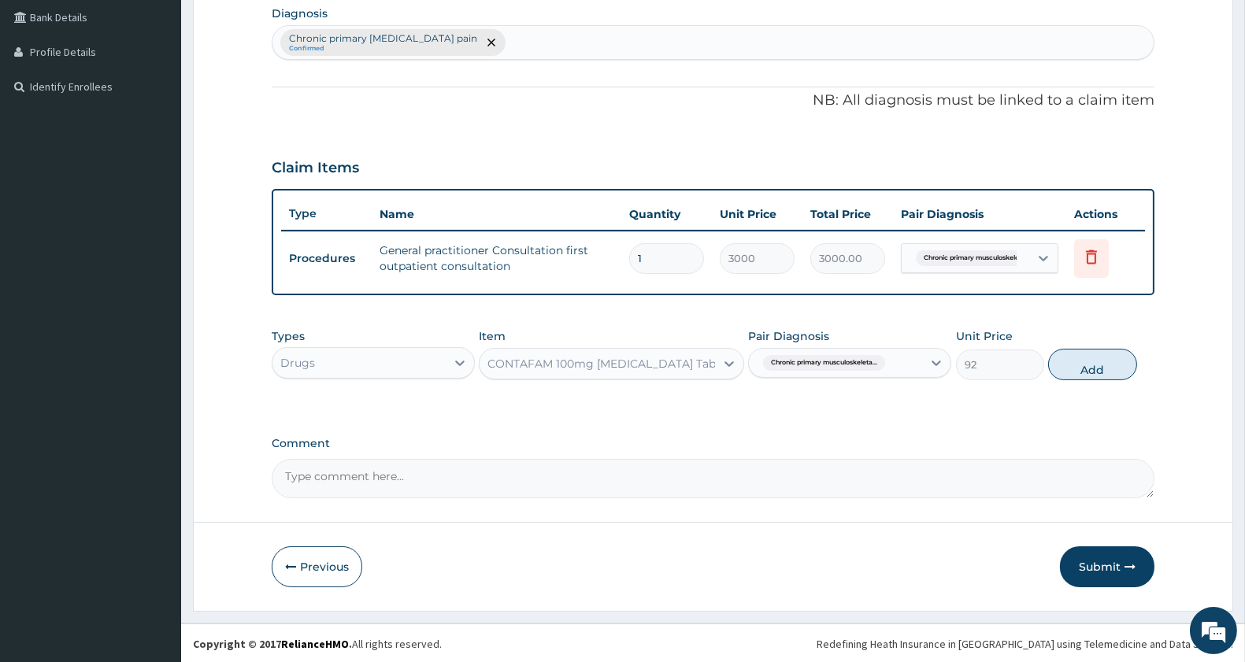
drag, startPoint x: 1092, startPoint y: 362, endPoint x: 1010, endPoint y: 368, distance: 82.9
click at [1092, 361] on button "Add" at bounding box center [1092, 365] width 88 height 32
type input "0"
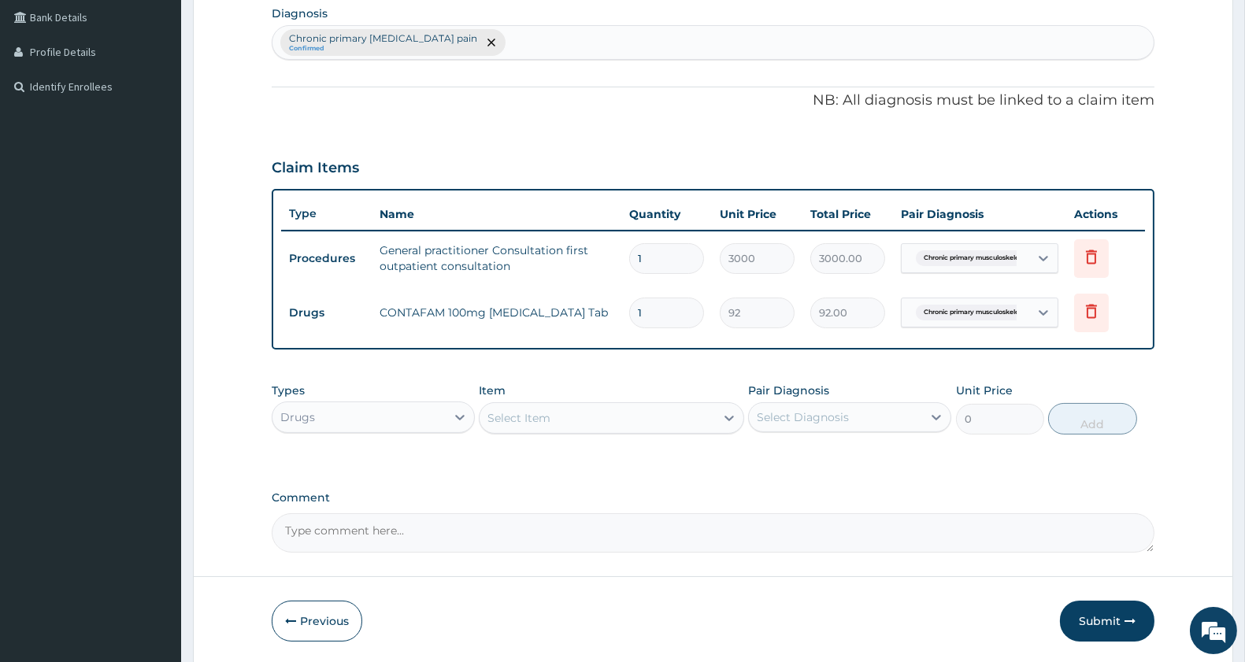
type input "14"
type input "1288.00"
type input "14"
click at [555, 418] on div "Select Item" at bounding box center [597, 418] width 235 height 25
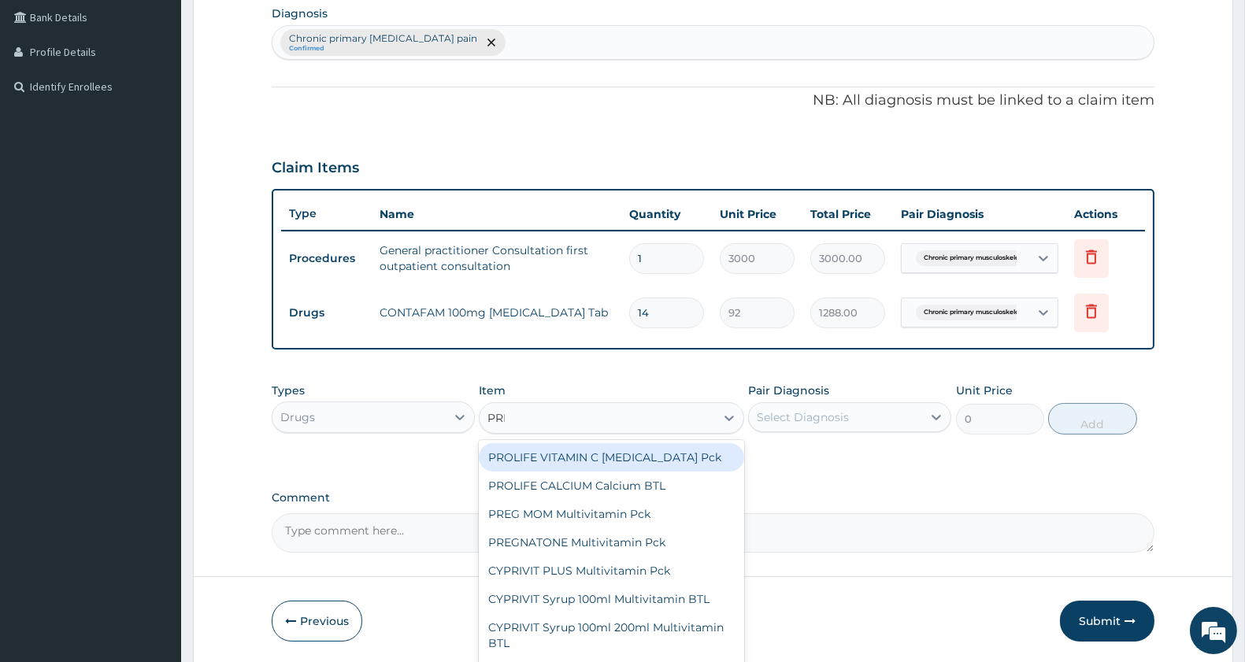
type input "PREDNIS"
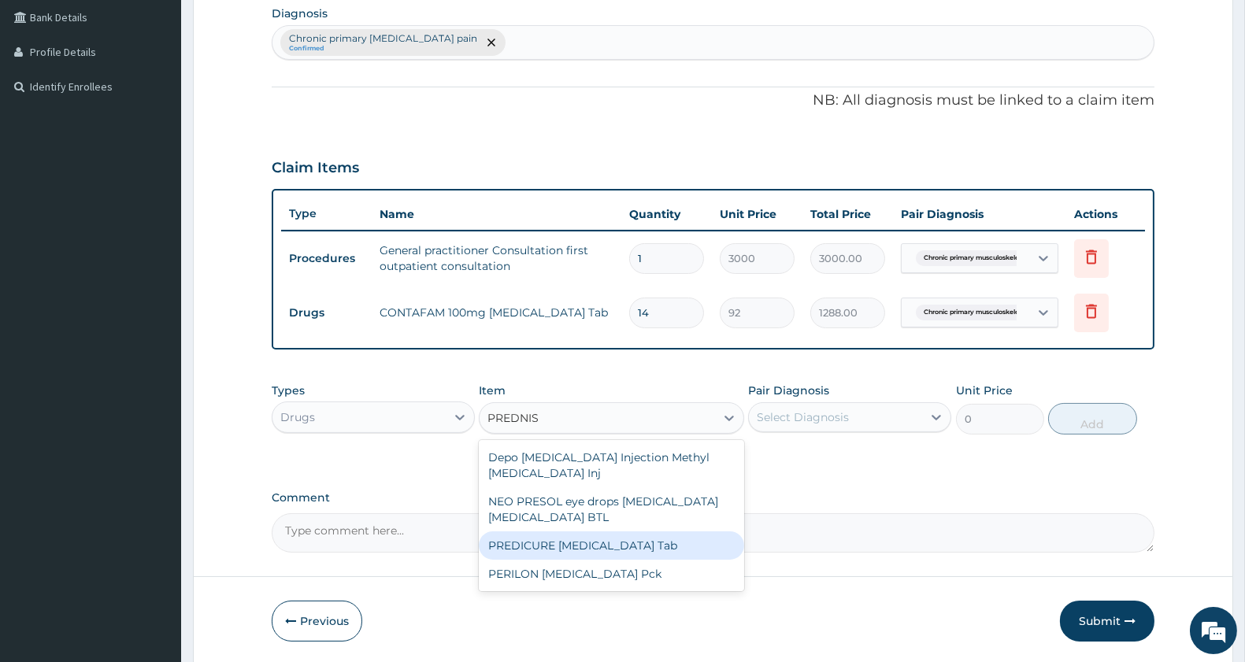
click at [643, 544] on div "PREDICURE [MEDICAL_DATA] Tab" at bounding box center [611, 546] width 265 height 28
type input "391"
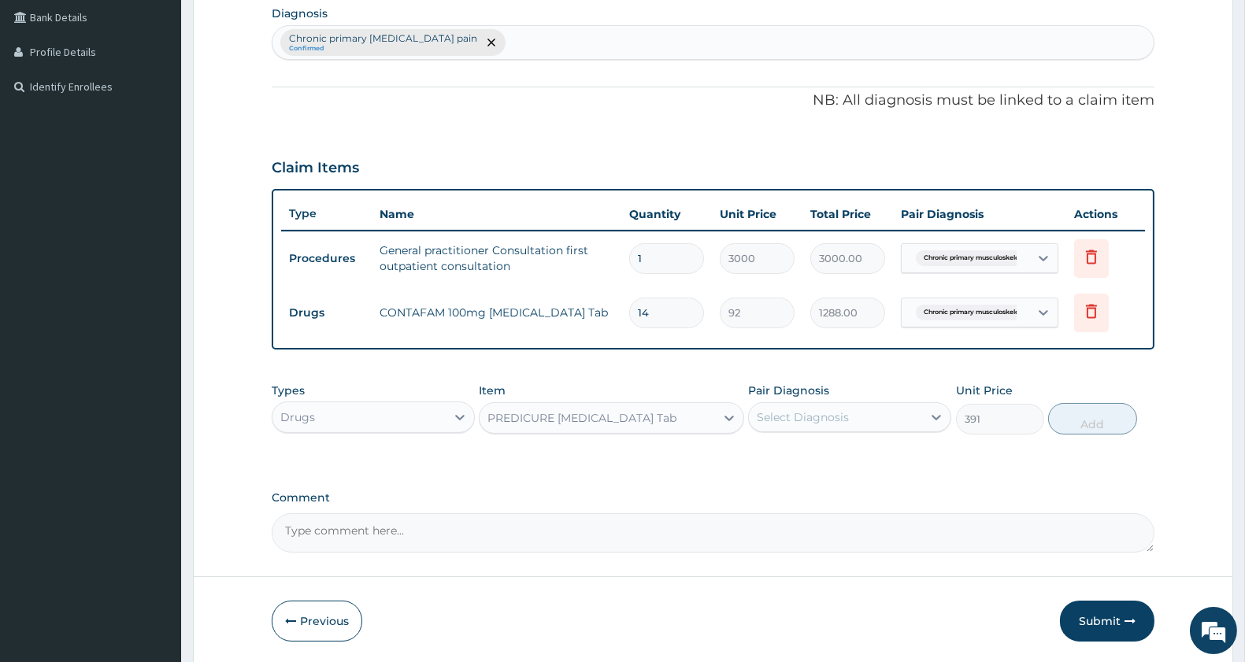
click at [784, 428] on div "Select Diagnosis" at bounding box center [849, 417] width 203 height 30
click at [782, 463] on label "Chronic primary musculoskeletal pain" at bounding box center [858, 464] width 168 height 32
checkbox input "true"
click at [1060, 427] on button "Add" at bounding box center [1092, 419] width 88 height 32
type input "0"
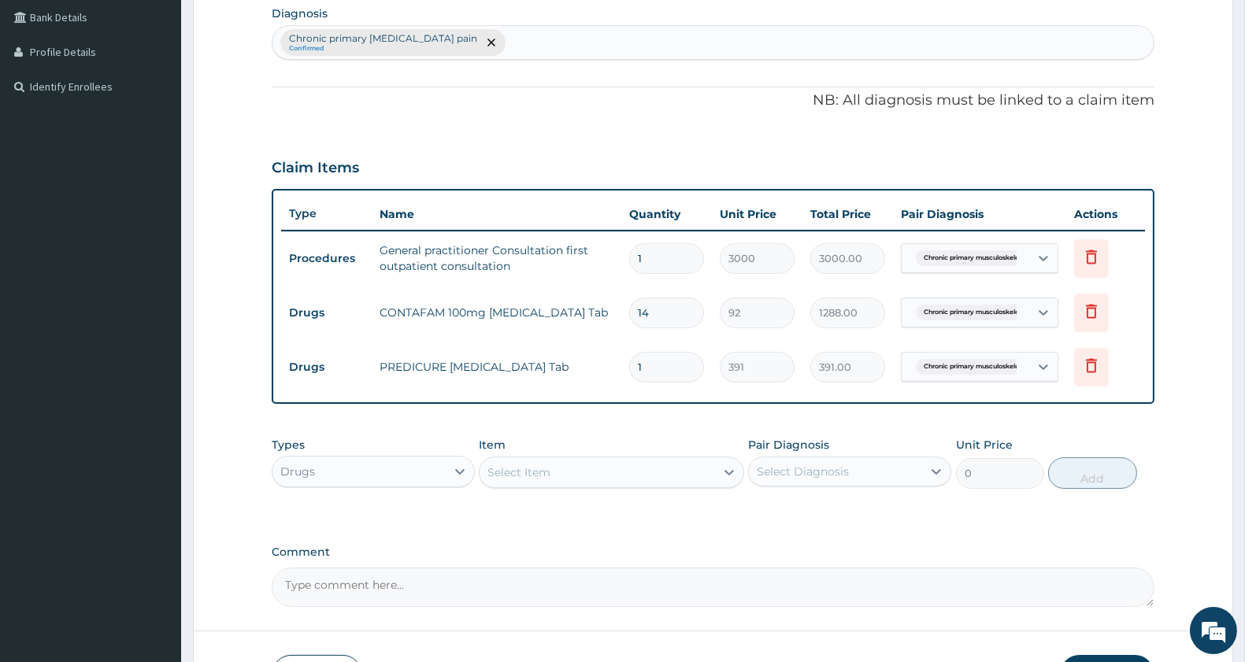
type input "0.00"
type input "1"
type input "391.00"
type input "15"
type input "5865.00"
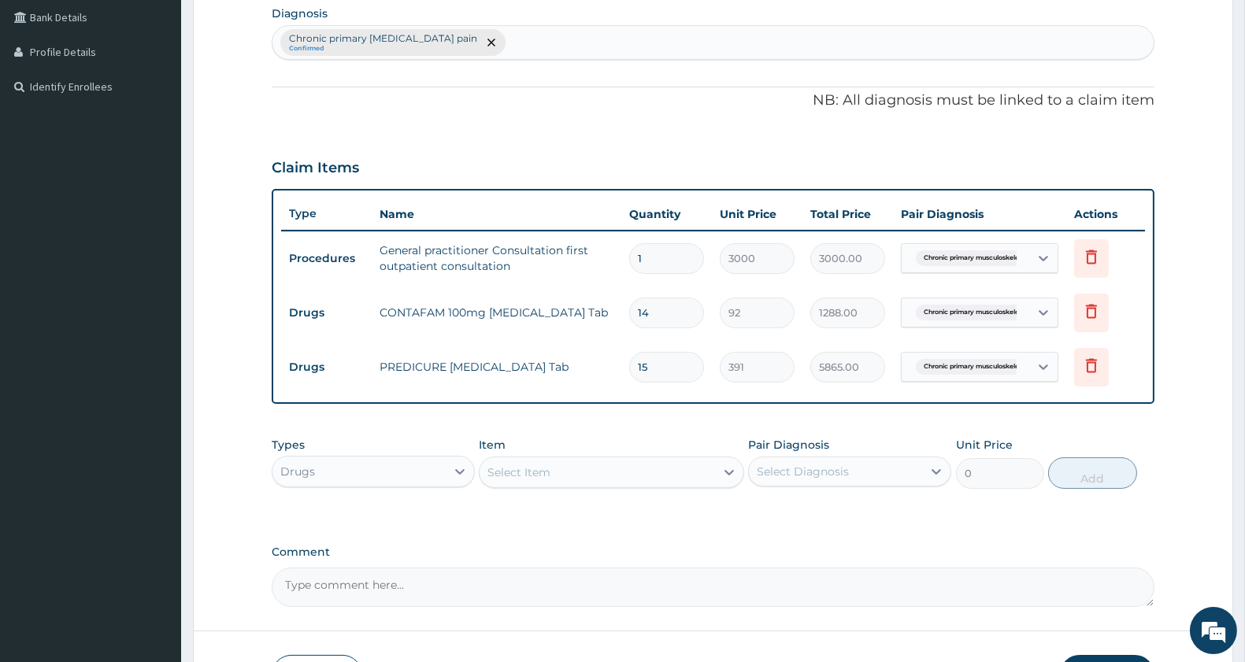
type input "155"
type input "60605.00"
type input "15"
type input "5865.00"
type input "1"
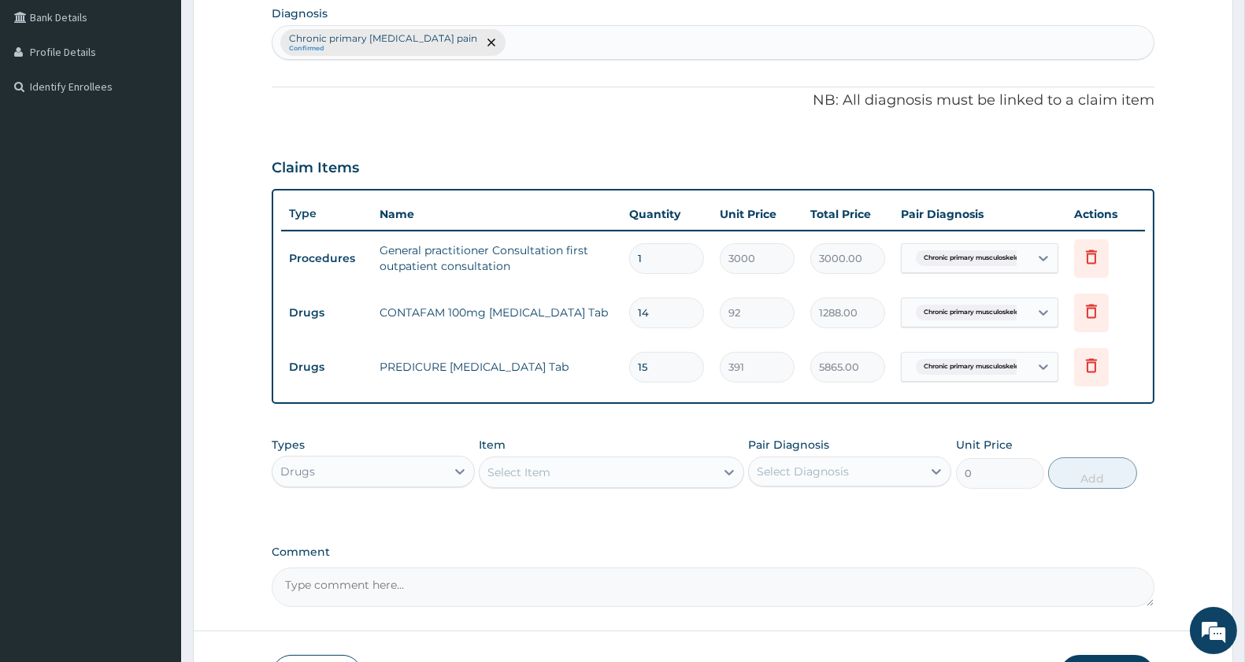
type input "391.00"
type input "14"
type input "5474.00"
type input "14"
click at [610, 473] on div "Select Item" at bounding box center [597, 472] width 235 height 25
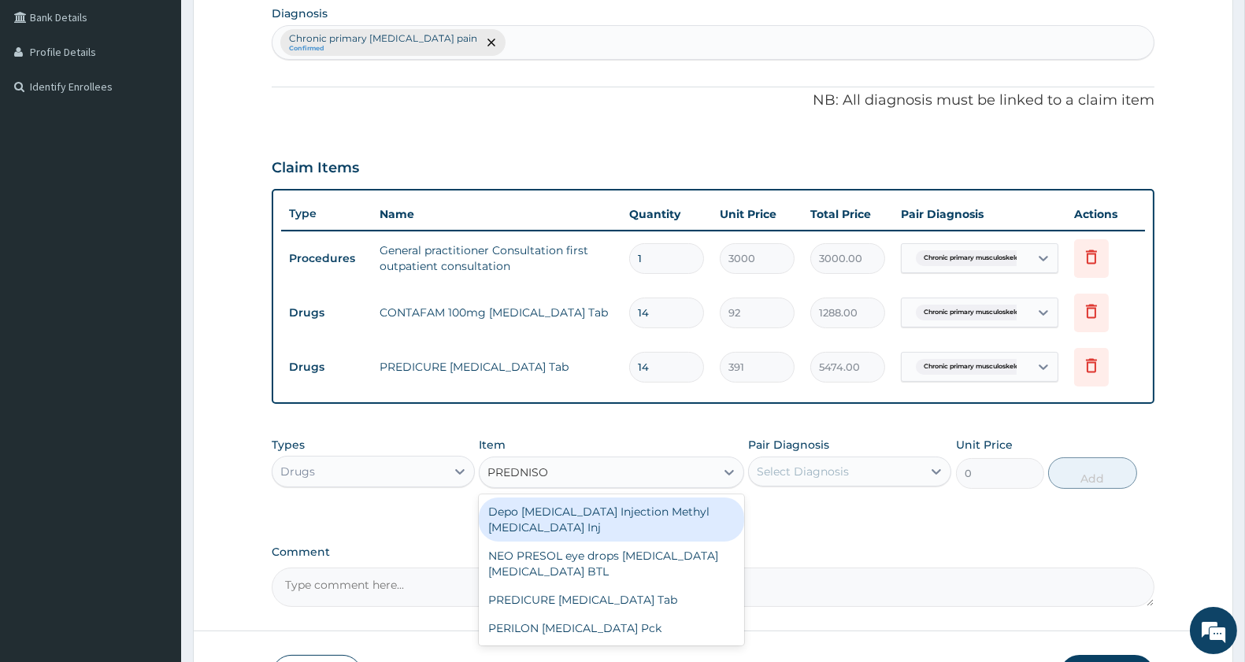
type input "PREDNISOL"
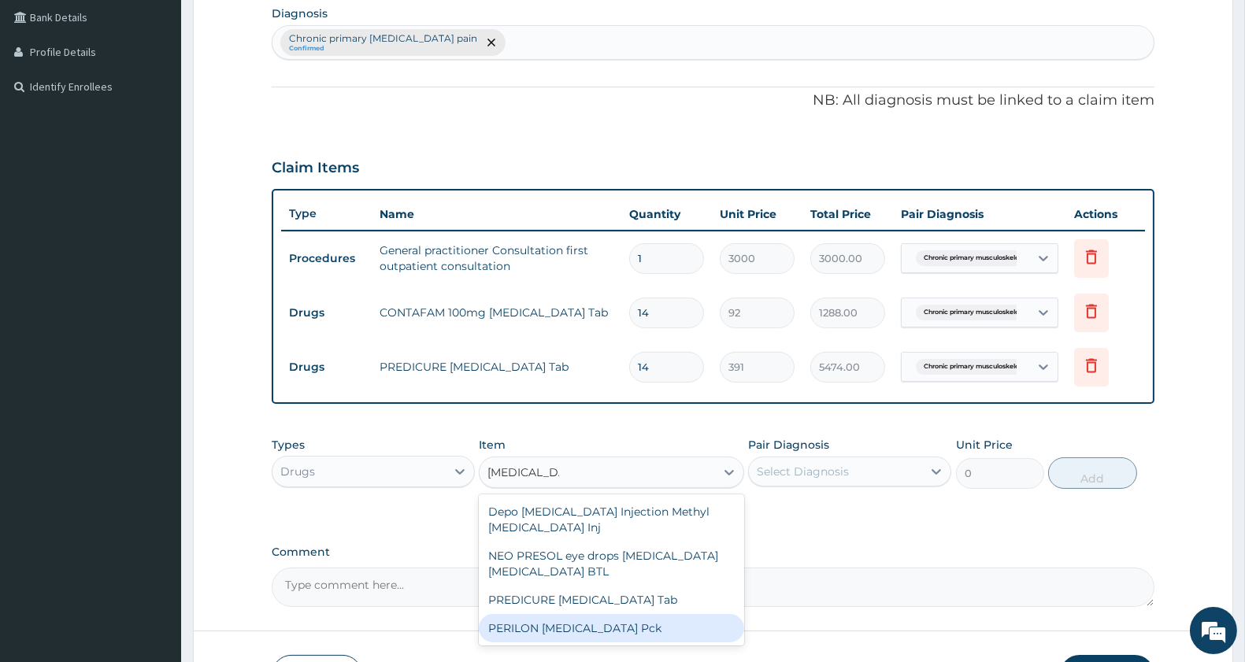
click at [628, 635] on div "PERILON [MEDICAL_DATA] Pck" at bounding box center [611, 628] width 265 height 28
type input "2415"
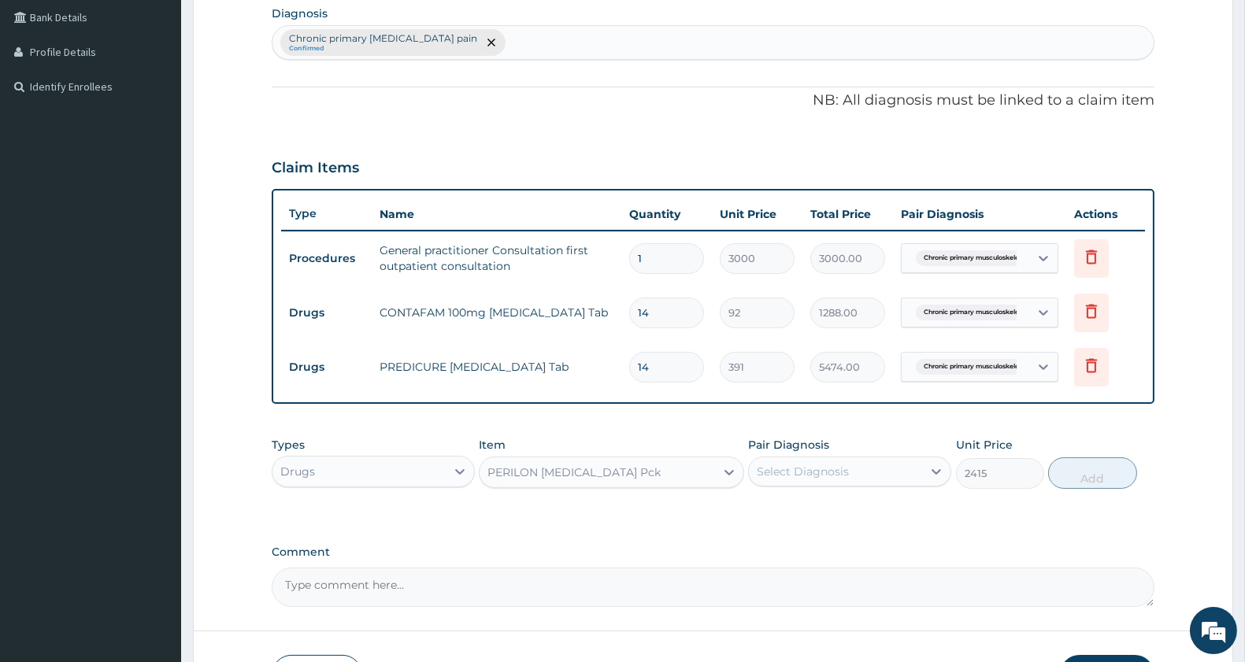
click at [800, 473] on div "Select Diagnosis" at bounding box center [803, 472] width 92 height 16
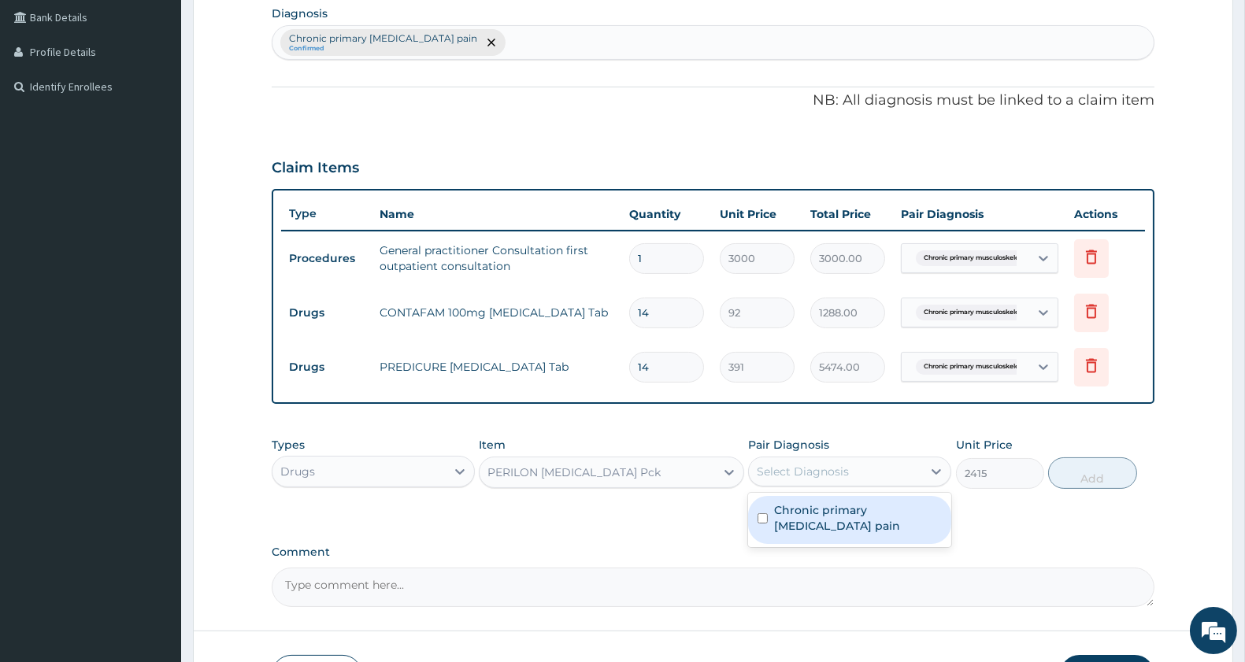
click at [796, 508] on label "Chronic primary musculoskeletal pain" at bounding box center [858, 518] width 168 height 32
checkbox input "true"
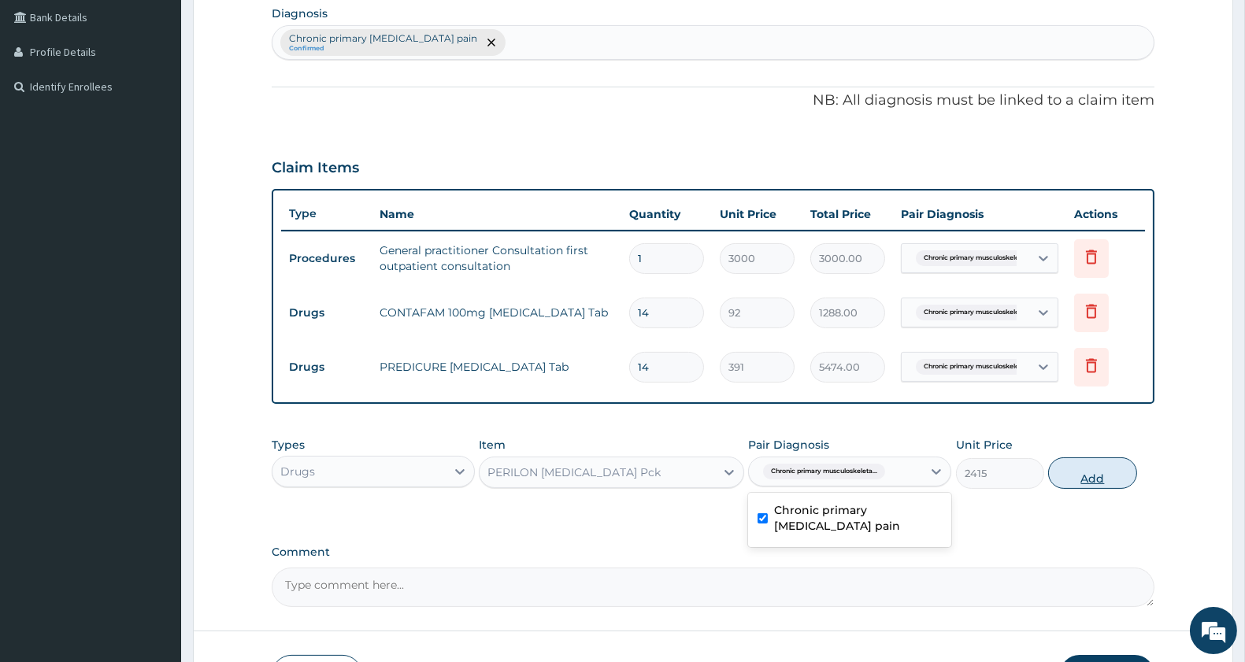
click at [1085, 477] on button "Add" at bounding box center [1092, 474] width 88 height 32
type input "0"
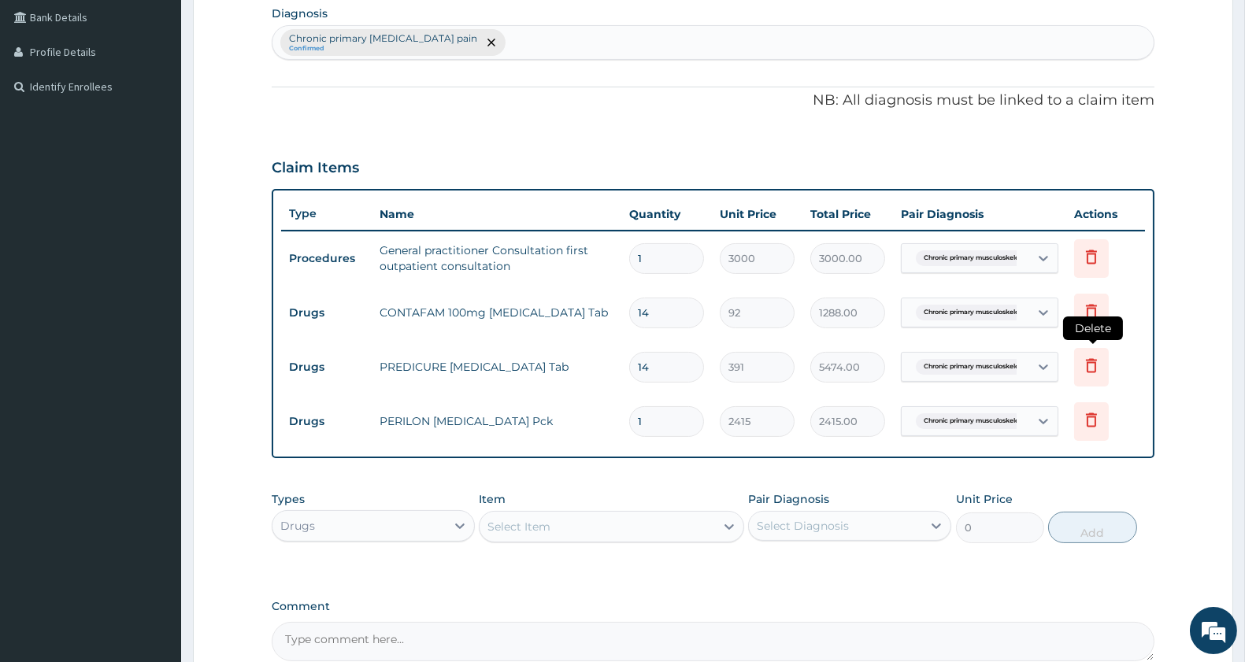
click at [1101, 361] on icon at bounding box center [1091, 365] width 19 height 19
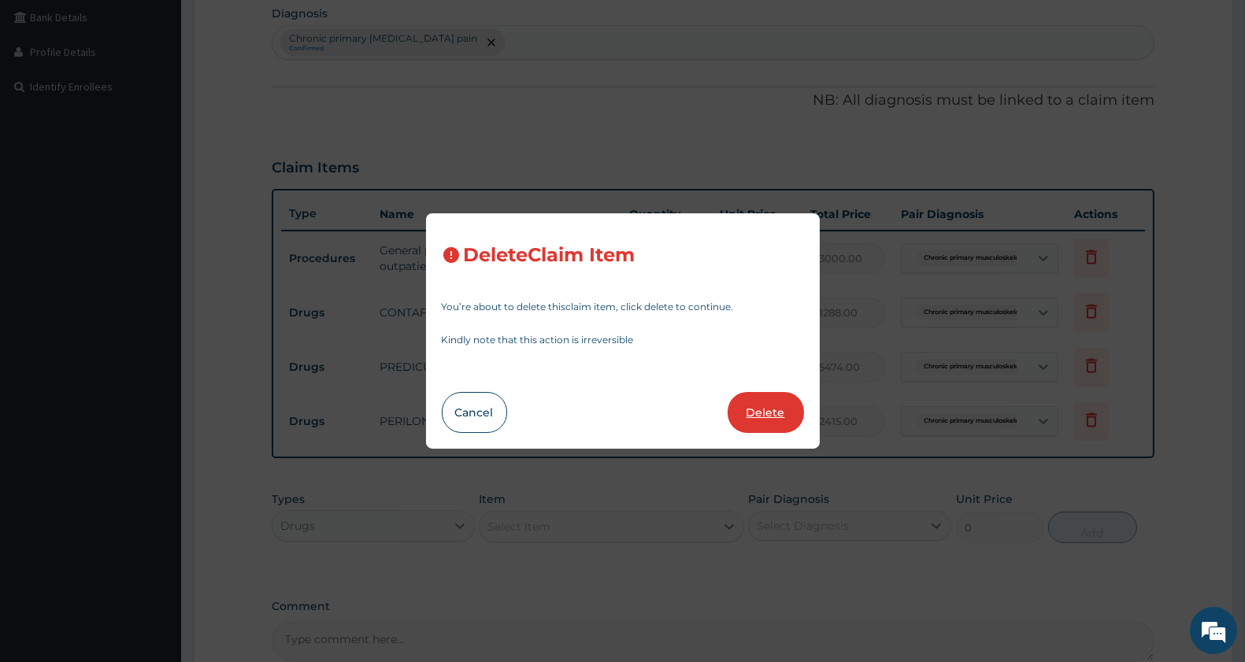
click at [751, 423] on button "Delete" at bounding box center [766, 412] width 76 height 41
type input "1"
type input "2415"
type input "2415.00"
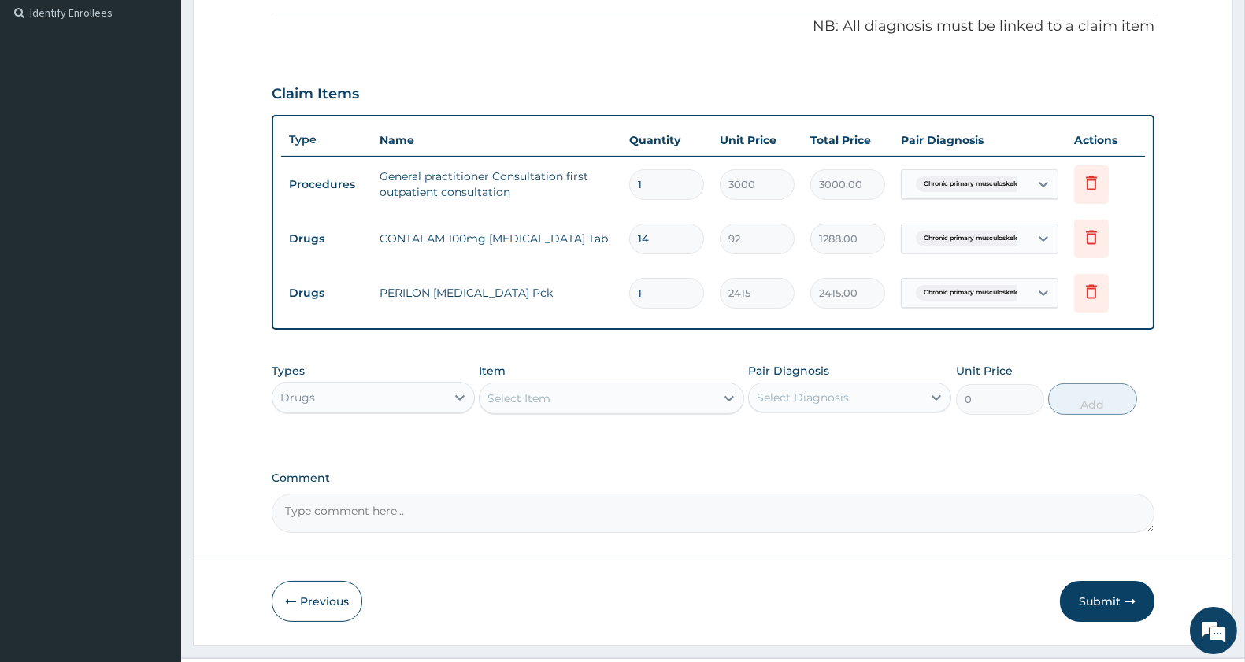
scroll to position [506, 0]
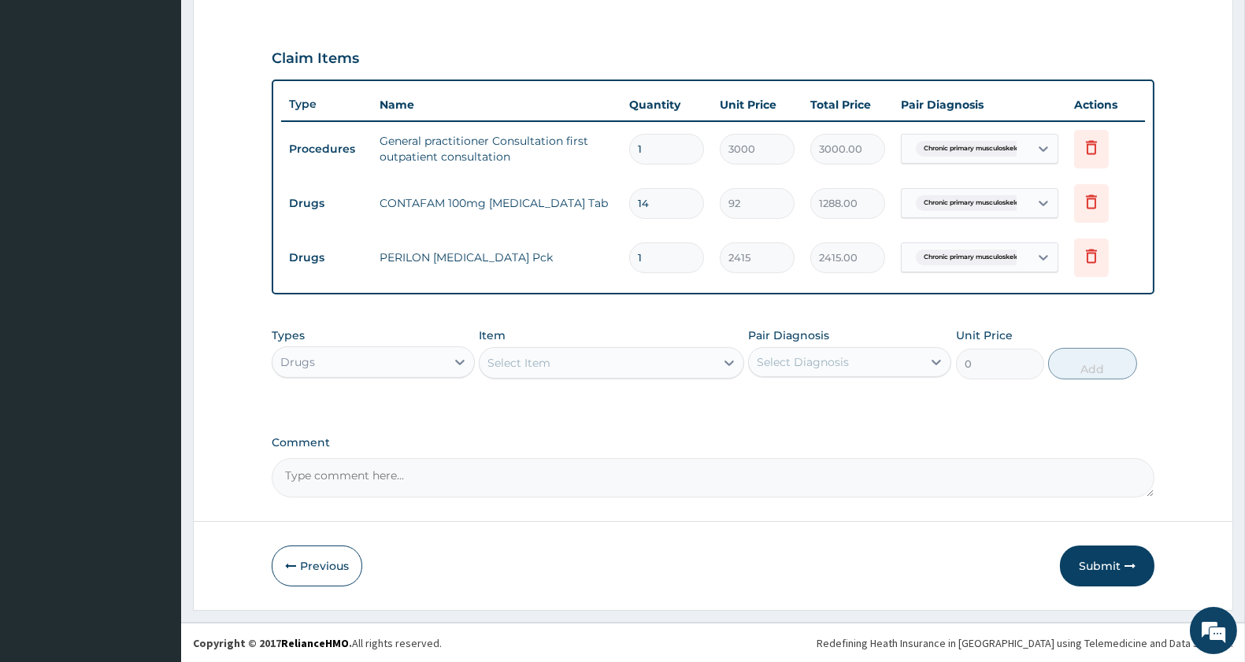
click at [1107, 571] on button "Submit" at bounding box center [1107, 566] width 95 height 41
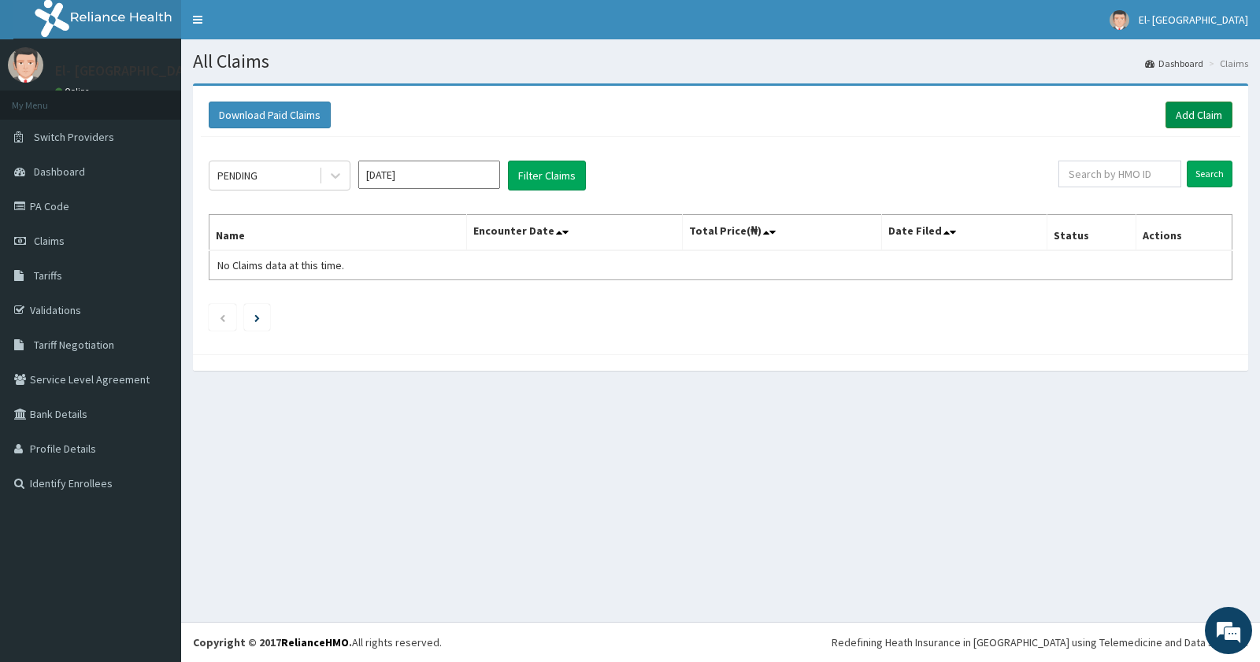
click at [1199, 104] on link "Add Claim" at bounding box center [1199, 115] width 67 height 27
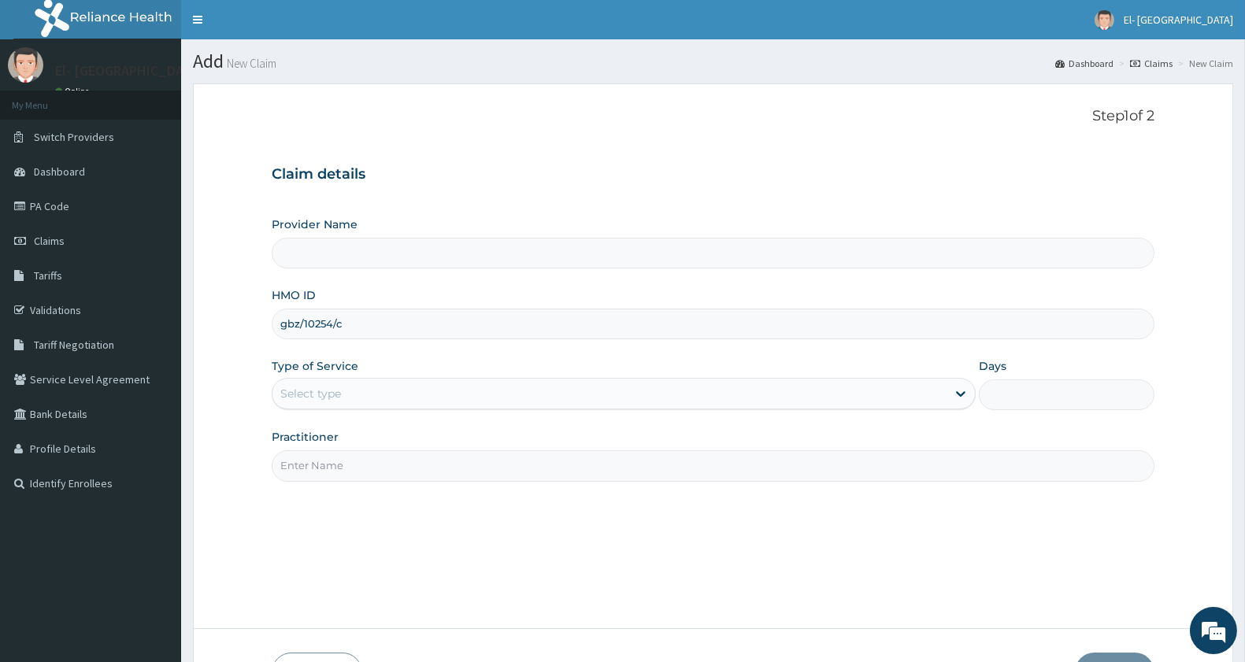
type input "gbz/10254/c"
click at [312, 391] on div "Select type" at bounding box center [310, 394] width 61 height 16
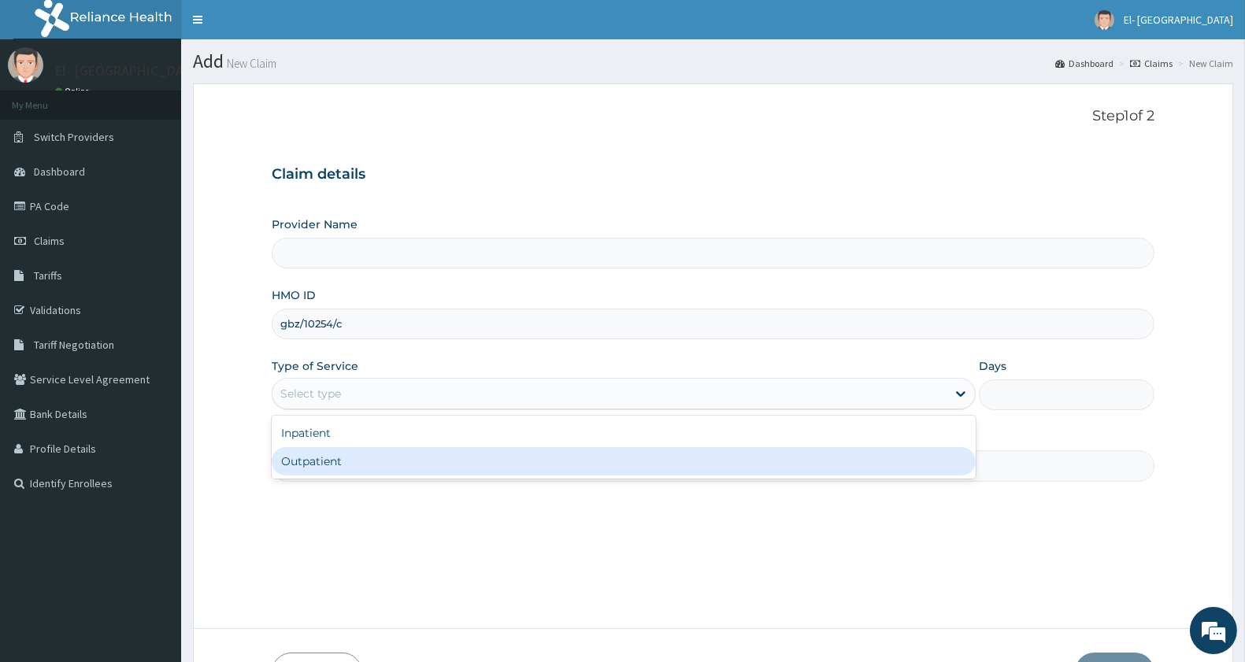
drag, startPoint x: 343, startPoint y: 476, endPoint x: 344, endPoint y: 465, distance: 11.1
click at [343, 470] on div "Outpatient" at bounding box center [624, 461] width 704 height 28
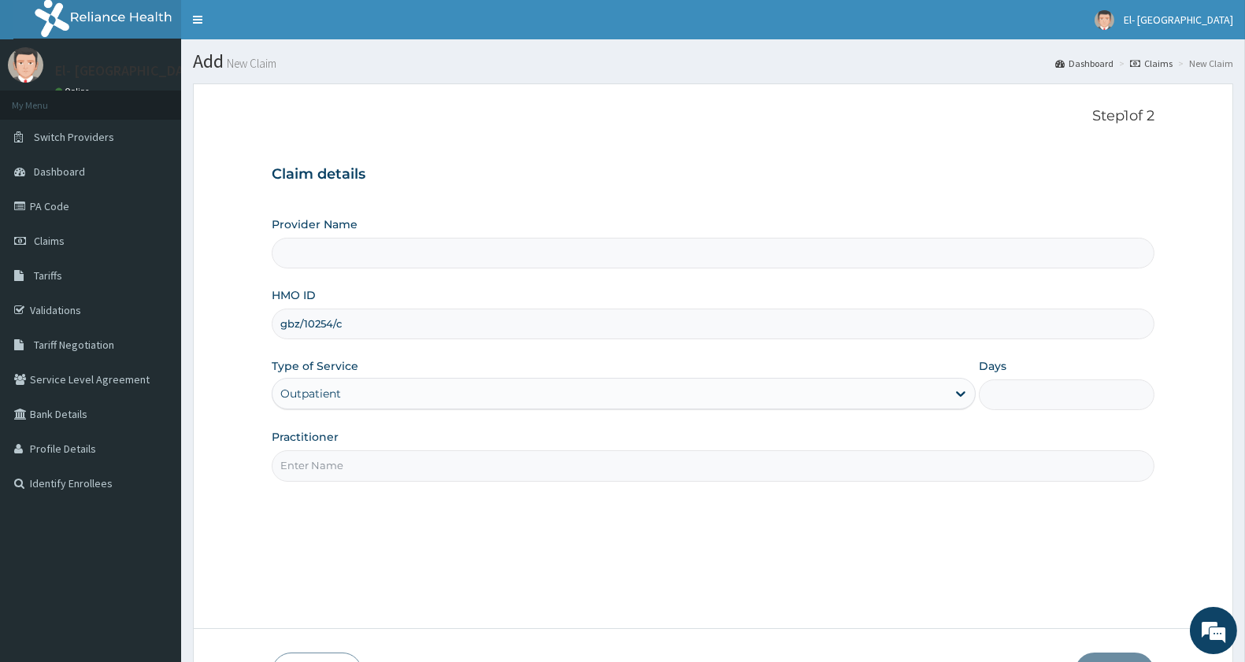
type input "1"
type input "El-[GEOGRAPHIC_DATA]"
click at [345, 458] on input "Practitioner" at bounding box center [713, 465] width 883 height 31
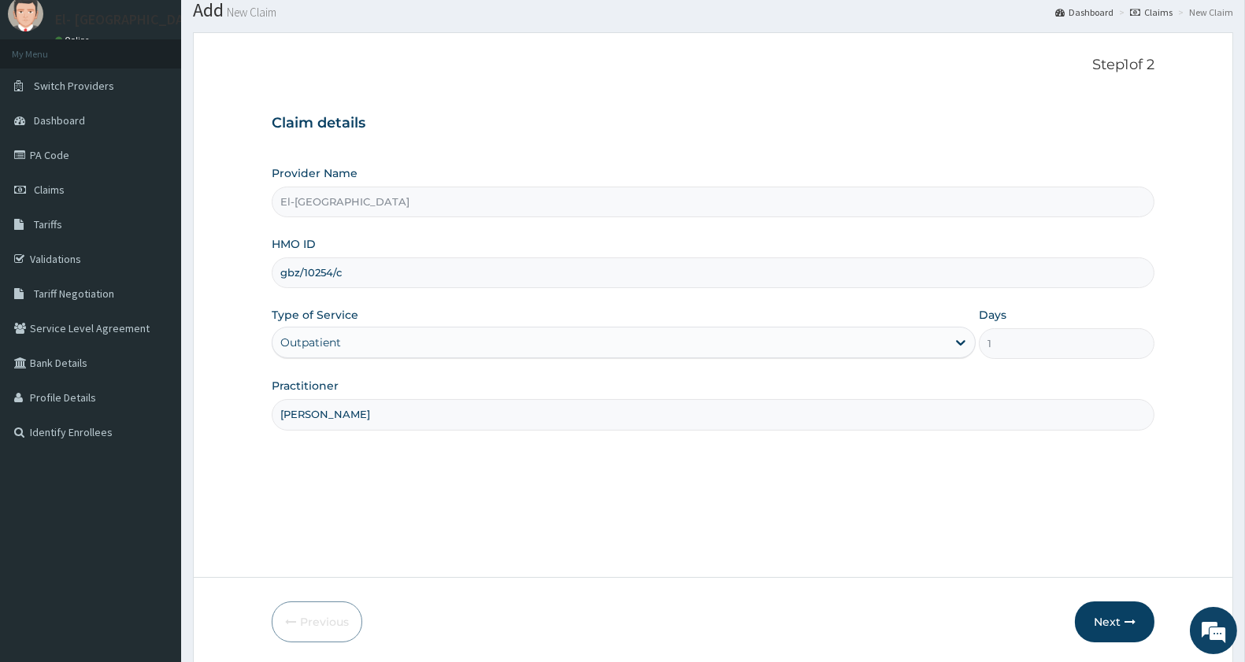
scroll to position [108, 0]
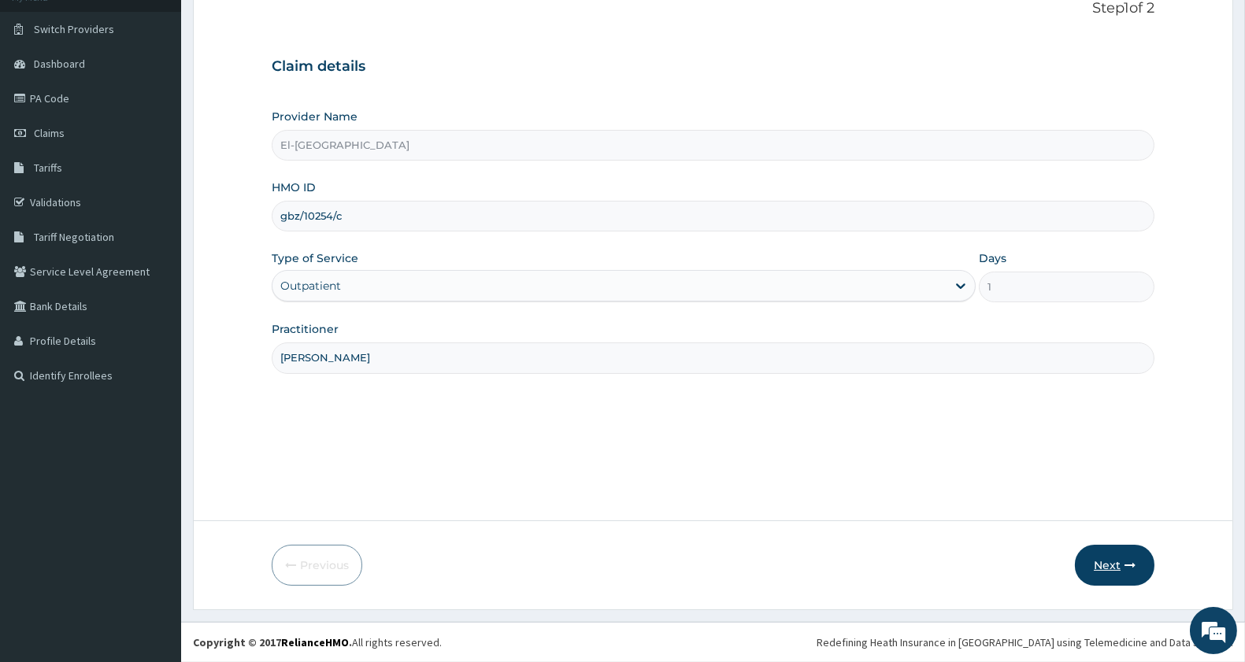
type input "[PERSON_NAME]"
drag, startPoint x: 1117, startPoint y: 560, endPoint x: 602, endPoint y: 0, distance: 760.3
click at [1117, 558] on button "Next" at bounding box center [1115, 565] width 80 height 41
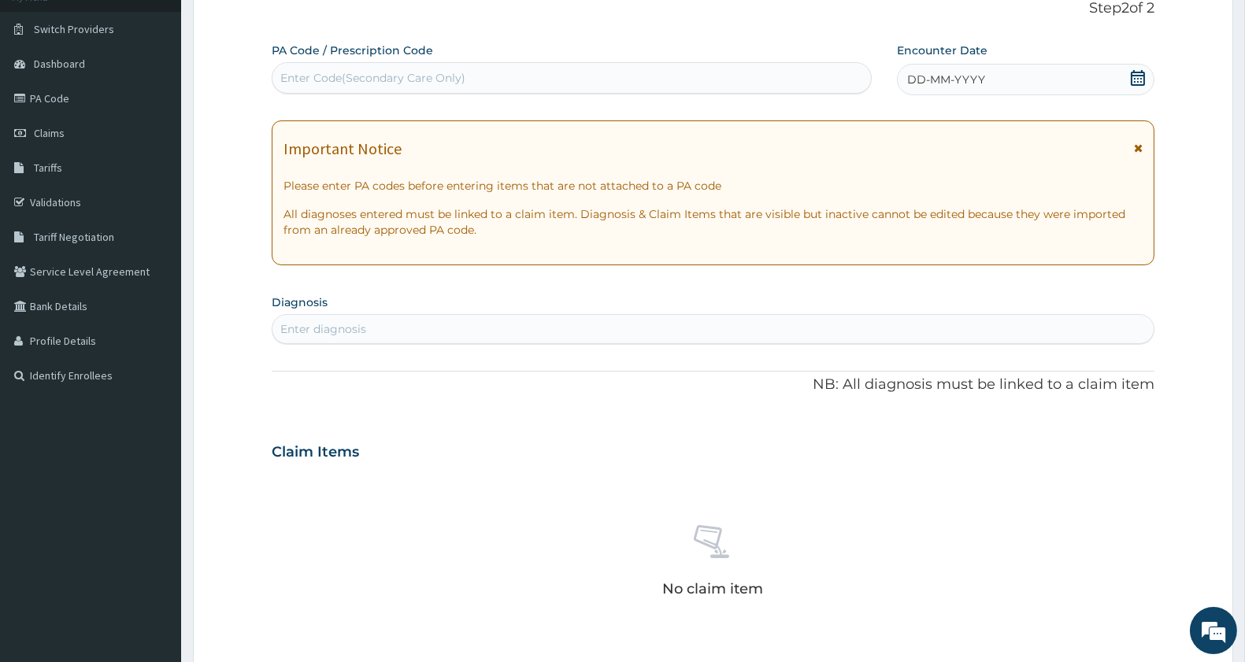
click at [396, 81] on div "Enter Code(Secondary Care Only)" at bounding box center [372, 78] width 185 height 16
paste input "PA/6DD951"
type input "PA/6DD951"
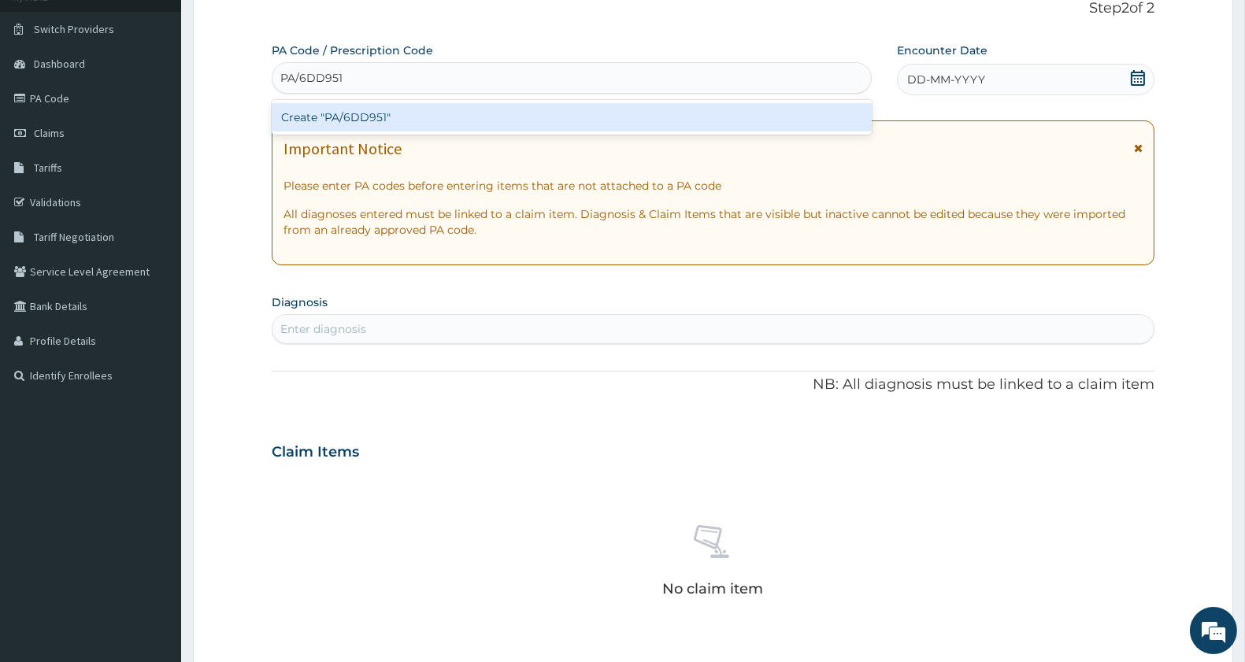
click at [341, 108] on div "Create "PA/6DD951"" at bounding box center [572, 117] width 600 height 28
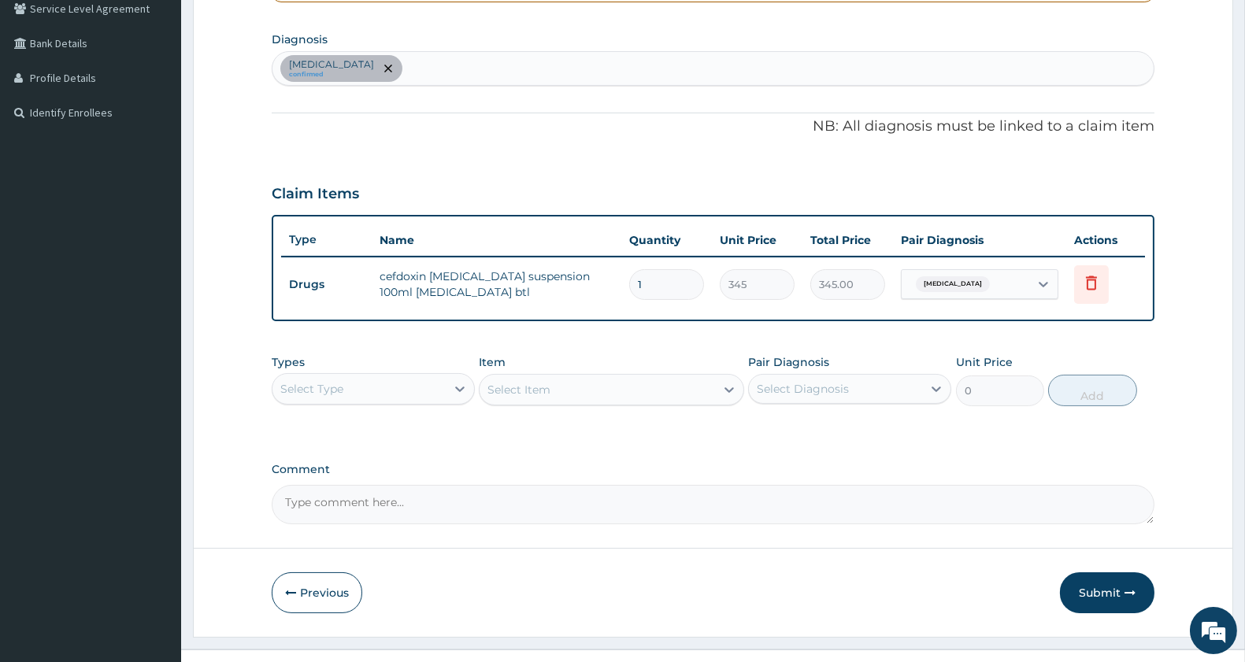
scroll to position [397, 0]
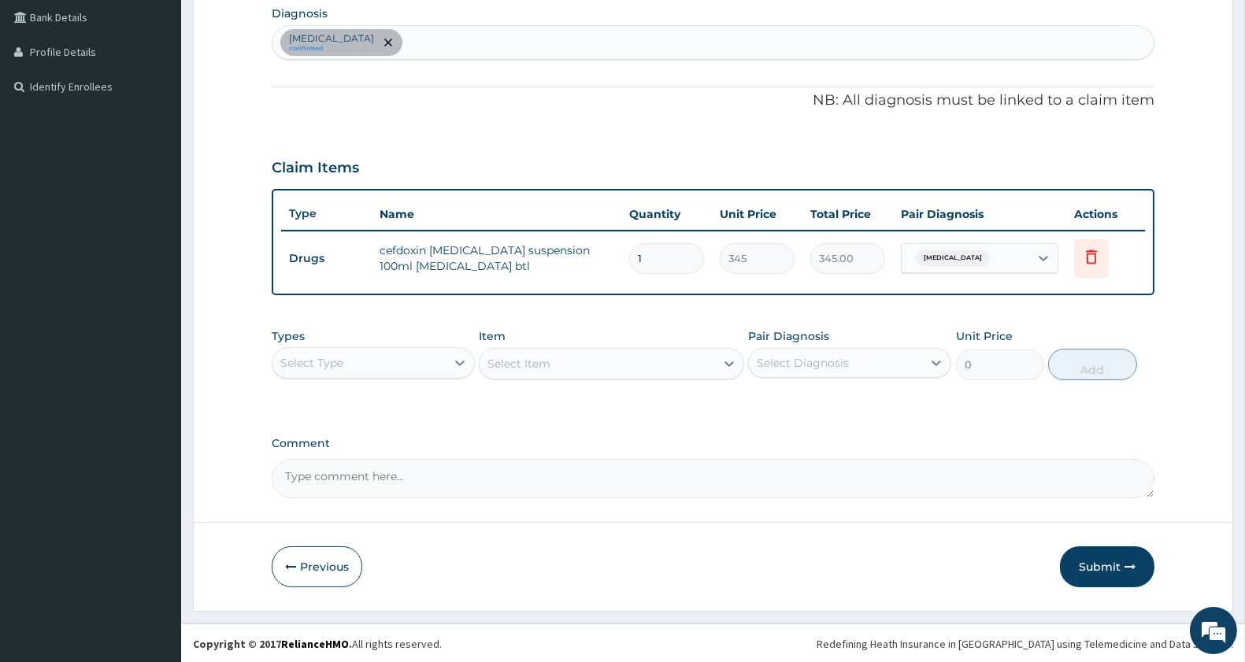
click at [364, 372] on div "Select Type" at bounding box center [359, 362] width 173 height 25
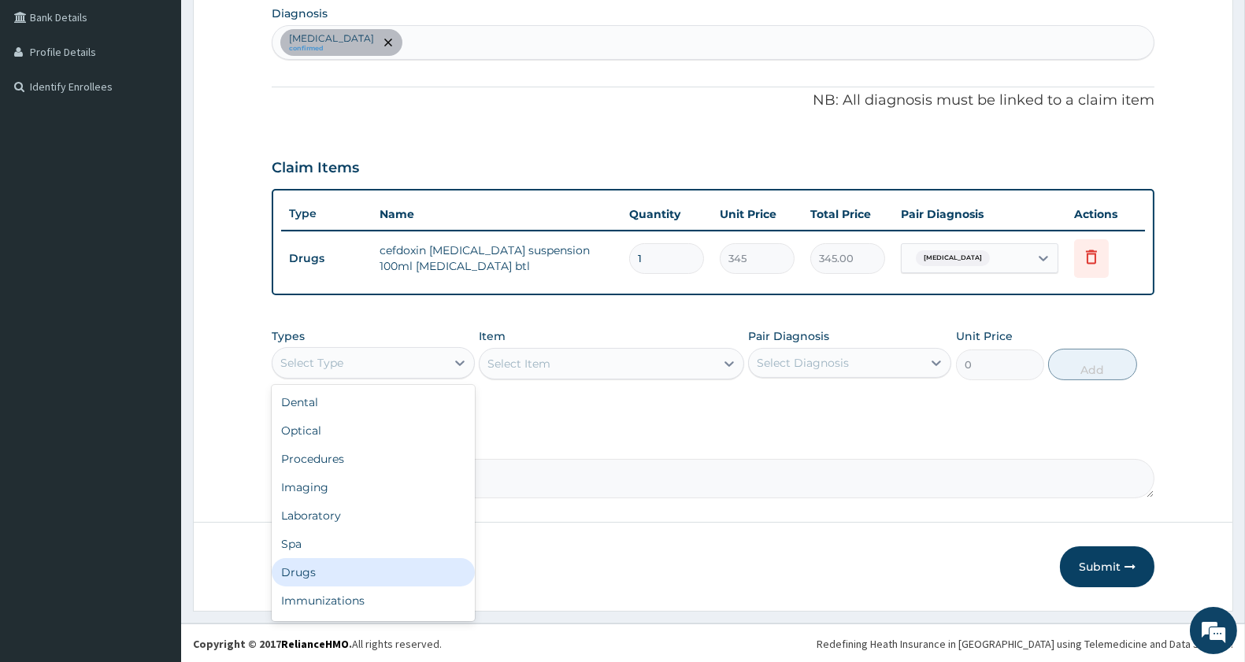
click at [328, 565] on div "Drugs" at bounding box center [373, 572] width 203 height 28
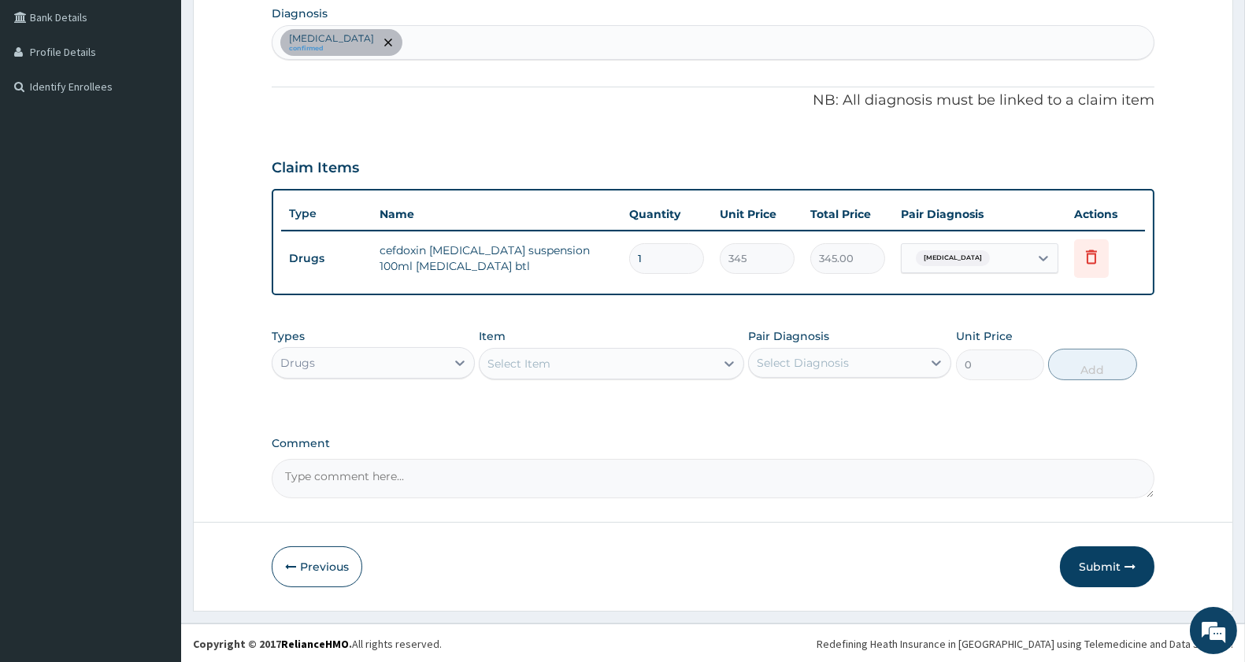
click at [611, 363] on div "Select Item" at bounding box center [597, 363] width 235 height 25
type input "CEFPOD"
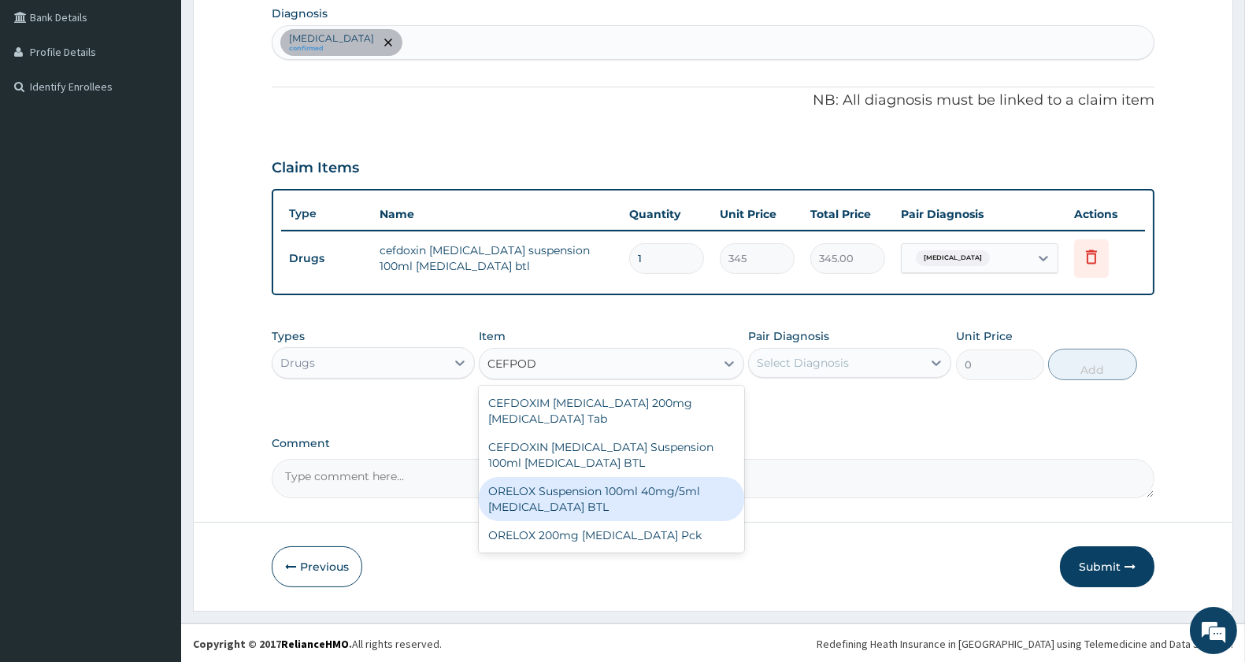
click at [695, 483] on div "ORELOX Suspension 100ml 40mg/5ml [MEDICAL_DATA] BTL" at bounding box center [611, 499] width 265 height 44
type input "3450"
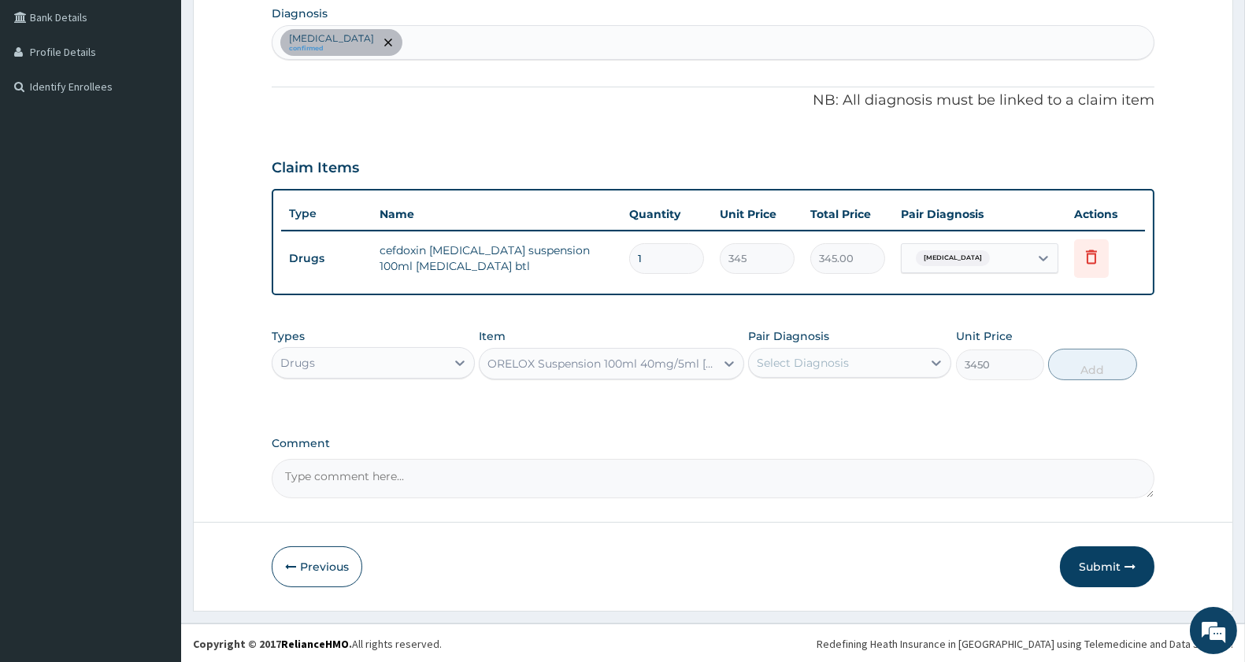
click at [817, 356] on div "Select Diagnosis" at bounding box center [803, 363] width 92 height 16
click at [818, 398] on div "[MEDICAL_DATA]" at bounding box center [849, 403] width 203 height 32
checkbox input "true"
click at [658, 254] on input "1" at bounding box center [666, 258] width 75 height 31
click at [1087, 367] on button "Add" at bounding box center [1092, 365] width 88 height 32
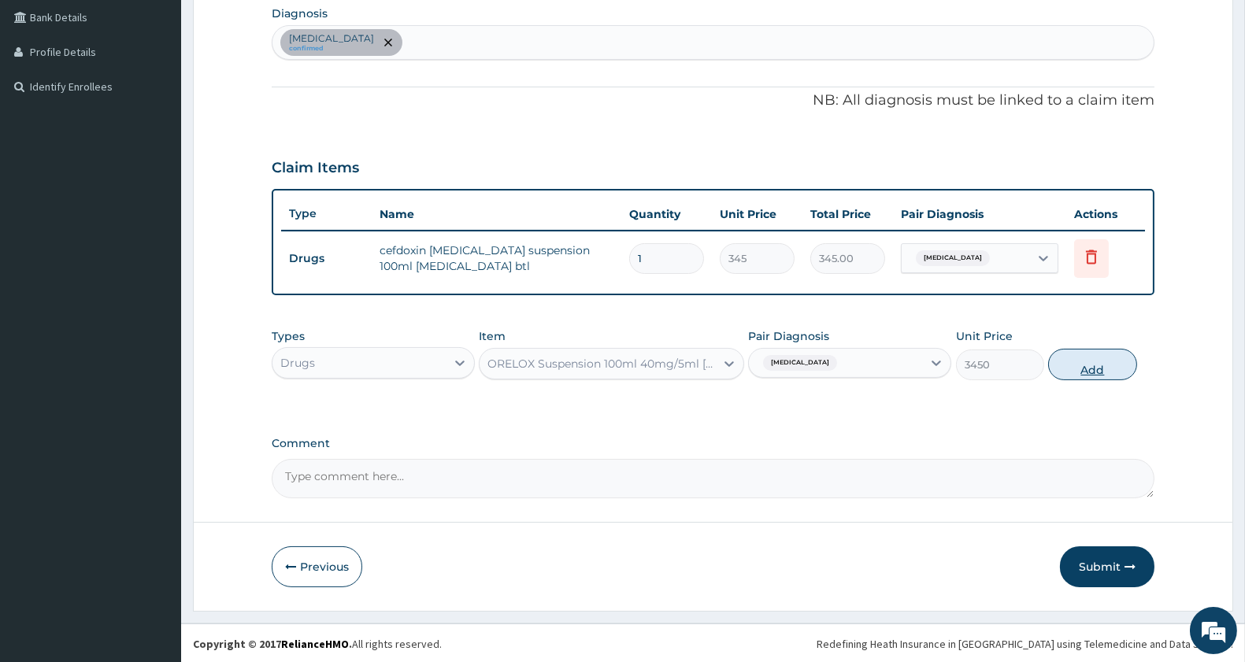
type input "0"
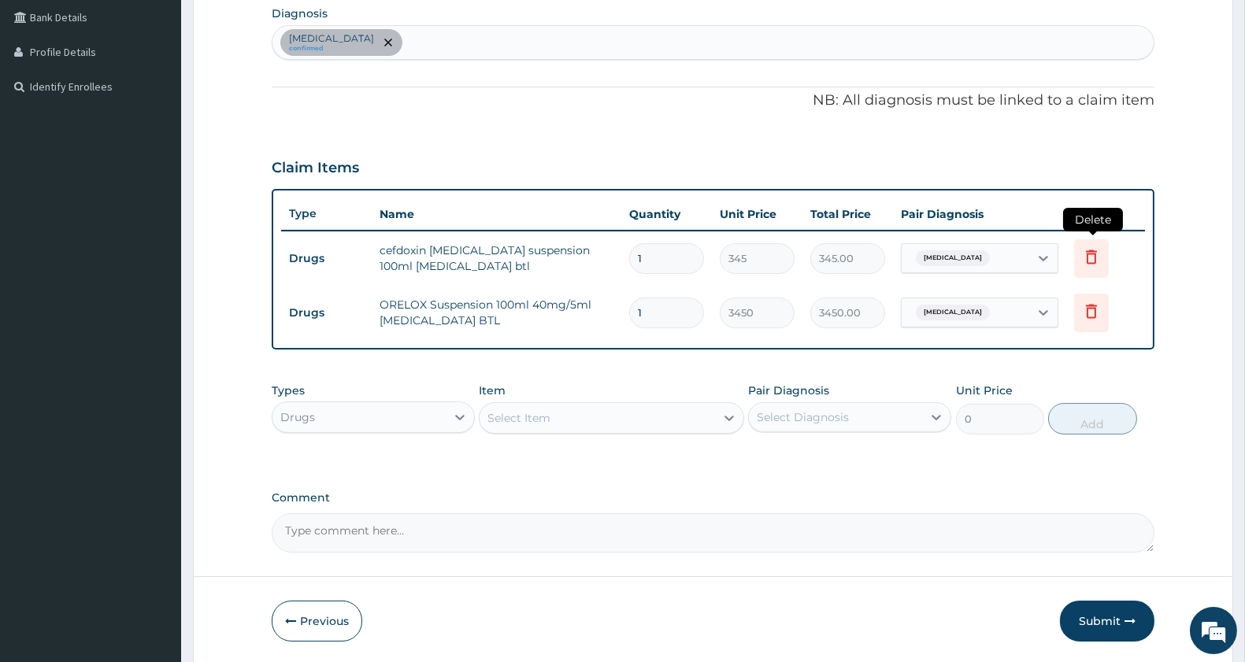
click at [1090, 258] on icon at bounding box center [1091, 256] width 19 height 19
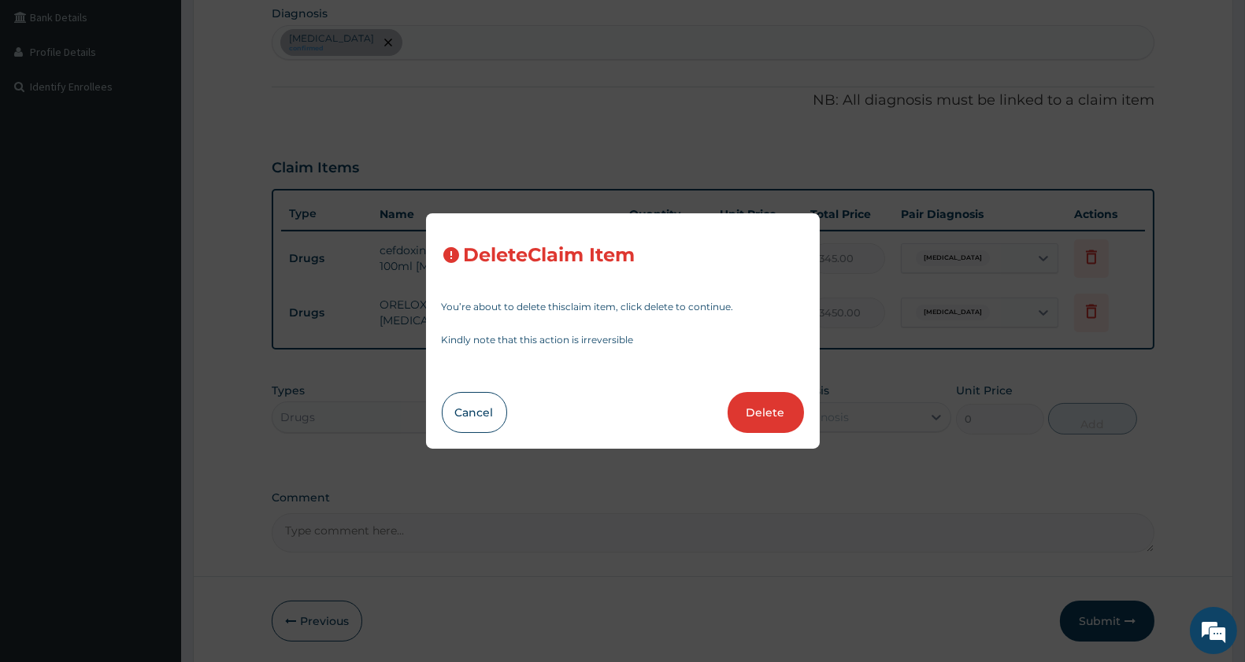
drag, startPoint x: 753, startPoint y: 406, endPoint x: 759, endPoint y: 400, distance: 8.4
click at [756, 406] on button "Delete" at bounding box center [766, 412] width 76 height 41
type input "3450"
type input "3450.00"
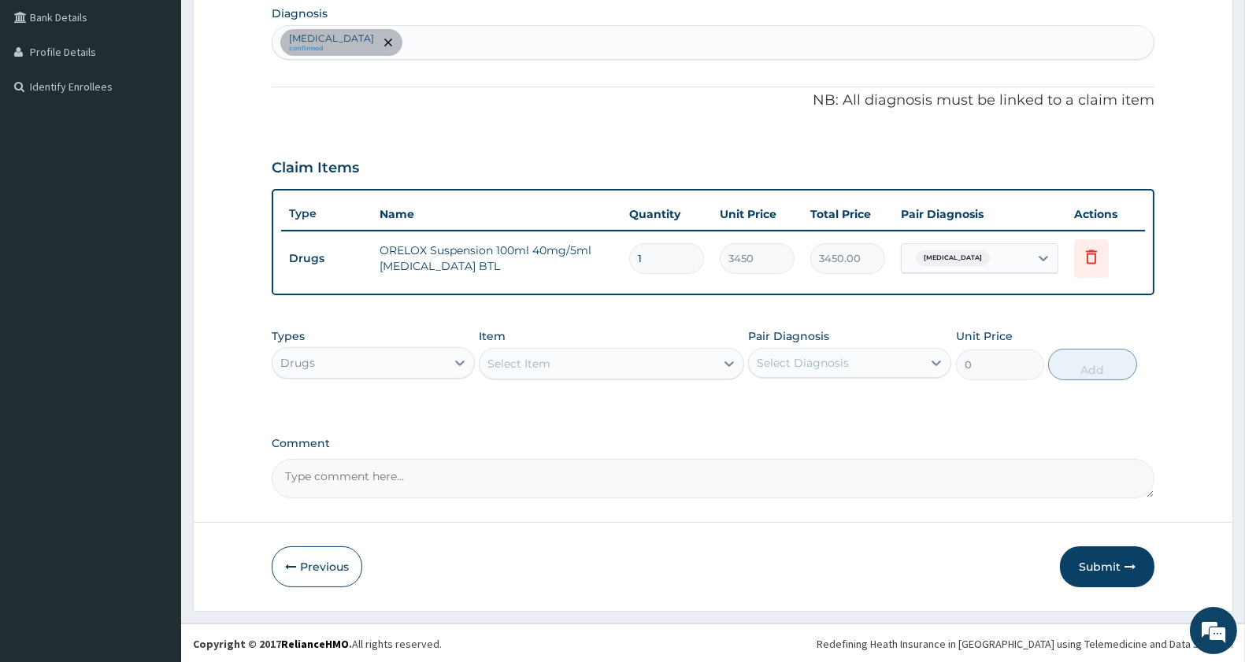
click at [379, 360] on div "Drugs" at bounding box center [359, 362] width 173 height 25
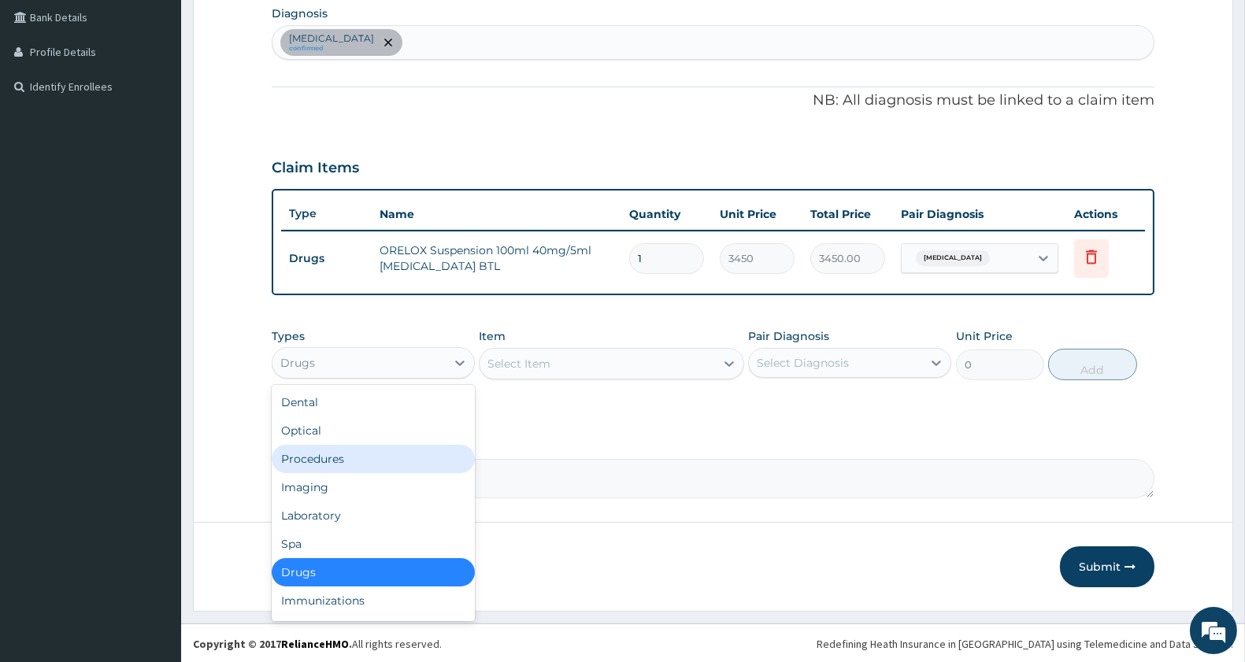
click at [358, 463] on div "Procedures" at bounding box center [373, 459] width 203 height 28
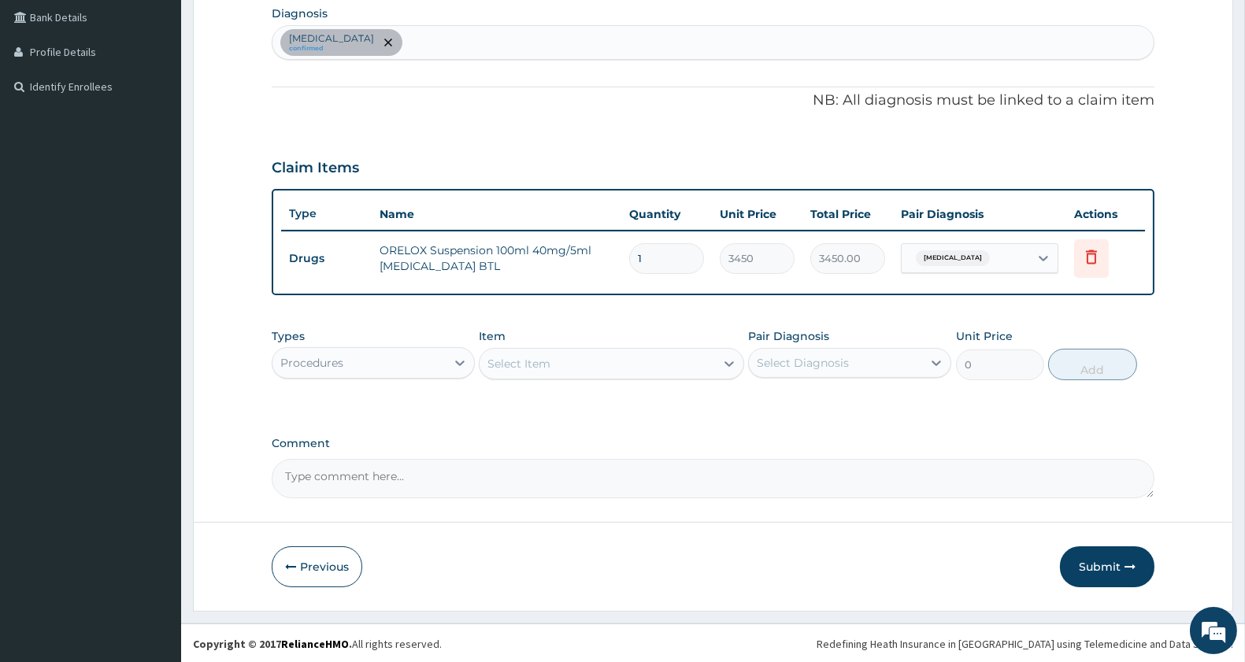
click at [601, 364] on div "Select Item" at bounding box center [597, 363] width 235 height 25
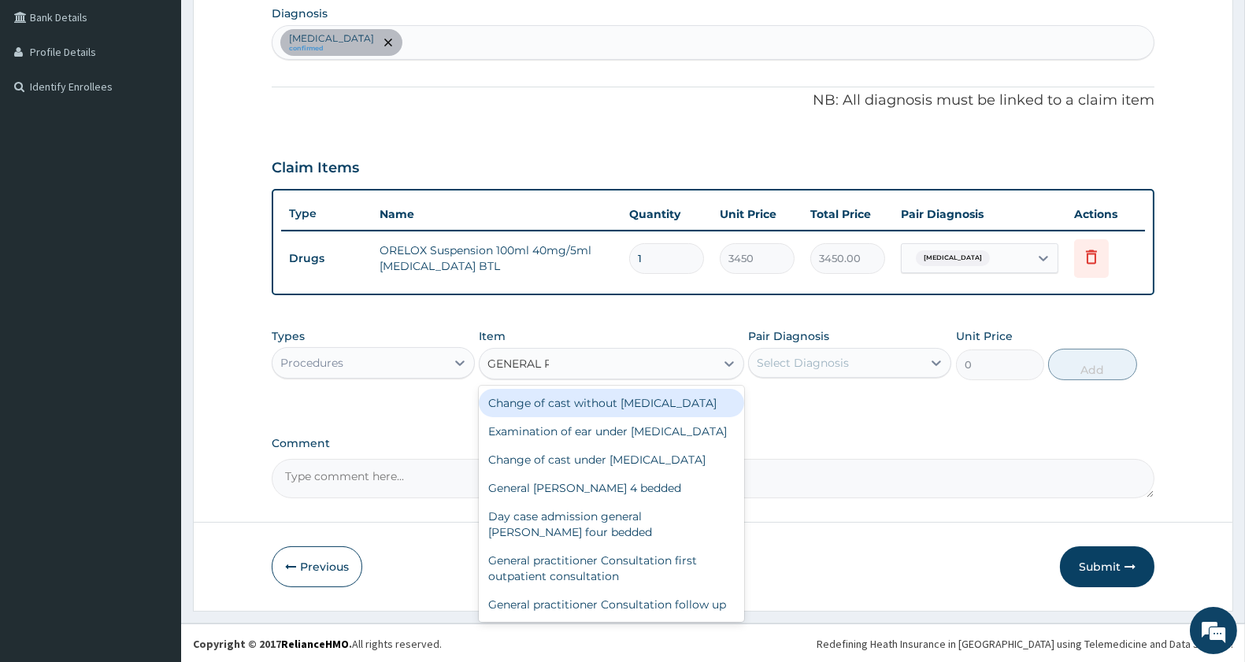
type input "GENERAL PR"
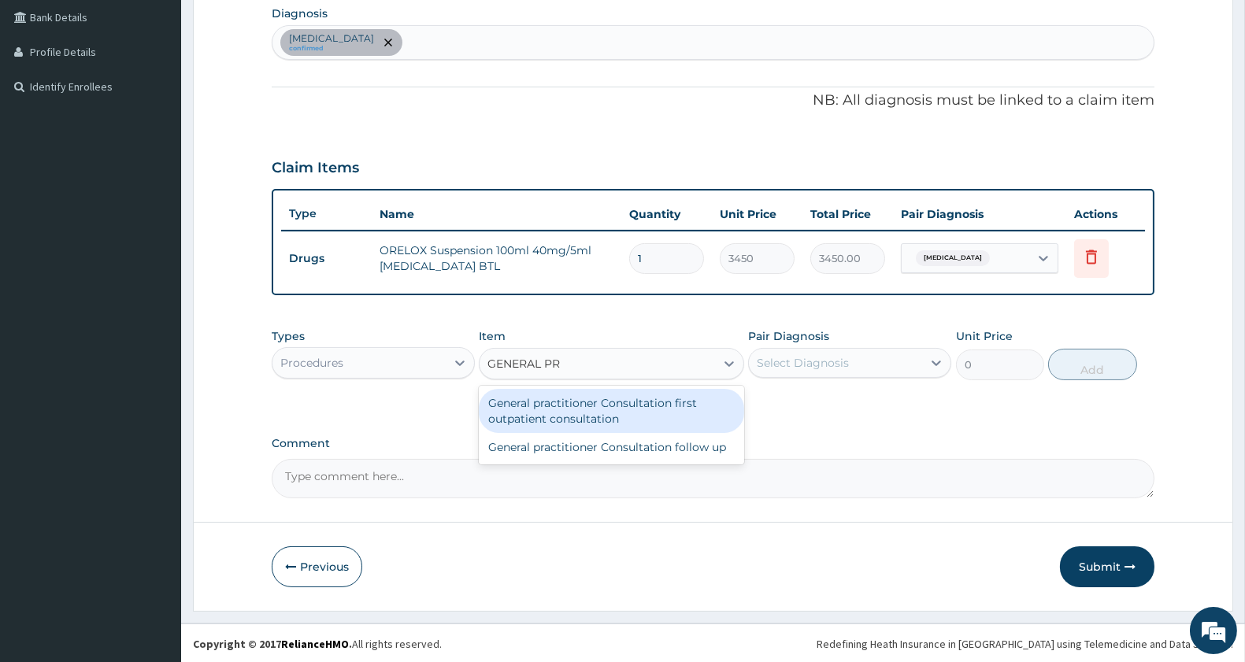
click at [585, 405] on div "General practitioner Consultation first outpatient consultation" at bounding box center [611, 411] width 265 height 44
type input "3000"
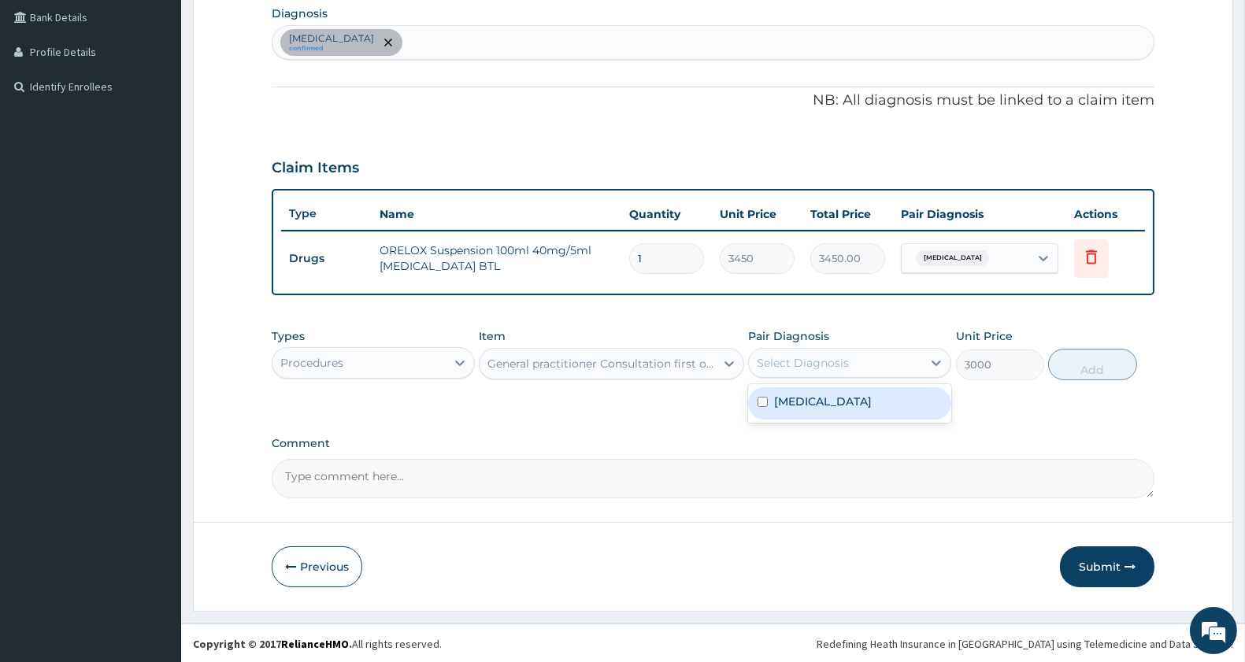
click at [854, 368] on div "Select Diagnosis" at bounding box center [835, 362] width 173 height 25
drag, startPoint x: 839, startPoint y: 399, endPoint x: 884, endPoint y: 399, distance: 44.9
click at [840, 399] on div "Sepsis" at bounding box center [849, 403] width 203 height 32
checkbox input "true"
click at [1108, 369] on button "Add" at bounding box center [1092, 365] width 88 height 32
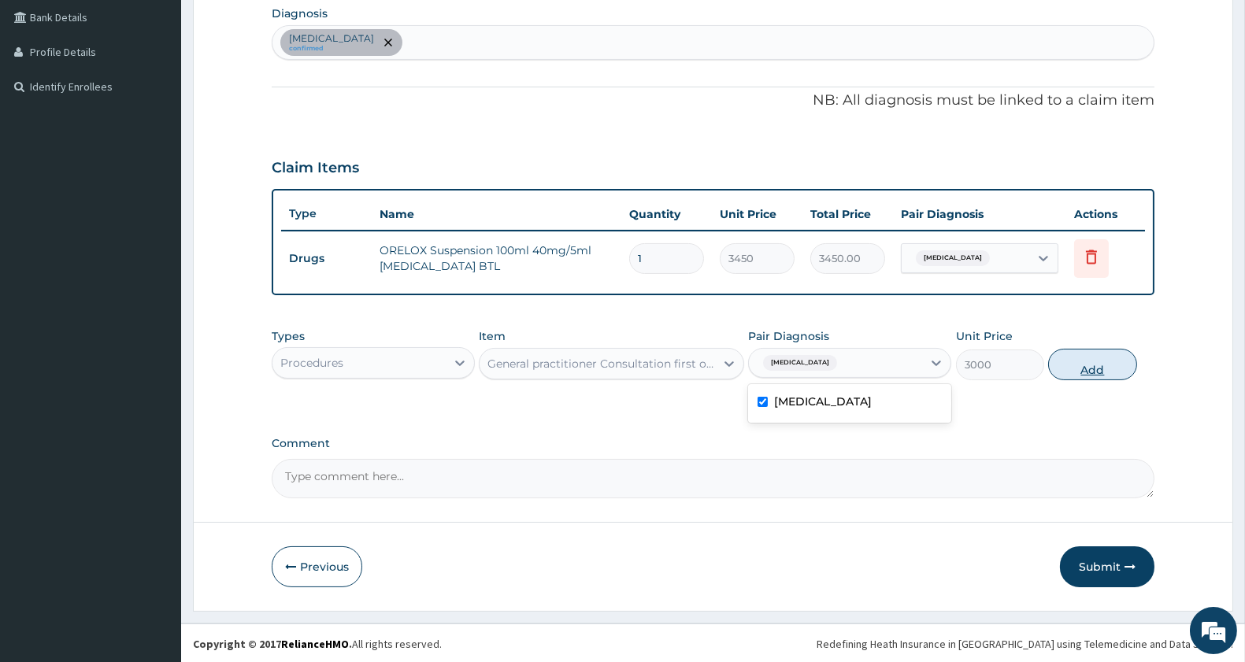
type input "0"
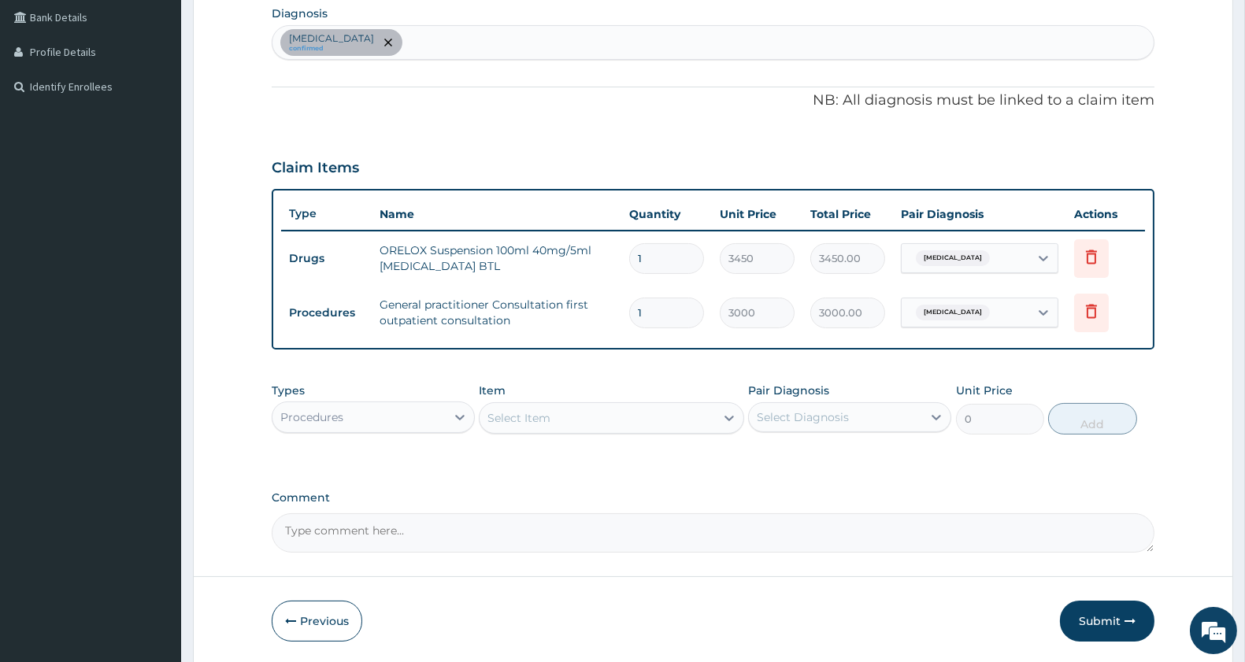
click at [1116, 616] on button "Submit" at bounding box center [1107, 621] width 95 height 41
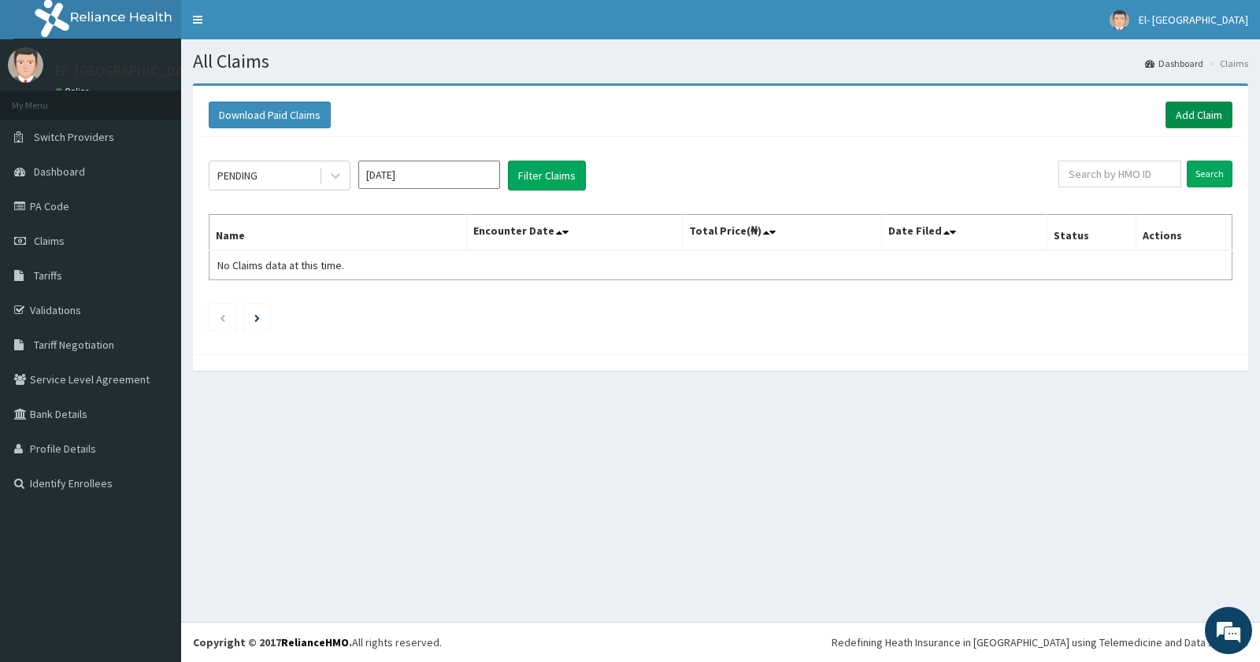
click at [1179, 118] on link "Add Claim" at bounding box center [1199, 115] width 67 height 27
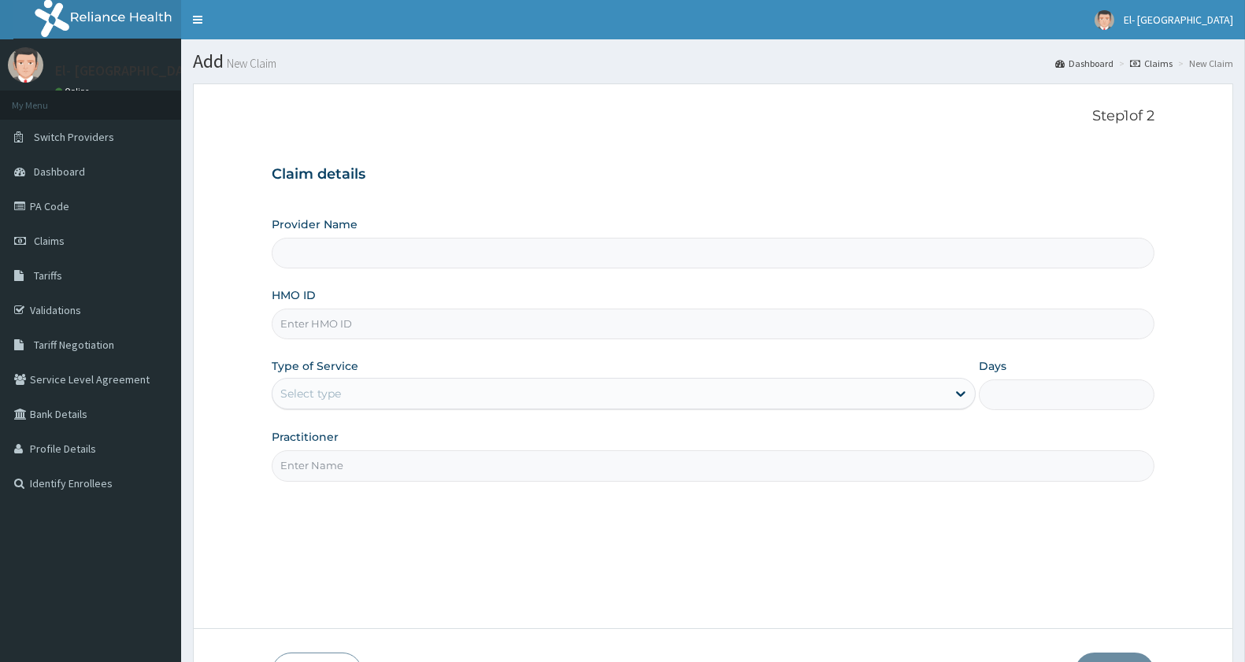
click at [467, 299] on div "HMO ID" at bounding box center [713, 313] width 883 height 52
click at [461, 310] on input "HMO ID" at bounding box center [713, 324] width 883 height 31
type input "OLA"
type input "El-[GEOGRAPHIC_DATA]"
type input "OLA/10226/B"
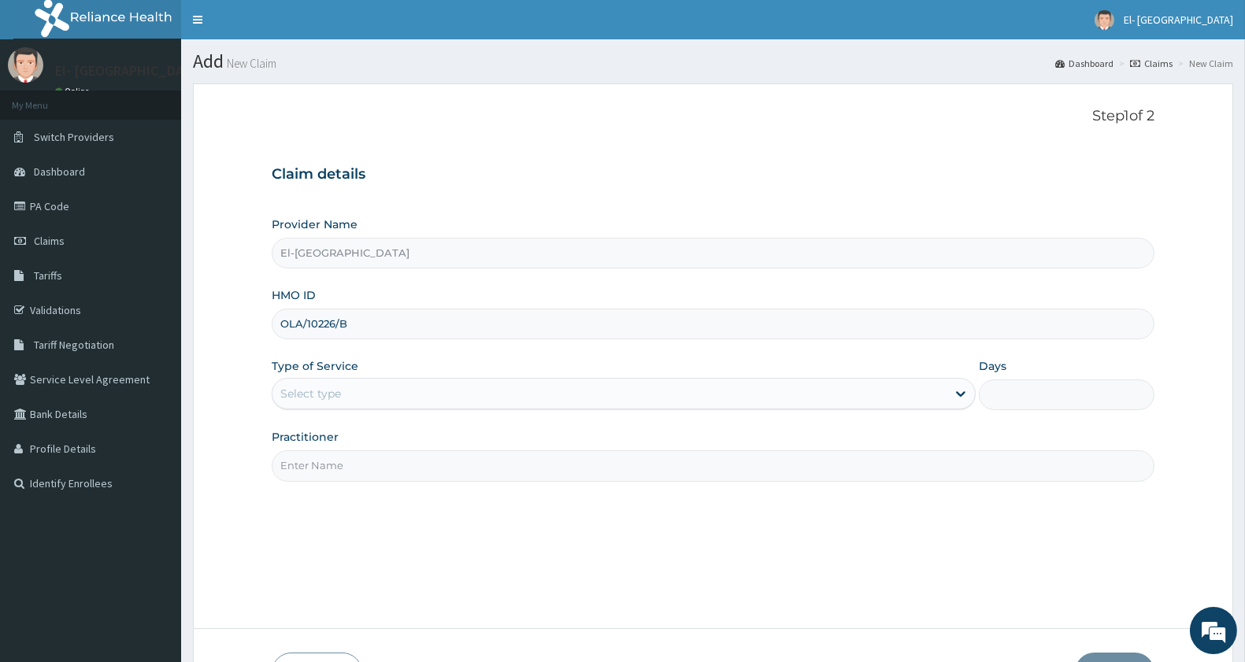
click at [388, 394] on div "Select type" at bounding box center [610, 393] width 674 height 25
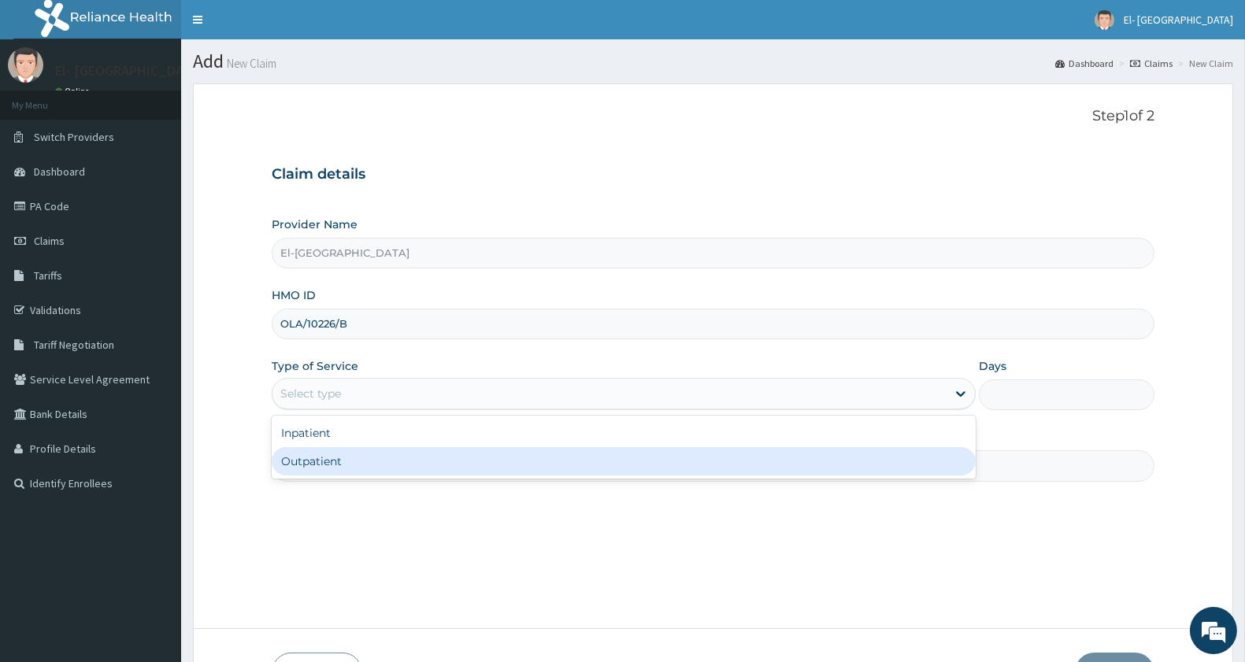
click at [366, 457] on div "Outpatient" at bounding box center [624, 461] width 704 height 28
type input "1"
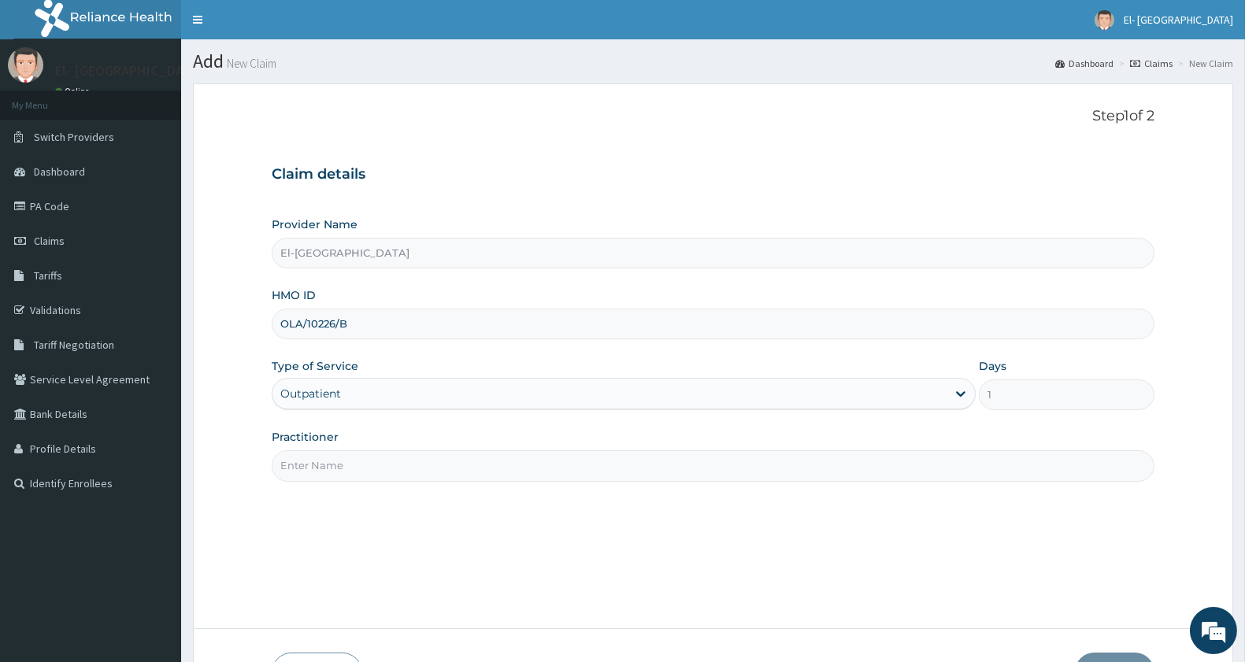
click at [343, 476] on input "Practitioner" at bounding box center [713, 465] width 883 height 31
type input "DR JOHN"
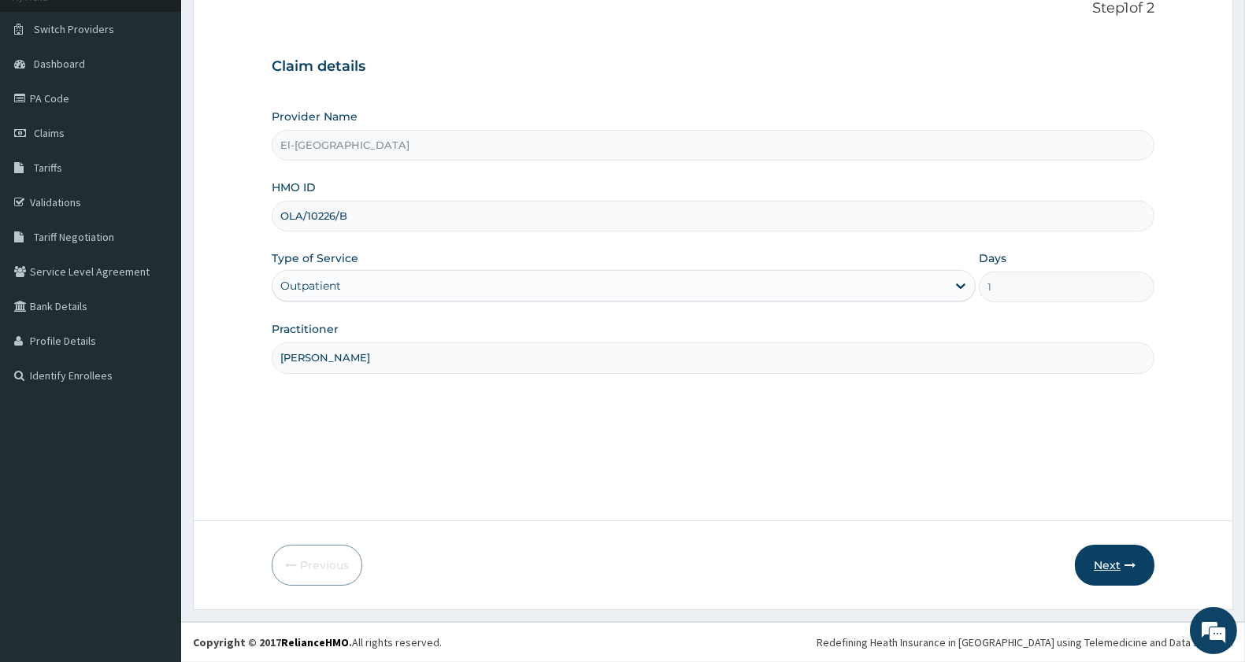
click at [1113, 573] on button "Next" at bounding box center [1115, 565] width 80 height 41
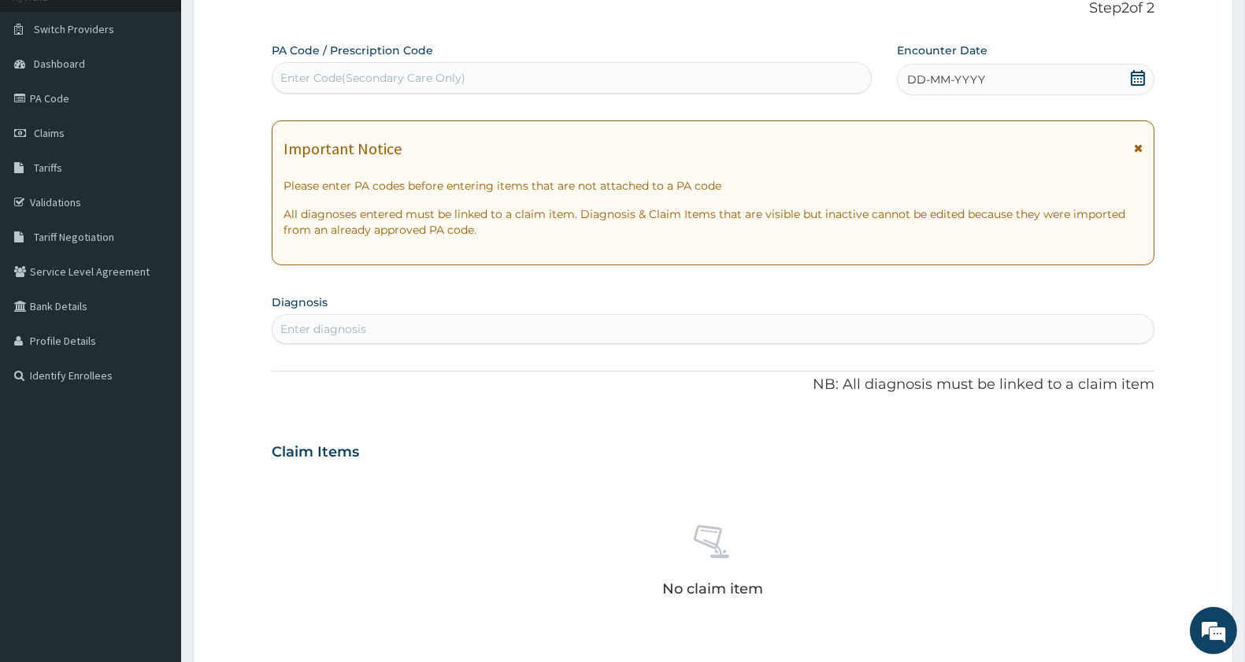
click at [1059, 84] on div "DD-MM-YYYY" at bounding box center [1026, 80] width 258 height 32
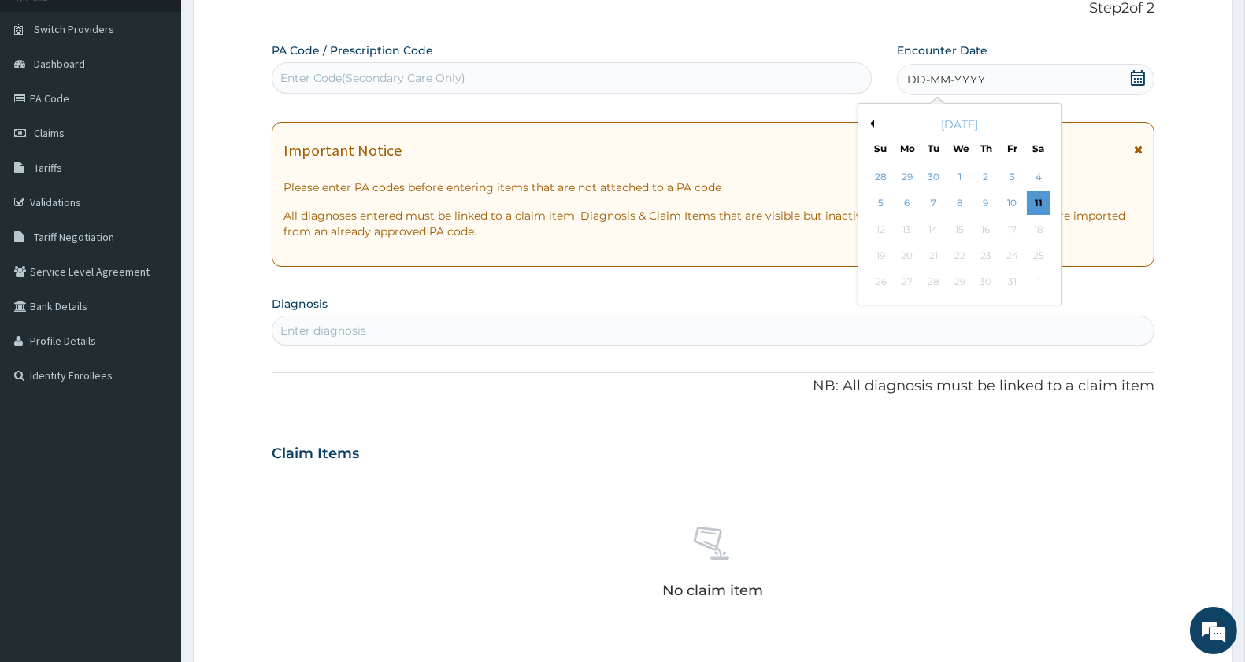
click at [870, 122] on button "Previous Month" at bounding box center [870, 124] width 8 height 8
click at [986, 202] on div "11" at bounding box center [986, 204] width 24 height 24
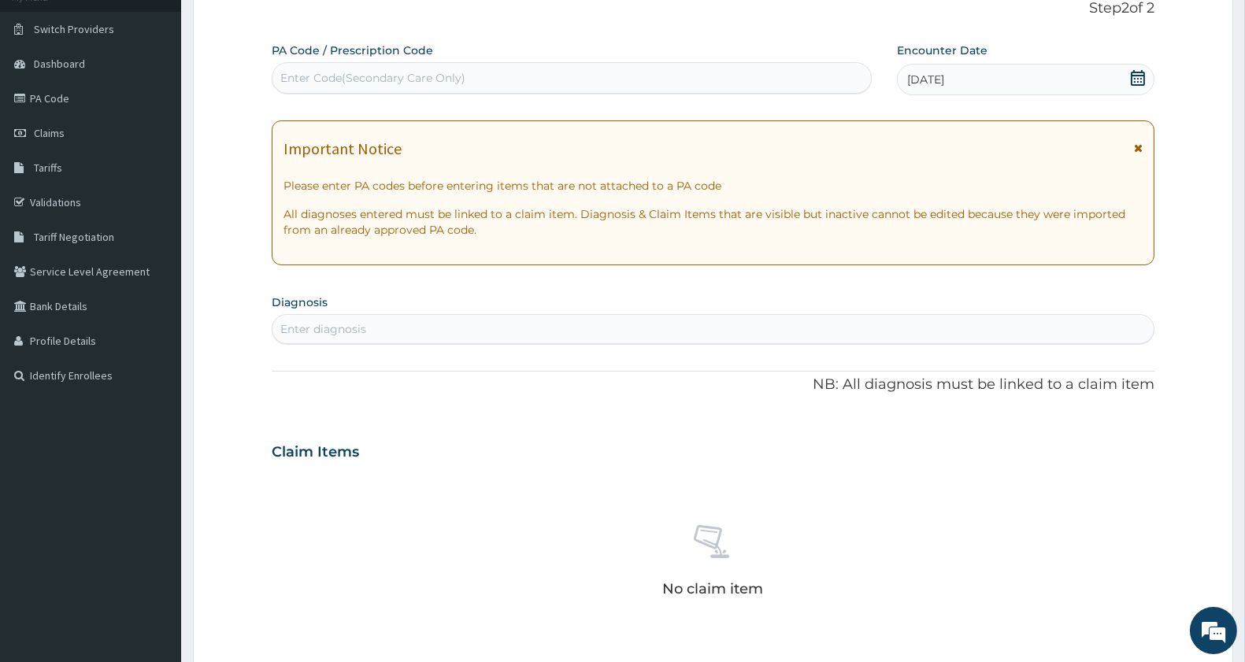
click at [399, 339] on div "Enter diagnosis" at bounding box center [713, 329] width 881 height 25
type input "ANTENATAL"
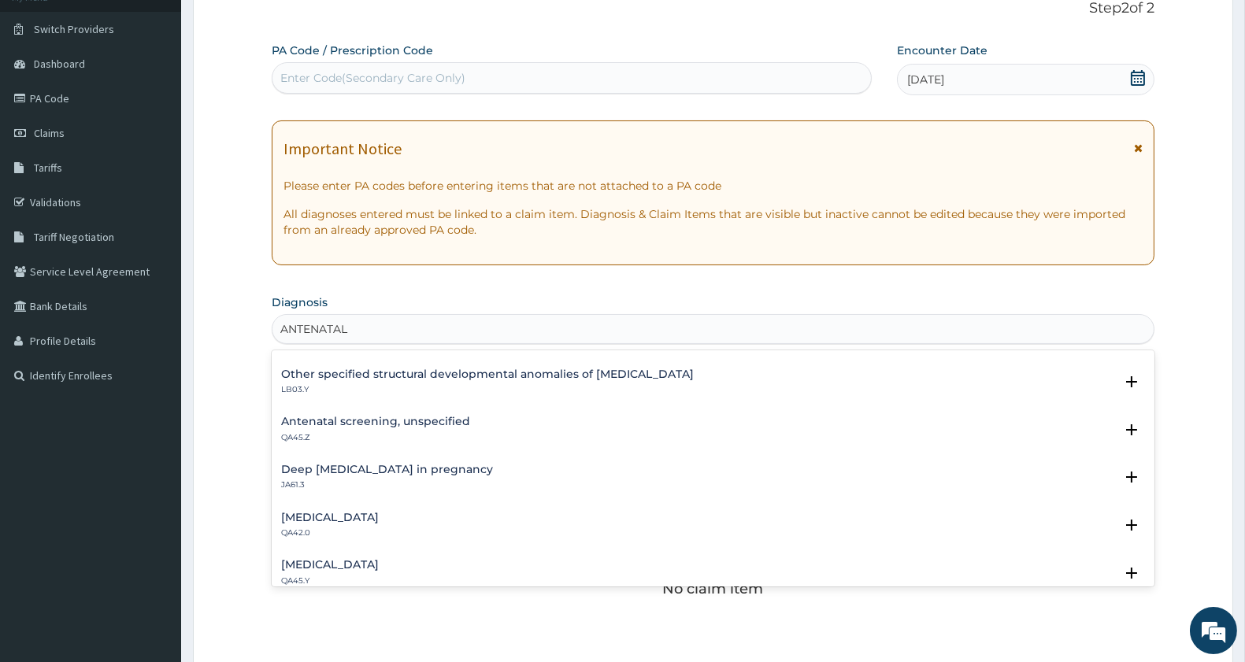
scroll to position [175, 0]
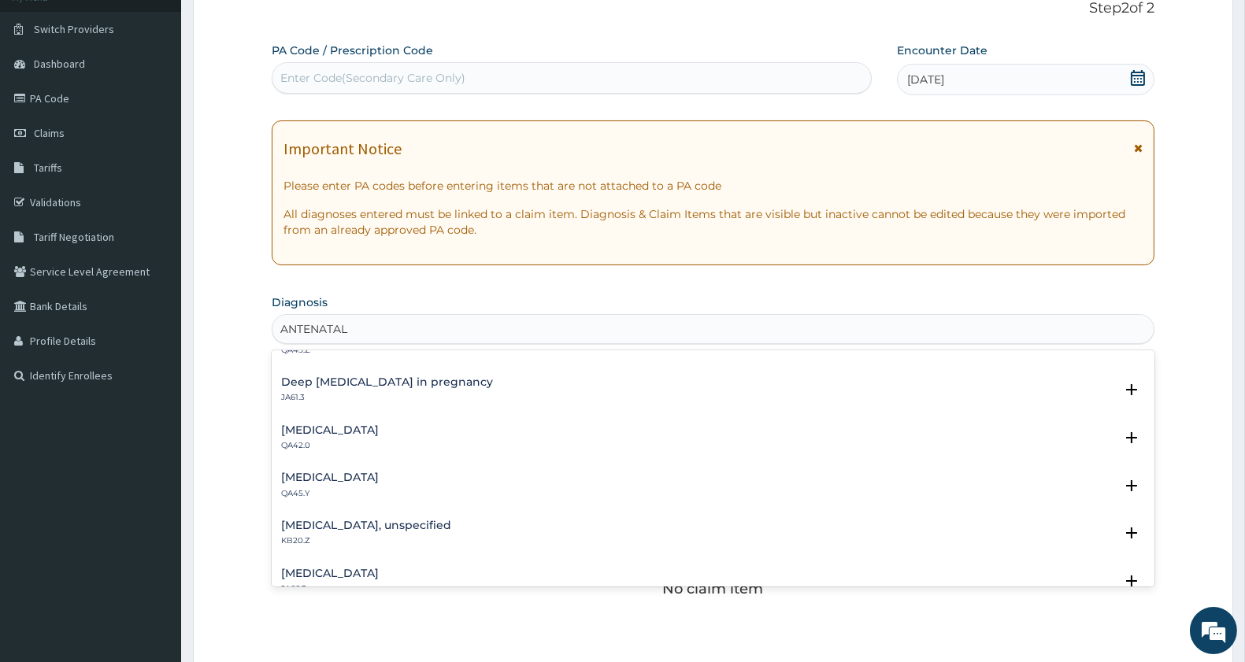
click at [345, 476] on h4 "[MEDICAL_DATA]" at bounding box center [330, 478] width 98 height 12
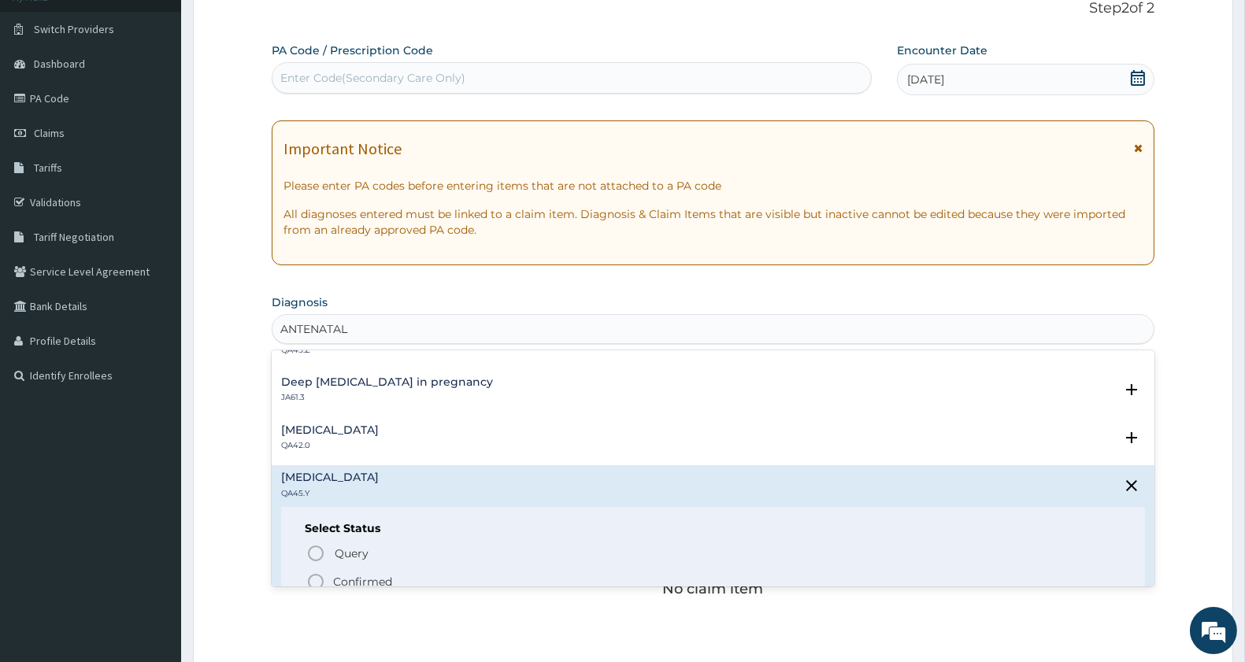
drag, startPoint x: 311, startPoint y: 577, endPoint x: 405, endPoint y: 506, distance: 117.5
click at [311, 578] on icon "status option filled" at bounding box center [315, 582] width 19 height 19
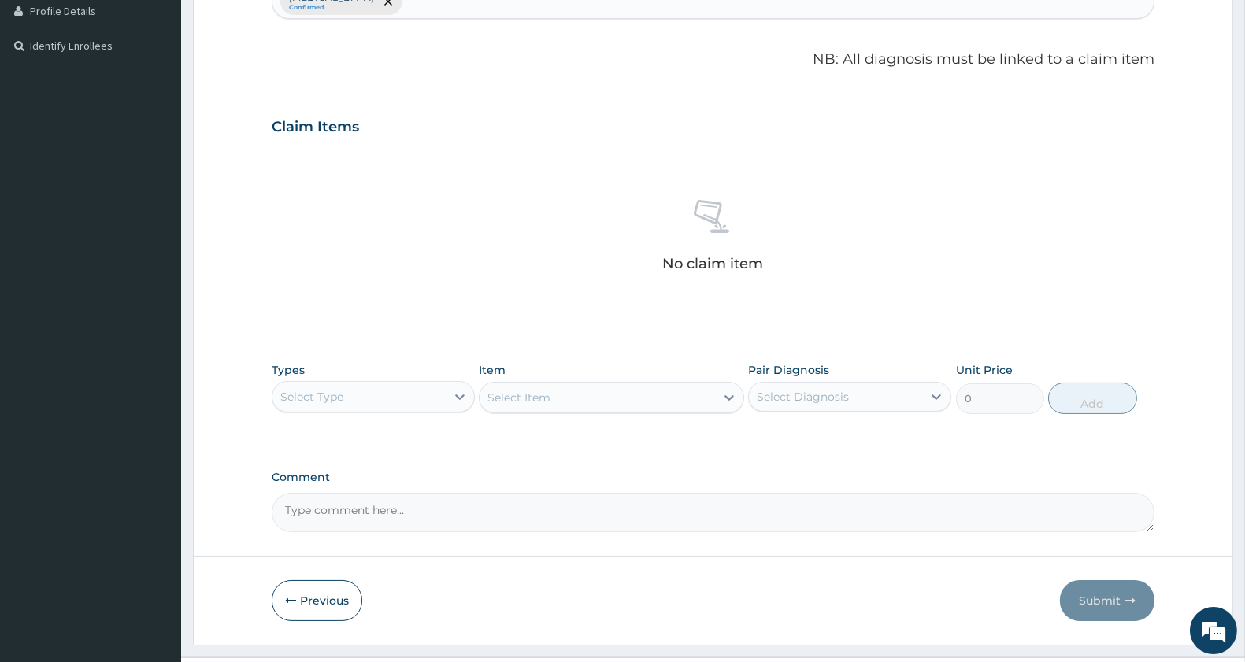
scroll to position [473, 0]
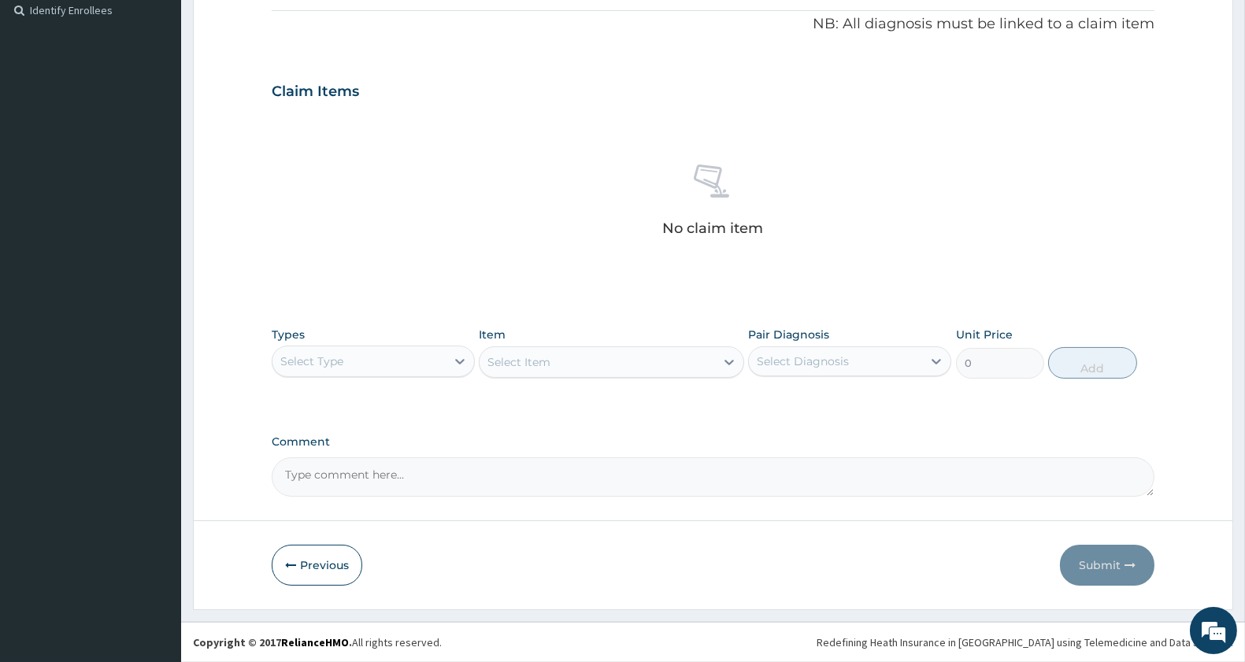
click at [332, 355] on div "Select Type" at bounding box center [311, 362] width 63 height 16
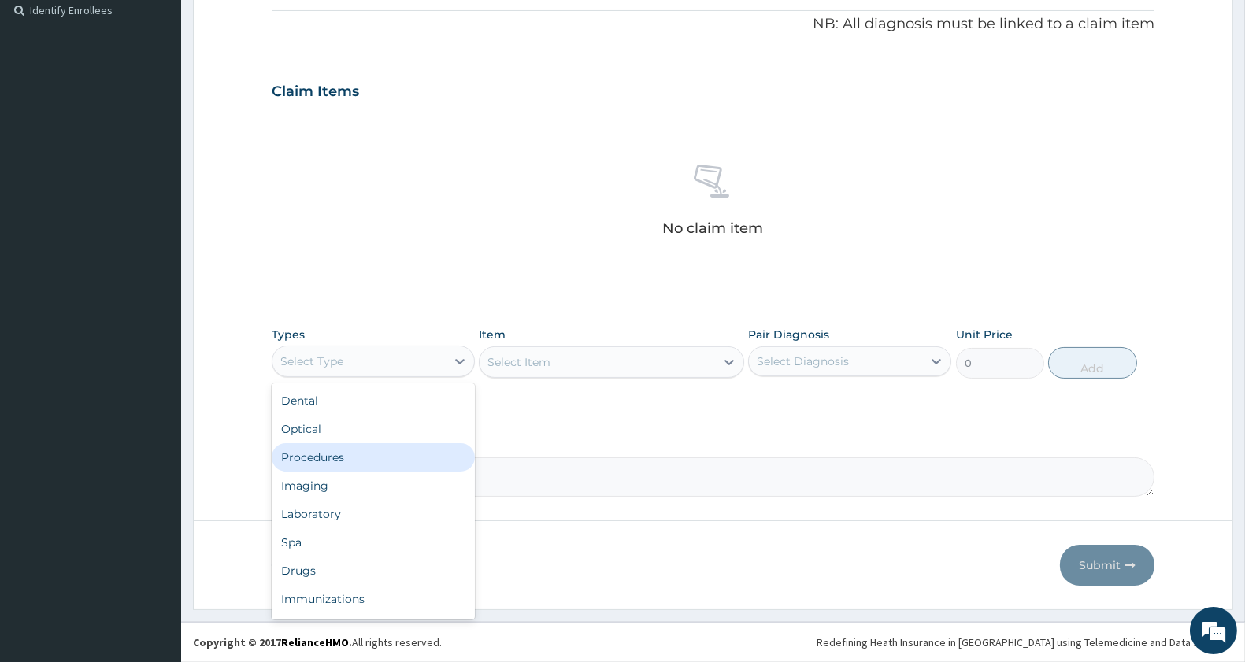
click at [363, 454] on div "Procedures" at bounding box center [373, 457] width 203 height 28
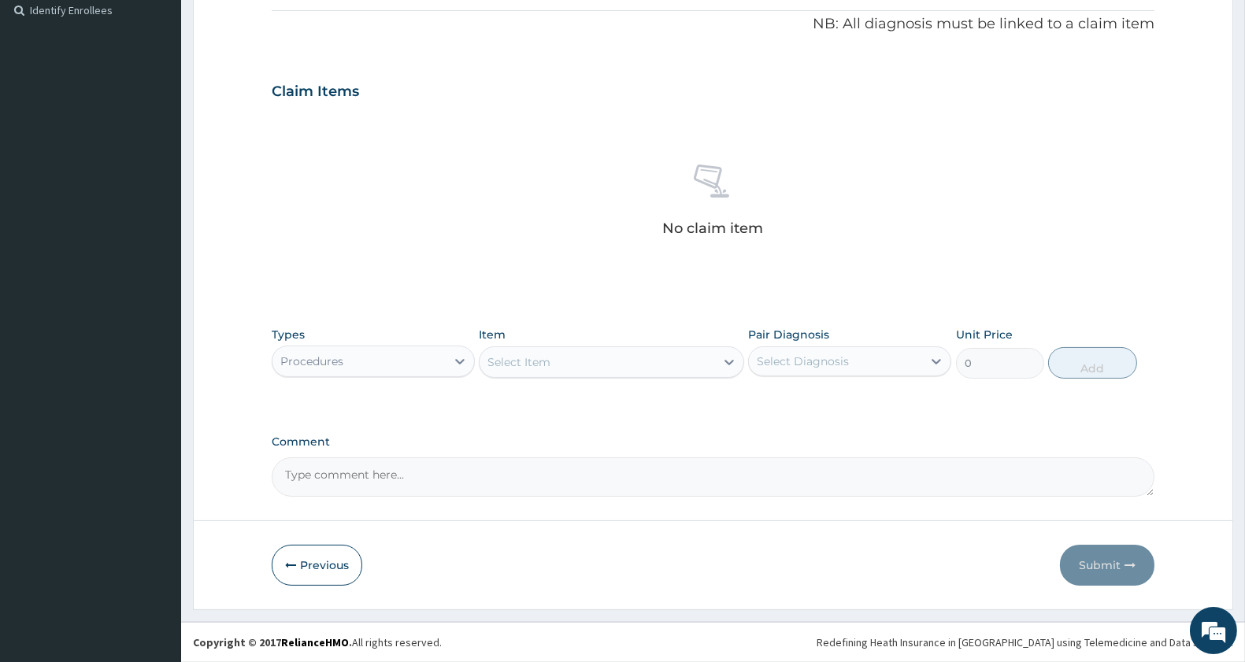
click at [567, 362] on div "Select Item" at bounding box center [597, 362] width 235 height 25
type input "GENERAL P"
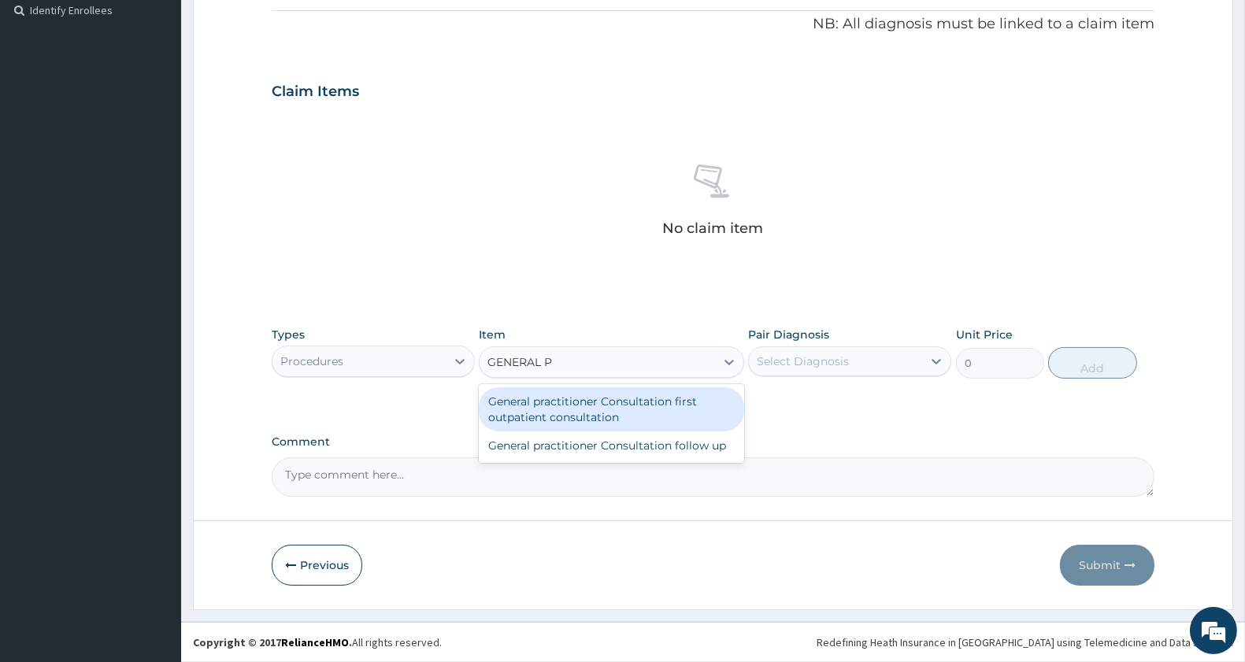
click at [586, 407] on div "General practitioner Consultation first outpatient consultation" at bounding box center [611, 409] width 265 height 44
type input "3000"
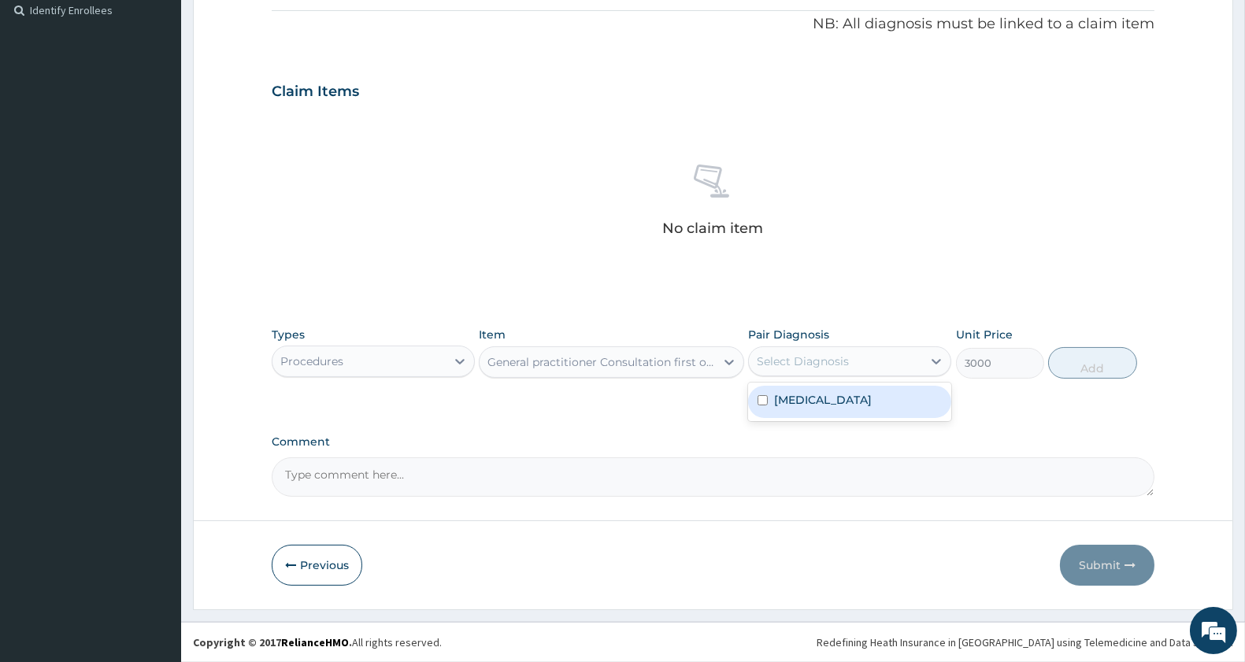
click at [877, 360] on div "Select Diagnosis" at bounding box center [835, 361] width 173 height 25
click at [872, 406] on label "[MEDICAL_DATA]" at bounding box center [823, 400] width 98 height 16
checkbox input "true"
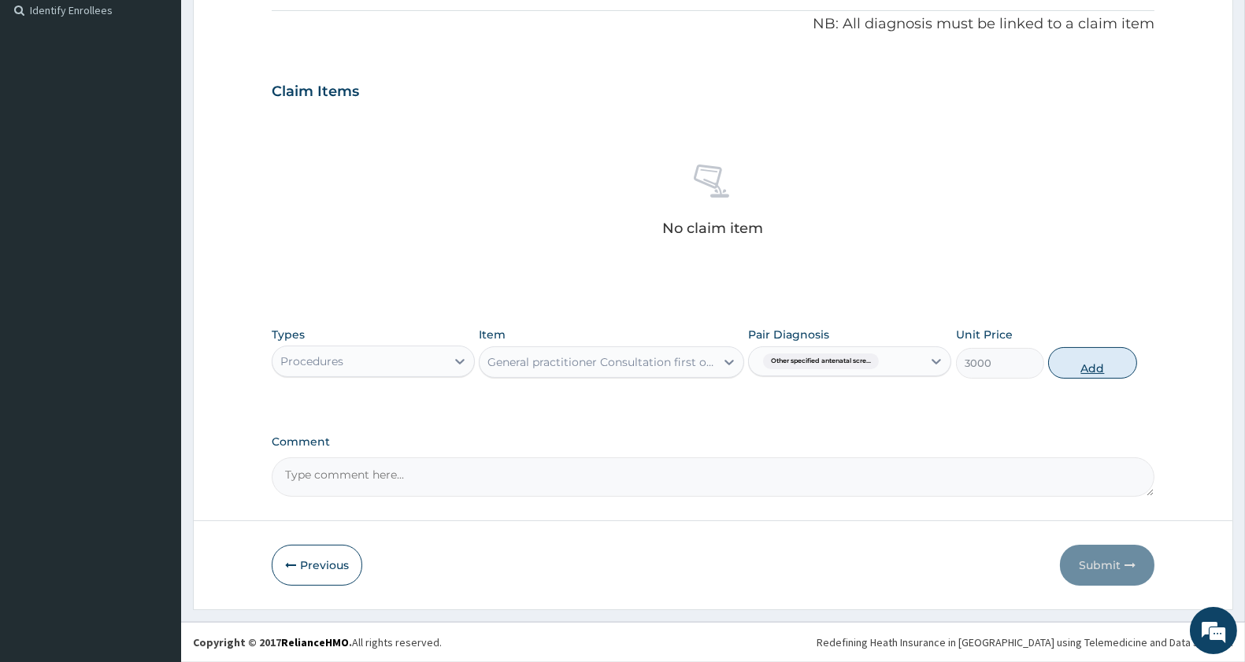
click at [1095, 365] on button "Add" at bounding box center [1092, 363] width 88 height 32
type input "0"
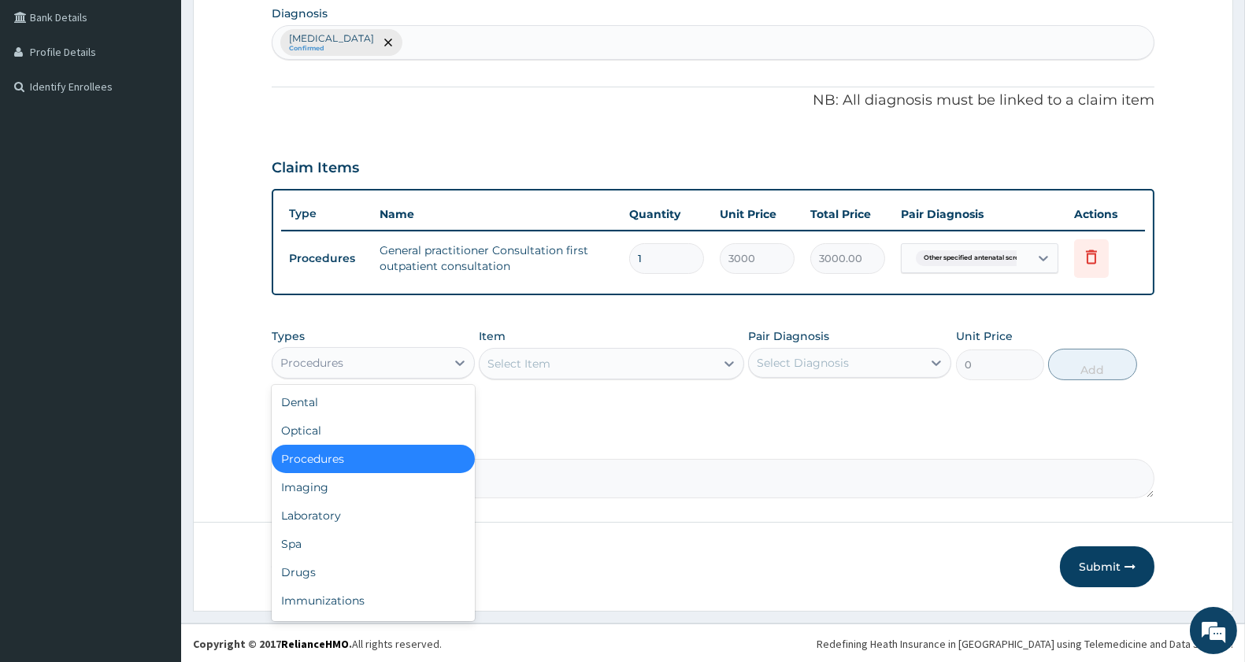
click at [391, 358] on div "Procedures" at bounding box center [359, 362] width 173 height 25
click at [360, 516] on div "Laboratory" at bounding box center [373, 516] width 203 height 28
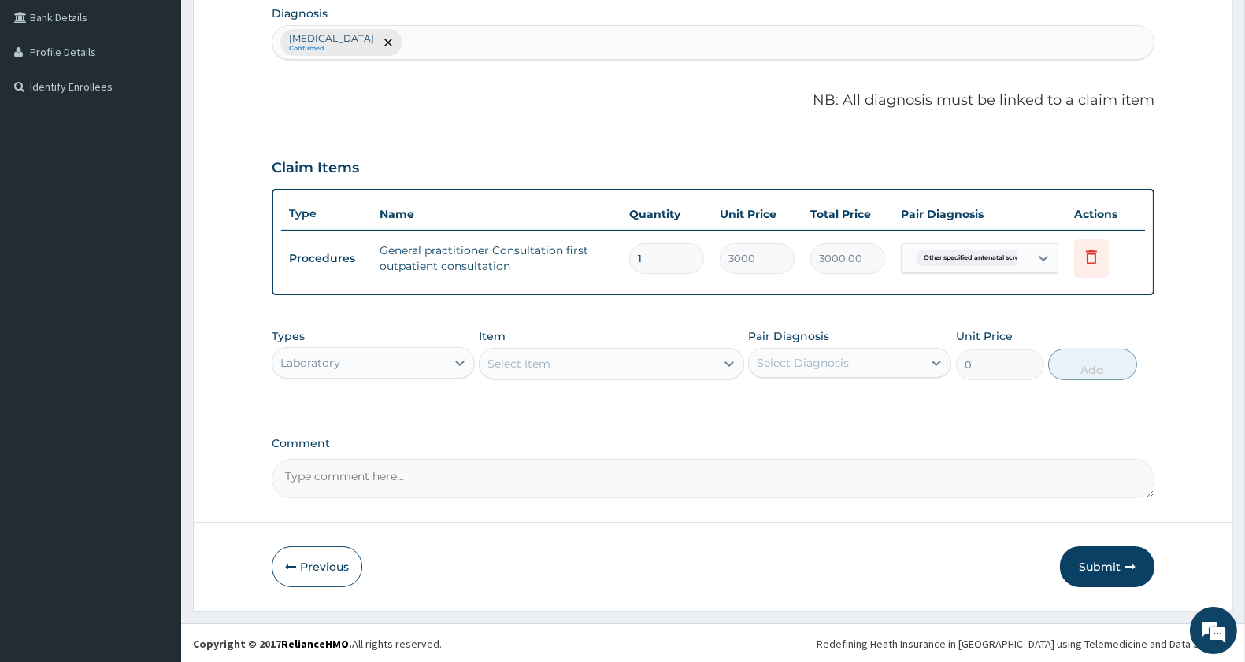
click at [320, 491] on textarea "Comment" at bounding box center [713, 478] width 883 height 39
type textarea "A"
click at [517, 356] on div "Select Item" at bounding box center [519, 364] width 63 height 16
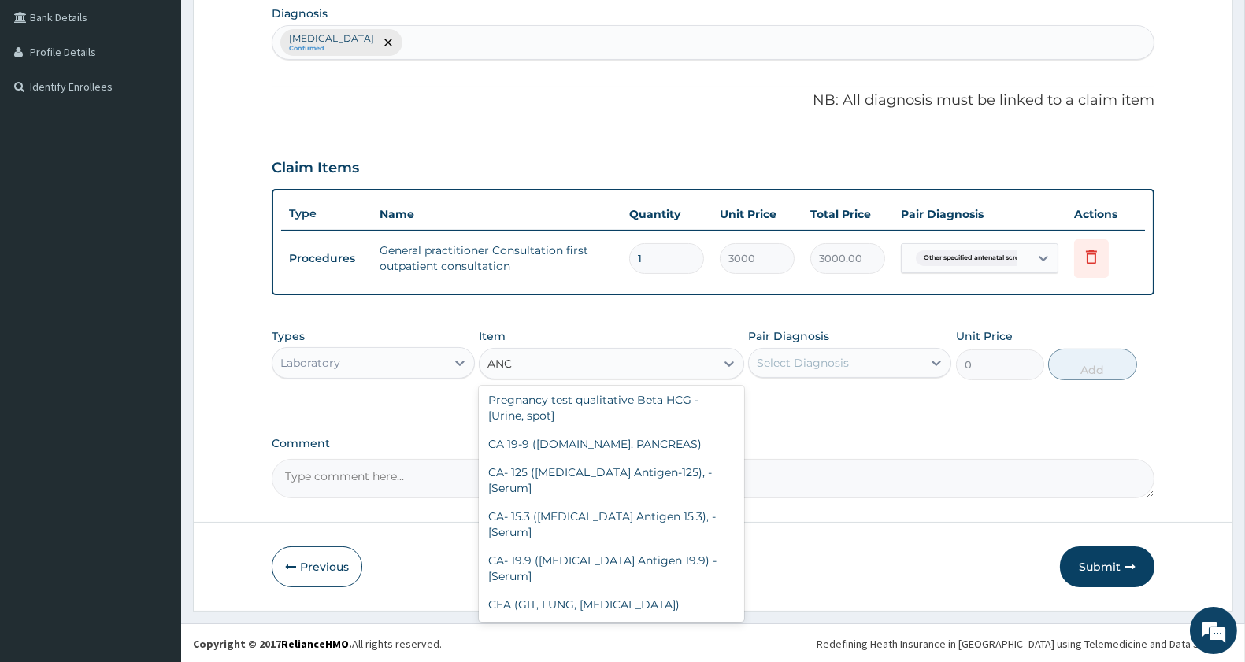
scroll to position [392, 0]
type input "A"
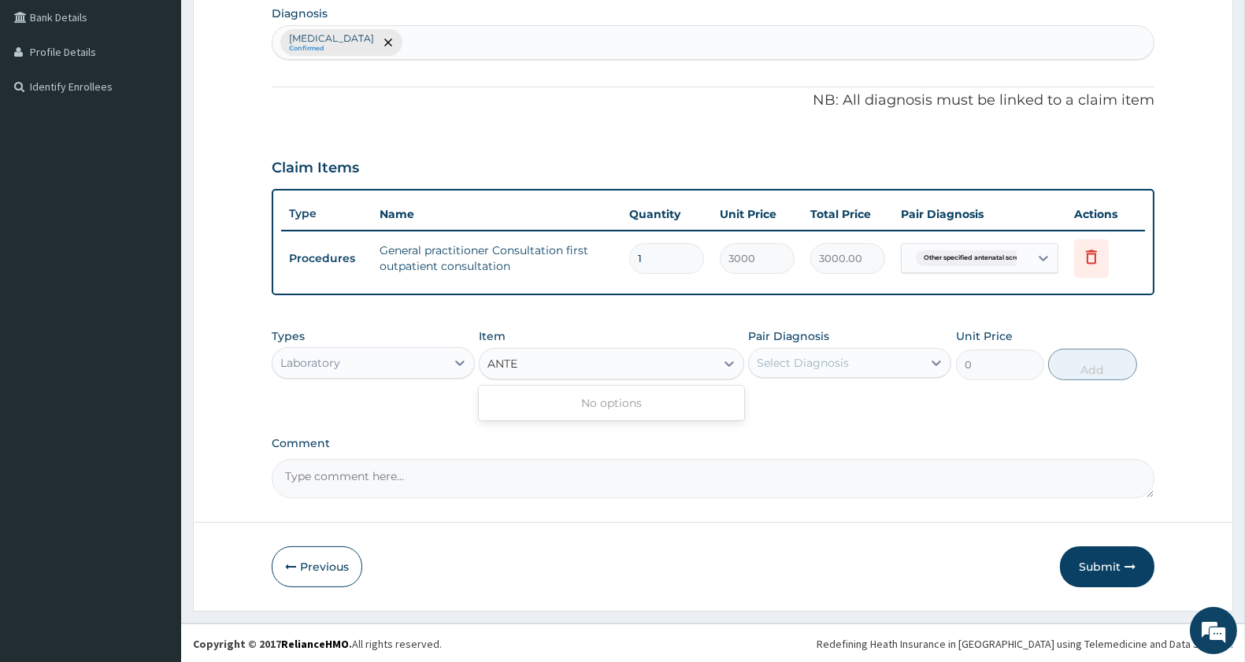
scroll to position [0, 0]
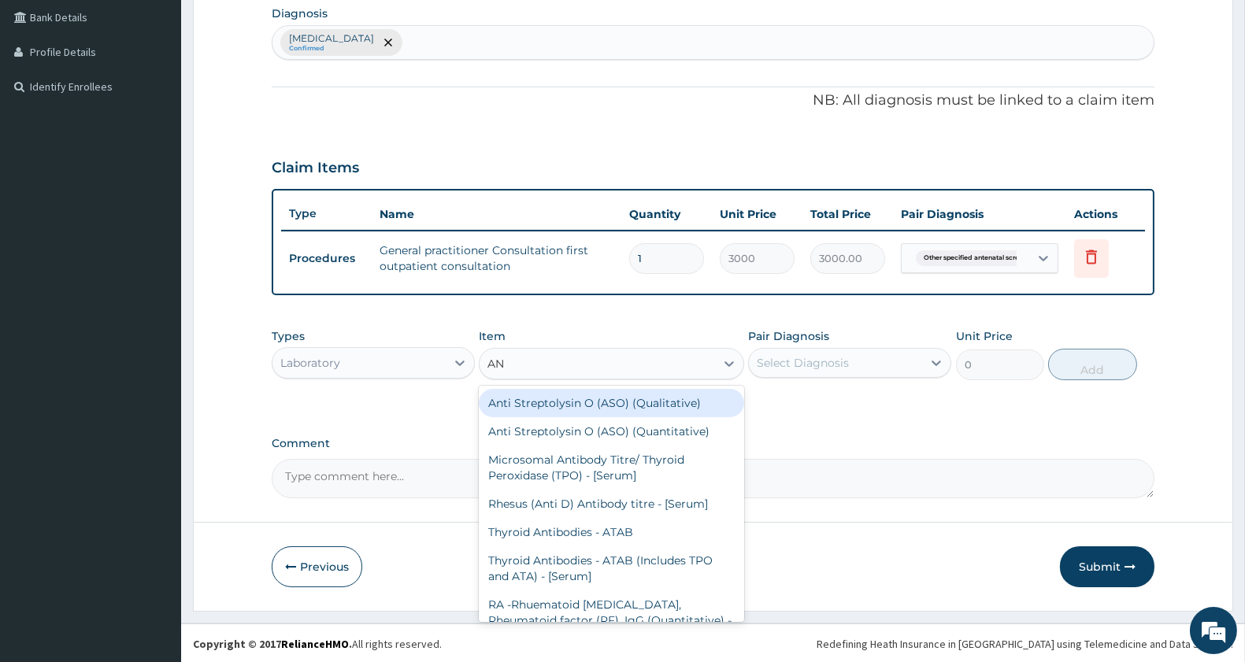
type input "A"
type input "P"
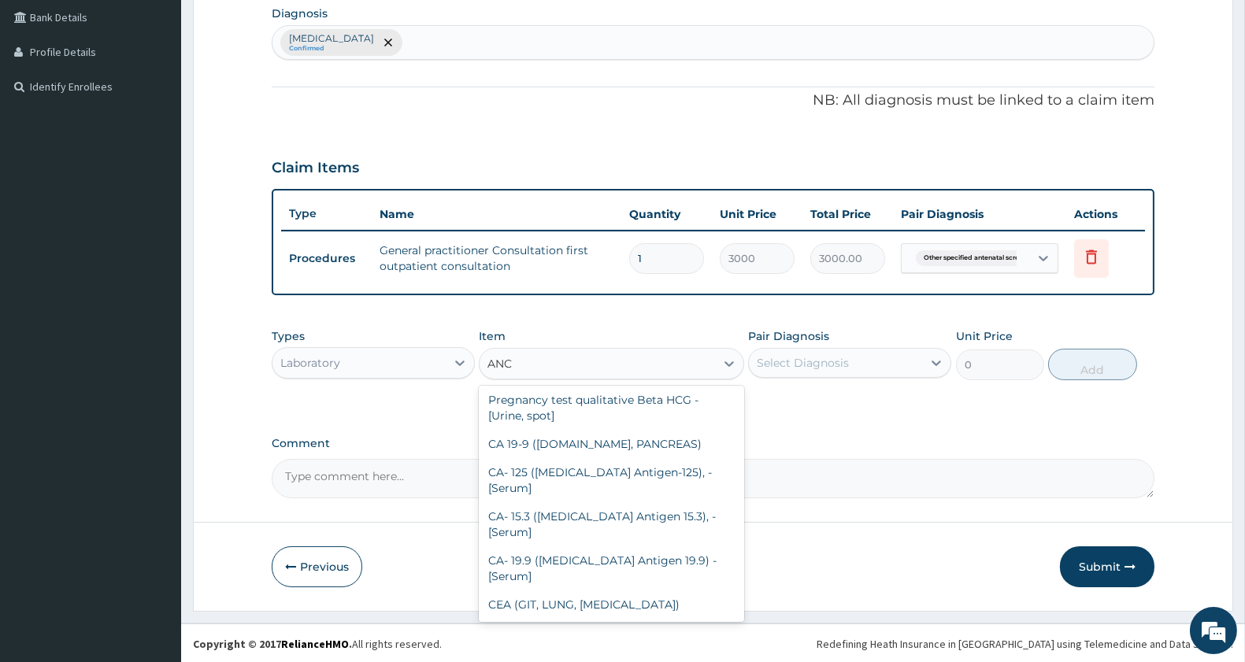
scroll to position [392, 0]
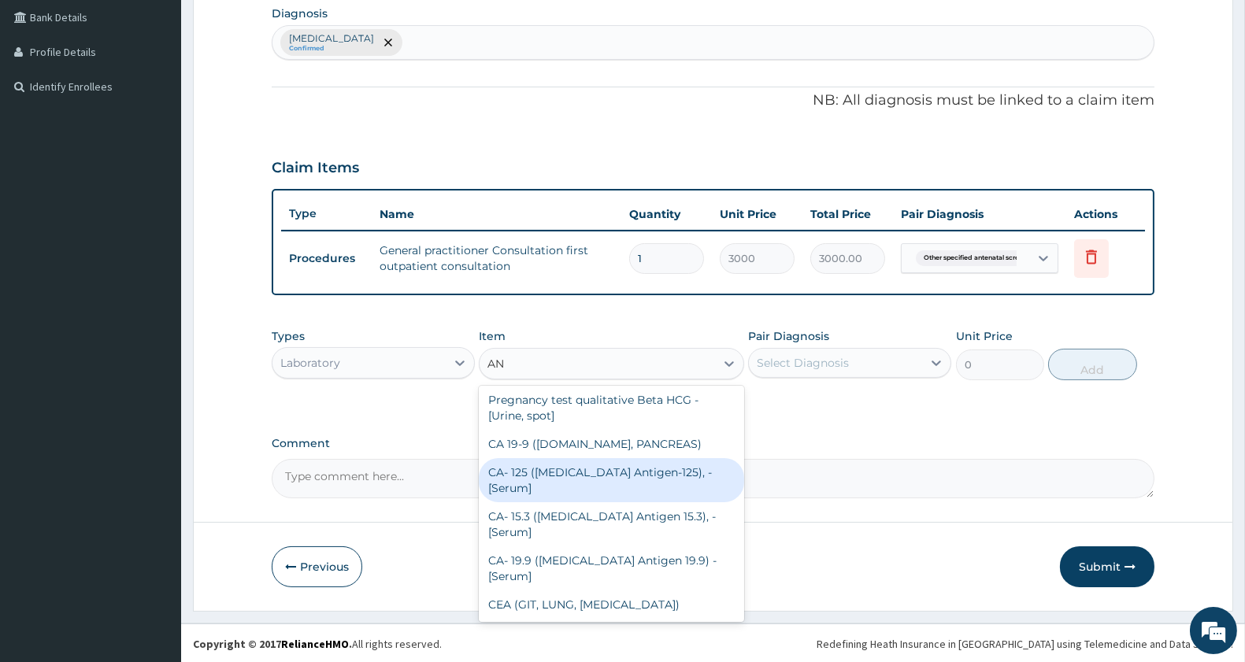
type input "A"
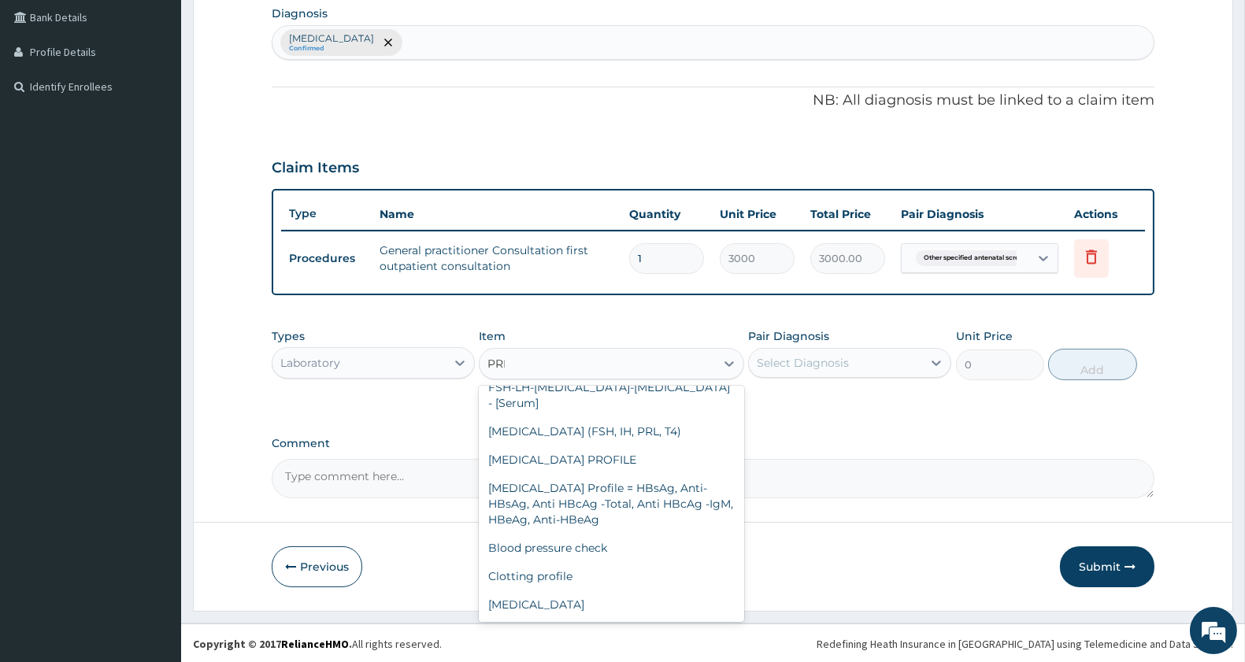
scroll to position [0, 0]
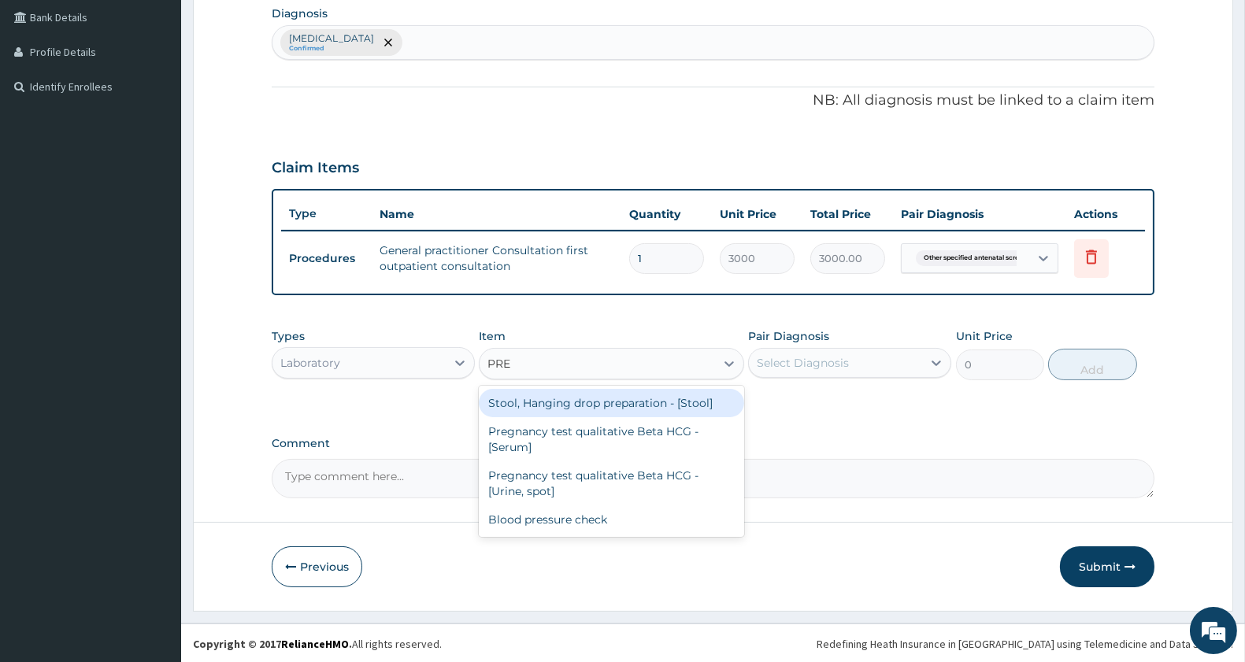
type input "PREG"
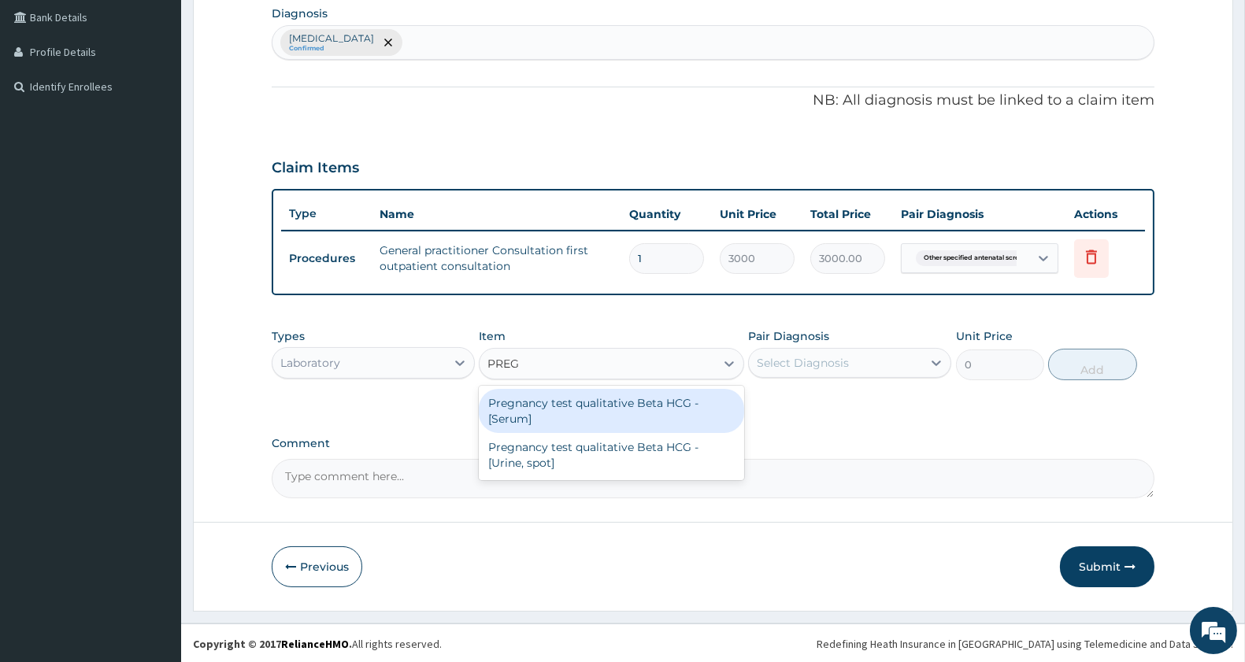
click at [580, 420] on div "Pregnancy test qualitative Beta HCG - [Serum]" at bounding box center [611, 411] width 265 height 44
type input "1200"
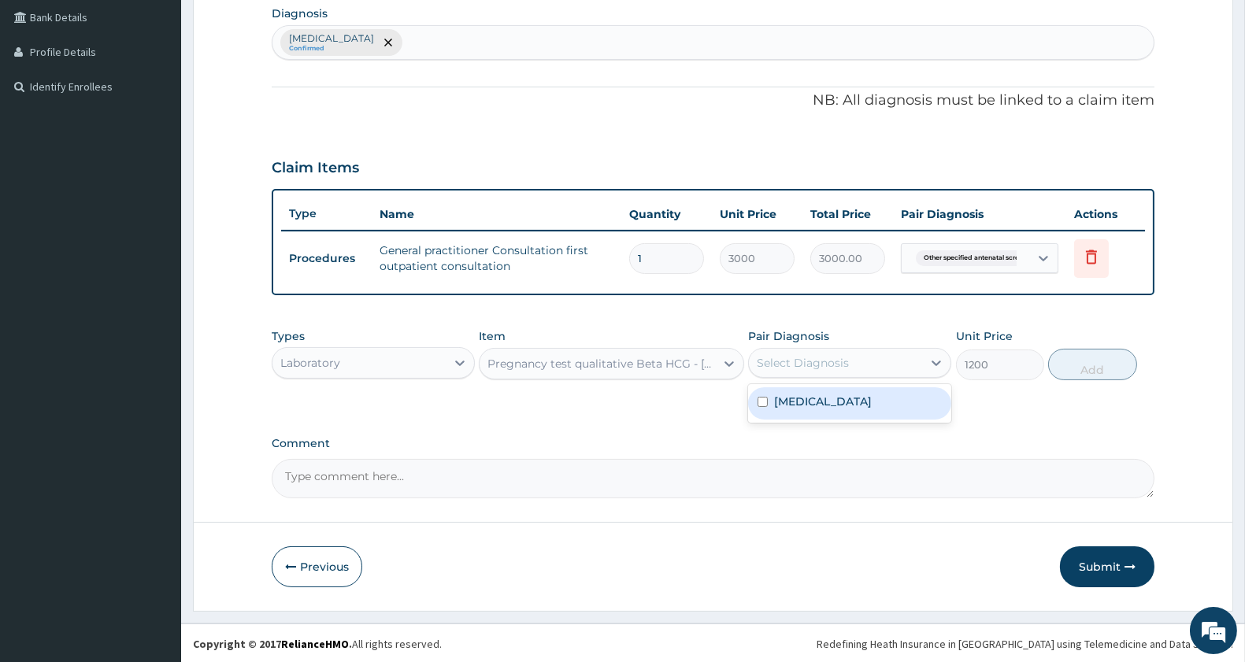
click at [785, 363] on div "Select Diagnosis" at bounding box center [803, 363] width 92 height 16
click at [786, 400] on label "[MEDICAL_DATA]" at bounding box center [823, 402] width 98 height 16
checkbox input "true"
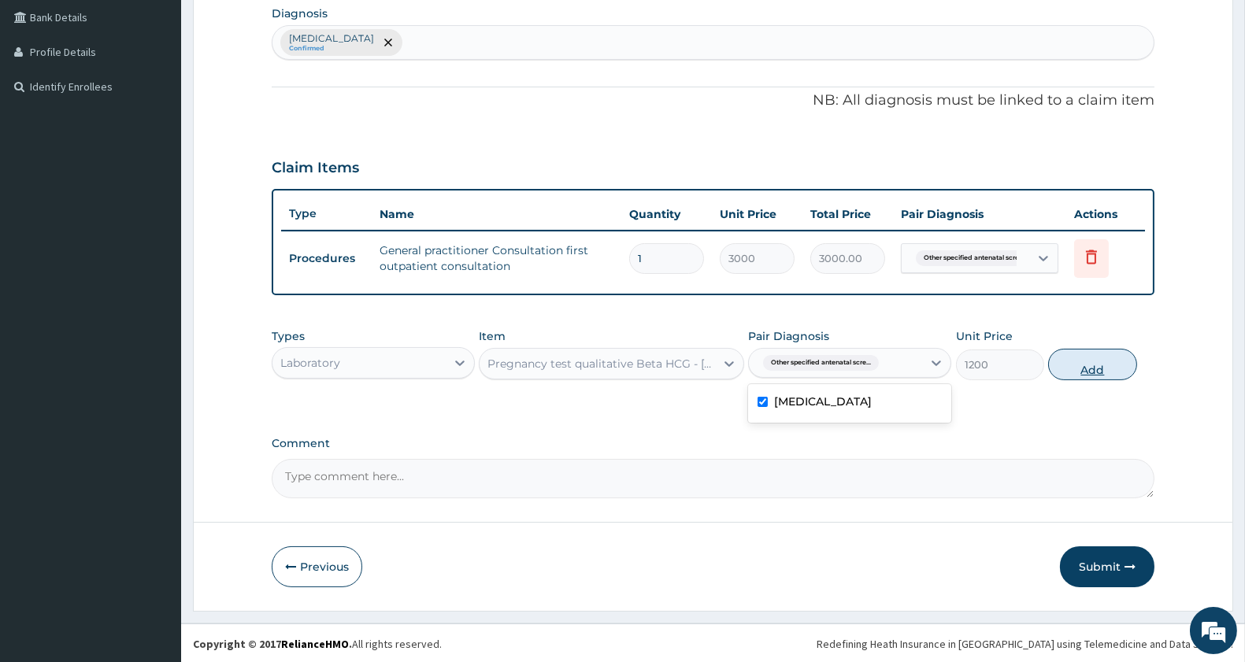
click at [1091, 372] on button "Add" at bounding box center [1092, 365] width 88 height 32
type input "0"
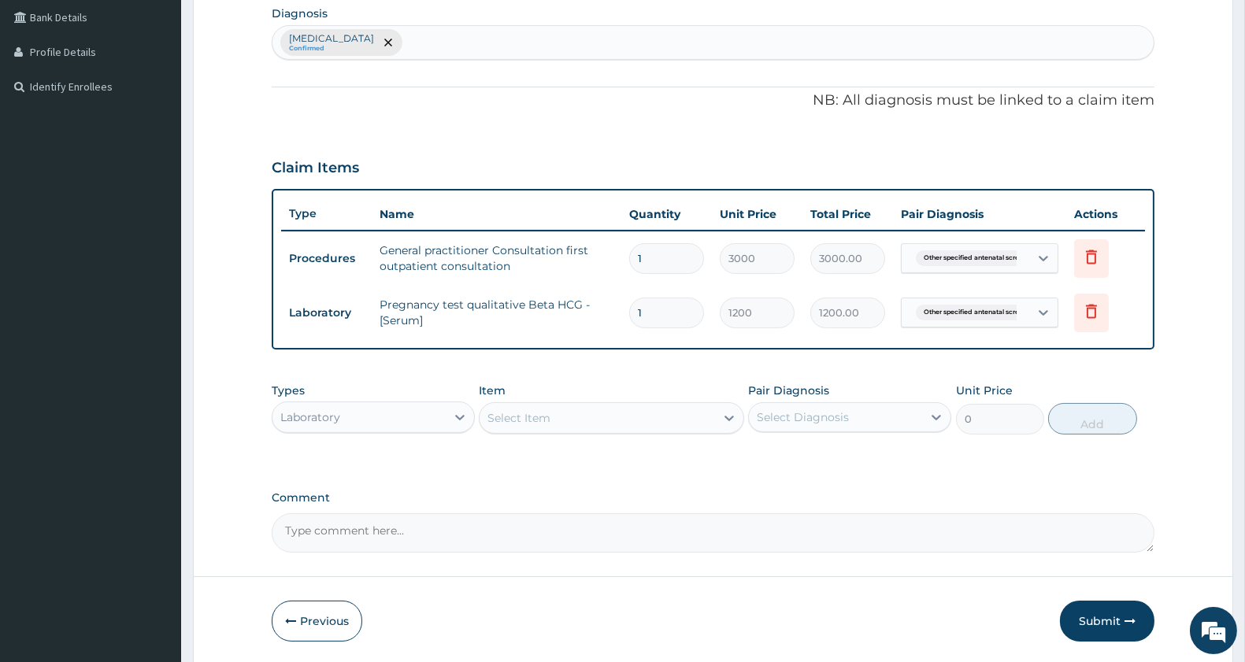
scroll to position [451, 0]
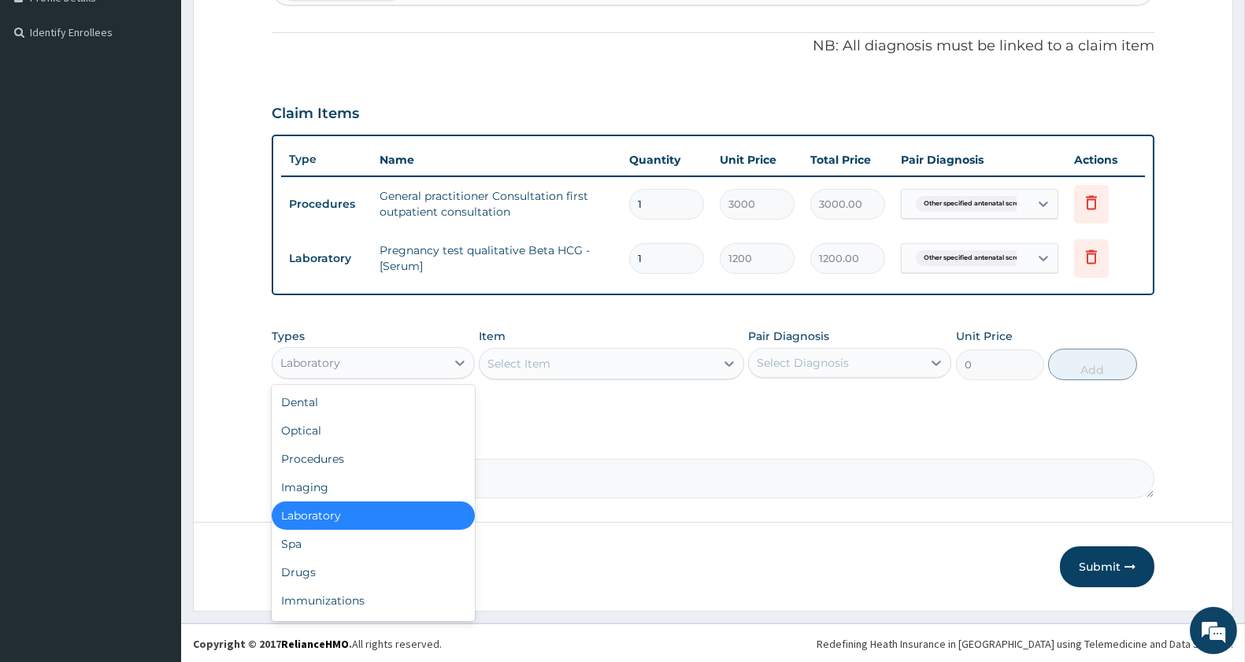
click at [413, 365] on div "Laboratory" at bounding box center [359, 362] width 173 height 25
click at [307, 569] on div "Drugs" at bounding box center [373, 572] width 203 height 28
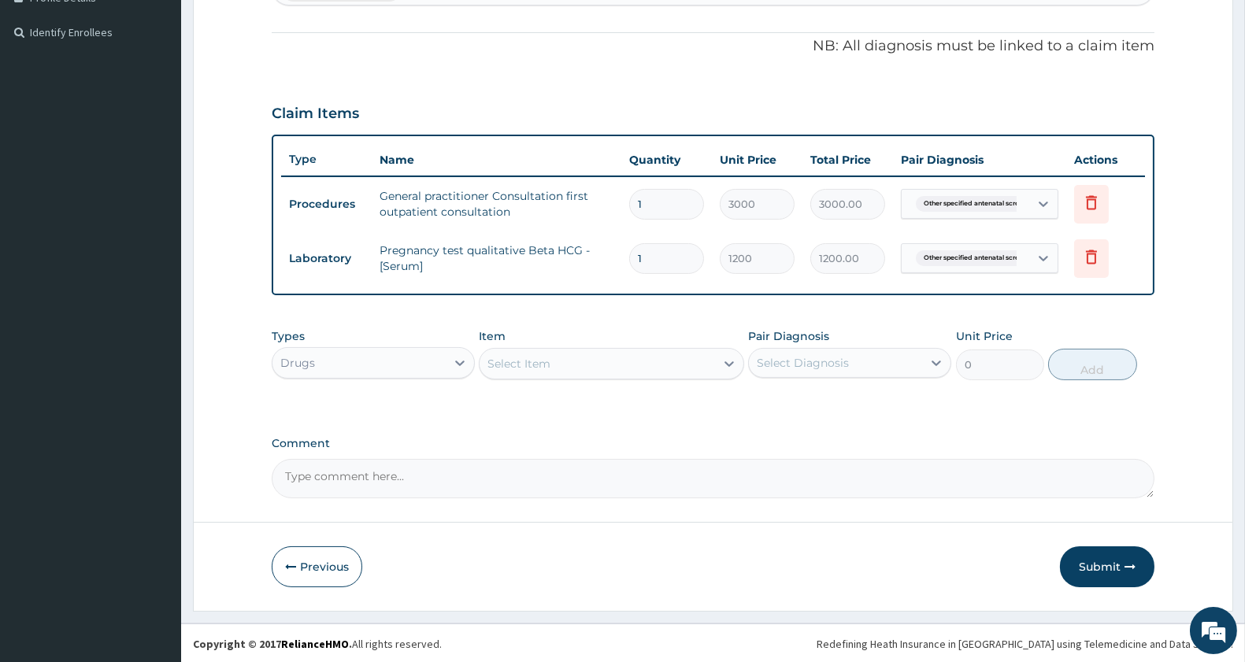
click at [636, 361] on div "Select Item" at bounding box center [597, 363] width 235 height 25
type input "TETANUS"
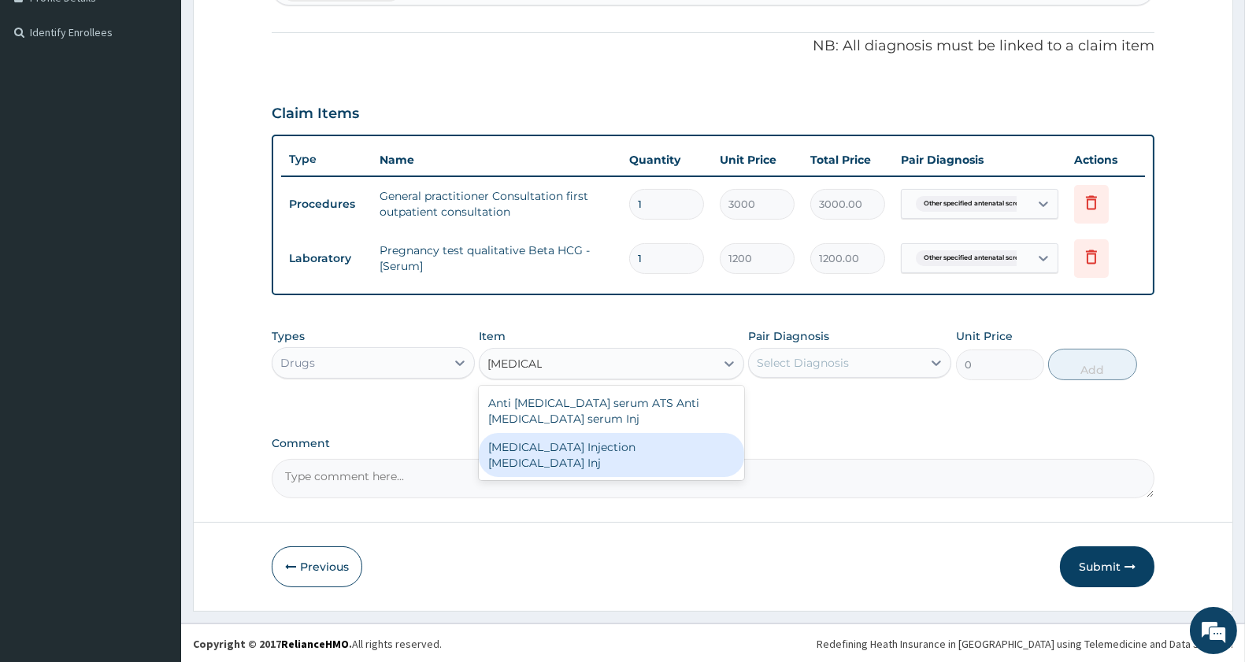
click at [559, 457] on div "[MEDICAL_DATA] Injection [MEDICAL_DATA] Inj" at bounding box center [611, 455] width 265 height 44
type input "230"
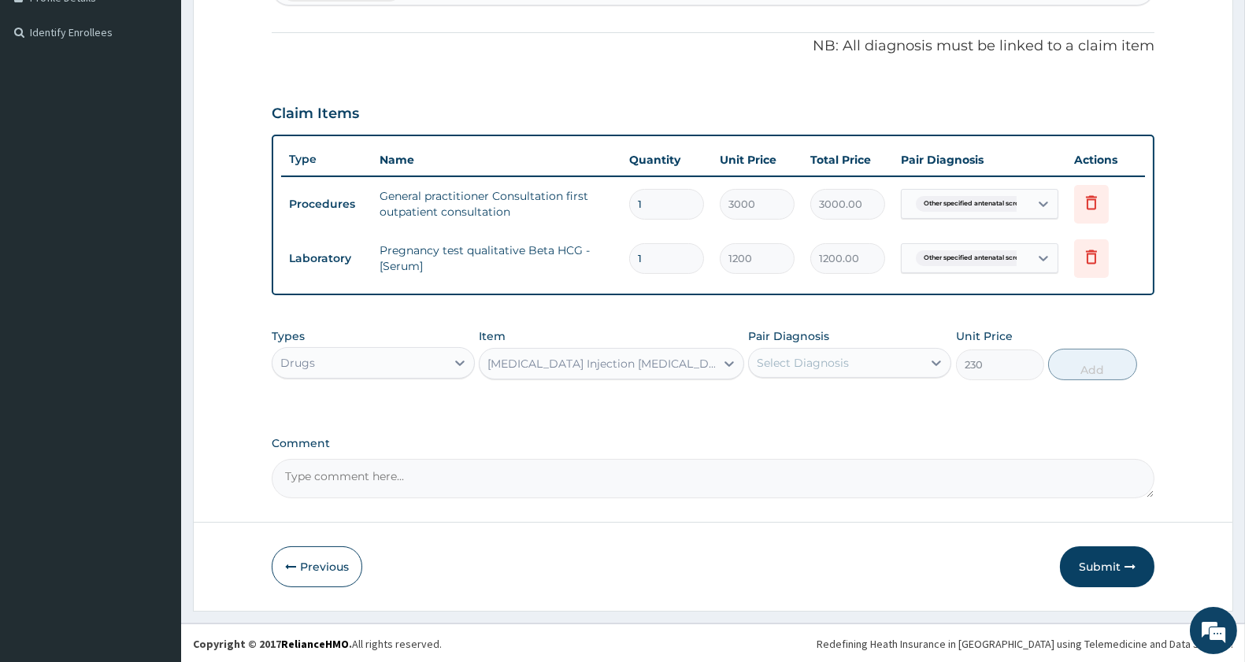
click at [799, 350] on div "Select Diagnosis" at bounding box center [835, 362] width 173 height 25
click at [803, 387] on div "[MEDICAL_DATA]" at bounding box center [849, 403] width 203 height 32
checkbox input "true"
click at [1098, 355] on button "Add" at bounding box center [1092, 365] width 88 height 32
type input "0"
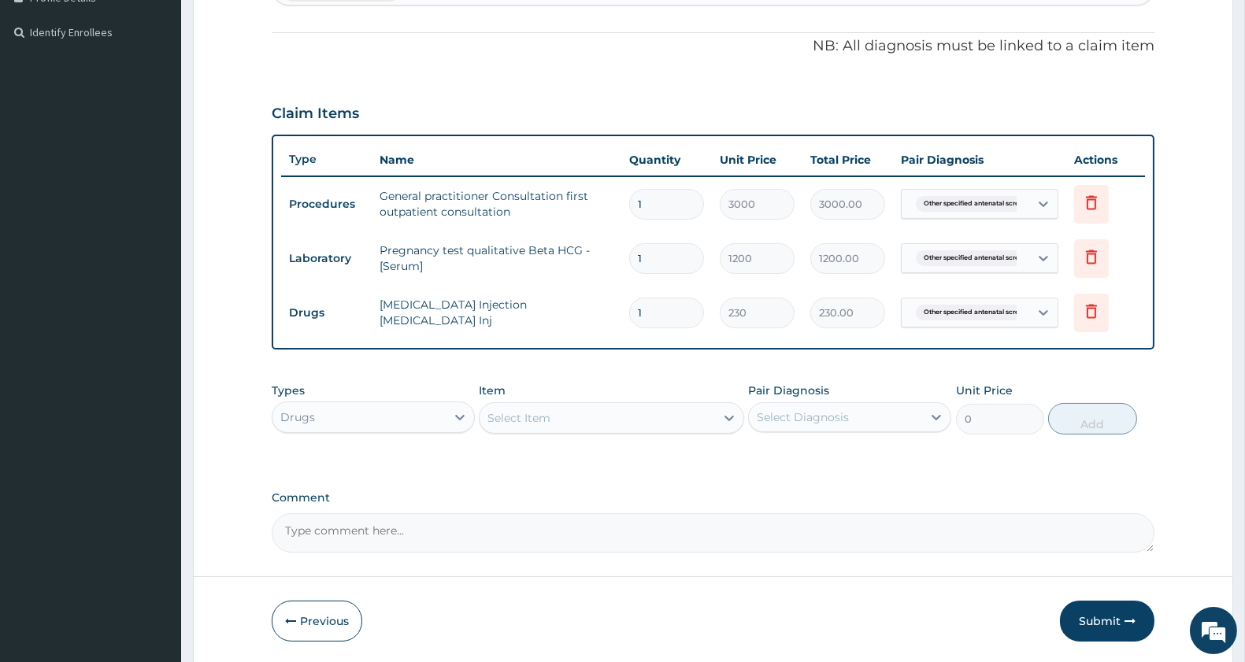
click at [578, 414] on div "Select Item" at bounding box center [597, 418] width 235 height 25
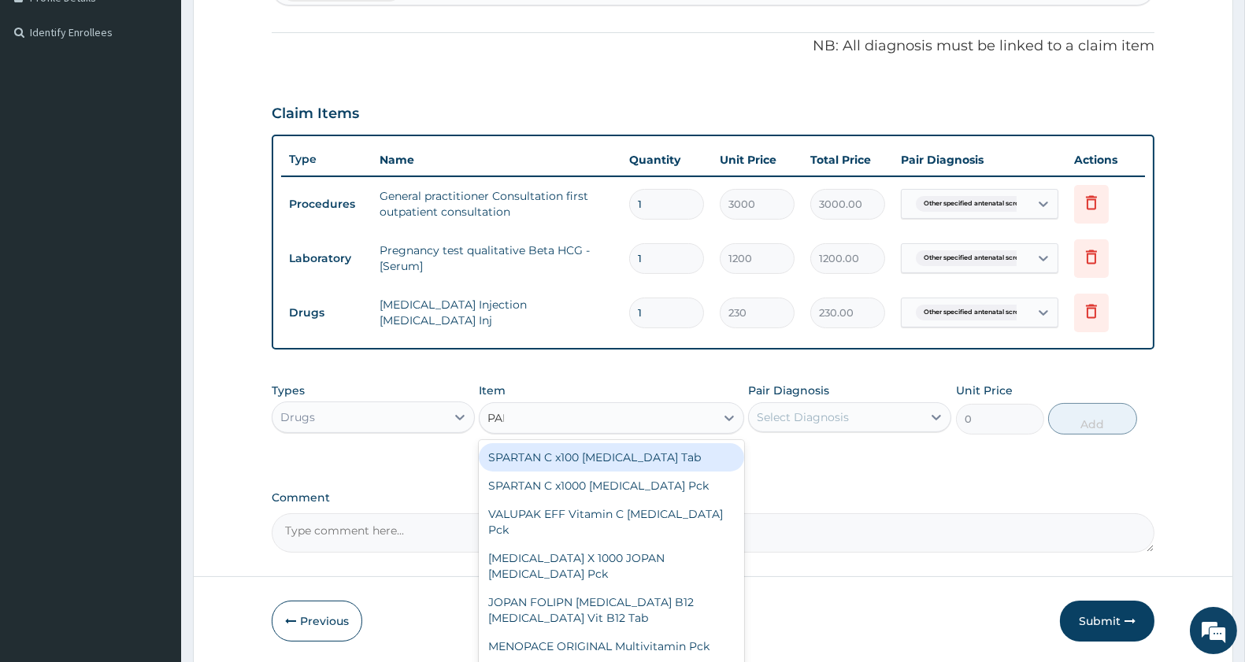
type input "PARACETA"
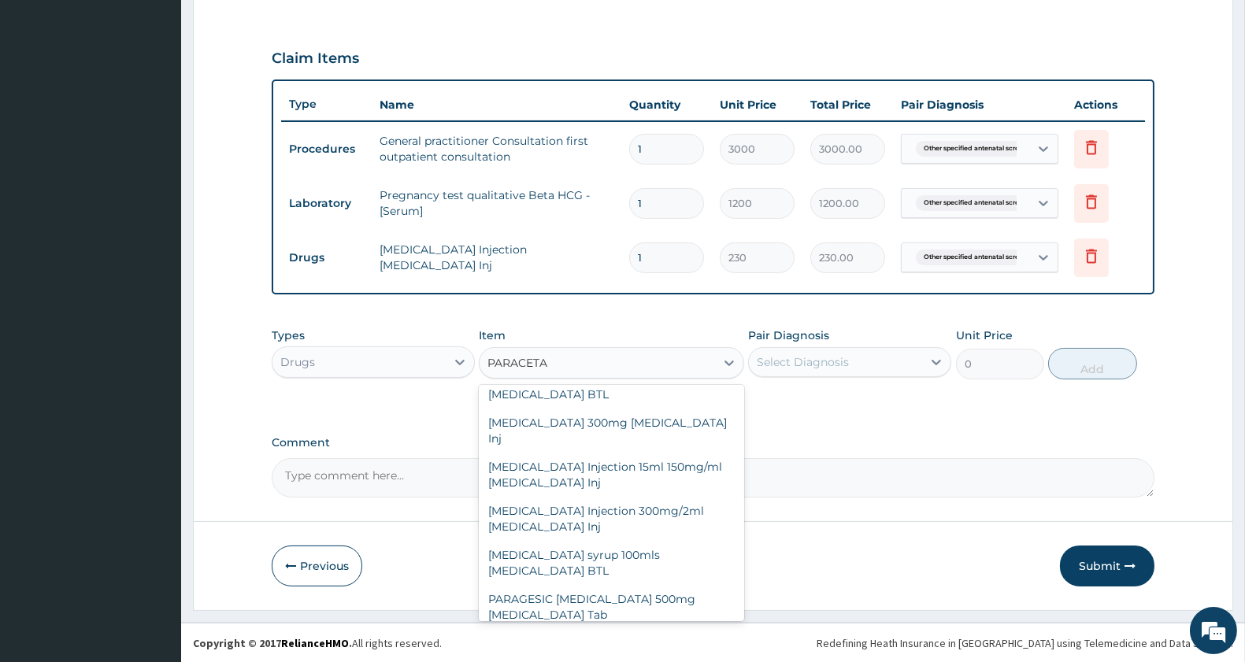
scroll to position [518, 0]
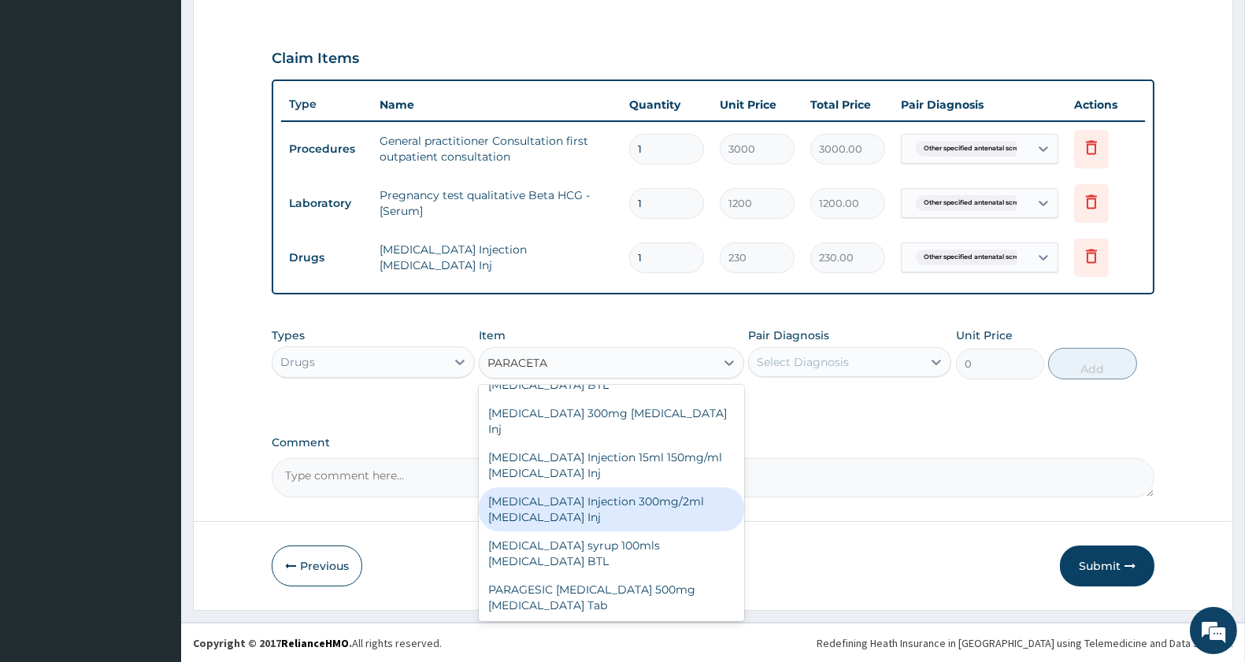
click at [627, 505] on div "[MEDICAL_DATA] Injection 300mg/2ml [MEDICAL_DATA] Inj" at bounding box center [611, 510] width 265 height 44
type input "172.5"
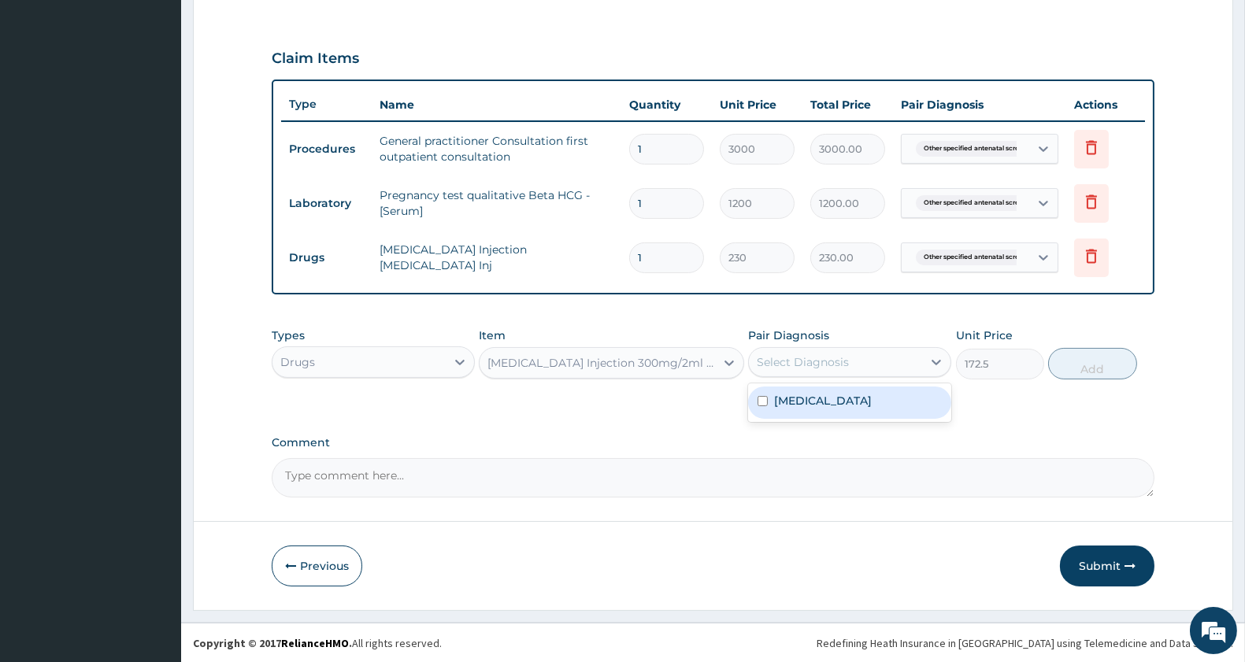
click at [813, 366] on div "Select Diagnosis" at bounding box center [803, 362] width 92 height 16
click at [814, 406] on label "[MEDICAL_DATA]" at bounding box center [823, 401] width 98 height 16
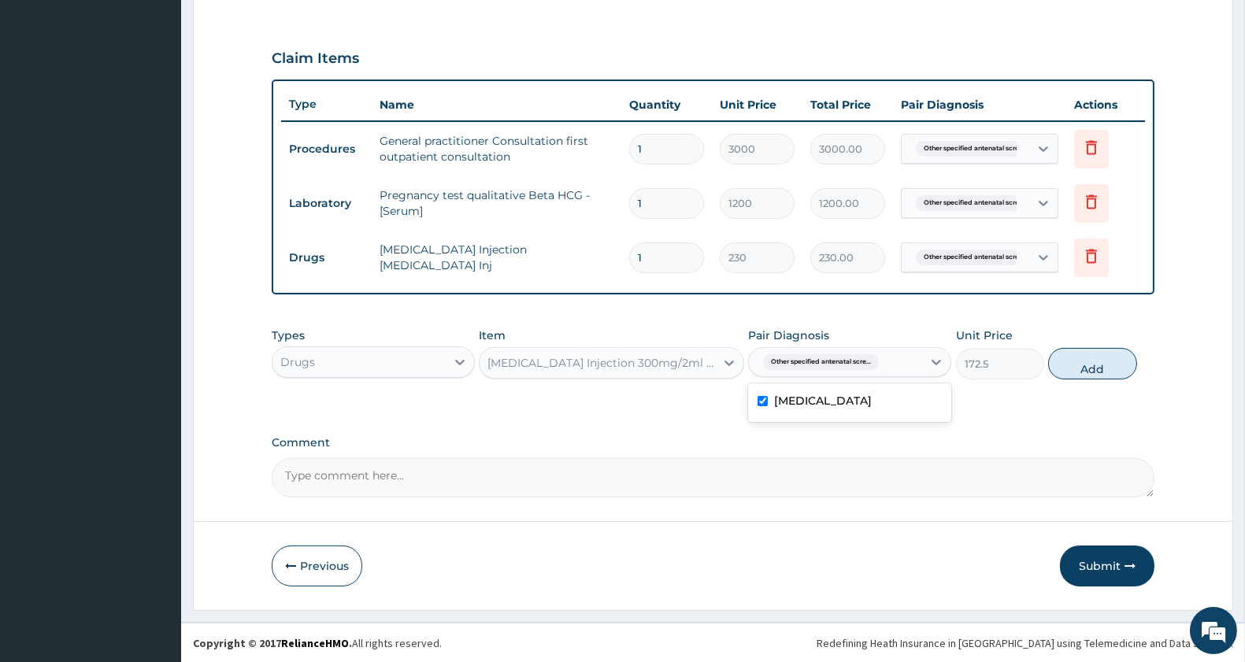
checkbox input "true"
click at [1075, 368] on button "Add" at bounding box center [1092, 364] width 88 height 32
type input "0"
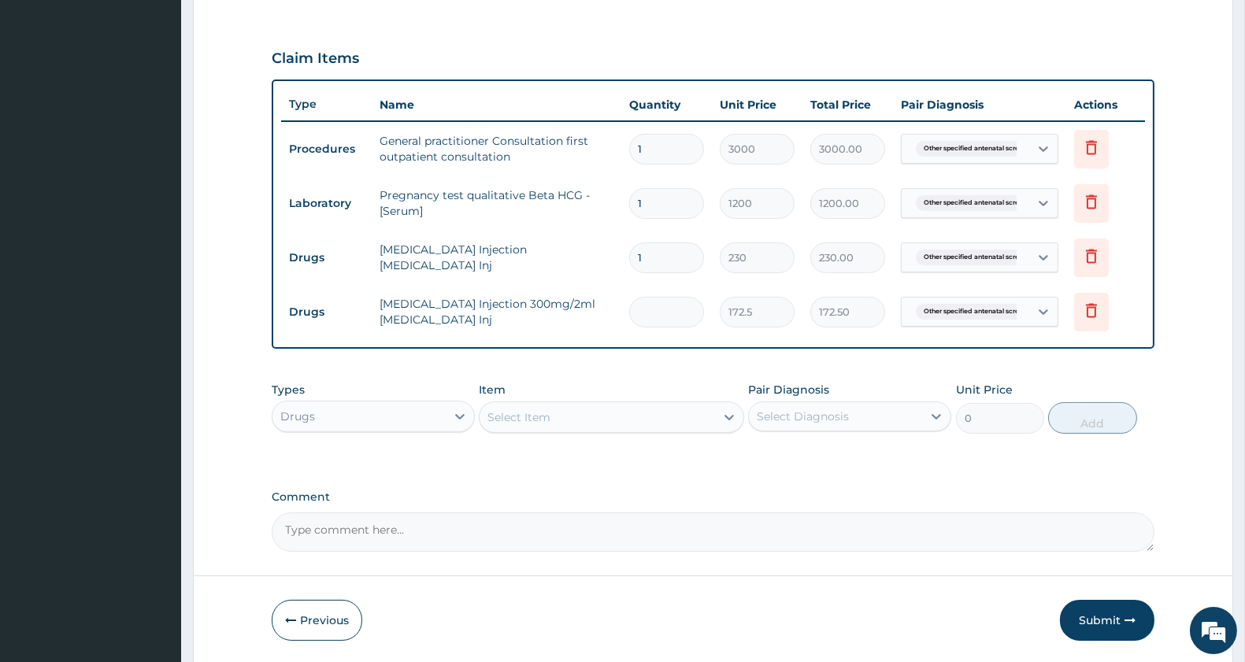
type input "0.00"
type input "8"
type input "1380.00"
type input "8"
drag, startPoint x: 572, startPoint y: 420, endPoint x: 565, endPoint y: 410, distance: 11.8
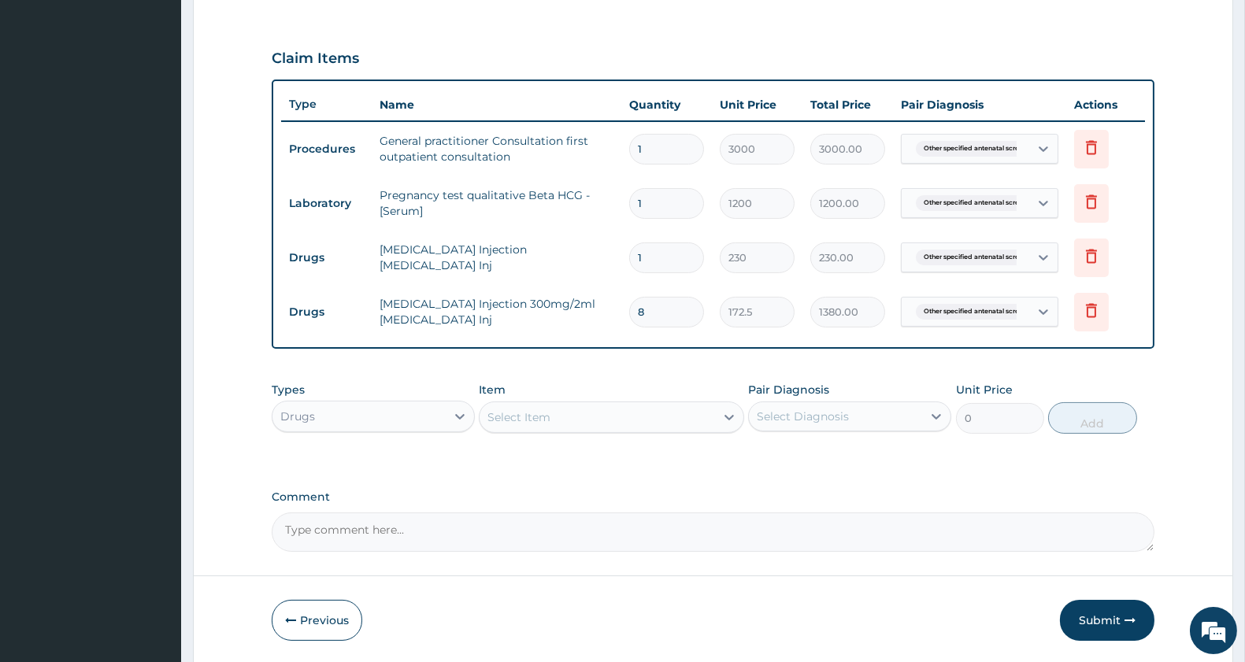
click at [568, 416] on div "Select Item" at bounding box center [597, 417] width 235 height 25
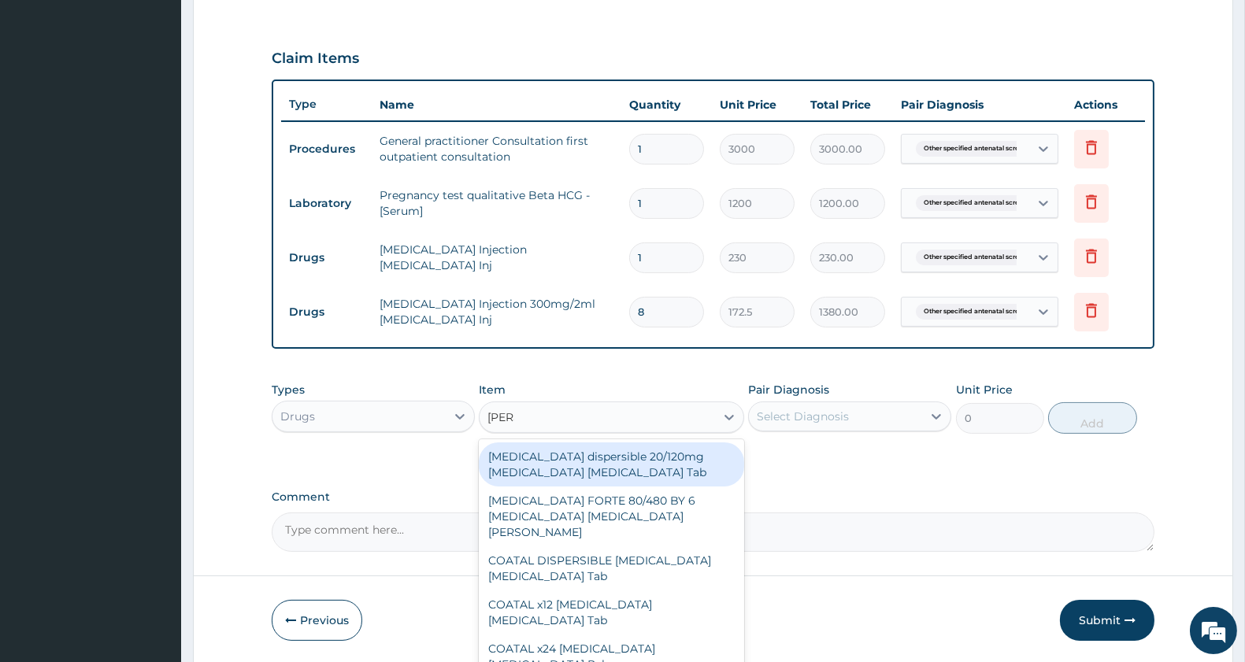
type input "COART"
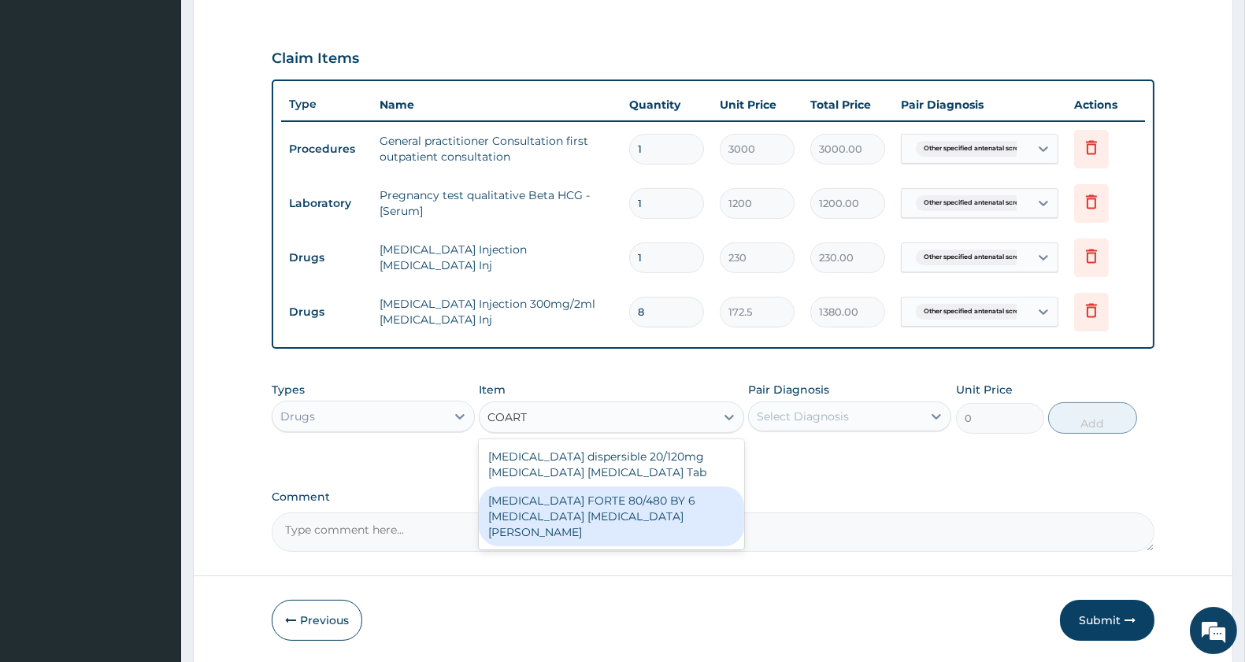
drag, startPoint x: 556, startPoint y: 507, endPoint x: 799, endPoint y: 466, distance: 246.0
click at [561, 506] on div "[MEDICAL_DATA] FORTE 80/480 BY 6 [MEDICAL_DATA] [MEDICAL_DATA][PERSON_NAME]" at bounding box center [611, 517] width 265 height 60
type input "3220"
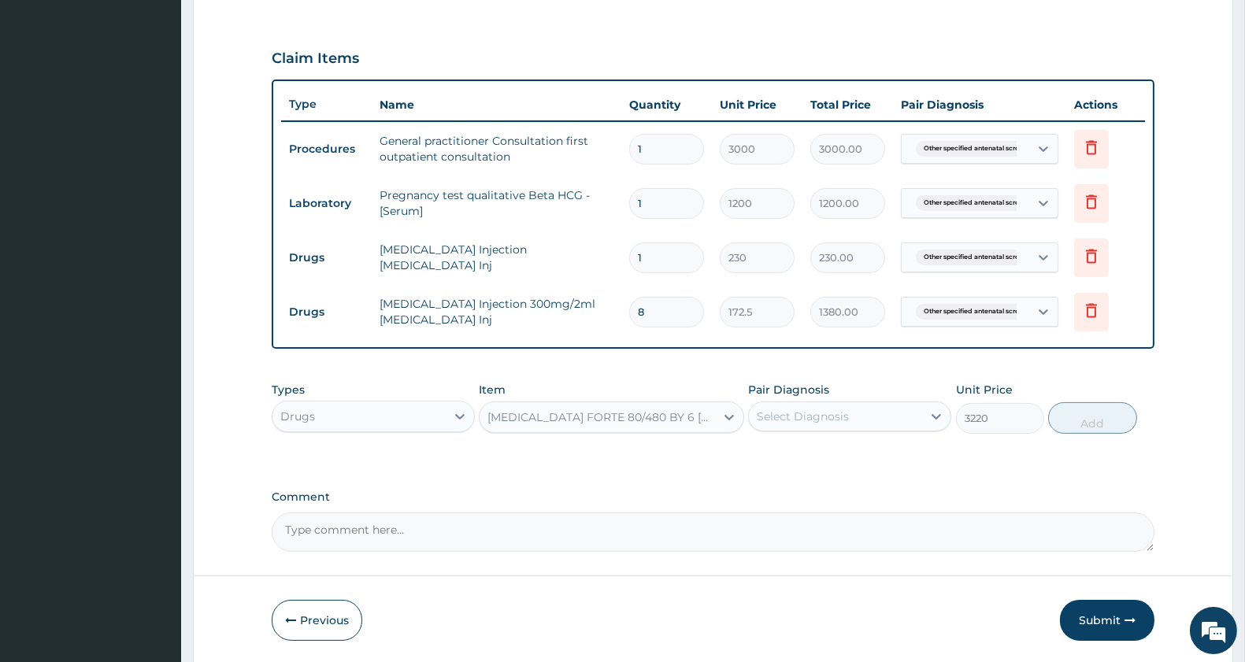
drag, startPoint x: 875, startPoint y: 391, endPoint x: 867, endPoint y: 402, distance: 12.9
click at [875, 392] on div "Pair Diagnosis Select Diagnosis" at bounding box center [849, 408] width 203 height 52
click at [851, 416] on div "Select Diagnosis" at bounding box center [835, 416] width 173 height 25
drag, startPoint x: 843, startPoint y: 462, endPoint x: 903, endPoint y: 460, distance: 60.7
click at [846, 462] on label "[MEDICAL_DATA]" at bounding box center [823, 455] width 98 height 16
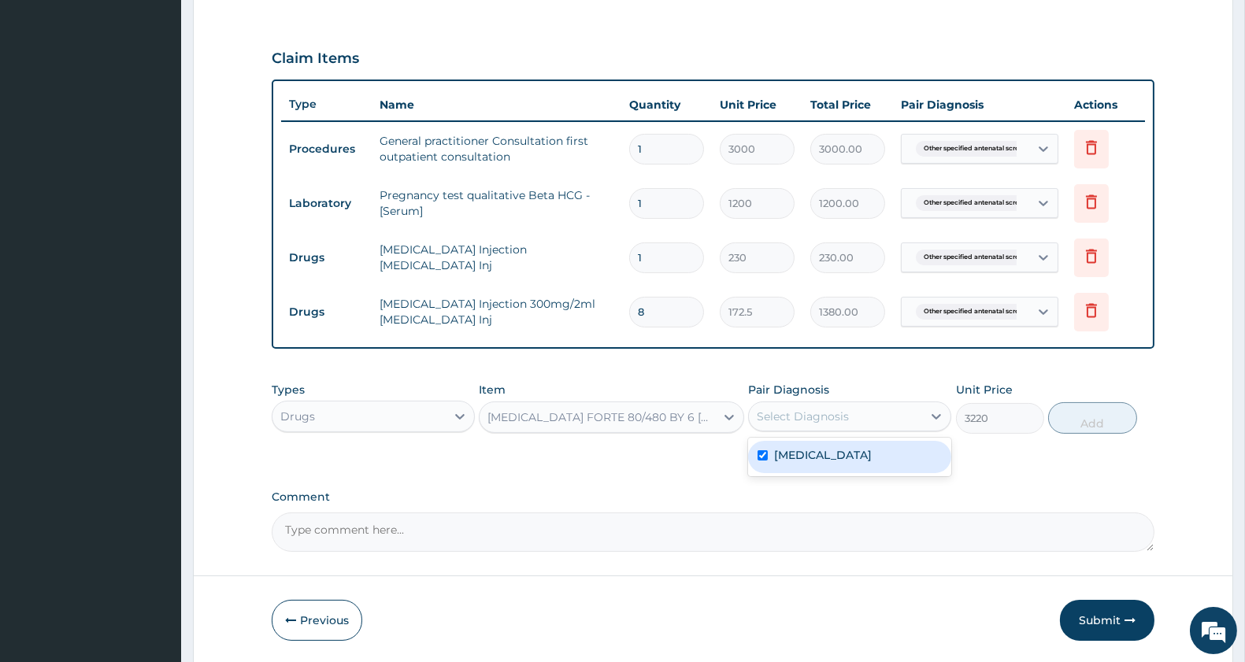
checkbox input "true"
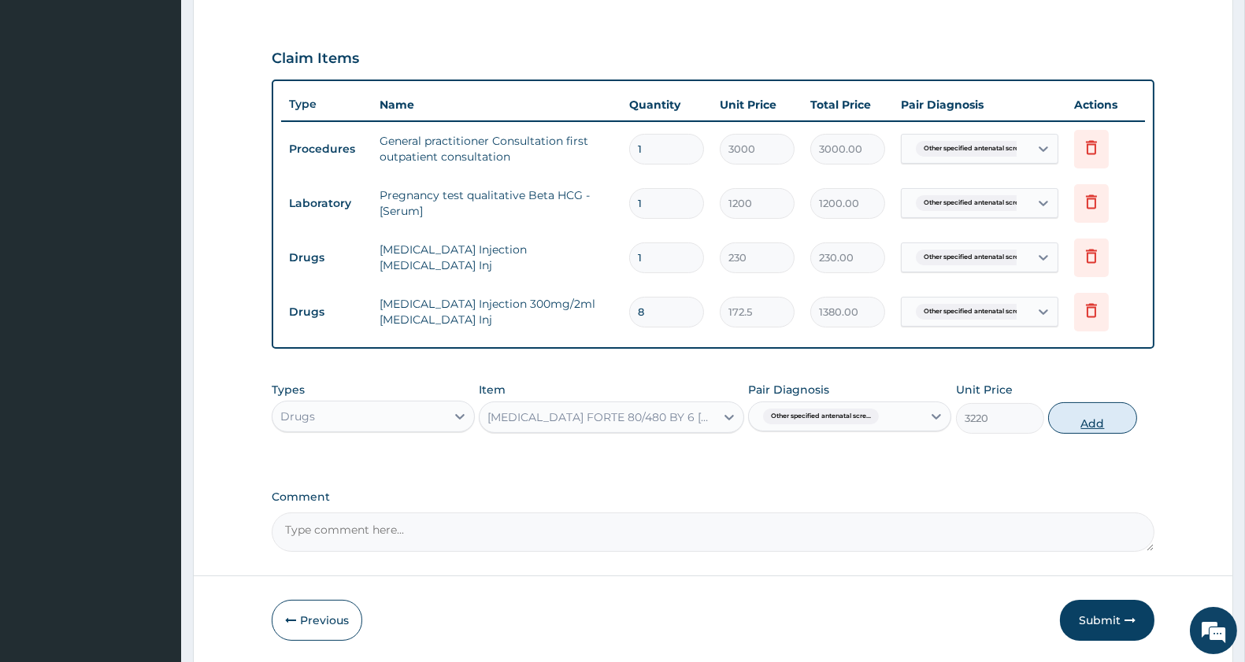
click at [1081, 425] on button "Add" at bounding box center [1092, 418] width 88 height 32
type input "0"
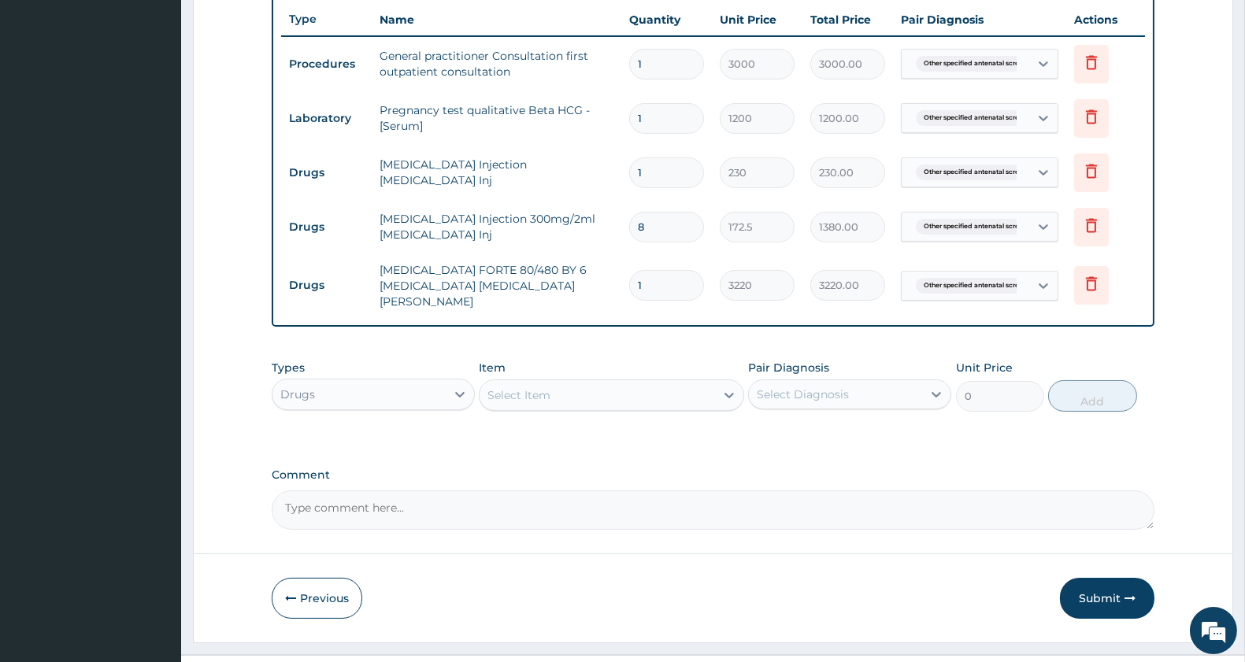
scroll to position [616, 0]
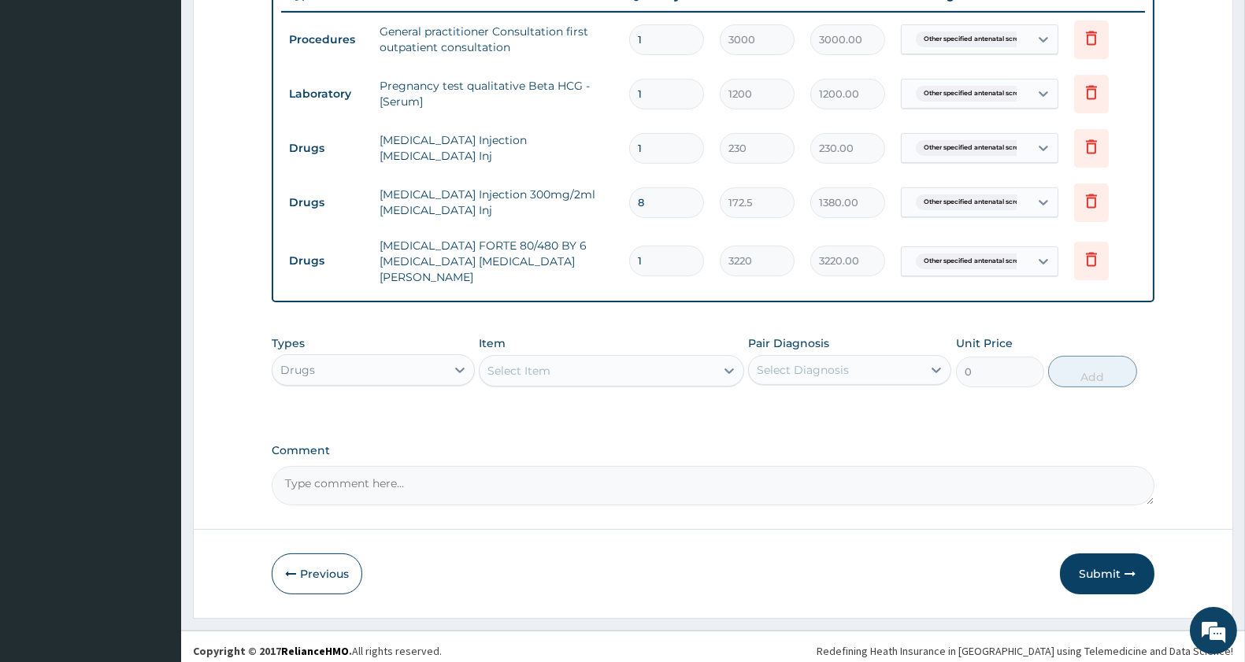
click at [578, 365] on div "Select Item" at bounding box center [597, 370] width 235 height 25
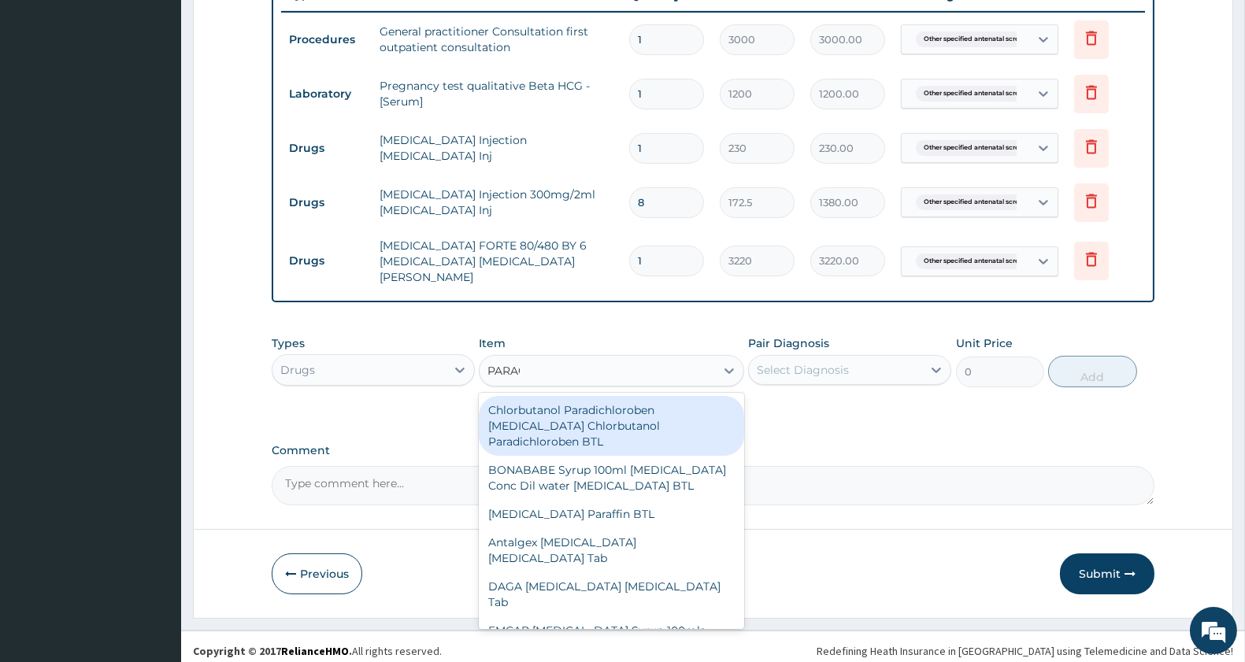
type input "PARACETA"
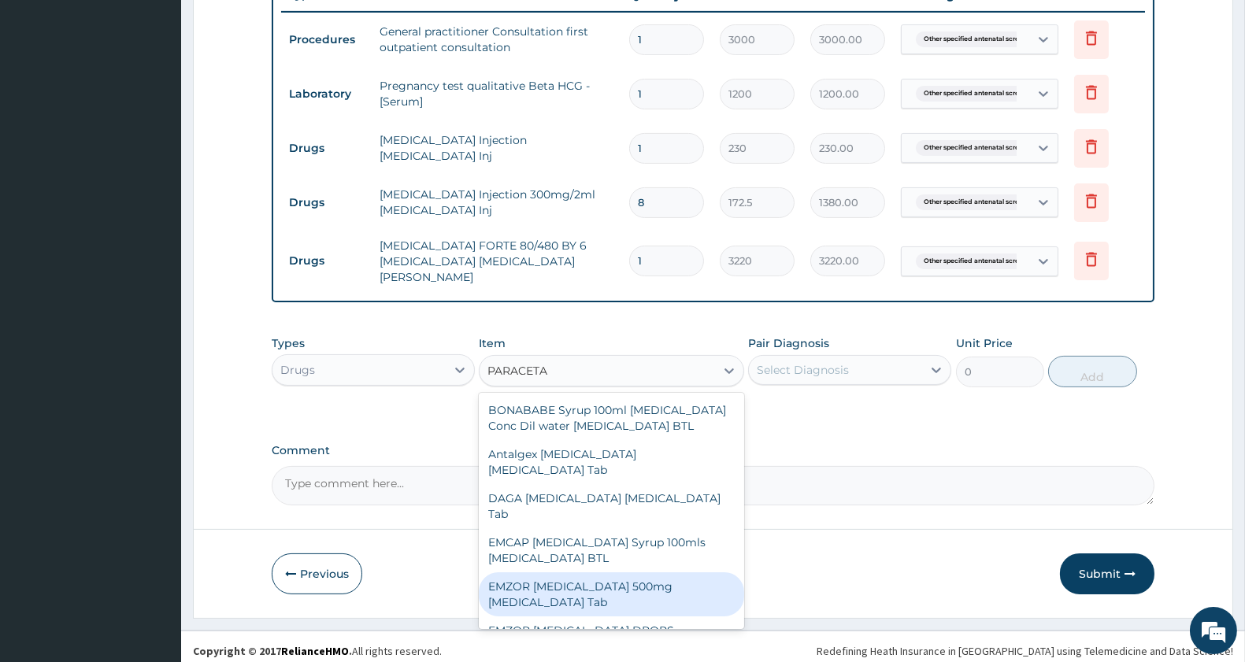
click at [632, 588] on div "EMZOR [MEDICAL_DATA] 500mg [MEDICAL_DATA] Tab" at bounding box center [611, 595] width 265 height 44
type input "11.5"
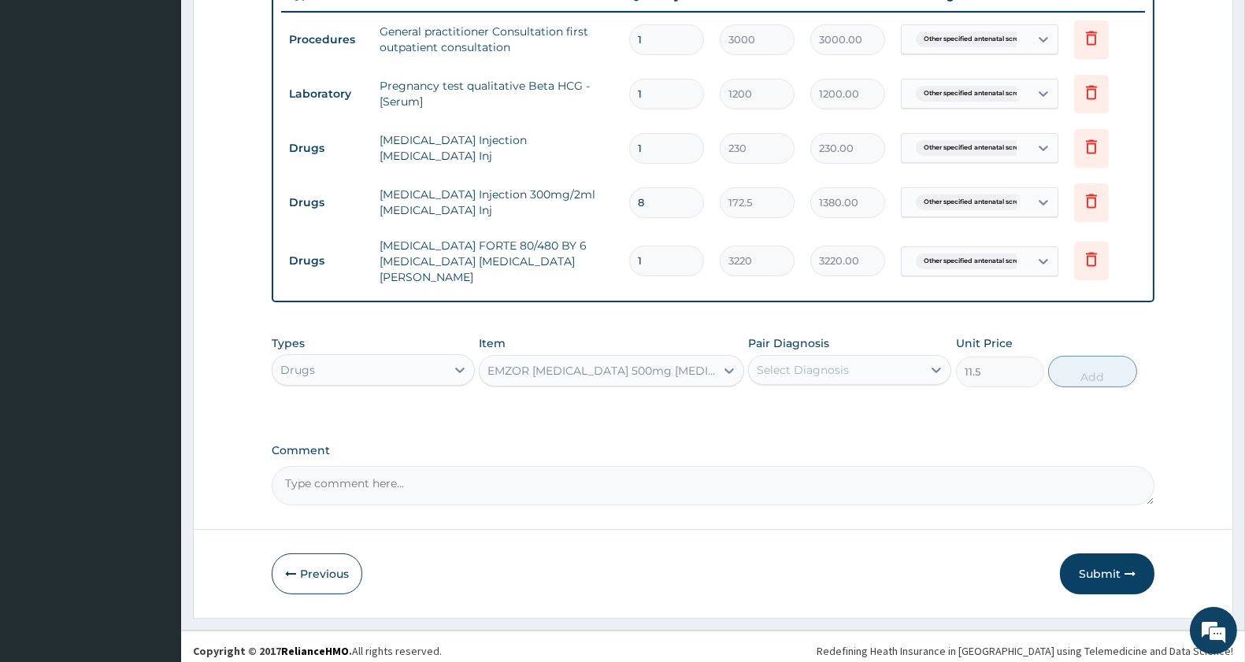
click at [858, 358] on div "Select Diagnosis" at bounding box center [835, 370] width 173 height 25
click at [846, 416] on label "[MEDICAL_DATA]" at bounding box center [823, 409] width 98 height 16
checkbox input "true"
click at [1098, 365] on button "Add" at bounding box center [1092, 372] width 88 height 32
type input "0"
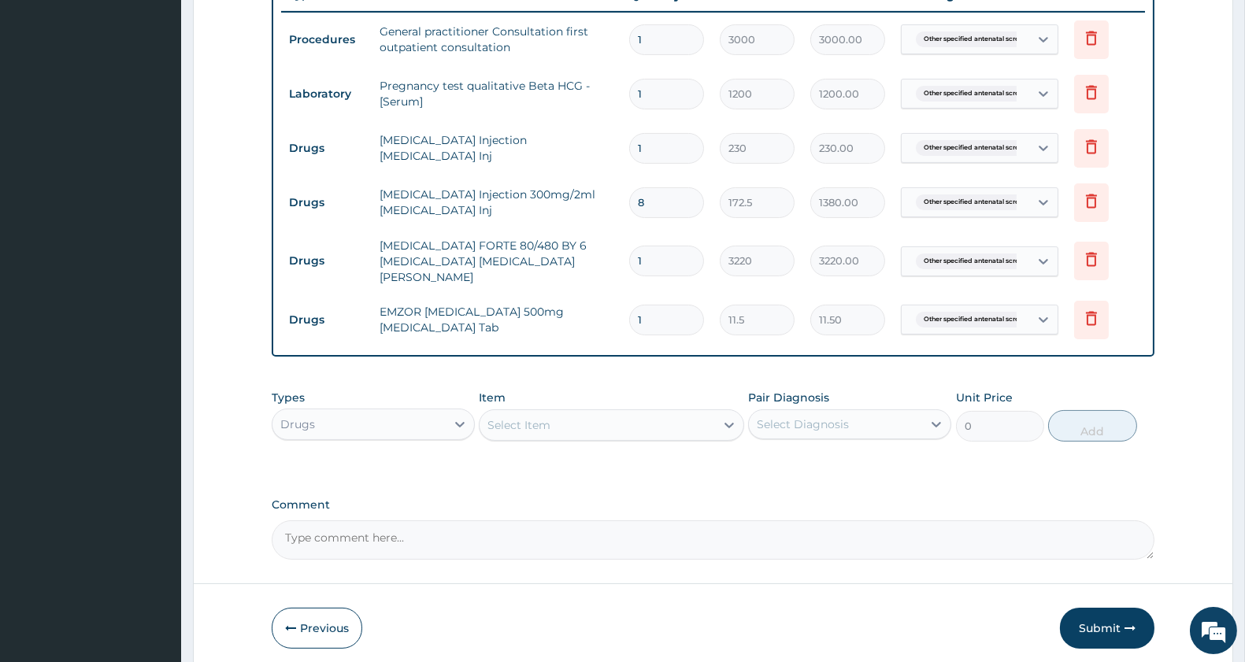
type input "18"
type input "207.00"
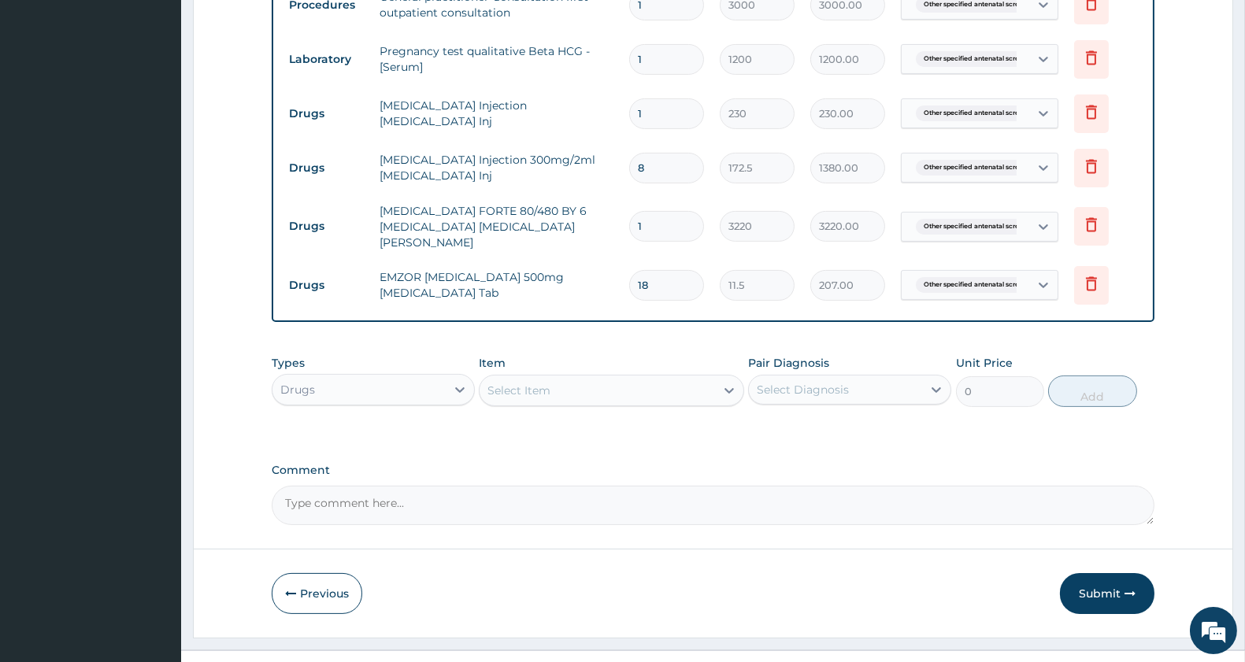
scroll to position [671, 0]
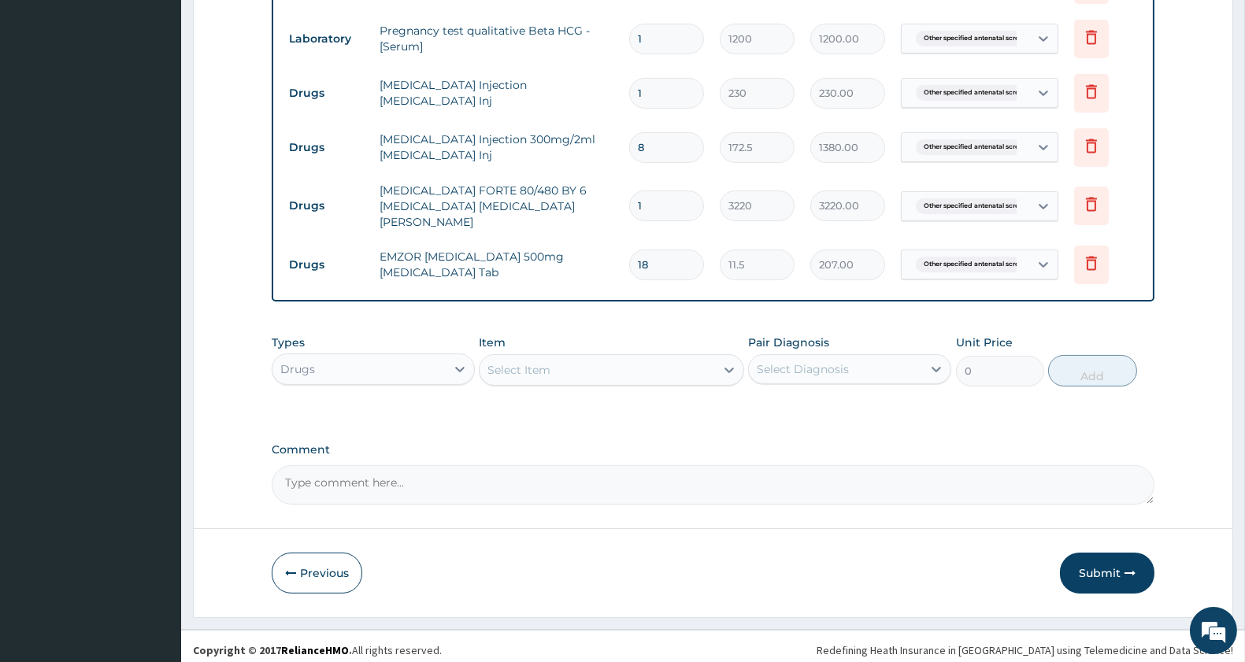
type input "18"
click at [565, 363] on div "Select Item" at bounding box center [597, 370] width 235 height 25
type input "LORAT"
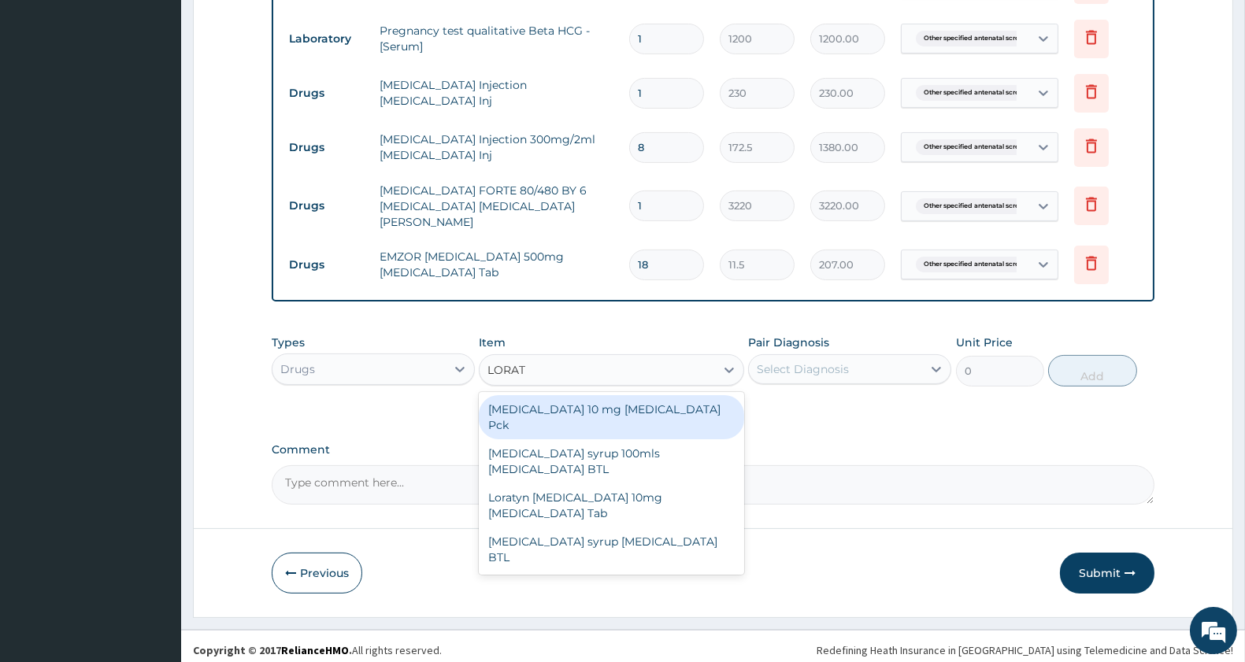
drag, startPoint x: 636, startPoint y: 406, endPoint x: 727, endPoint y: 384, distance: 94.2
click at [636, 406] on div "LORATADINE 10 mg Loratadine Pck" at bounding box center [611, 417] width 265 height 44
type input "805"
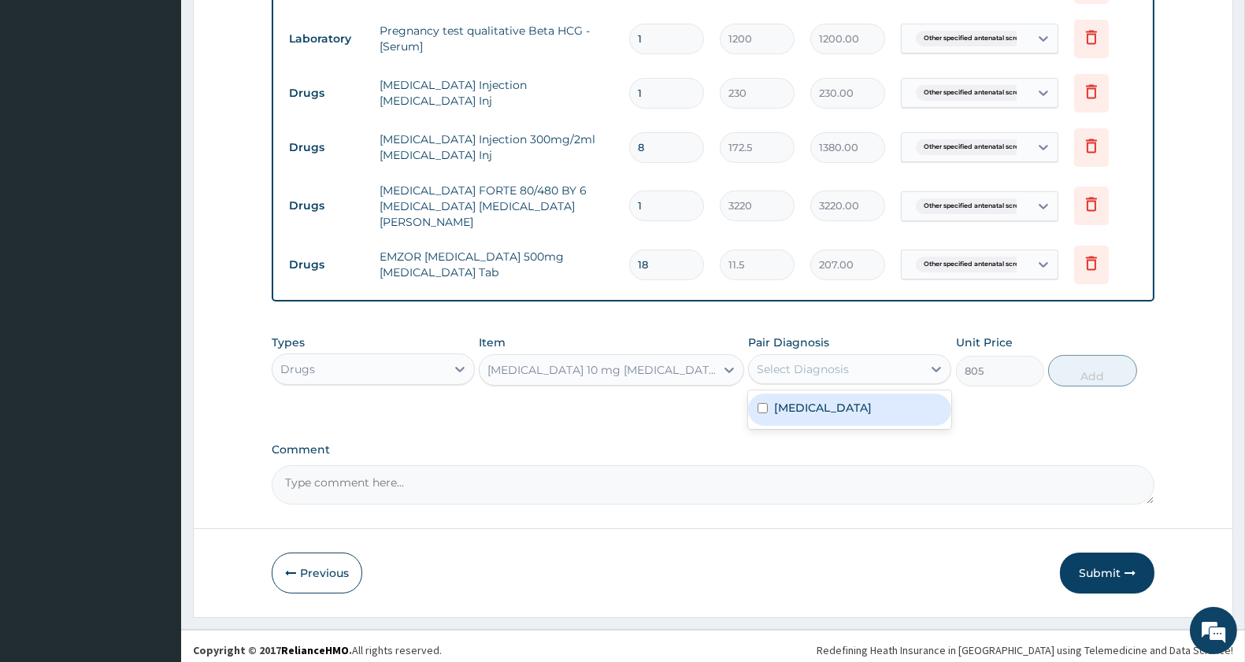
drag, startPoint x: 795, startPoint y: 365, endPoint x: 807, endPoint y: 365, distance: 11.8
click at [796, 365] on div "Select Diagnosis" at bounding box center [803, 369] width 92 height 16
click at [811, 400] on label "Other specified antenatal screening" at bounding box center [823, 408] width 98 height 16
checkbox input "true"
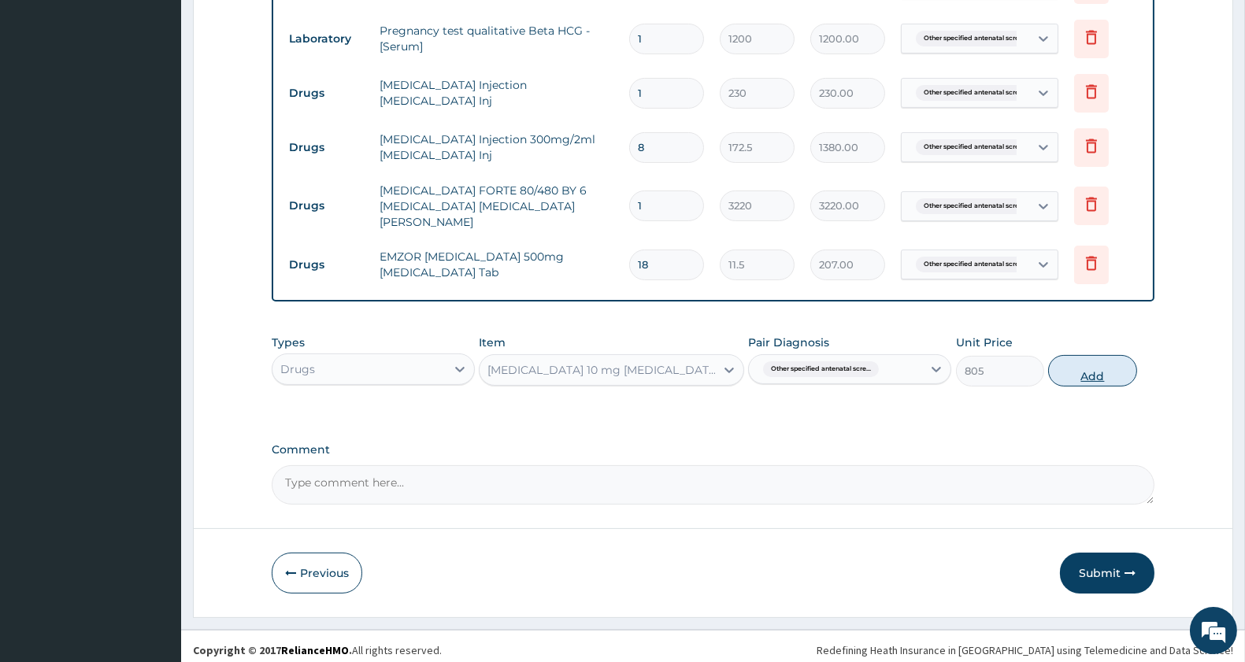
click at [1082, 366] on button "Add" at bounding box center [1092, 371] width 88 height 32
type input "0"
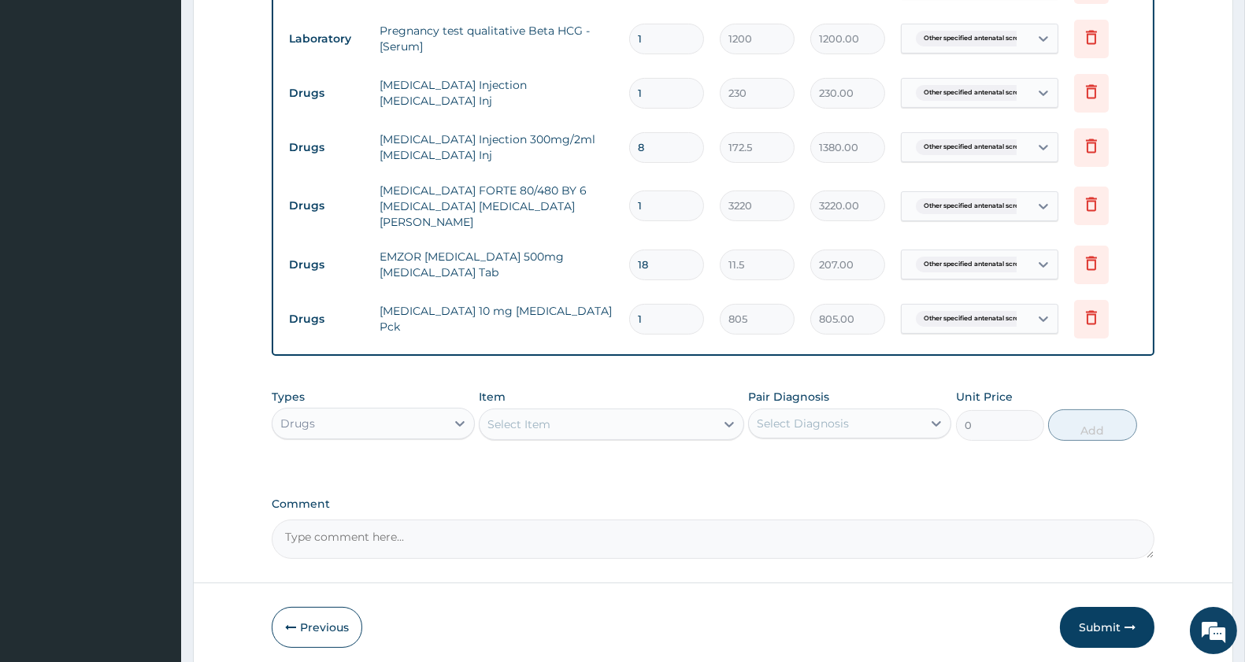
scroll to position [725, 0]
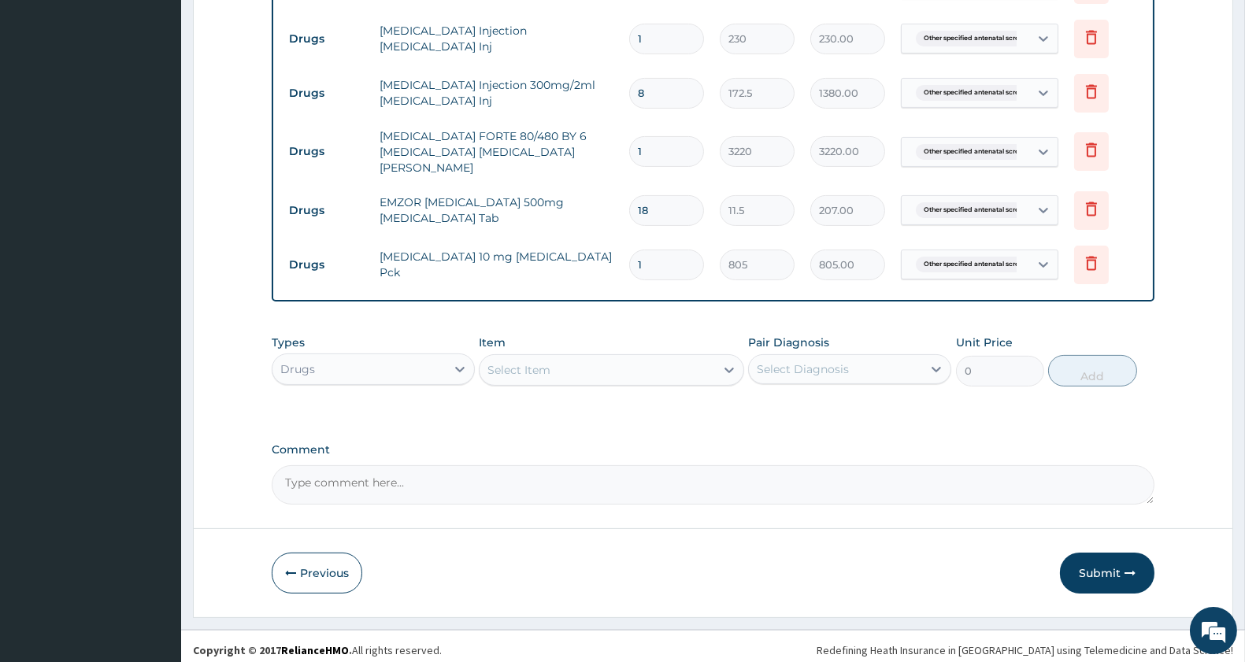
click at [573, 358] on div "Select Item" at bounding box center [597, 370] width 235 height 25
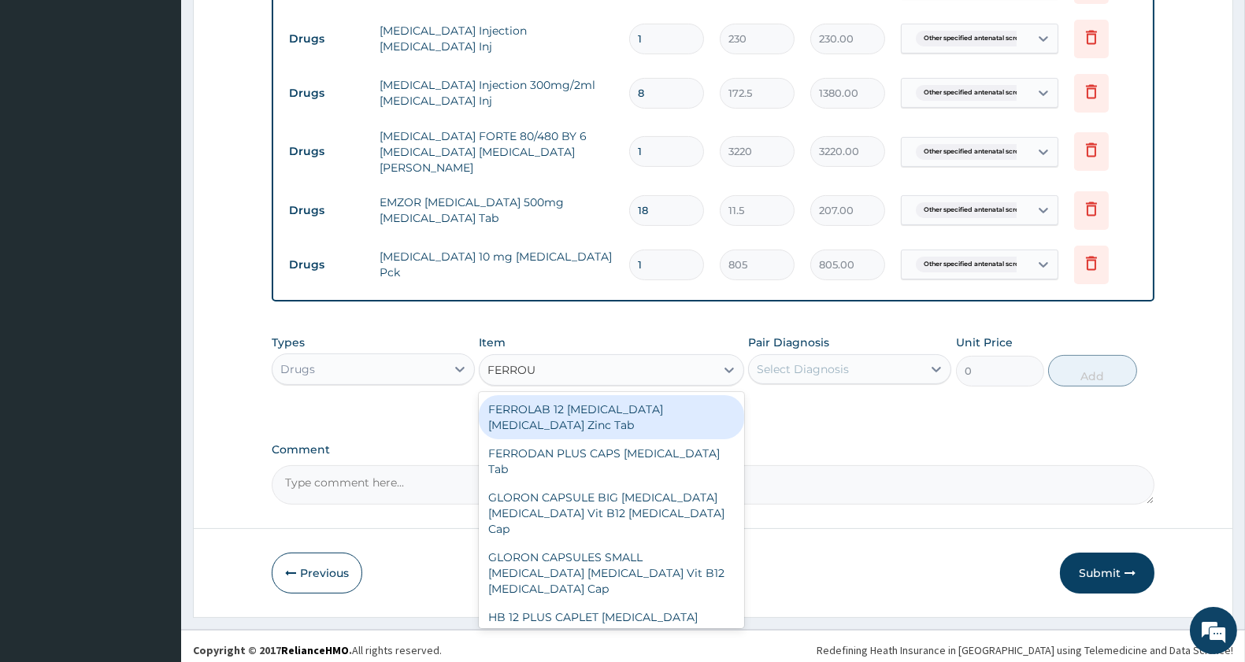
type input "FERROUS"
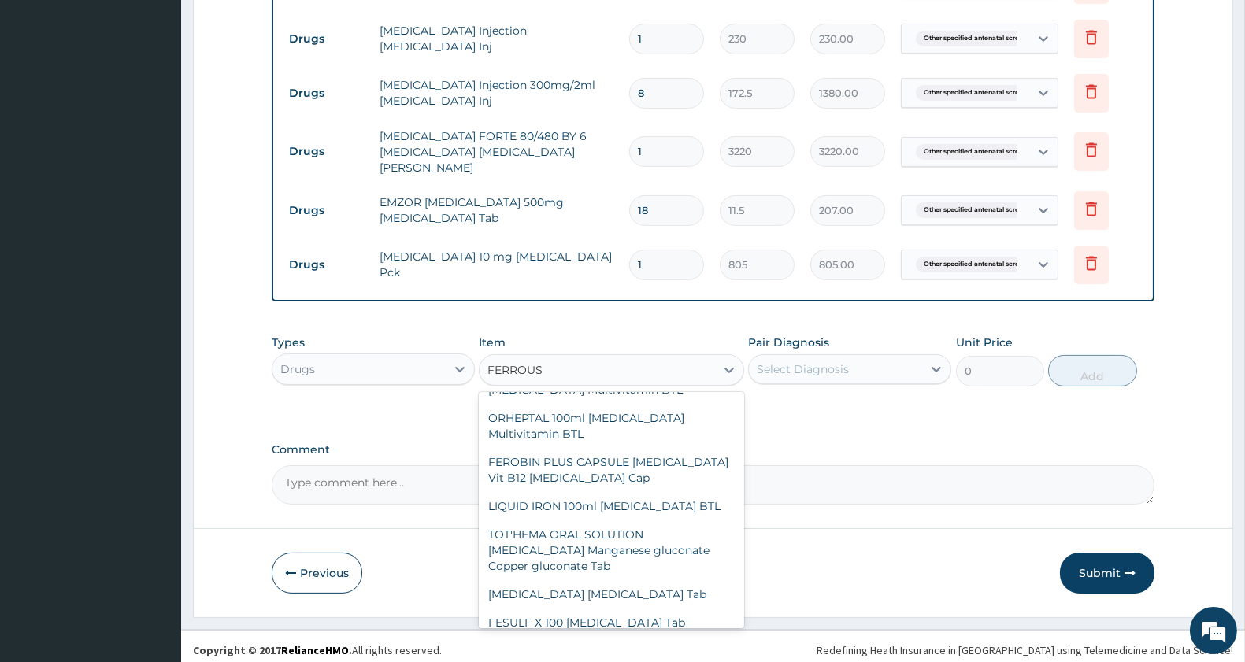
scroll to position [387, 0]
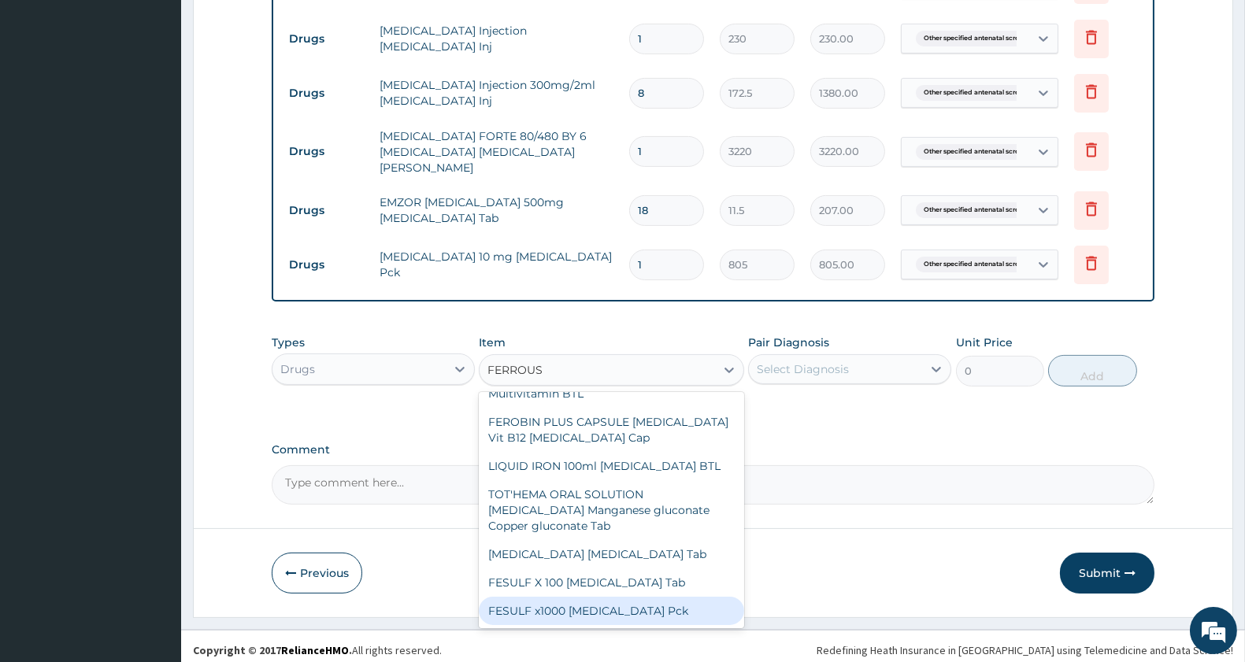
click at [646, 597] on div "FESULF x1000 [MEDICAL_DATA] Pck" at bounding box center [611, 611] width 265 height 28
type input "1150"
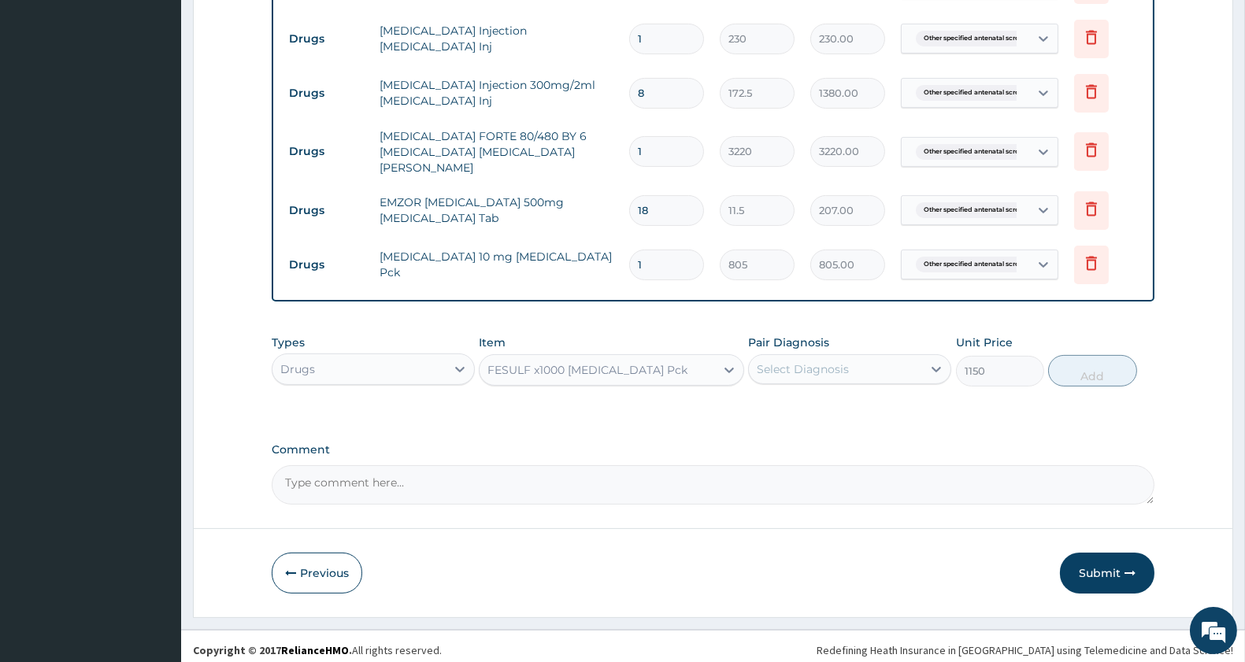
click at [828, 361] on div "Select Diagnosis" at bounding box center [803, 369] width 92 height 16
click at [820, 412] on label "Other specified antenatal screening" at bounding box center [823, 408] width 98 height 16
checkbox input "true"
click at [1075, 358] on button "Add" at bounding box center [1092, 371] width 88 height 32
type input "0"
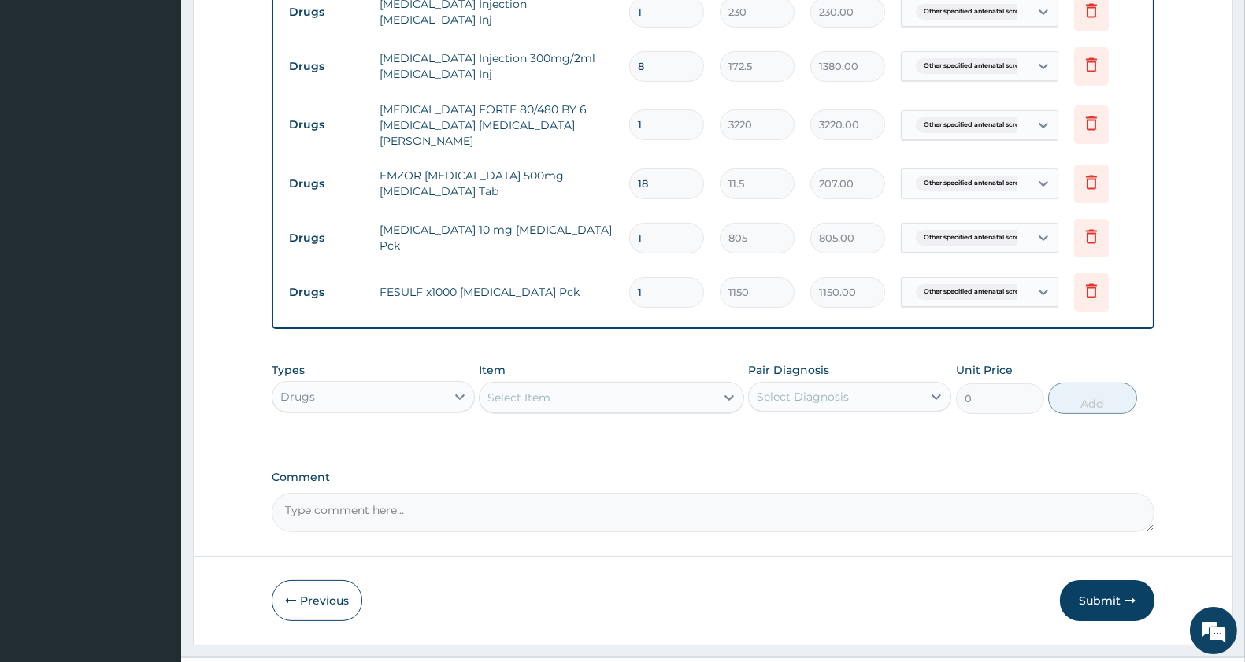
scroll to position [780, 0]
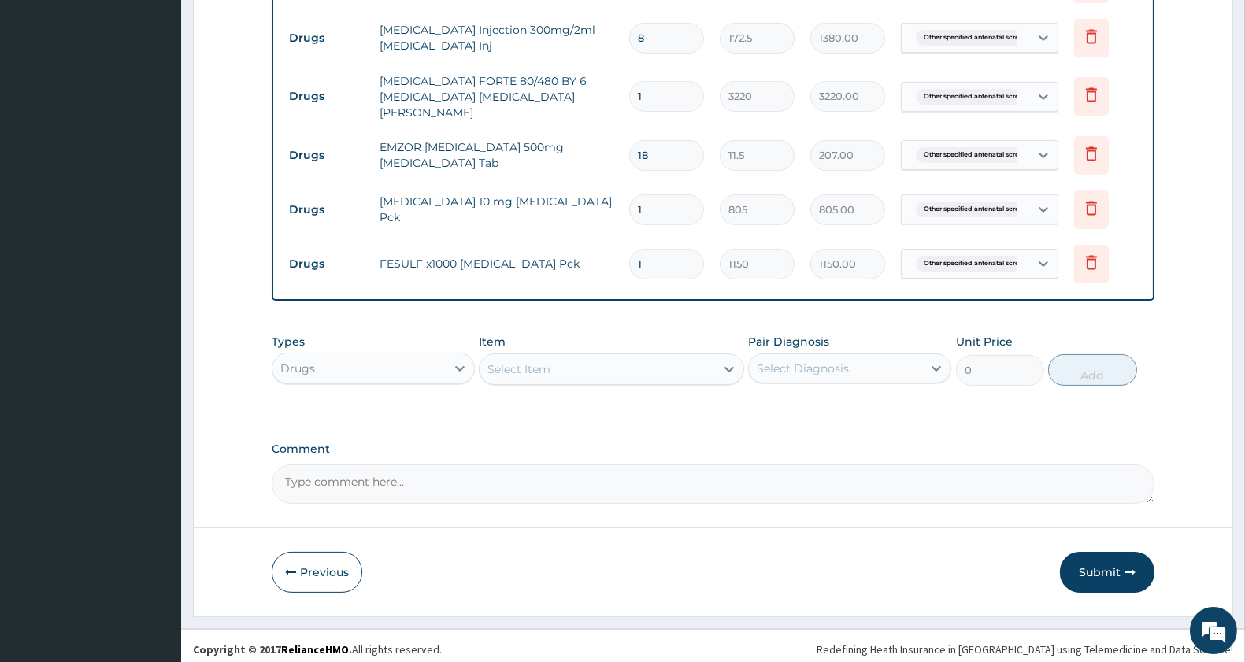
click at [613, 357] on div "Select Item" at bounding box center [597, 369] width 235 height 25
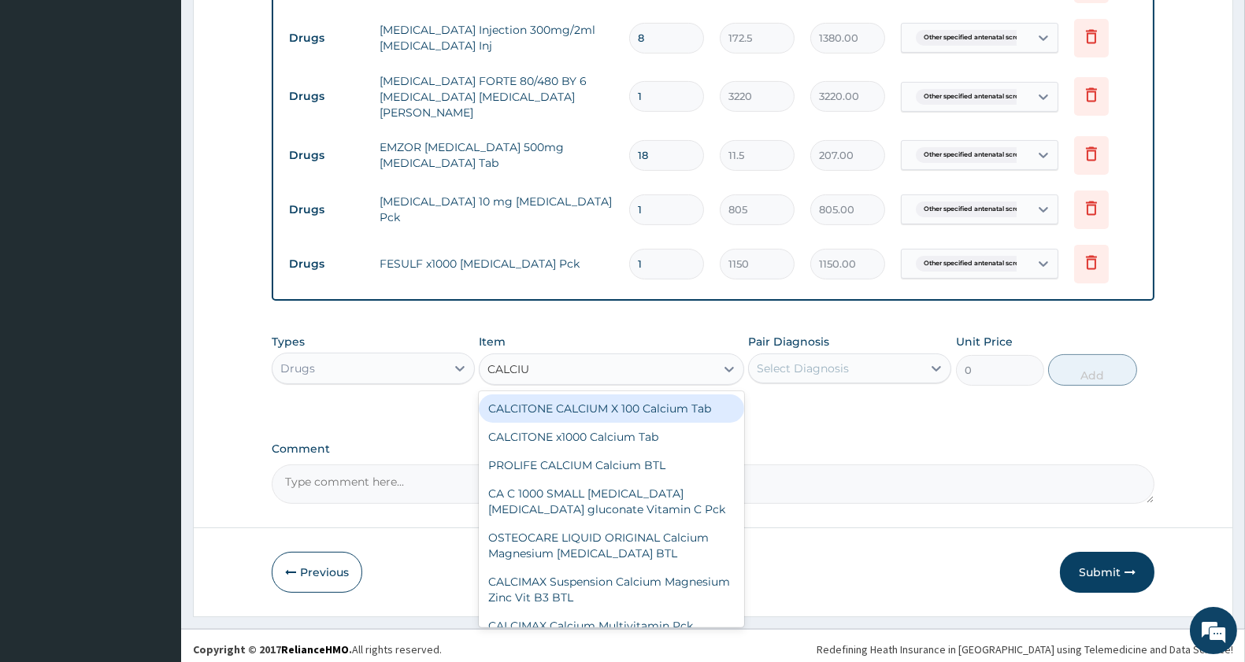
type input "CALCIUM"
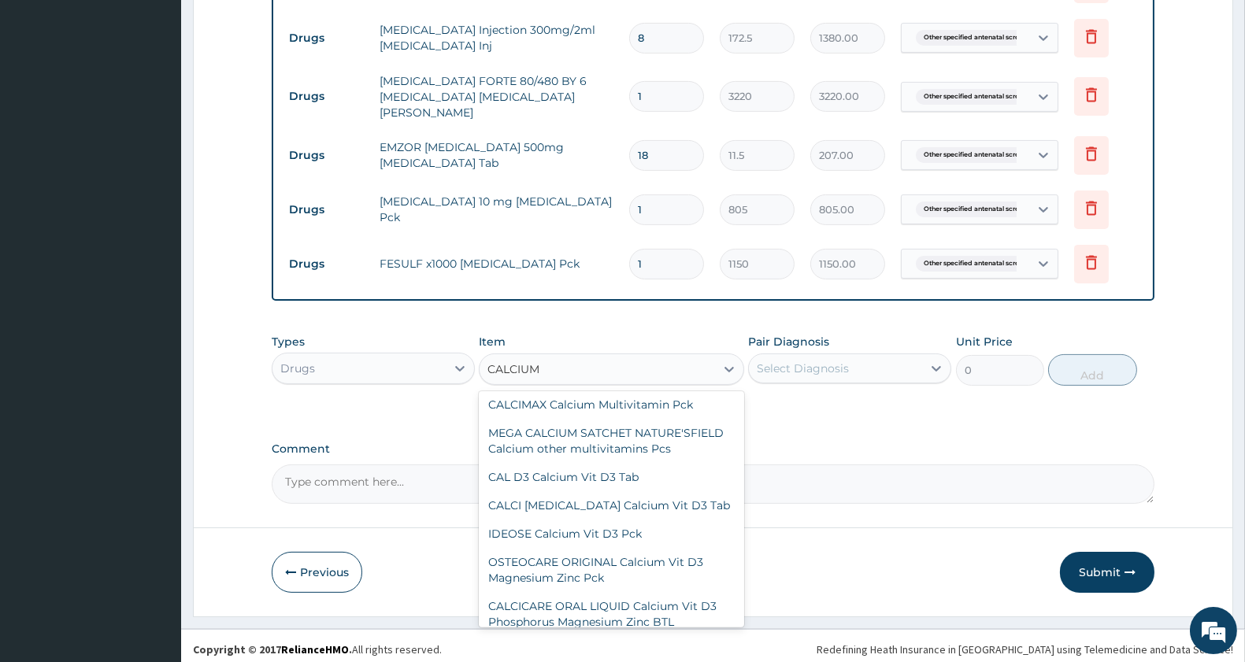
scroll to position [226, 0]
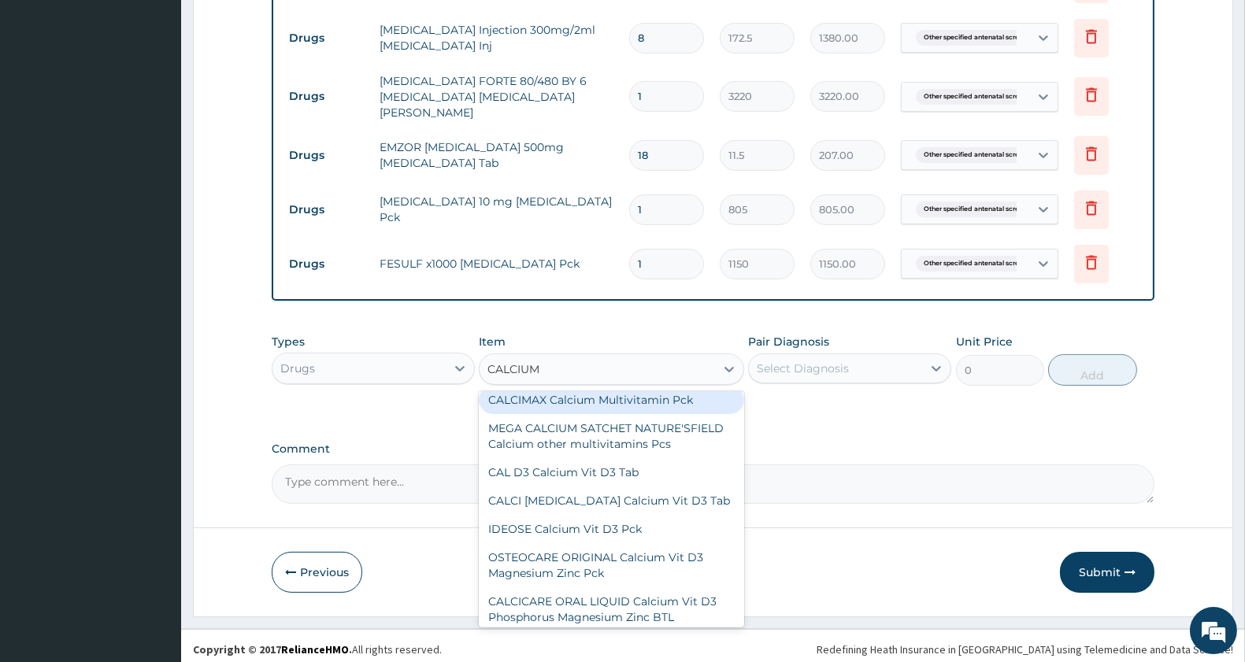
click at [630, 410] on div "CALCIMAX Calcium Multivitamin Pck" at bounding box center [611, 400] width 265 height 28
type input "575"
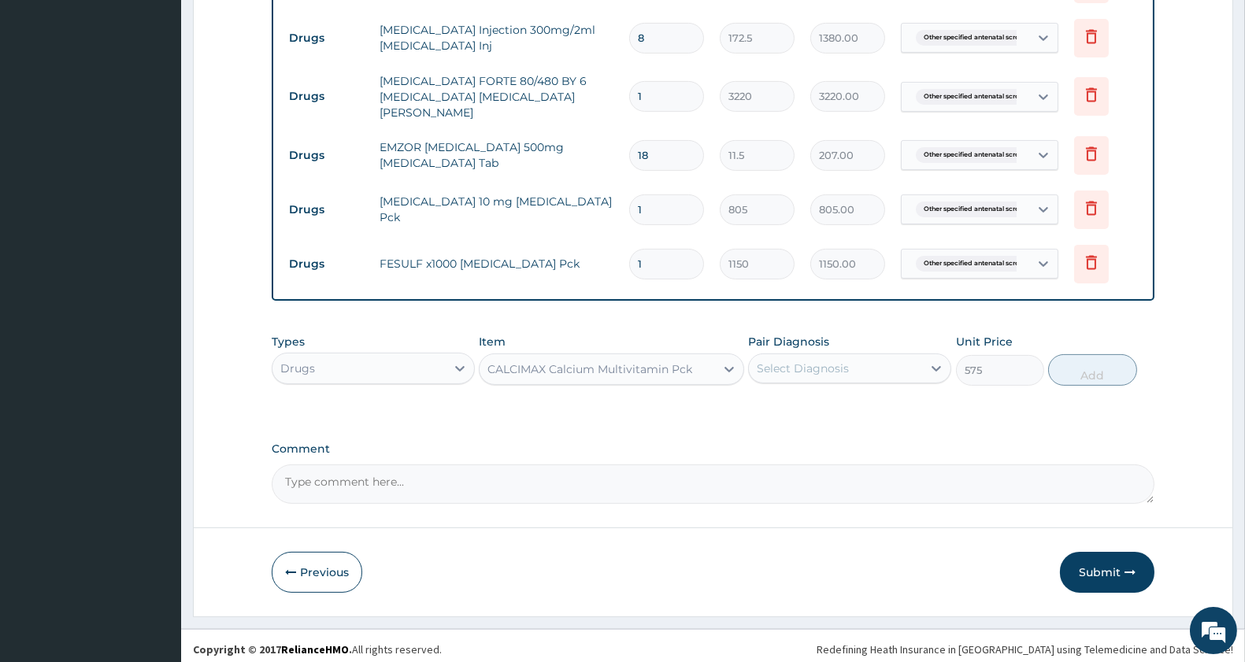
click at [642, 367] on div "CALCIMAX Calcium Multivitamin Pck" at bounding box center [590, 369] width 205 height 16
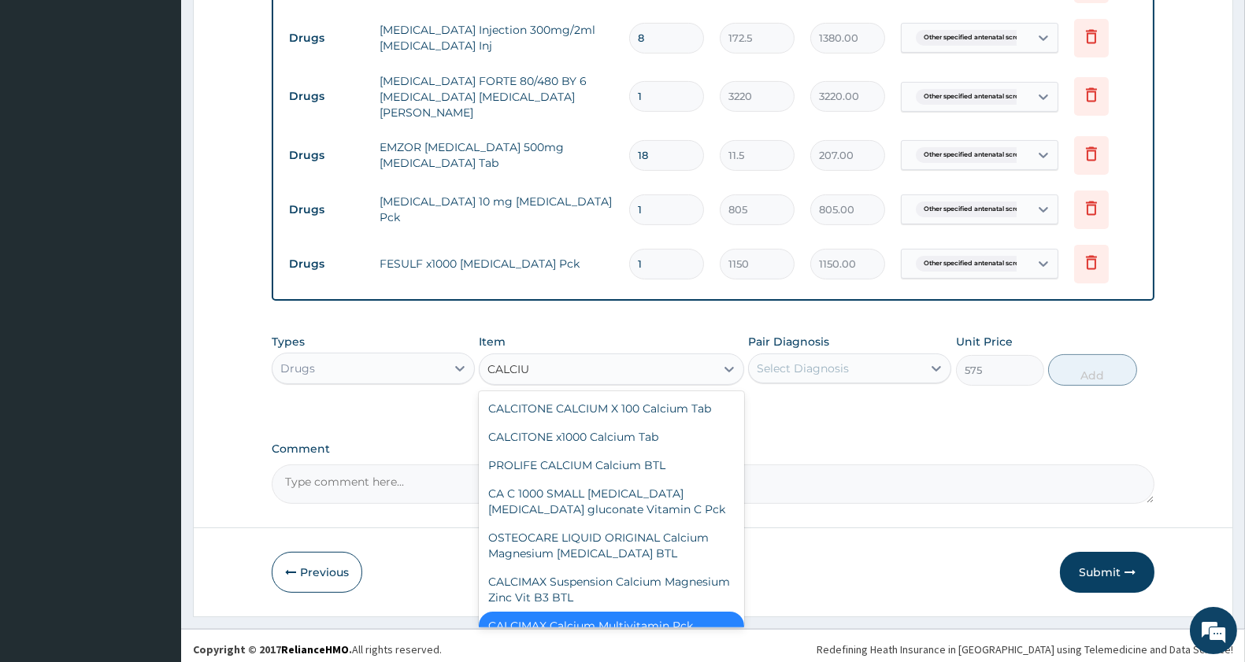
type input "CALCIUM"
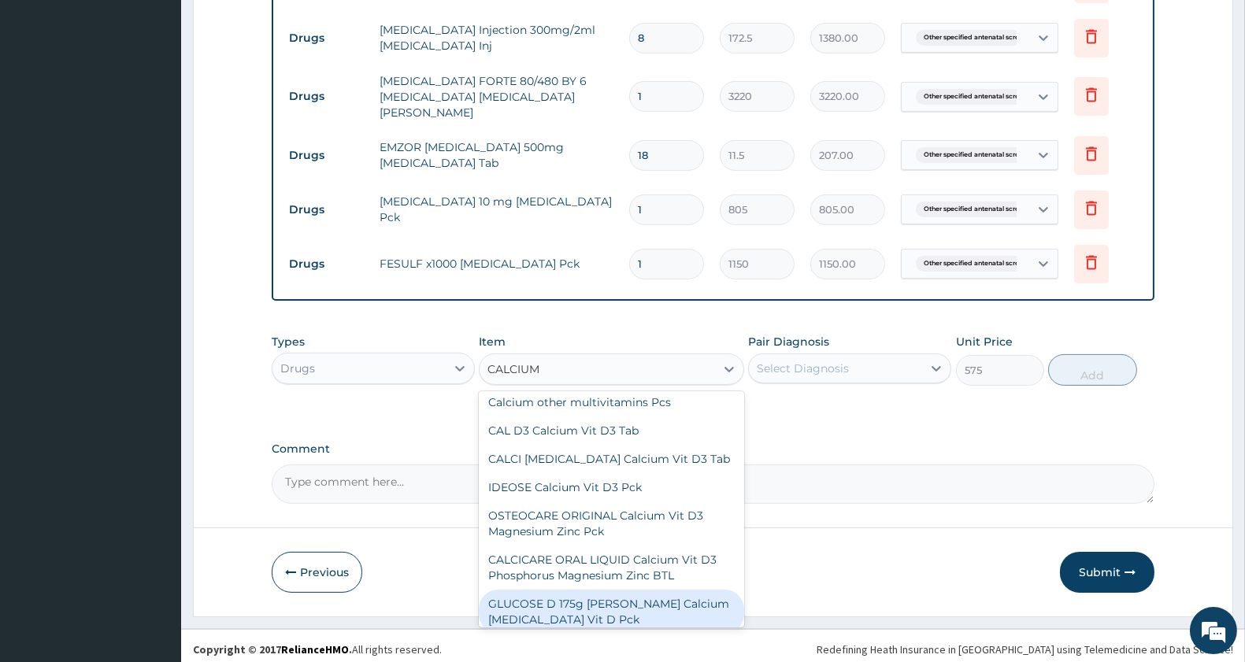
scroll to position [236, 0]
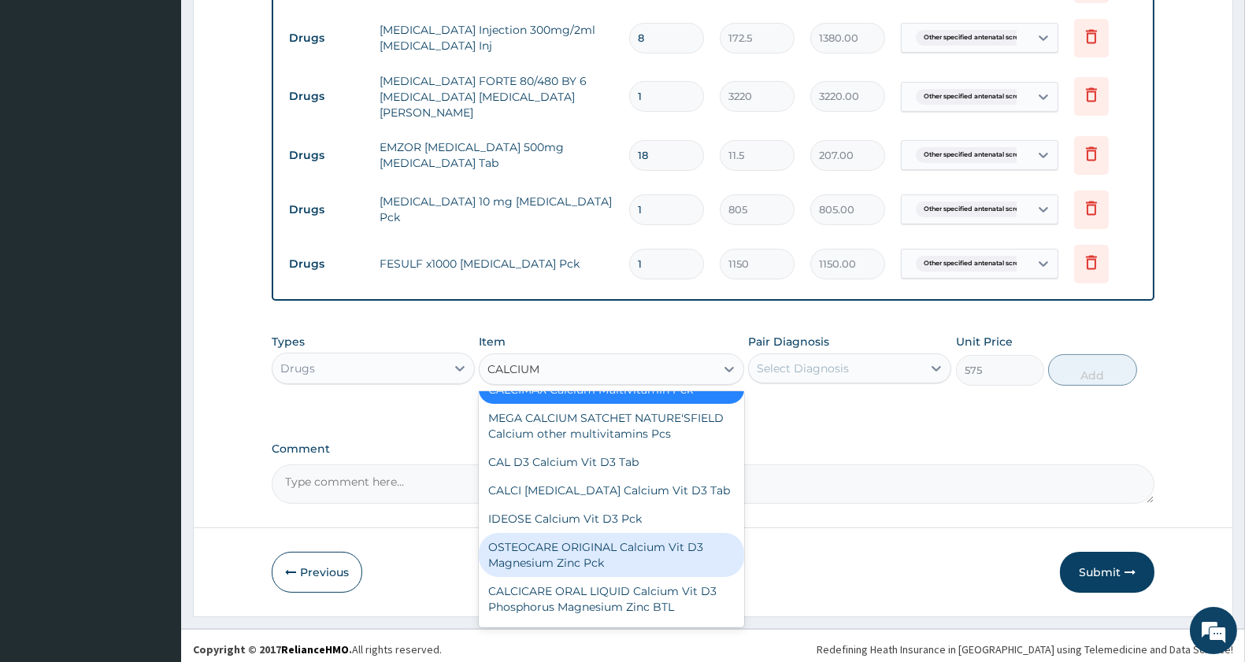
click at [680, 577] on div "OSTEOCARE ORIGINAL Calcium Vit D3 Magnesium Zinc Pck" at bounding box center [611, 555] width 265 height 44
type input "3335"
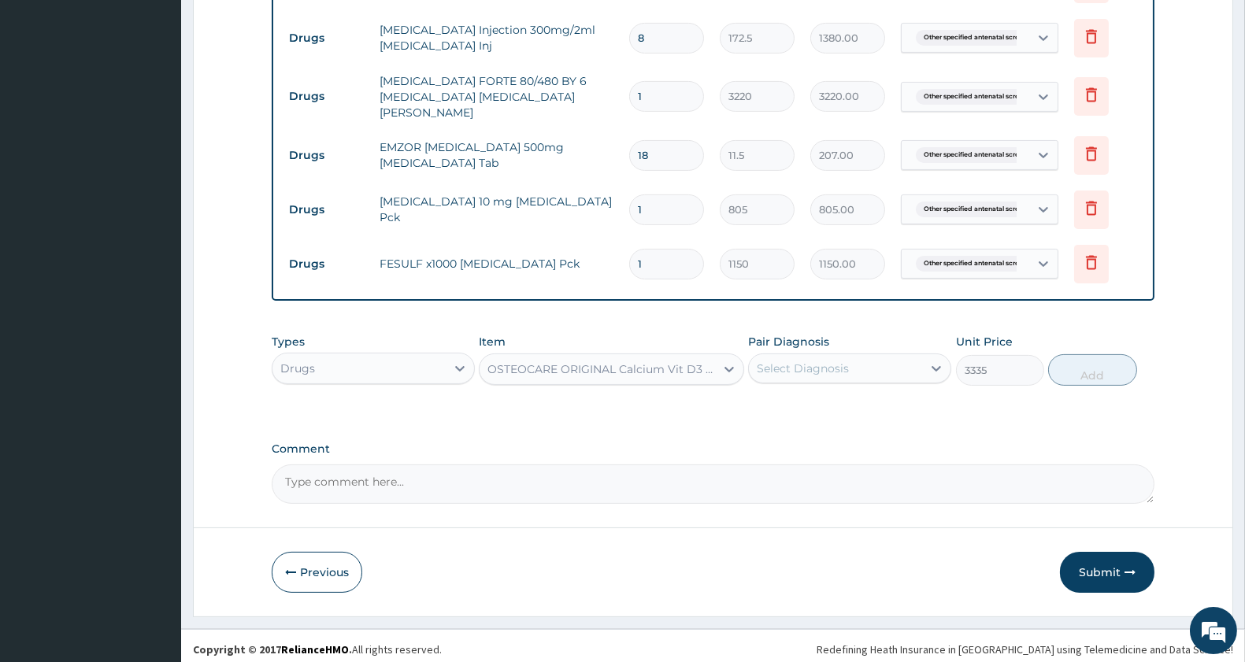
click at [639, 361] on div "OSTEOCARE ORIGINAL Calcium Vit D3 Magnesium Zinc Pck" at bounding box center [602, 369] width 228 height 16
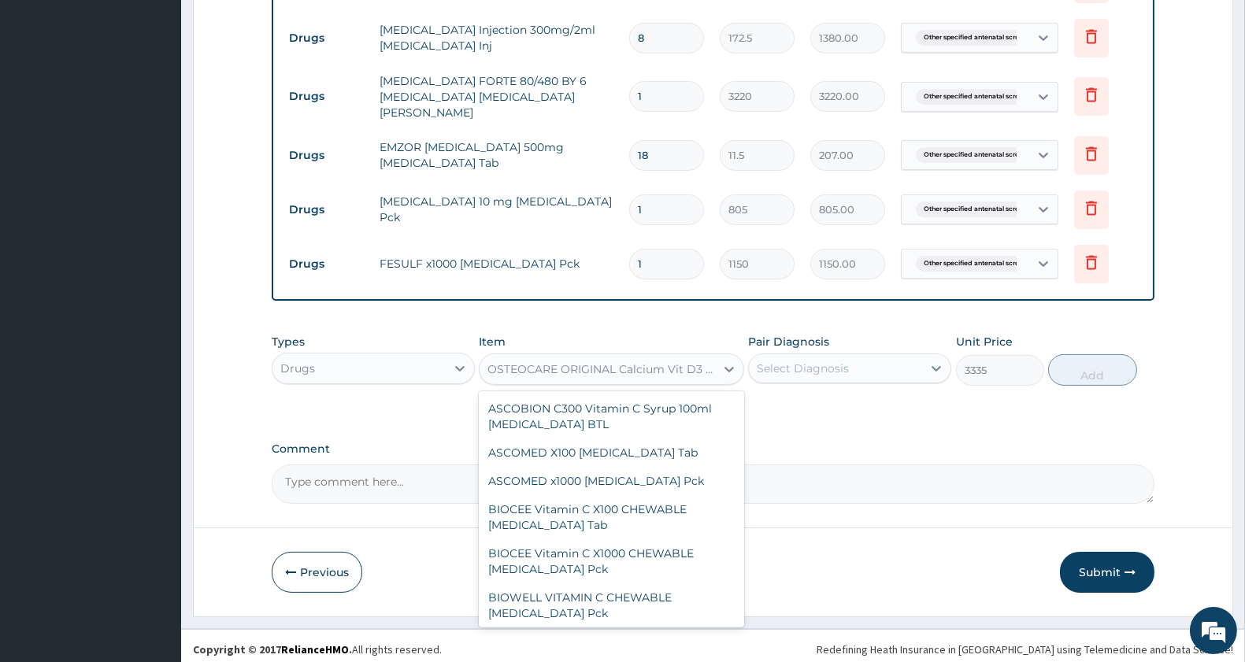
scroll to position [1558, 0]
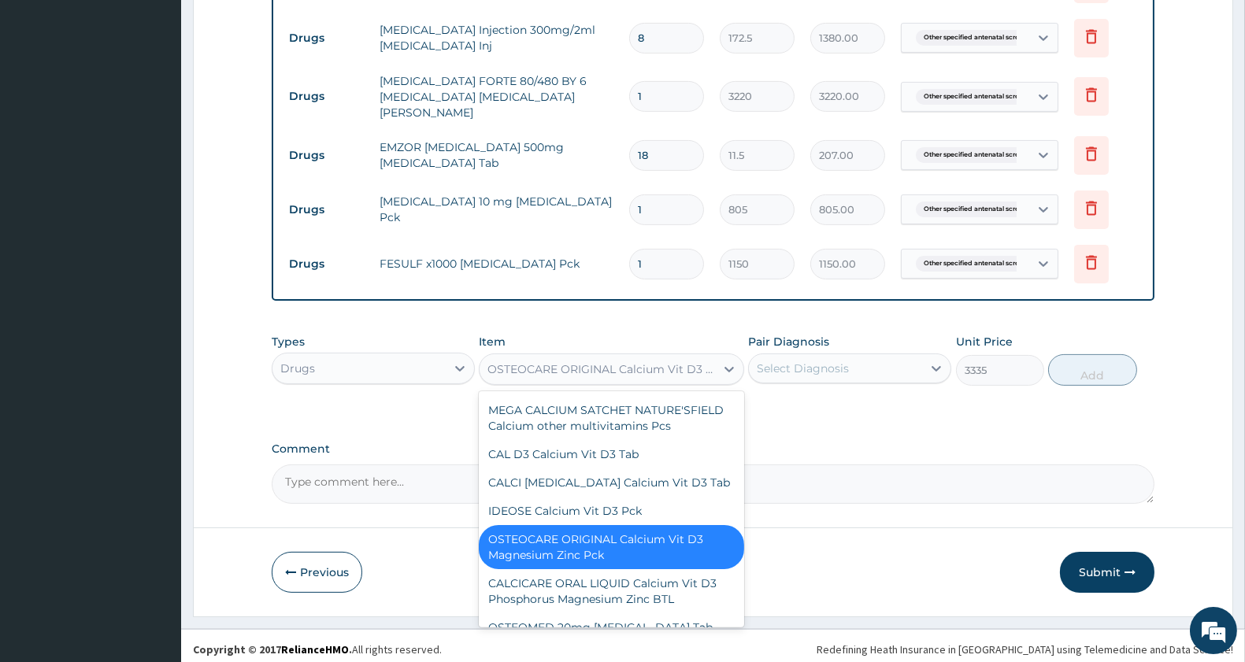
click at [836, 361] on div "Select Diagnosis" at bounding box center [803, 369] width 92 height 16
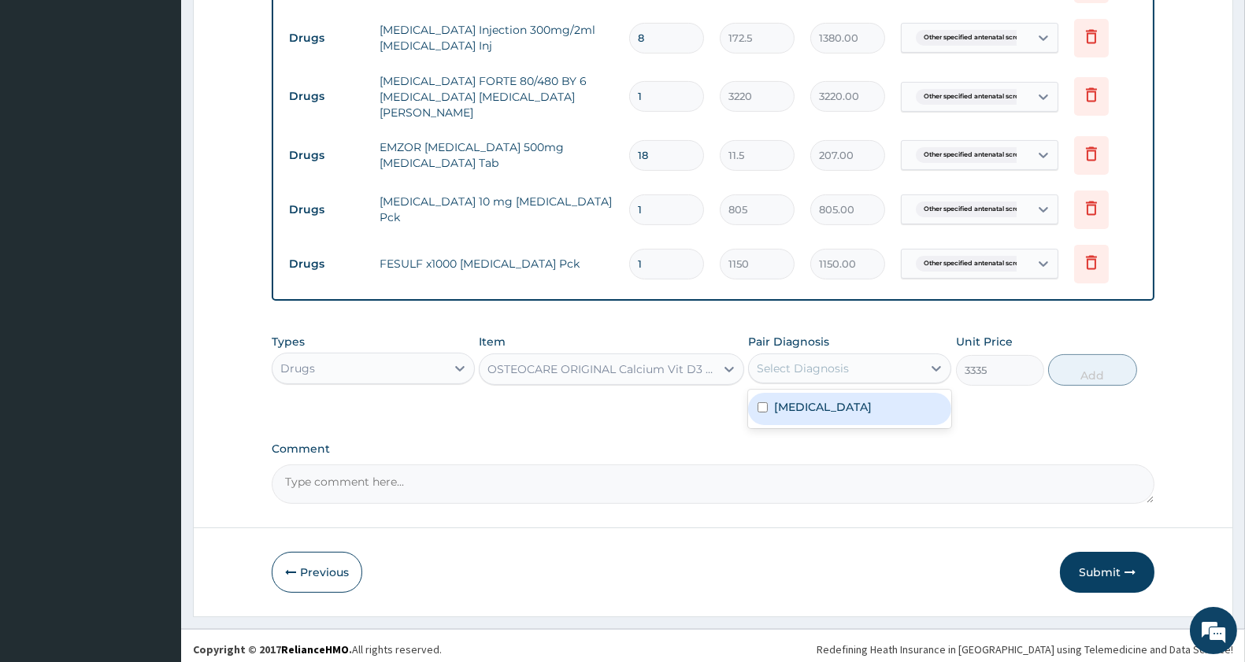
click at [811, 415] on label "Other specified antenatal screening" at bounding box center [823, 407] width 98 height 16
checkbox input "true"
click at [1091, 373] on button "Add" at bounding box center [1092, 370] width 88 height 32
type input "0"
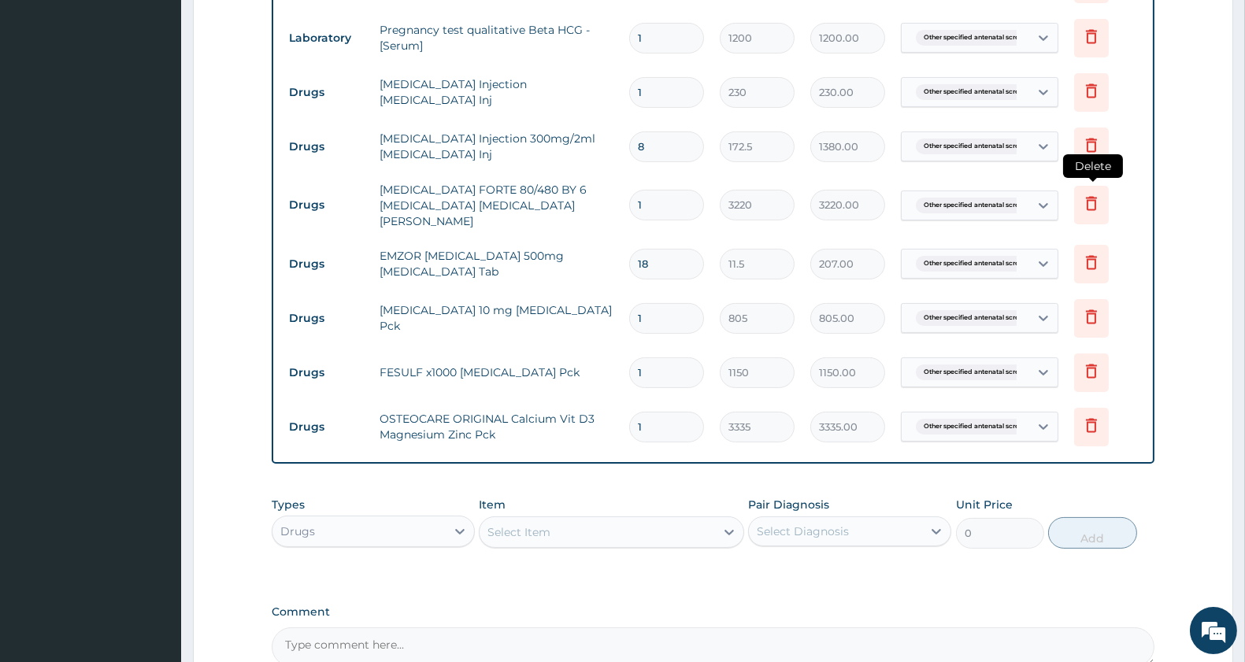
scroll to position [836, 0]
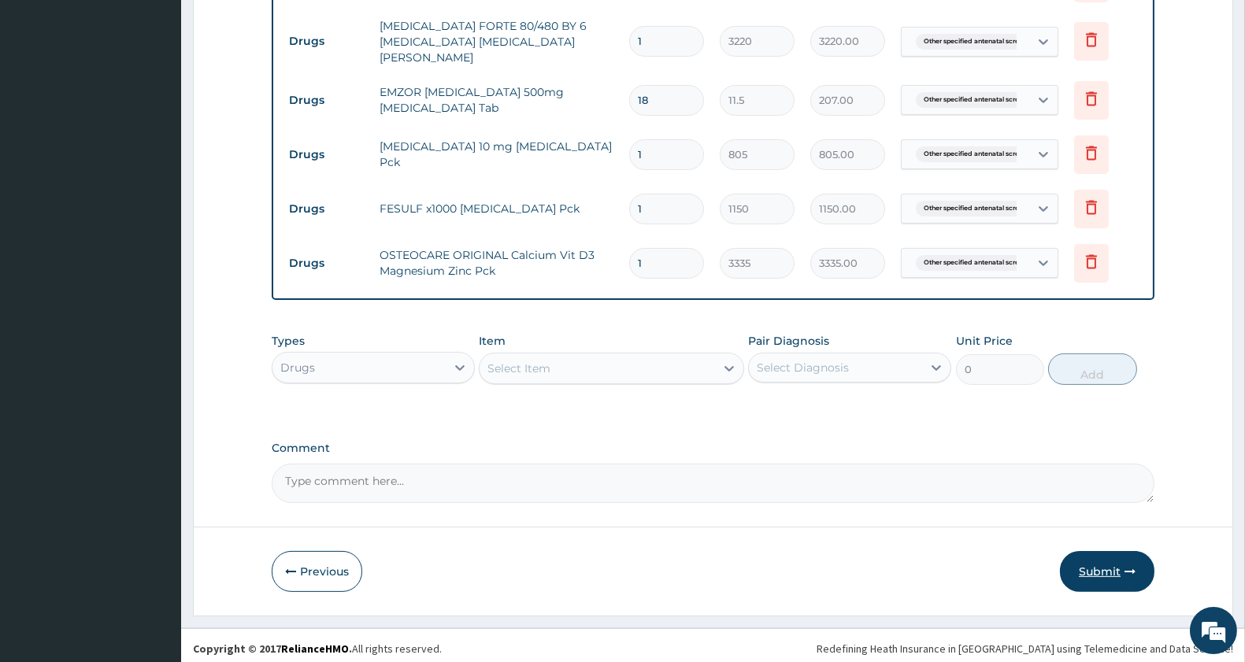
click at [1108, 562] on button "Submit" at bounding box center [1107, 571] width 95 height 41
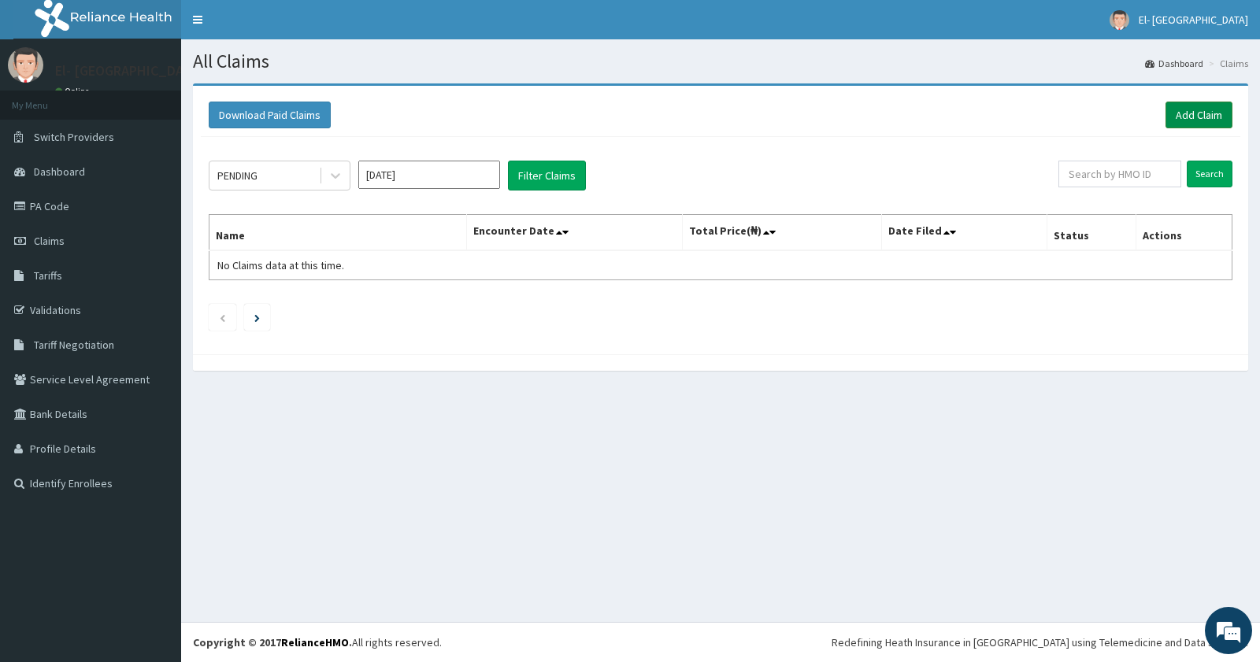
click at [1192, 116] on link "Add Claim" at bounding box center [1199, 115] width 67 height 27
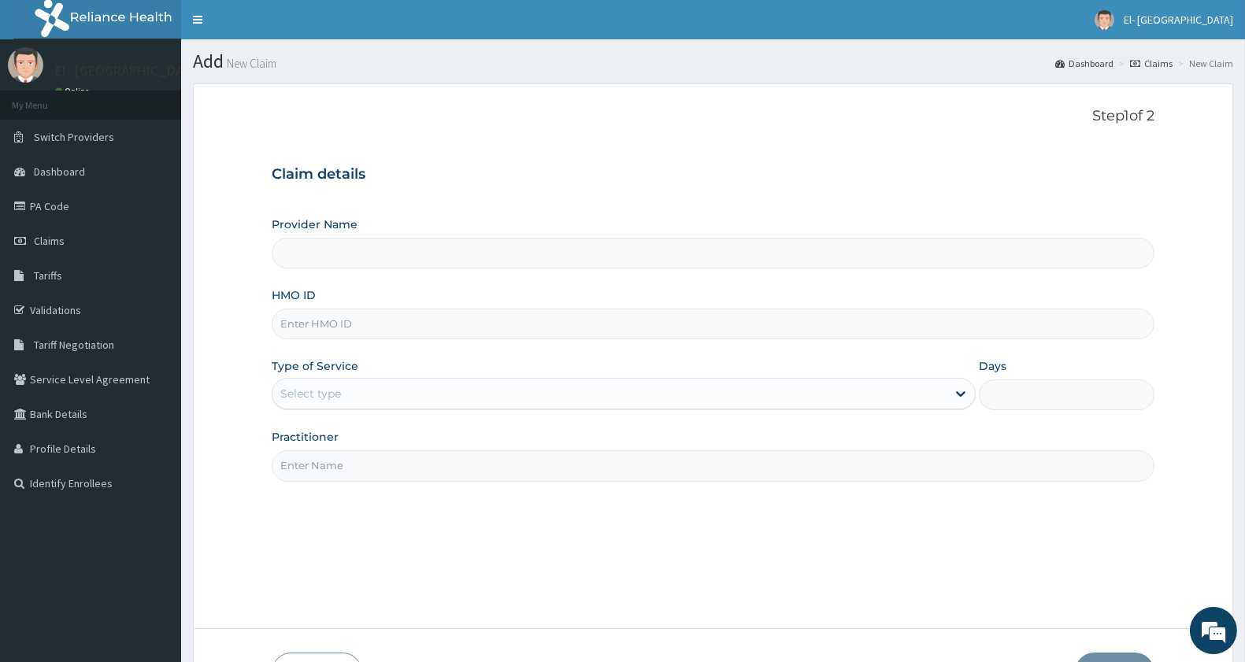
type input "El-[GEOGRAPHIC_DATA]"
click at [339, 324] on input "HMO ID" at bounding box center [713, 324] width 883 height 31
type input "TBC/10110/B"
click at [352, 395] on div "Select type" at bounding box center [610, 393] width 674 height 25
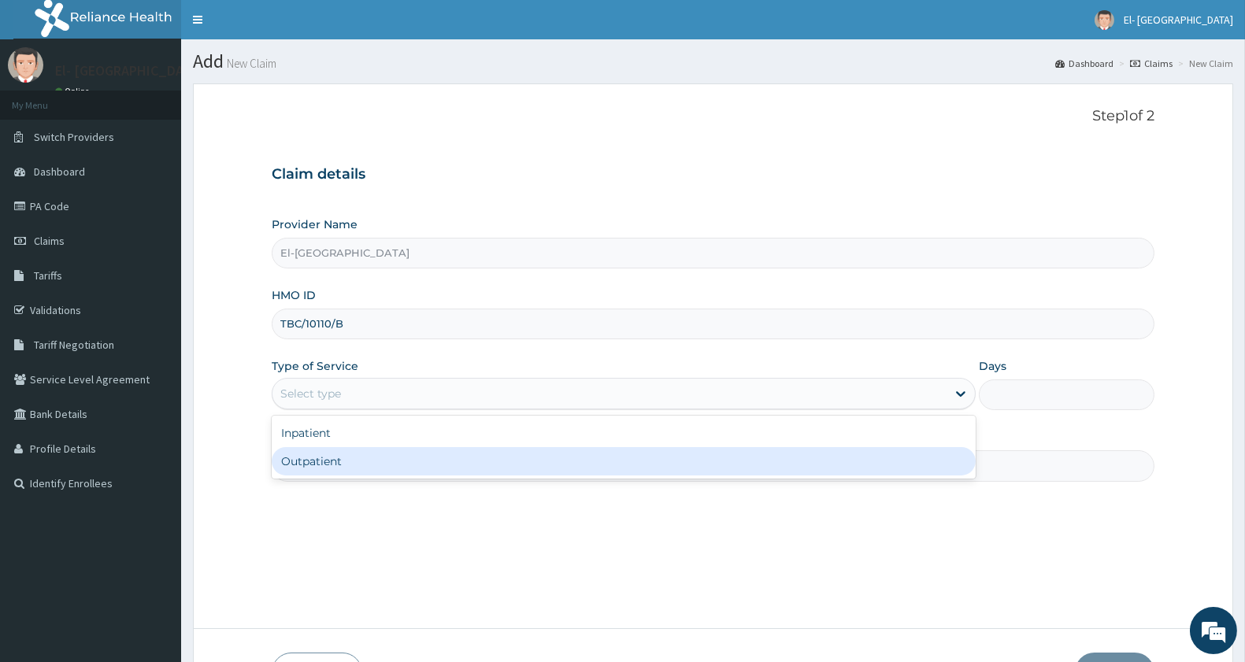
click at [366, 463] on div "Outpatient" at bounding box center [624, 461] width 704 height 28
type input "1"
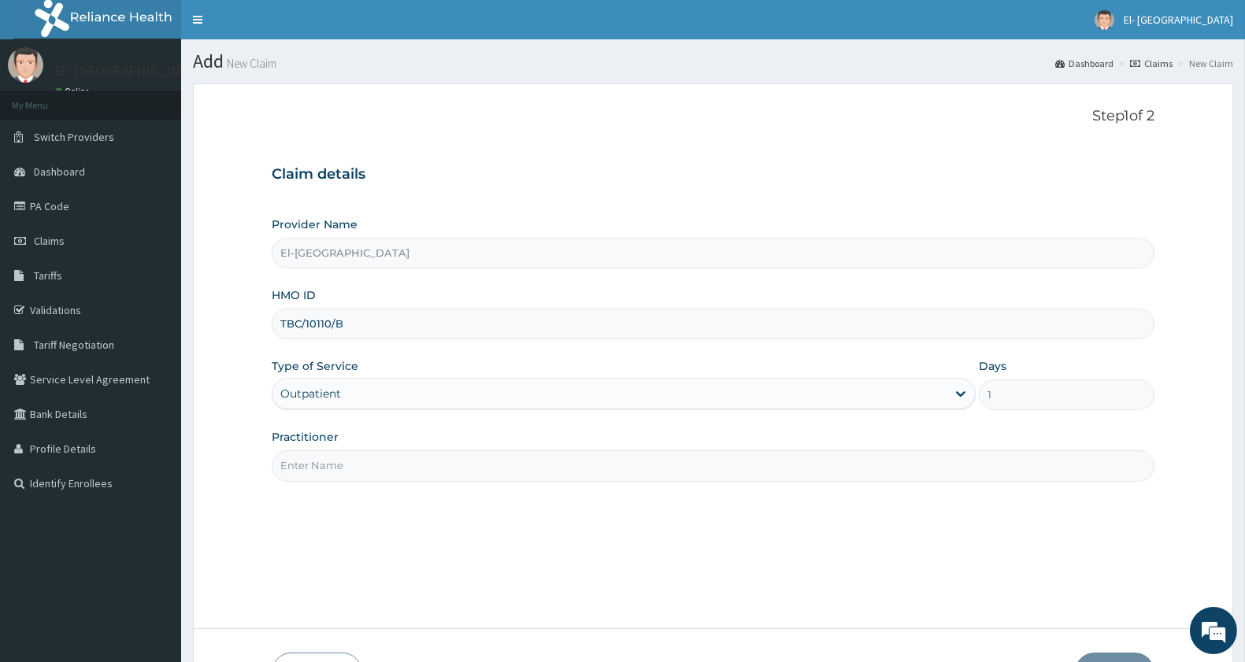
click at [390, 458] on input "Practitioner" at bounding box center [713, 465] width 883 height 31
type input "[PERSON_NAME]"
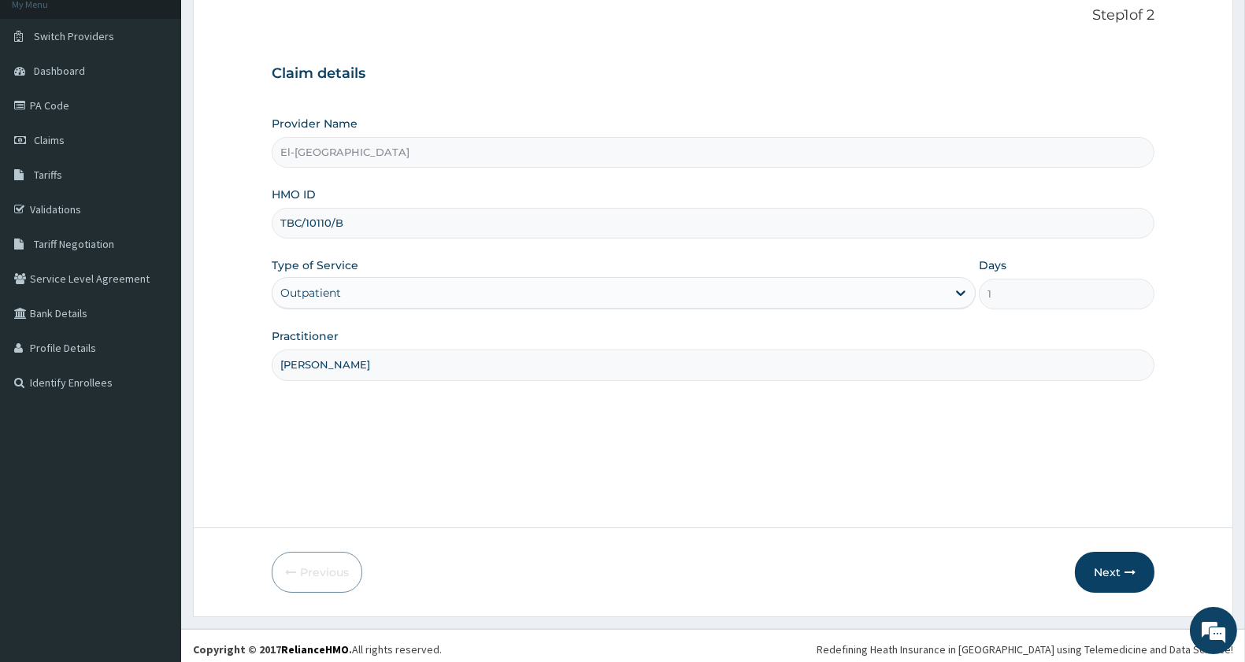
scroll to position [108, 0]
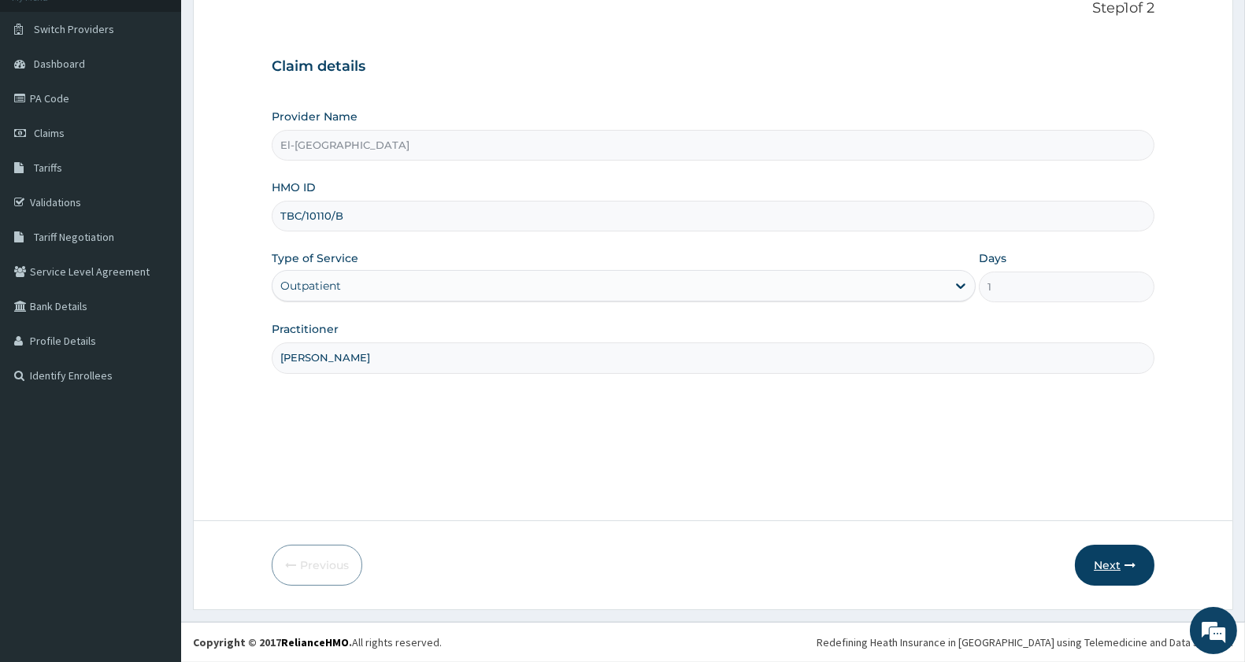
click at [1103, 561] on button "Next" at bounding box center [1115, 565] width 80 height 41
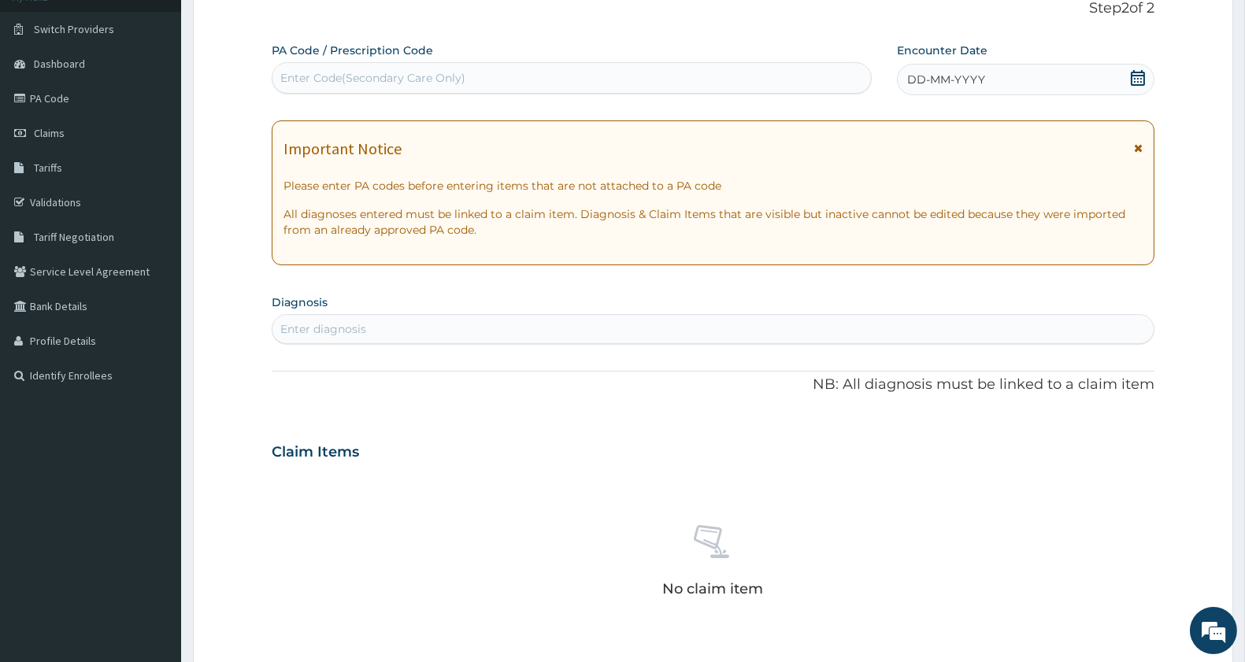
click at [1136, 77] on icon at bounding box center [1138, 78] width 16 height 16
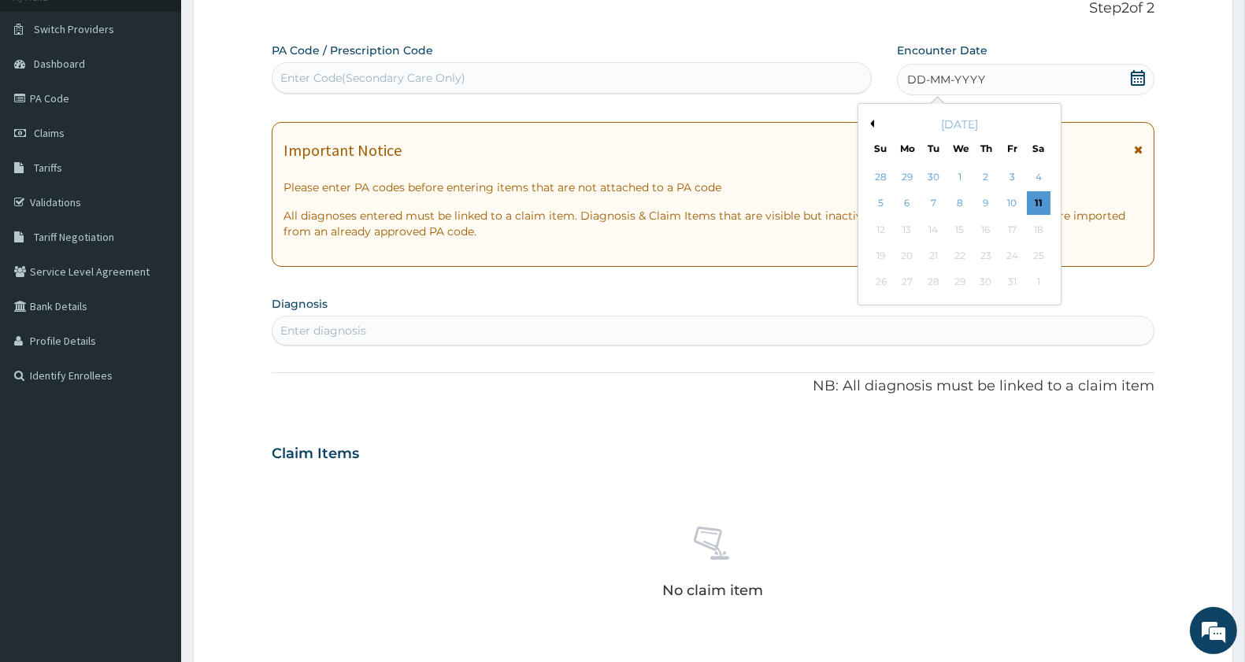
click at [869, 123] on button "Previous Month" at bounding box center [870, 124] width 8 height 8
click at [981, 202] on div "11" at bounding box center [986, 204] width 24 height 24
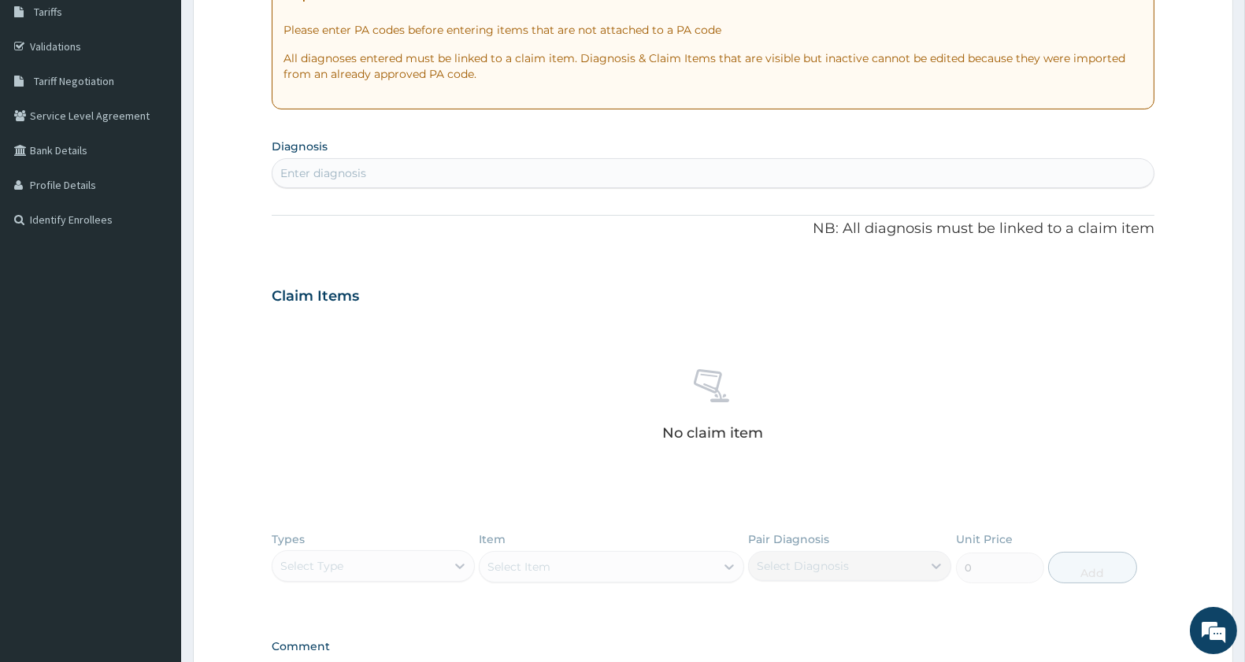
scroll to position [284, 0]
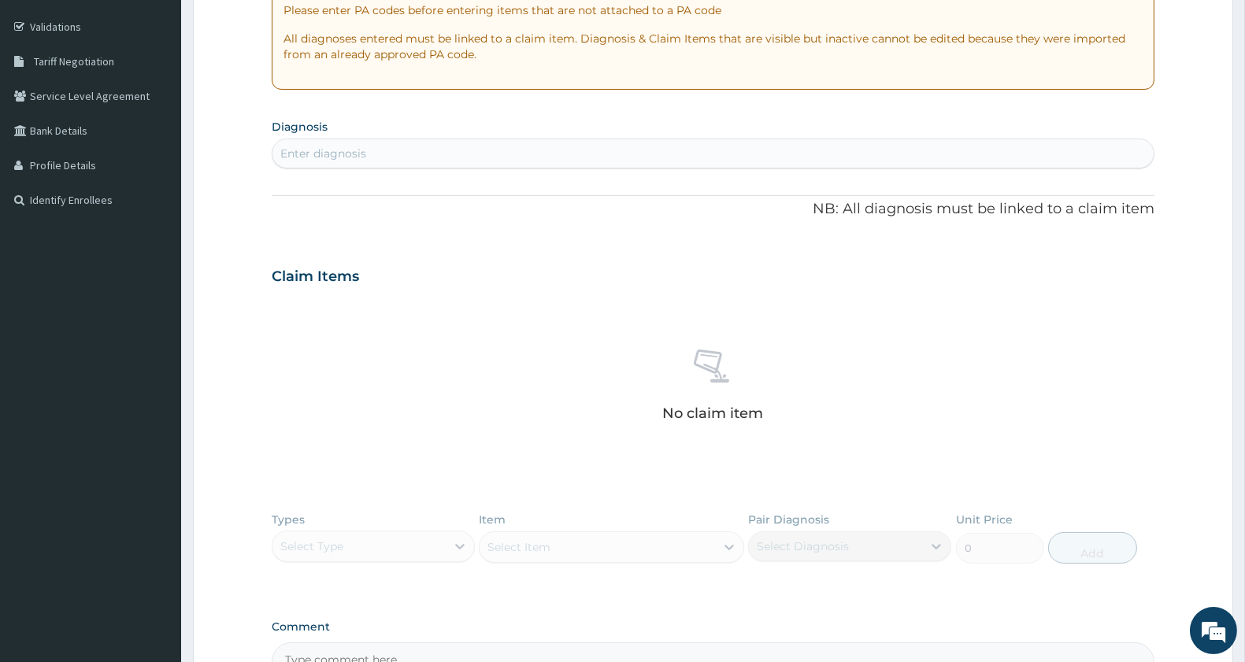
click at [407, 159] on div "Enter diagnosis" at bounding box center [713, 153] width 881 height 25
type input "ANTENATAL"
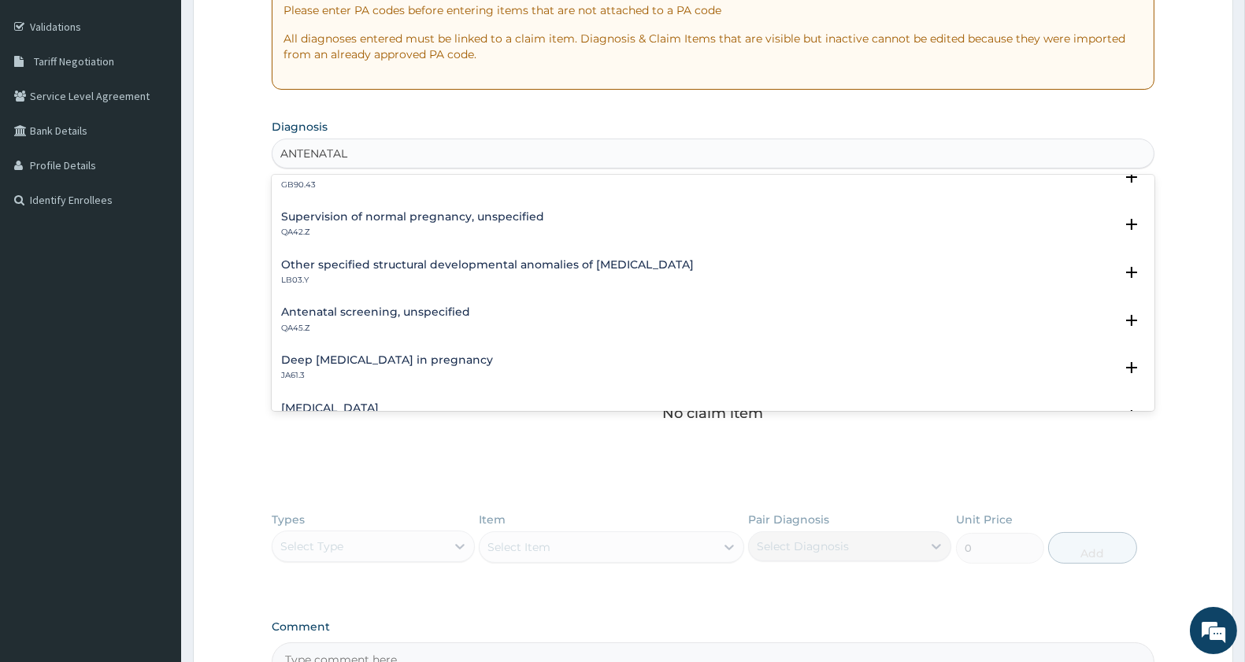
scroll to position [87, 0]
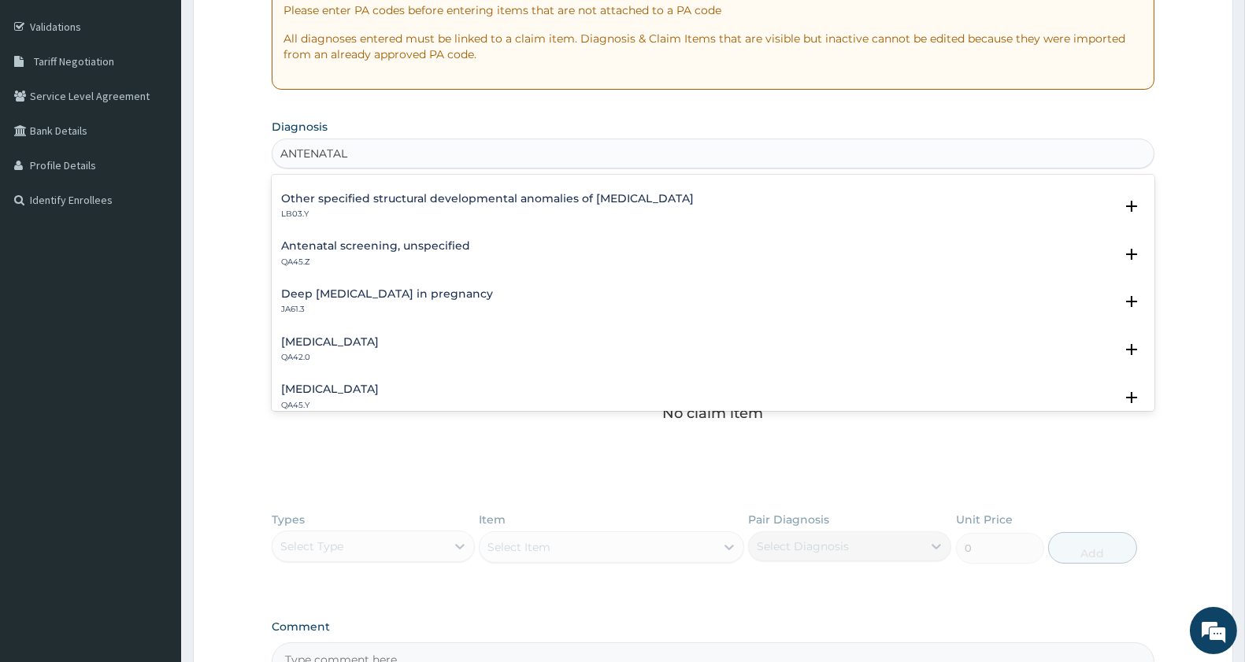
click at [416, 243] on h4 "Antenatal screening, unspecified" at bounding box center [375, 246] width 189 height 12
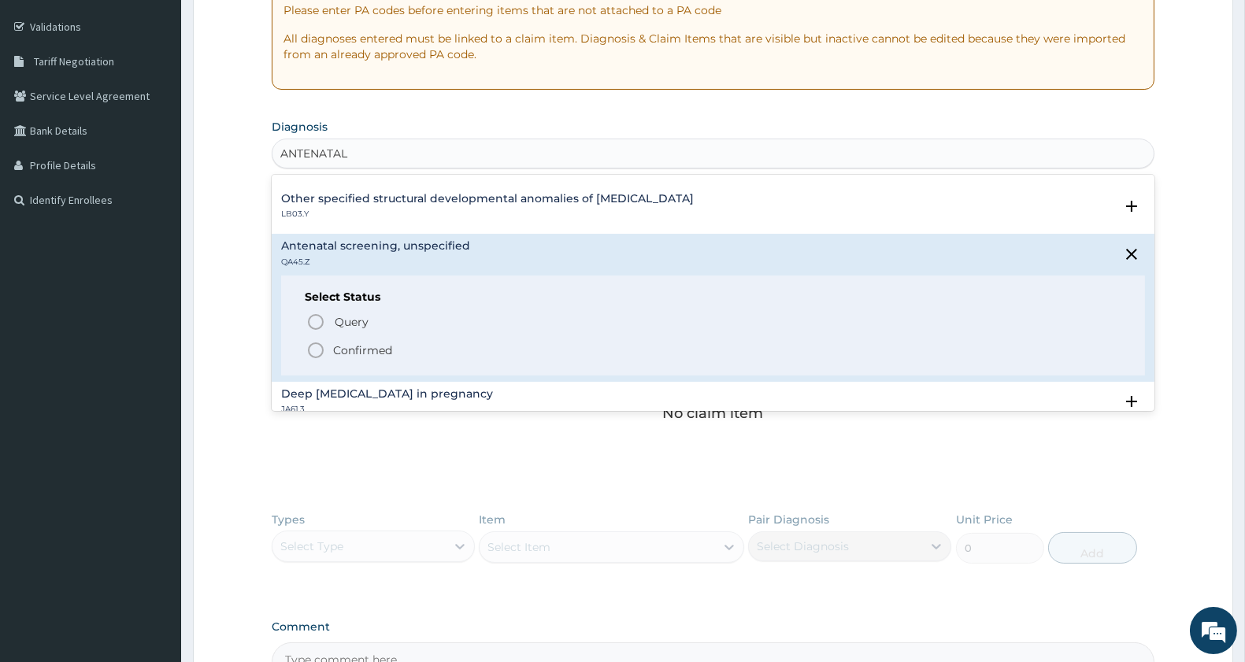
drag, startPoint x: 315, startPoint y: 349, endPoint x: 375, endPoint y: 334, distance: 61.7
click at [317, 349] on icon "status option filled" at bounding box center [315, 350] width 19 height 19
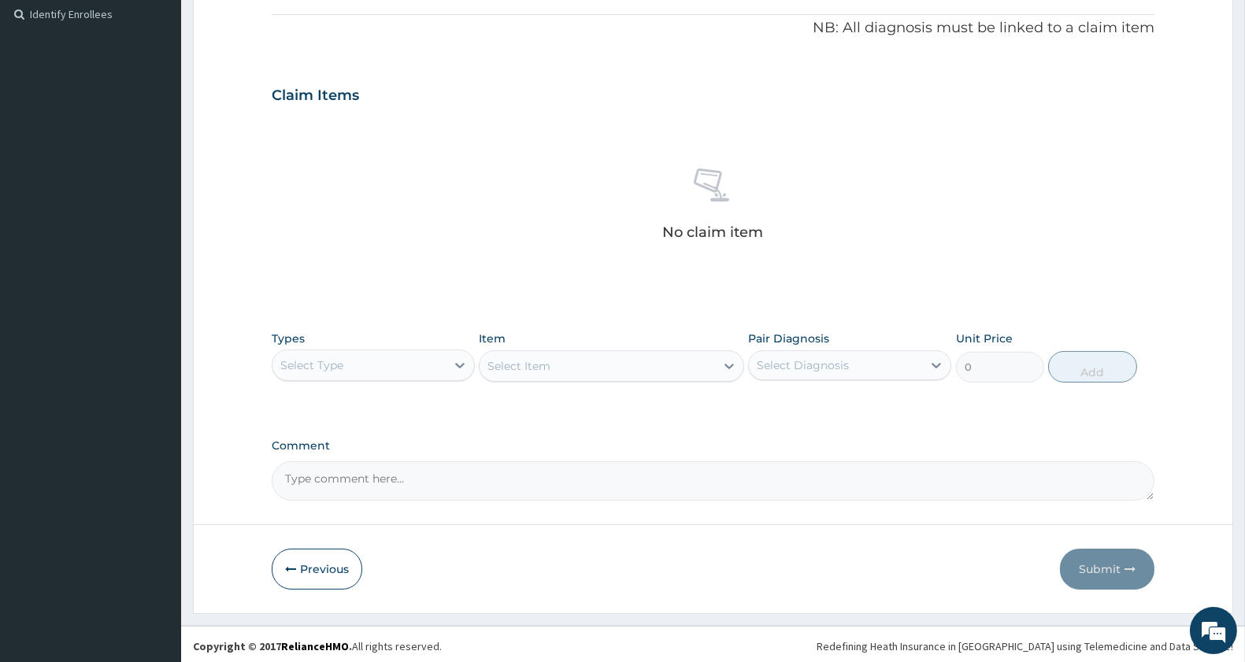
scroll to position [473, 0]
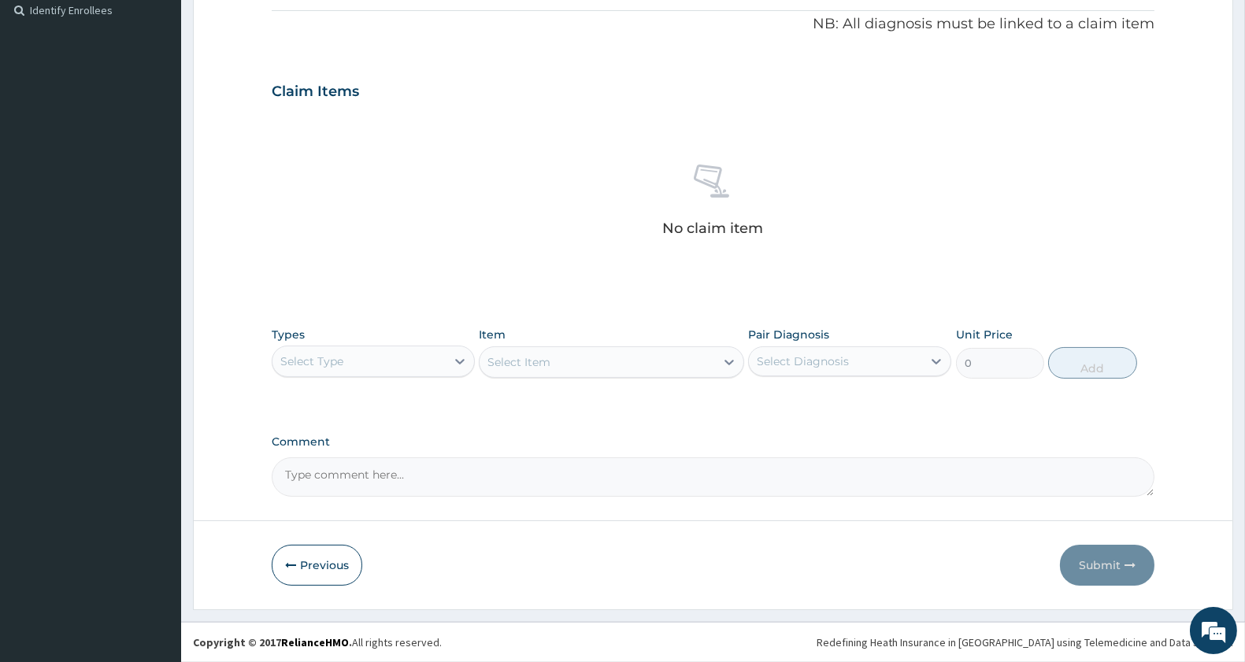
click at [287, 339] on label "Types" at bounding box center [288, 334] width 33 height 13
click at [308, 361] on div "Select Type" at bounding box center [311, 362] width 63 height 16
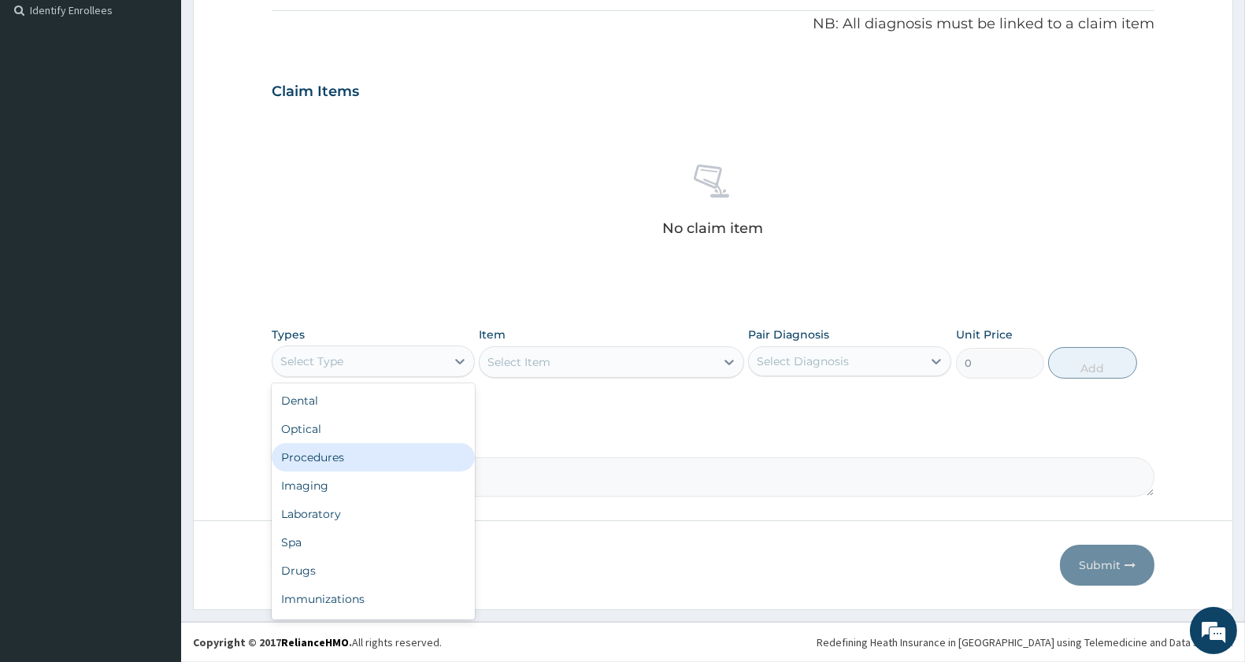
click at [327, 453] on div "Procedures" at bounding box center [373, 457] width 203 height 28
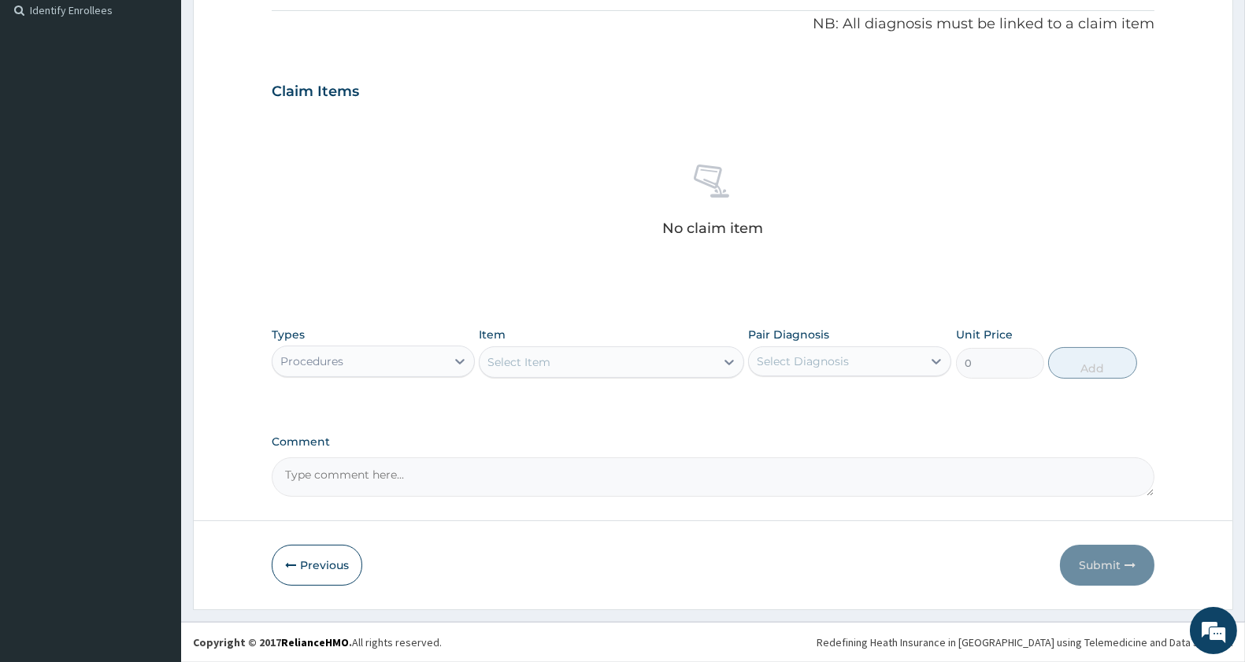
drag, startPoint x: 594, startPoint y: 354, endPoint x: 594, endPoint y: 373, distance: 18.9
click at [594, 373] on div "Select Item" at bounding box center [597, 362] width 235 height 25
type input "GENERAL PR"
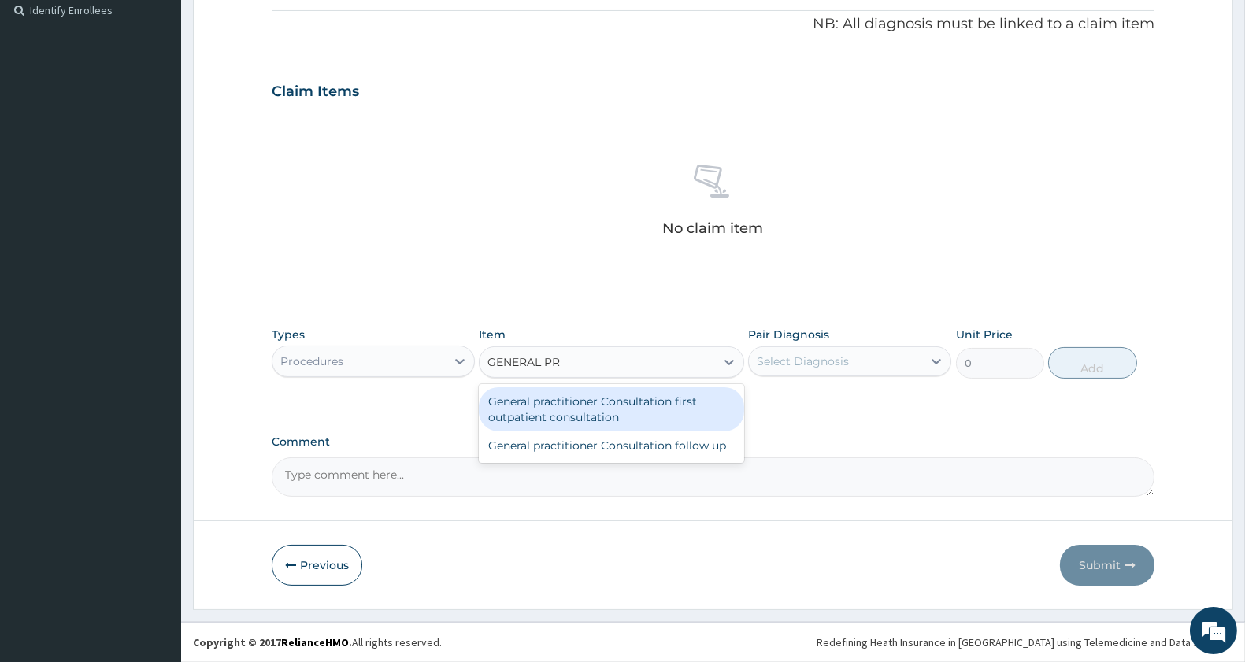
click at [638, 398] on div "General practitioner Consultation first outpatient consultation" at bounding box center [611, 409] width 265 height 44
type input "3000"
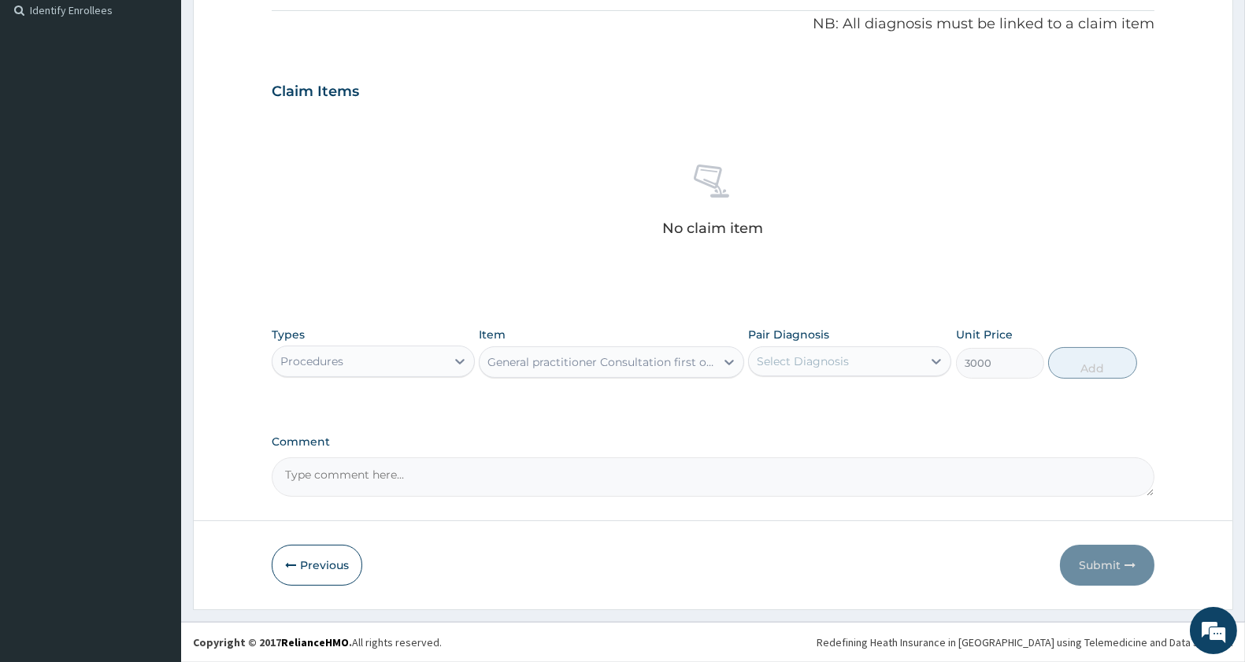
click at [854, 360] on div "Select Diagnosis" at bounding box center [835, 361] width 173 height 25
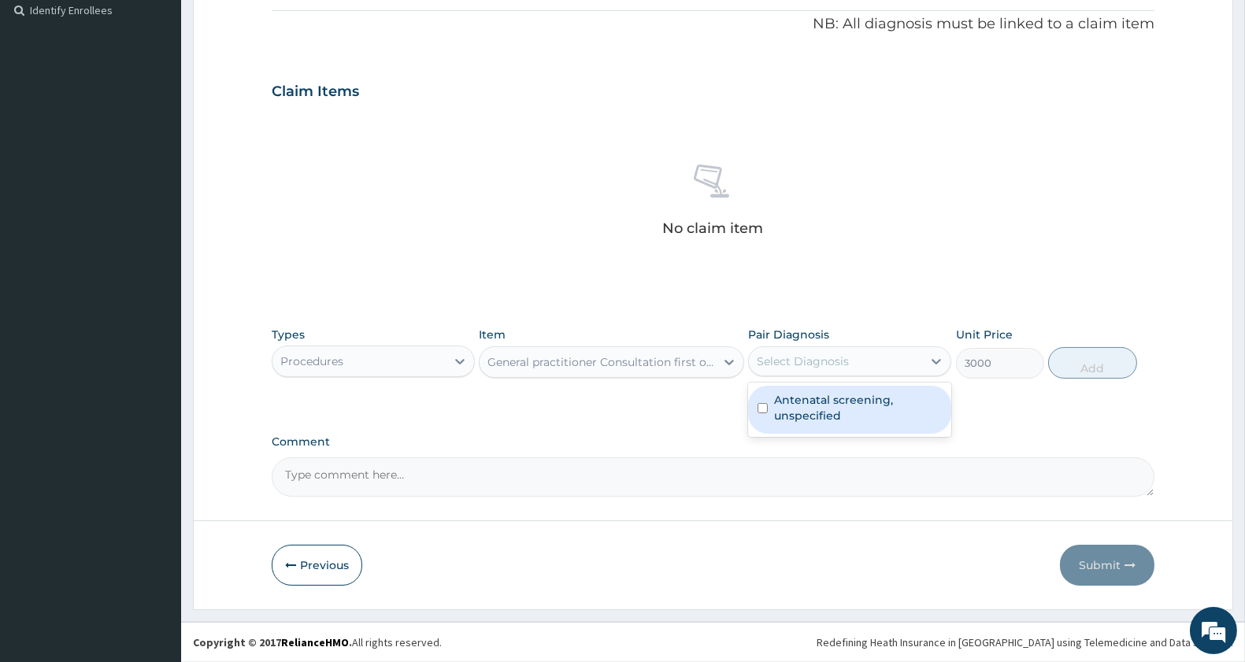
click at [847, 404] on label "Antenatal screening, unspecified" at bounding box center [858, 408] width 168 height 32
checkbox input "true"
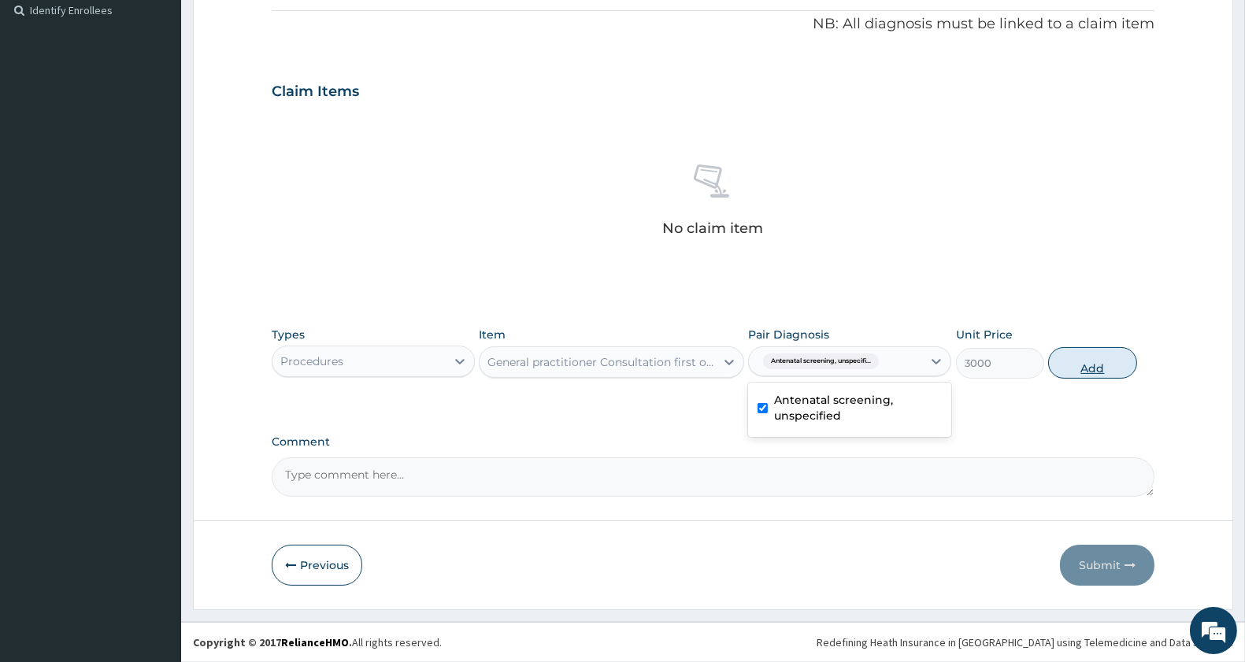
click at [1113, 365] on button "Add" at bounding box center [1092, 363] width 88 height 32
type input "0"
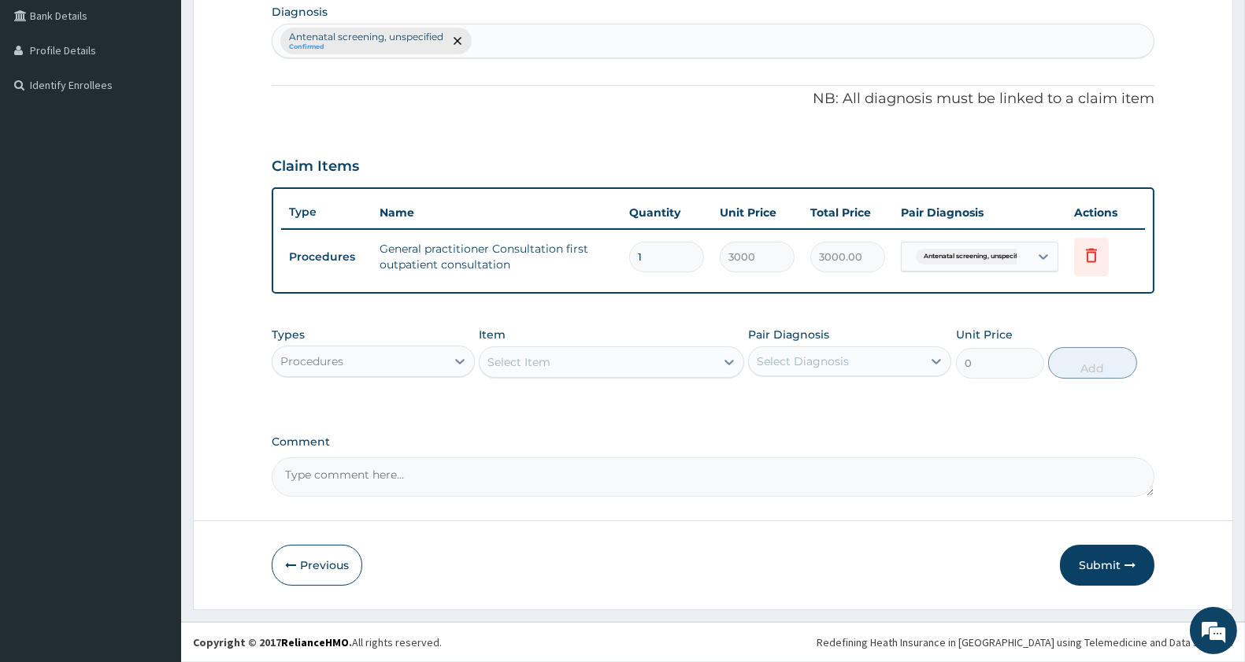
scroll to position [397, 0]
click at [319, 347] on div "Procedures" at bounding box center [373, 363] width 203 height 32
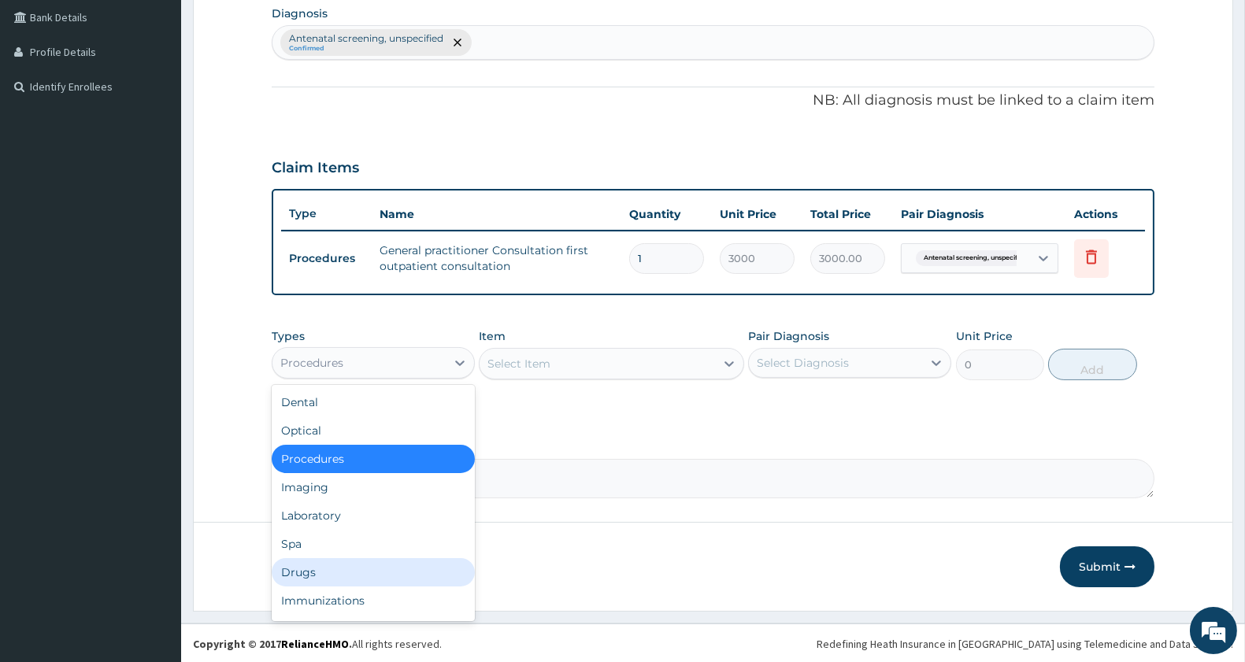
click at [312, 565] on div "Drugs" at bounding box center [373, 572] width 203 height 28
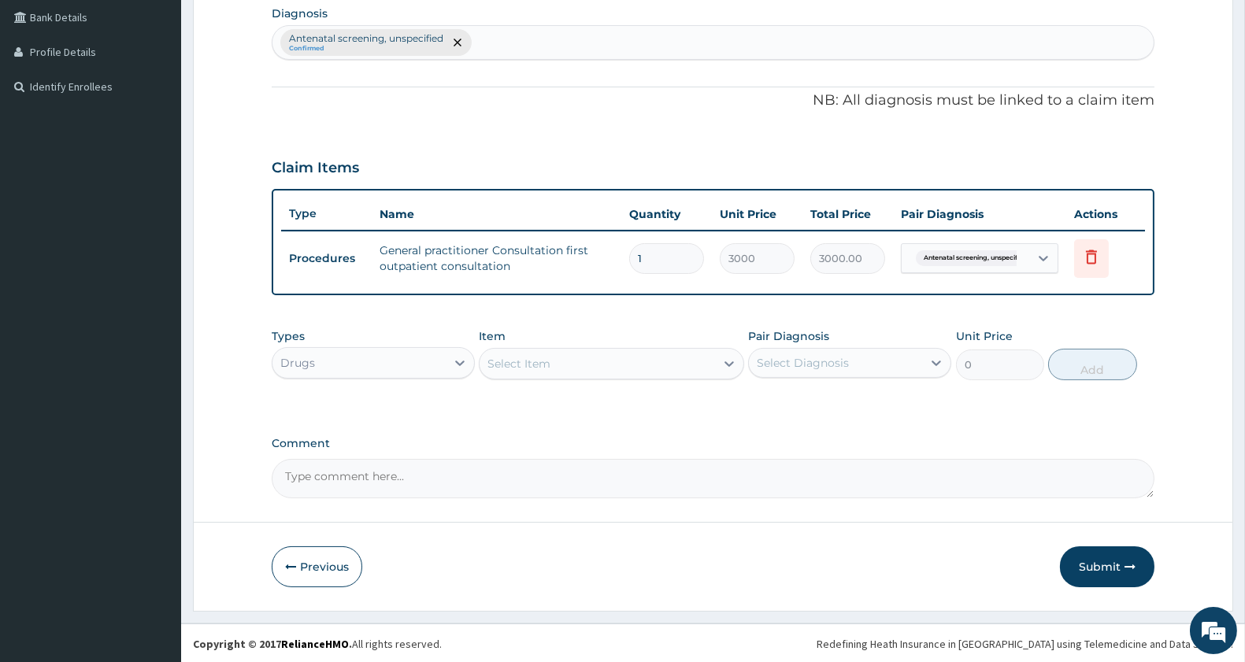
click at [639, 365] on div "Select Item" at bounding box center [597, 363] width 235 height 25
type input "LOPERAMI"
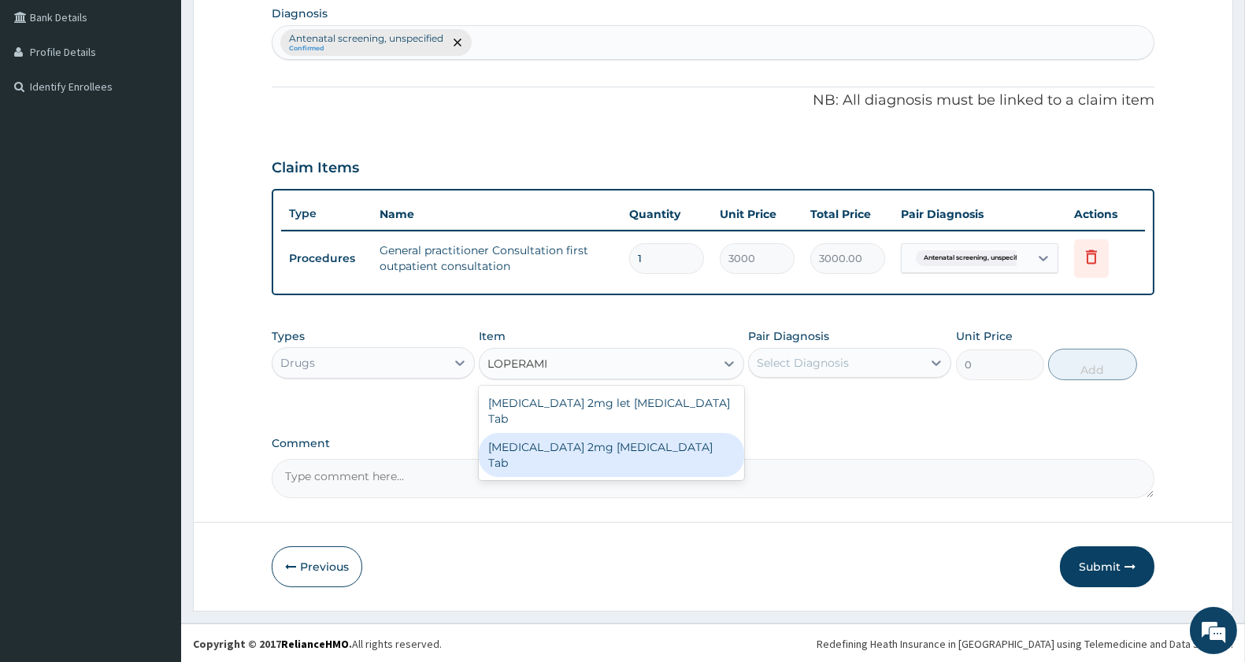
click at [618, 433] on div "Loperamide 2mg Loperamide Tab" at bounding box center [611, 455] width 265 height 44
type input "402.5"
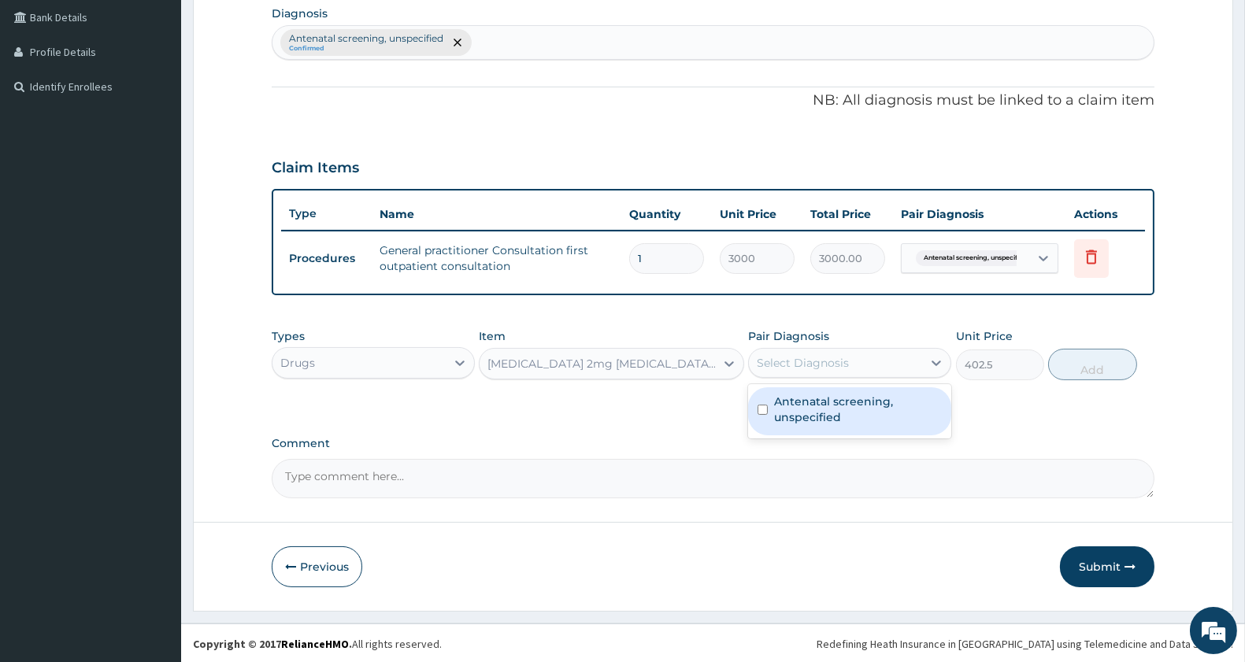
click at [791, 356] on div "Select Diagnosis" at bounding box center [803, 363] width 92 height 16
click at [782, 402] on label "Antenatal screening, unspecified" at bounding box center [858, 410] width 168 height 32
checkbox input "true"
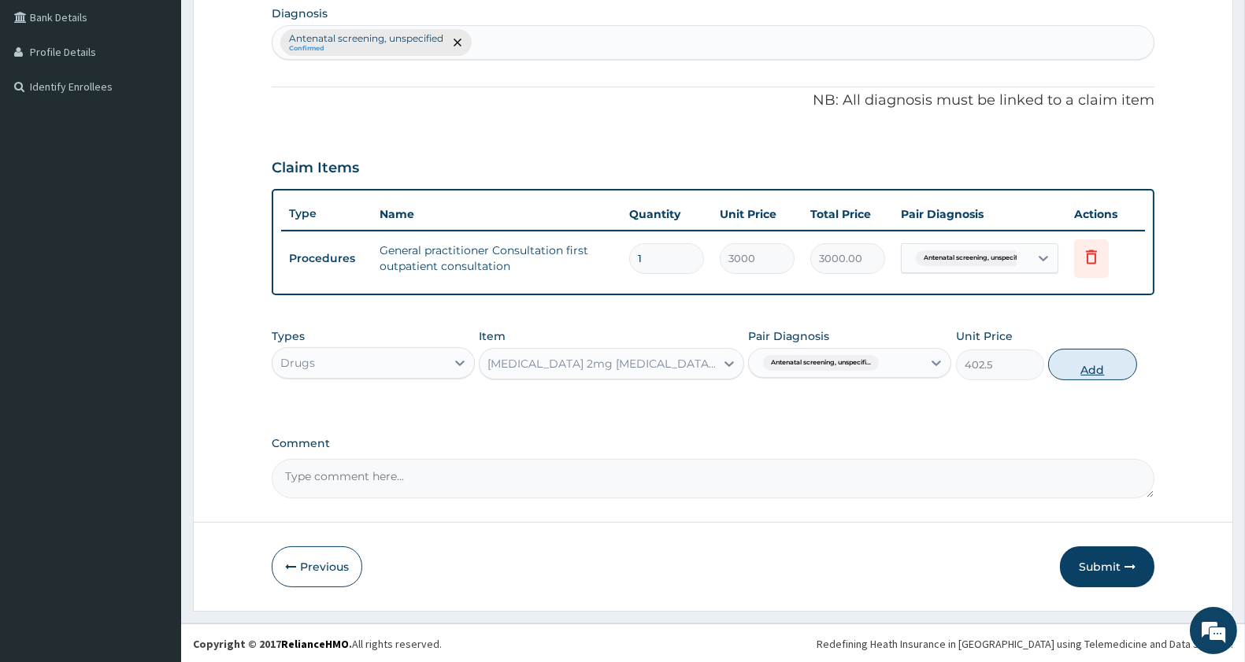
click at [1098, 360] on button "Add" at bounding box center [1092, 365] width 88 height 32
type input "0"
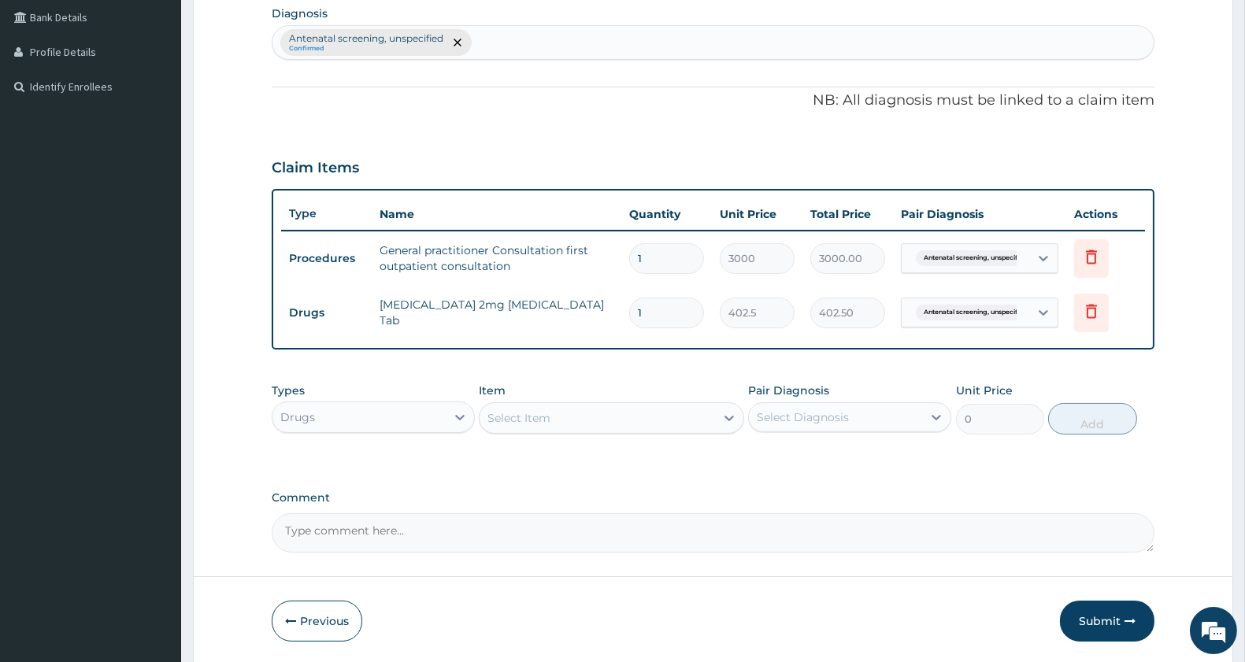
type input "0.00"
type input "2"
type input "805.00"
type input "2"
click at [606, 420] on div "Select Item" at bounding box center [597, 418] width 235 height 25
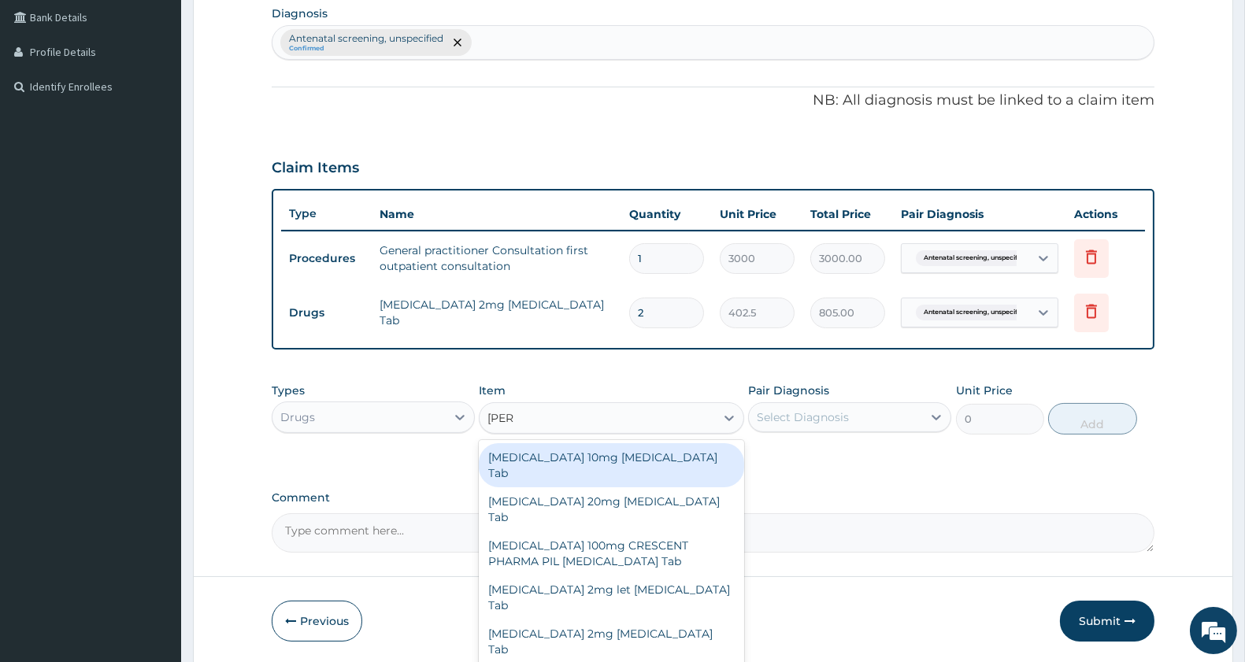
type input "LOPERA"
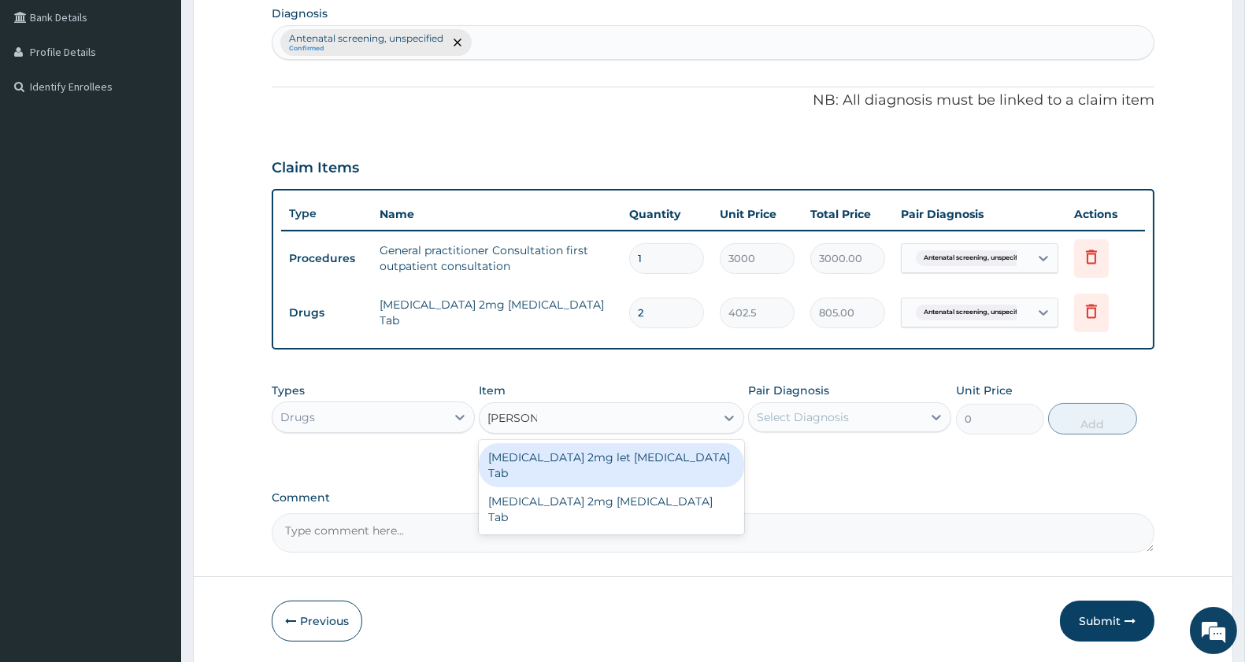
click at [604, 451] on div "Lomotil 2mg let Loperamide Tab" at bounding box center [611, 465] width 265 height 44
type input "74.75"
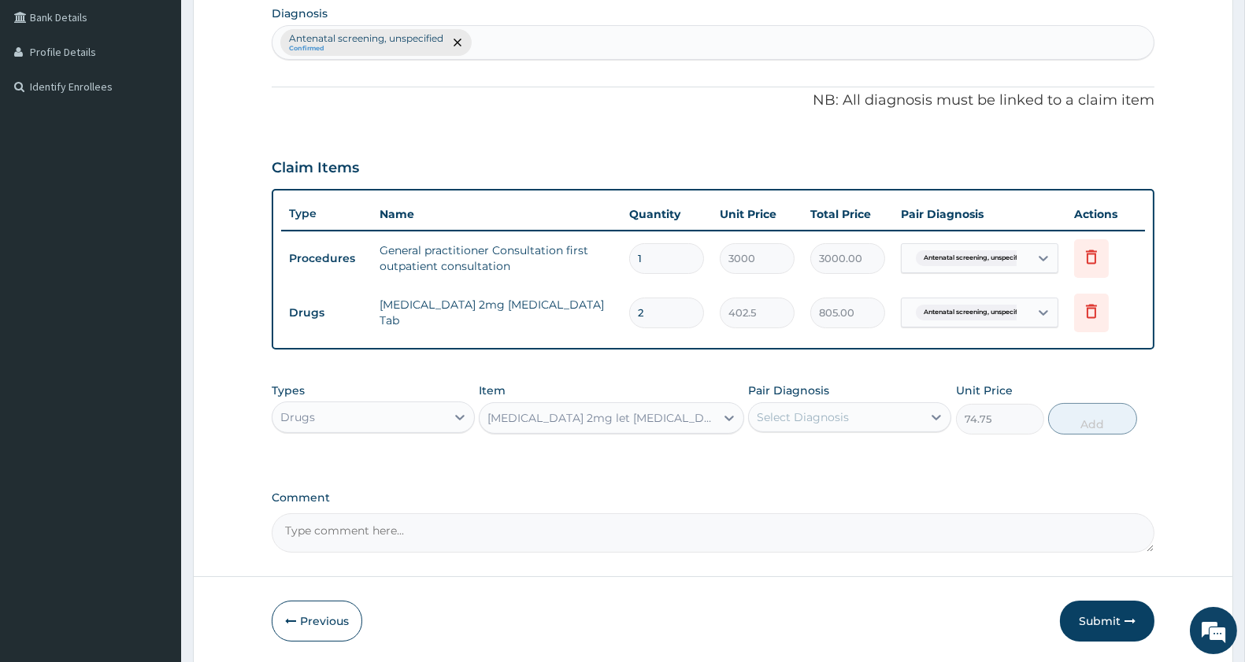
click at [626, 417] on div "Lomotil 2mg let Loperamide Tab" at bounding box center [602, 418] width 228 height 16
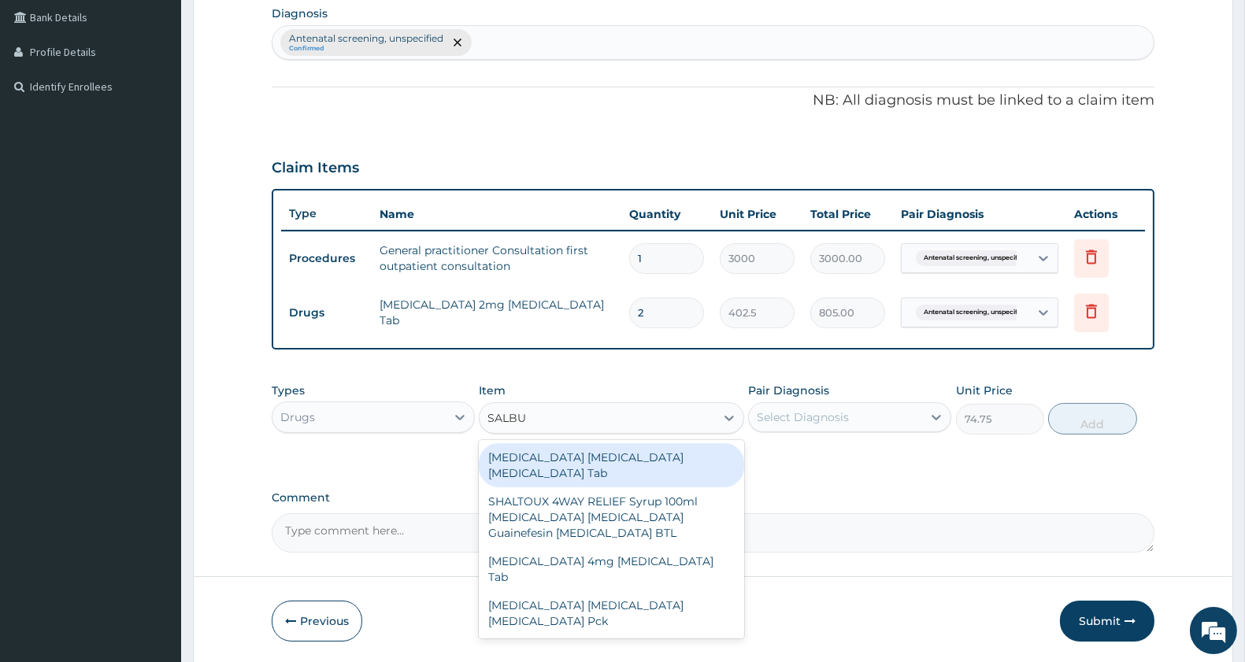
scroll to position [0, 0]
type input "SALBUTA"
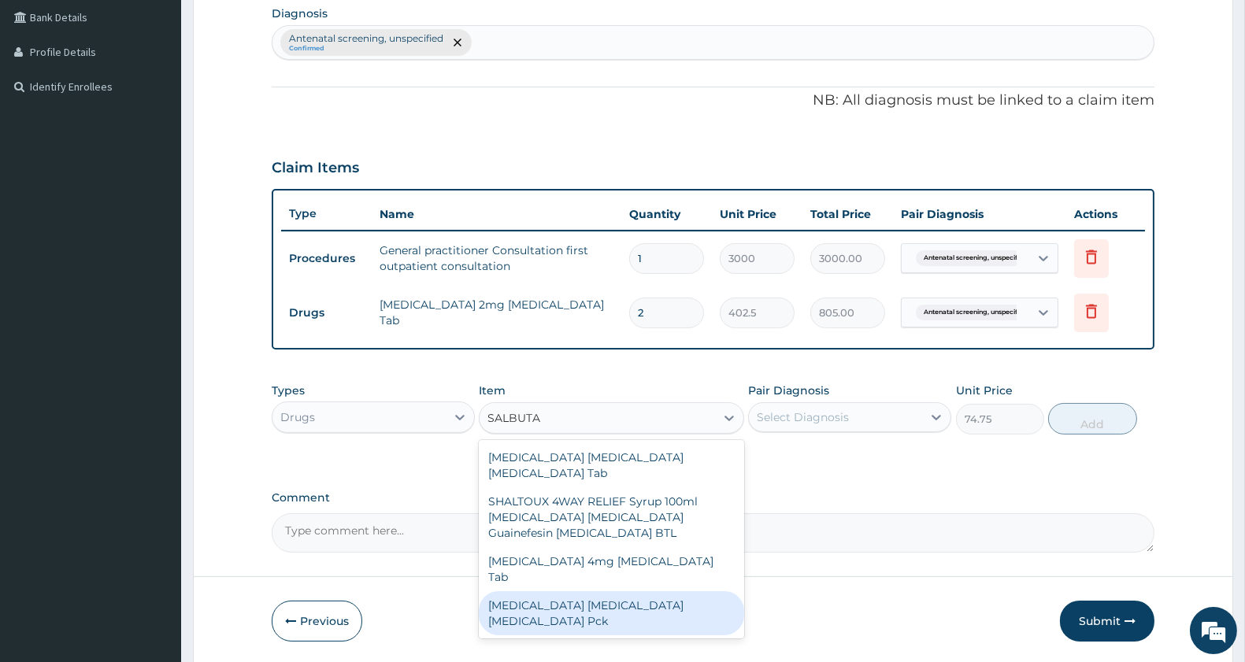
click at [636, 591] on div "Salbutamol inhaler Salbutamol Pck" at bounding box center [611, 613] width 265 height 44
type input "9200"
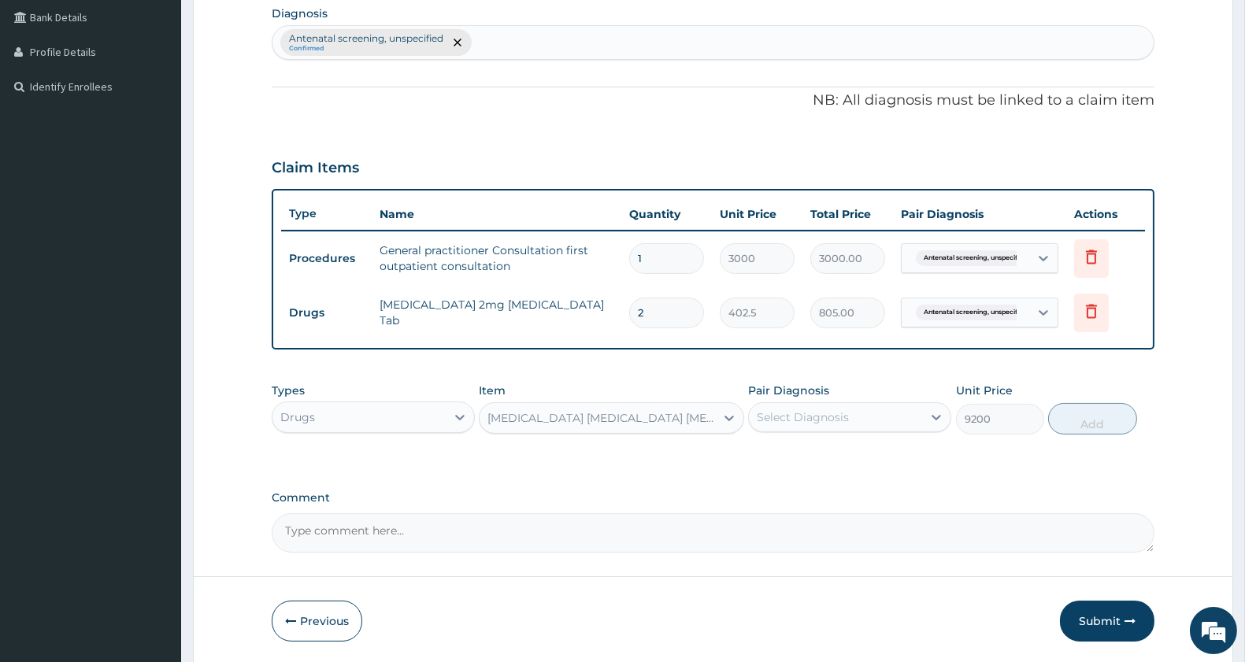
click at [631, 414] on div "Salbutamol inhaler Salbutamol Pck" at bounding box center [602, 418] width 228 height 16
type input "SAL"
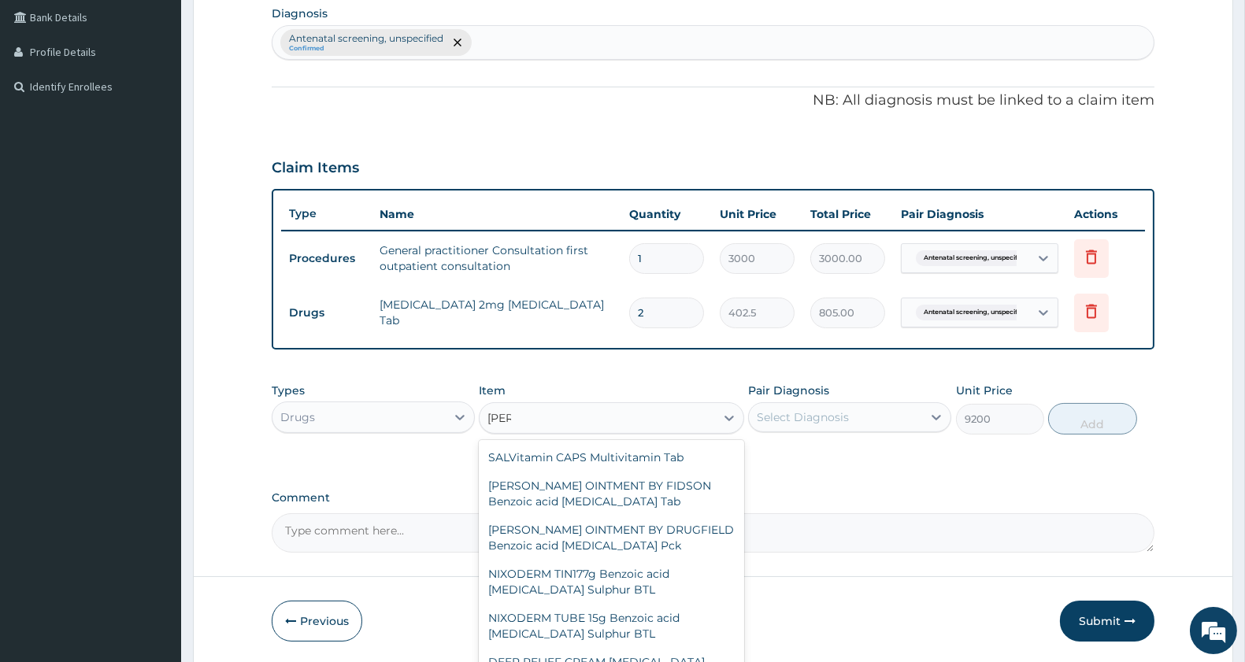
scroll to position [641, 0]
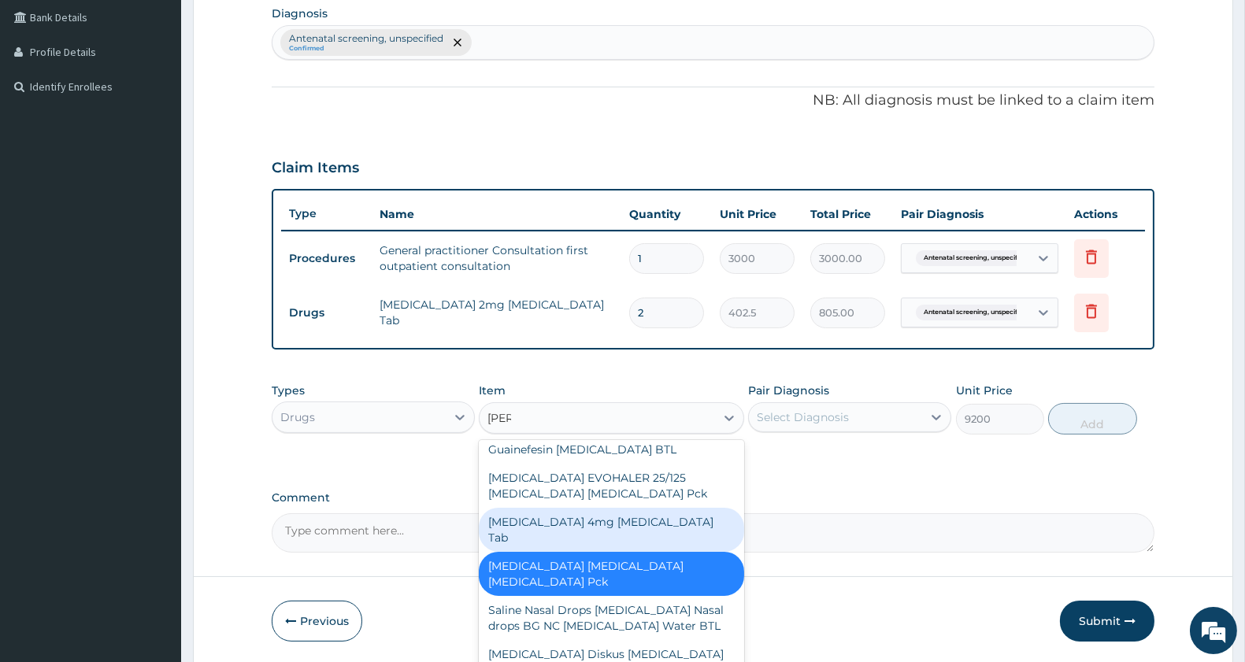
drag, startPoint x: 642, startPoint y: 533, endPoint x: 683, endPoint y: 506, distance: 48.9
click at [643, 533] on div "Salbutamol 4mg Salbutamol Tab" at bounding box center [611, 530] width 265 height 44
type input "11.5"
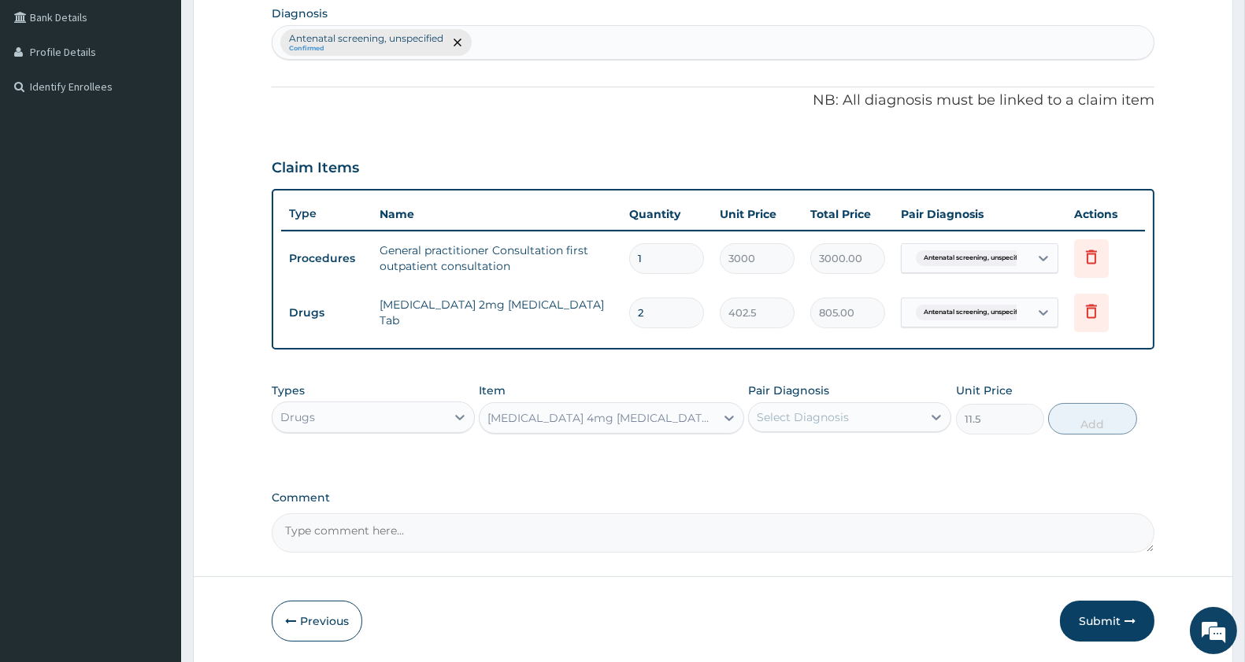
click at [866, 405] on div "Select Diagnosis" at bounding box center [835, 417] width 173 height 25
click at [824, 447] on div "Antenatal screening, unspecified" at bounding box center [849, 466] width 203 height 48
checkbox input "true"
click at [1097, 419] on button "Add" at bounding box center [1092, 419] width 88 height 32
type input "0"
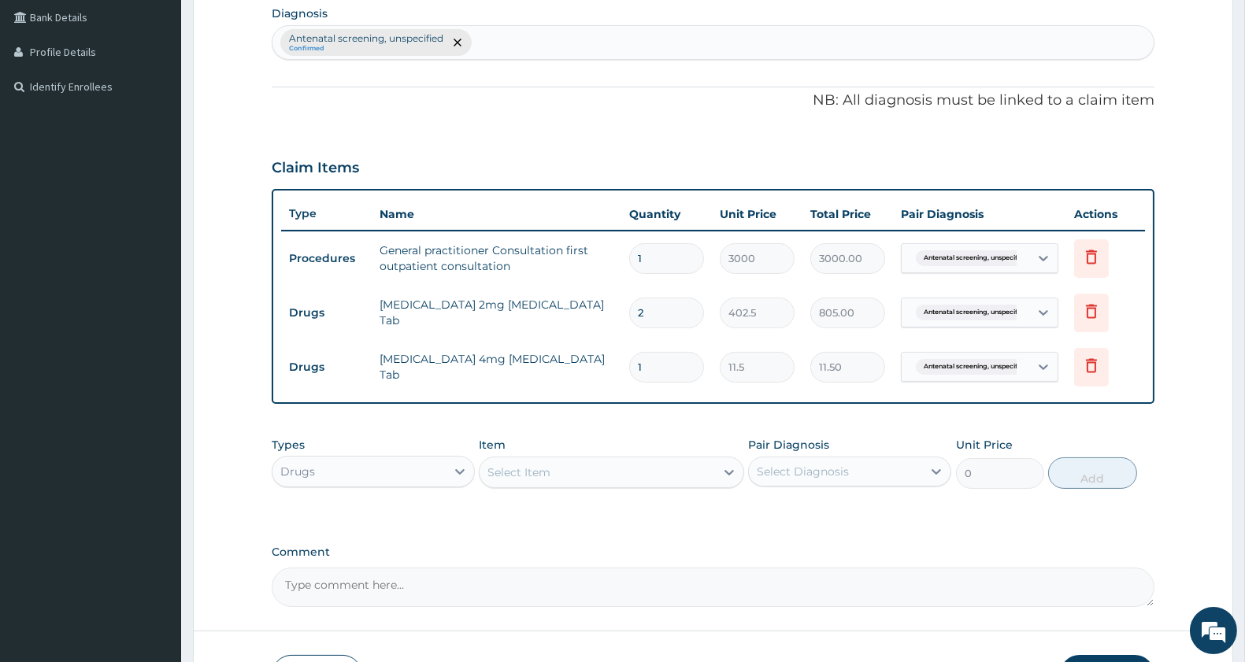
type input "10"
type input "115.00"
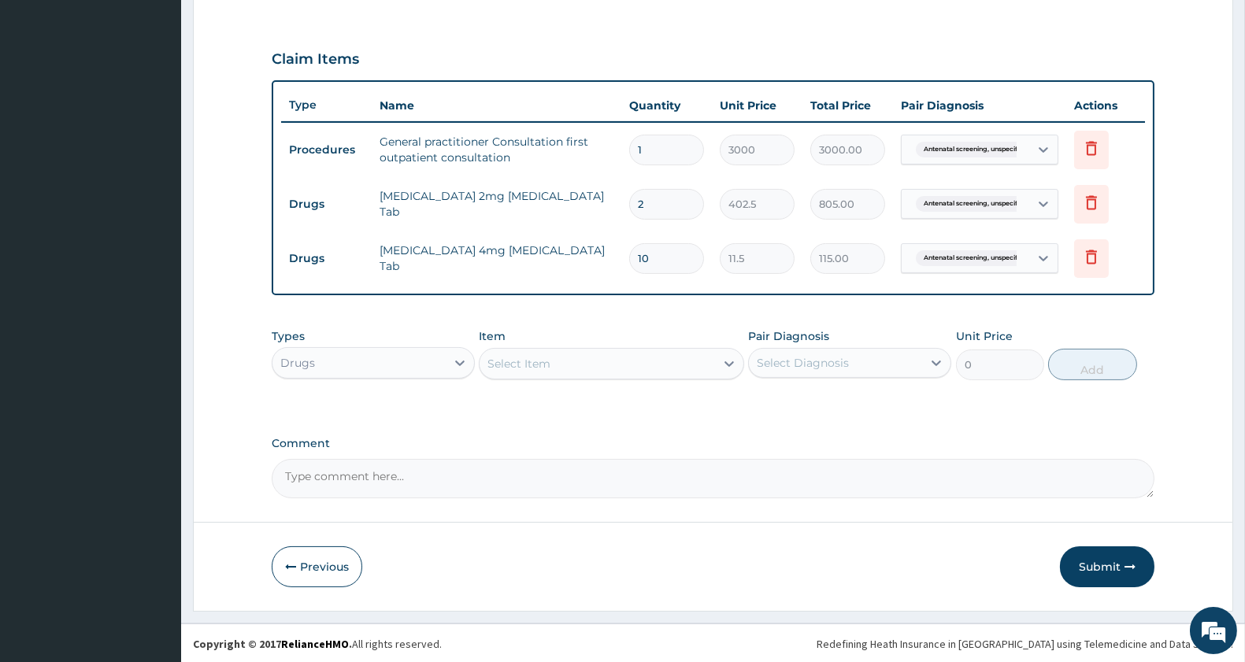
scroll to position [506, 0]
type input "10"
click at [559, 351] on div "Select Item" at bounding box center [597, 362] width 235 height 25
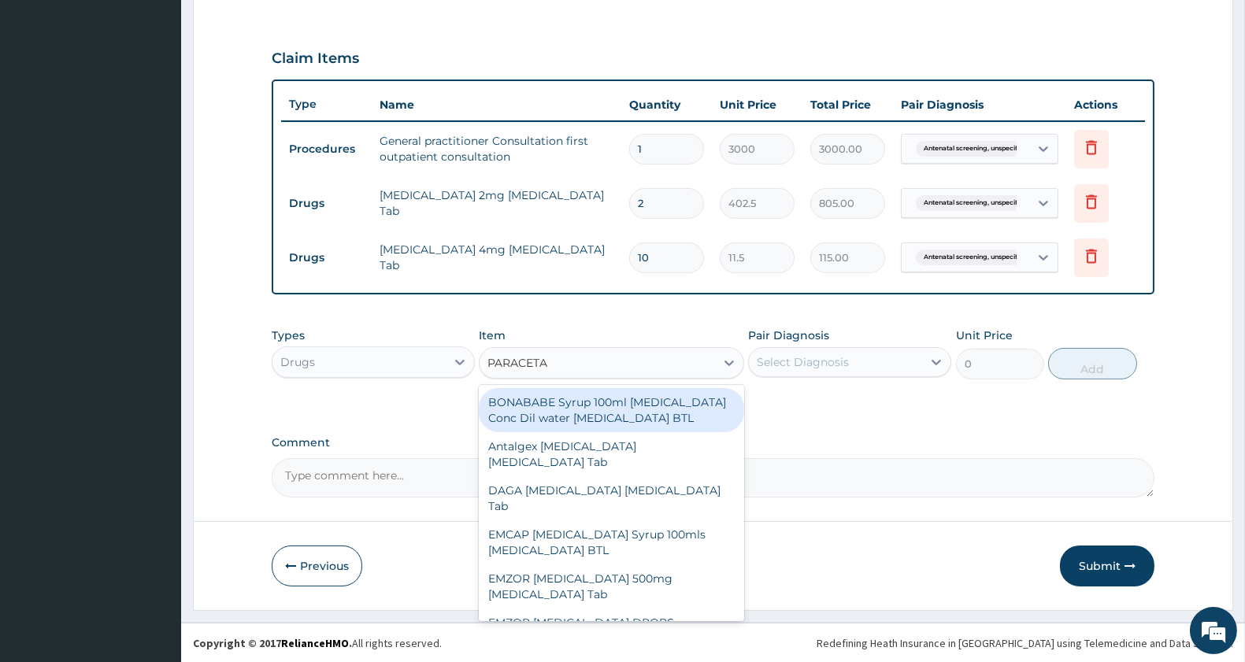
type input "PARACETAM"
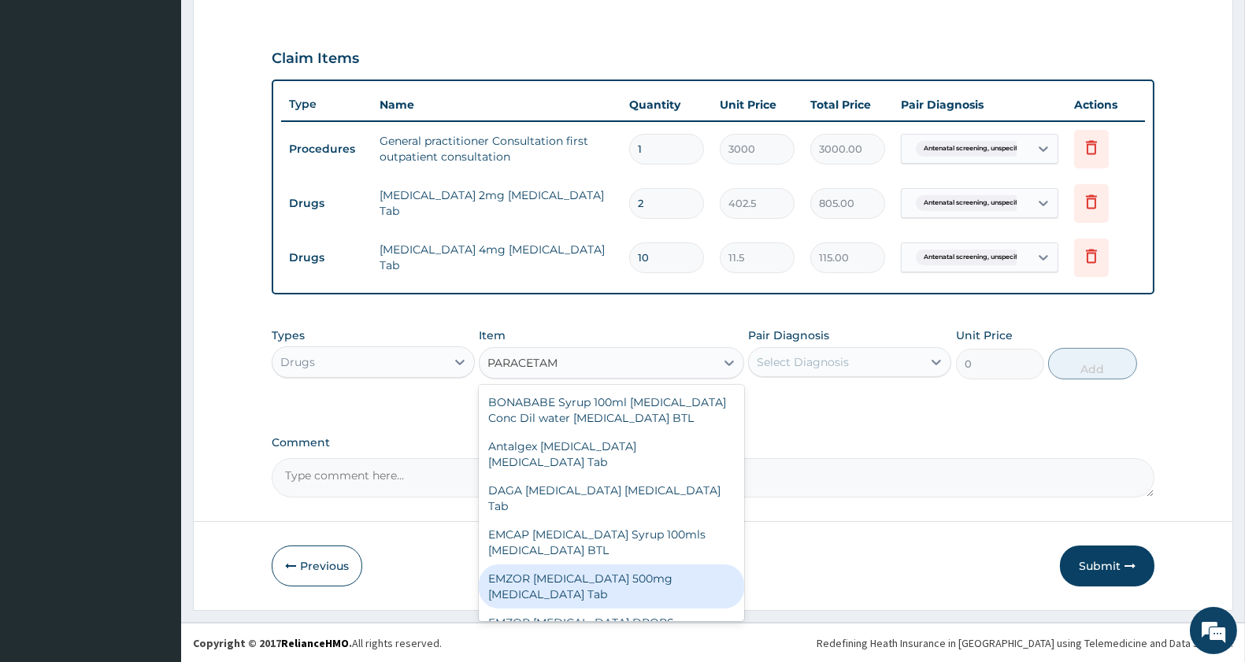
drag, startPoint x: 636, startPoint y: 595, endPoint x: 658, endPoint y: 581, distance: 26.2
click at [639, 595] on div "EMZOR PARACETAMOL 500mg Acetaminophen Tab" at bounding box center [611, 587] width 265 height 44
type input "11.5"
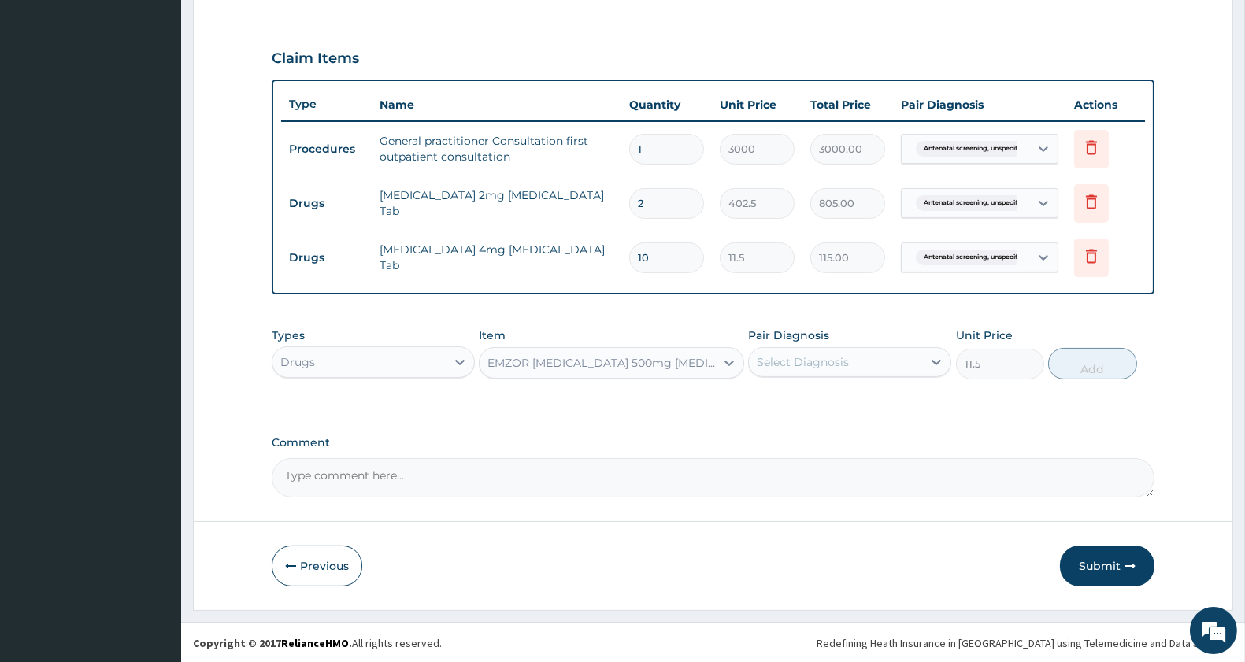
click at [856, 368] on div "Select Diagnosis" at bounding box center [835, 362] width 173 height 25
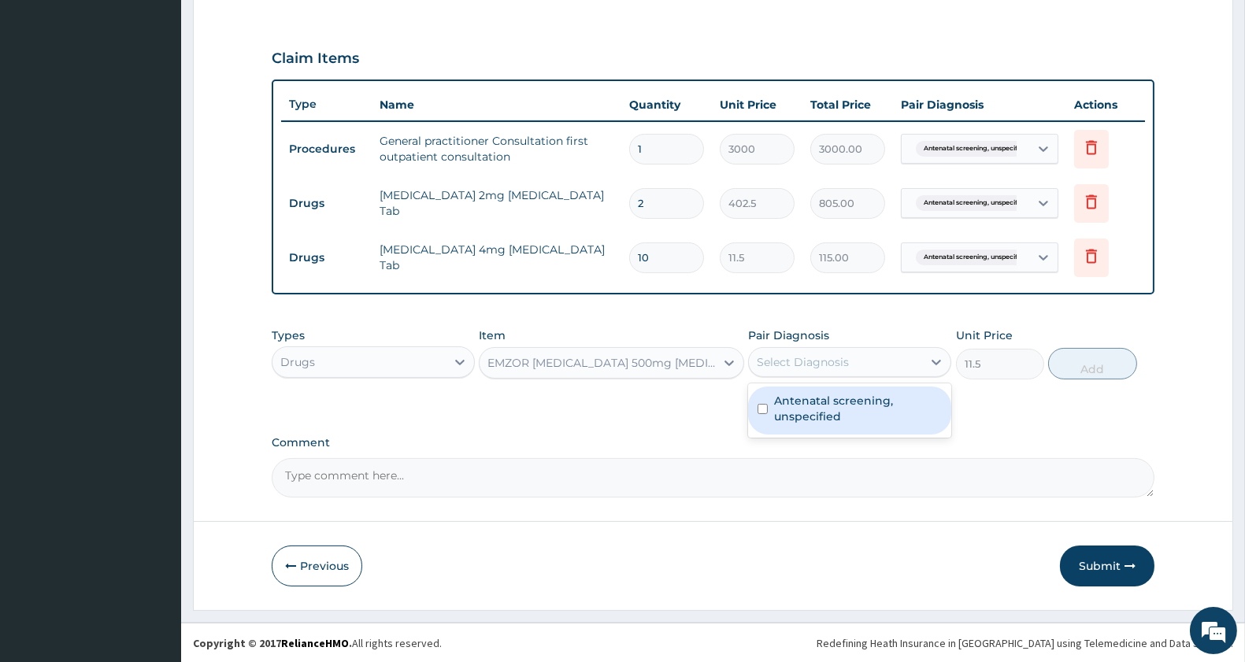
click at [832, 413] on label "Antenatal screening, unspecified" at bounding box center [858, 409] width 168 height 32
checkbox input "true"
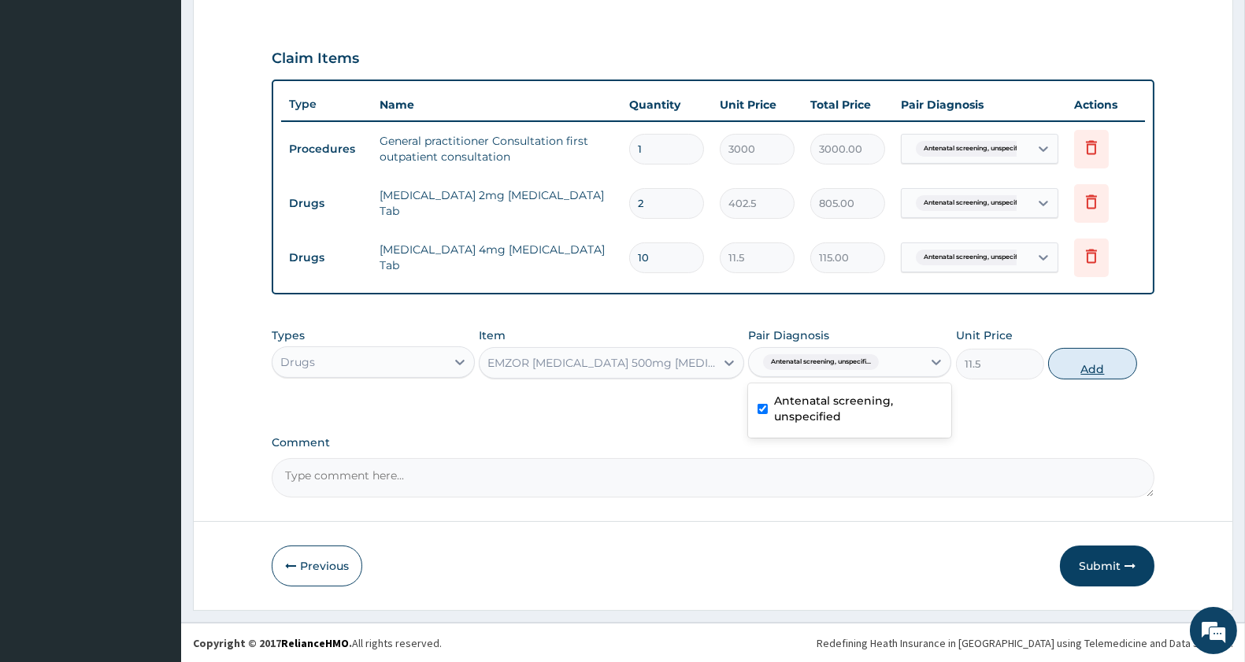
click at [1091, 367] on button "Add" at bounding box center [1092, 364] width 88 height 32
type input "0"
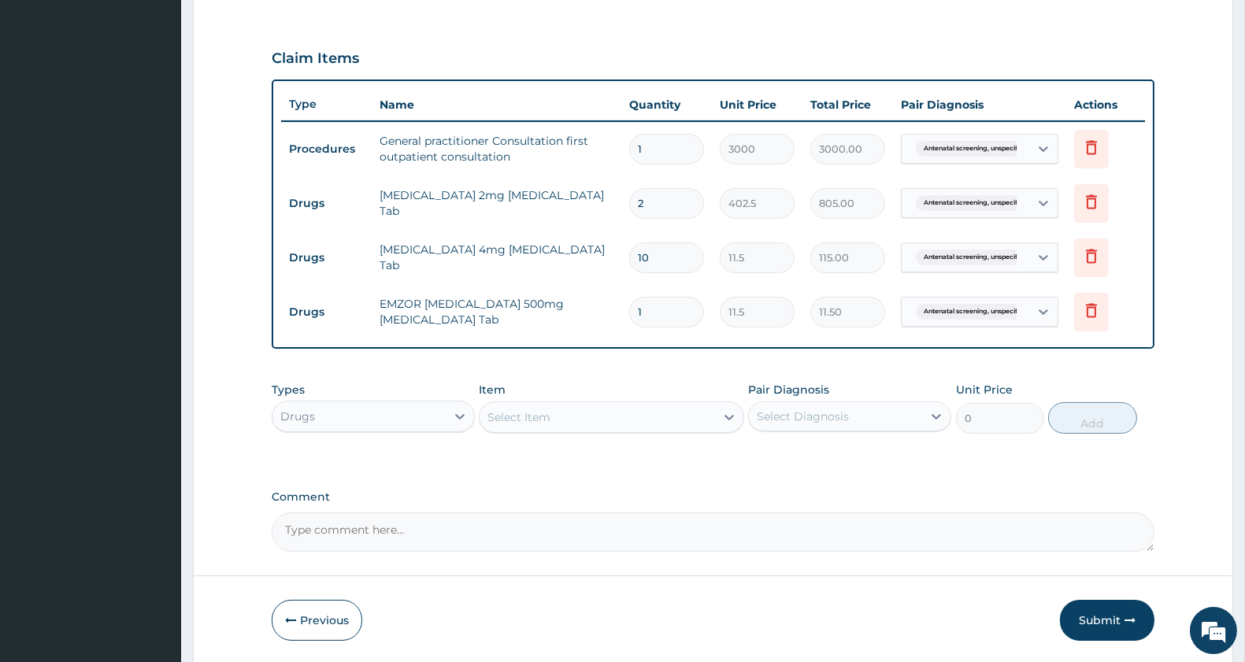
type input "0.00"
type input "1"
type input "11.50"
type input "18"
type input "207.00"
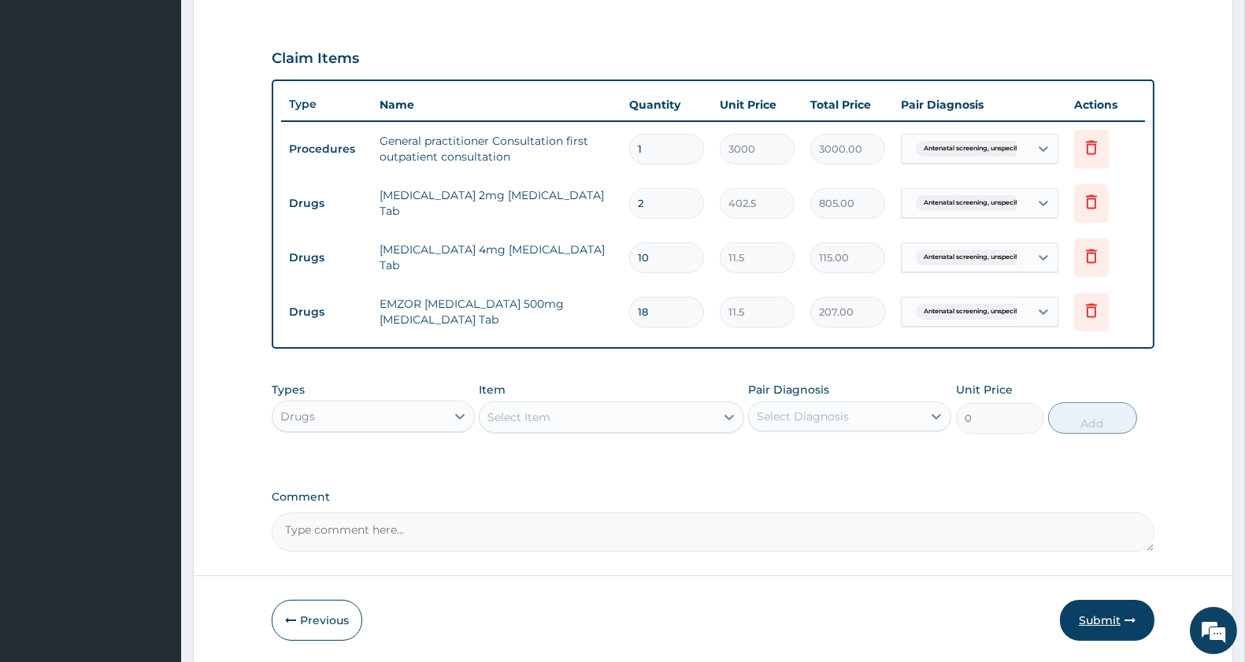
type input "18"
click at [1111, 616] on button "Submit" at bounding box center [1107, 620] width 95 height 41
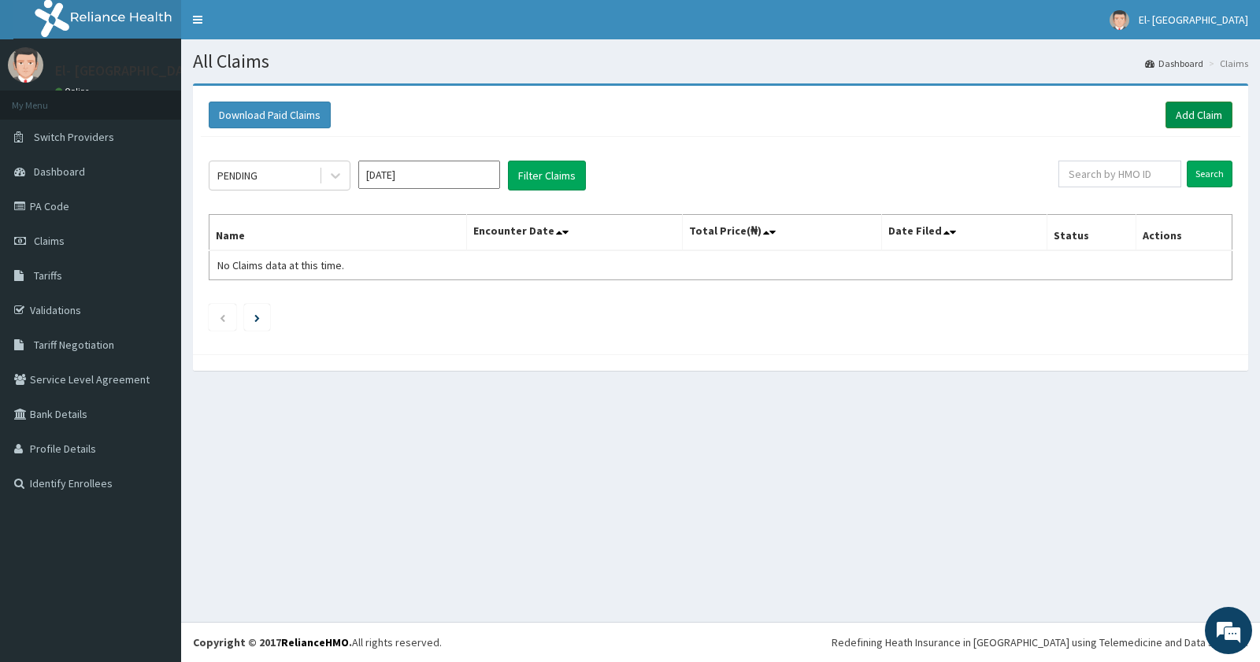
click at [1191, 105] on link "Add Claim" at bounding box center [1199, 115] width 67 height 27
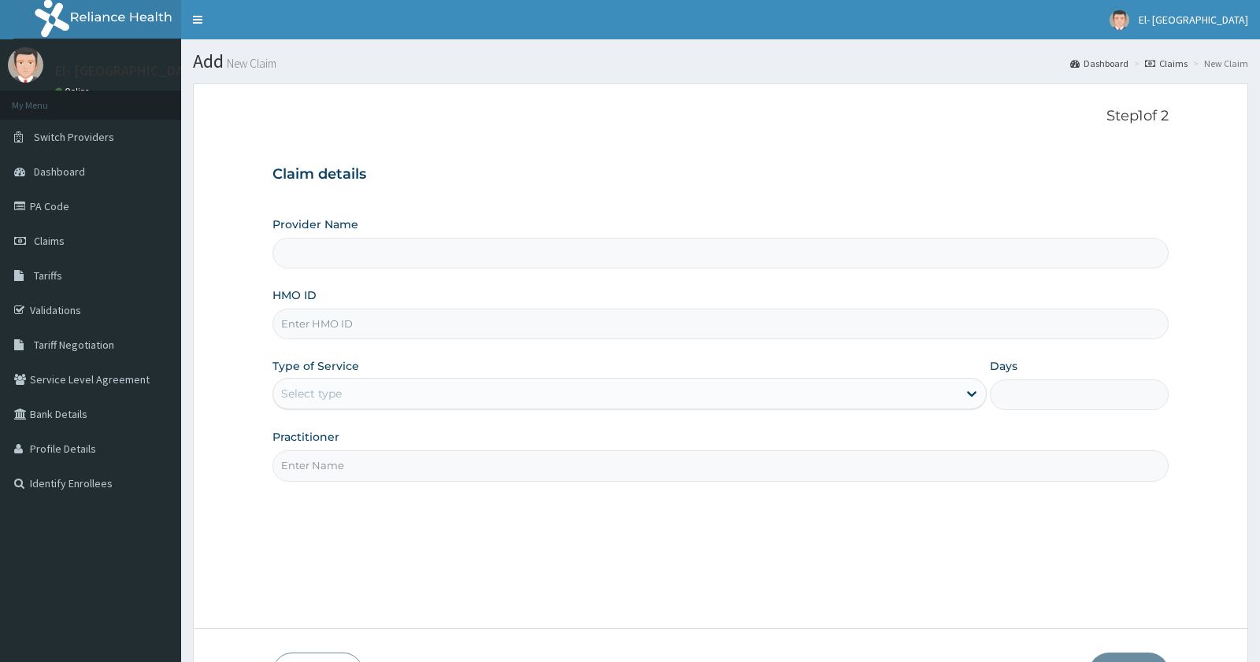
click at [415, 328] on input "HMO ID" at bounding box center [720, 324] width 895 height 31
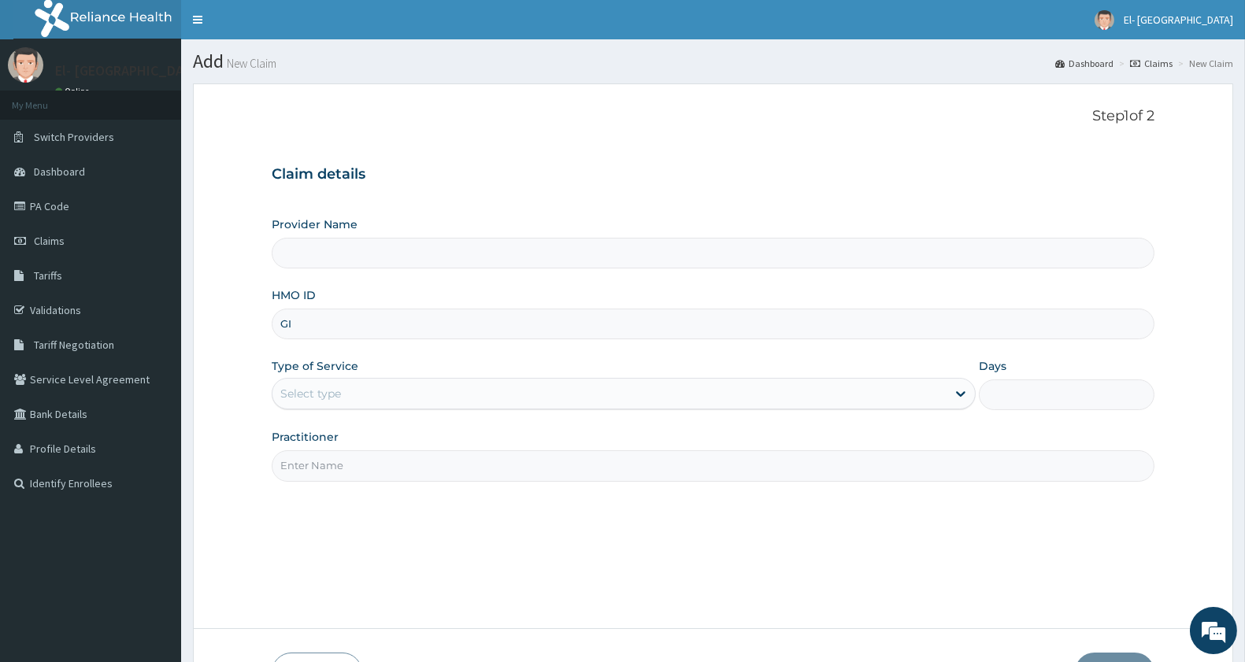
type input "GIM"
type input "El-[GEOGRAPHIC_DATA]"
type input "GIM/10102/A"
click at [410, 372] on div "Type of Service Select type" at bounding box center [624, 384] width 704 height 52
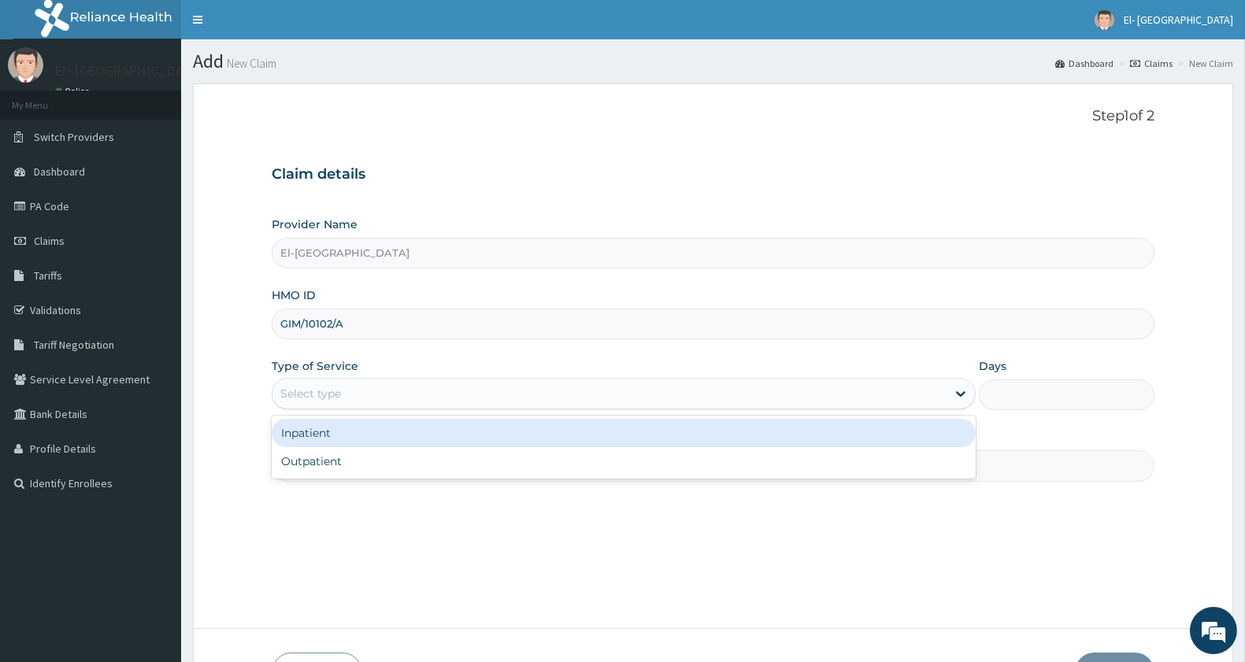
click at [407, 380] on div "Select type" at bounding box center [624, 394] width 704 height 32
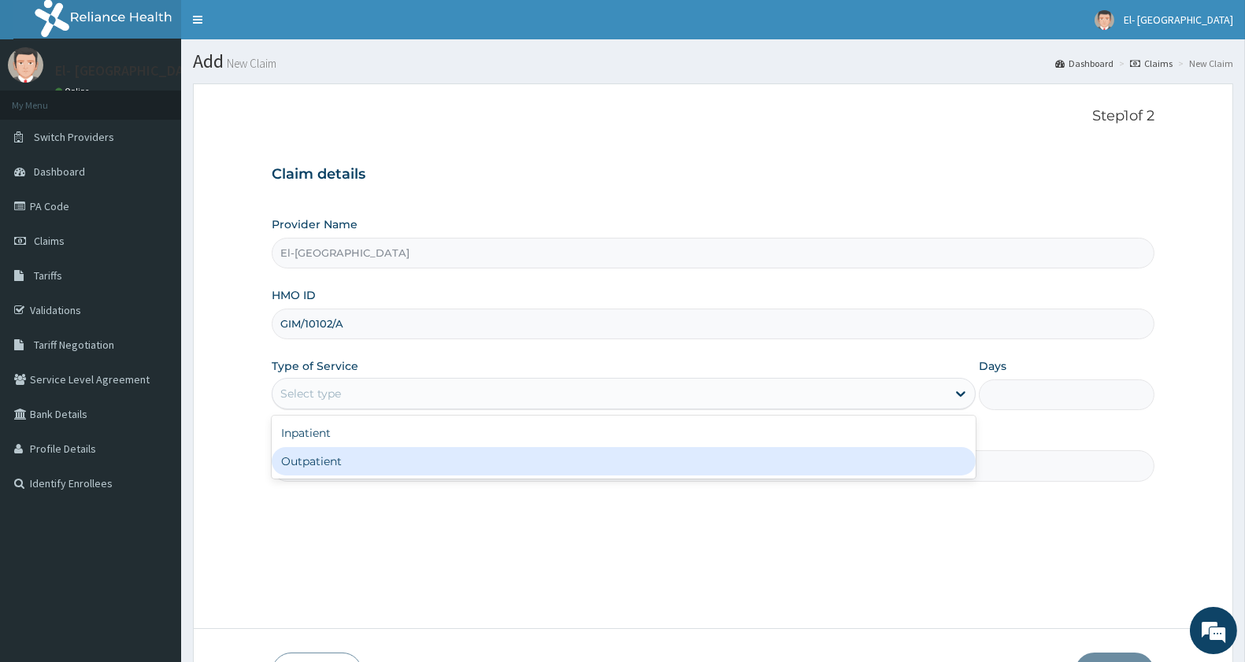
click at [351, 466] on div "Outpatient" at bounding box center [624, 461] width 704 height 28
type input "1"
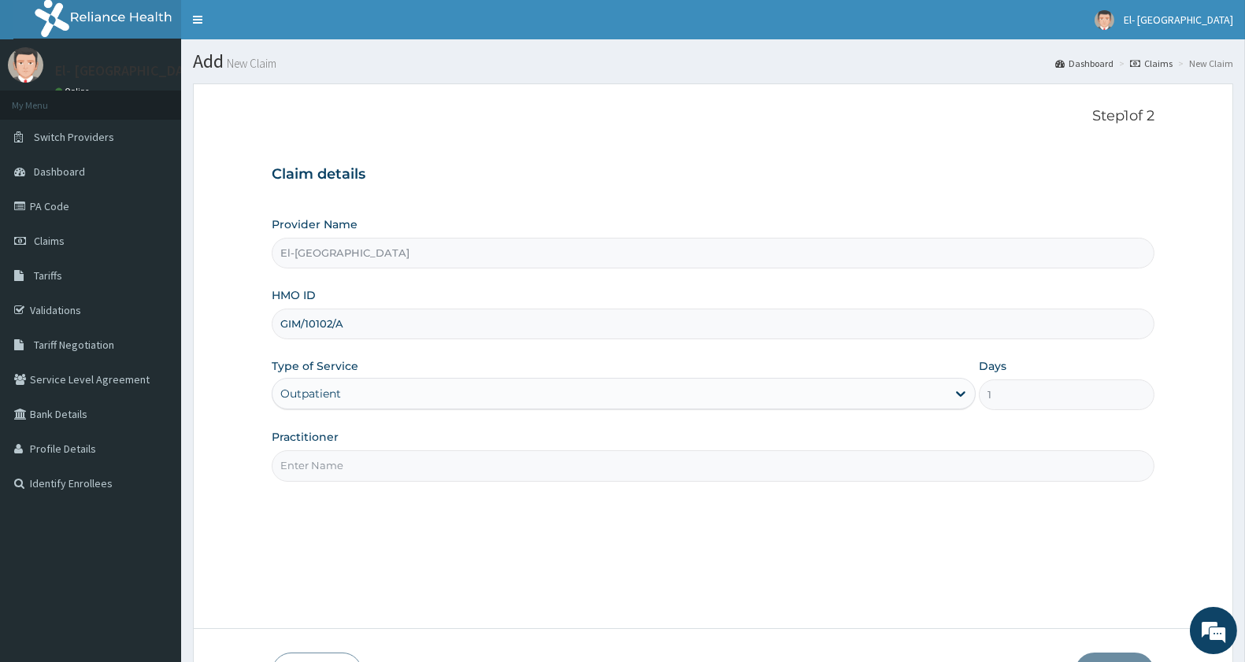
click at [361, 469] on input "Practitioner" at bounding box center [713, 465] width 883 height 31
type input "[PERSON_NAME]"
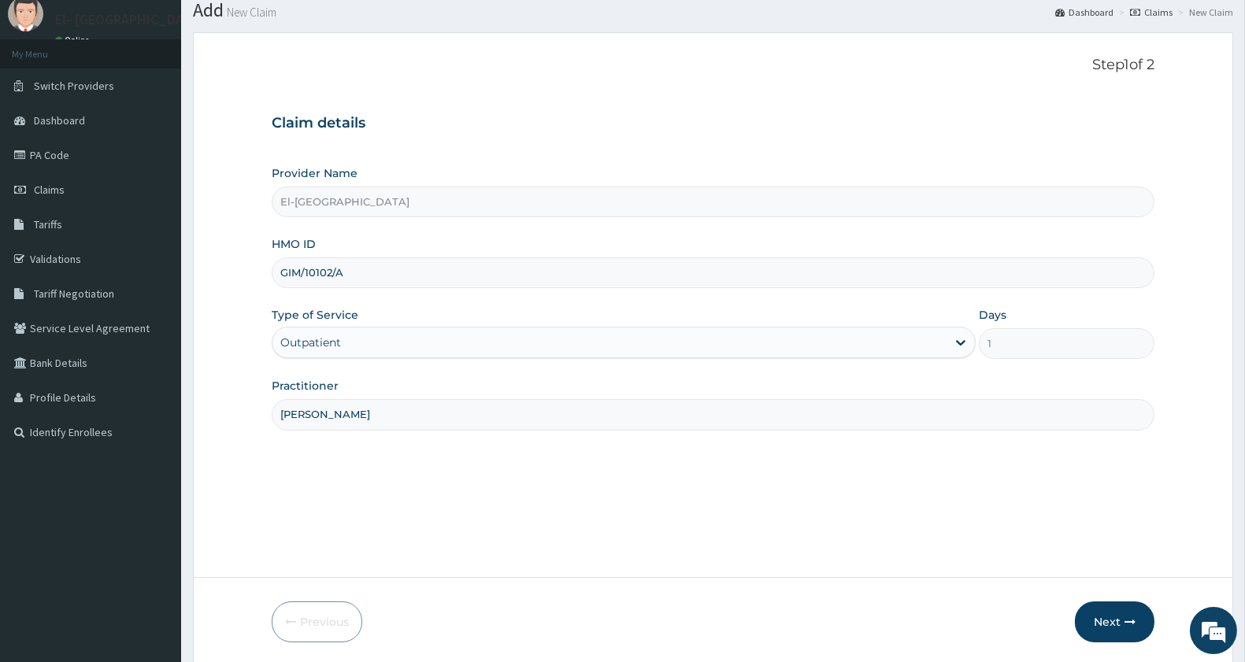
scroll to position [108, 0]
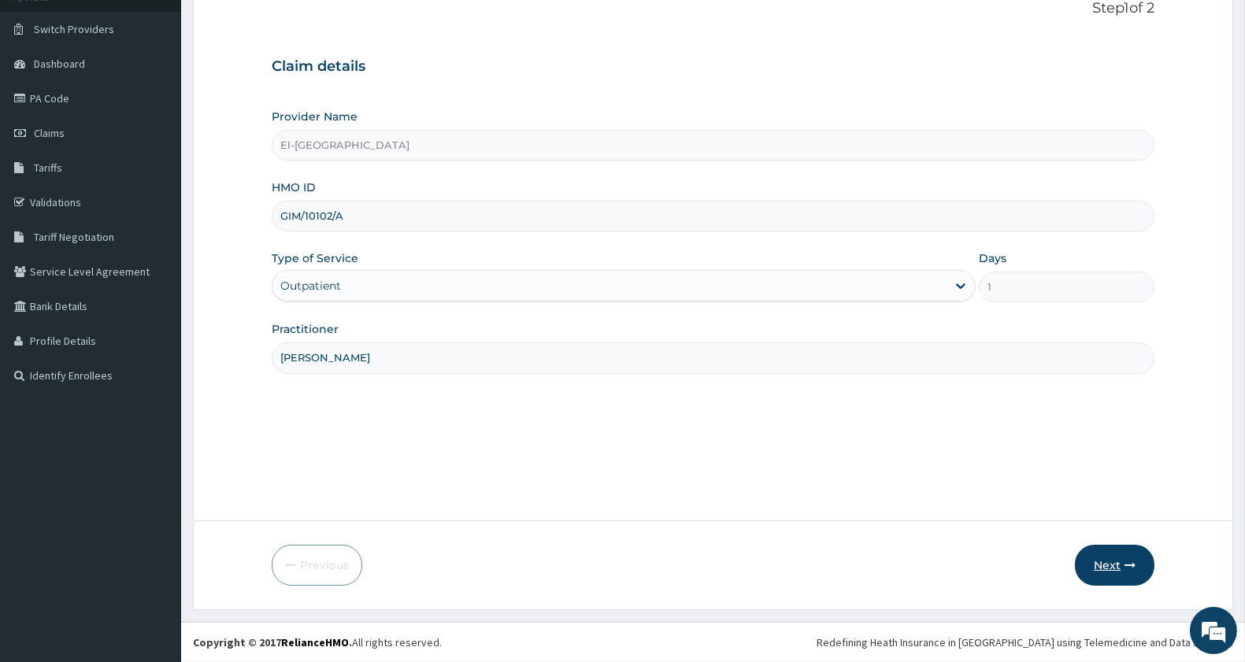
click at [1113, 560] on button "Next" at bounding box center [1115, 565] width 80 height 41
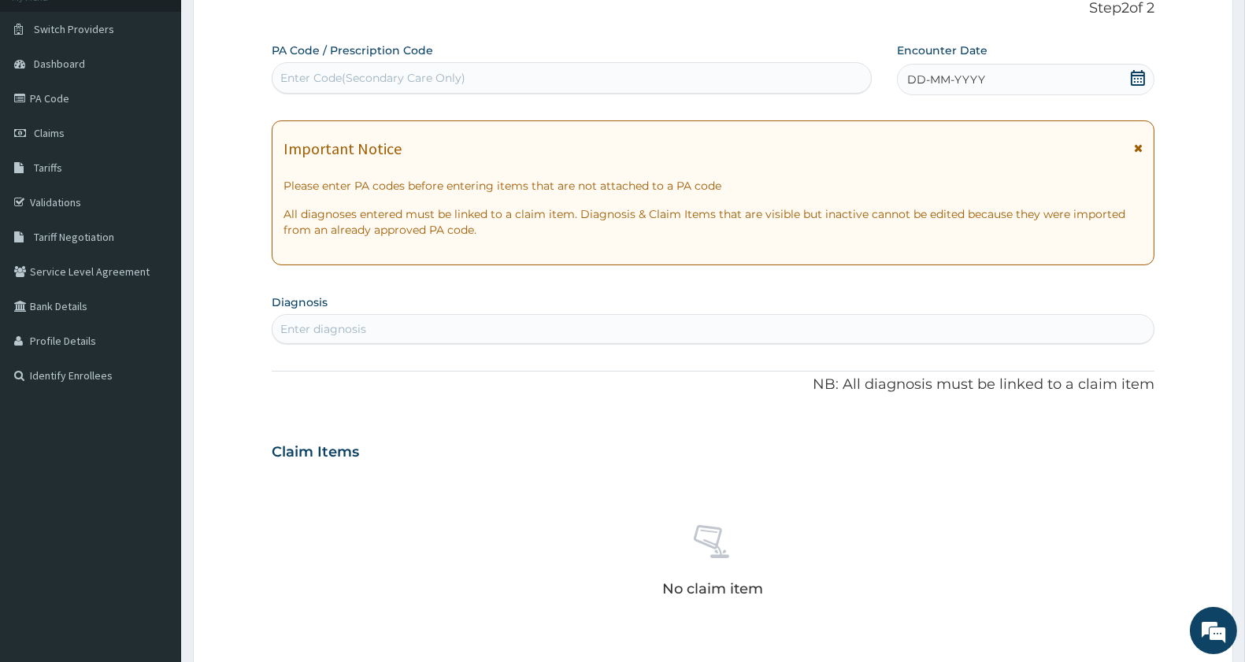
click at [1069, 83] on div "DD-MM-YYYY" at bounding box center [1026, 80] width 258 height 32
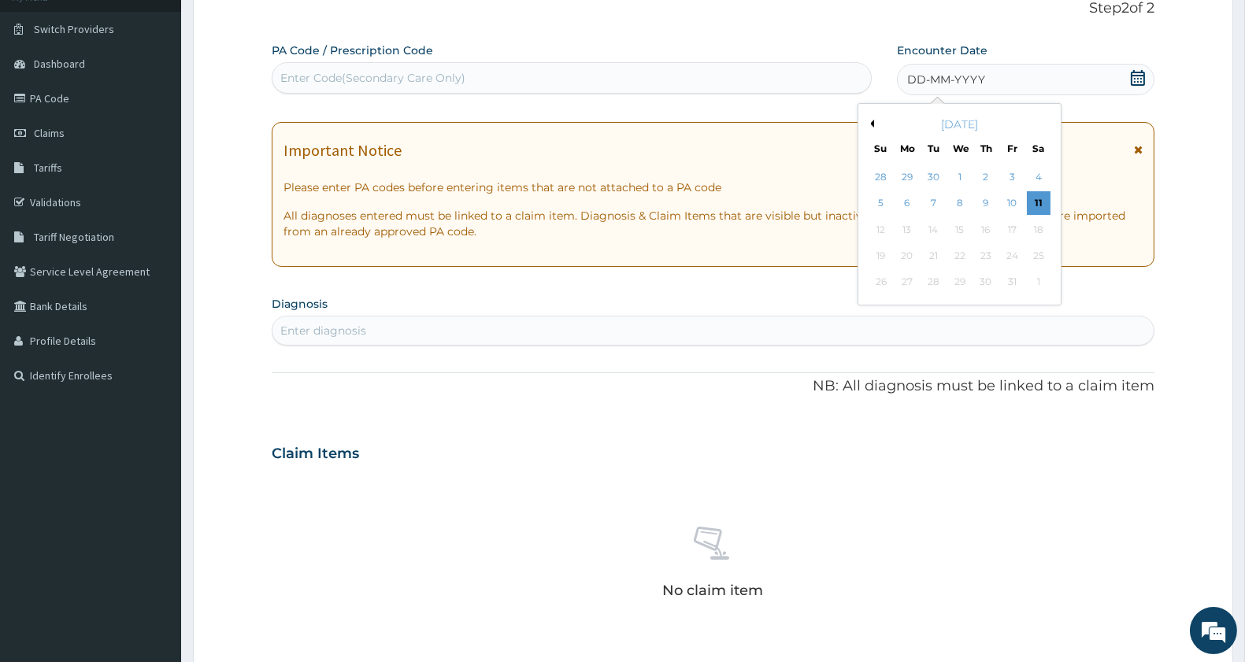
click at [873, 120] on button "Previous Month" at bounding box center [870, 124] width 8 height 8
click at [986, 206] on div "11" at bounding box center [986, 204] width 24 height 24
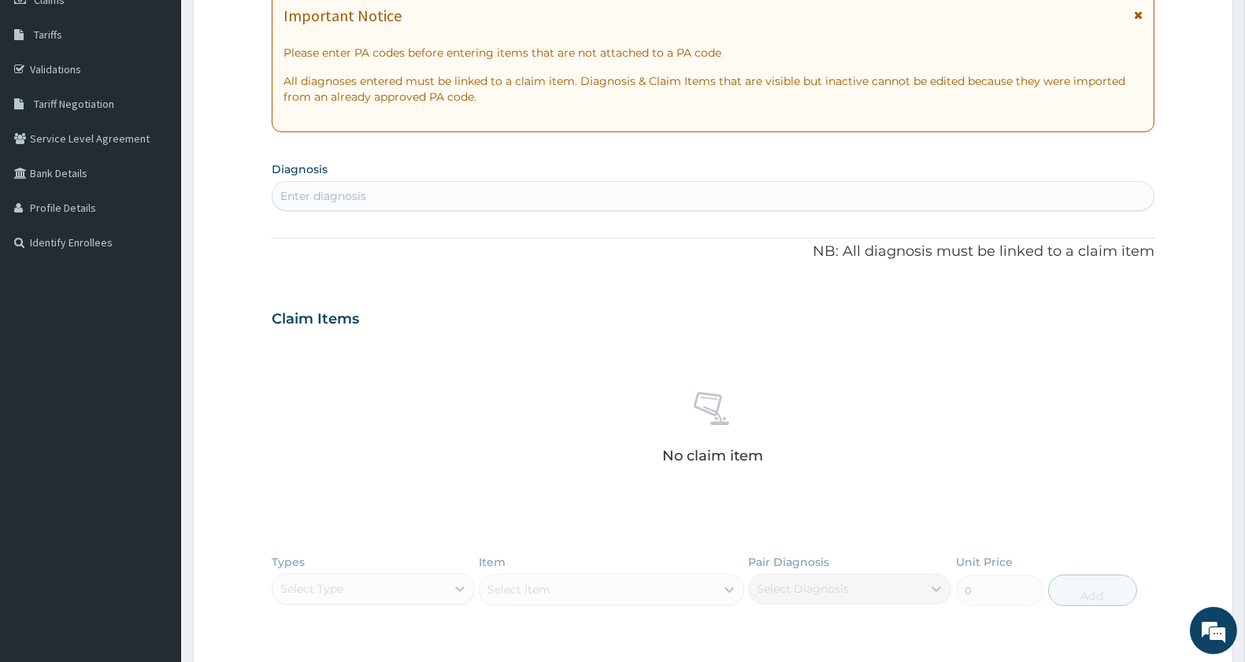
scroll to position [195, 0]
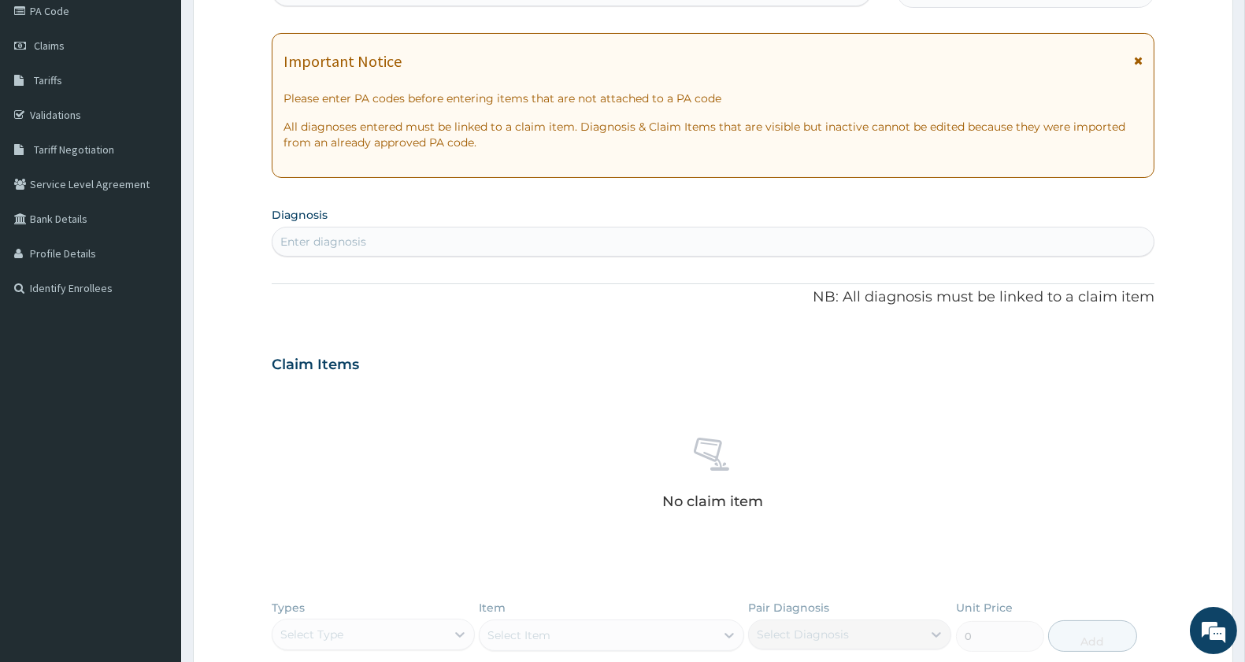
click at [476, 241] on div "Enter diagnosis" at bounding box center [713, 241] width 881 height 25
type input "LUMBAR"
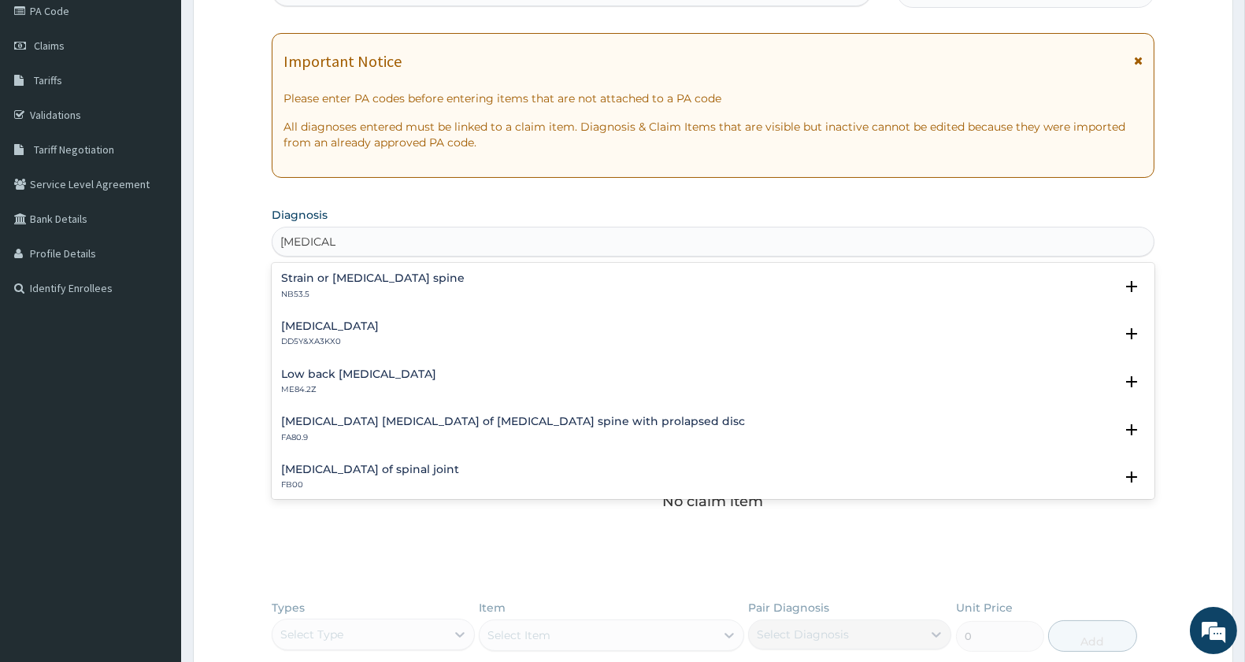
click at [404, 380] on div "Low back pain, unspecified ME84.2Z" at bounding box center [358, 383] width 155 height 28
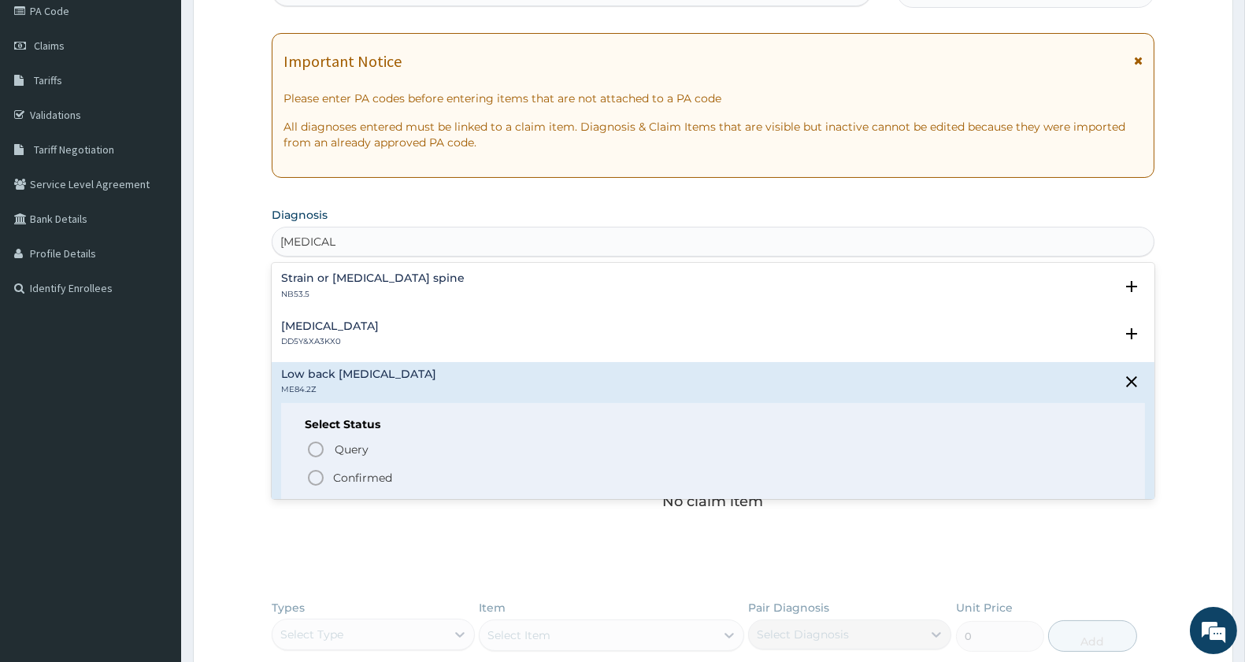
click at [310, 480] on circle "status option filled" at bounding box center [316, 478] width 14 height 14
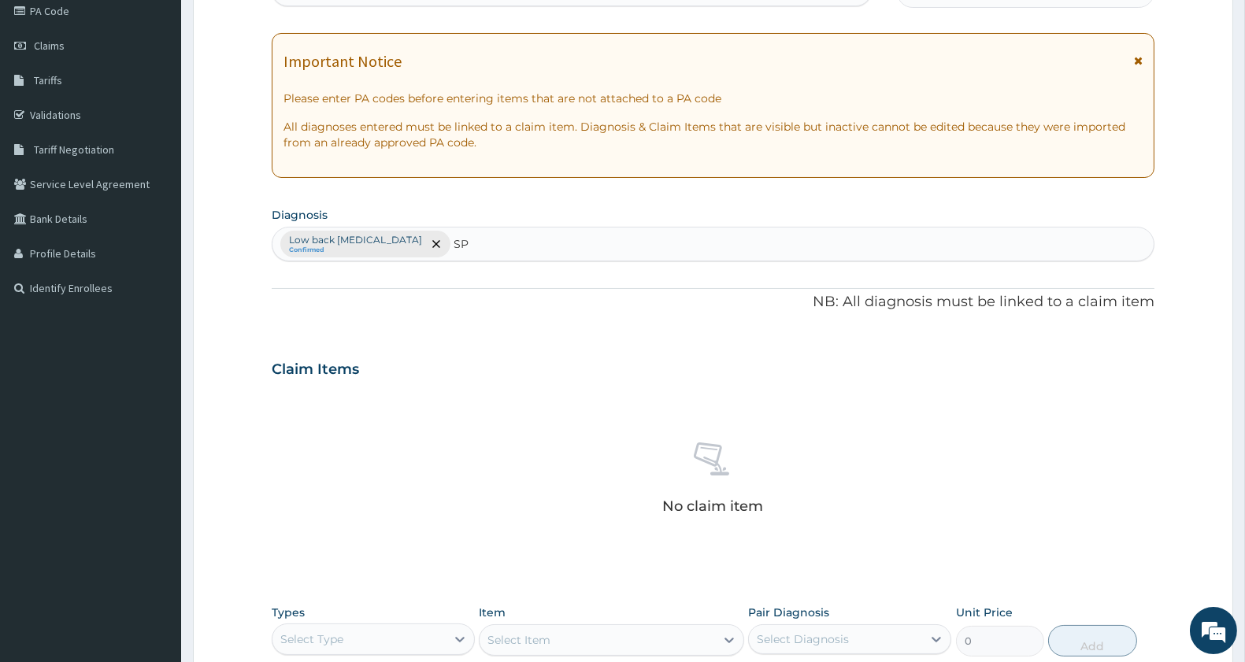
type input "S"
type input "LUMBAR"
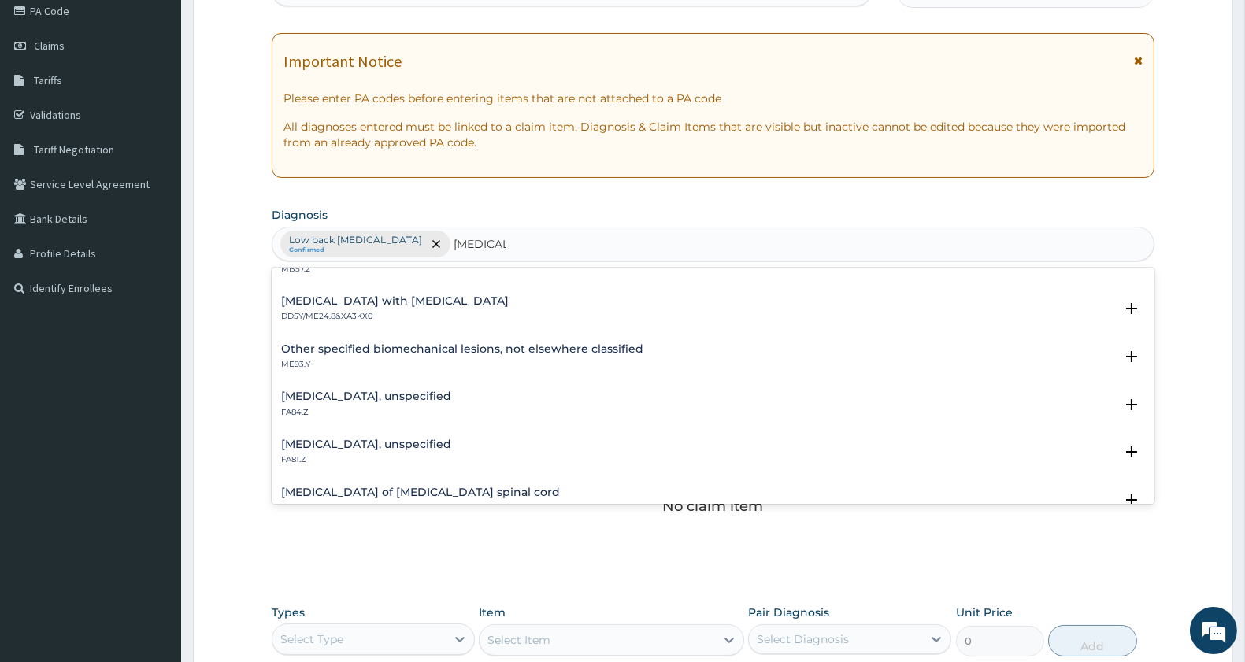
scroll to position [1837, 0]
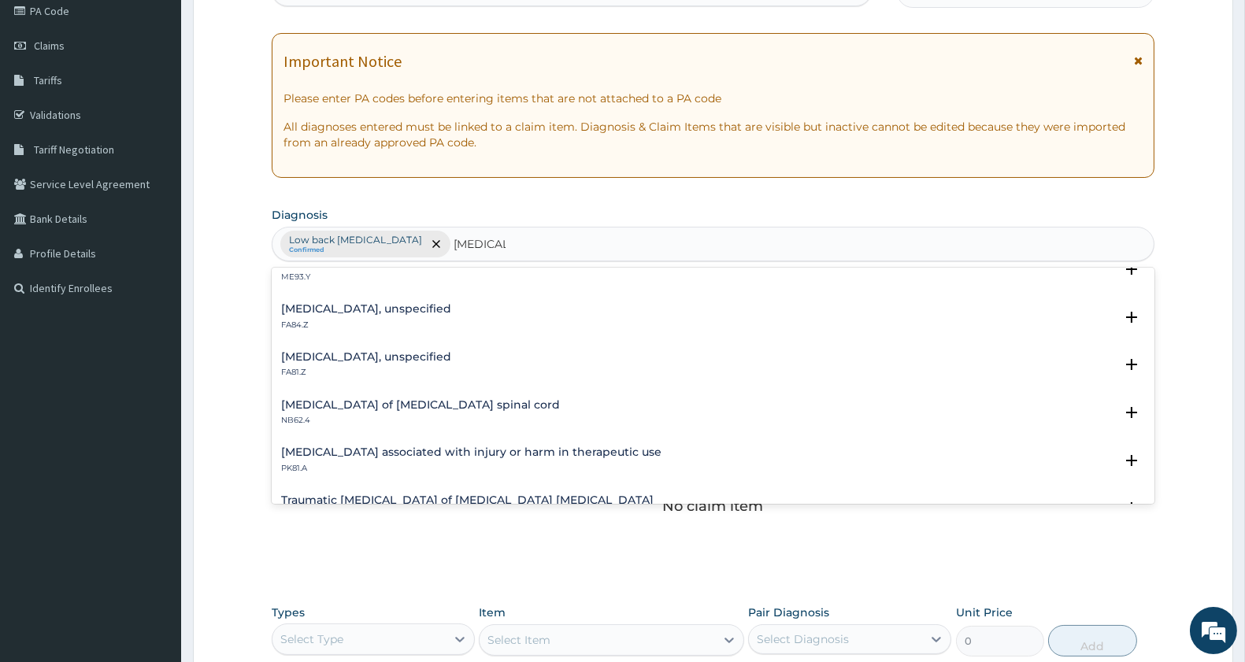
click at [381, 356] on h4 "Spondylolysis, unspecified" at bounding box center [366, 357] width 170 height 12
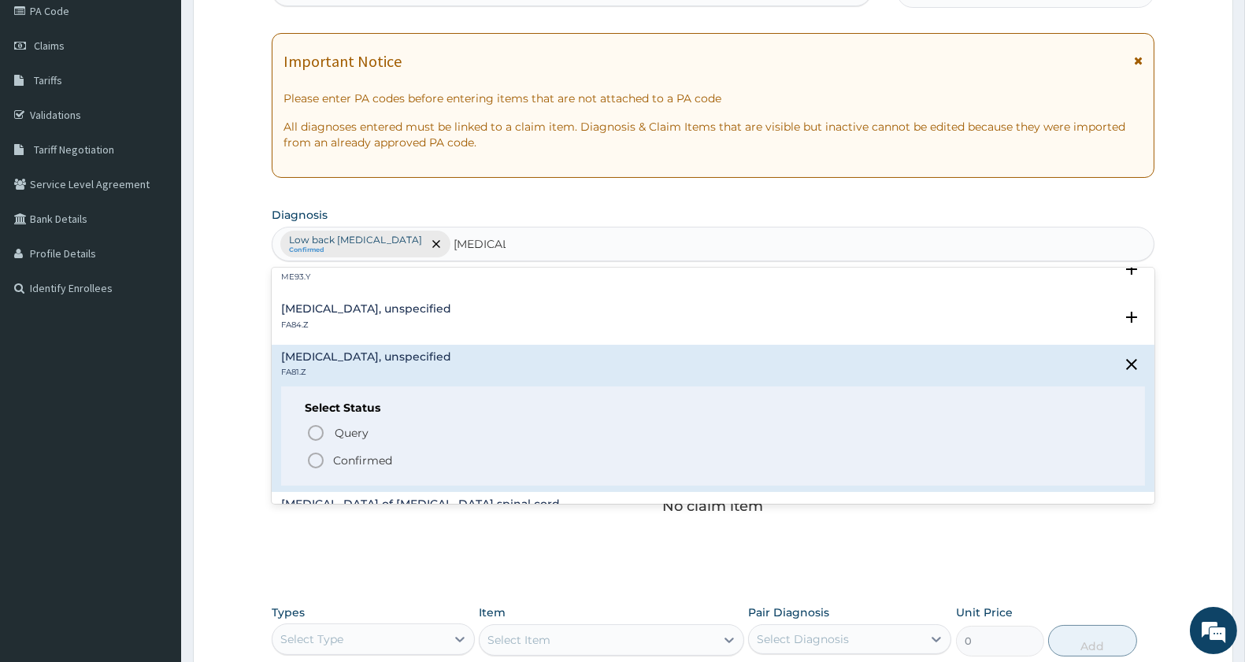
click at [311, 454] on icon "status option filled" at bounding box center [315, 460] width 19 height 19
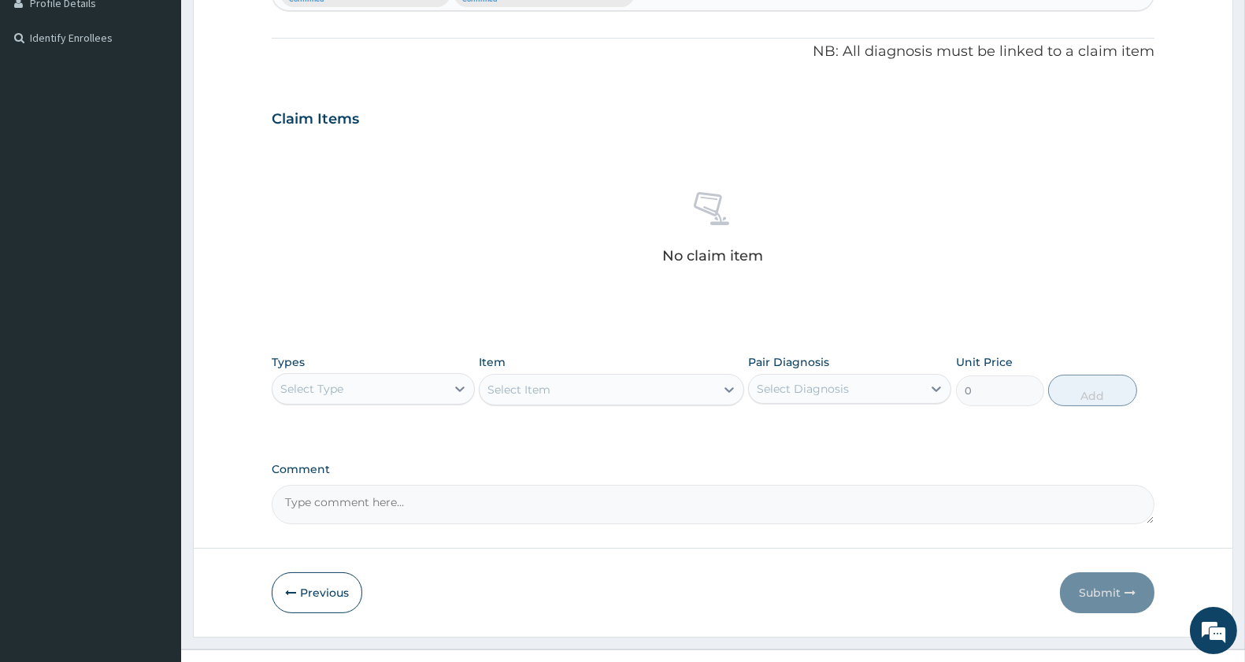
scroll to position [473, 0]
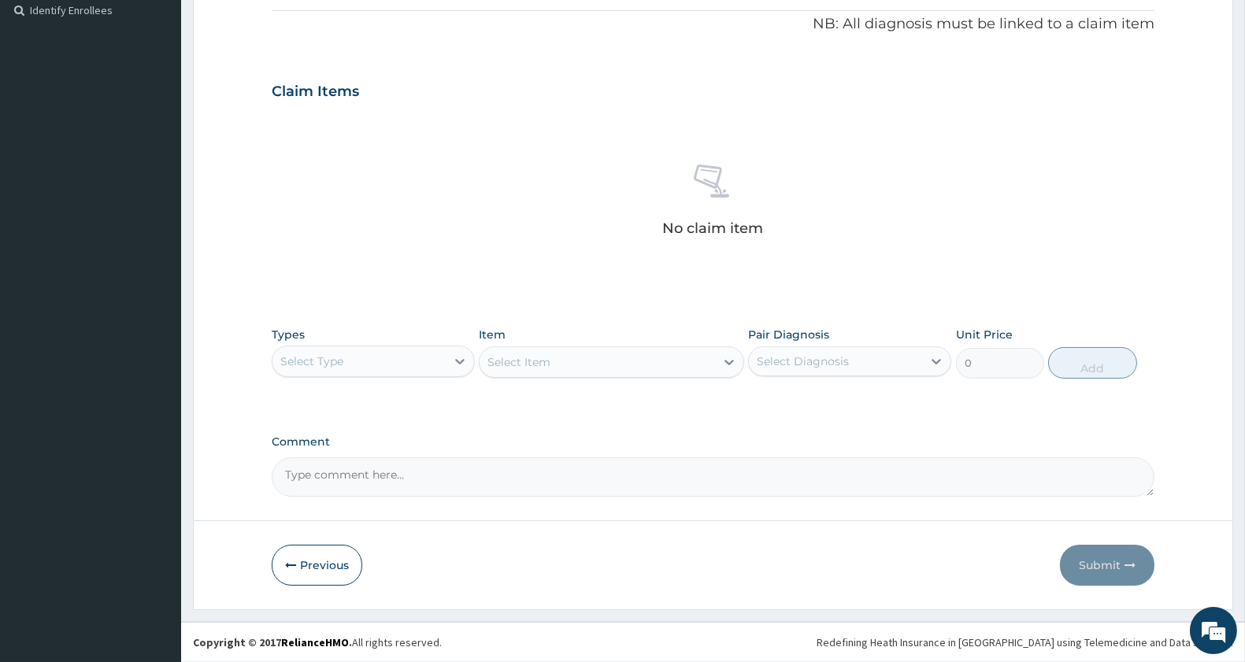
click at [353, 366] on div "Select Type" at bounding box center [359, 361] width 173 height 25
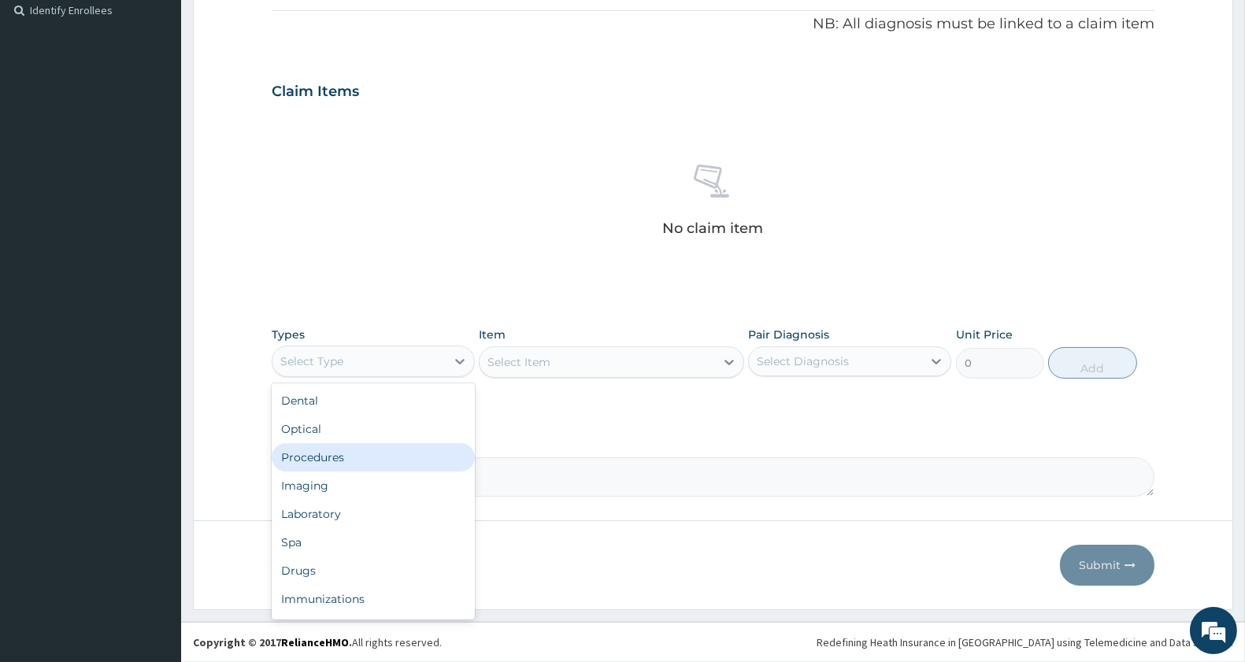
click at [350, 450] on div "Procedures" at bounding box center [373, 457] width 203 height 28
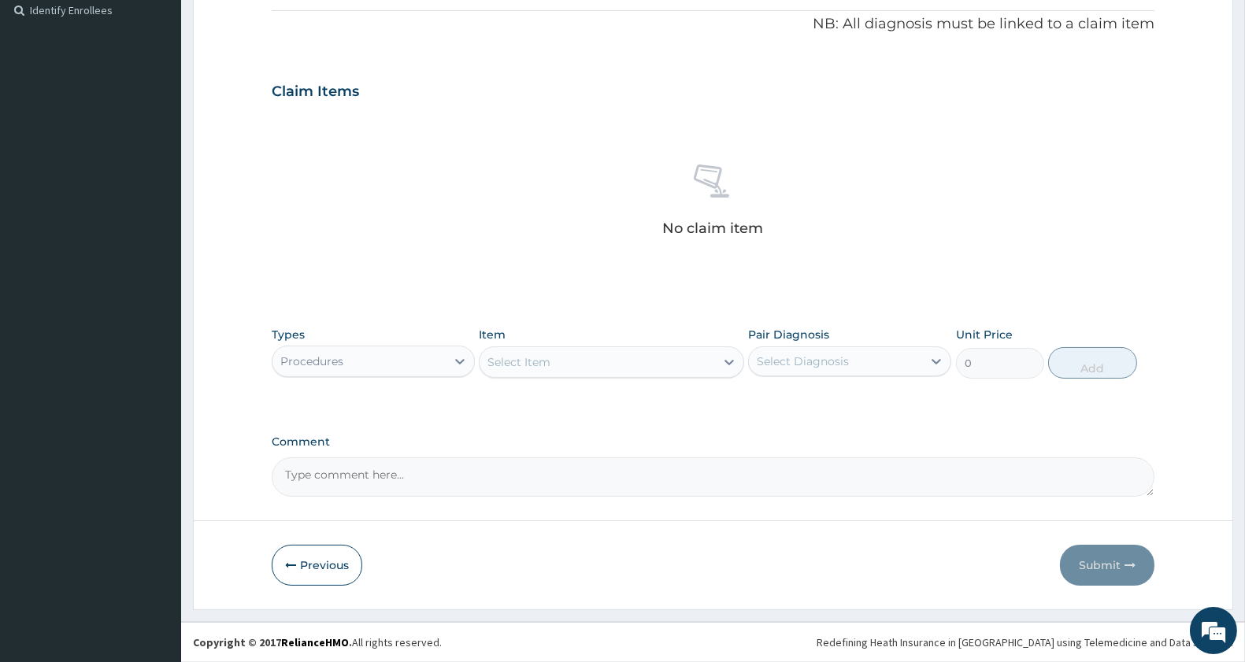
click at [617, 351] on div "Select Item" at bounding box center [597, 362] width 235 height 25
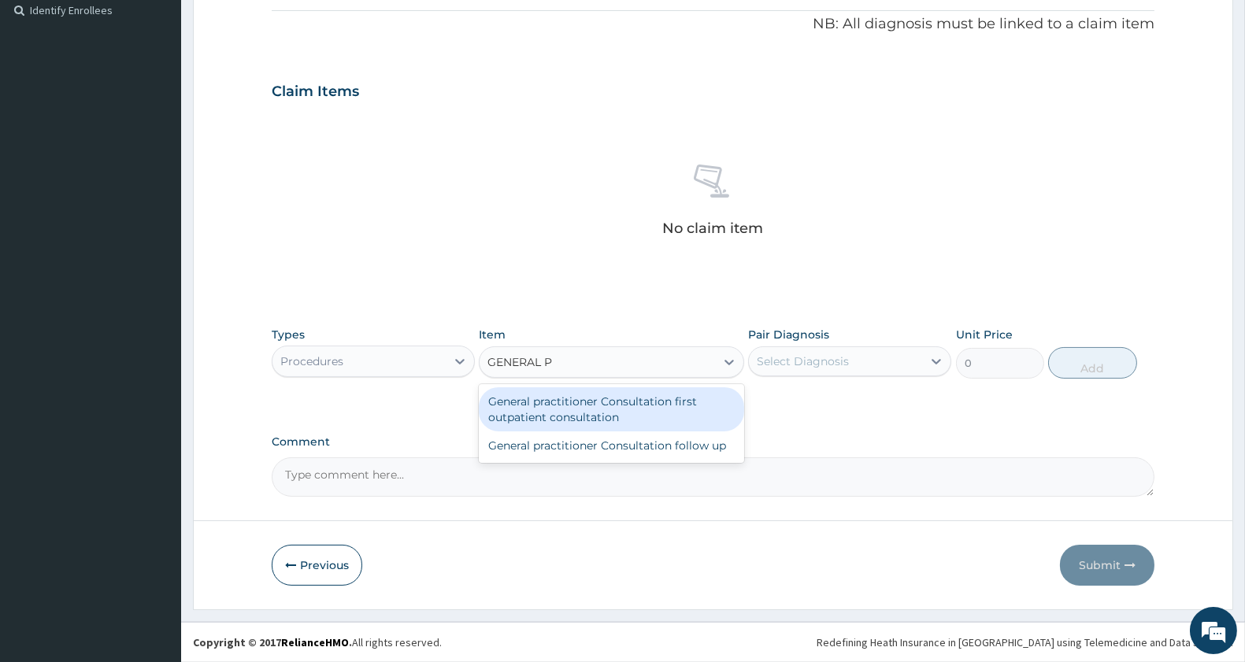
type input "GENERAL PR"
click at [648, 391] on div "General practitioner Consultation first outpatient consultation" at bounding box center [611, 409] width 265 height 44
type input "3000"
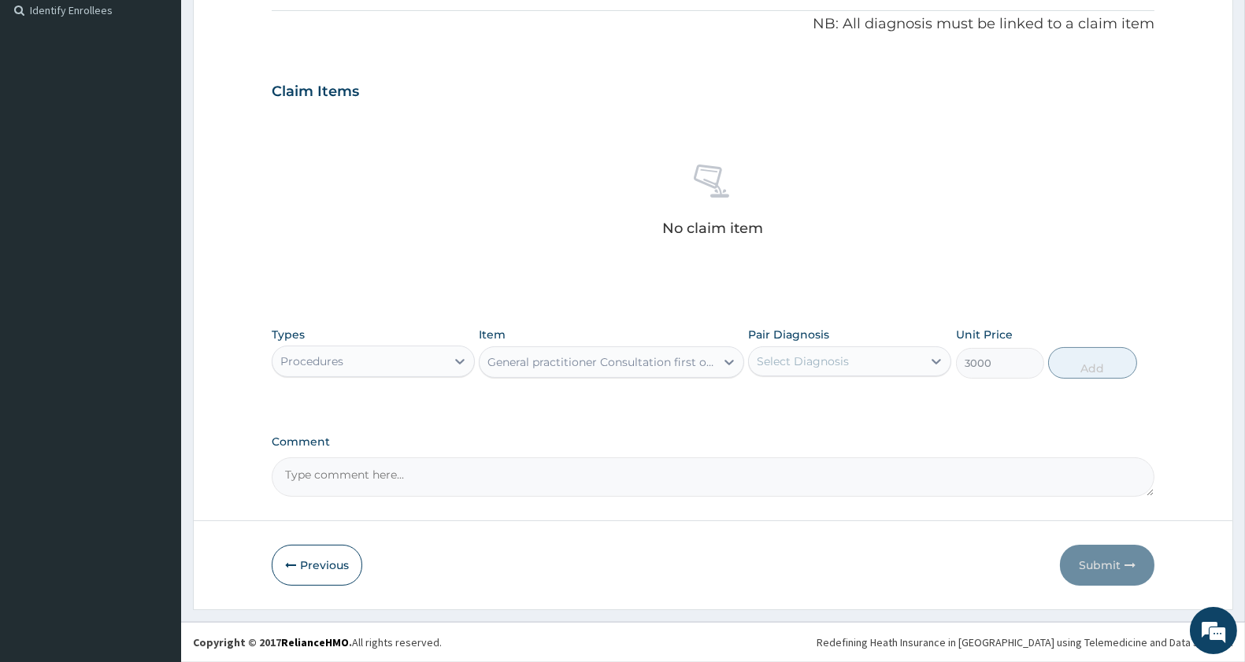
click at [832, 365] on div "Select Diagnosis" at bounding box center [803, 362] width 92 height 16
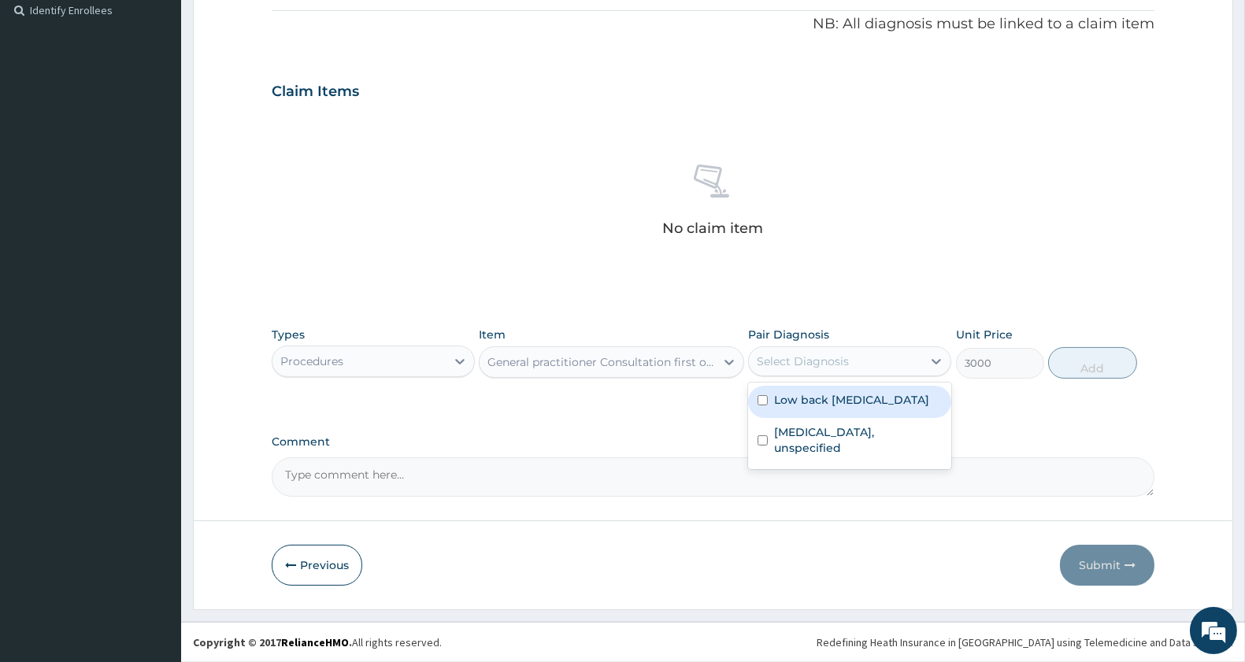
click at [835, 404] on label "Low back pain, unspecified" at bounding box center [851, 400] width 155 height 16
checkbox input "true"
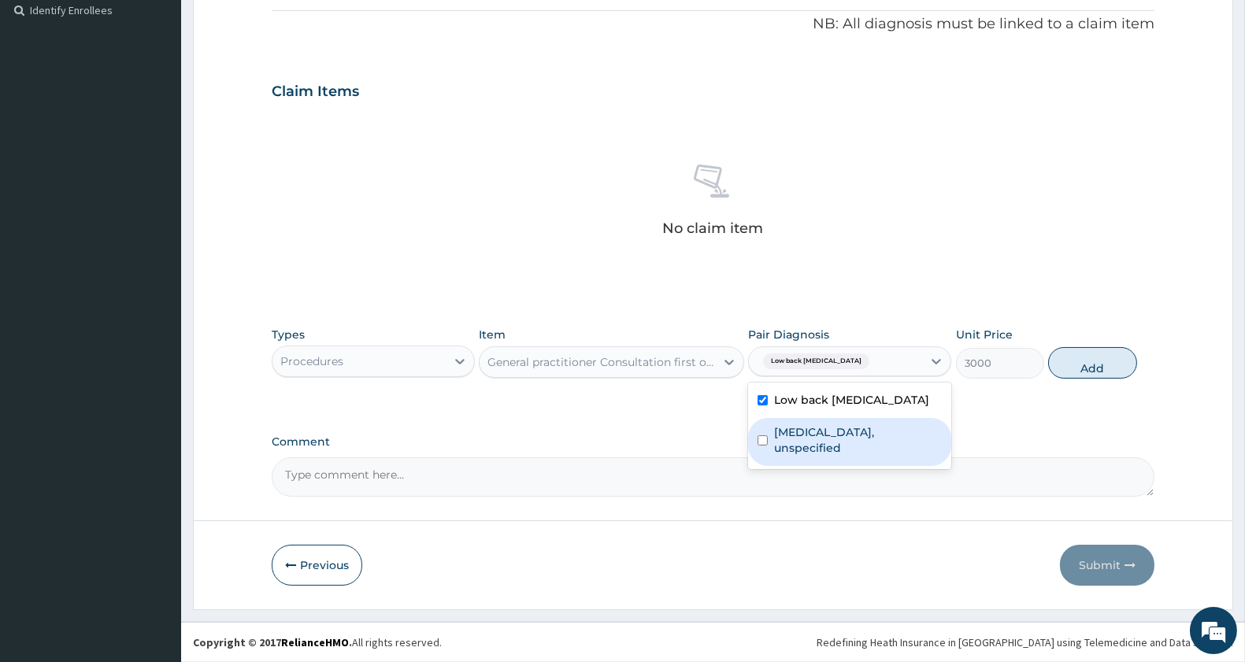
click at [838, 426] on label "Spondylolysis, unspecified" at bounding box center [858, 441] width 168 height 32
checkbox input "true"
click at [1081, 360] on button "Add" at bounding box center [1092, 363] width 88 height 32
type input "0"
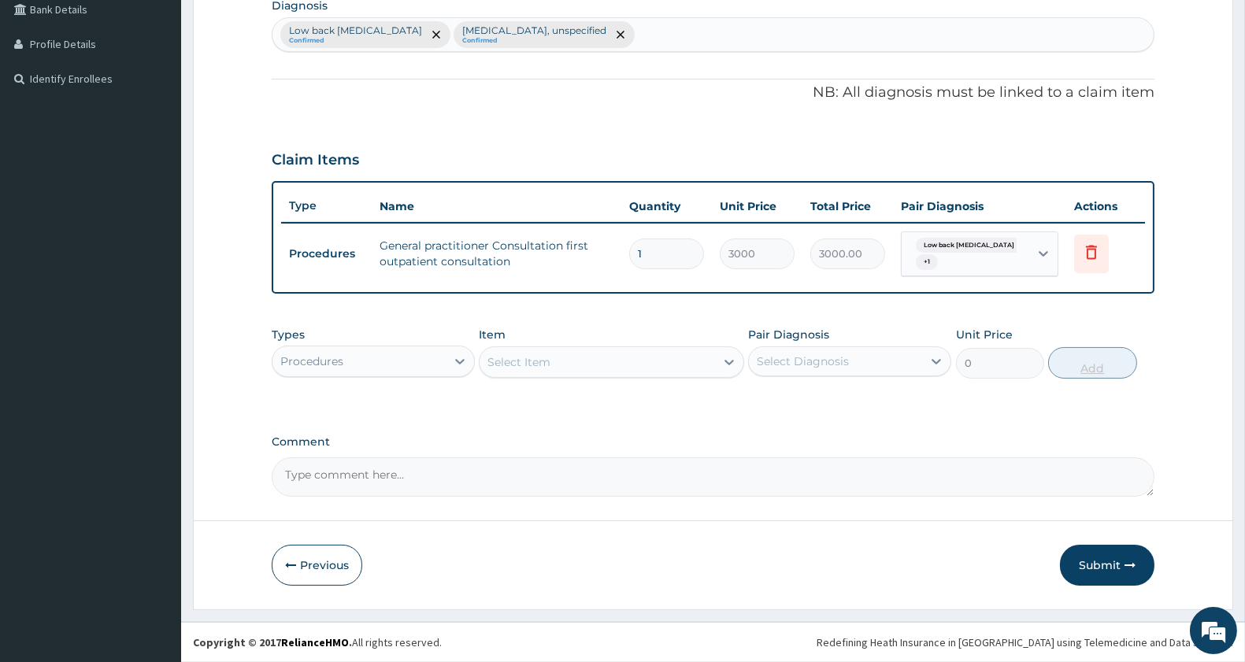
scroll to position [403, 0]
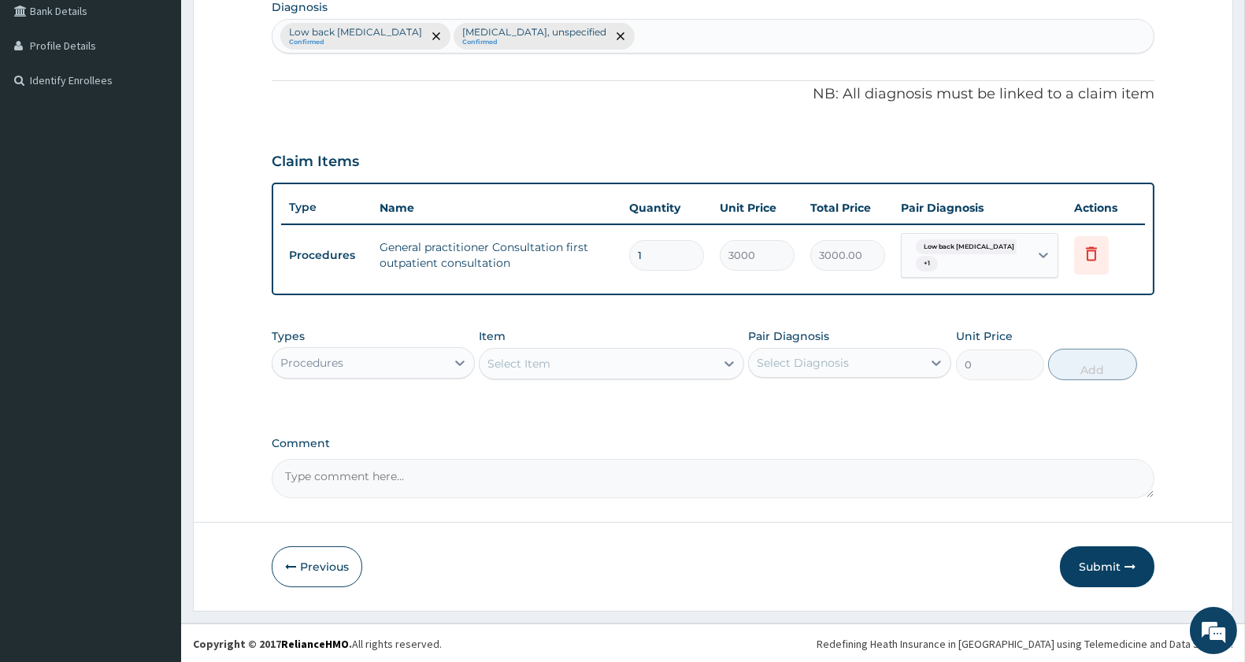
click at [407, 370] on div "Procedures" at bounding box center [359, 362] width 173 height 25
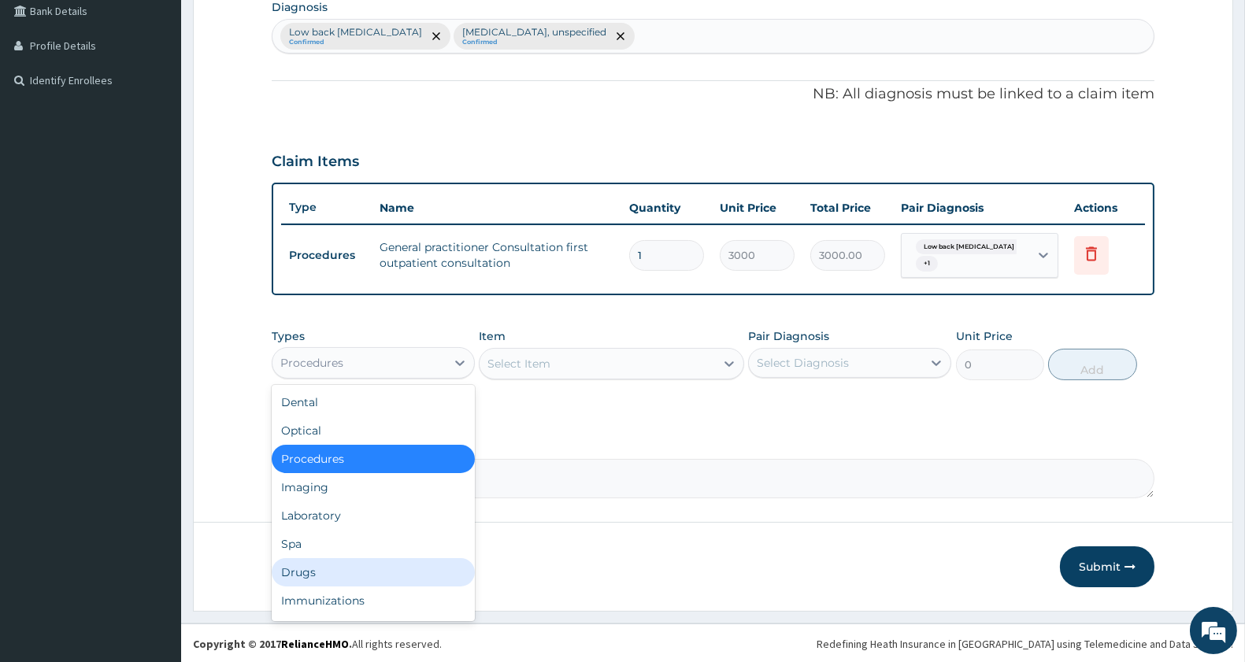
click at [326, 569] on div "Drugs" at bounding box center [373, 572] width 203 height 28
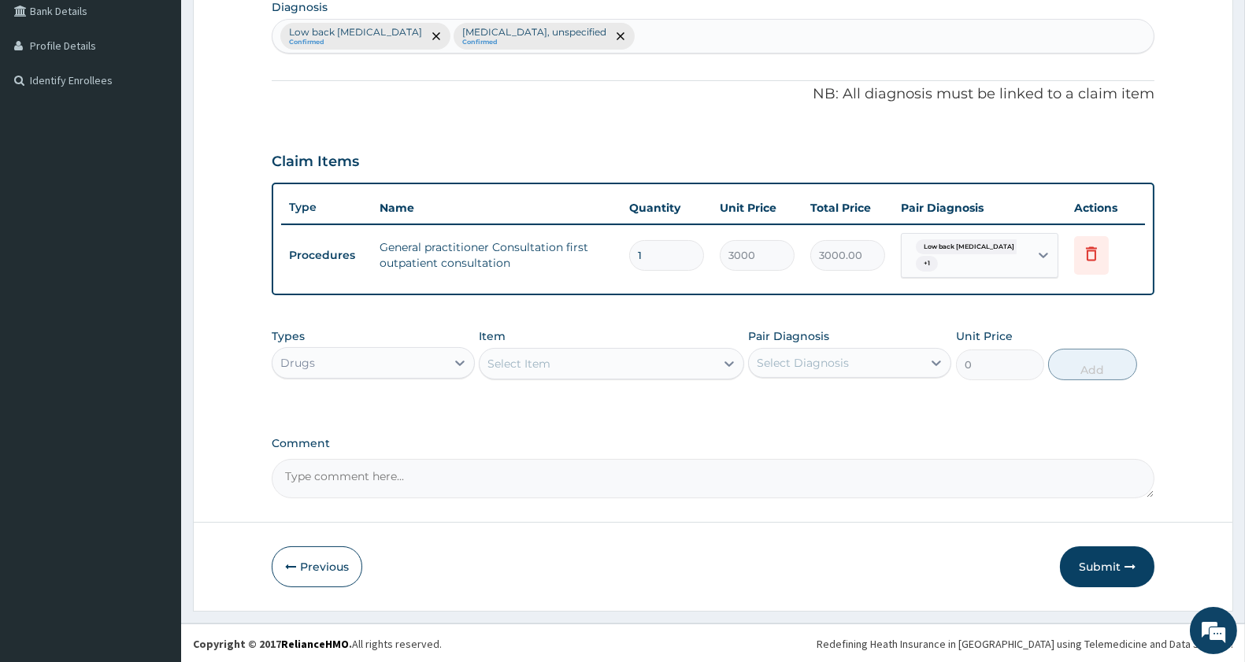
click at [549, 364] on div "Select Item" at bounding box center [519, 364] width 63 height 16
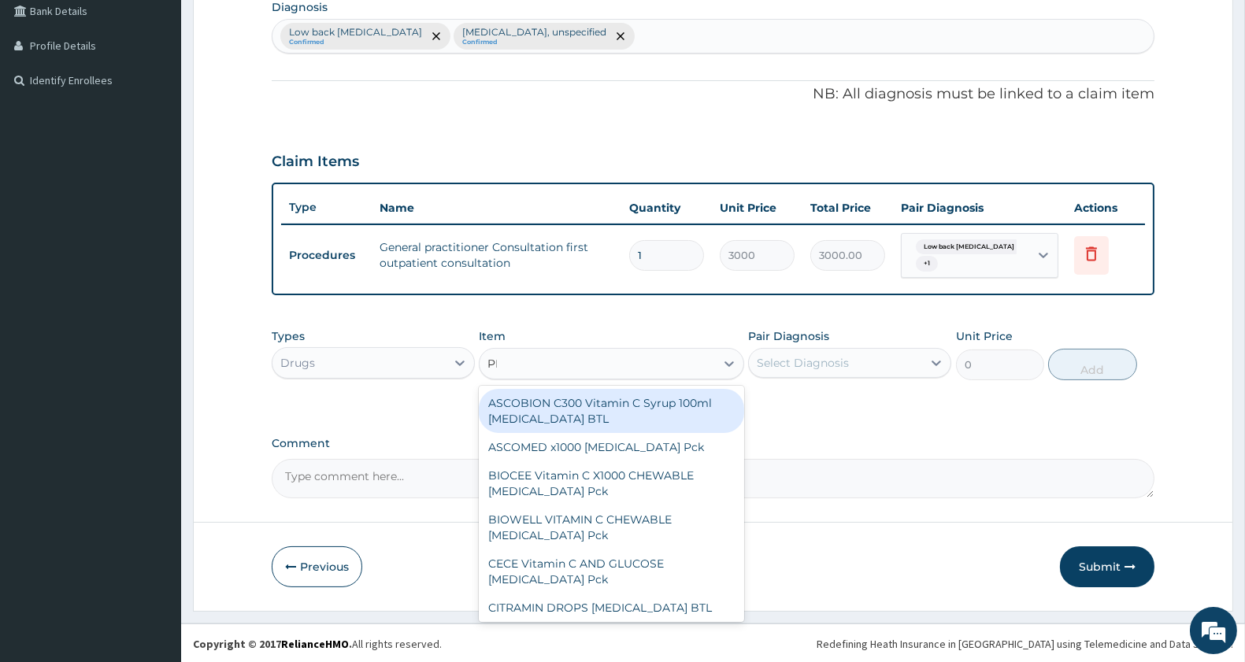
type input "PREDNI"
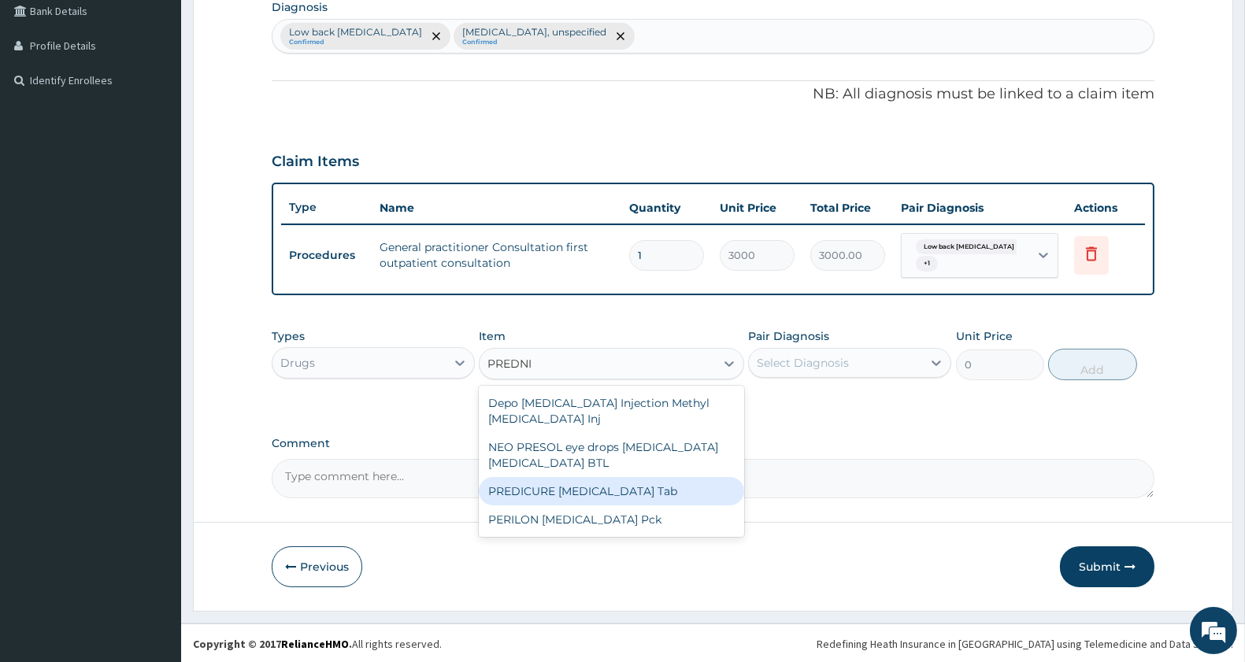
click at [639, 493] on div "PREDICURE Prednisolone Tab" at bounding box center [611, 491] width 265 height 28
type input "391"
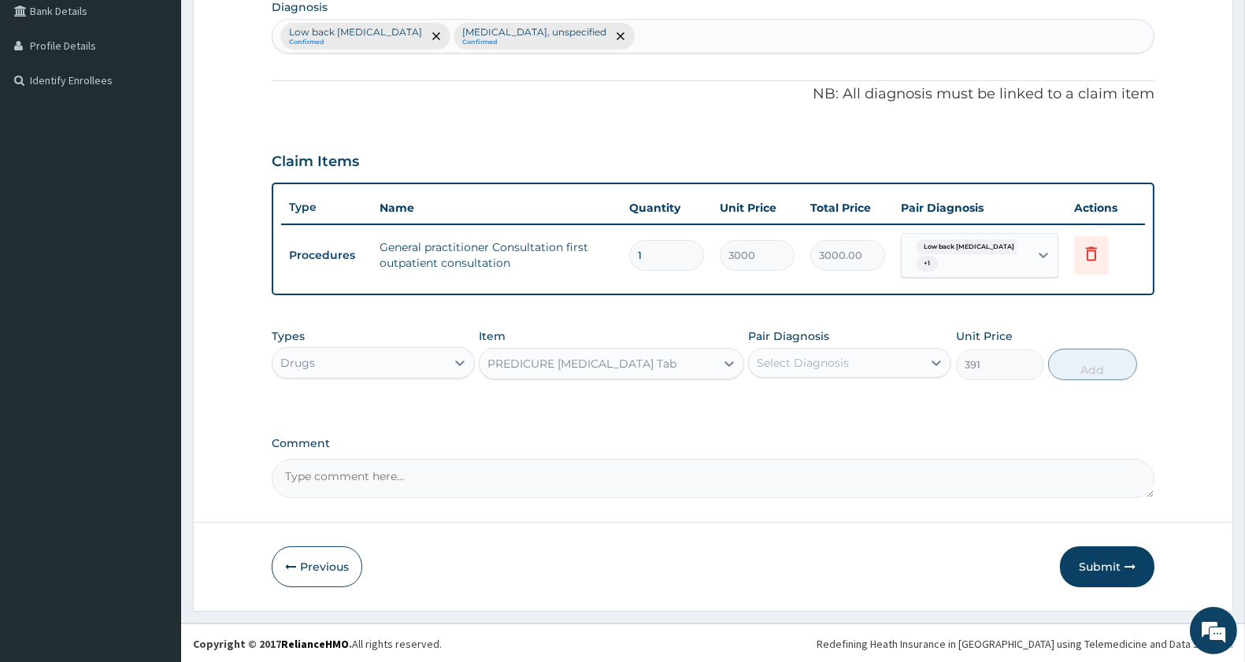
click at [821, 359] on div "Select Diagnosis" at bounding box center [803, 363] width 92 height 16
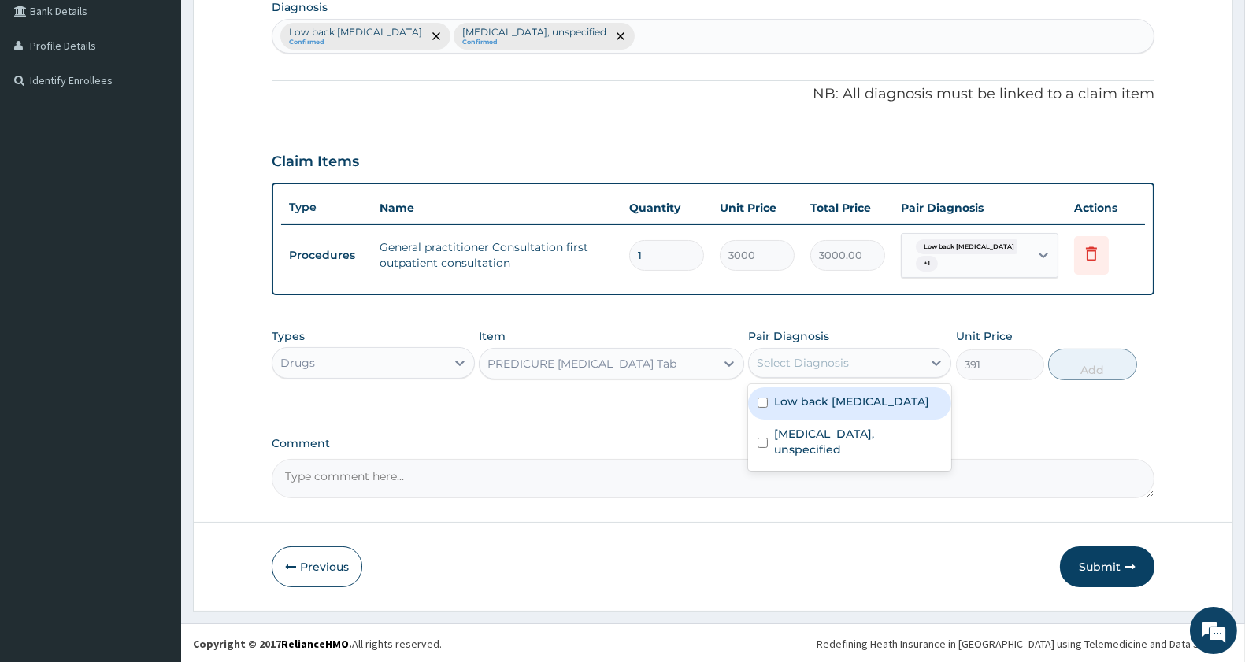
click at [816, 412] on div "Low back pain, unspecified" at bounding box center [849, 403] width 203 height 32
checkbox input "true"
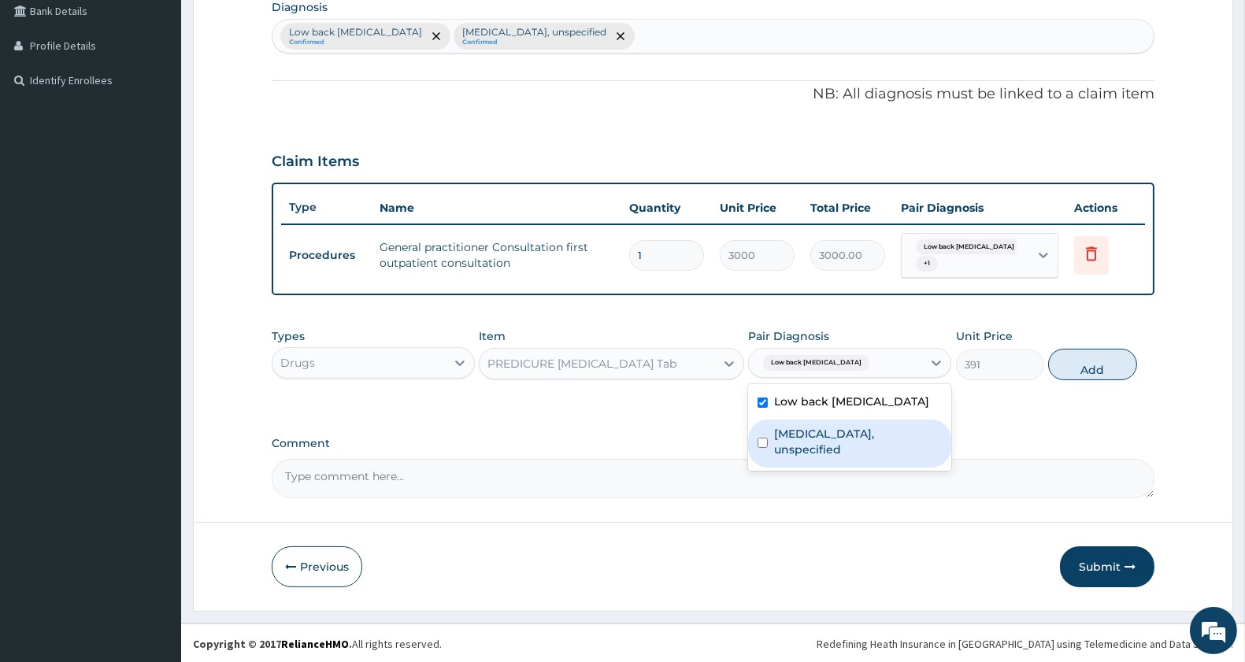
click at [816, 430] on label "Spondylolysis, unspecified" at bounding box center [858, 442] width 168 height 32
checkbox input "true"
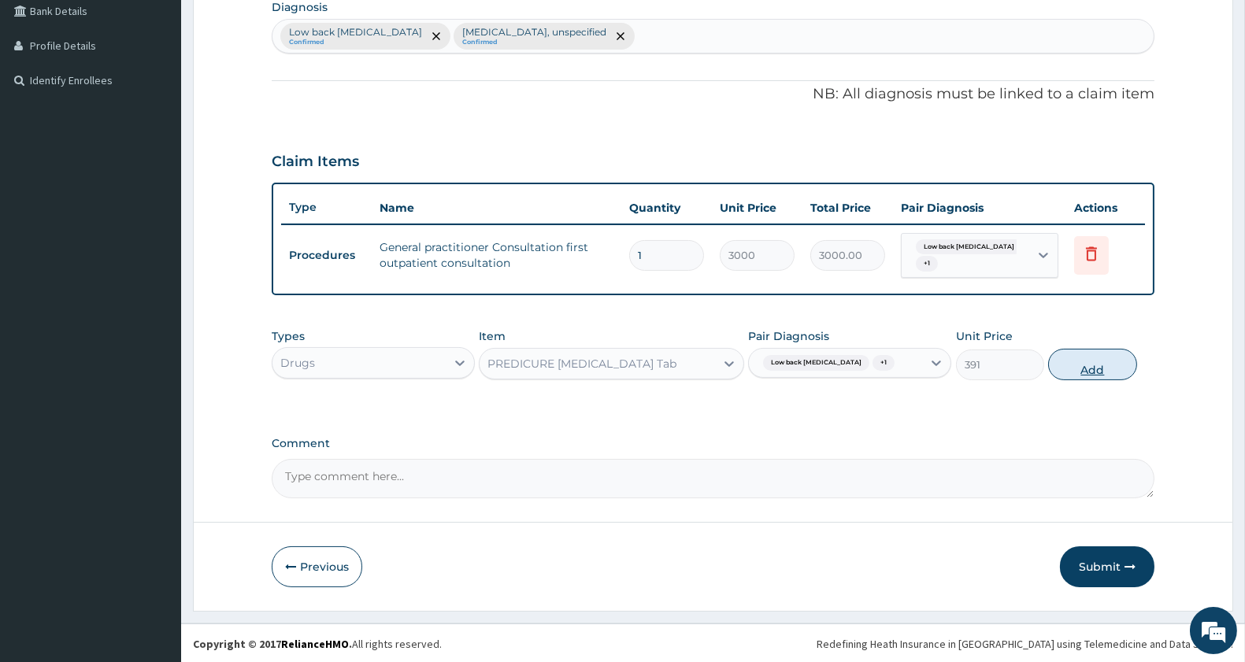
click at [1101, 360] on button "Add" at bounding box center [1092, 365] width 88 height 32
type input "0"
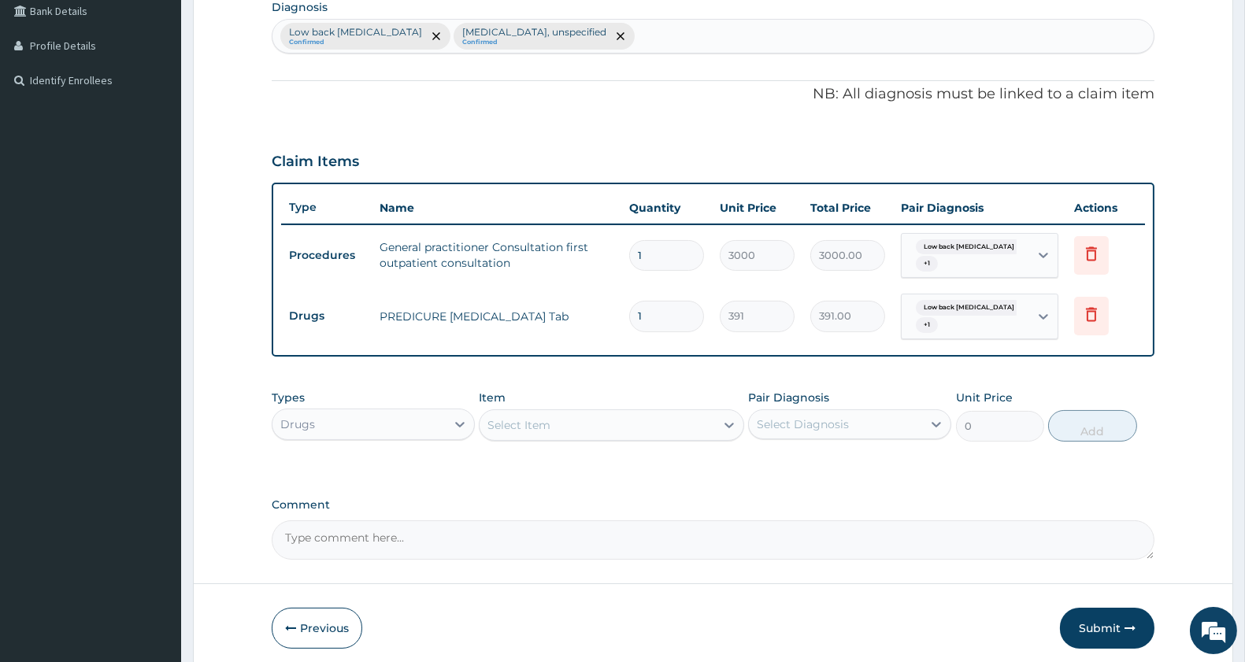
type input "10"
type input "3910.00"
type input "10"
click at [573, 418] on div "Select Item" at bounding box center [597, 425] width 235 height 25
type input "CALCIUM"
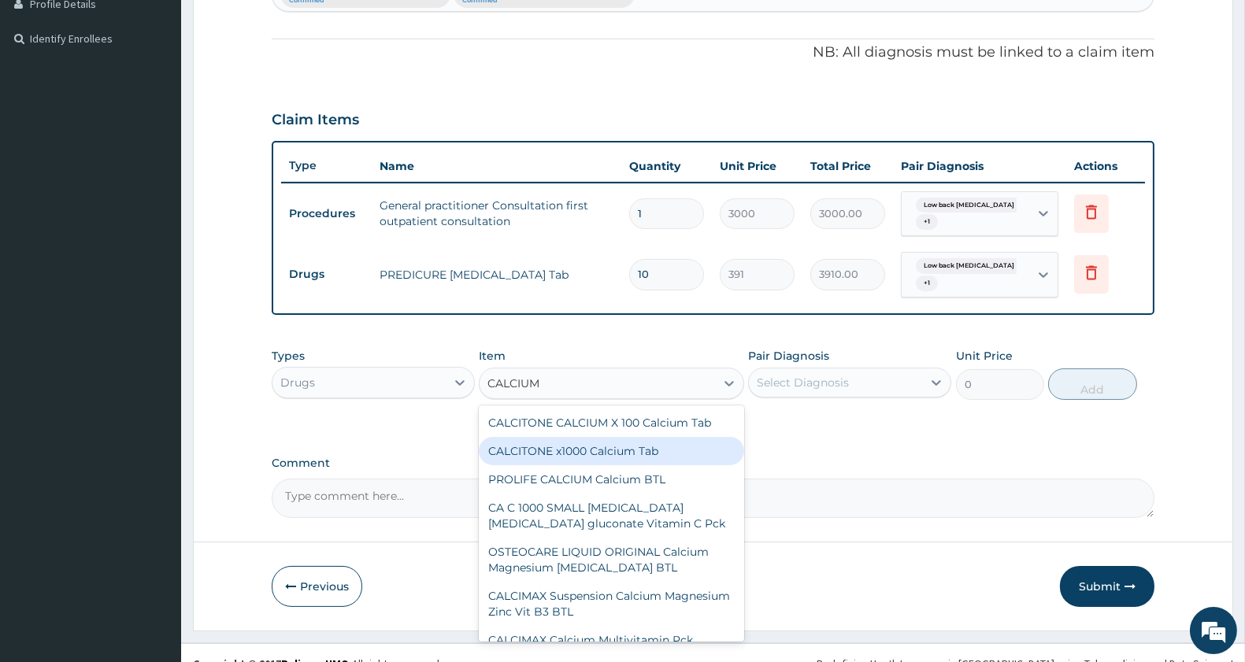
scroll to position [465, 0]
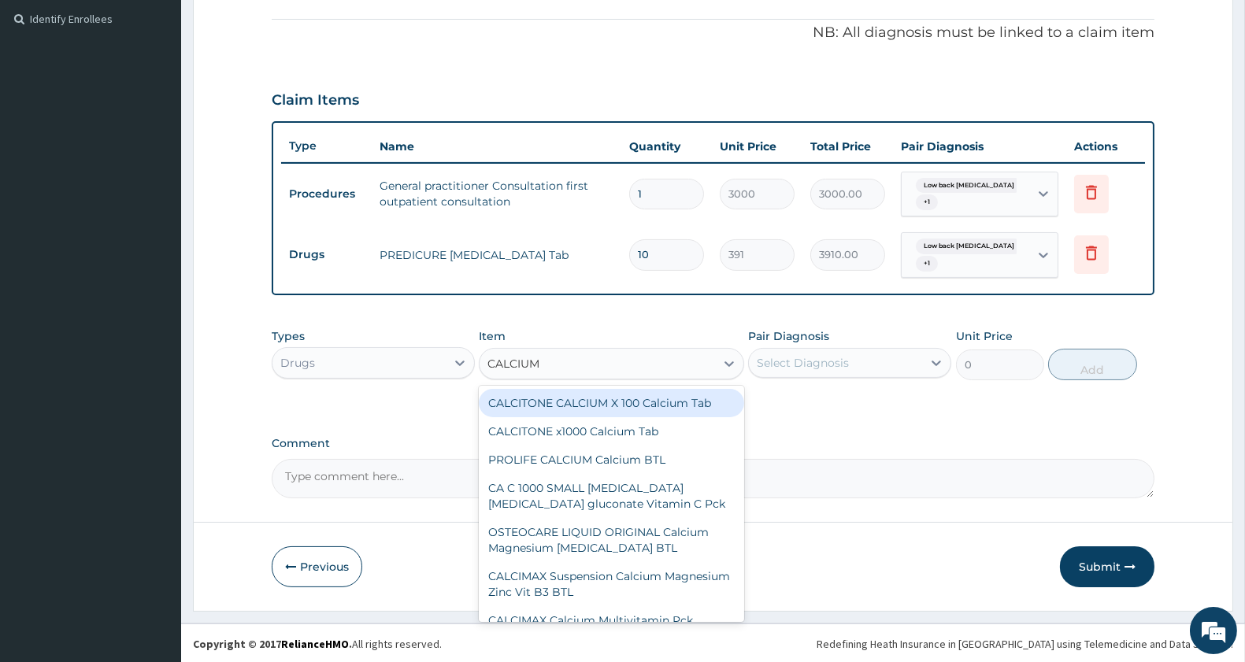
click at [665, 402] on div "CALCITONE CALCIUM X 100 Calcium Tab" at bounding box center [611, 403] width 265 height 28
type input "454.25"
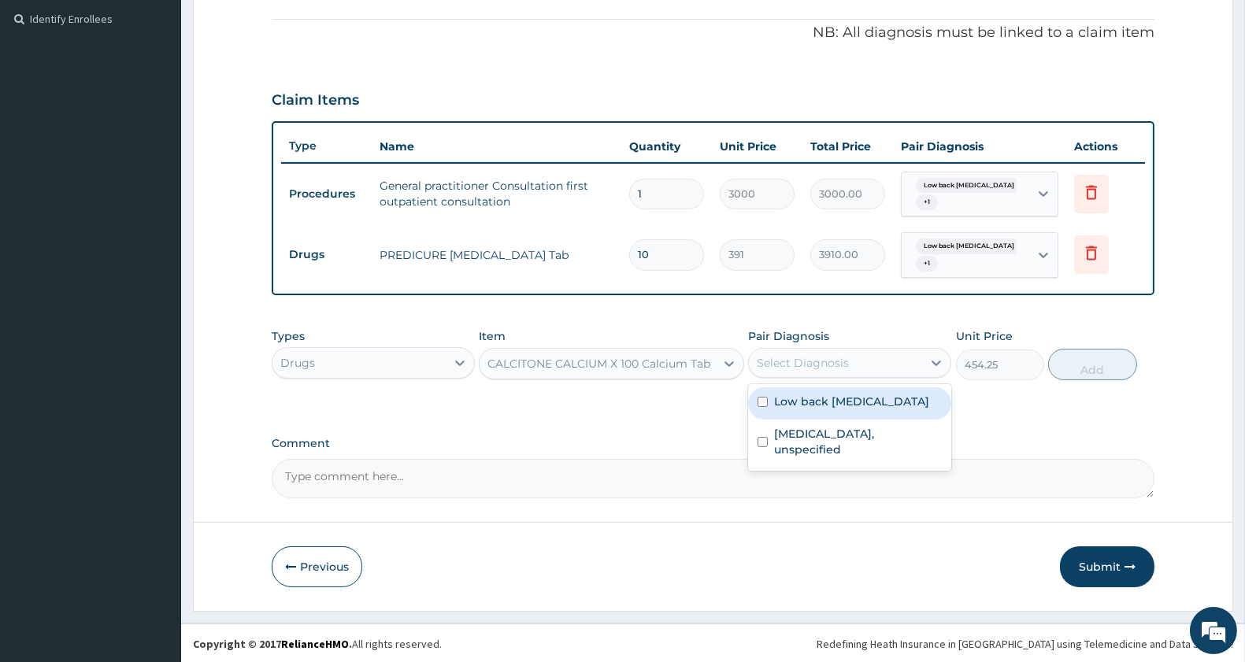
click at [802, 359] on div "Select Diagnosis" at bounding box center [803, 363] width 92 height 16
click at [808, 399] on label "Low back pain, unspecified" at bounding box center [851, 402] width 155 height 16
checkbox input "true"
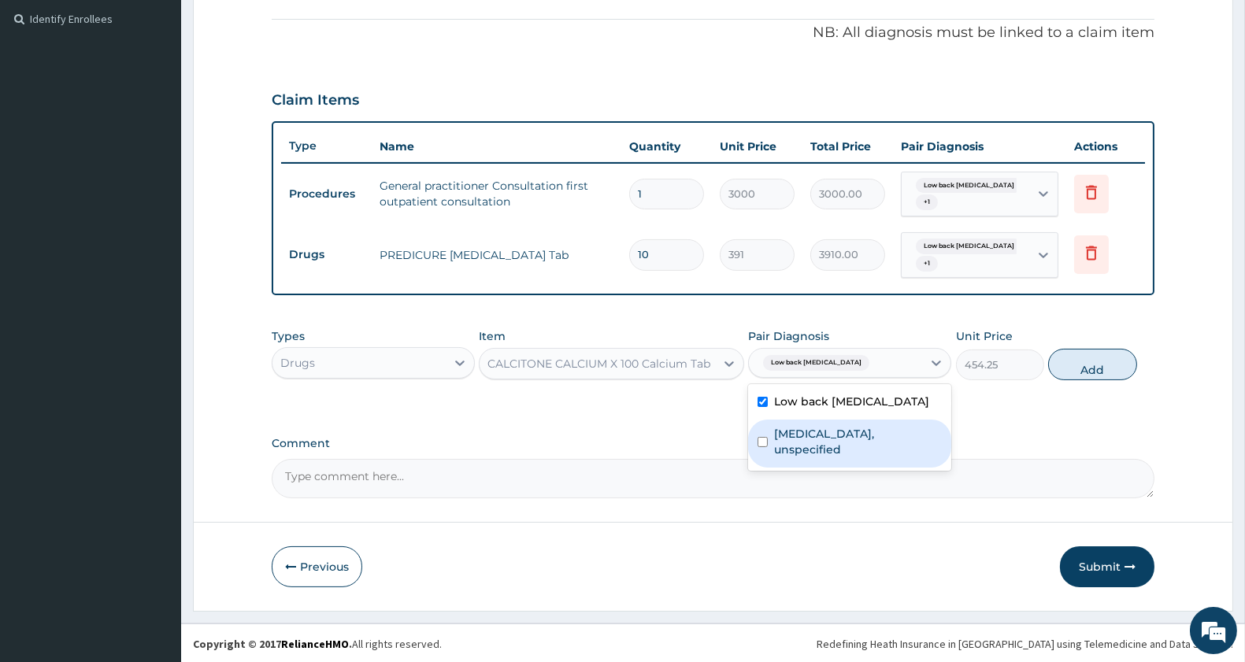
drag, startPoint x: 802, startPoint y: 444, endPoint x: 944, endPoint y: 400, distance: 148.5
click at [802, 441] on div "Spondylolysis, unspecified" at bounding box center [849, 444] width 203 height 48
checkbox input "true"
click at [1072, 358] on button "Add" at bounding box center [1092, 365] width 88 height 32
type input "0"
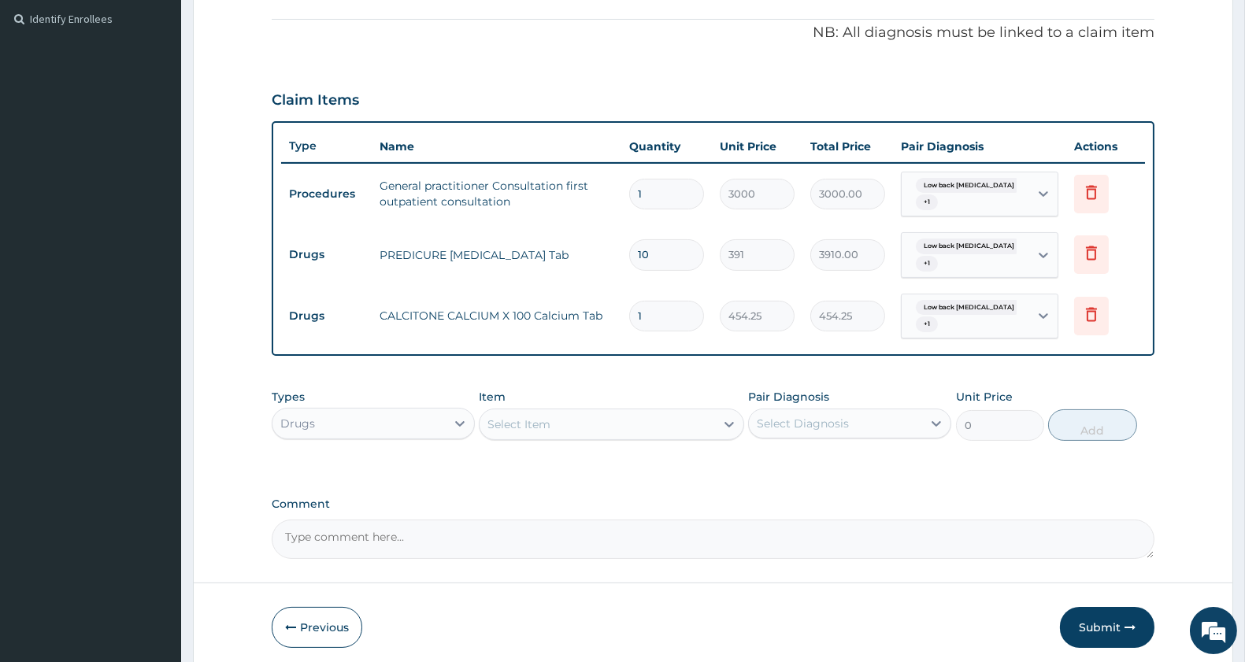
type input "10"
type input "4542.50"
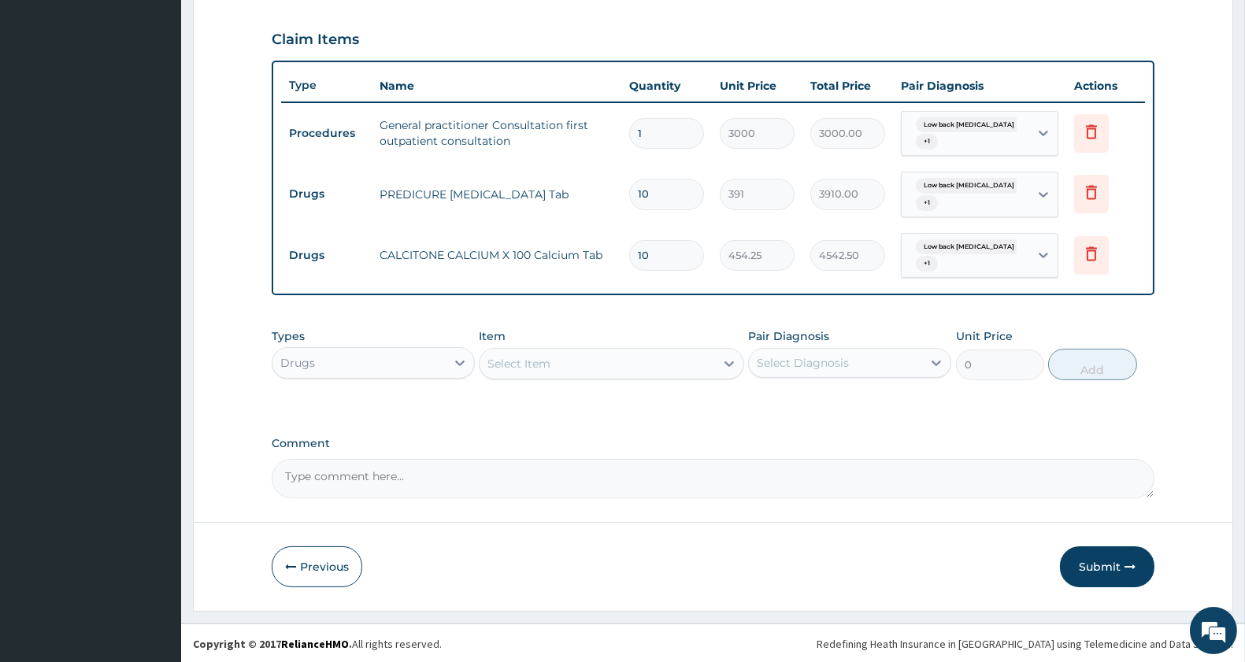
type input "10"
click at [551, 361] on div "Select Item" at bounding box center [519, 364] width 63 height 16
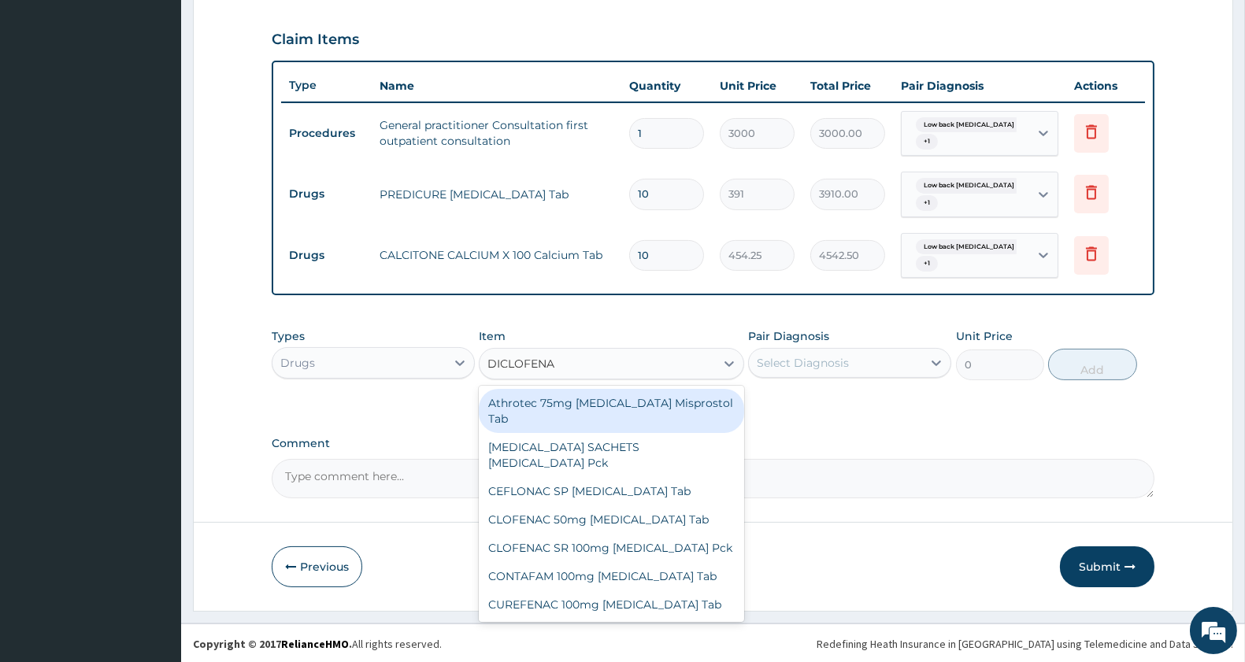
type input "DICLOFENAC"
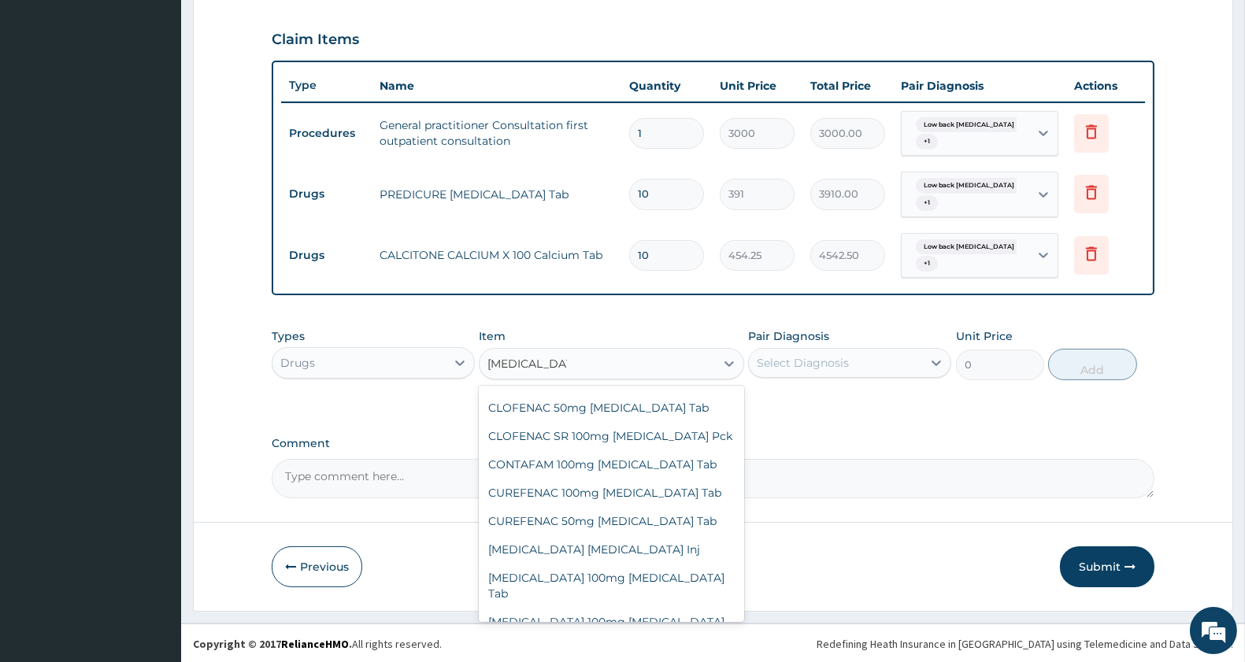
scroll to position [103, 0]
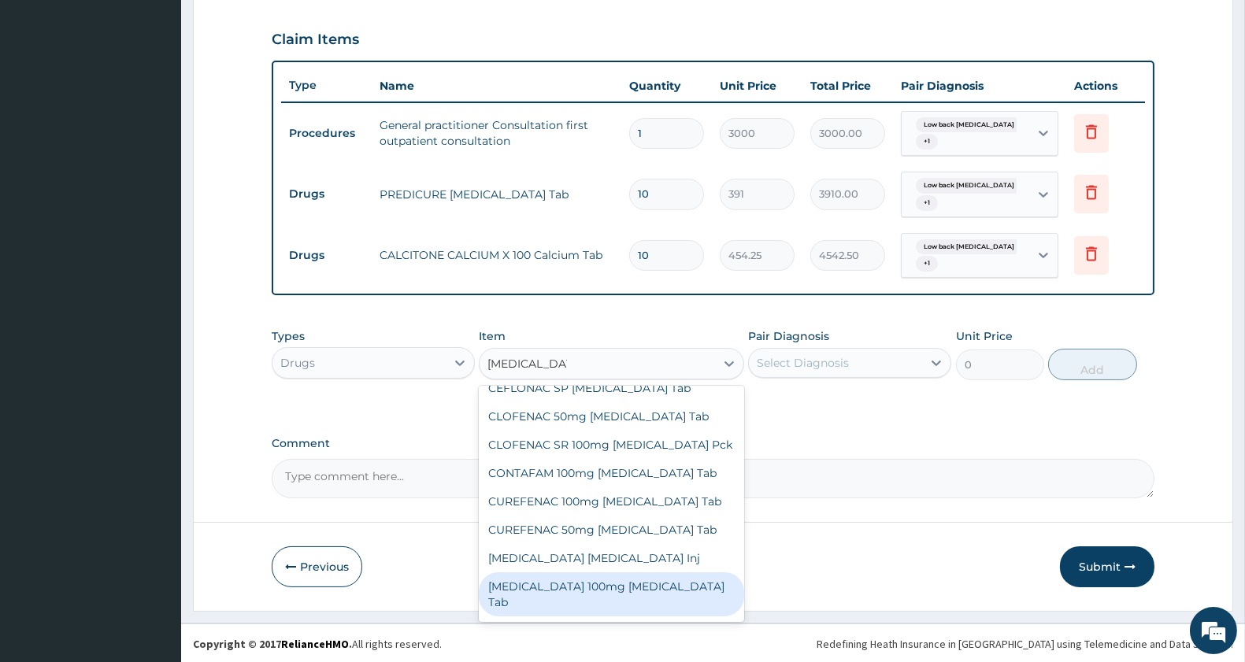
click at [642, 573] on div "Diclofenac 100mg Diclofenac Tab" at bounding box center [611, 595] width 265 height 44
type input "80.5"
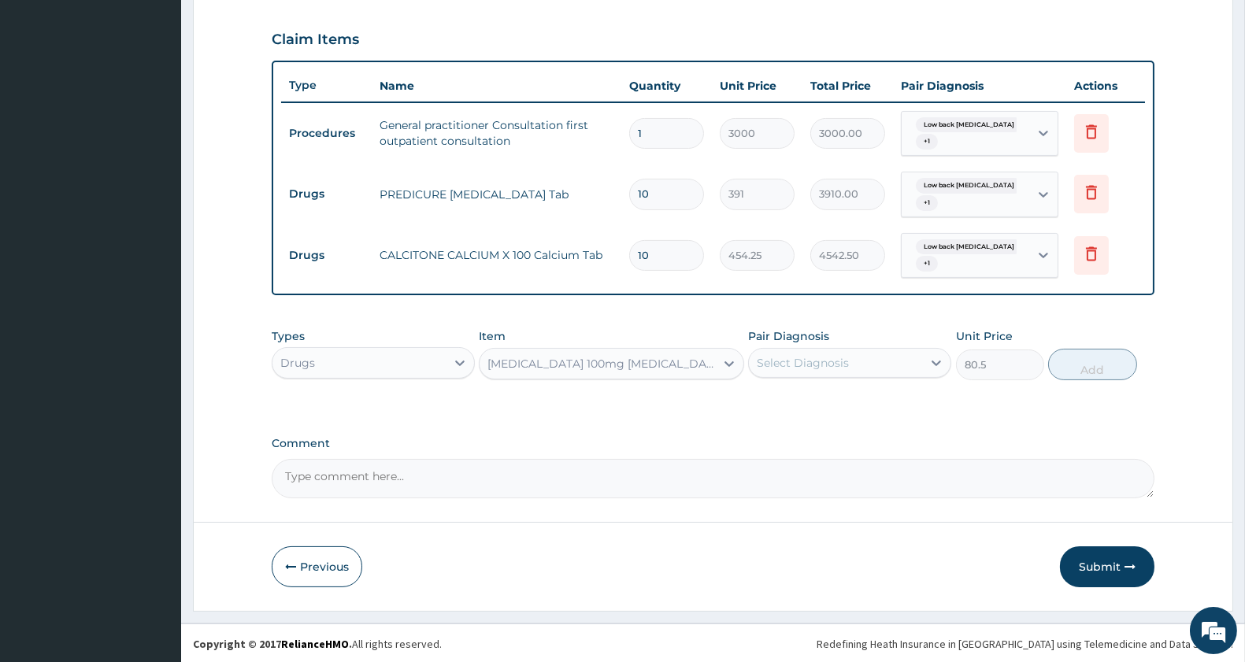
click at [673, 365] on div "Diclofenac 100mg Diclofenac Tab" at bounding box center [602, 364] width 228 height 16
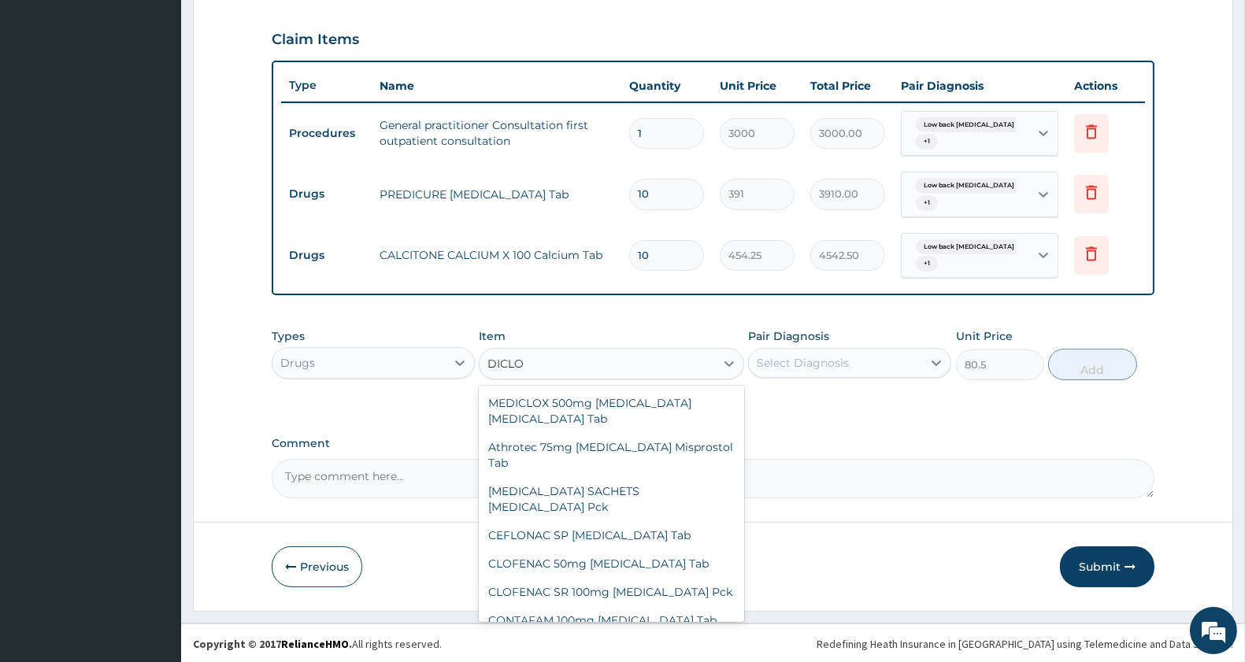
scroll to position [247, 0]
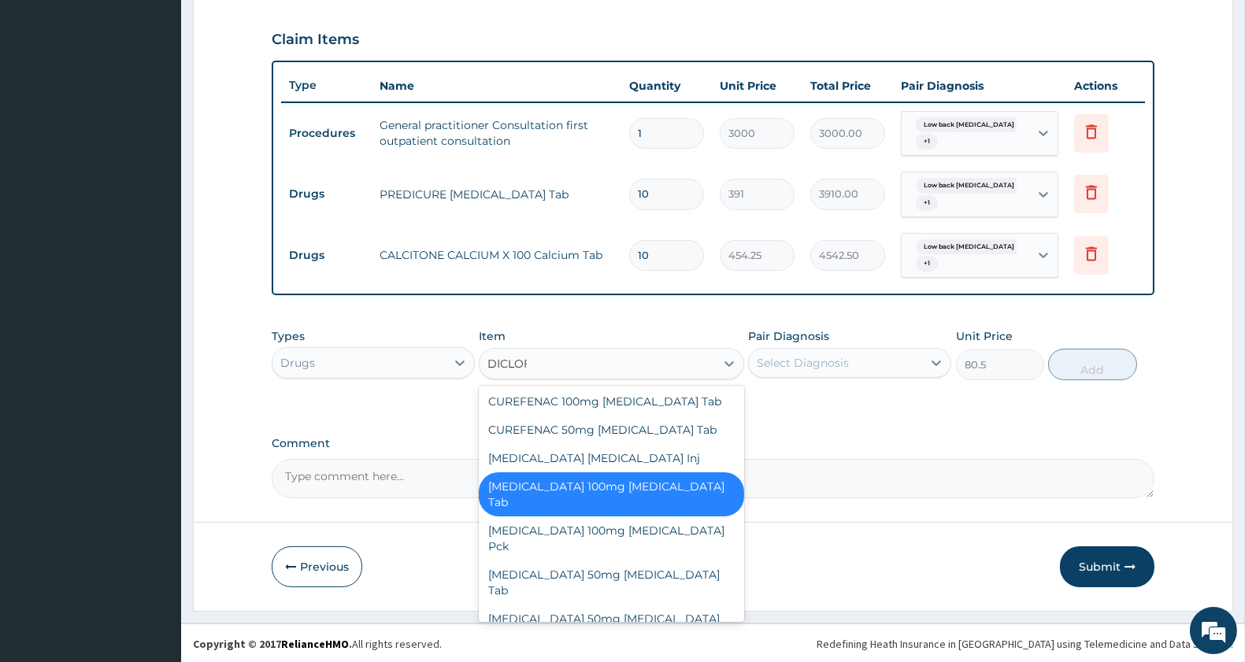
type input "DICLOFE"
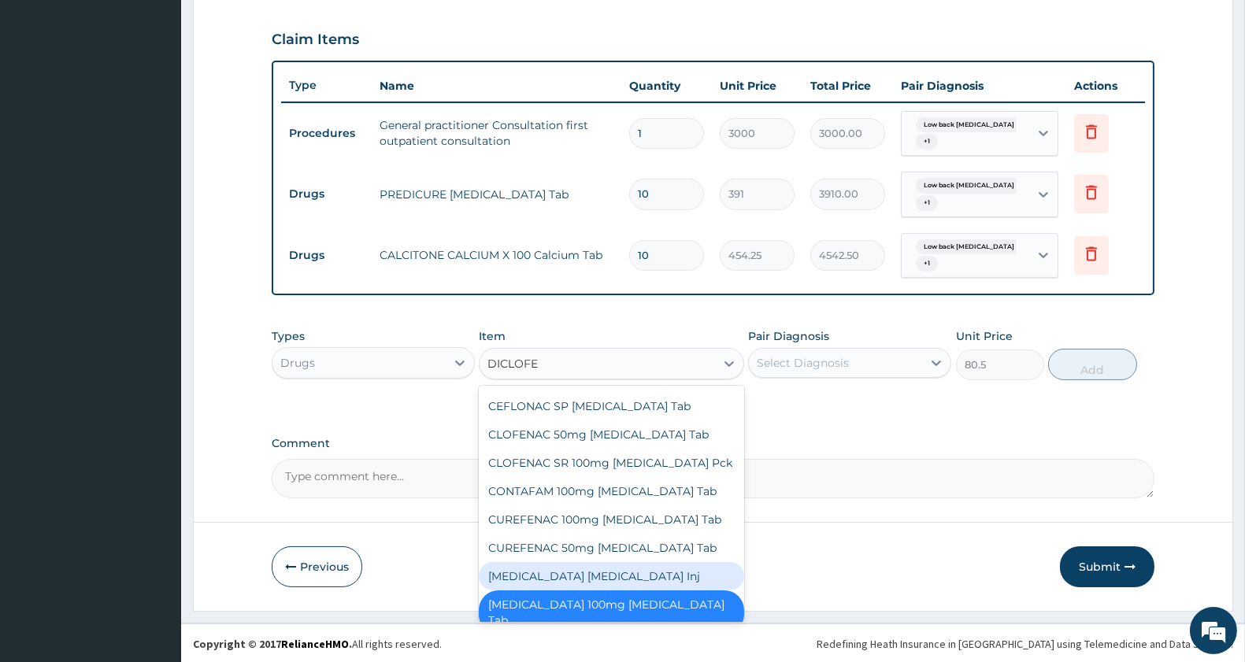
scroll to position [59, 0]
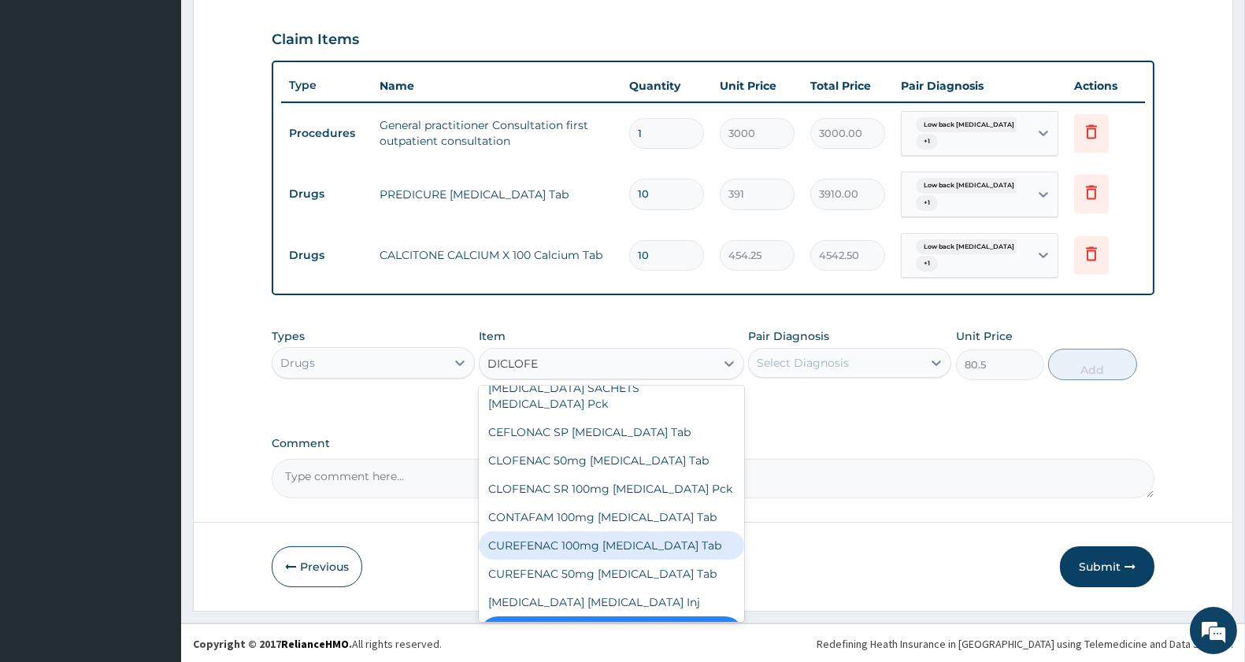
click at [632, 532] on div "CUREFENAC 100mg Diclofenac Tab" at bounding box center [611, 546] width 265 height 28
type input "51.75"
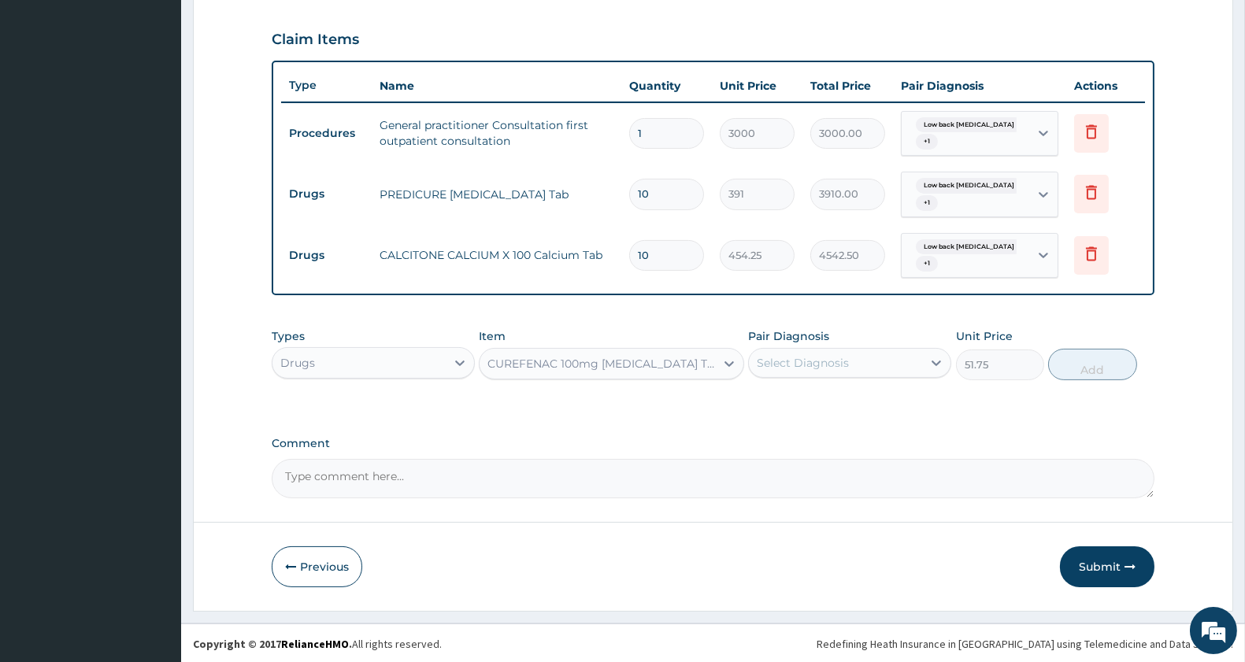
click at [636, 363] on div "CUREFENAC 100mg Diclofenac Tab" at bounding box center [602, 364] width 228 height 16
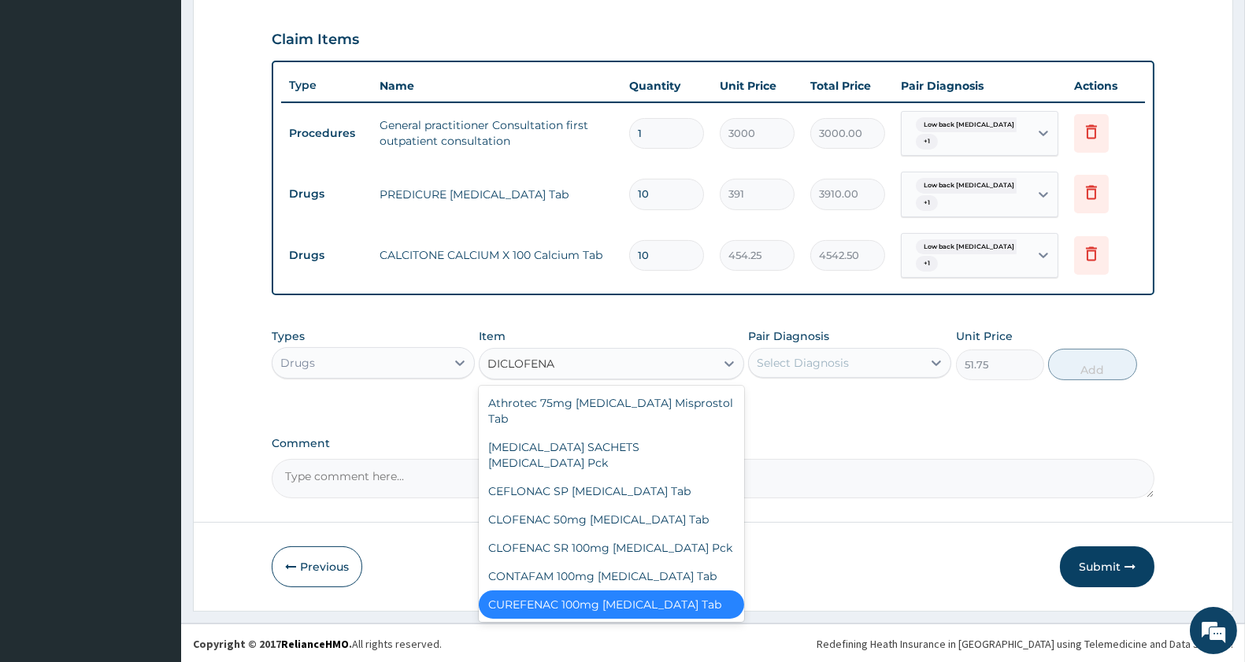
type input "DICLOFENAC"
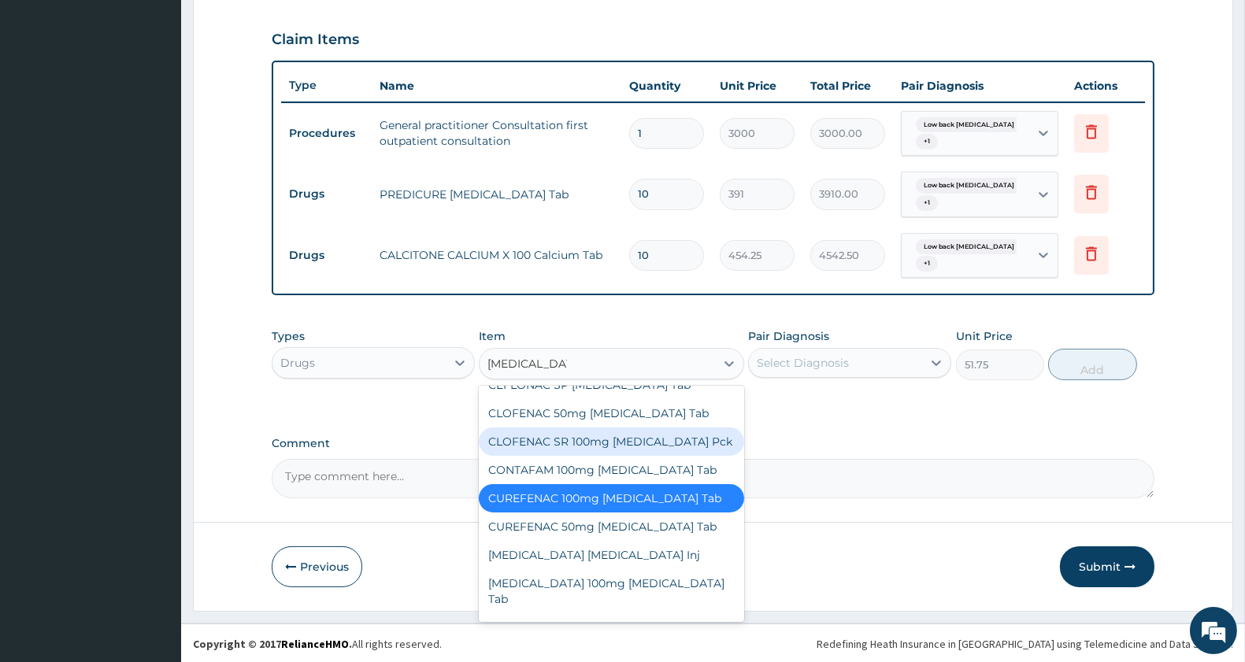
click at [633, 428] on div "CLOFENAC SR 100mg Diclofenac Pck" at bounding box center [611, 442] width 265 height 28
type input "80.5"
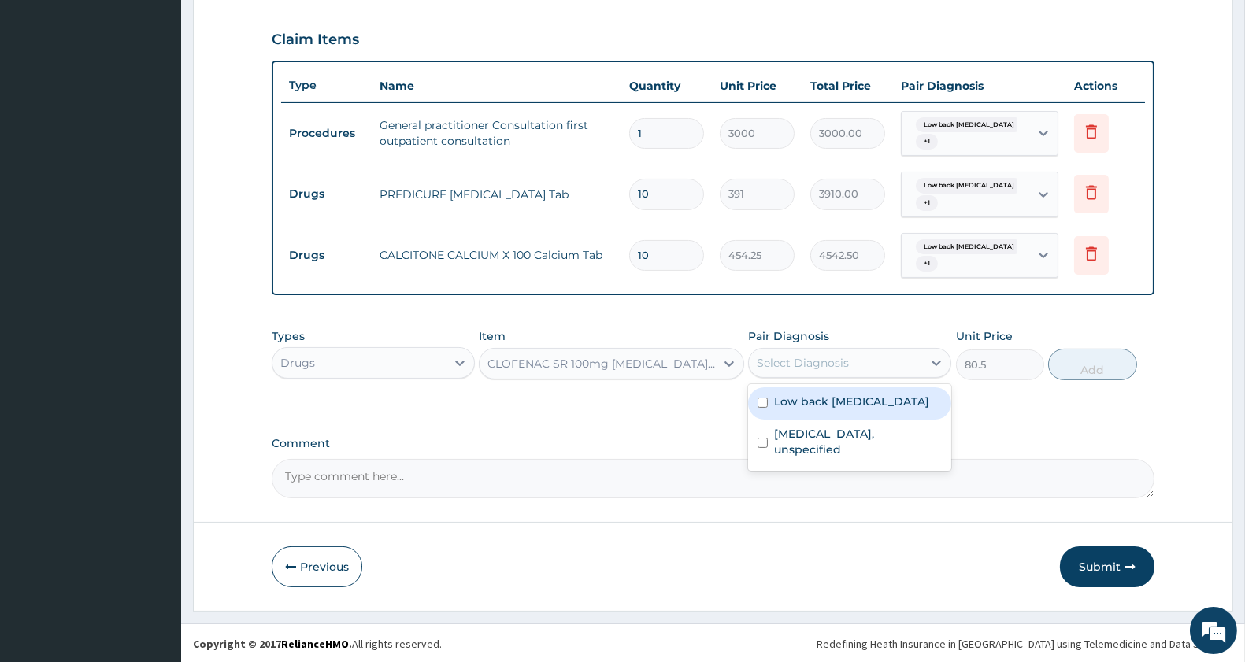
click at [823, 362] on div "Select Diagnosis" at bounding box center [803, 363] width 92 height 16
type input "DICLOFE"
click at [617, 366] on div "CLOFENAC SR 100mg Diclofenac Pck" at bounding box center [602, 364] width 228 height 16
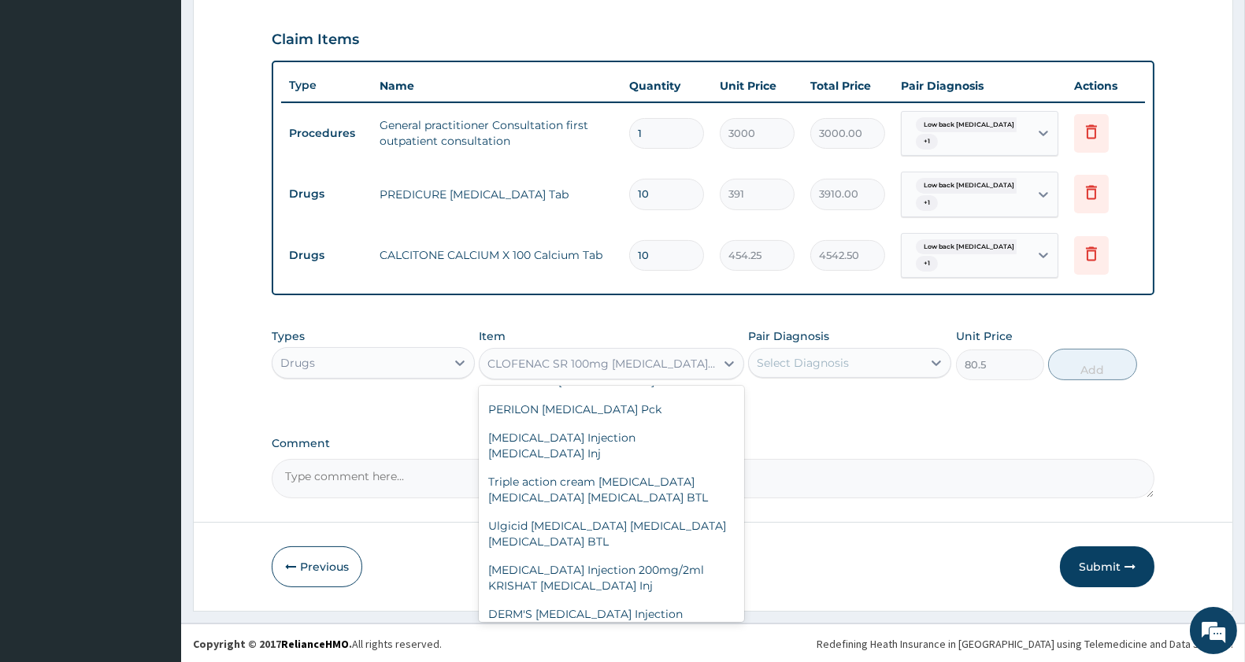
type input "F"
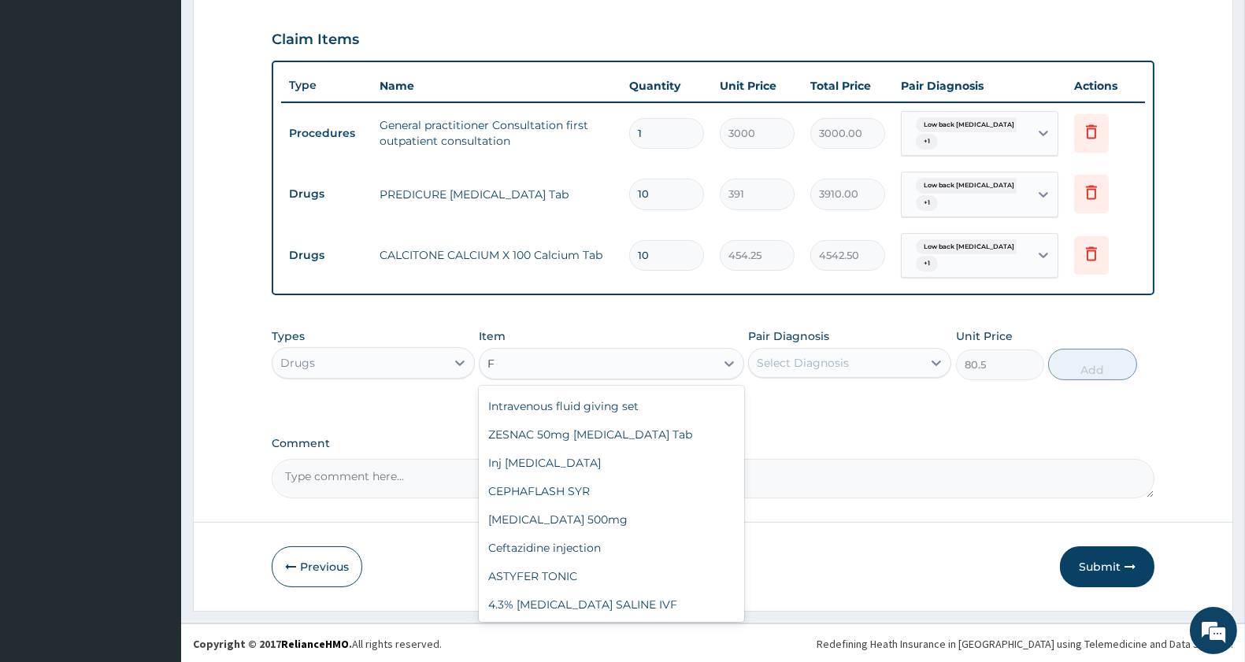
scroll to position [21749, 0]
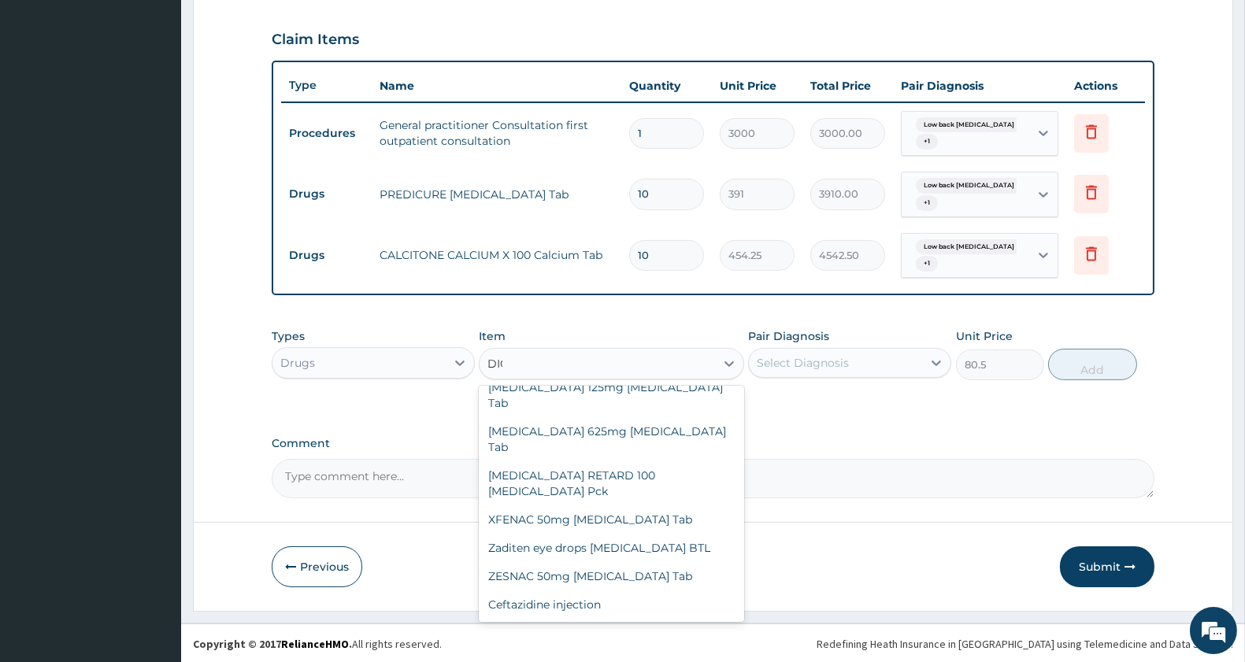
type input "DICLOFENA"
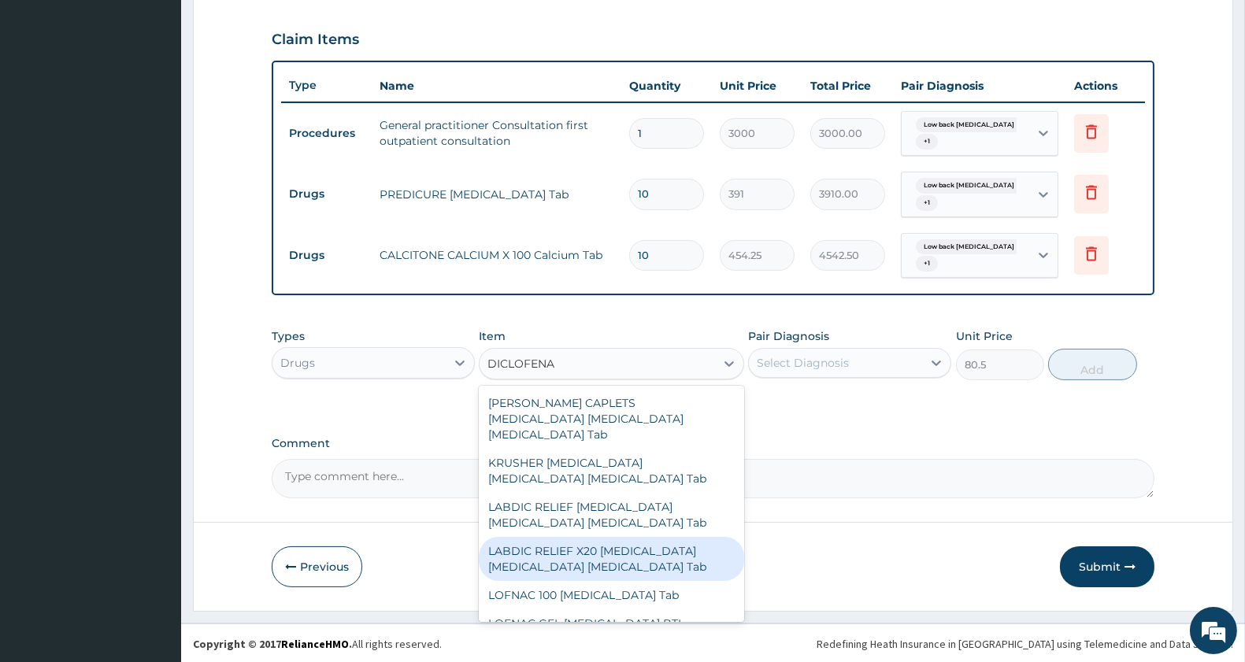
scroll to position [1050, 0]
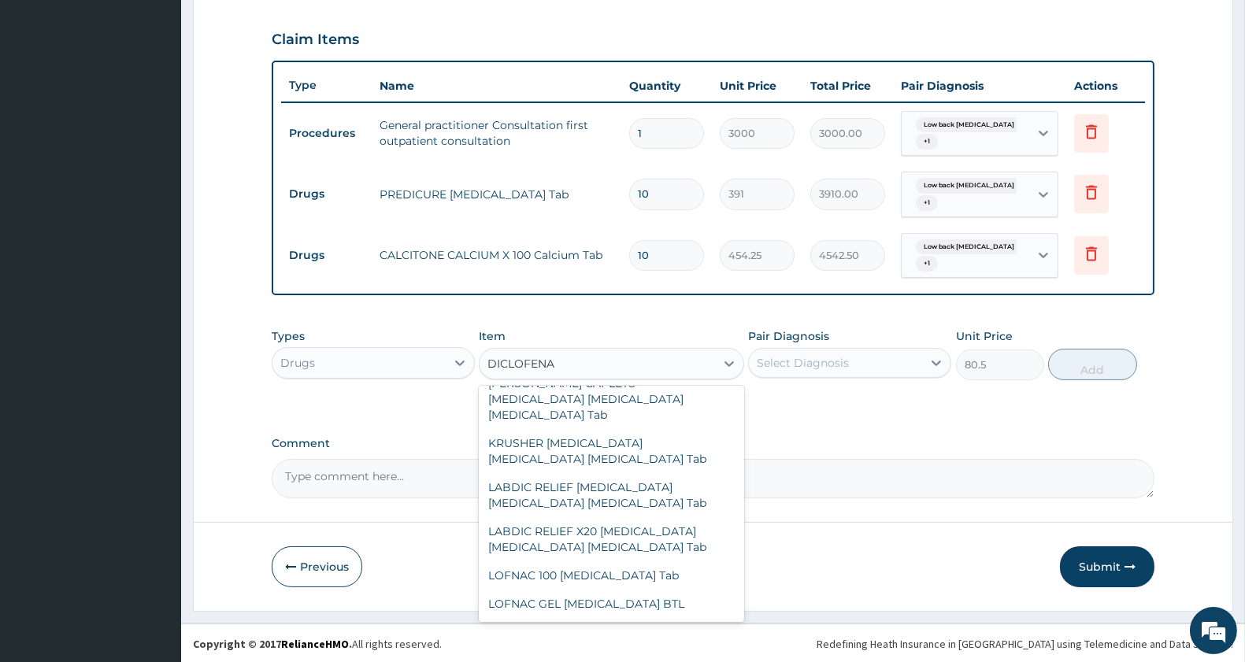
click at [640, 647] on div "MEFINAC 100mg Diclofenac Tab" at bounding box center [611, 661] width 265 height 28
type input "46"
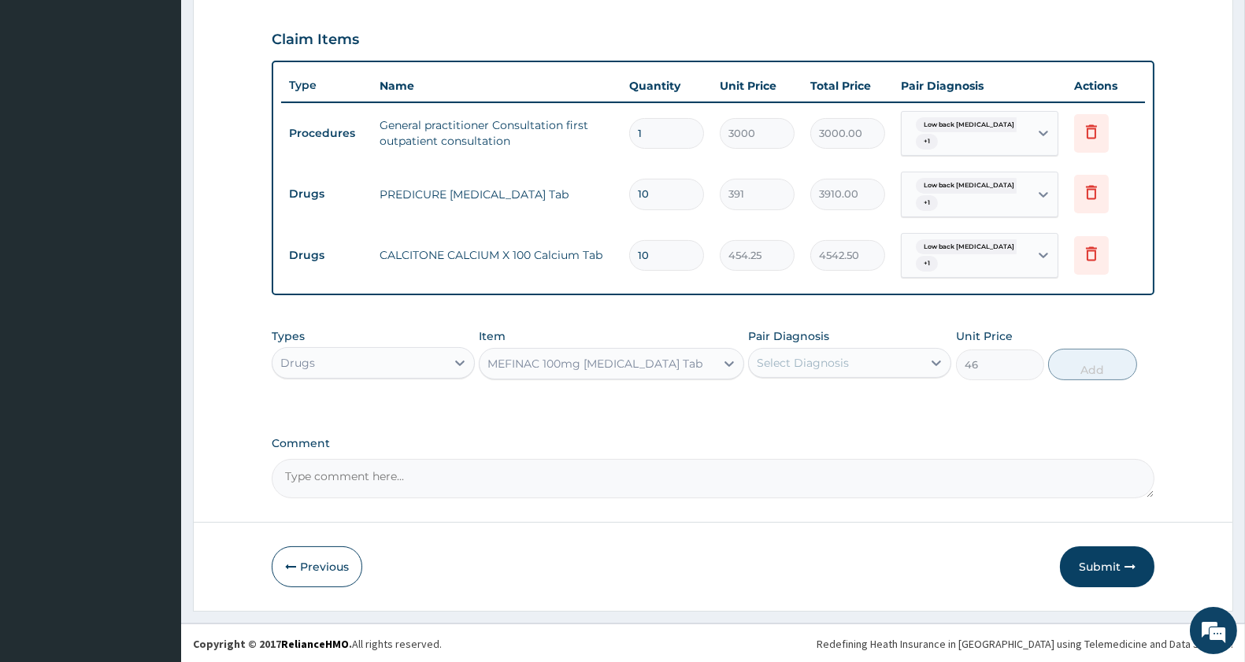
click at [624, 362] on div "MEFINAC 100mg Diclofenac Tab" at bounding box center [595, 364] width 215 height 16
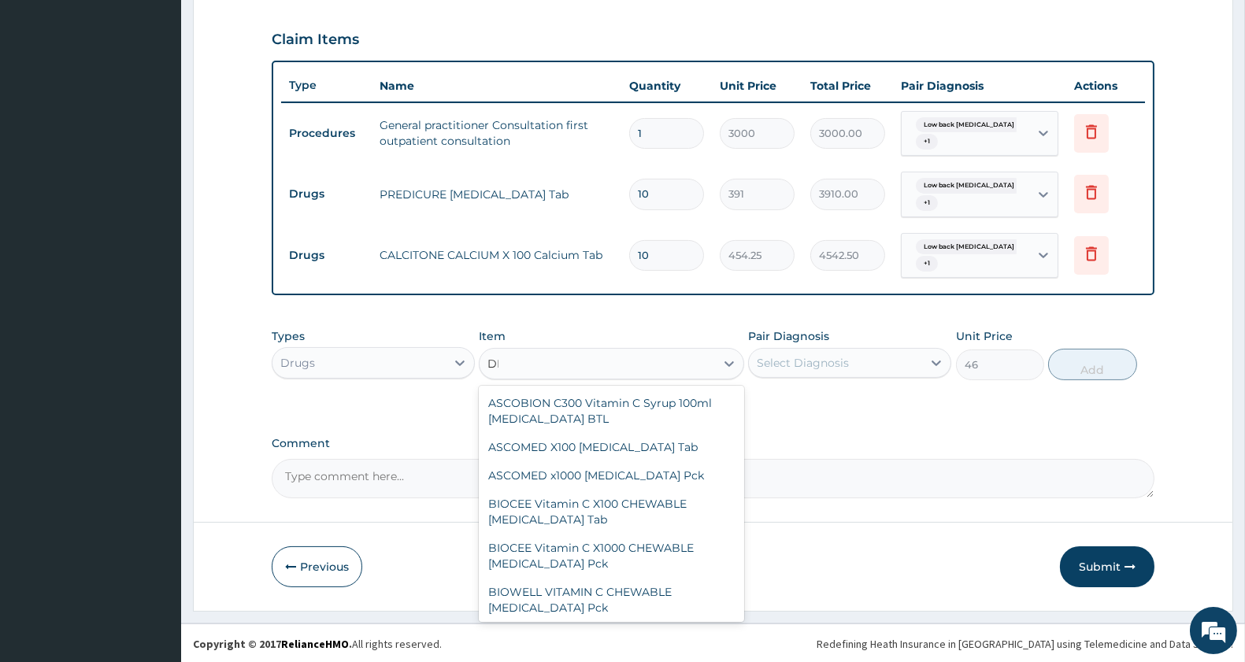
type input "DICLOFENA"
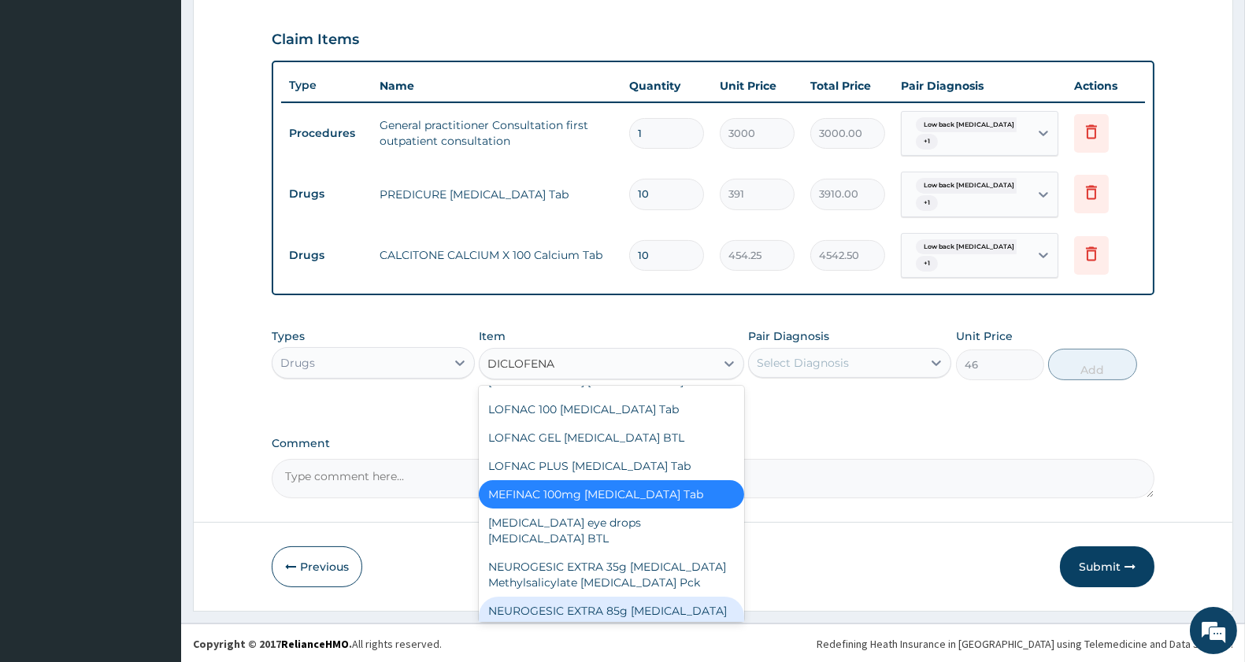
scroll to position [1247, 0]
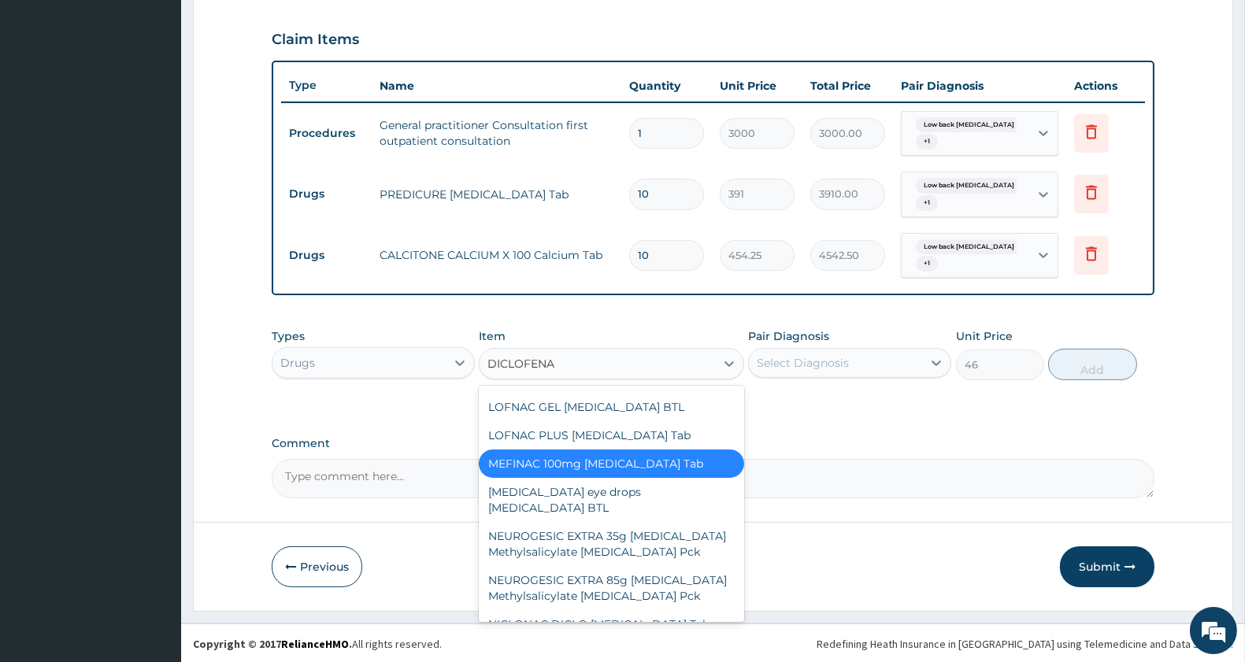
click at [618, 639] on div "NUFENAC 100mg Diclofenac Tab" at bounding box center [611, 653] width 265 height 28
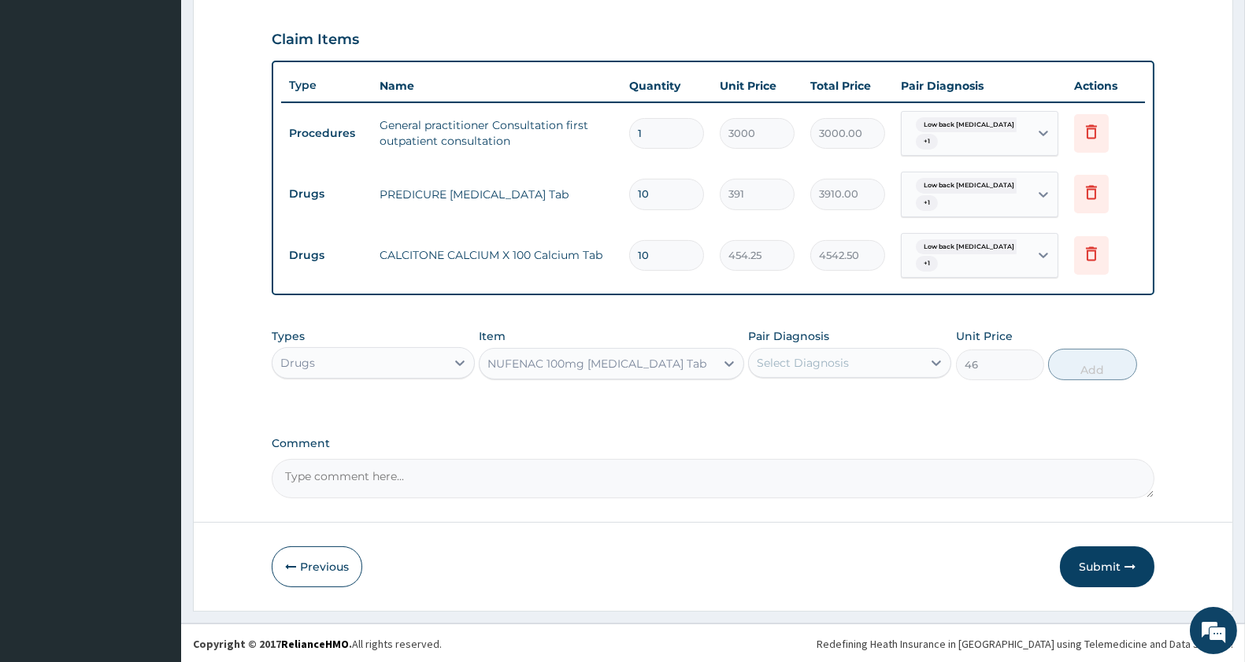
click at [617, 351] on div "NUFENAC 100mg Diclofenac Tab" at bounding box center [597, 363] width 235 height 25
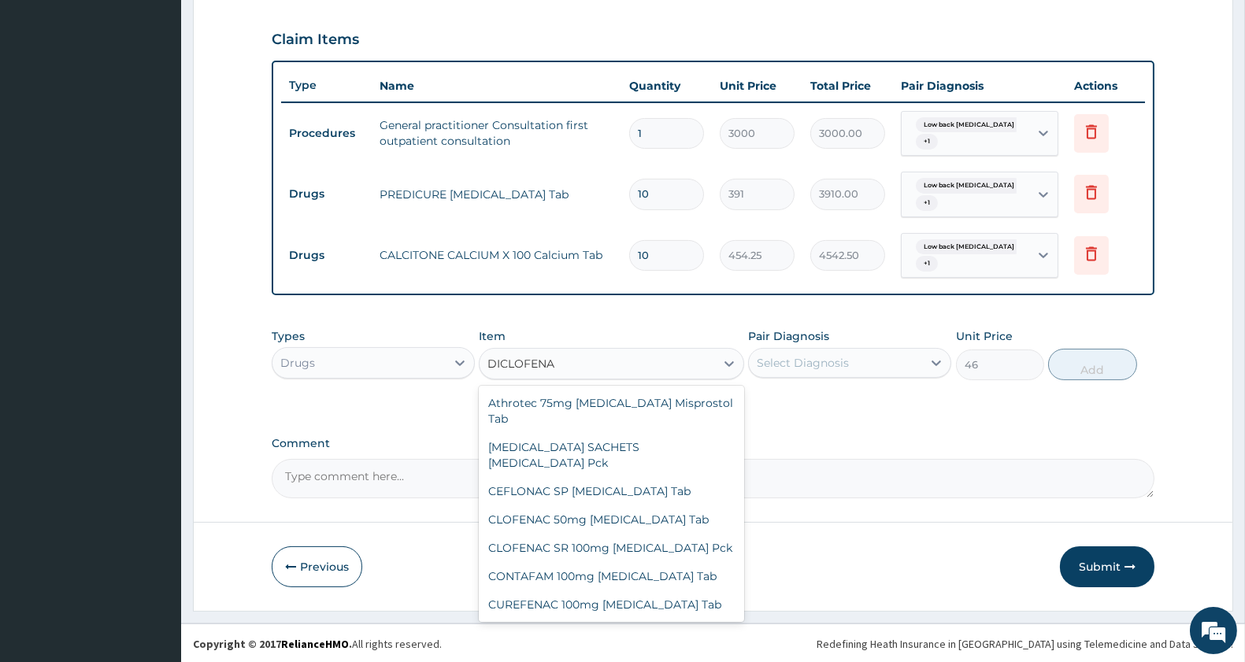
scroll to position [1318, 0]
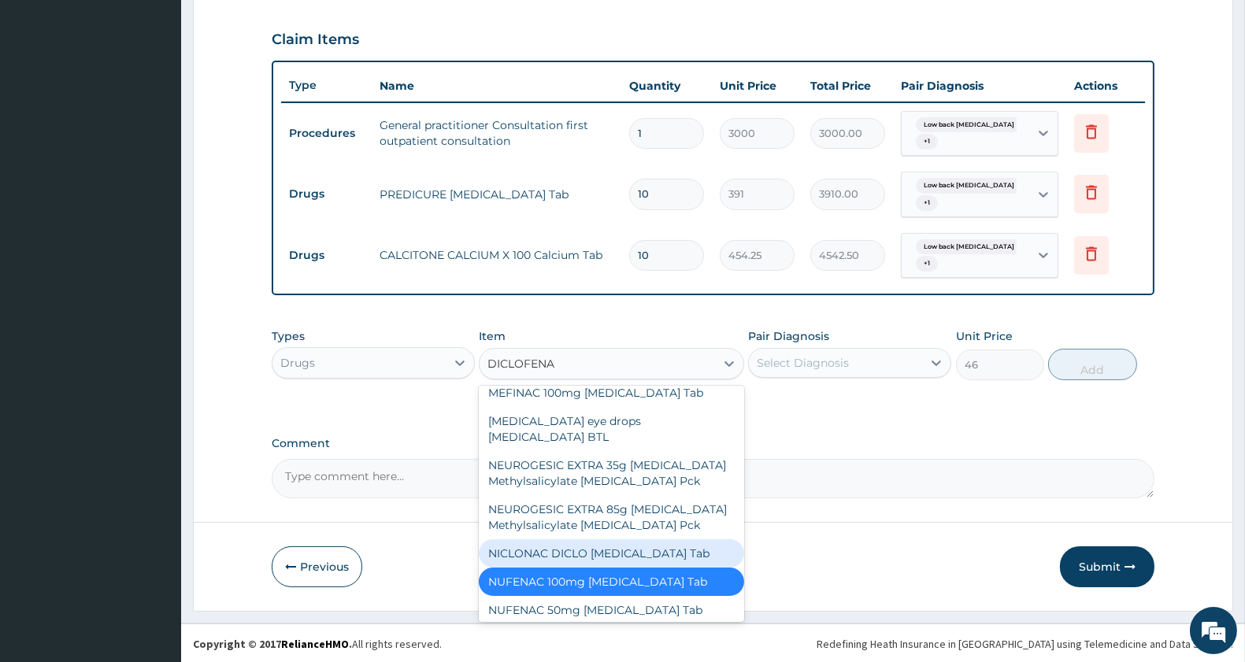
type input "DICLOFENAC"
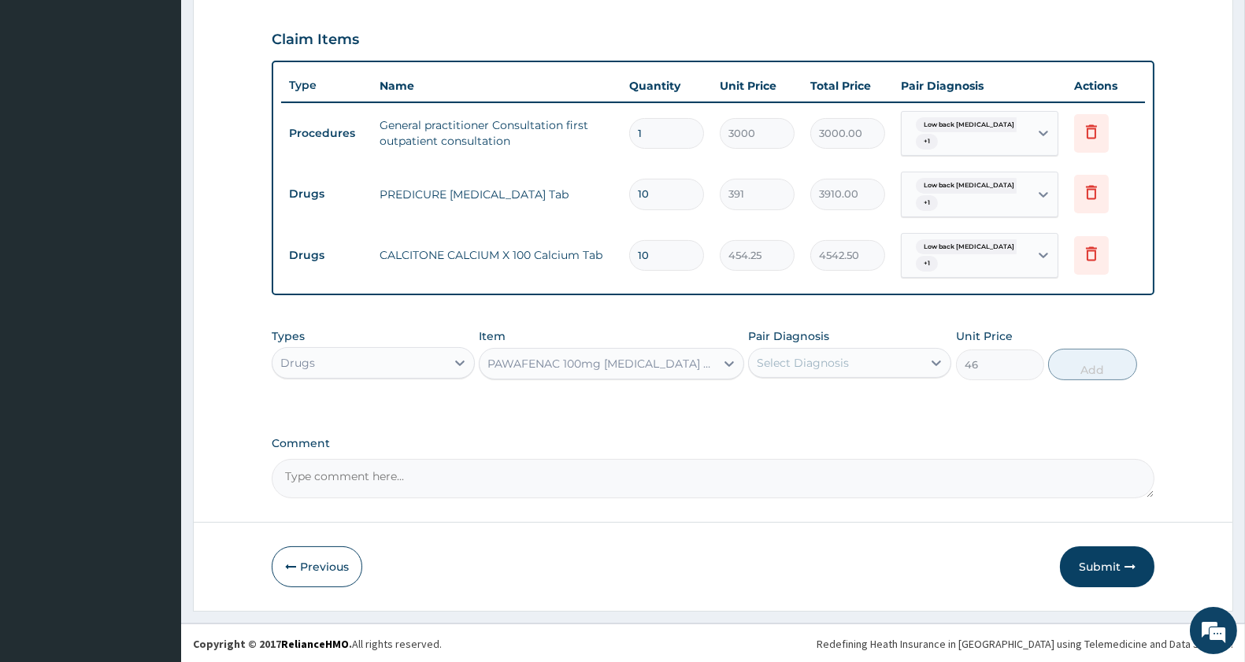
click at [666, 356] on div "PAWAFENAC 100mg Diclofenac Tab" at bounding box center [602, 364] width 228 height 16
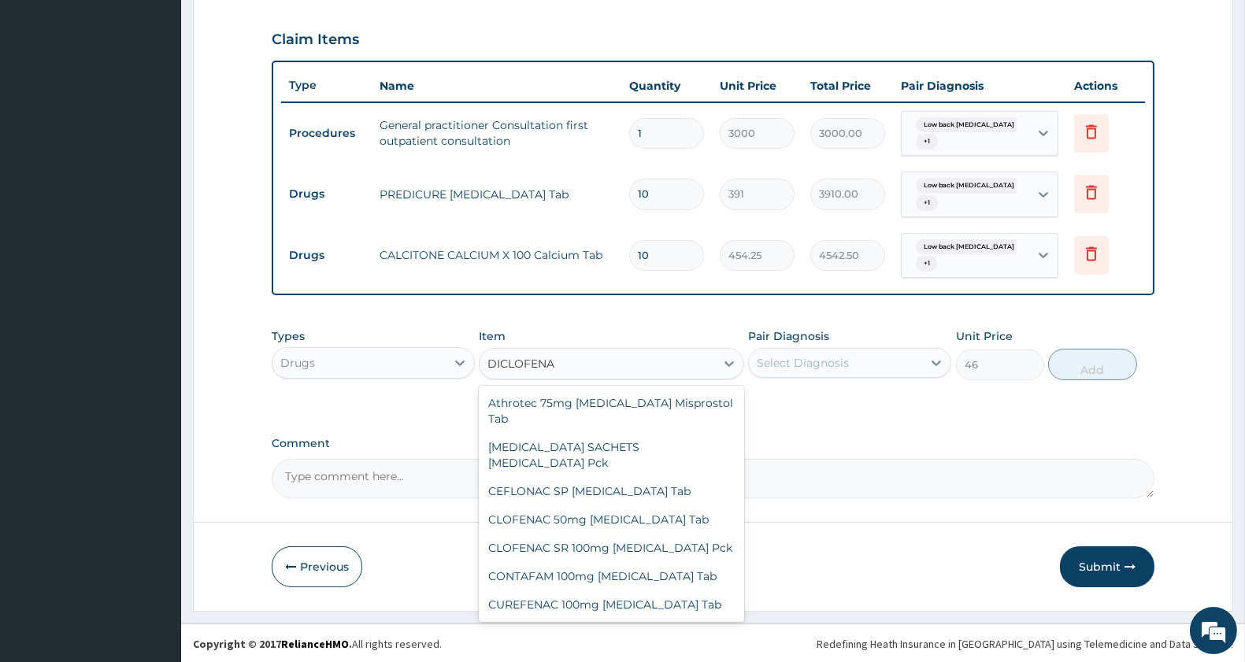
type input "DICLOFENAC"
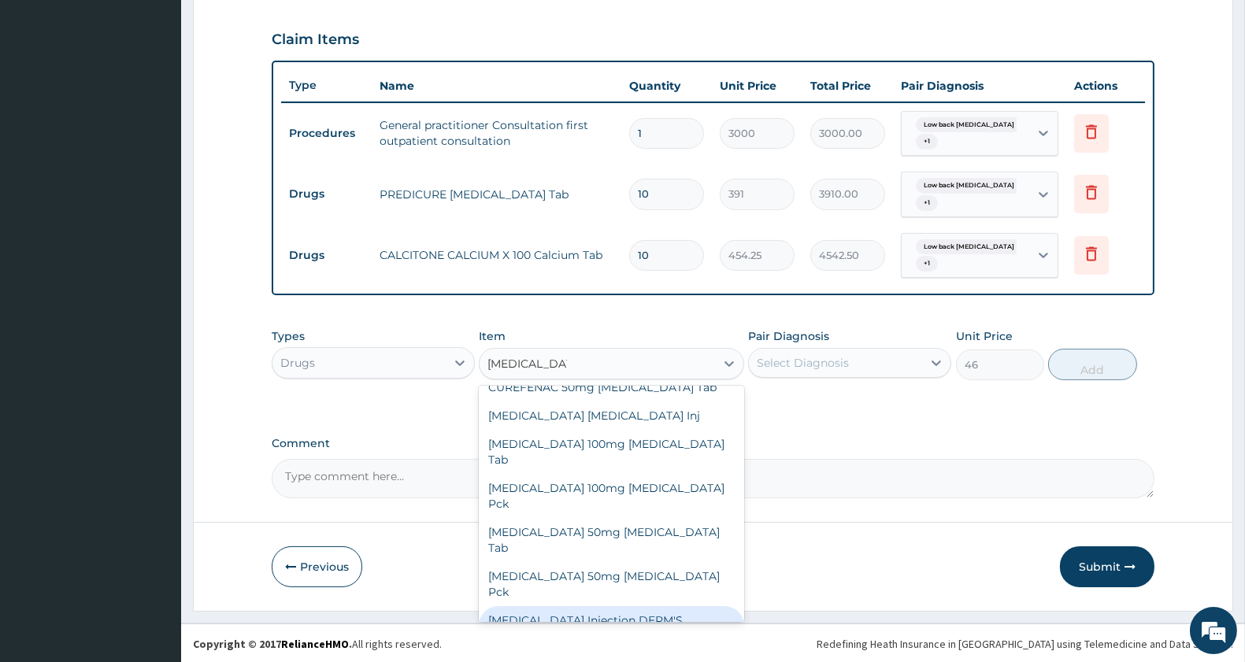
scroll to position [215, 0]
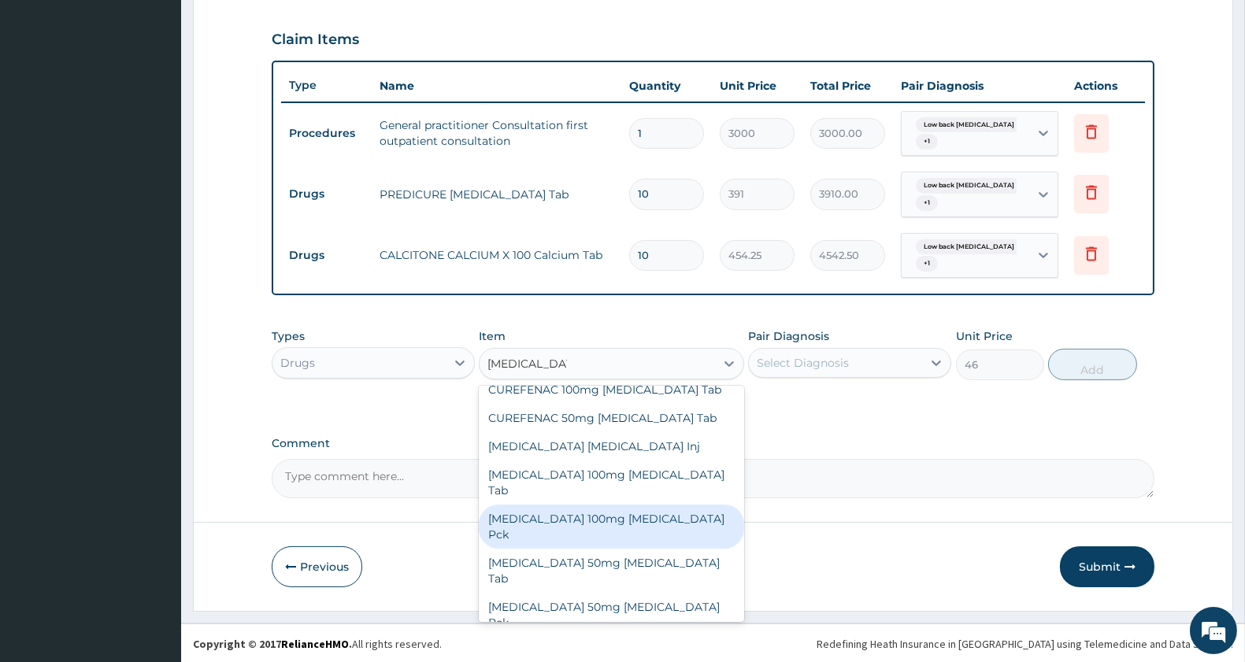
click at [655, 505] on div "Diclofenac 100mg Diclofenac Pck" at bounding box center [611, 527] width 265 height 44
type input "8050"
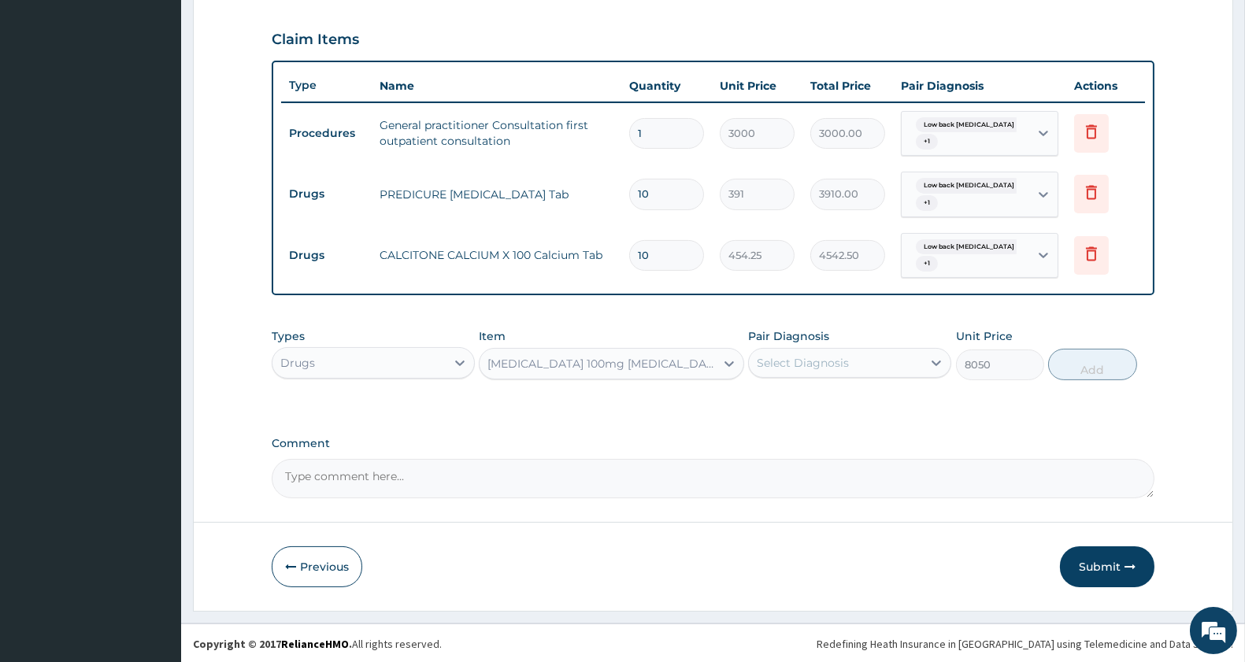
click at [618, 360] on div "Diclofenac 100mg Diclofenac Pck" at bounding box center [602, 364] width 228 height 16
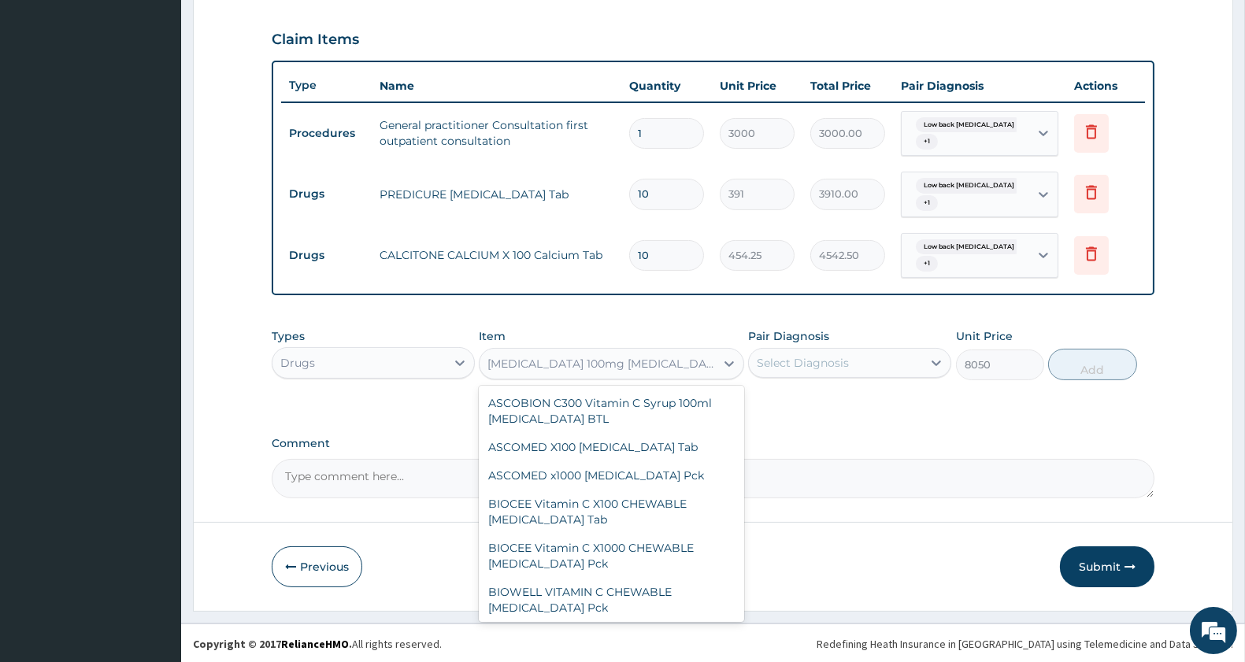
scroll to position [57357, 0]
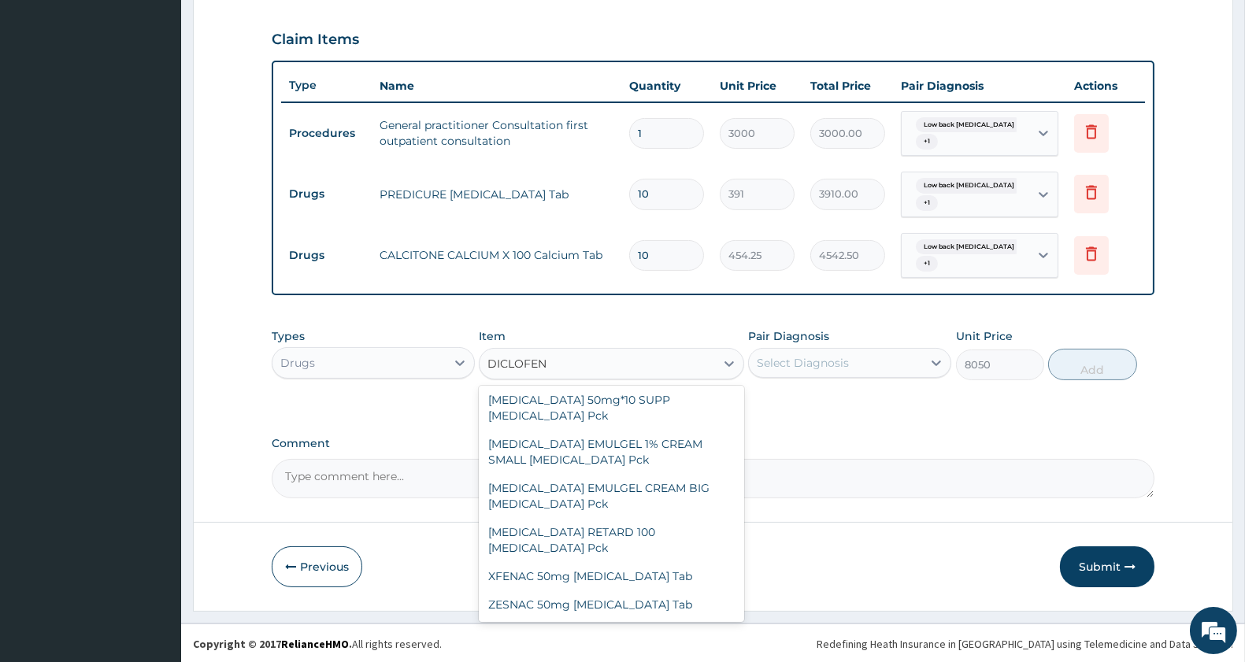
type input "DICLOFENA"
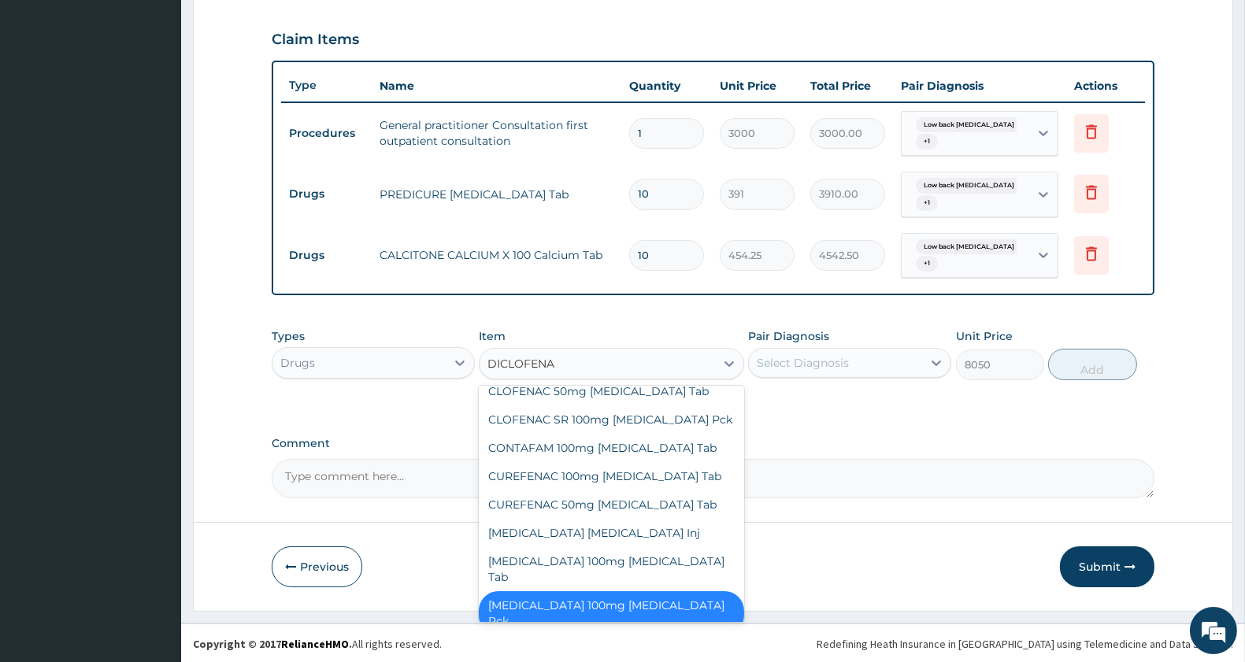
scroll to position [103, 0]
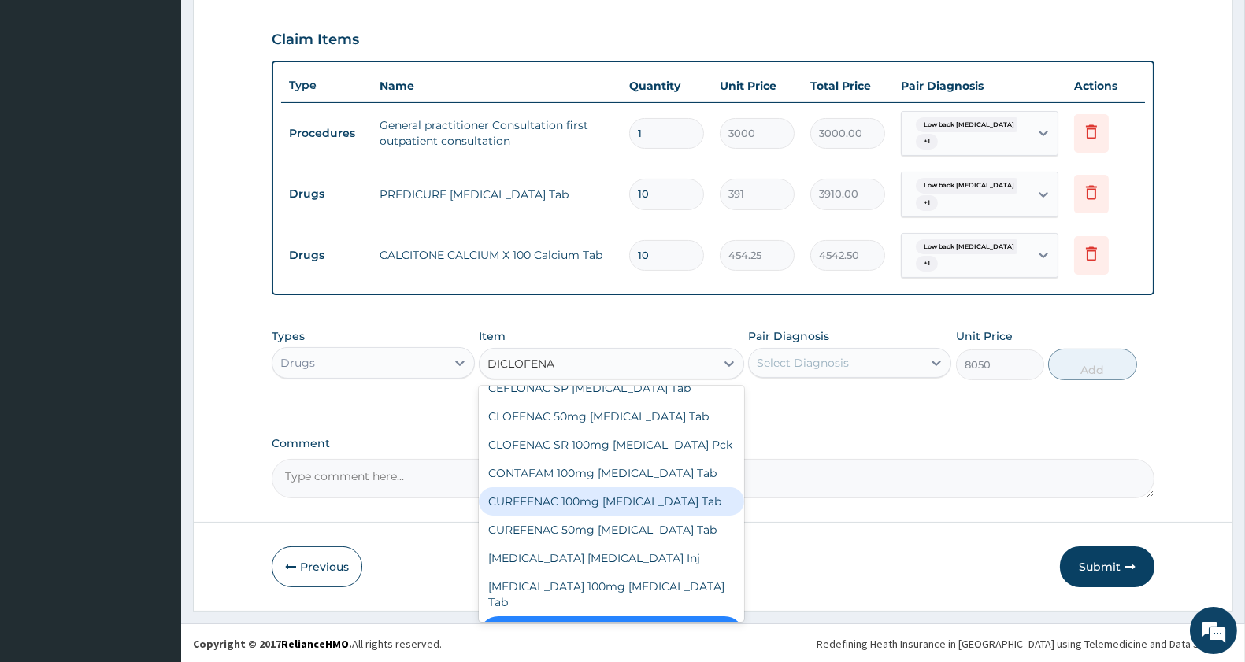
click at [649, 488] on div "CUREFENAC 100mg Diclofenac Tab" at bounding box center [611, 502] width 265 height 28
type input "51.75"
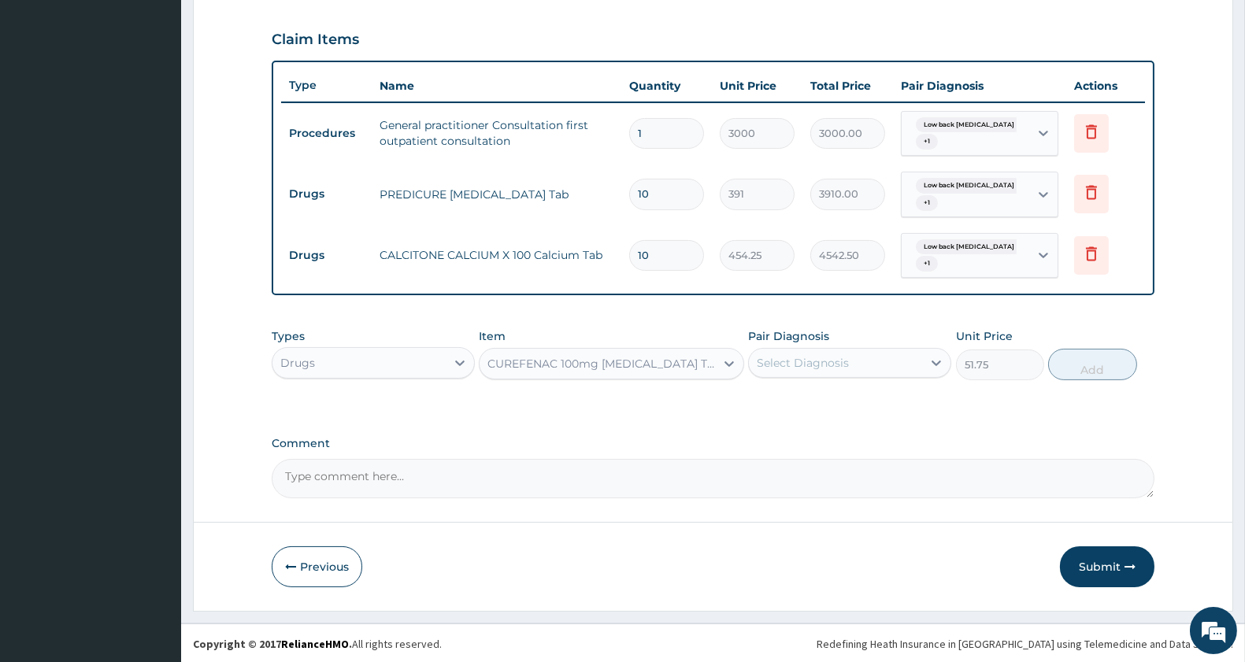
click at [639, 358] on div "CUREFENAC 100mg Diclofenac Tab" at bounding box center [602, 364] width 228 height 16
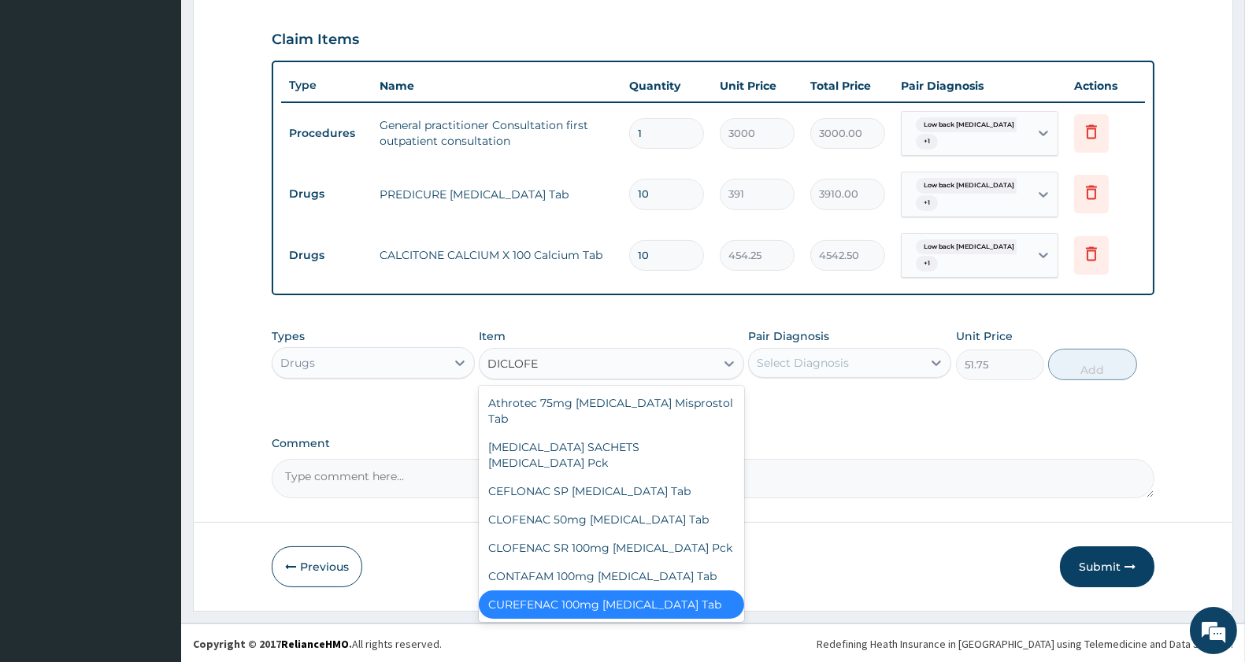
scroll to position [106, 0]
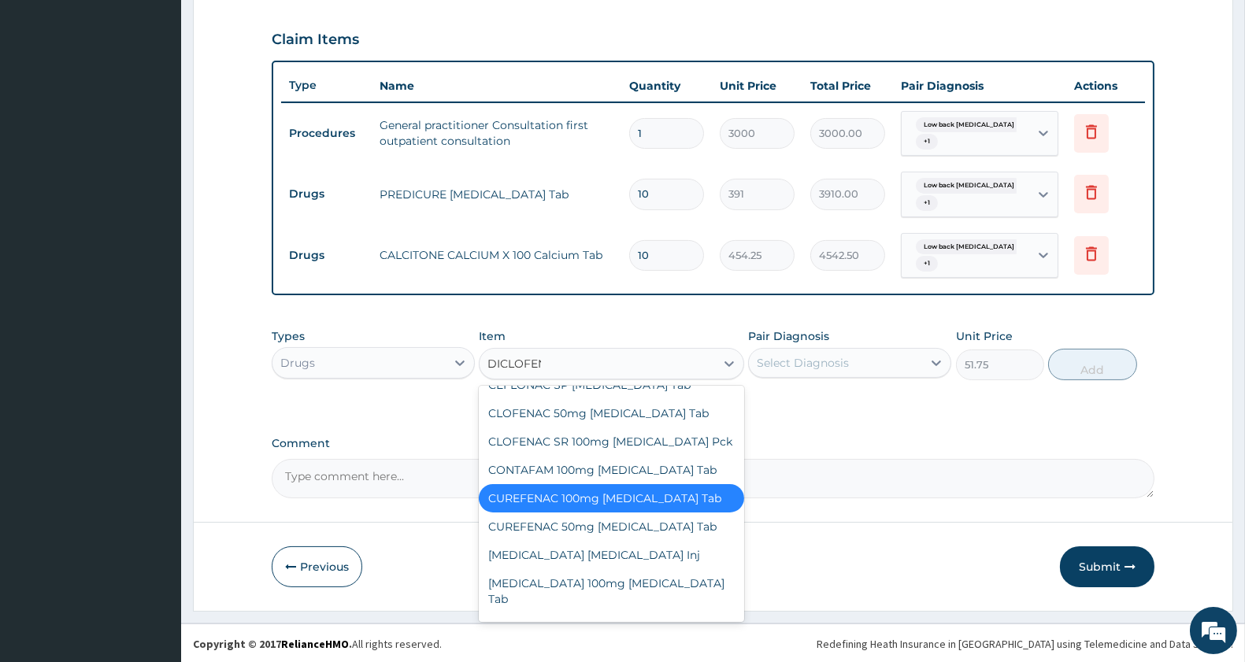
type input "DICLOFENA"
click at [682, 428] on div "CLOFENAC SR 100mg Diclofenac Pck" at bounding box center [611, 442] width 265 height 28
type input "80.5"
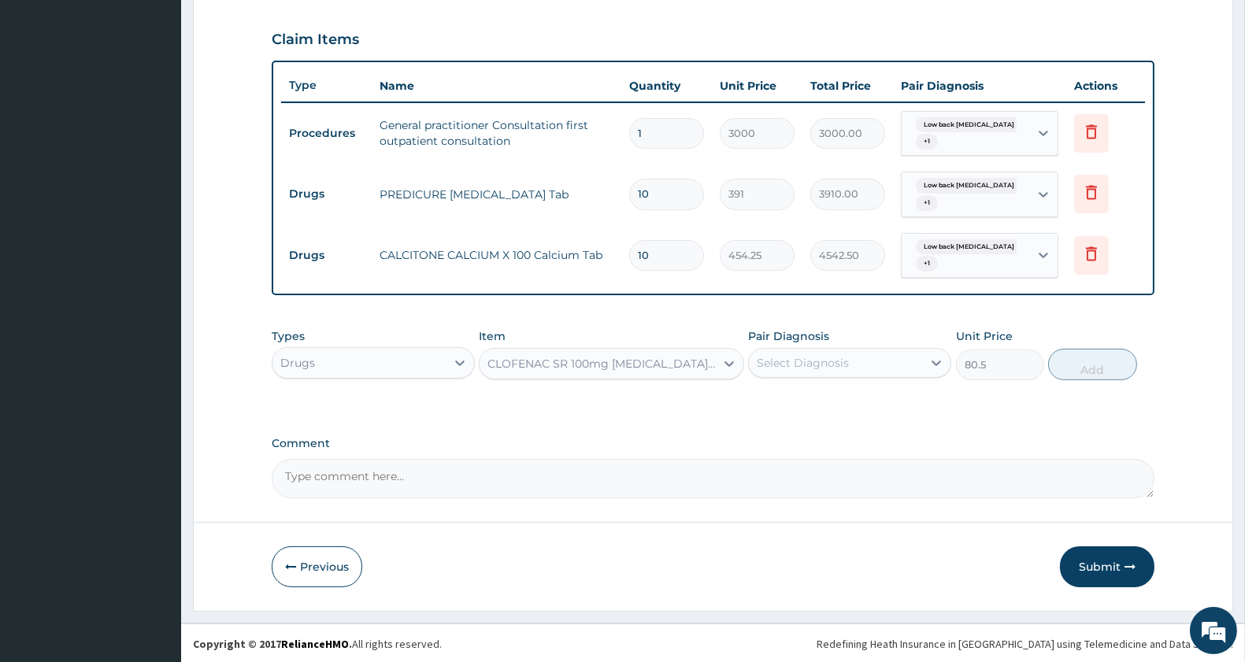
click at [647, 367] on div "CLOFENAC SR 100mg Diclofenac Pck" at bounding box center [602, 364] width 228 height 16
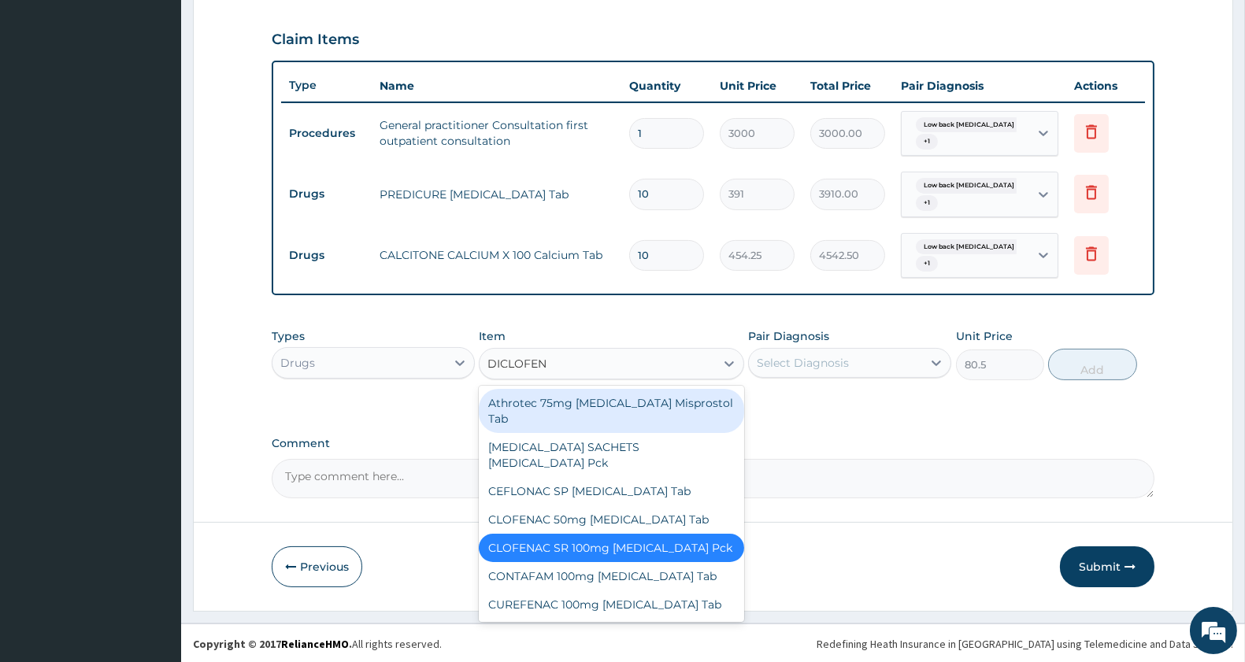
type input "DICLOFENA"
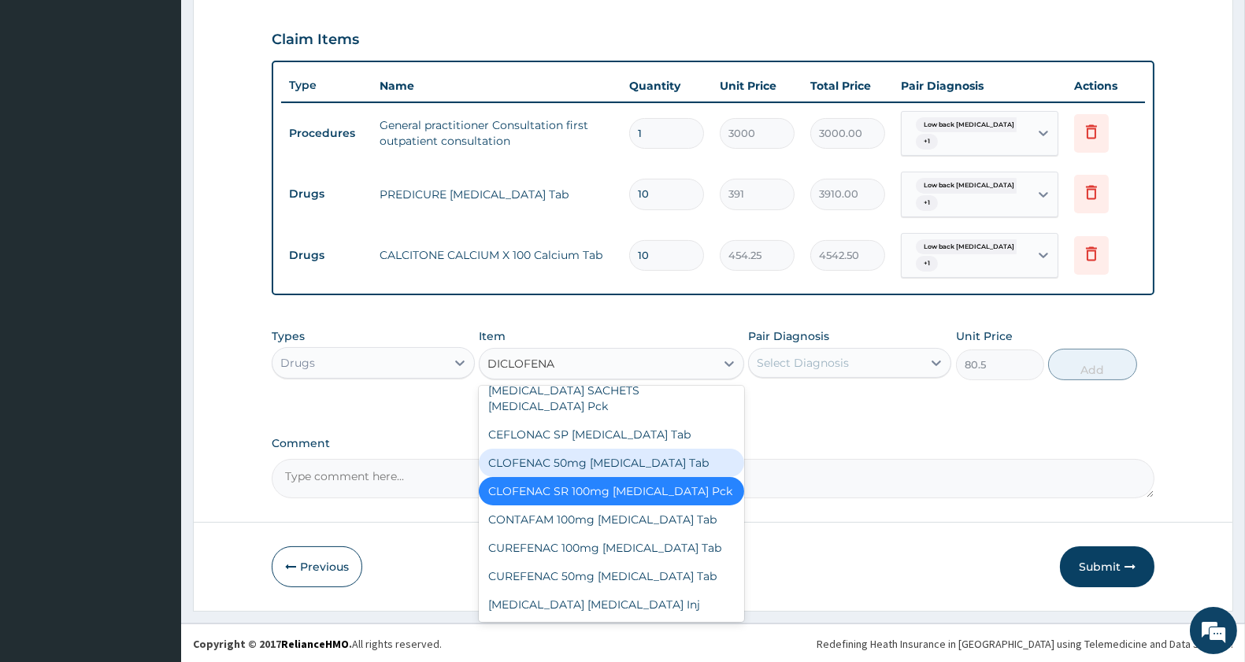
scroll to position [87, 0]
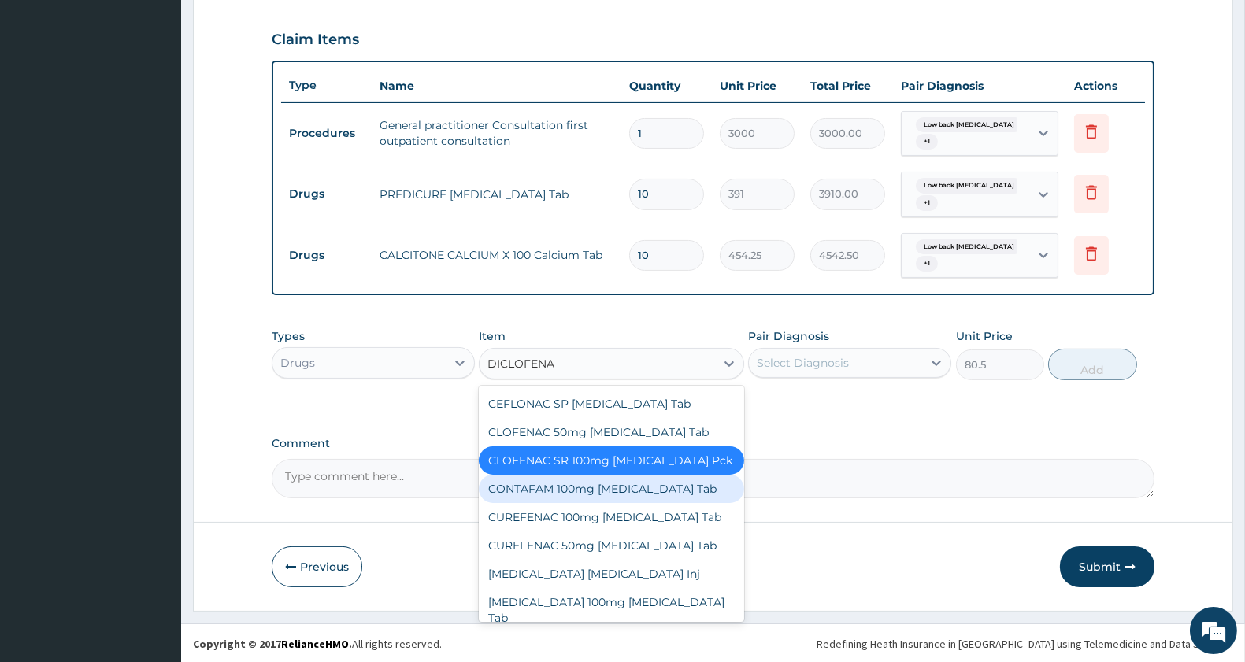
click at [585, 475] on div "CONTAFAM 100mg Diclofenac Tab" at bounding box center [611, 489] width 265 height 28
type input "92"
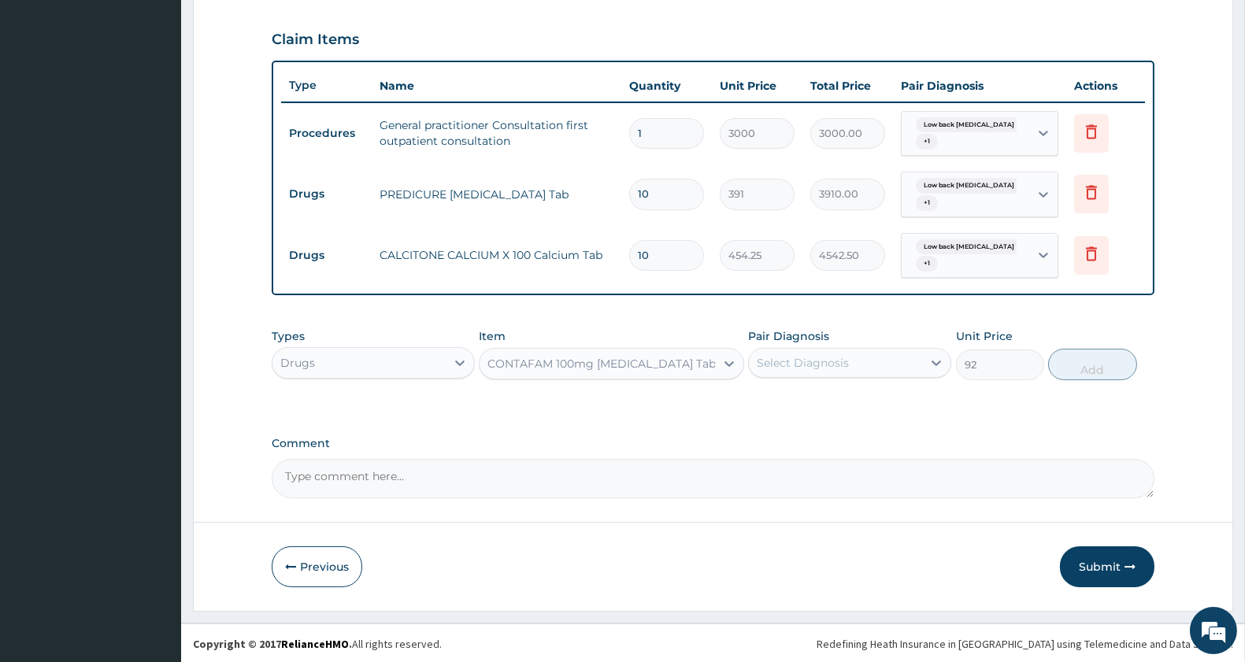
click at [791, 362] on div "Select Diagnosis" at bounding box center [803, 363] width 92 height 16
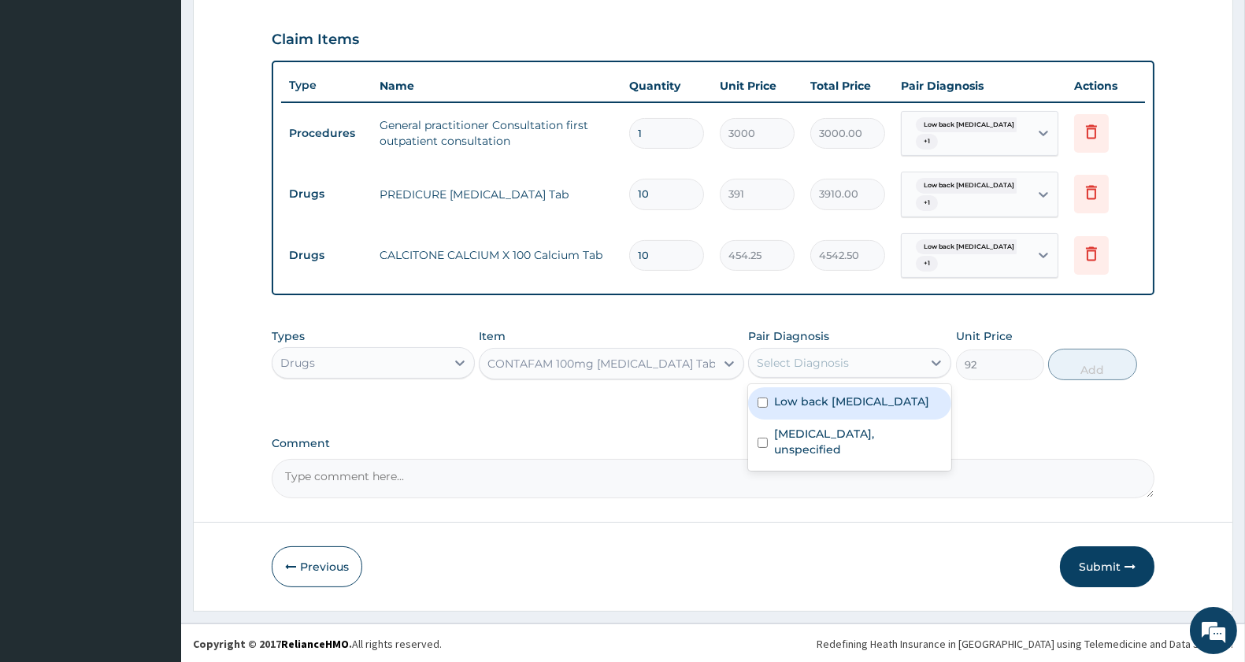
click at [790, 399] on label "Low back pain, unspecified" at bounding box center [851, 402] width 155 height 16
checkbox input "true"
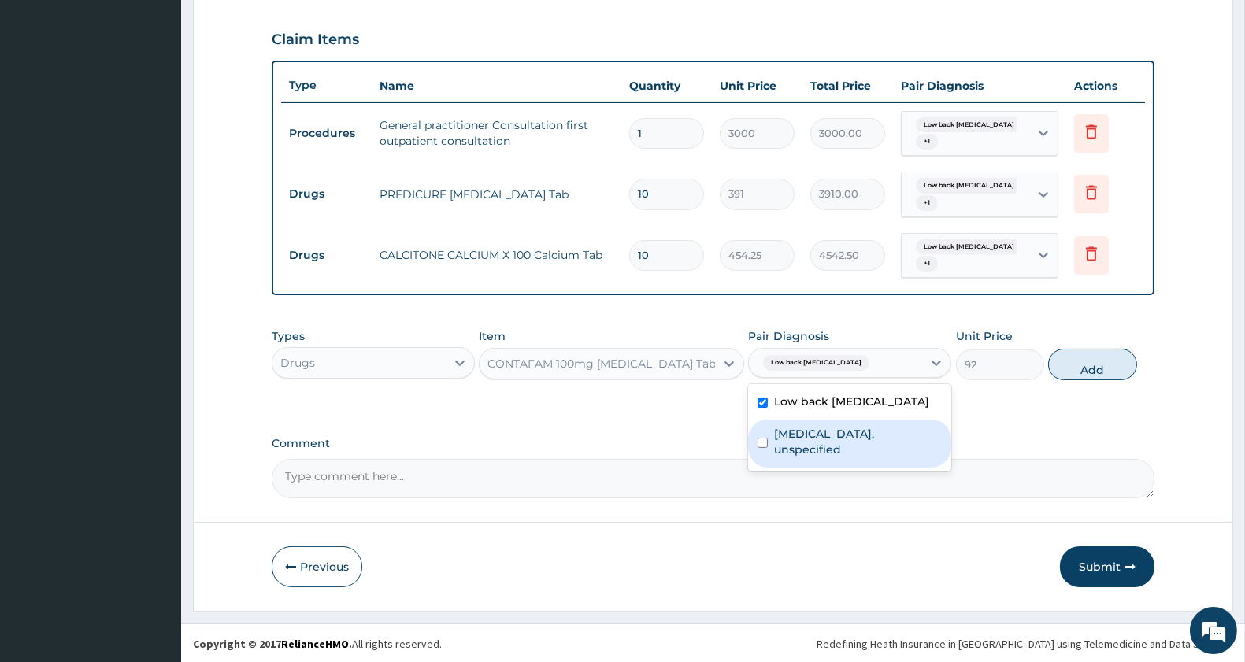
drag, startPoint x: 783, startPoint y: 429, endPoint x: 836, endPoint y: 412, distance: 56.3
click at [785, 426] on label "Spondylolysis, unspecified" at bounding box center [858, 442] width 168 height 32
checkbox input "true"
click at [1099, 366] on button "Add" at bounding box center [1092, 365] width 88 height 32
type input "0"
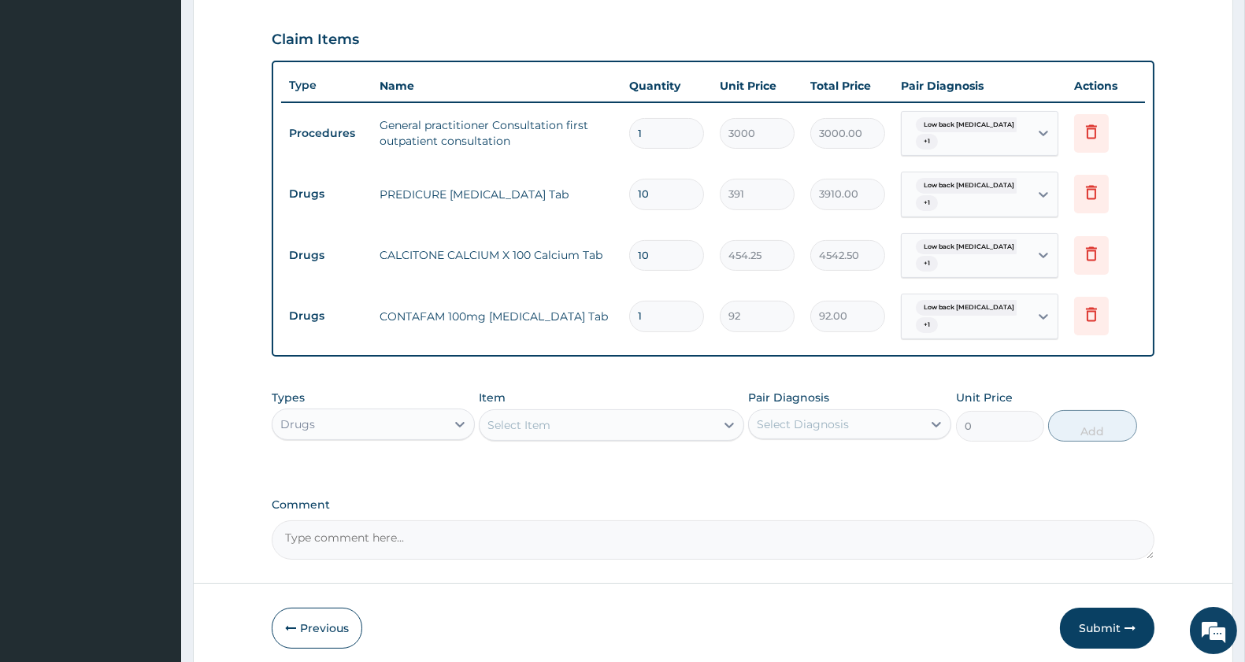
type input "10"
type input "920.00"
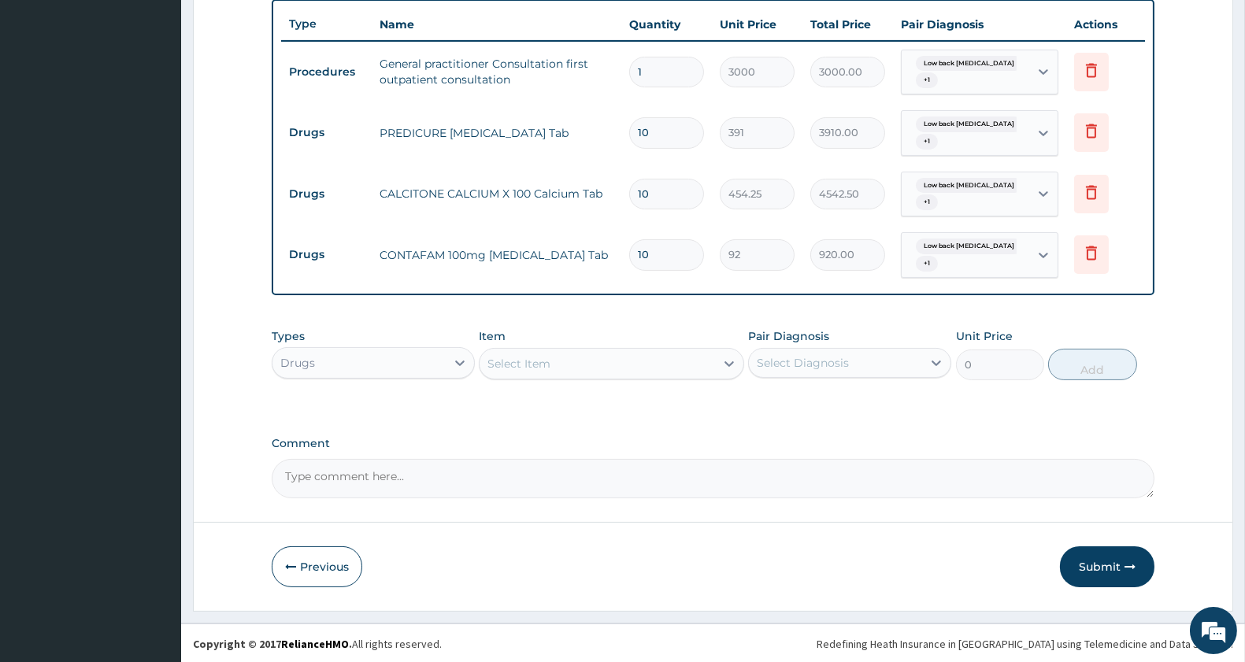
type input "10"
click at [618, 359] on div "Select Item" at bounding box center [597, 363] width 235 height 25
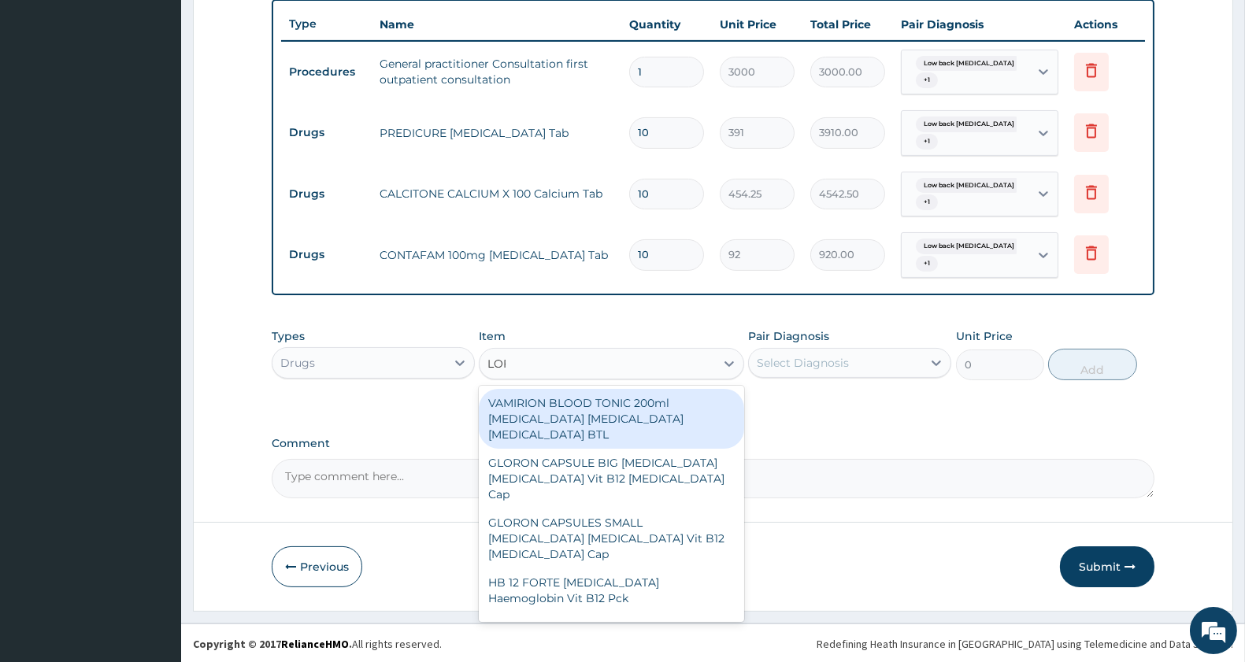
type input "LOFNAC"
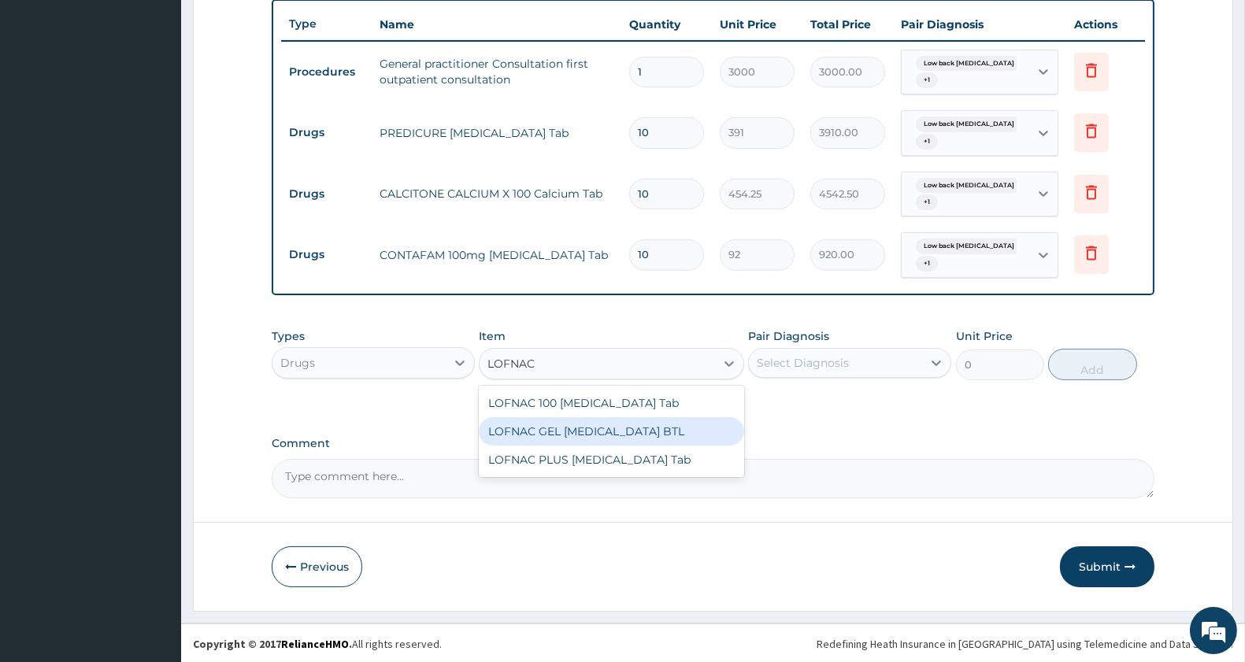
click at [608, 426] on div "LOFNAC GEL Diclofenac BTL" at bounding box center [611, 431] width 265 height 28
type input "517.5"
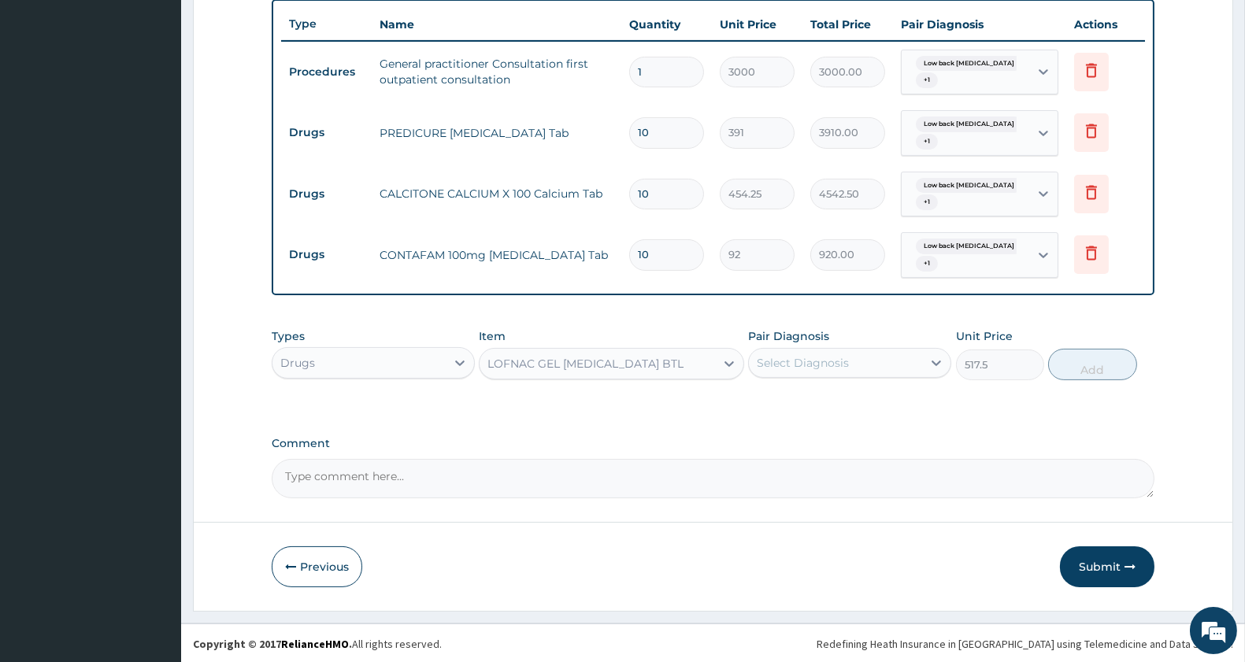
click at [792, 362] on div "Select Diagnosis" at bounding box center [803, 363] width 92 height 16
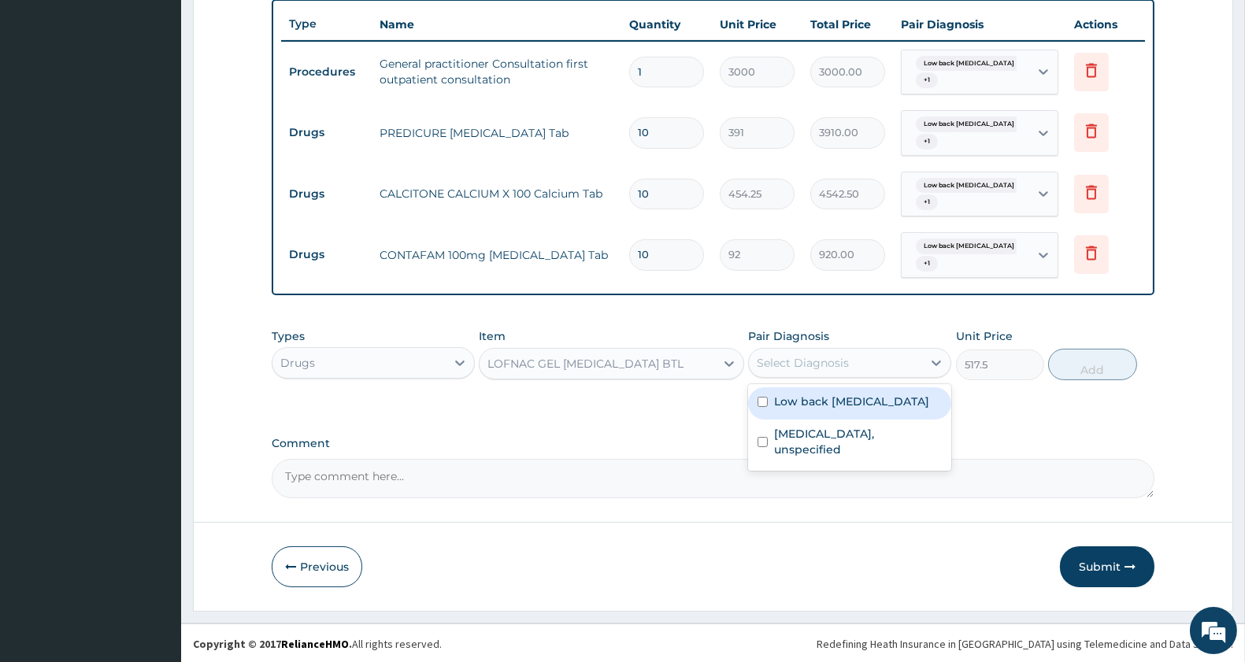
click at [806, 399] on label "Low back pain, unspecified" at bounding box center [851, 402] width 155 height 16
checkbox input "true"
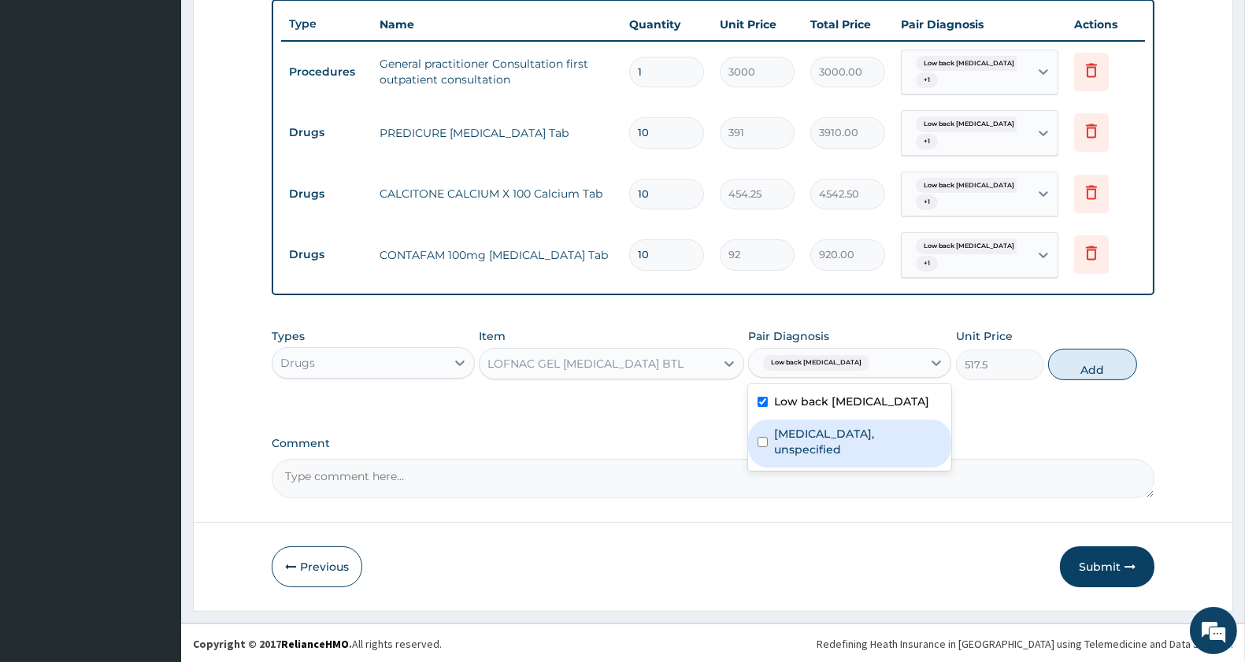
drag, startPoint x: 806, startPoint y: 427, endPoint x: 901, endPoint y: 416, distance: 95.9
click at [809, 427] on label "Spondylolysis, unspecified" at bounding box center [858, 442] width 168 height 32
checkbox input "true"
click at [1089, 360] on button "Add" at bounding box center [1092, 365] width 88 height 32
type input "0"
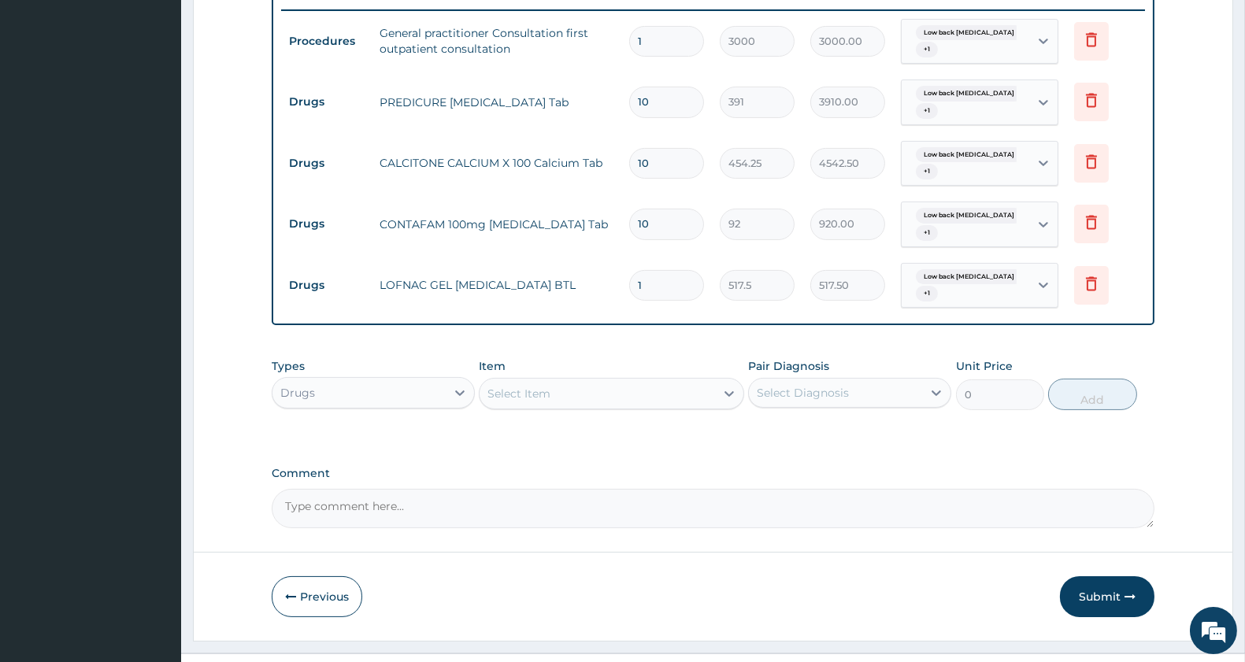
scroll to position [648, 0]
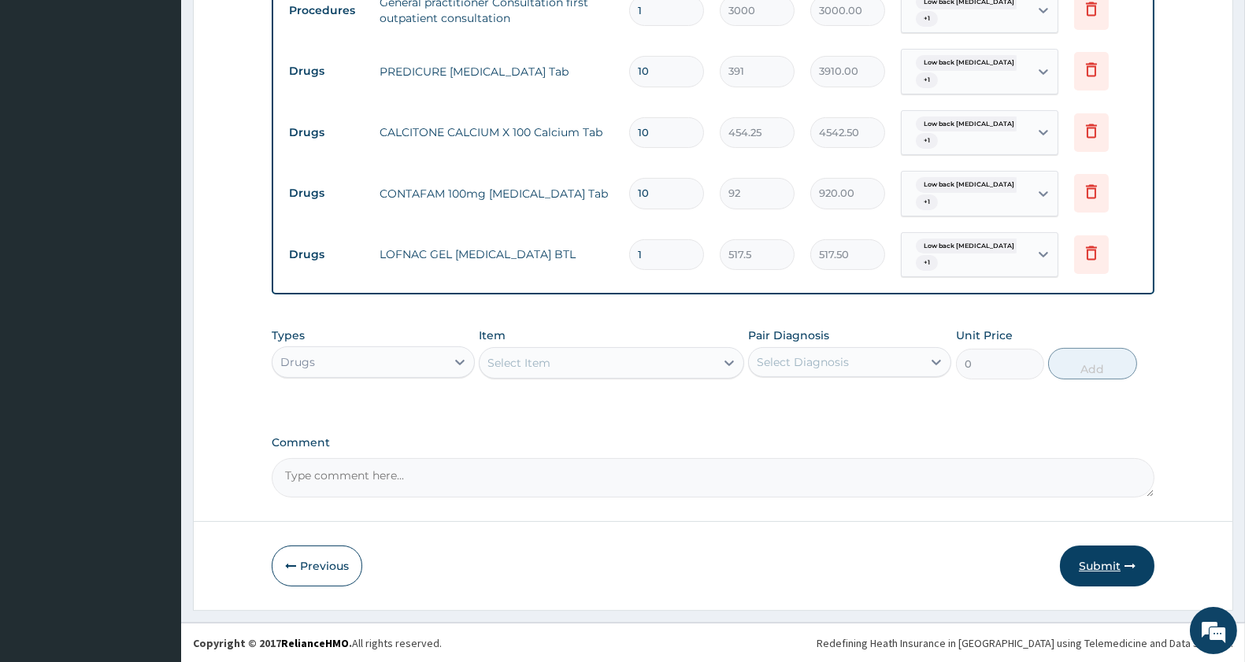
click at [1103, 554] on button "Submit" at bounding box center [1107, 566] width 95 height 41
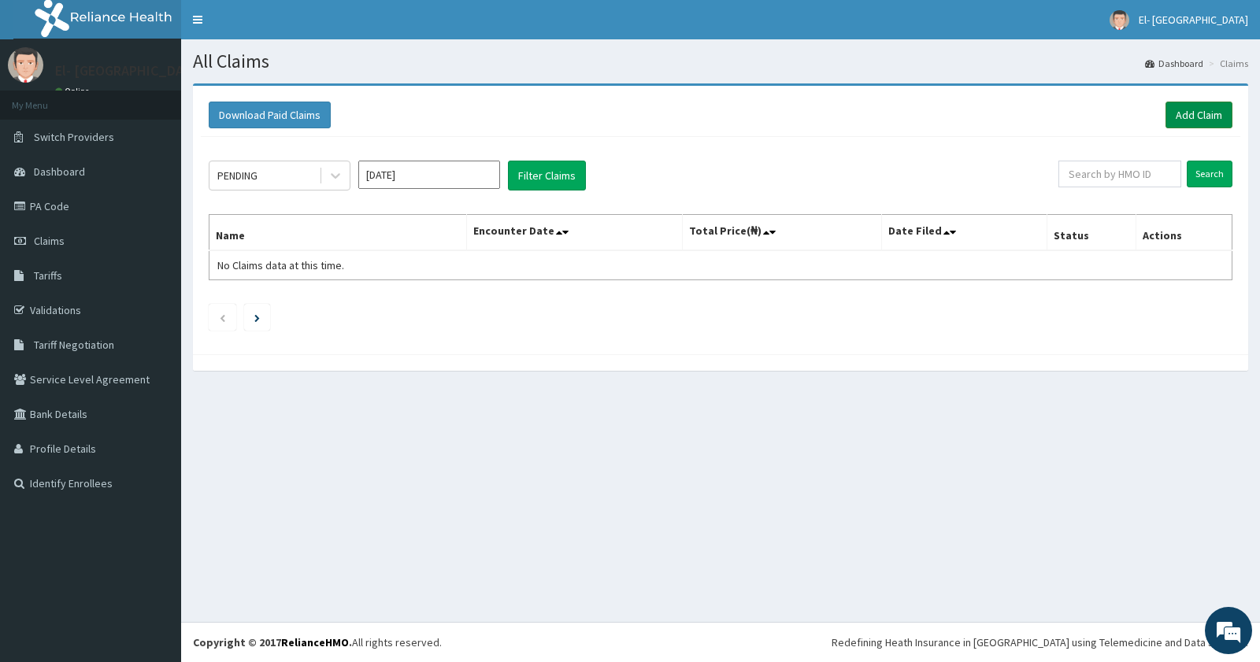
click at [1177, 106] on link "Add Claim" at bounding box center [1199, 115] width 67 height 27
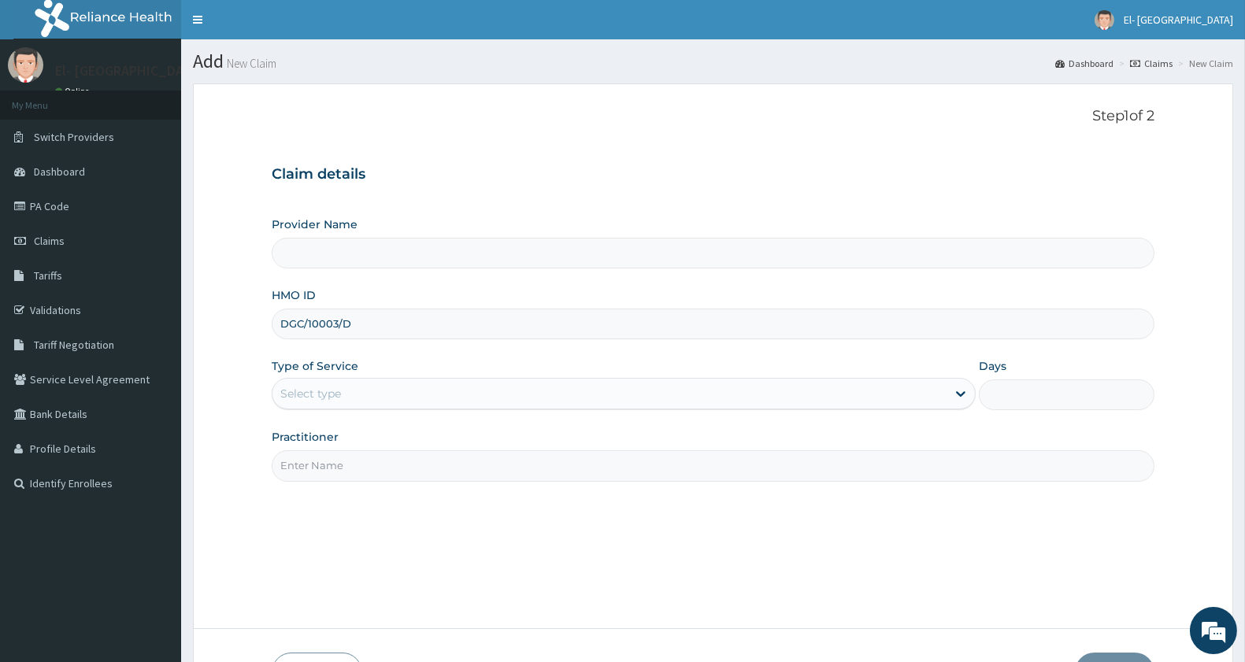
type input "DGC/10003/D"
click at [310, 382] on div "Type of Service Select type" at bounding box center [624, 384] width 704 height 52
type input "El-[GEOGRAPHIC_DATA]"
click at [308, 396] on div "Select type" at bounding box center [310, 394] width 61 height 16
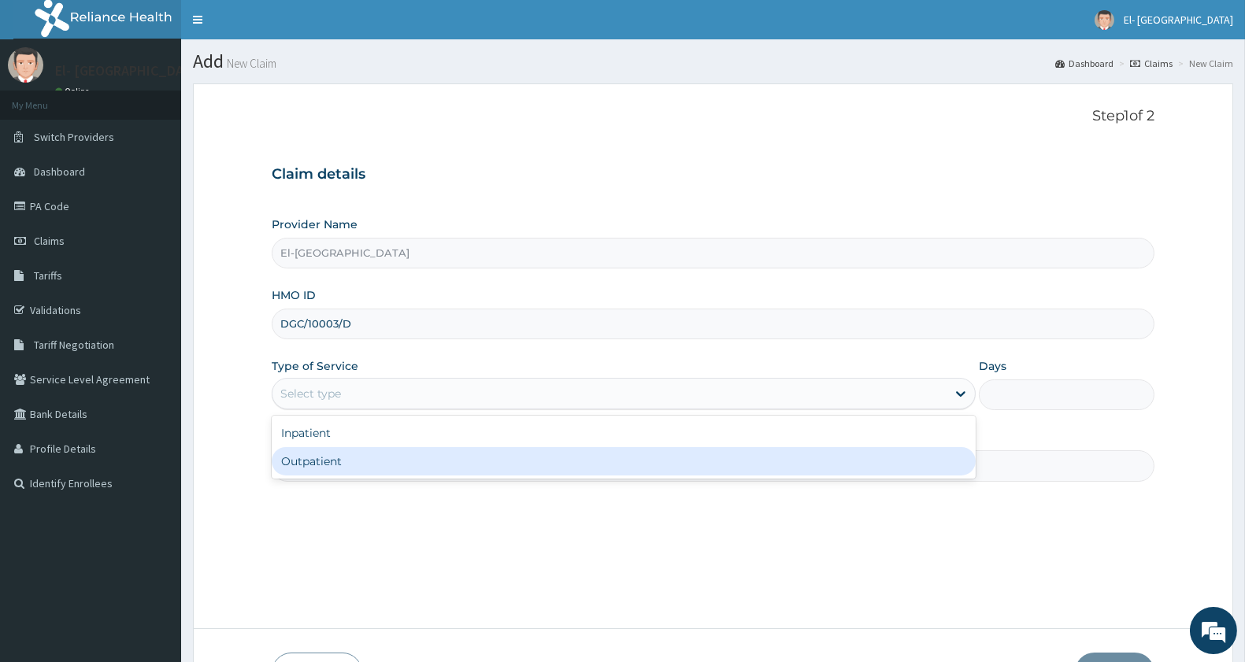
click at [315, 454] on div "Outpatient" at bounding box center [624, 461] width 704 height 28
type input "1"
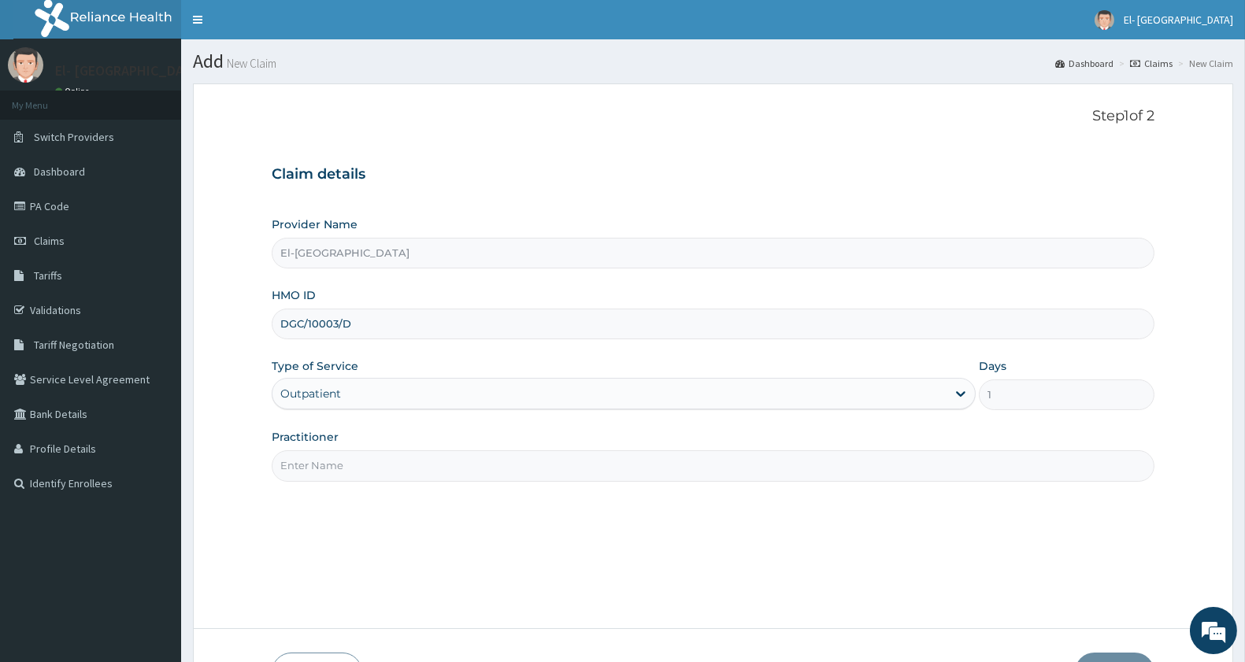
click at [324, 465] on input "Practitioner" at bounding box center [713, 465] width 883 height 31
type input "d"
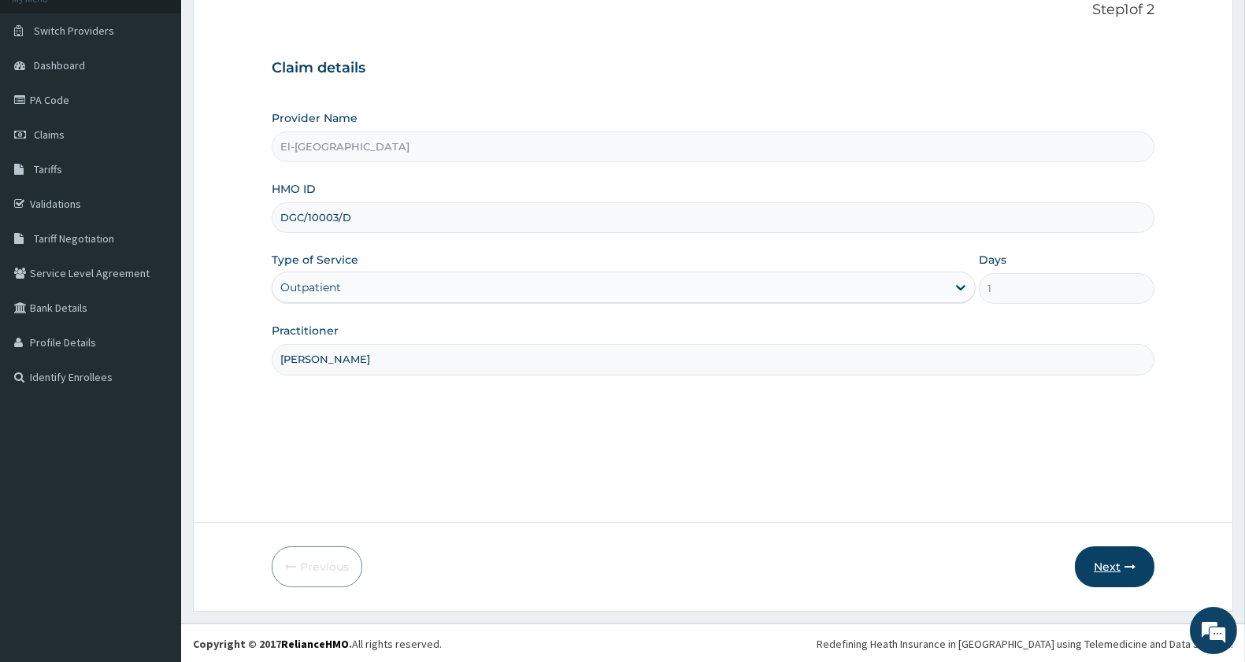
scroll to position [108, 0]
type input "[PERSON_NAME]"
click at [1096, 557] on button "Next" at bounding box center [1115, 565] width 80 height 41
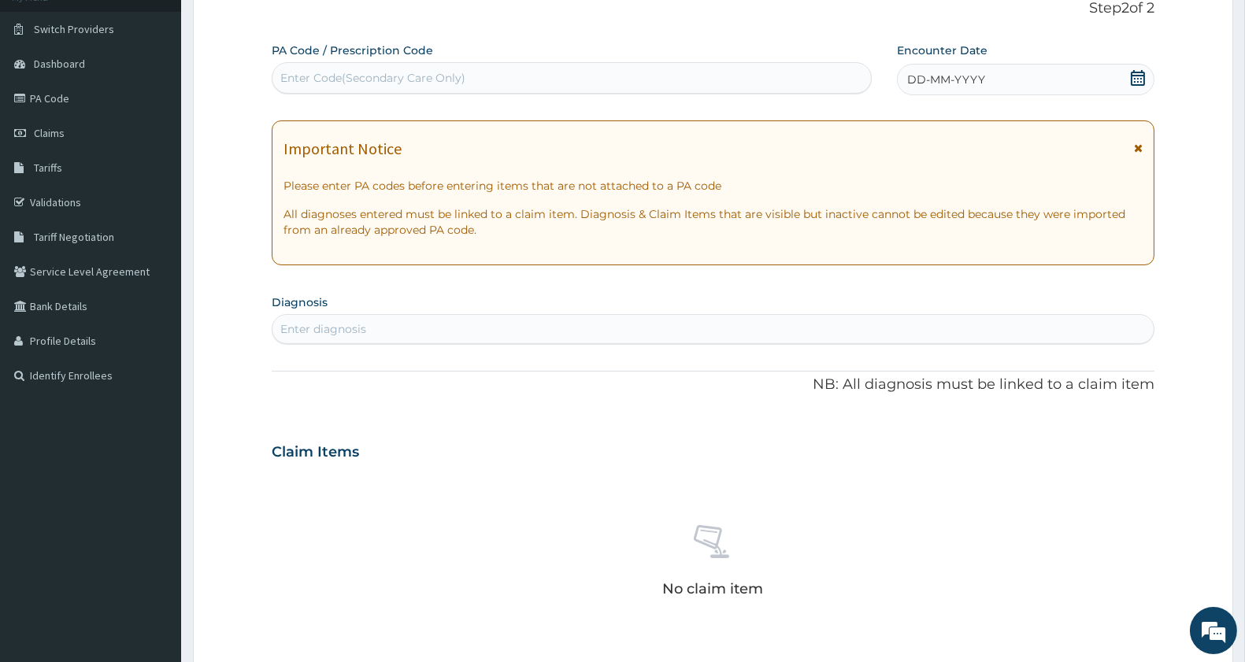
click at [365, 76] on div "Enter Code(Secondary Care Only)" at bounding box center [372, 78] width 185 height 16
paste input "PA/78D0C8"
type input "PA/78D0C8"
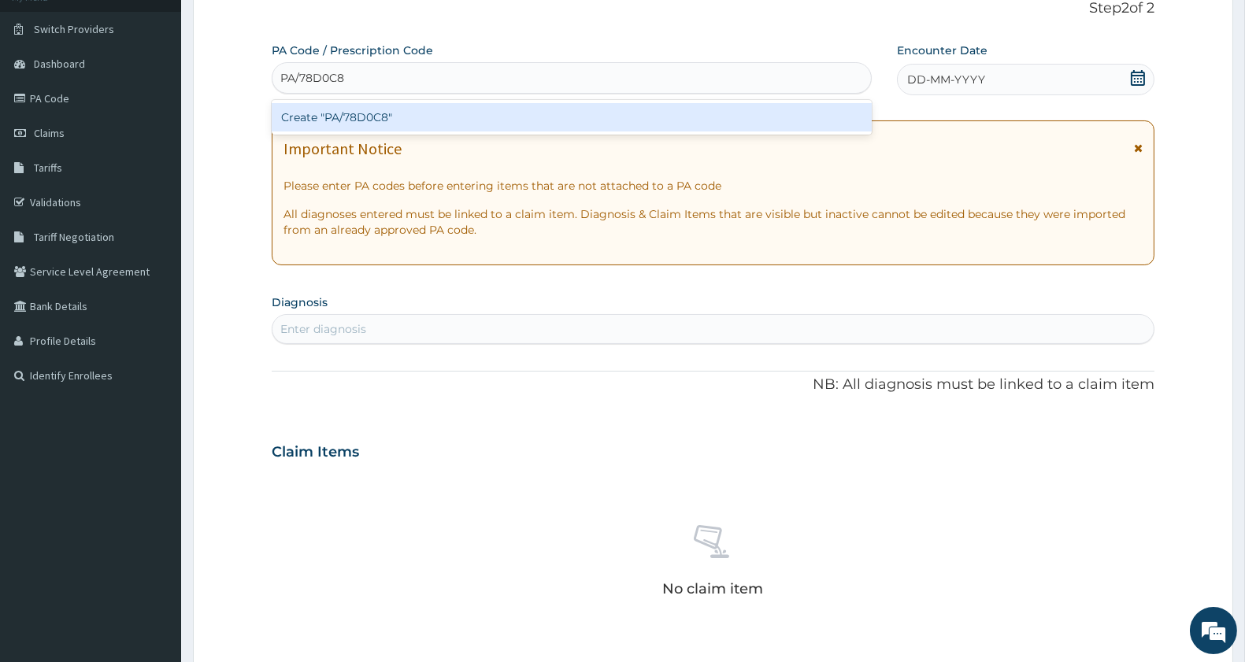
click at [321, 117] on div "Create "PA/78D0C8"" at bounding box center [572, 117] width 600 height 28
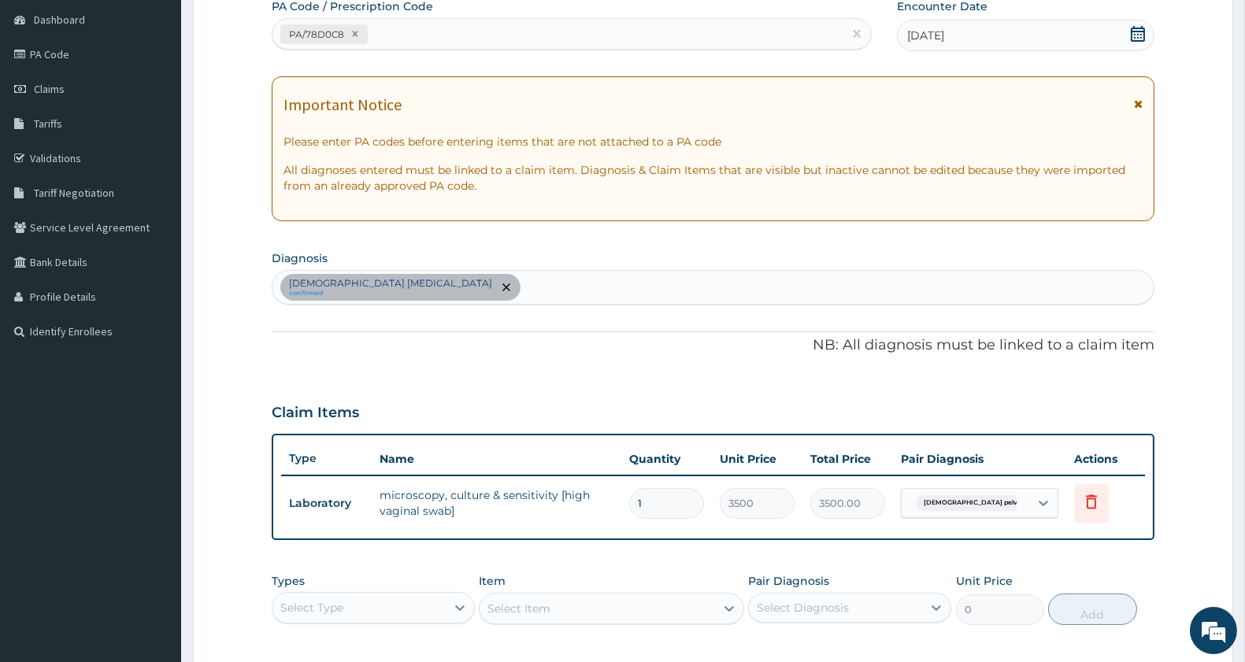
scroll to position [195, 0]
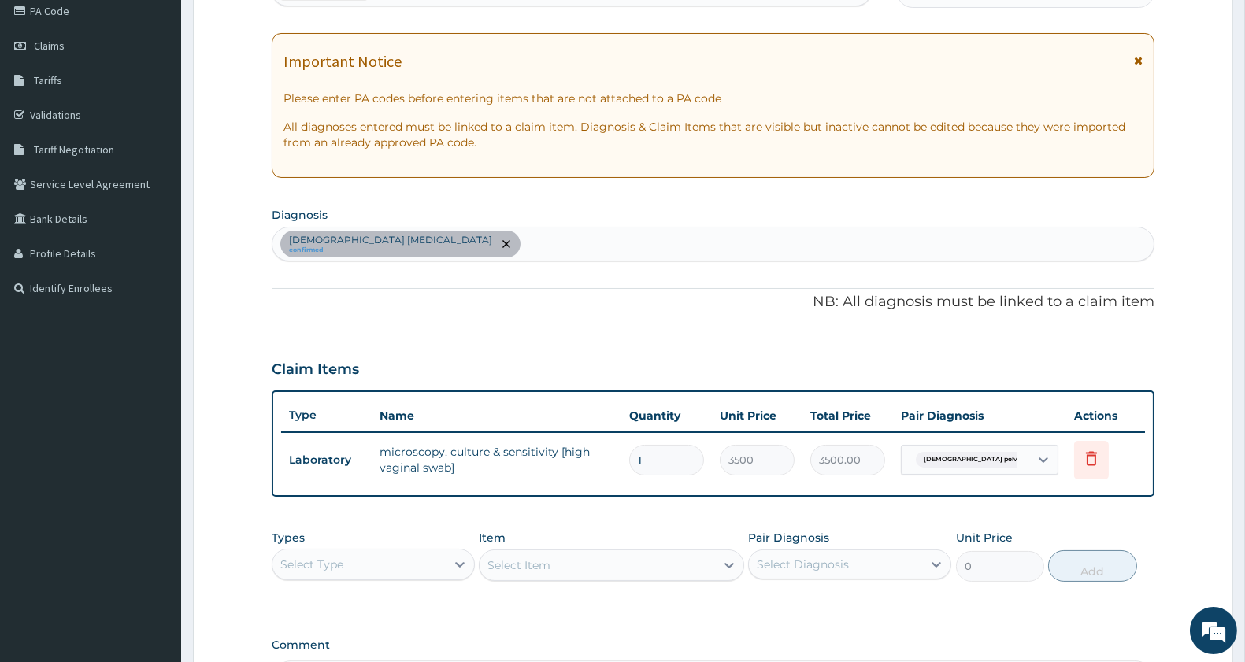
click at [571, 239] on div "[DEMOGRAPHIC_DATA] [MEDICAL_DATA] confirmed" at bounding box center [713, 244] width 881 height 33
type input "[MEDICAL_DATA]"
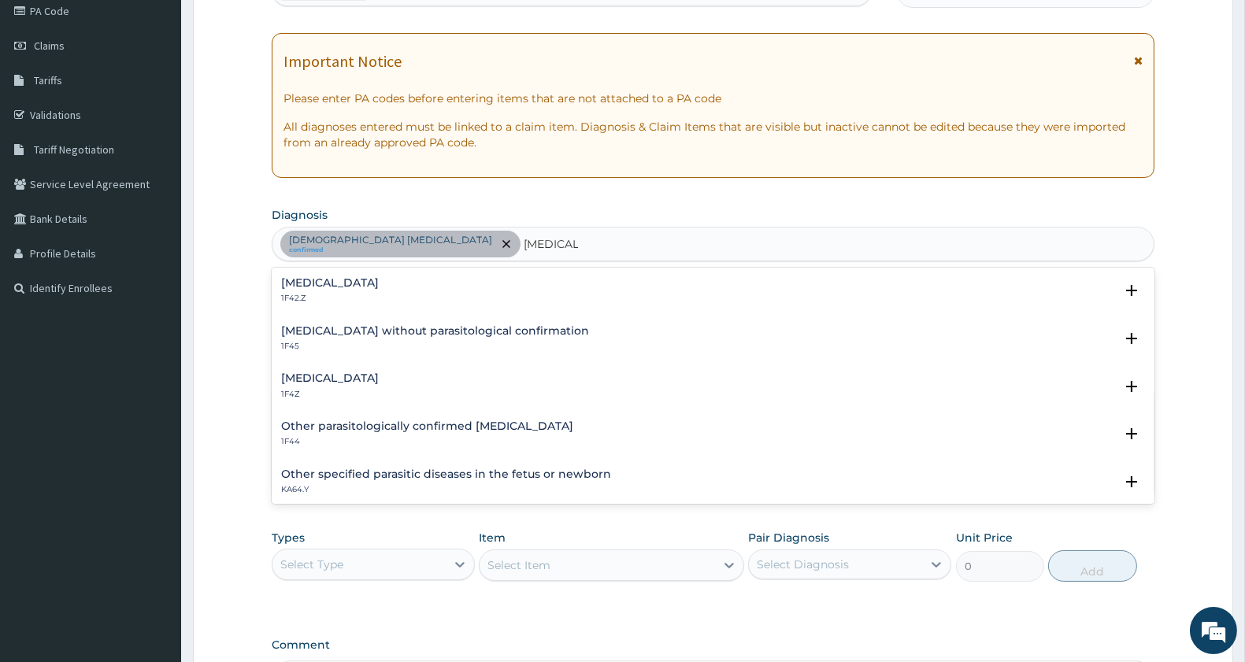
click at [312, 376] on h4 "[MEDICAL_DATA]" at bounding box center [330, 379] width 98 height 12
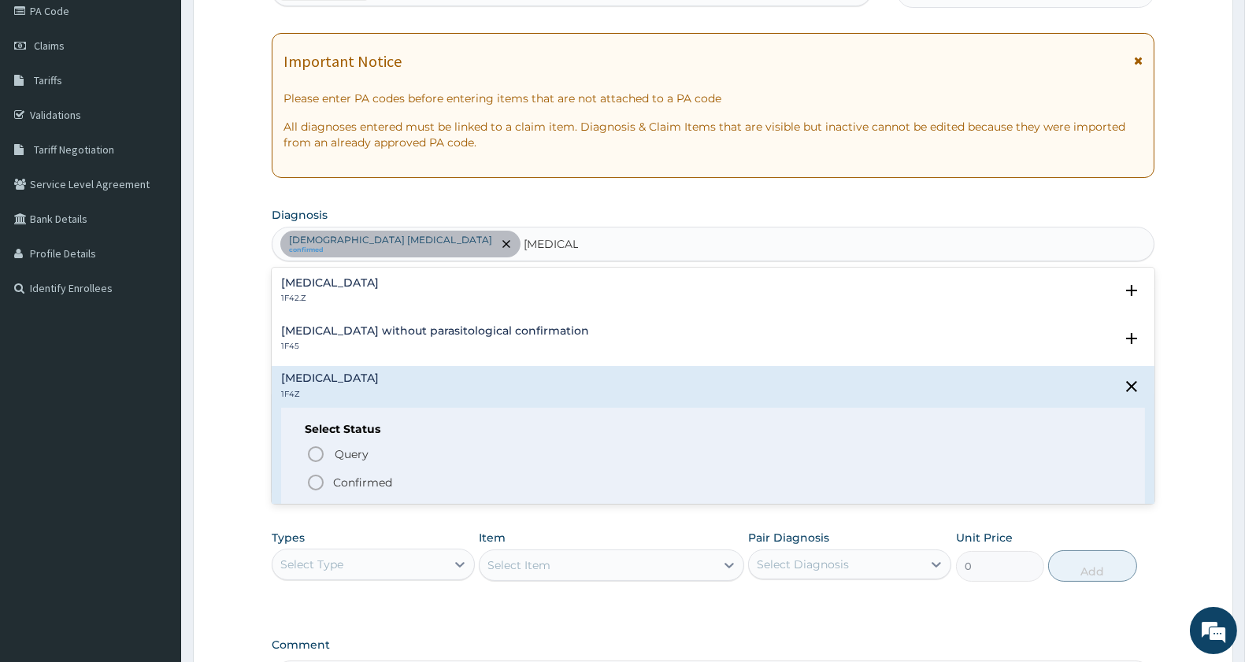
click at [327, 484] on span "Confirmed" at bounding box center [713, 482] width 815 height 19
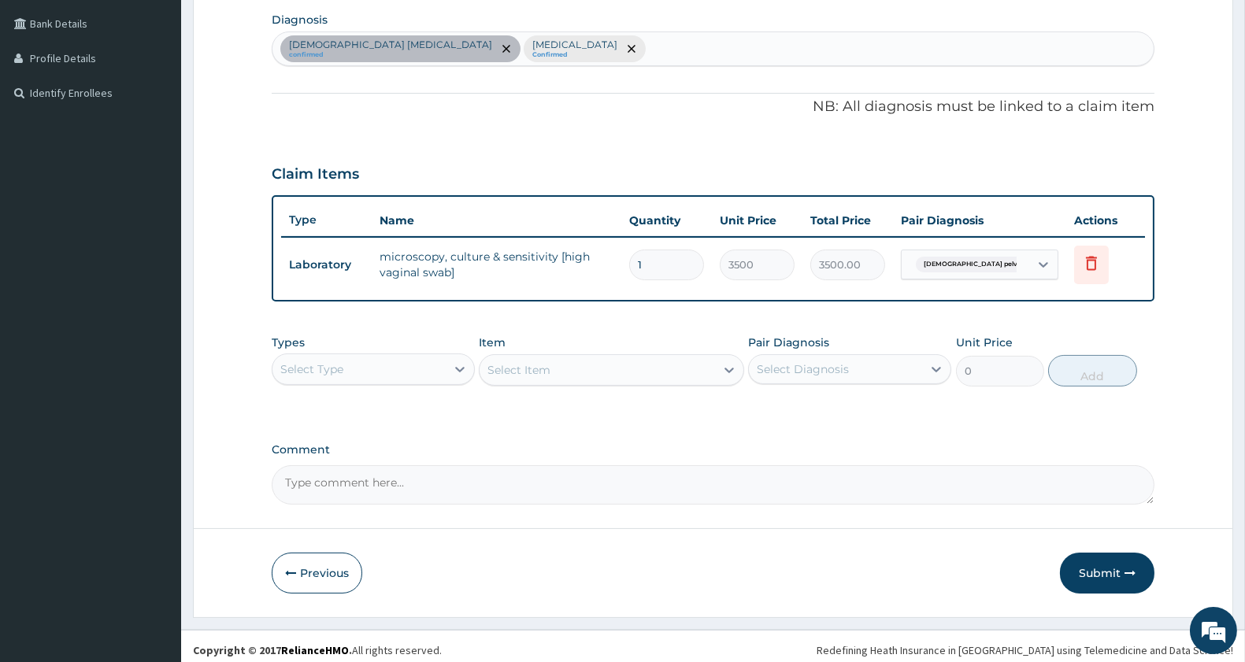
scroll to position [397, 0]
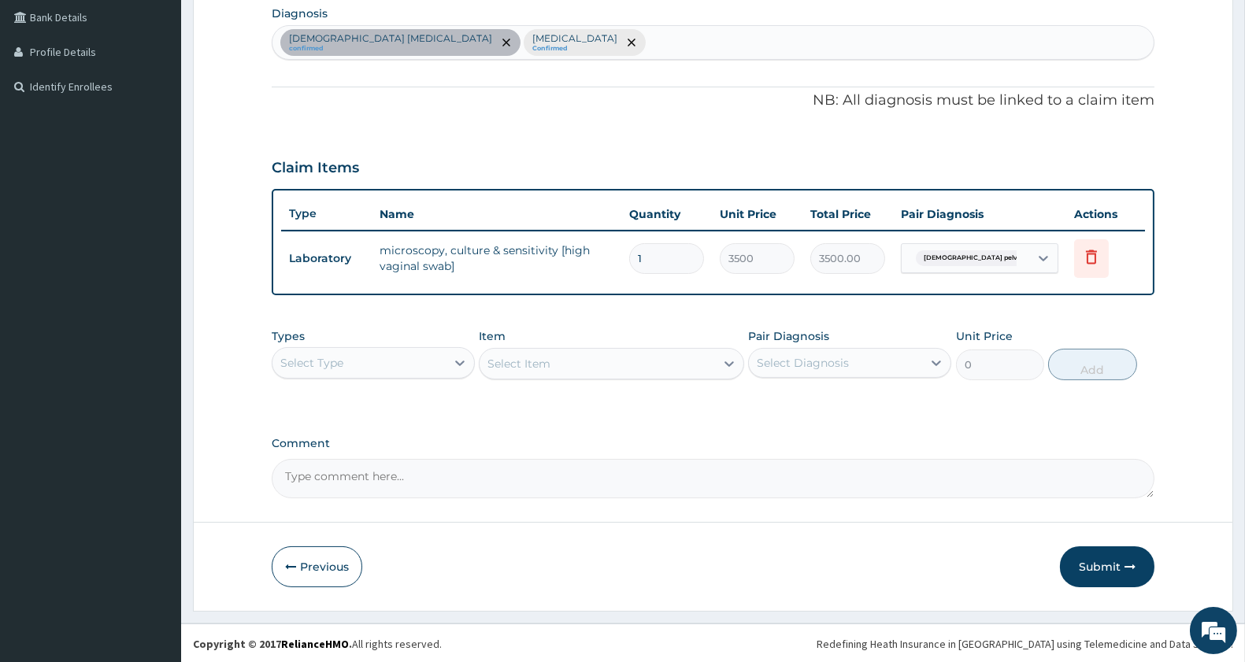
click at [361, 365] on div "Select Type" at bounding box center [359, 362] width 173 height 25
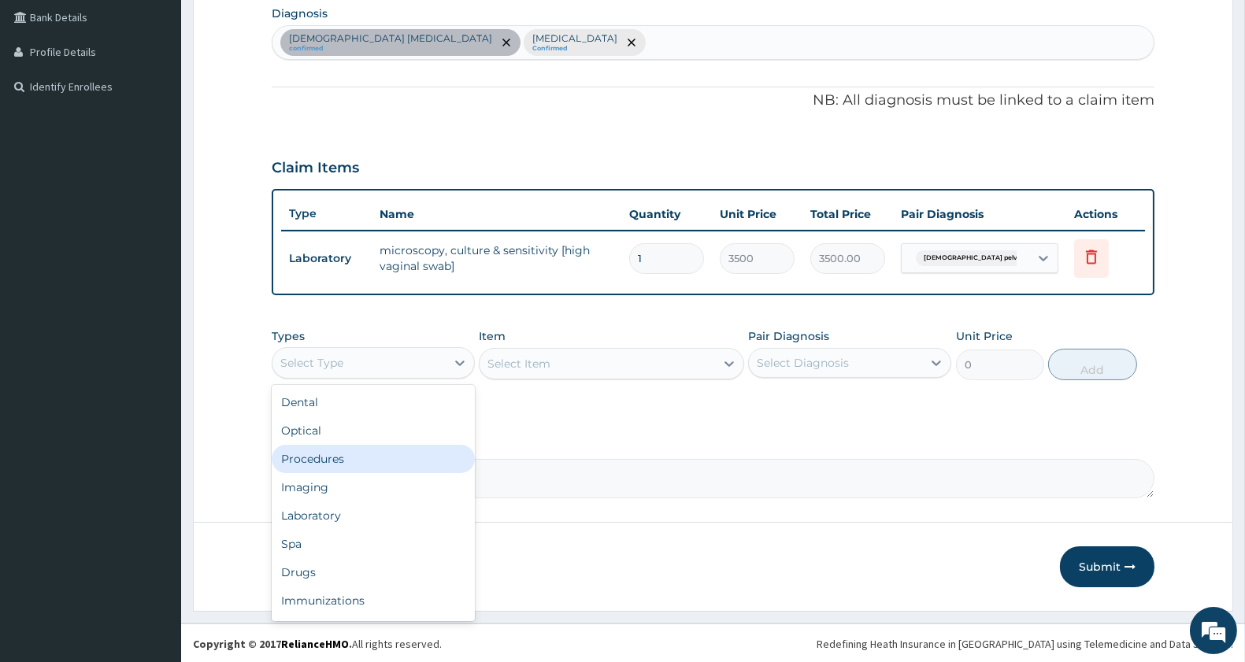
click at [362, 463] on div "Procedures" at bounding box center [373, 459] width 203 height 28
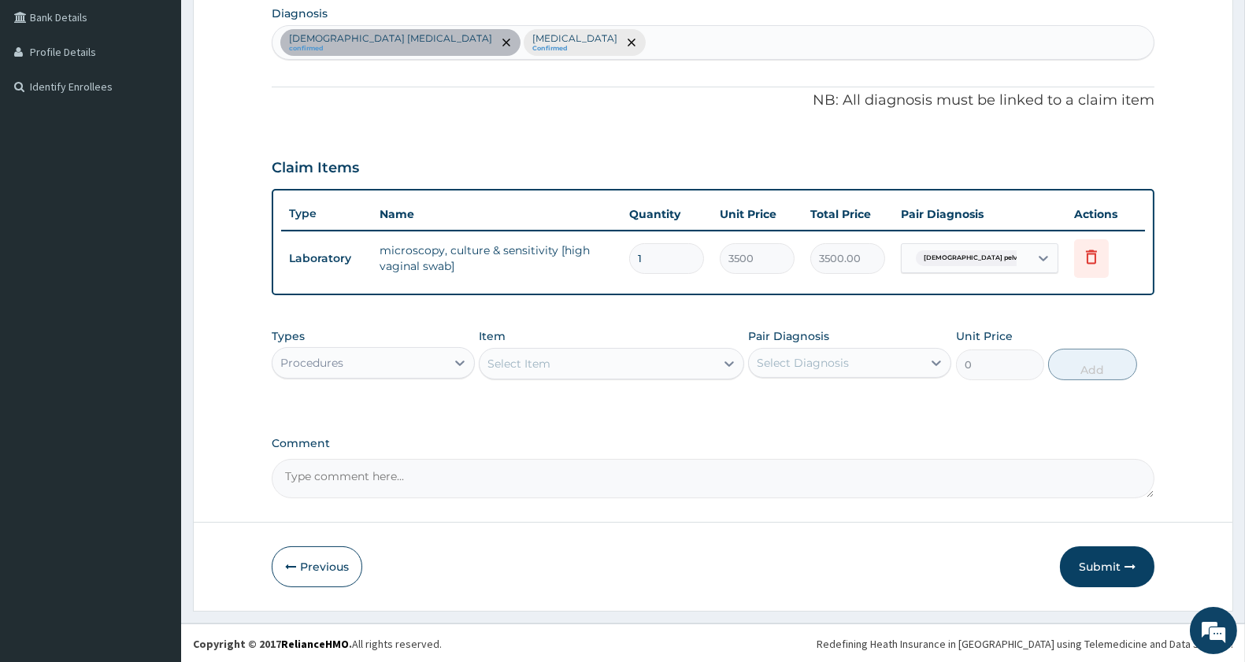
click at [588, 362] on div "Select Item" at bounding box center [597, 363] width 235 height 25
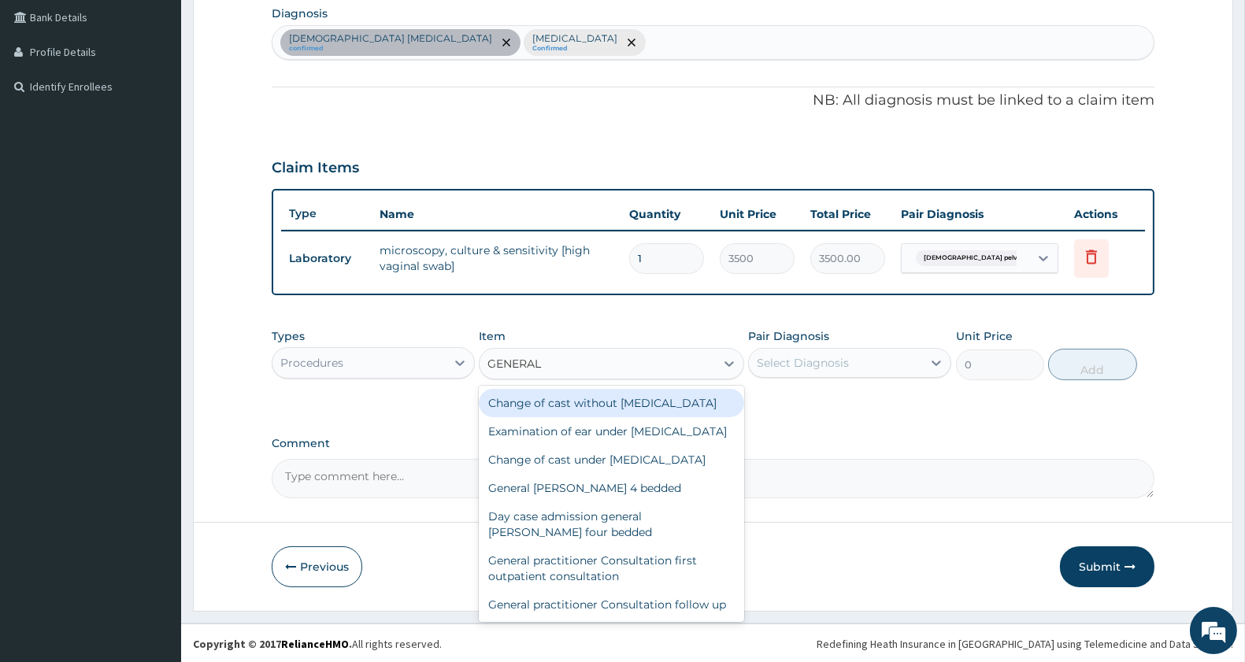
type input "GENERAL P"
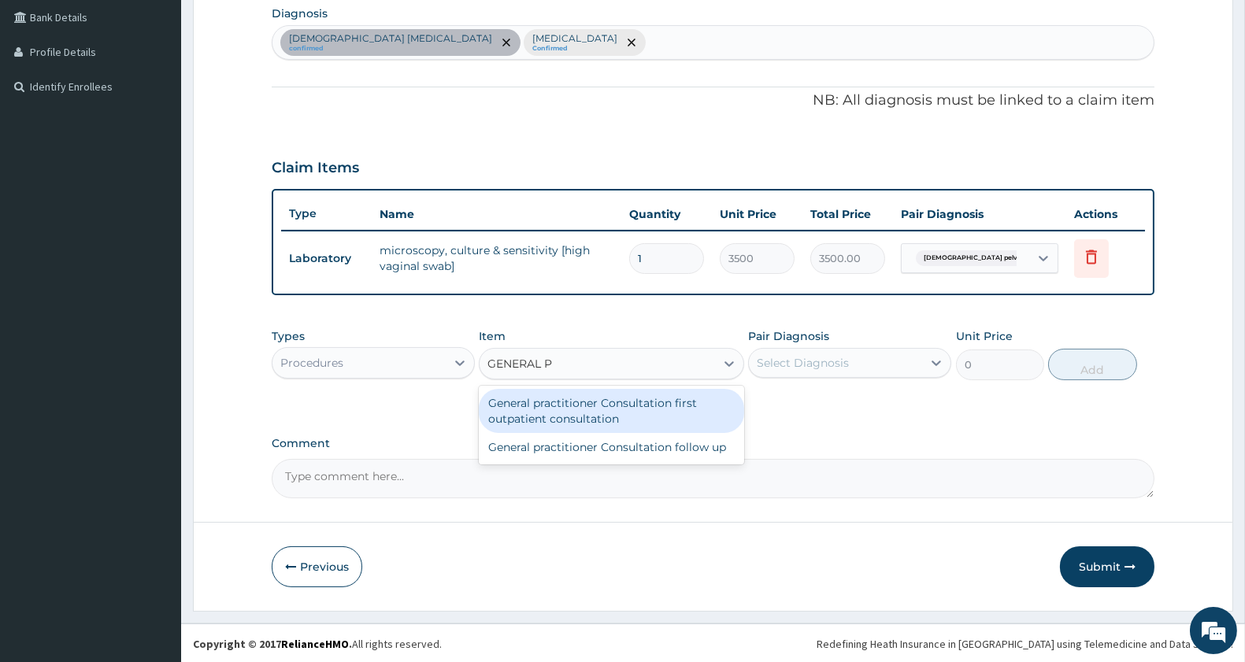
click at [649, 404] on div "General practitioner Consultation first outpatient consultation" at bounding box center [611, 411] width 265 height 44
type input "3000"
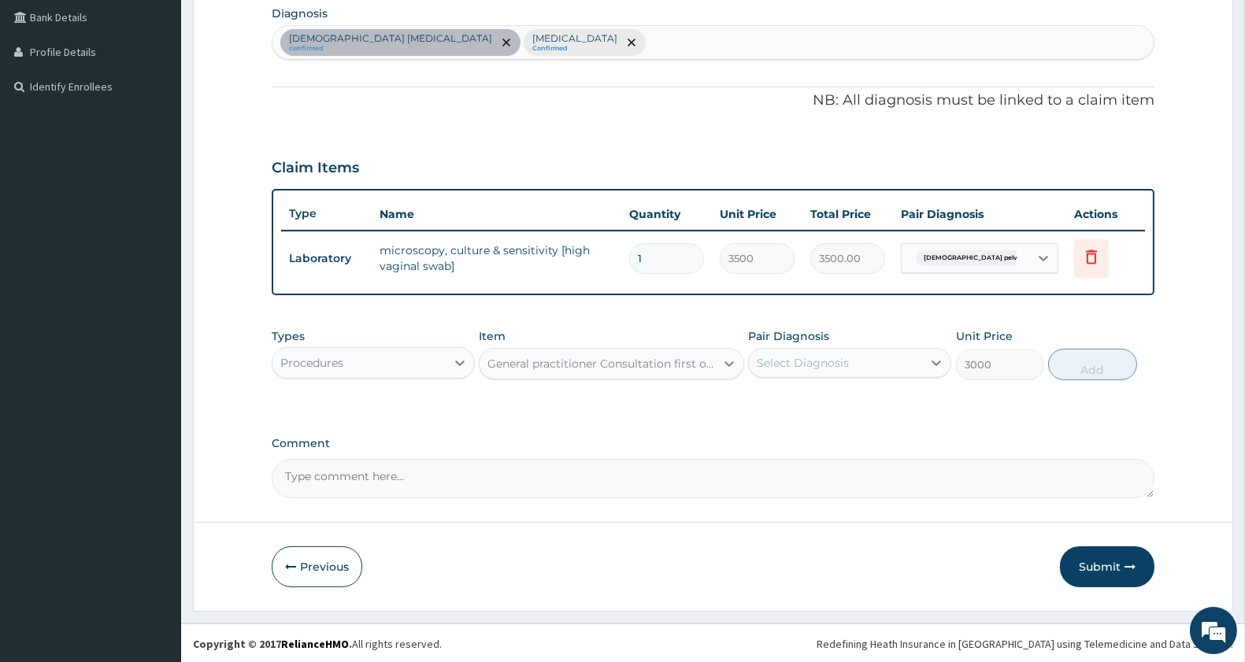
click at [827, 361] on div "Select Diagnosis" at bounding box center [803, 363] width 92 height 16
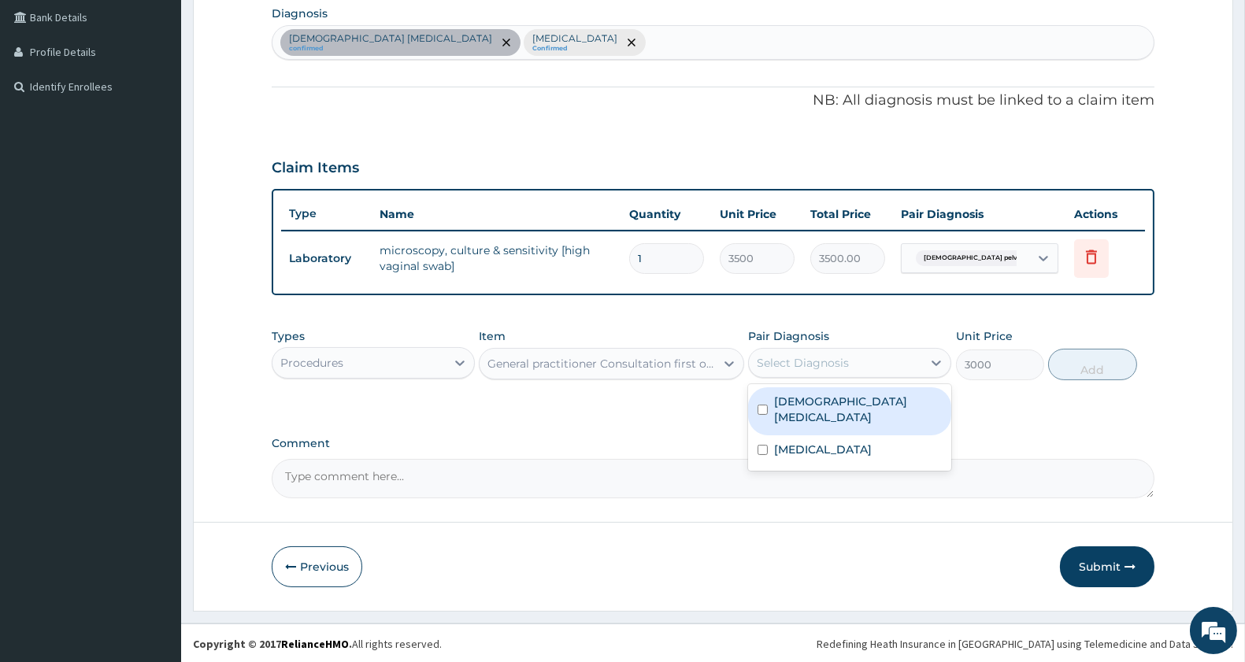
click at [836, 403] on label "[DEMOGRAPHIC_DATA] [MEDICAL_DATA]" at bounding box center [858, 410] width 168 height 32
checkbox input "true"
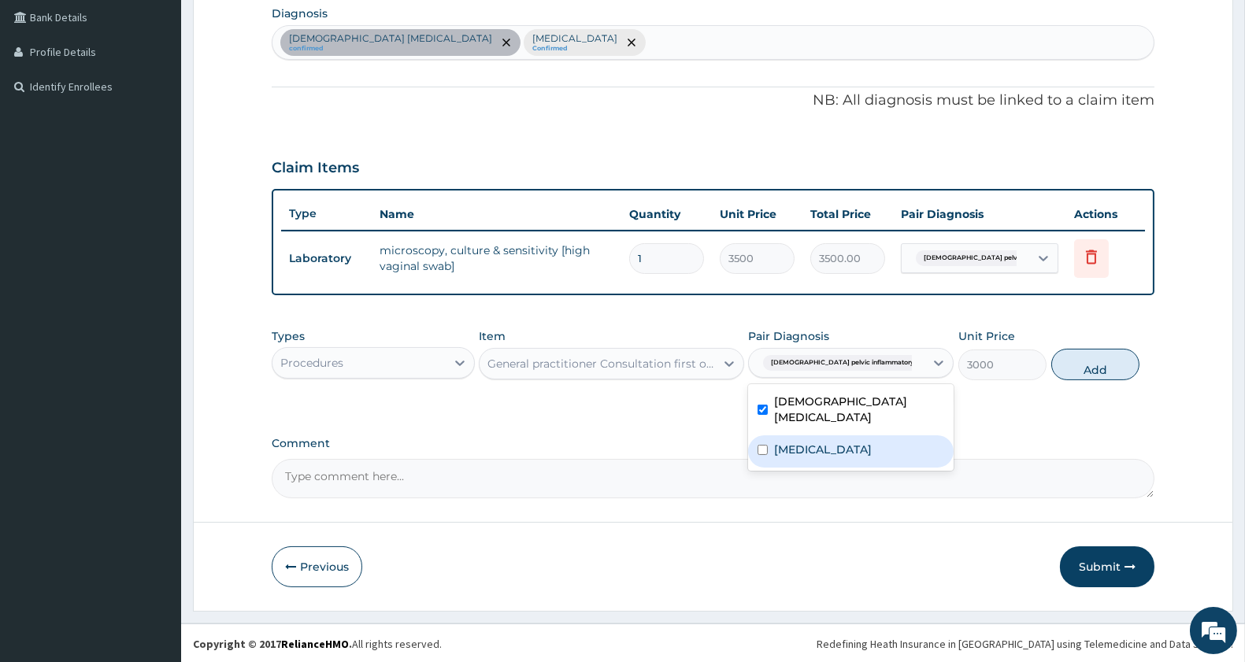
click at [840, 446] on label "[MEDICAL_DATA]" at bounding box center [823, 450] width 98 height 16
checkbox input "true"
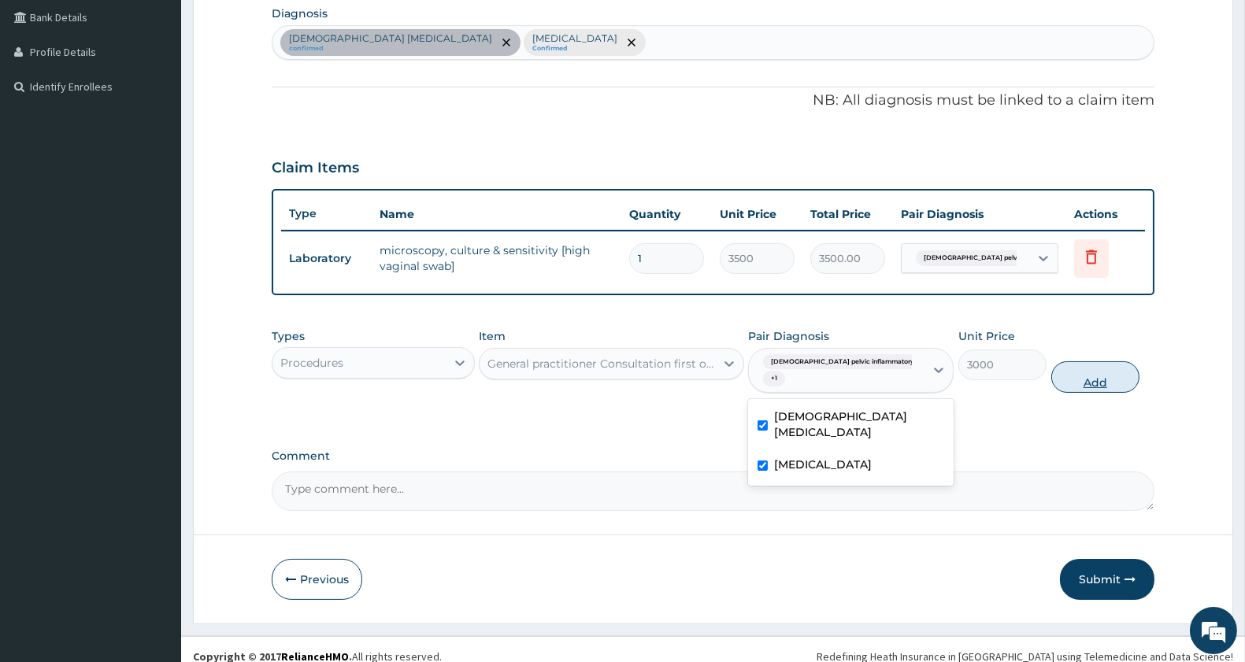
click at [1087, 371] on button "Add" at bounding box center [1095, 377] width 88 height 32
type input "0"
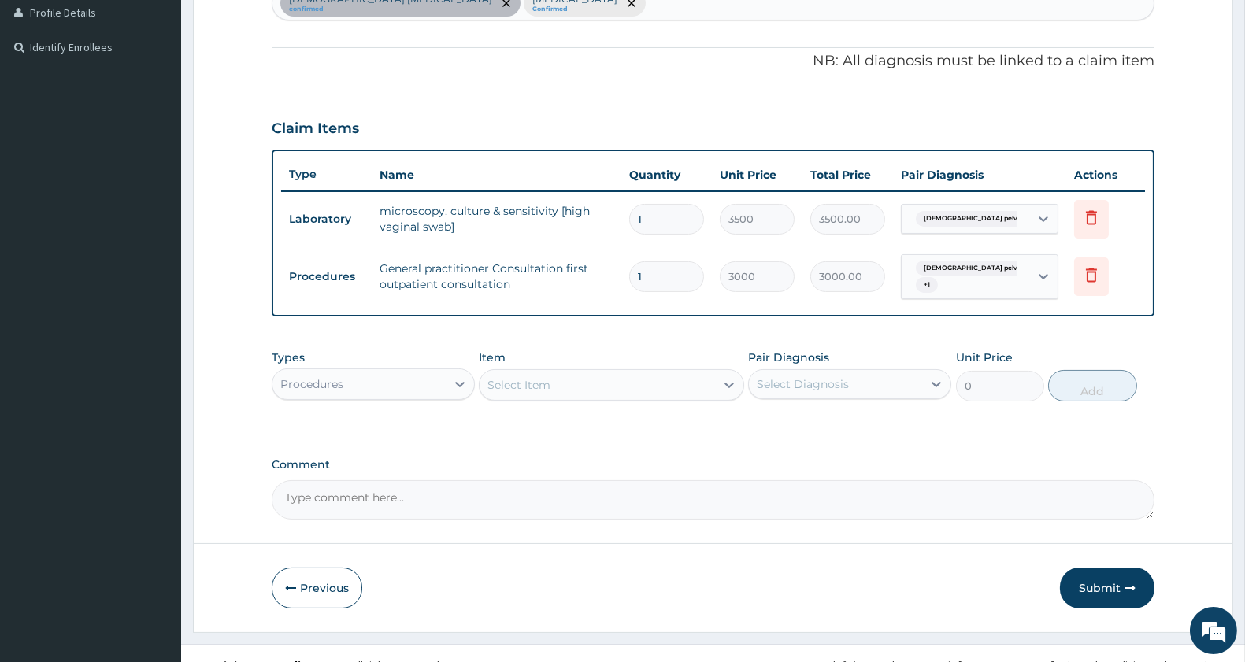
scroll to position [458, 0]
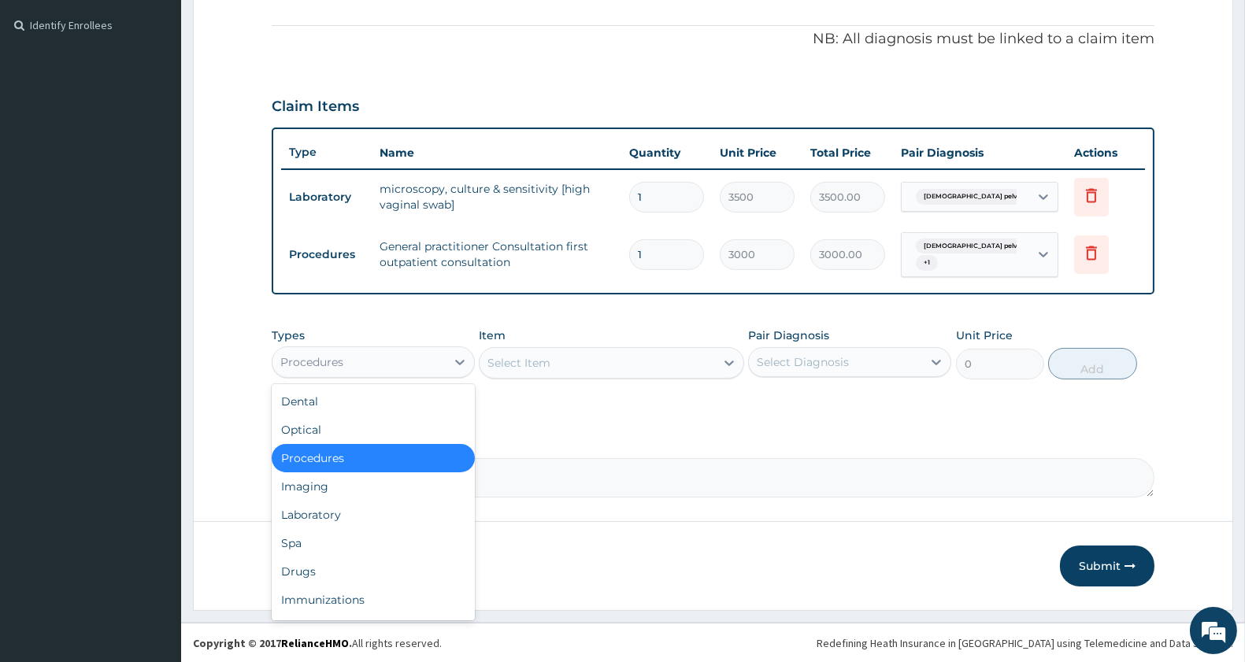
click at [362, 374] on div "Procedures" at bounding box center [373, 363] width 203 height 32
drag, startPoint x: 347, startPoint y: 558, endPoint x: 375, endPoint y: 532, distance: 37.3
click at [351, 558] on div "Drugs" at bounding box center [373, 572] width 203 height 28
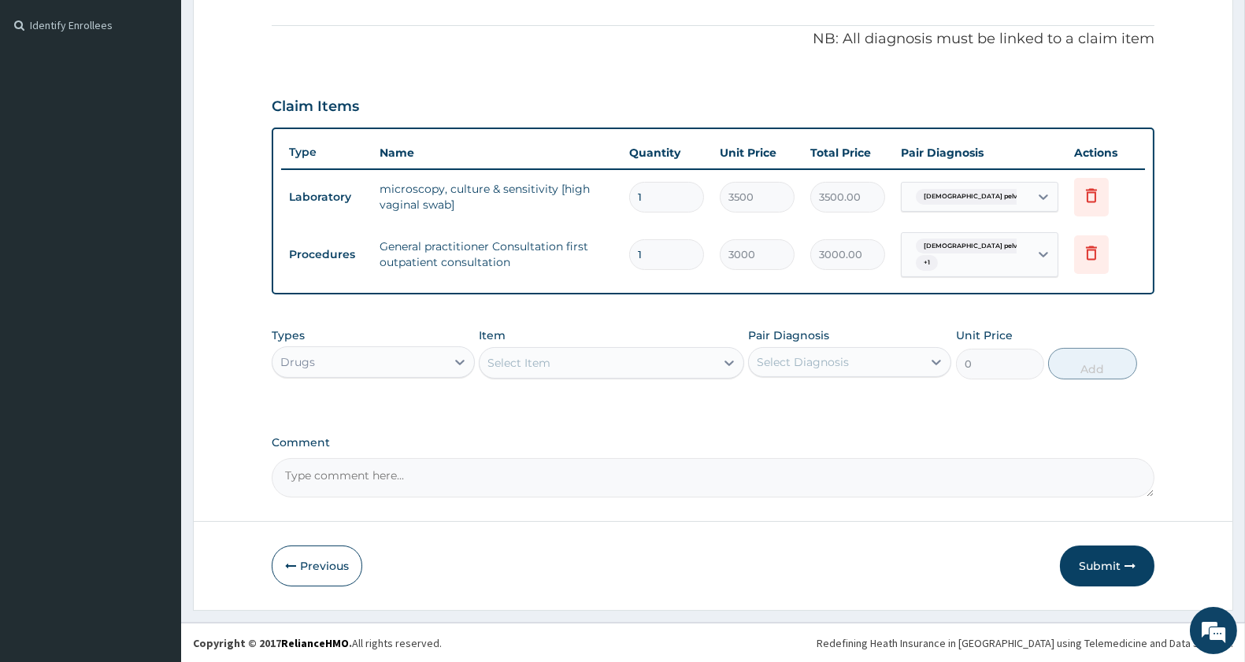
click at [559, 363] on div "Select Item" at bounding box center [597, 362] width 235 height 25
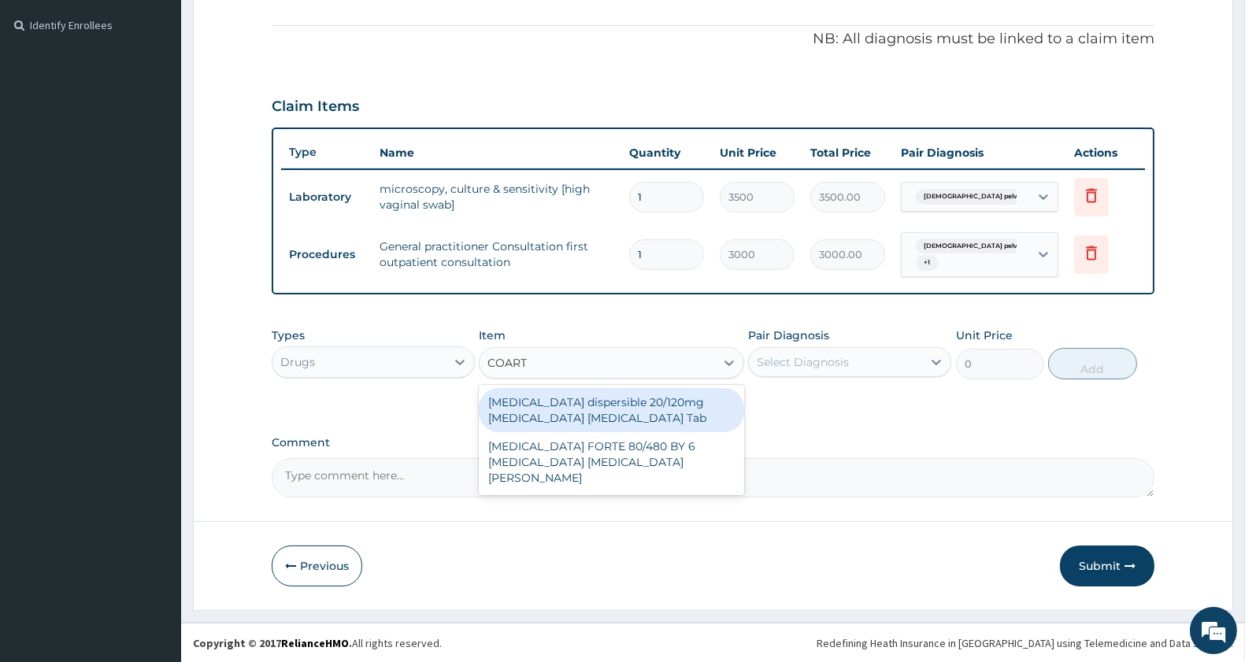
type input "[MEDICAL_DATA]"
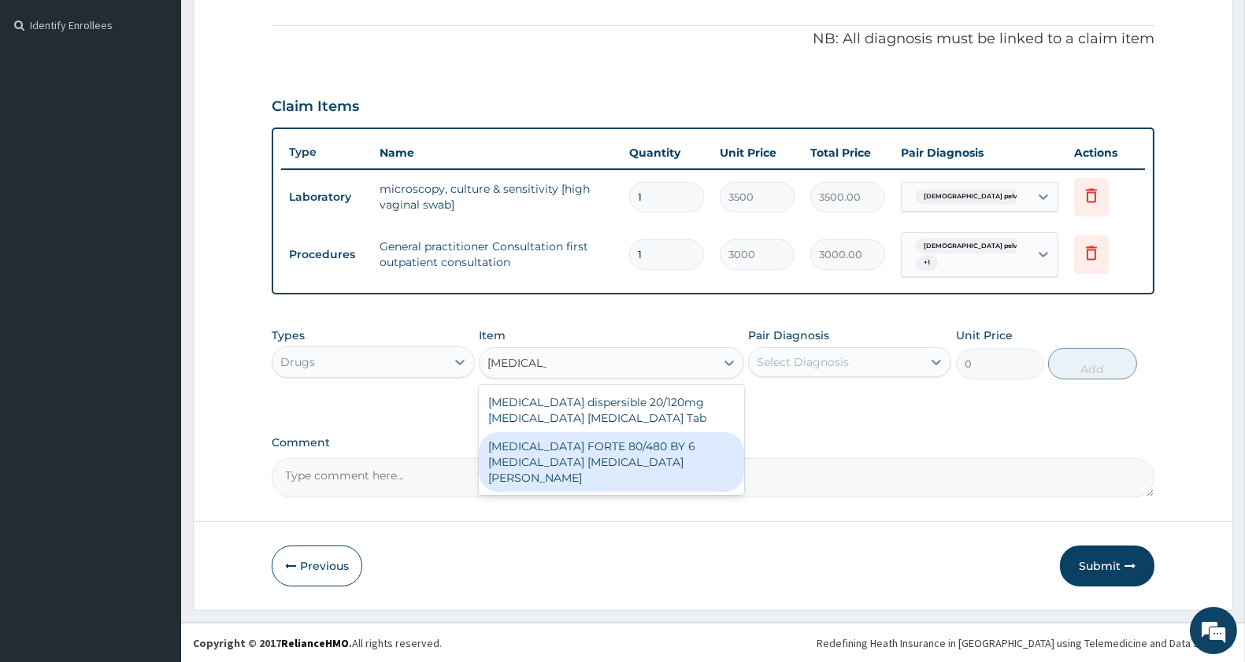
click at [607, 441] on div "COARTEM FORTE 80/480 BY 6 Artemether Lumefantrine Pck" at bounding box center [611, 462] width 265 height 60
type input "3220"
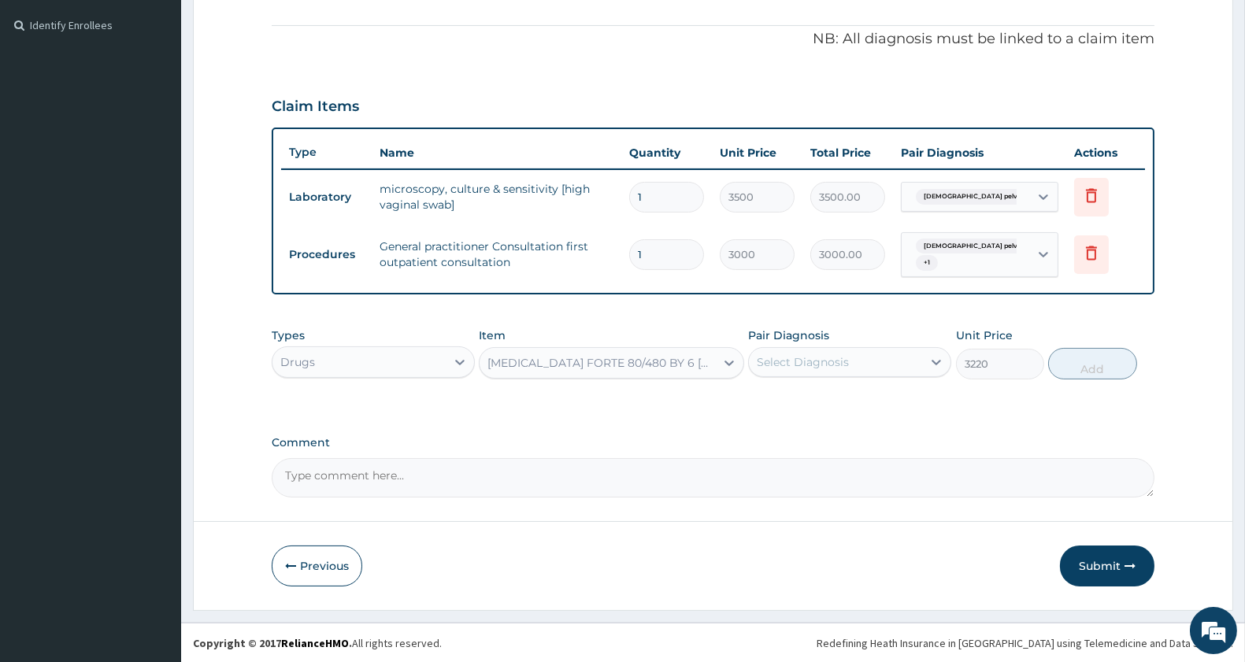
click at [808, 357] on div "Select Diagnosis" at bounding box center [803, 362] width 92 height 16
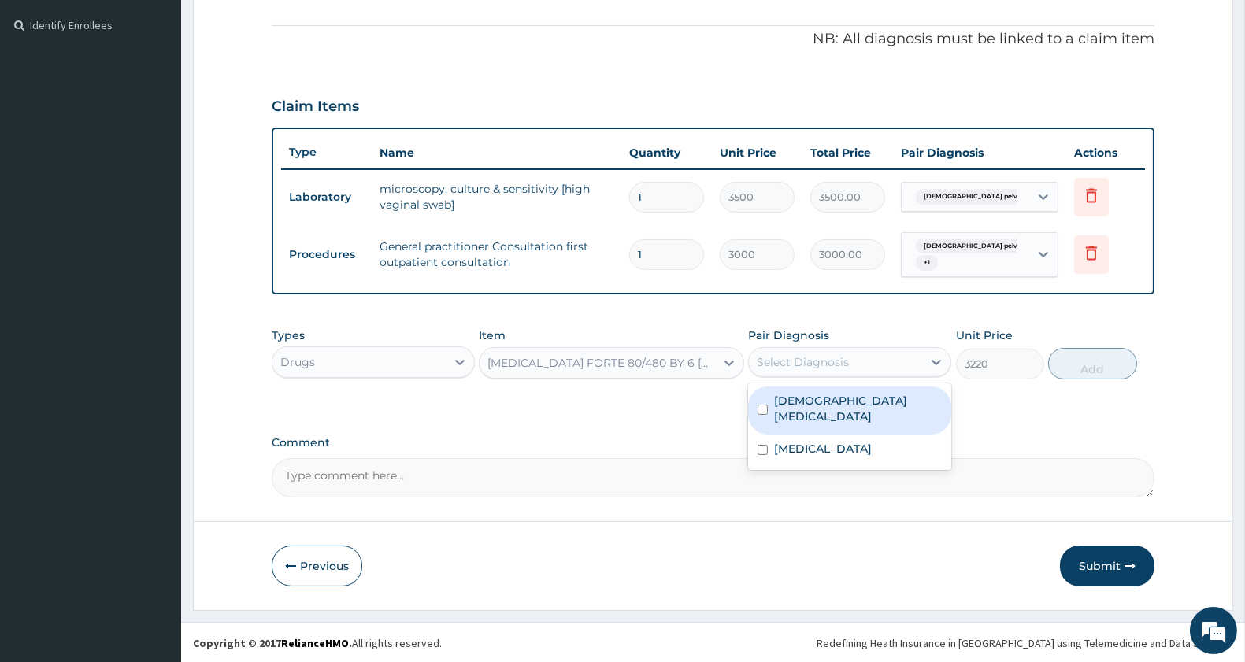
click at [845, 413] on label "Female pelvic inflammatory disease" at bounding box center [858, 409] width 168 height 32
checkbox input "true"
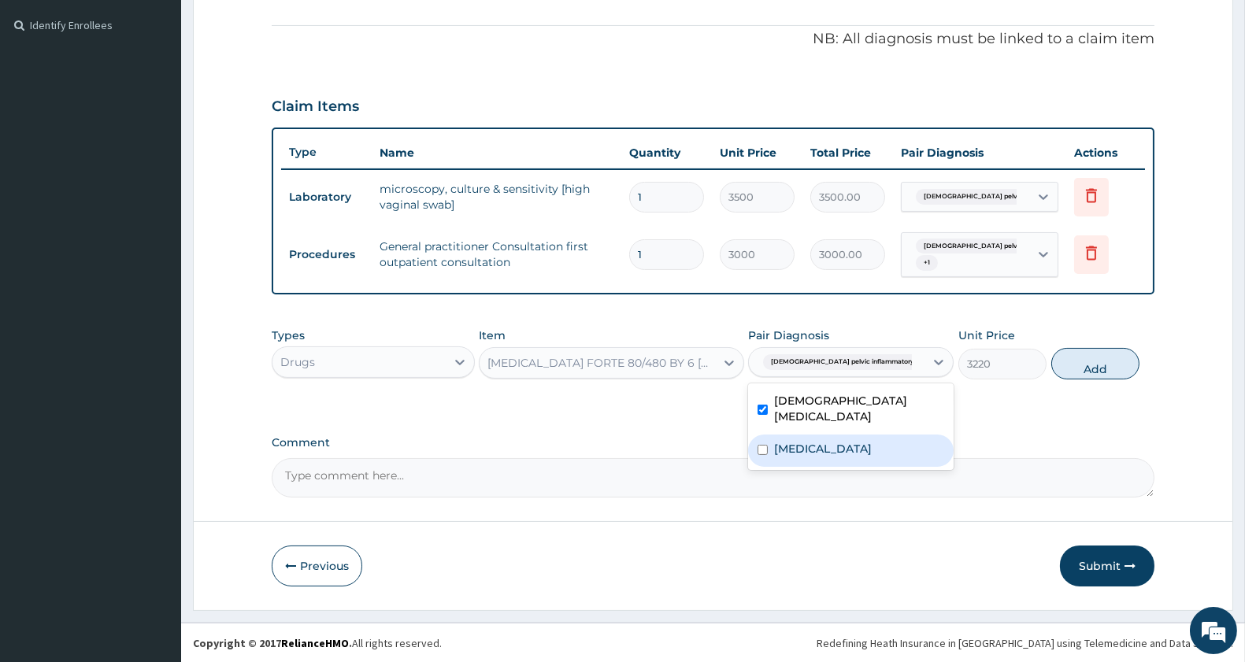
click at [841, 441] on label "Malaria, unspecified" at bounding box center [823, 449] width 98 height 16
checkbox input "true"
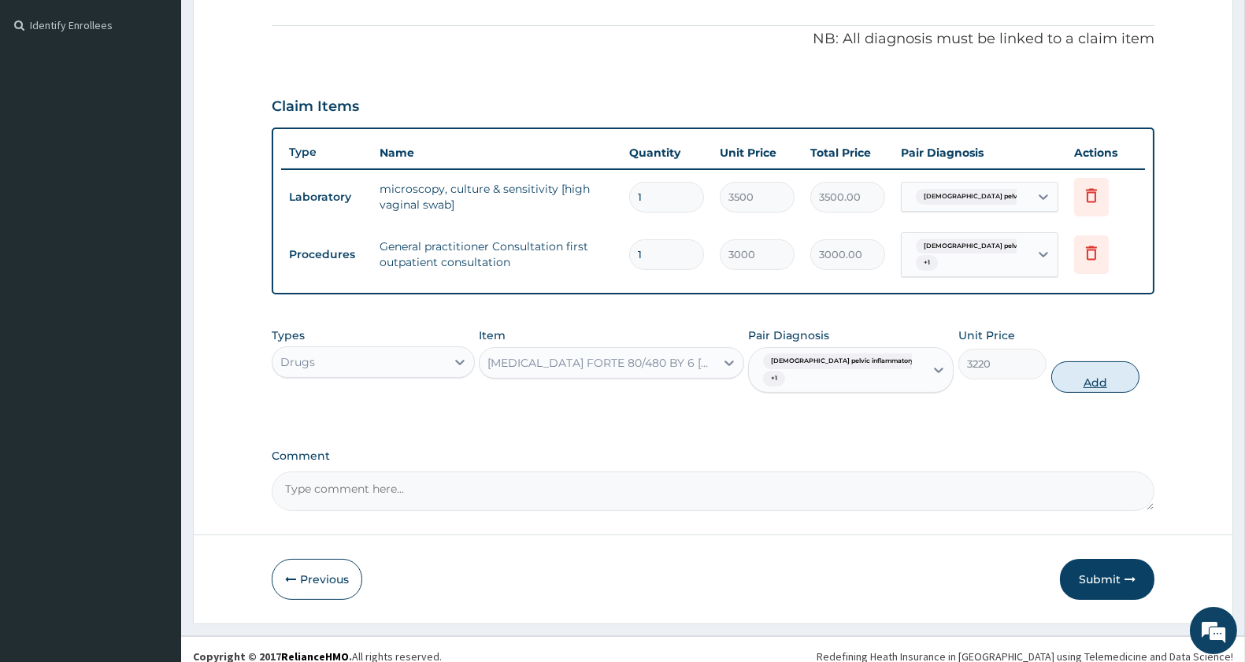
click at [1112, 361] on button "Add" at bounding box center [1095, 377] width 88 height 32
type input "0"
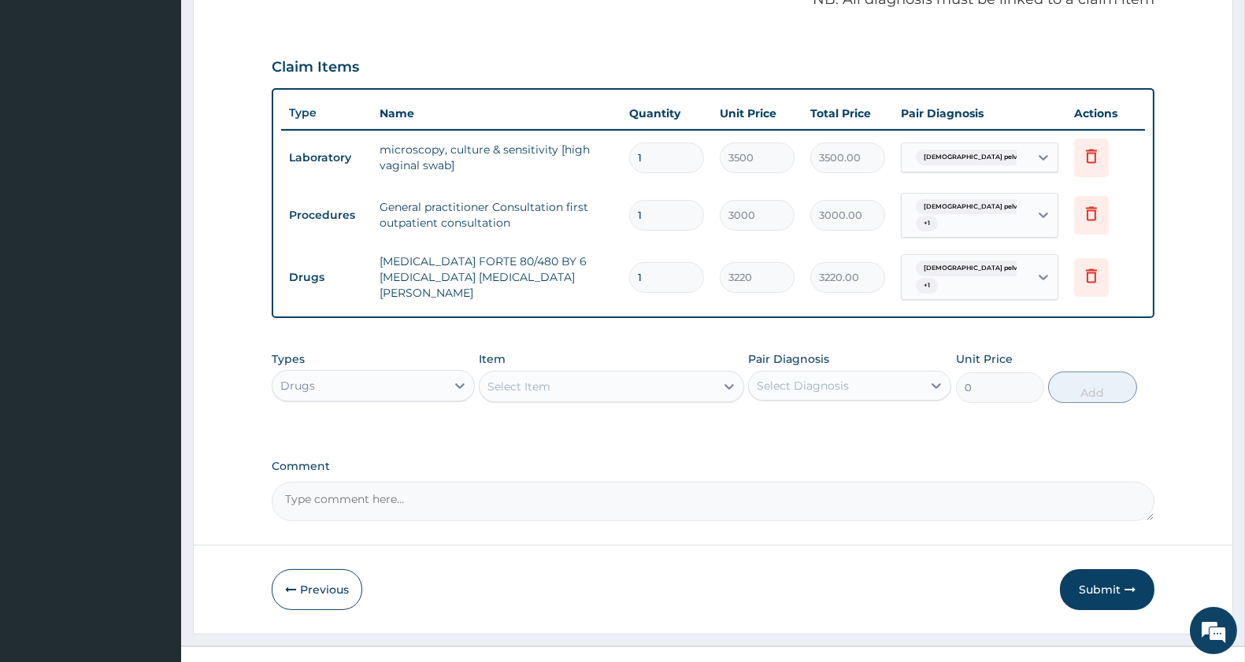
scroll to position [520, 0]
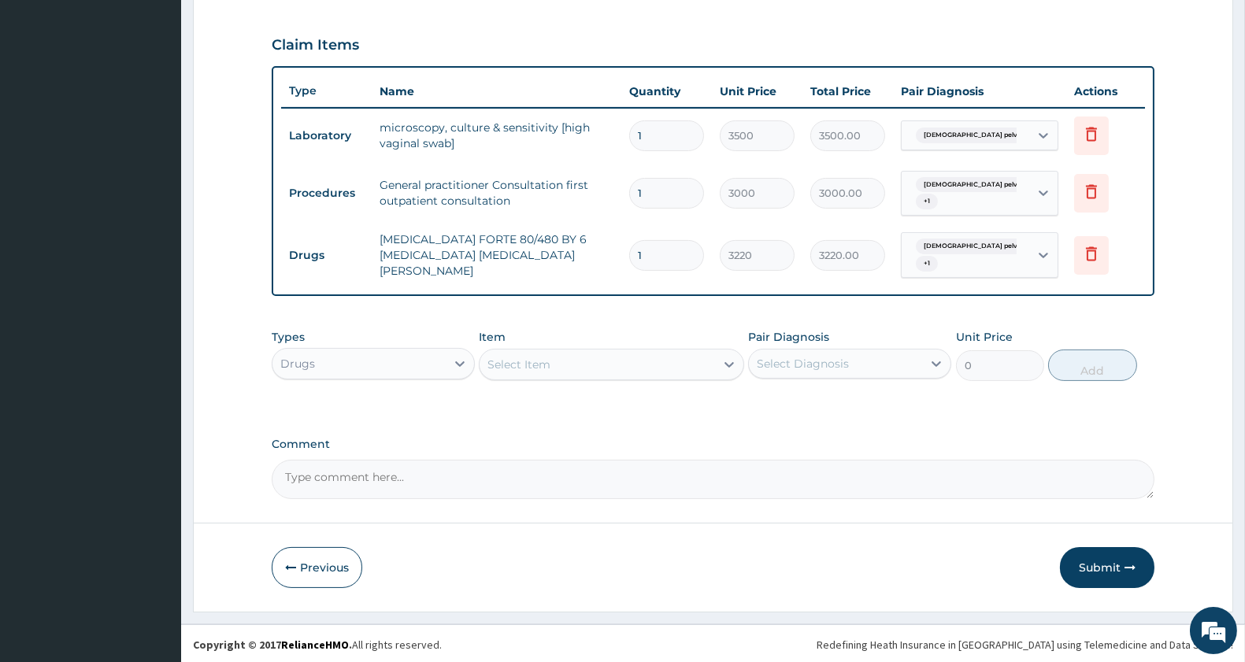
click at [545, 352] on div "Select Item" at bounding box center [597, 364] width 235 height 25
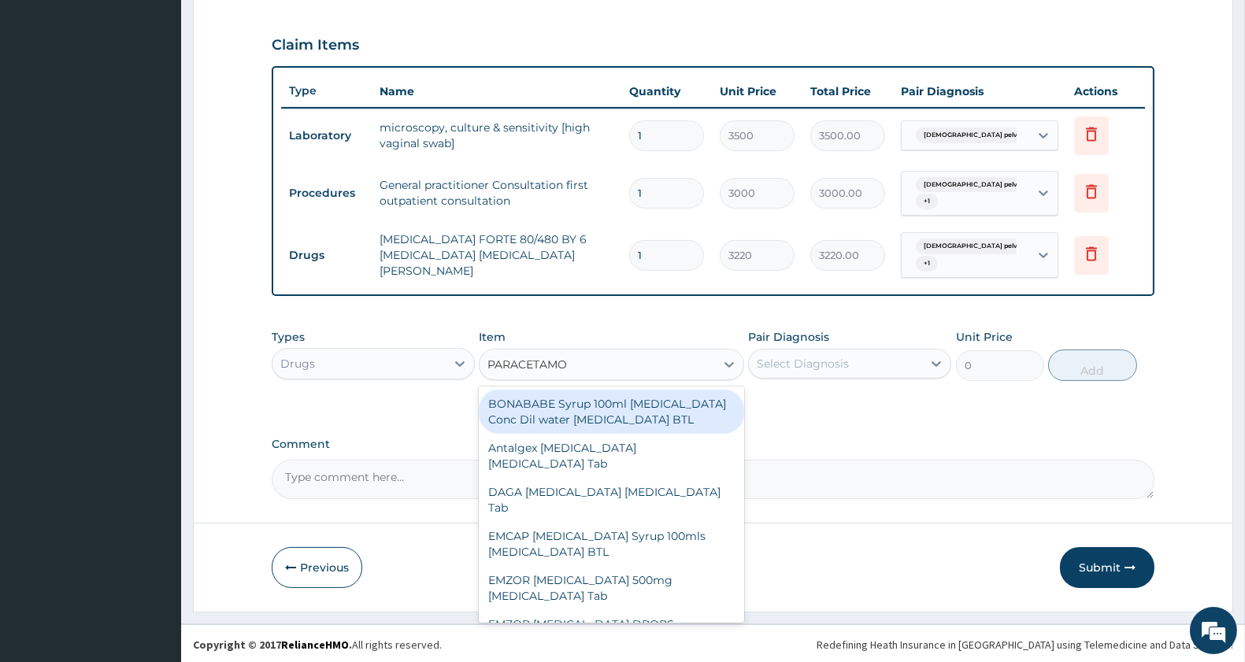
type input "PARACETAMOL"
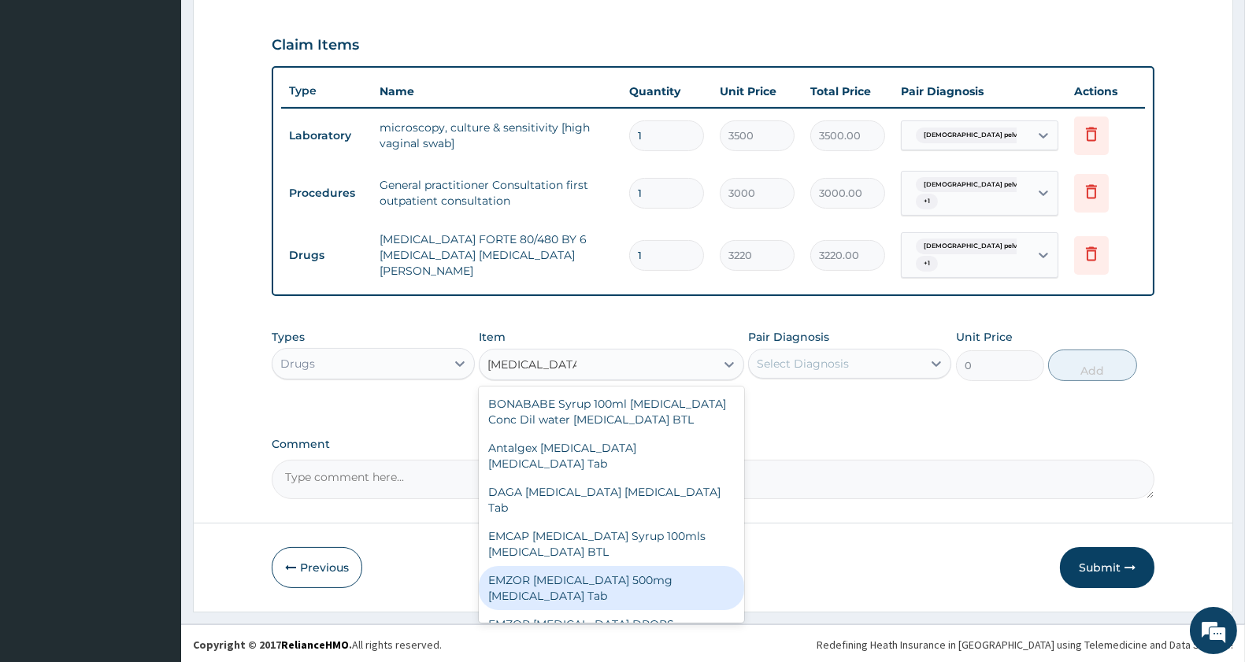
click at [556, 602] on div "EMZOR PARACETAMOL 500mg Acetaminophen Tab" at bounding box center [611, 588] width 265 height 44
type input "11.5"
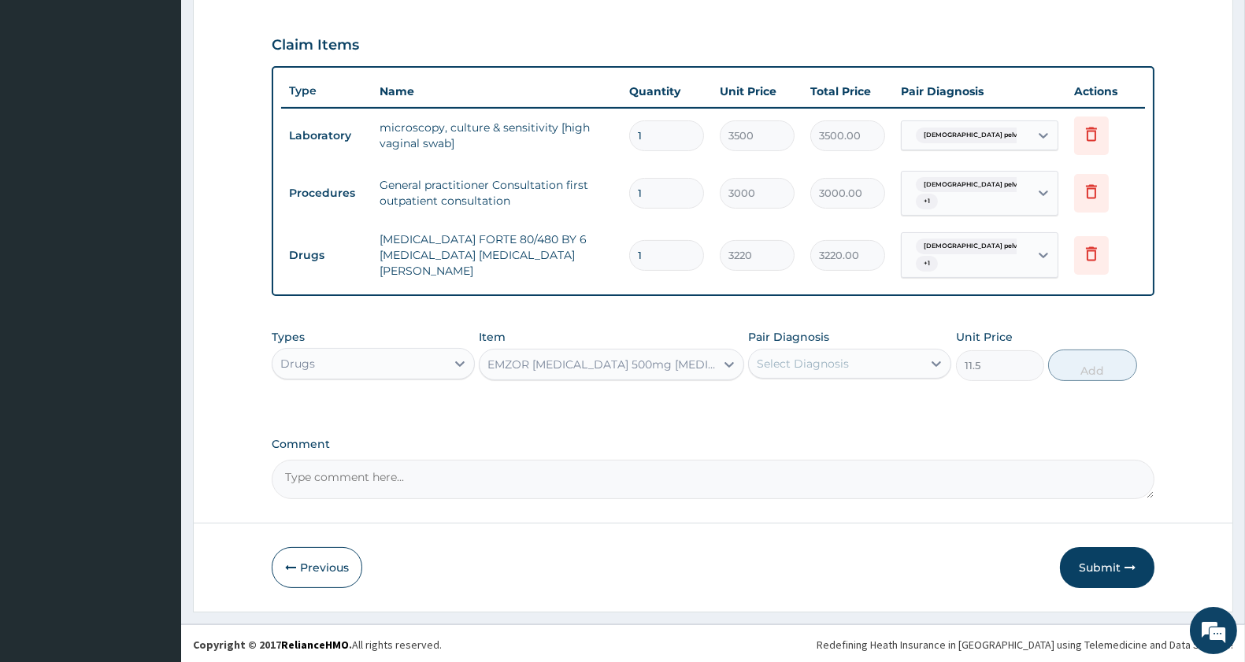
click at [832, 344] on div "Pair Diagnosis Select Diagnosis" at bounding box center [849, 355] width 203 height 52
click at [829, 358] on div "Select Diagnosis" at bounding box center [803, 364] width 92 height 16
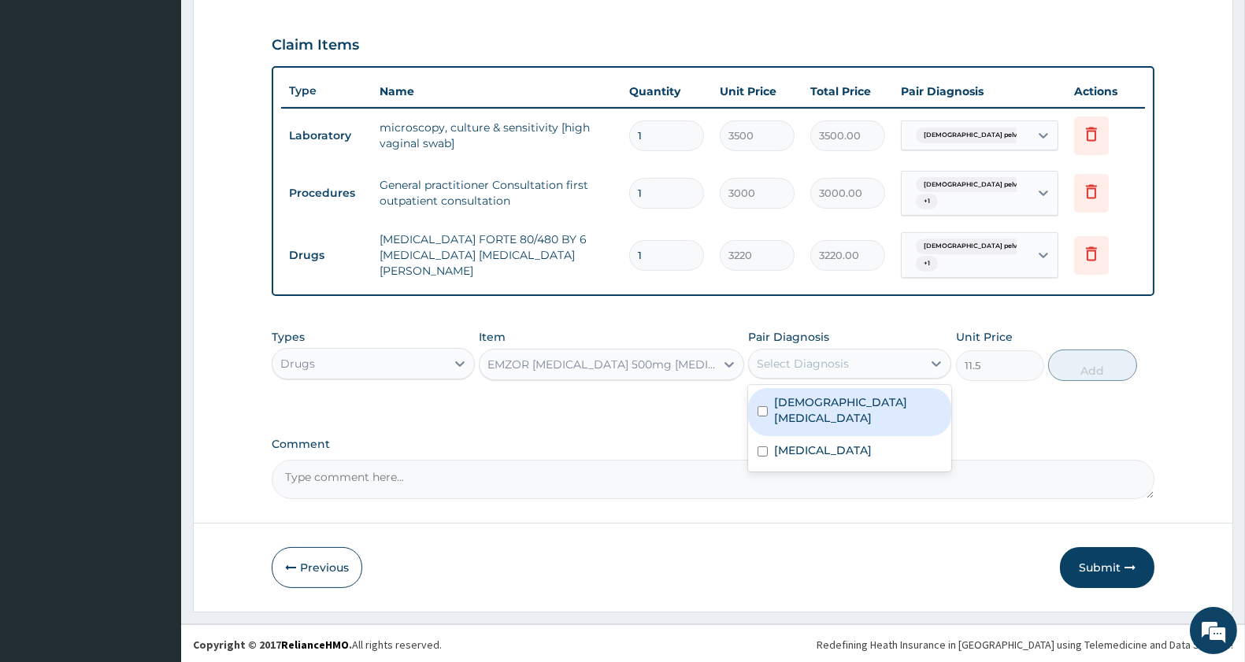
drag, startPoint x: 821, startPoint y: 395, endPoint x: 833, endPoint y: 415, distance: 24.0
click at [821, 395] on label "Female pelvic inflammatory disease" at bounding box center [858, 411] width 168 height 32
checkbox input "true"
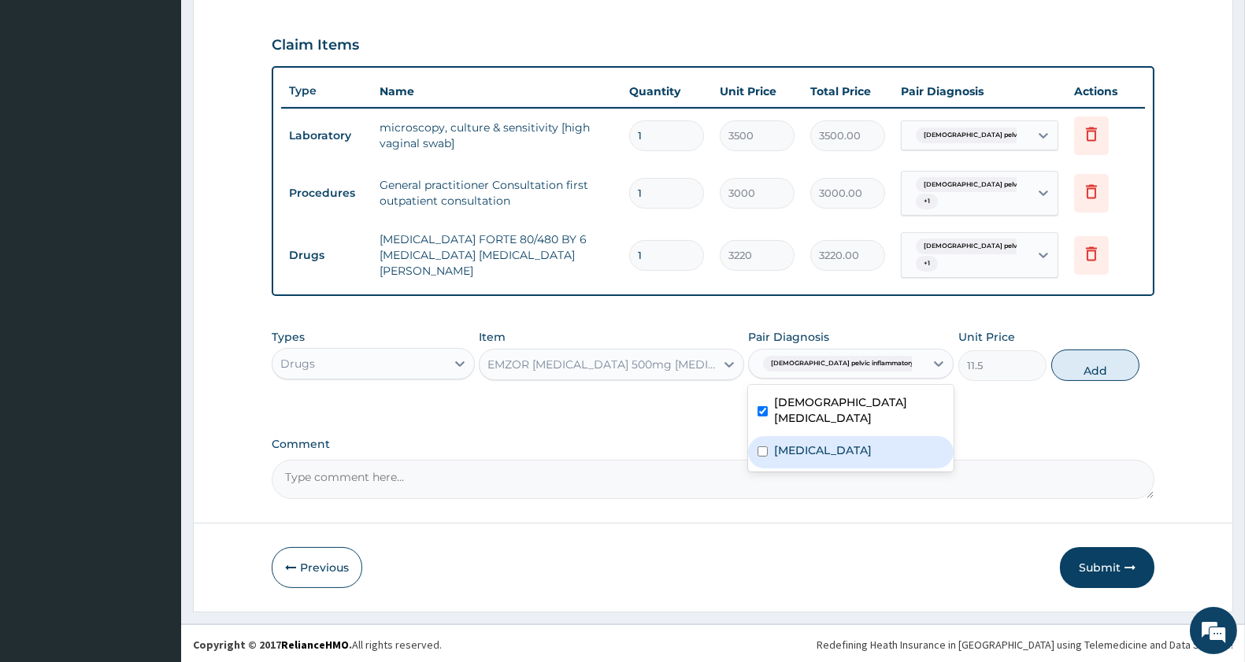
click at [839, 436] on div "Malaria, unspecified" at bounding box center [851, 452] width 206 height 32
checkbox input "true"
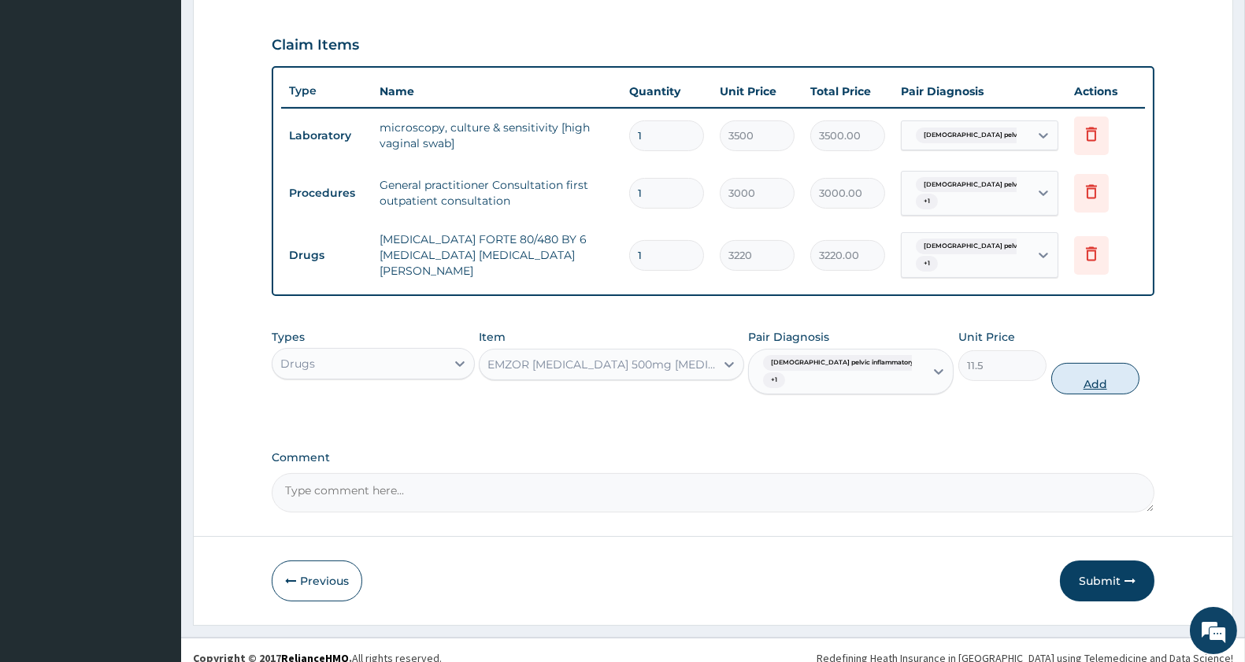
click at [1064, 363] on button "Add" at bounding box center [1095, 379] width 88 height 32
type input "0"
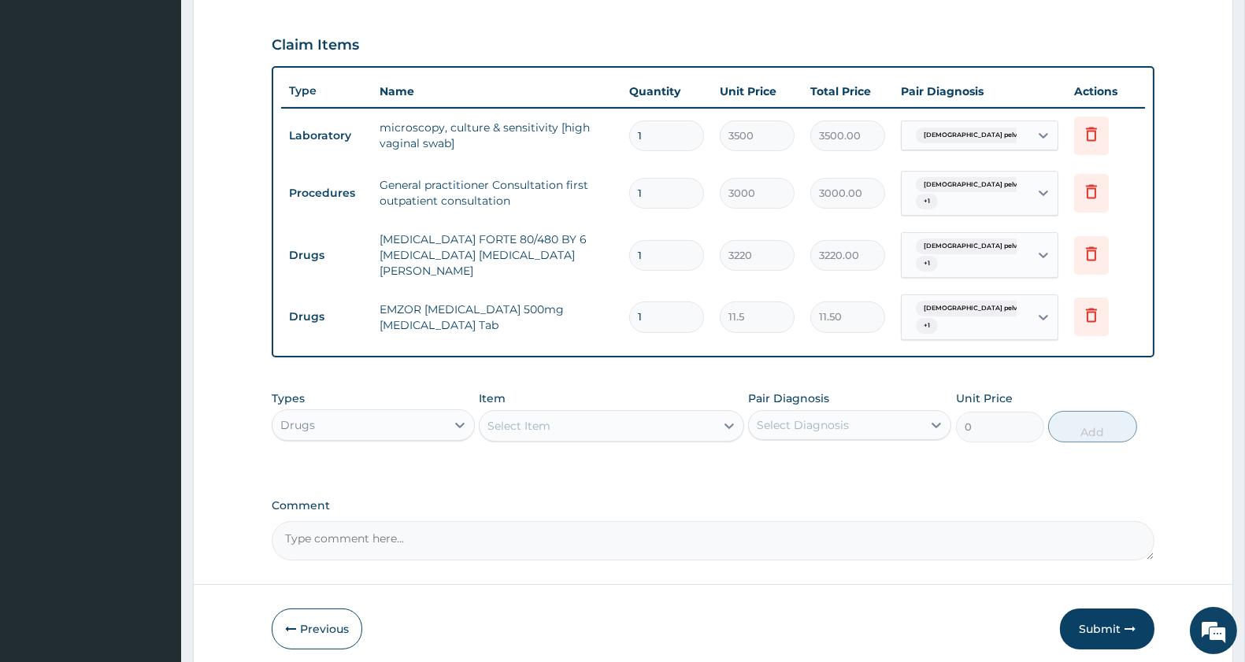
type input "18"
type input "207.00"
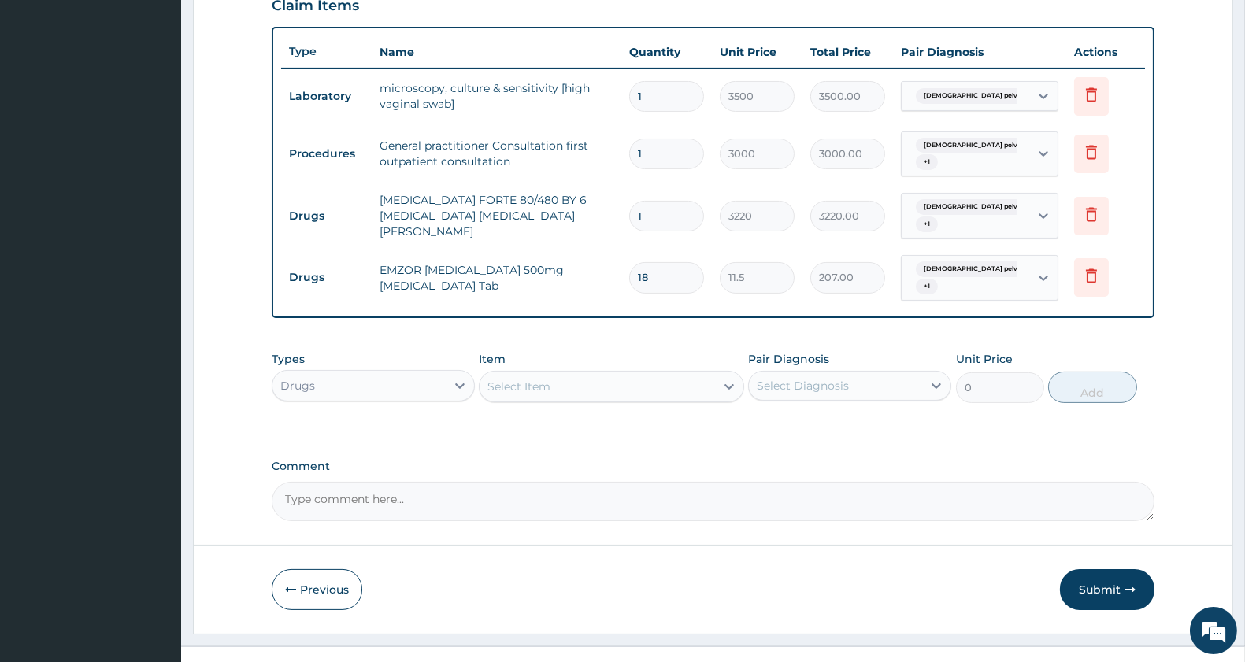
scroll to position [580, 0]
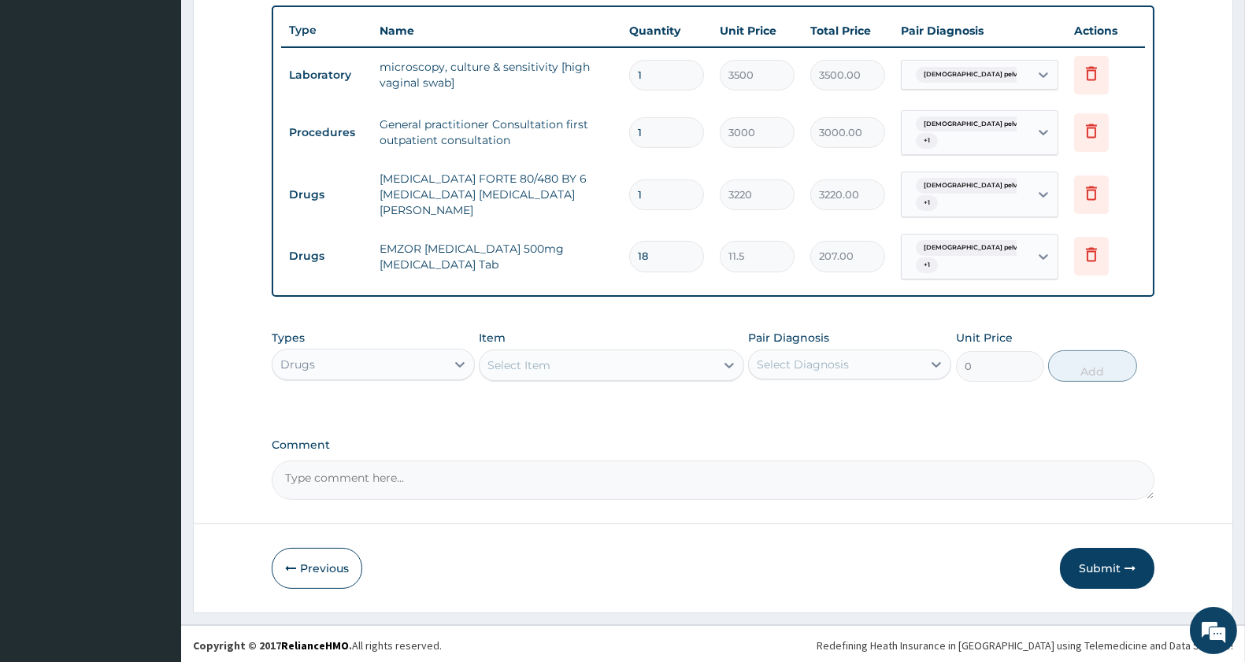
type input "18"
click at [578, 362] on div "Select Item" at bounding box center [597, 365] width 235 height 25
type input "LORAT"
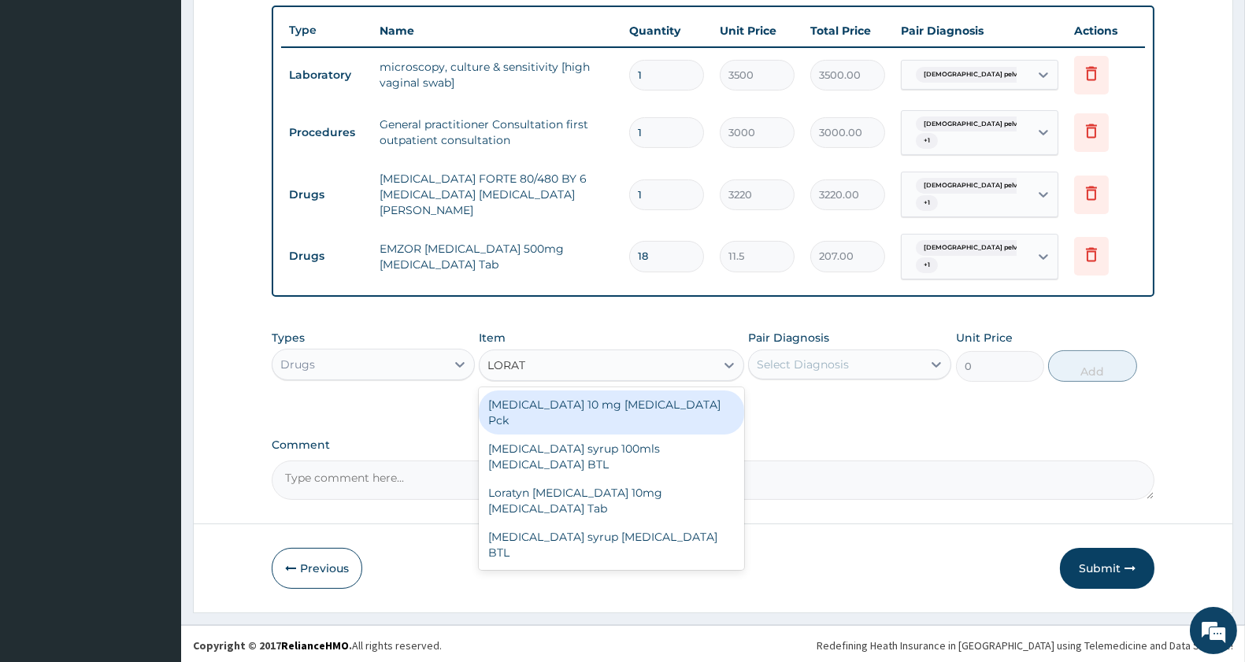
click at [620, 398] on div "LORATADINE 10 mg Loratadine Pck" at bounding box center [611, 413] width 265 height 44
type input "805"
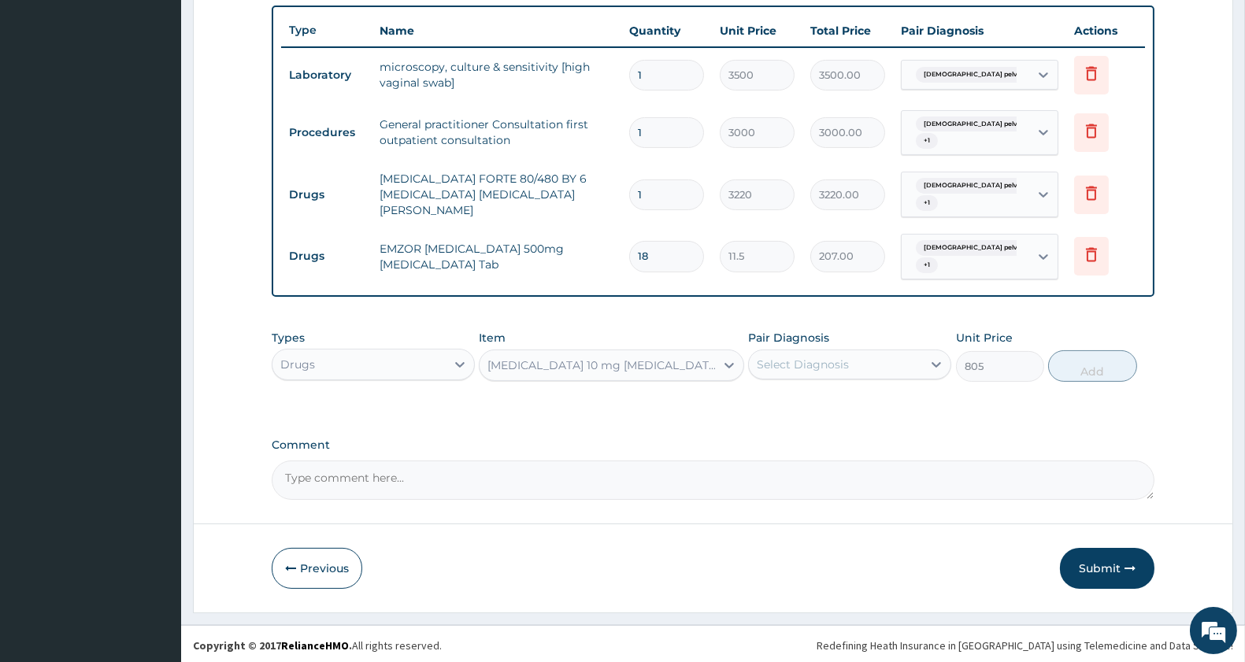
click at [884, 352] on div "Select Diagnosis" at bounding box center [835, 364] width 173 height 25
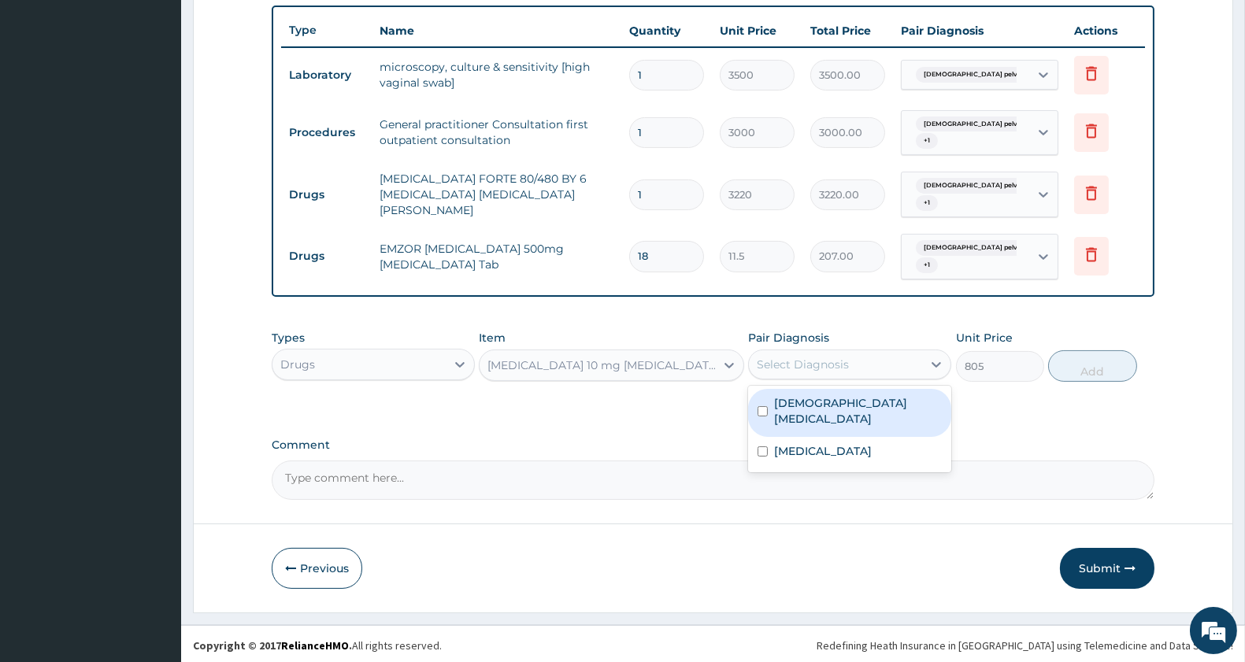
click at [855, 404] on label "Female pelvic inflammatory disease" at bounding box center [858, 411] width 168 height 32
checkbox input "true"
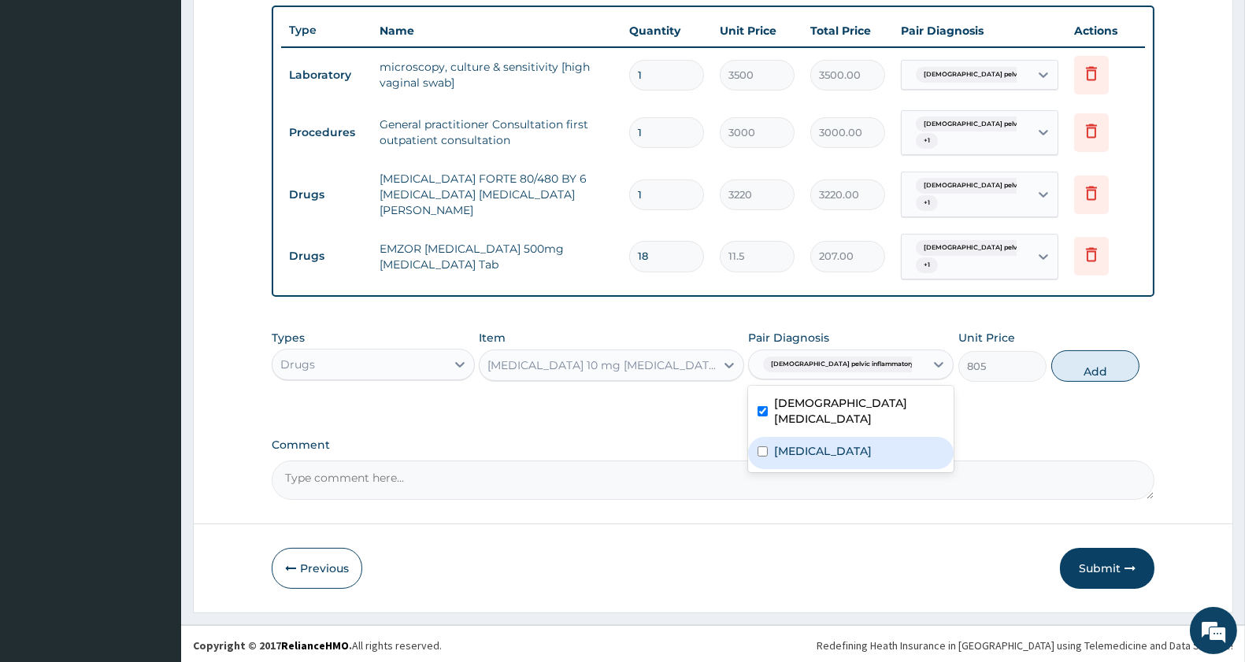
drag, startPoint x: 852, startPoint y: 462, endPoint x: 922, endPoint y: 428, distance: 77.8
click at [855, 457] on div "Malaria, unspecified" at bounding box center [851, 453] width 206 height 32
checkbox input "true"
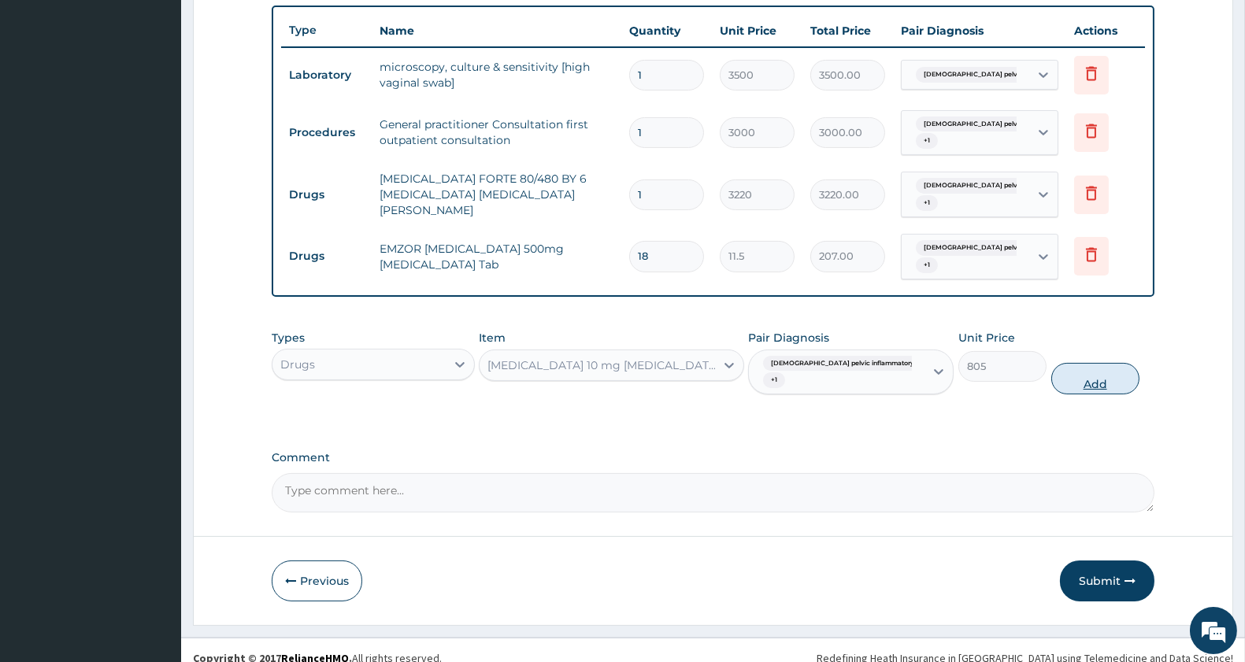
click at [1107, 363] on button "Add" at bounding box center [1095, 379] width 88 height 32
type input "0"
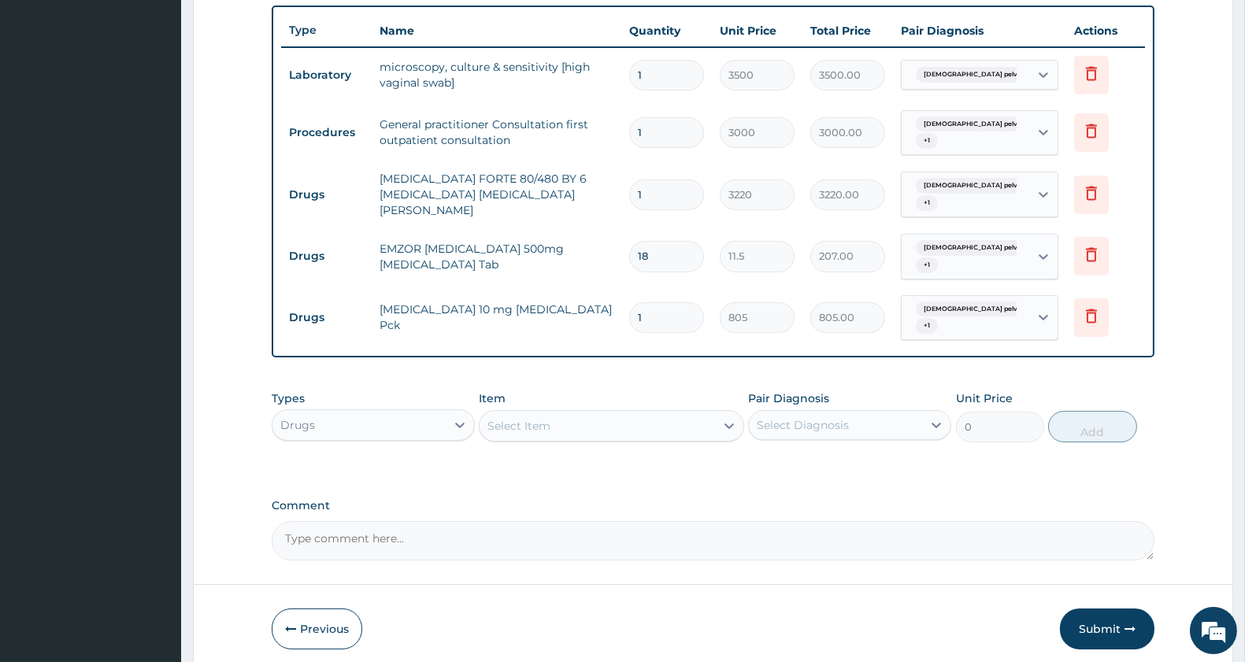
click at [369, 404] on div "Types Drugs" at bounding box center [373, 417] width 203 height 52
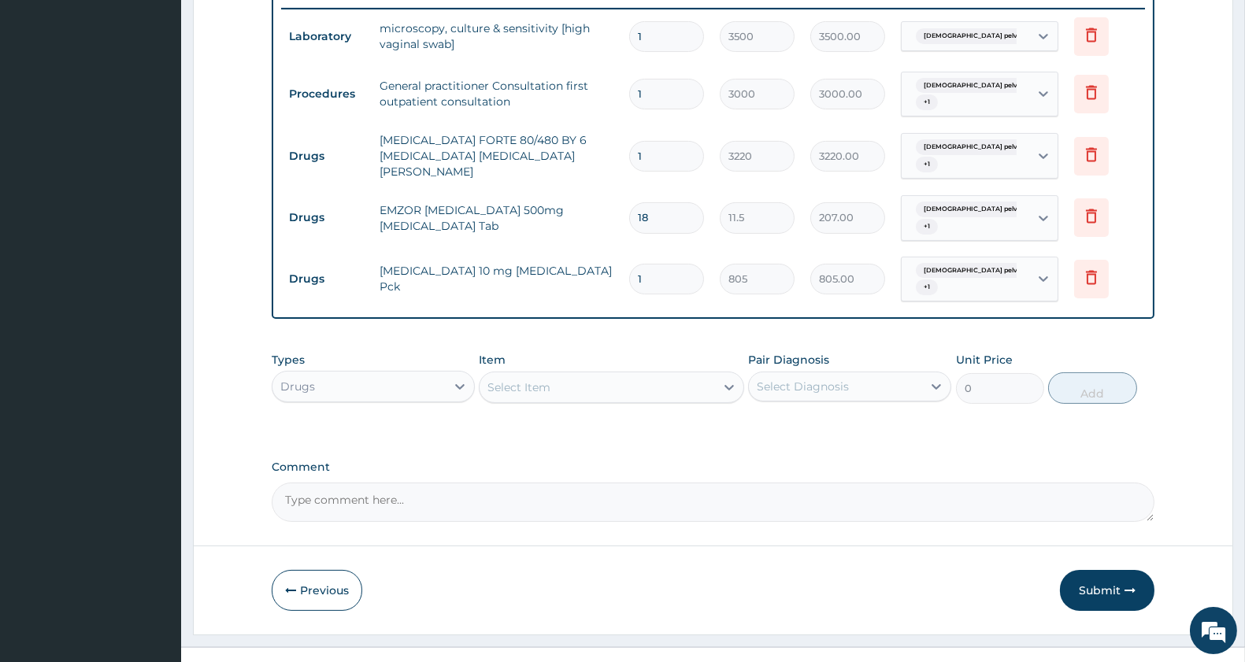
scroll to position [641, 0]
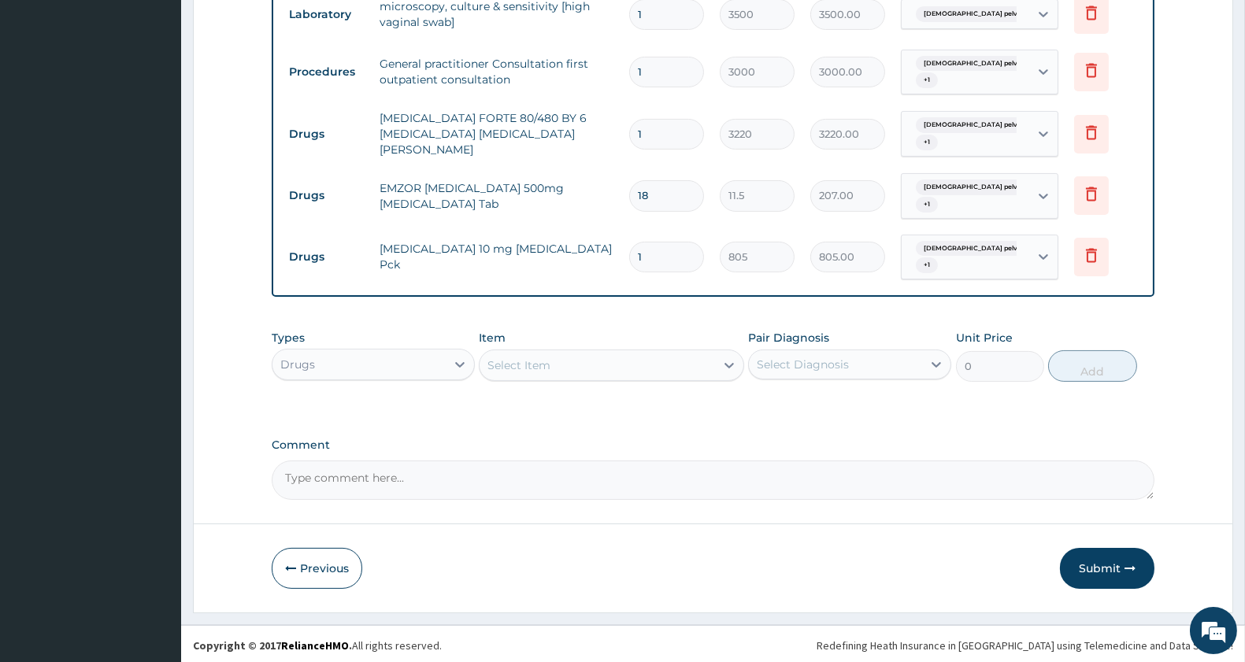
click at [376, 343] on div "Types Drugs" at bounding box center [373, 356] width 203 height 52
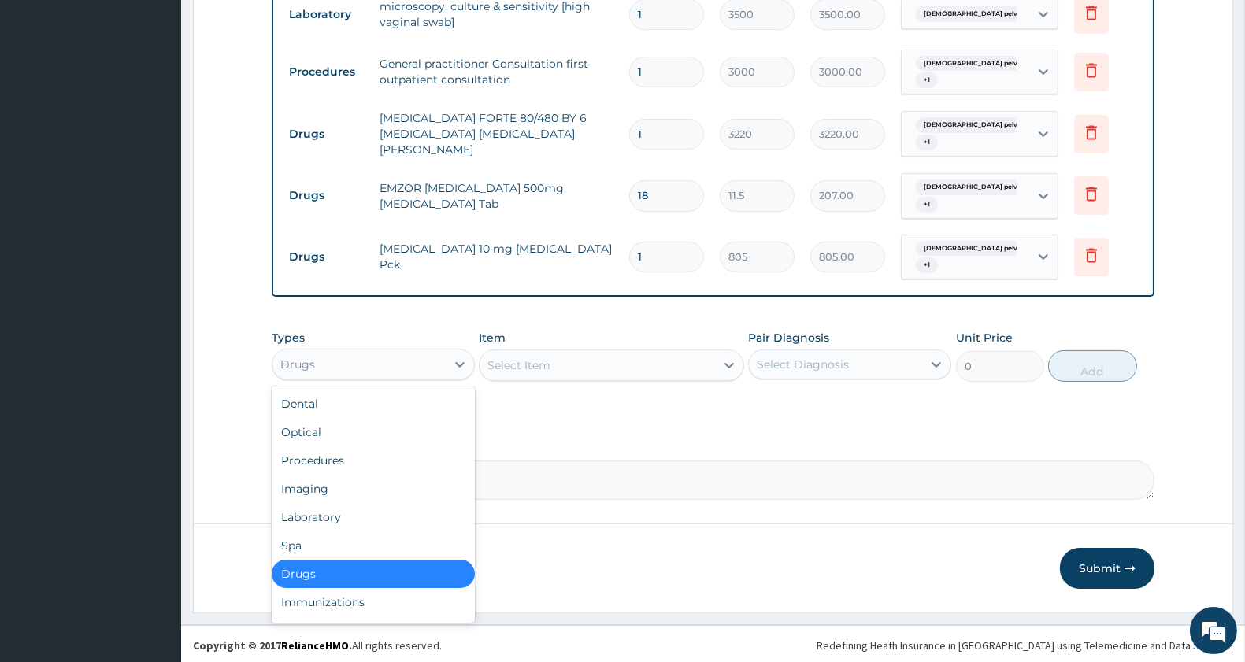
click at [356, 357] on div "Drugs" at bounding box center [359, 364] width 173 height 25
click at [357, 510] on div "Laboratory" at bounding box center [373, 517] width 203 height 28
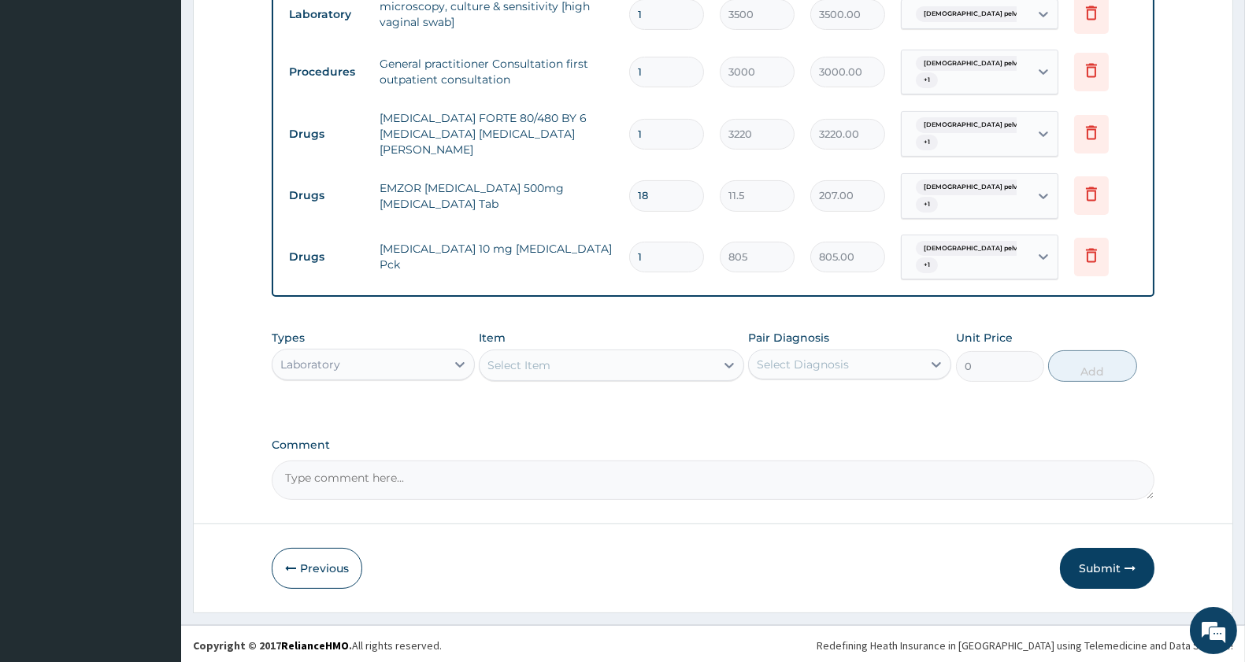
click at [620, 366] on div "Select Item" at bounding box center [597, 365] width 235 height 25
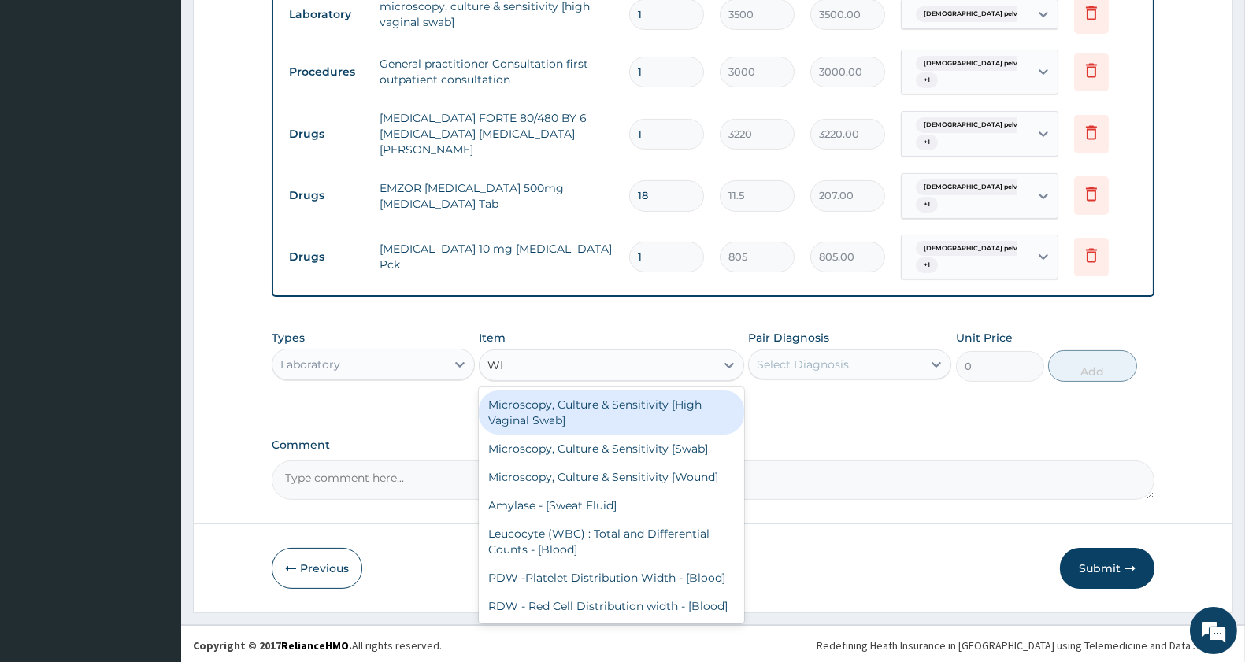
type input "WBC"
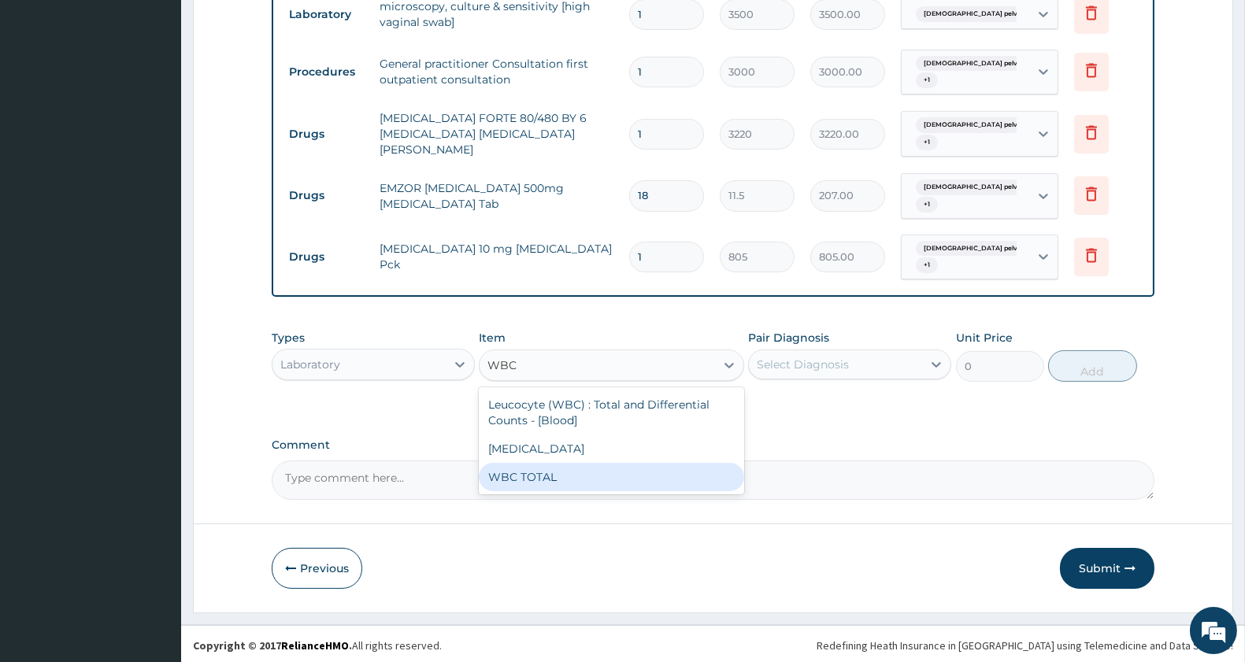
drag, startPoint x: 624, startPoint y: 474, endPoint x: 694, endPoint y: 410, distance: 94.8
click at [626, 470] on div "WBC TOTAL" at bounding box center [611, 477] width 265 height 28
type input "1500"
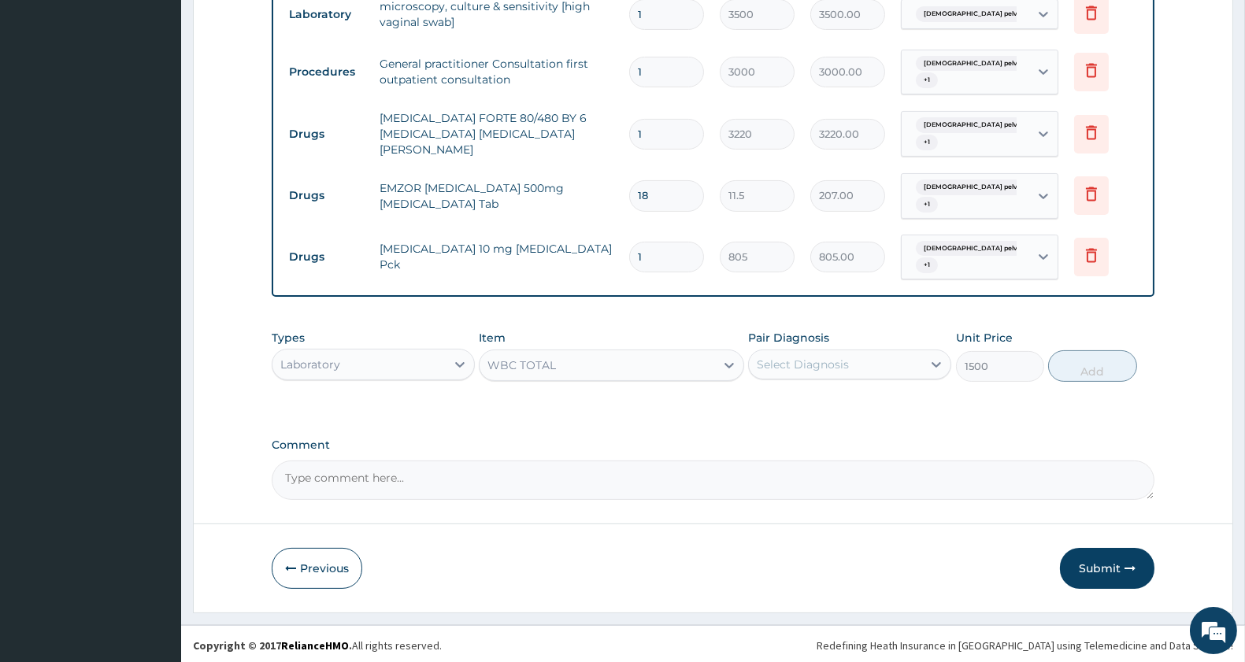
drag, startPoint x: 783, startPoint y: 359, endPoint x: 795, endPoint y: 364, distance: 13.5
click at [784, 359] on div "Select Diagnosis" at bounding box center [803, 365] width 92 height 16
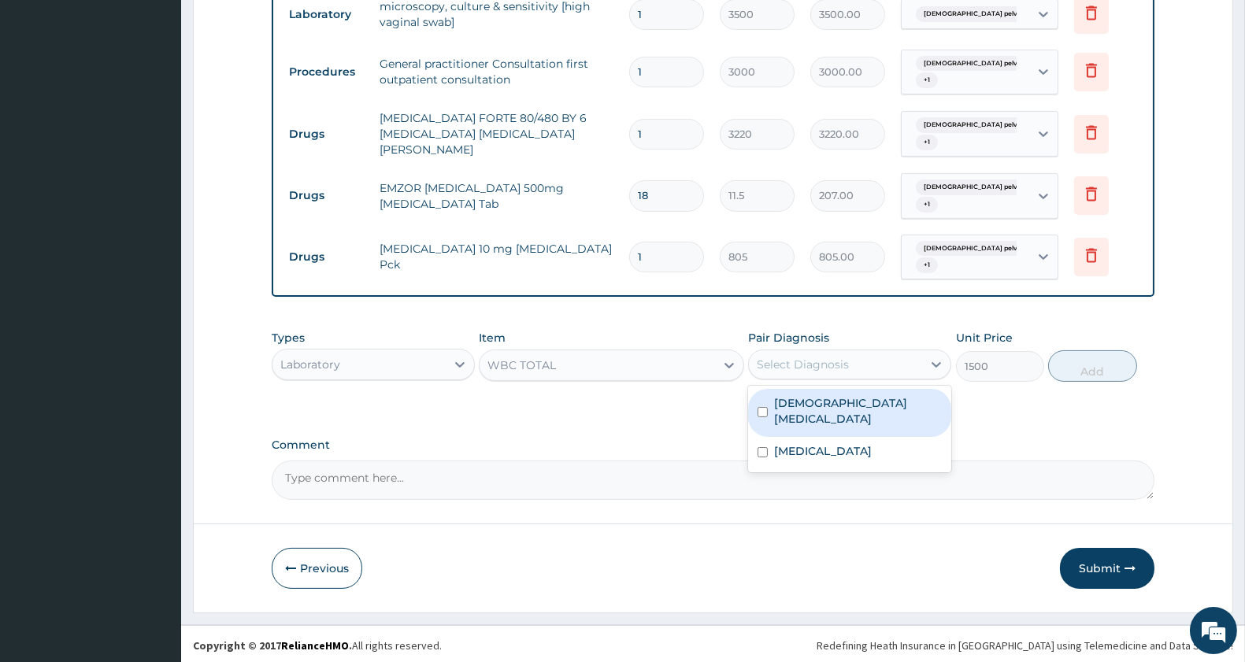
click at [799, 423] on label "Female pelvic inflammatory disease" at bounding box center [858, 411] width 168 height 32
checkbox input "true"
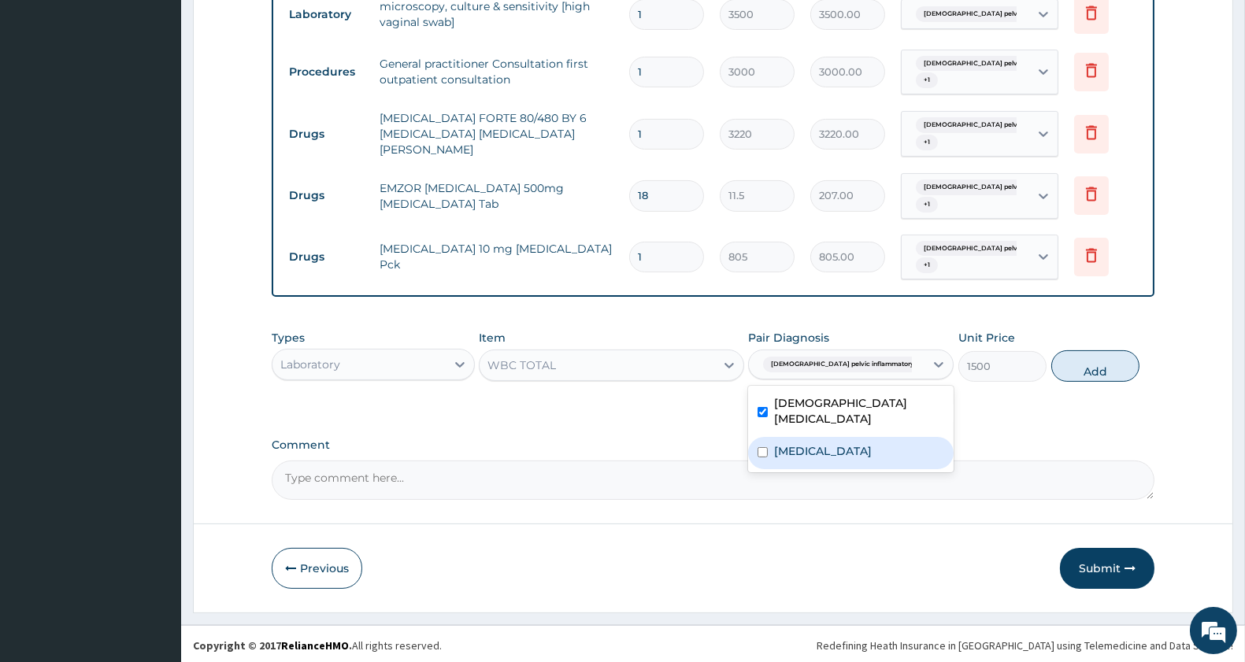
drag, startPoint x: 800, startPoint y: 442, endPoint x: 862, endPoint y: 427, distance: 63.2
click at [803, 443] on label "Malaria, unspecified" at bounding box center [823, 451] width 98 height 16
checkbox input "true"
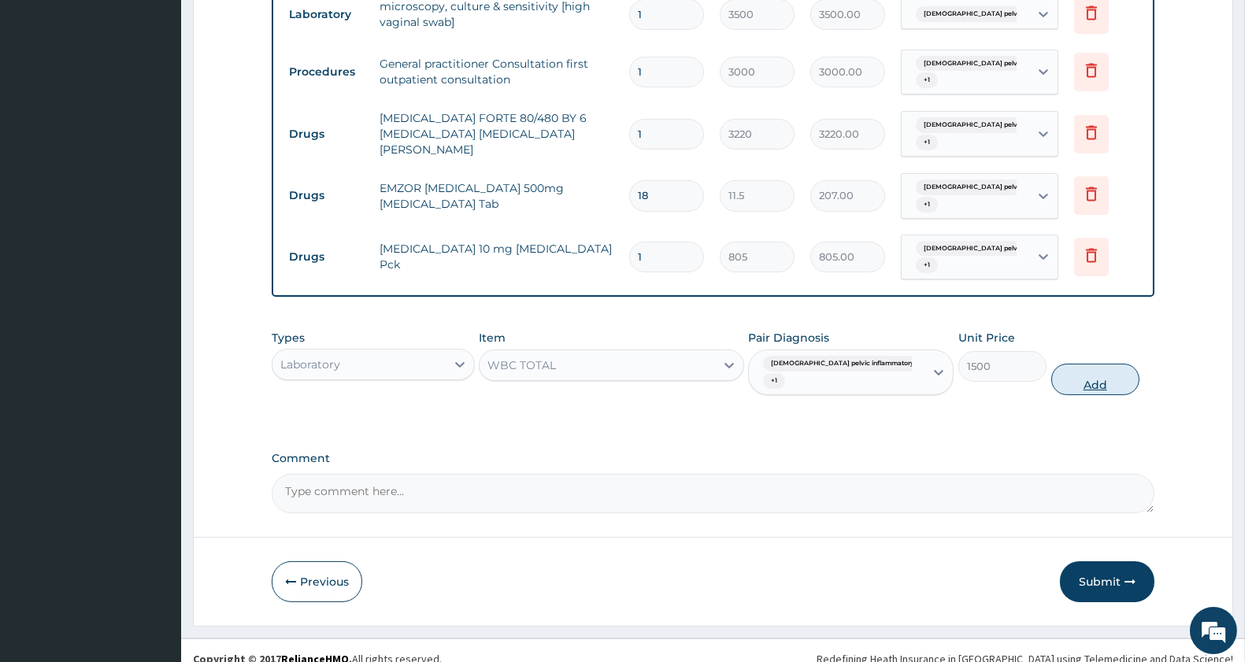
click at [1084, 364] on button "Add" at bounding box center [1095, 380] width 88 height 32
type input "0"
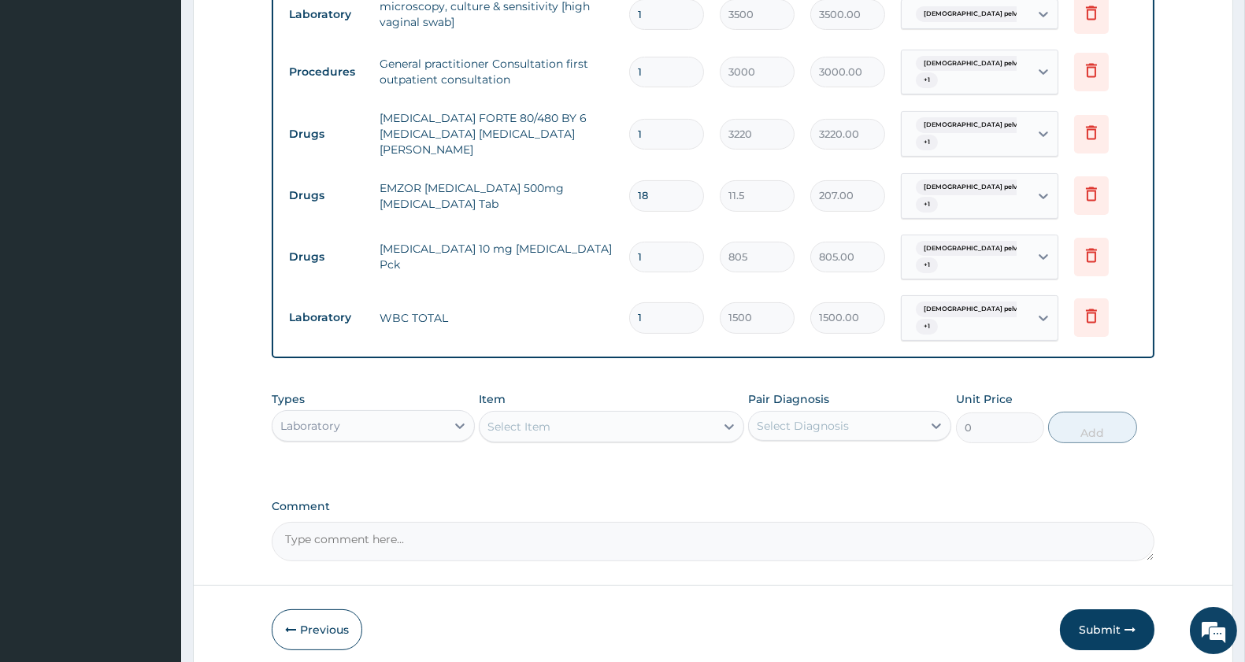
scroll to position [703, 0]
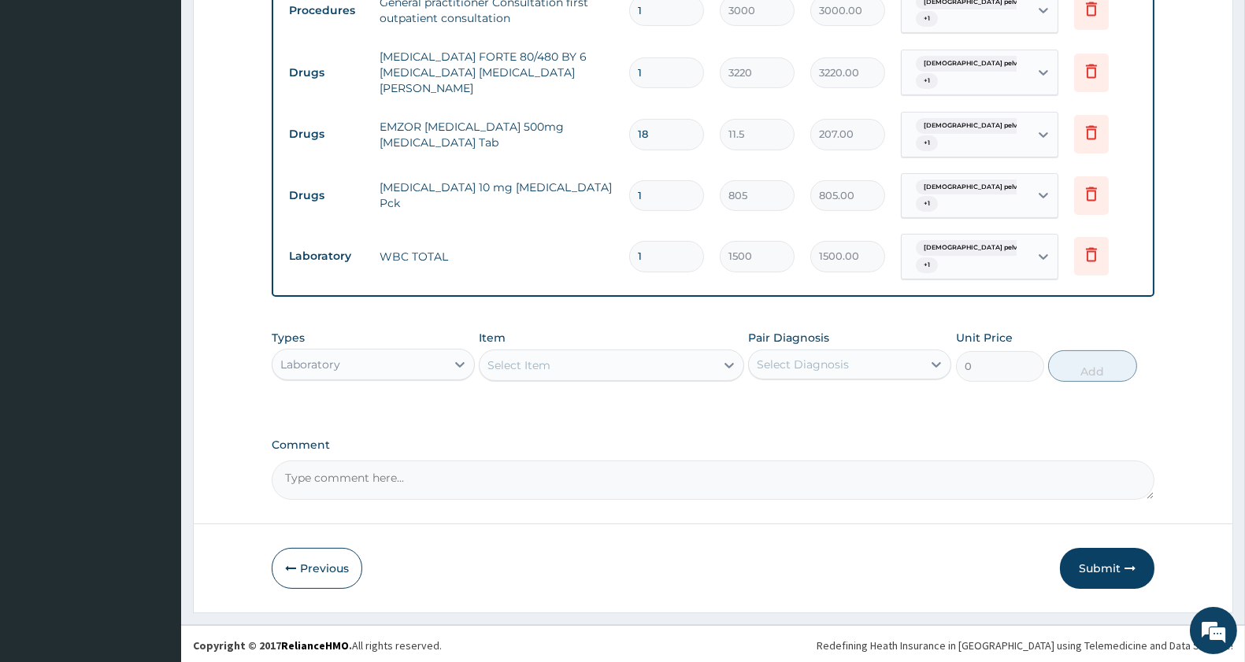
click at [568, 358] on div "Select Item" at bounding box center [597, 365] width 235 height 25
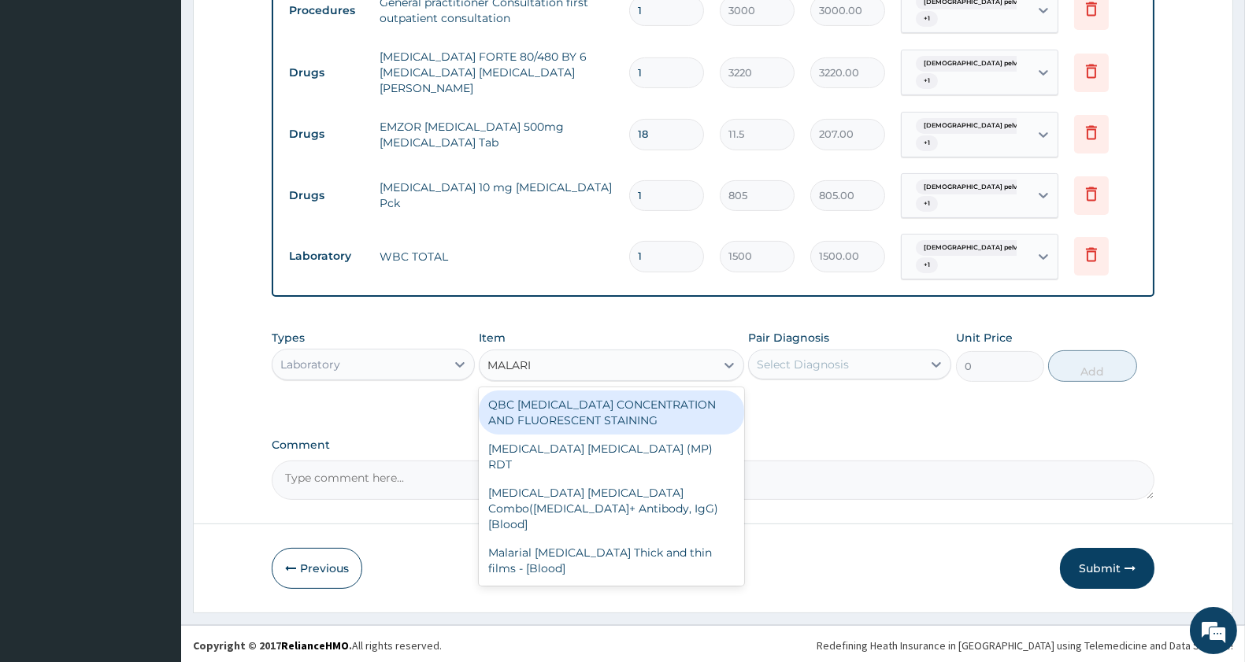
type input "MALARIA"
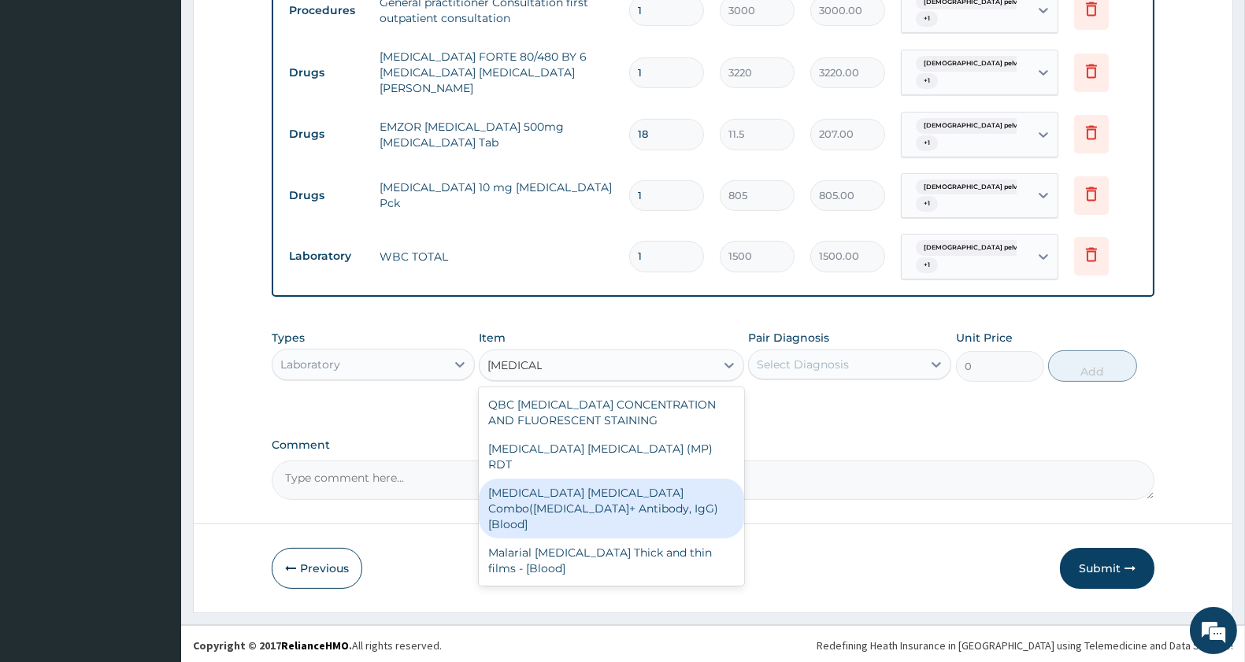
click at [605, 479] on div "Malaria Parasite Combo(Blood Film+ Antibody, IgG) [Blood]" at bounding box center [611, 509] width 265 height 60
type input "2000"
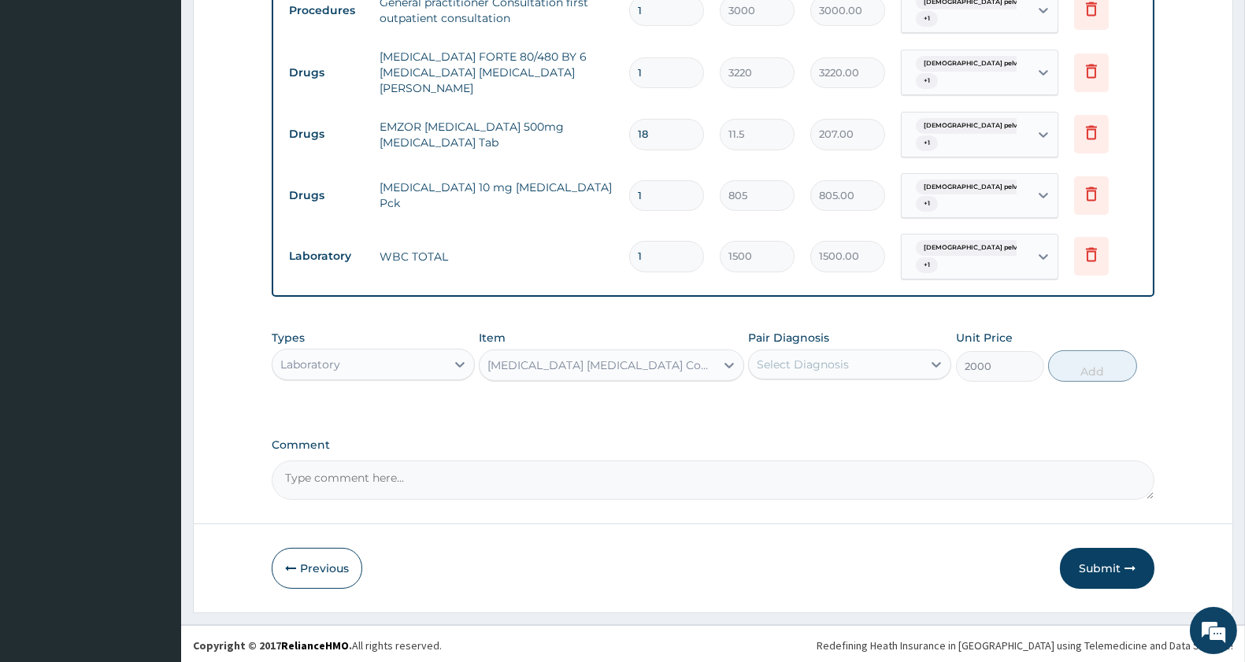
click at [654, 362] on div "Malaria Parasite Combo(Blood Film+ Antibody, IgG) [Blood]" at bounding box center [602, 366] width 228 height 16
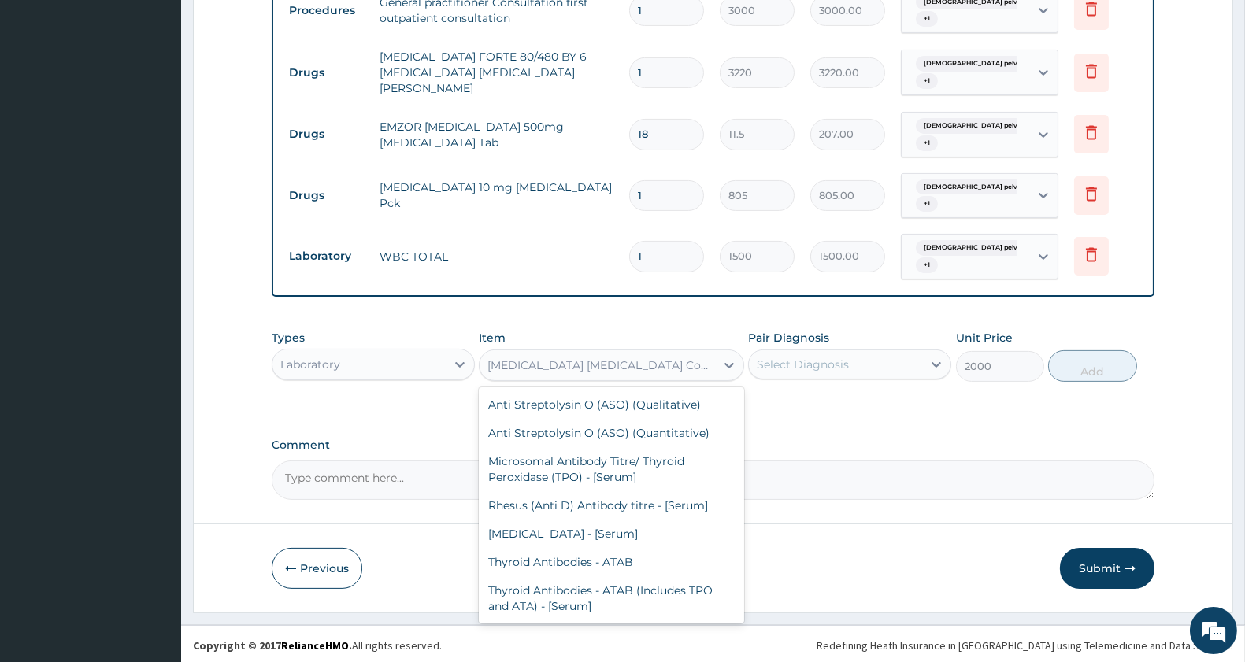
scroll to position [10508, 0]
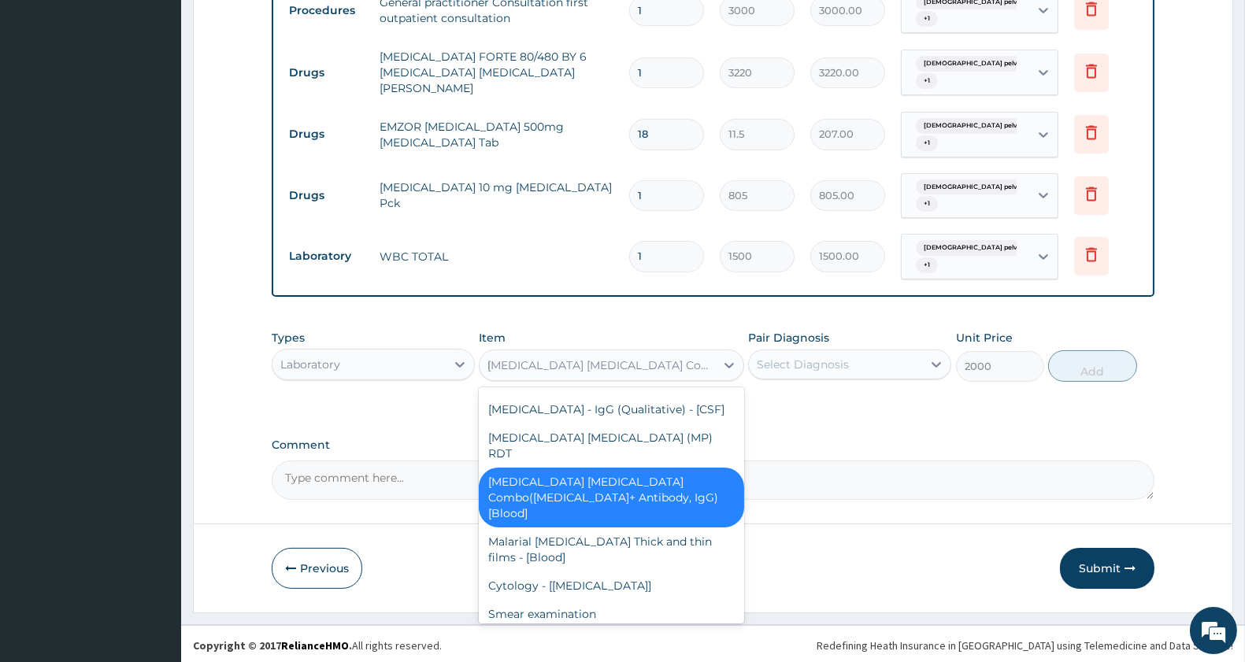
type input "MA"
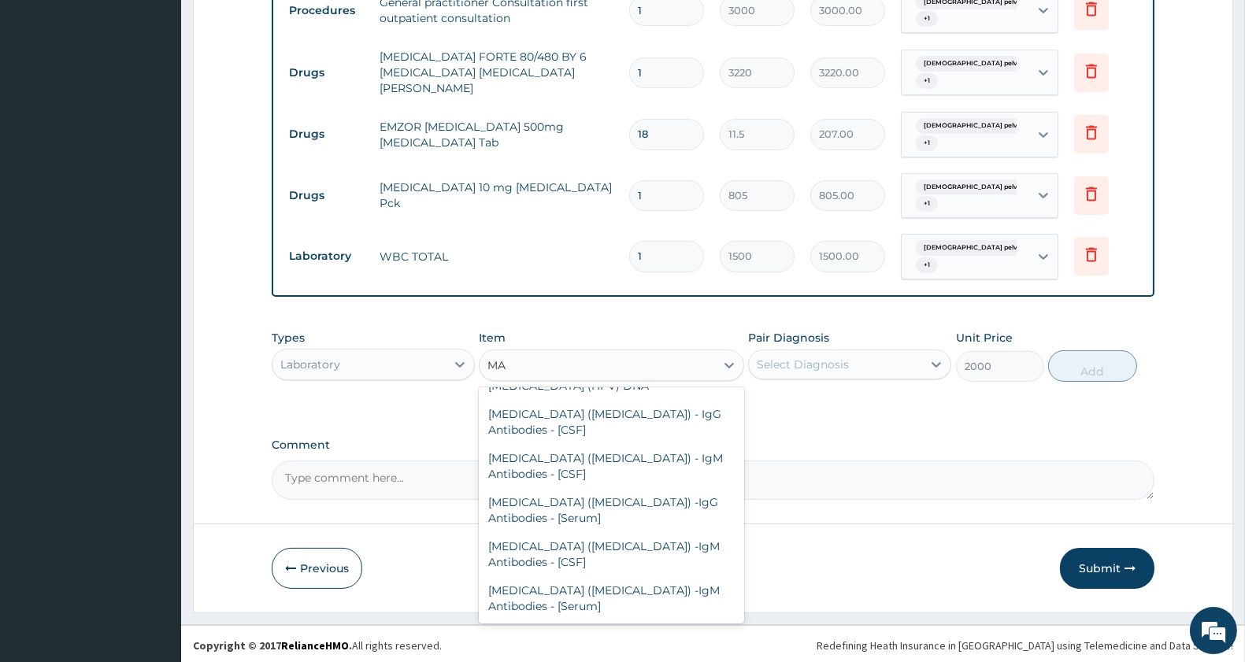
scroll to position [1468, 0]
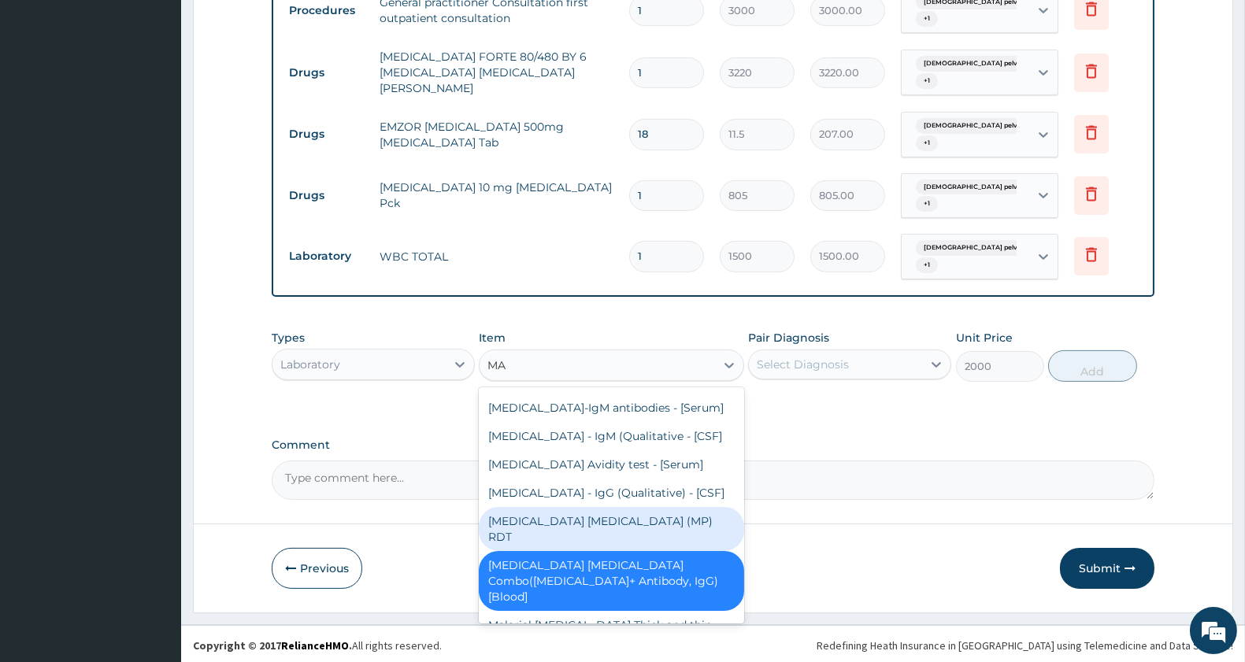
click at [625, 542] on div "MALARIA PARASITE (MP) RDT" at bounding box center [611, 529] width 265 height 44
type input "1500"
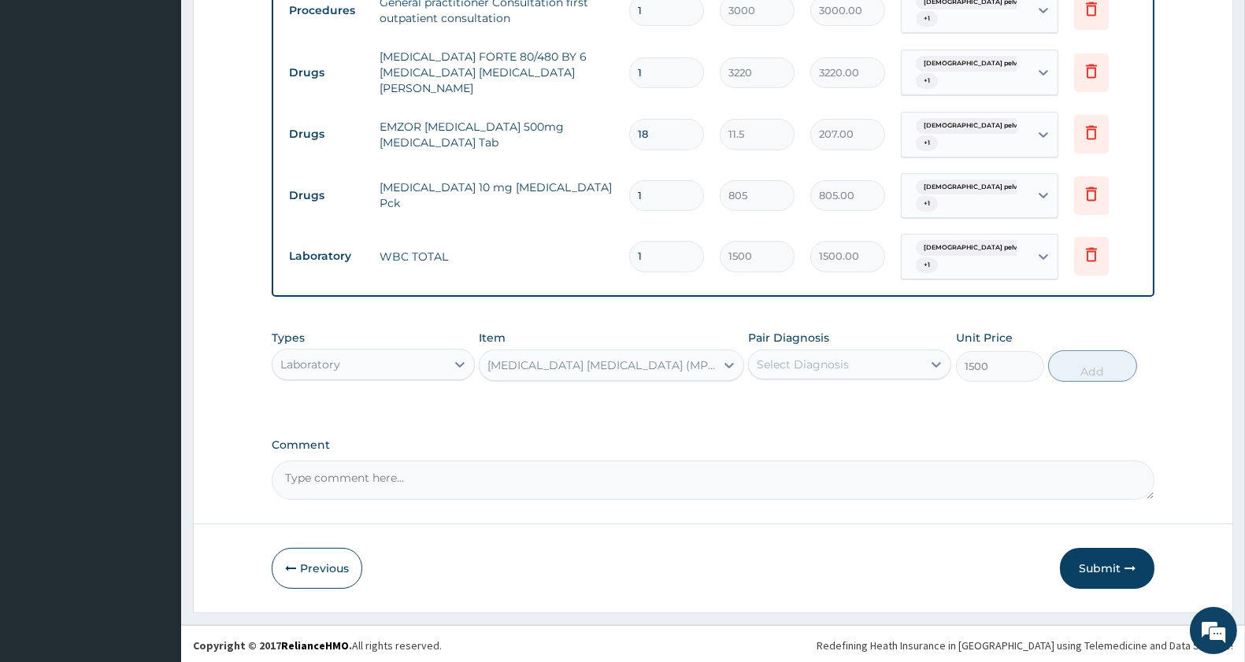
click at [862, 356] on div "Select Diagnosis" at bounding box center [835, 364] width 173 height 25
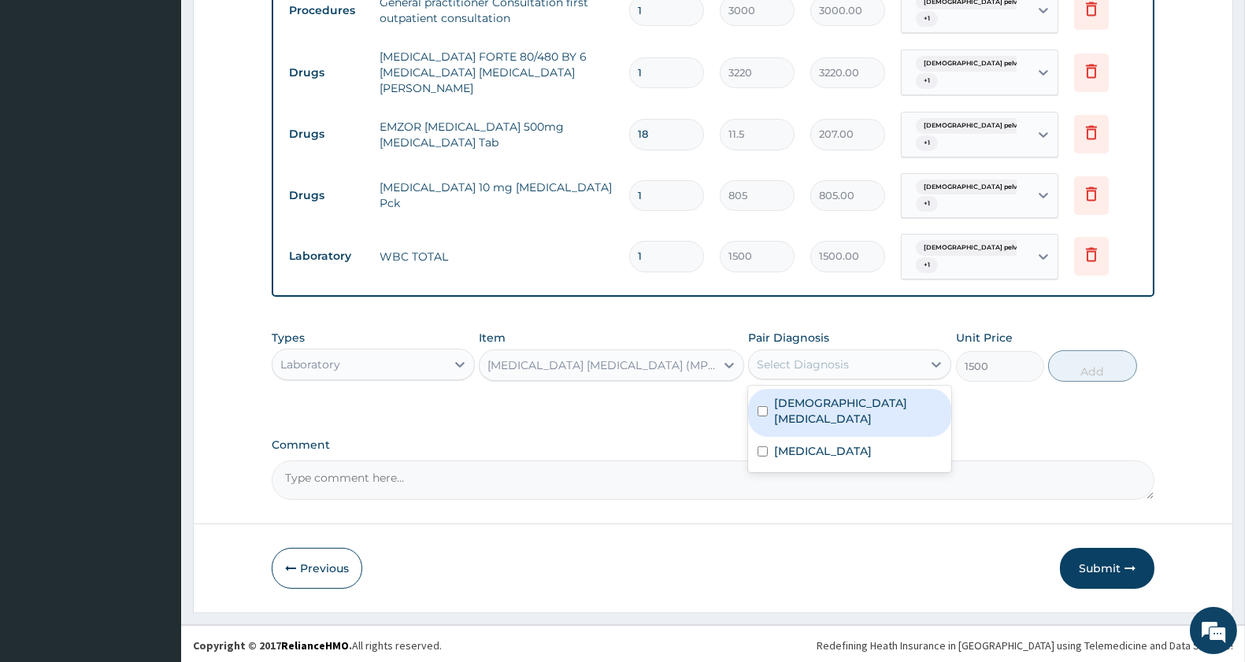
click at [821, 413] on label "Female pelvic inflammatory disease" at bounding box center [858, 411] width 168 height 32
checkbox input "true"
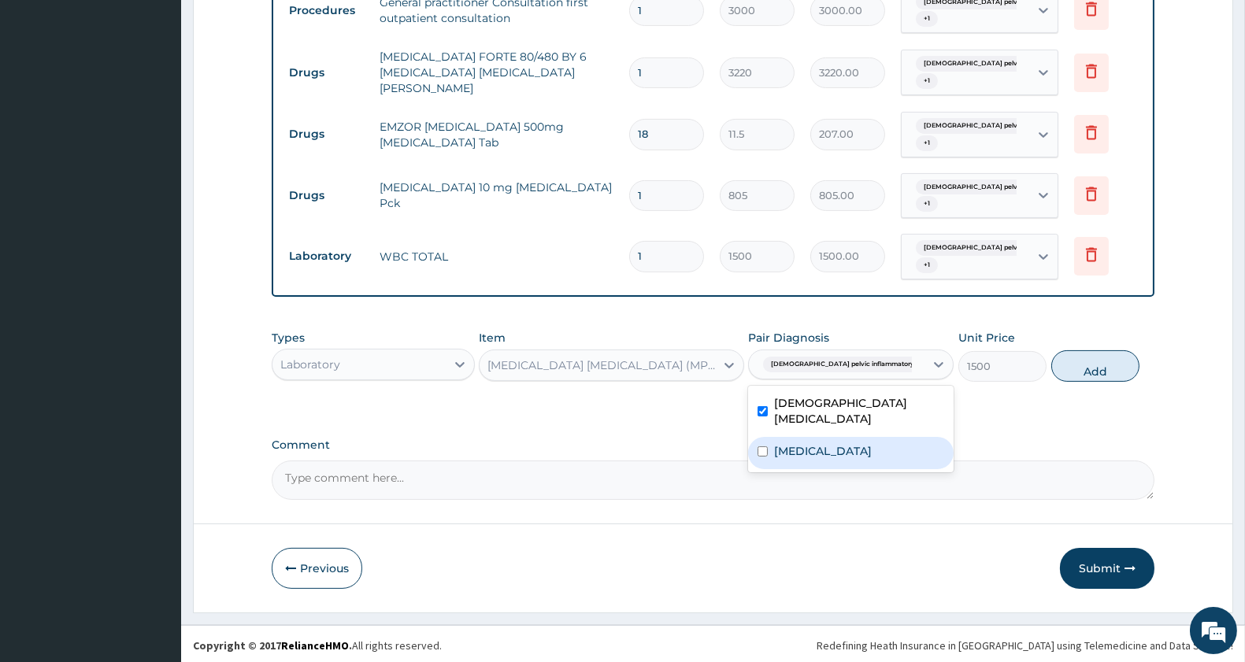
drag, startPoint x: 825, startPoint y: 451, endPoint x: 863, endPoint y: 430, distance: 43.4
click at [828, 447] on label "Malaria, unspecified" at bounding box center [823, 451] width 98 height 16
checkbox input "true"
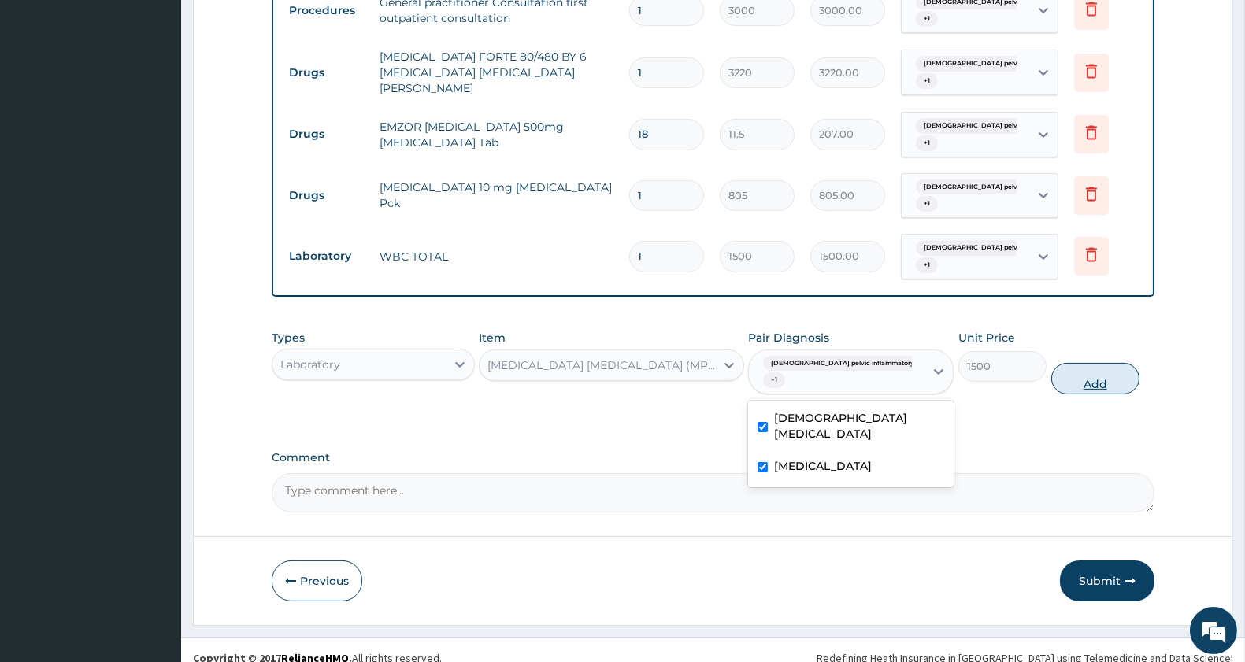
click at [1111, 363] on button "Add" at bounding box center [1095, 379] width 88 height 32
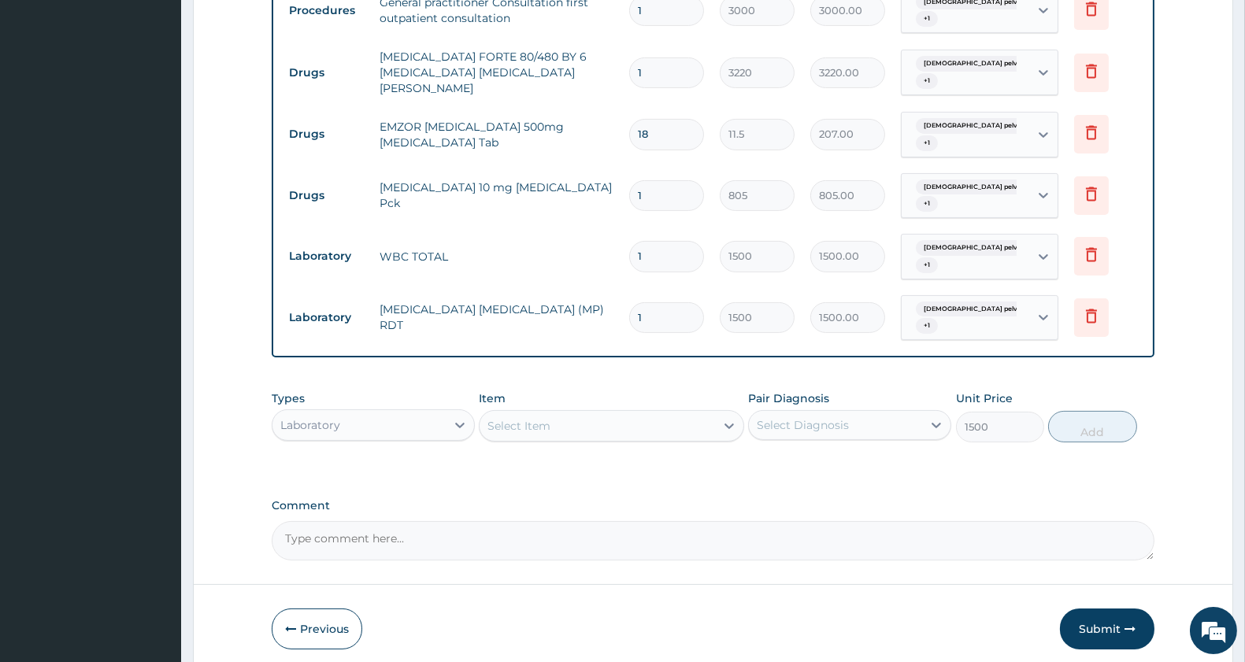
type input "0"
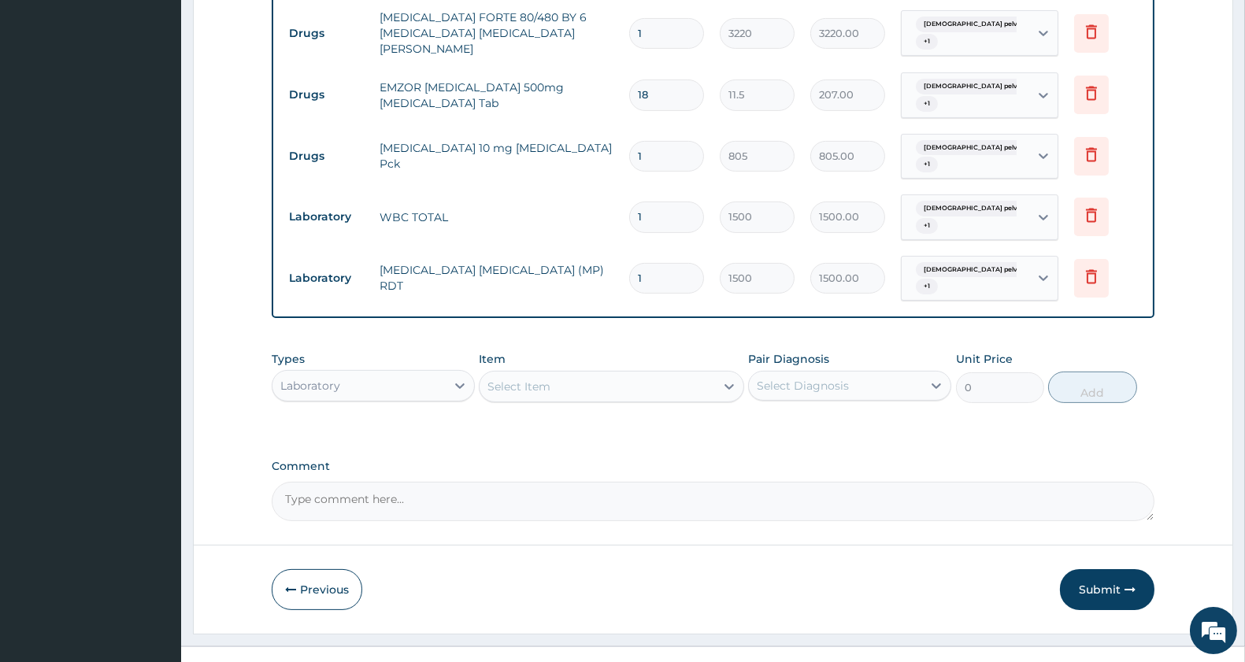
scroll to position [764, 0]
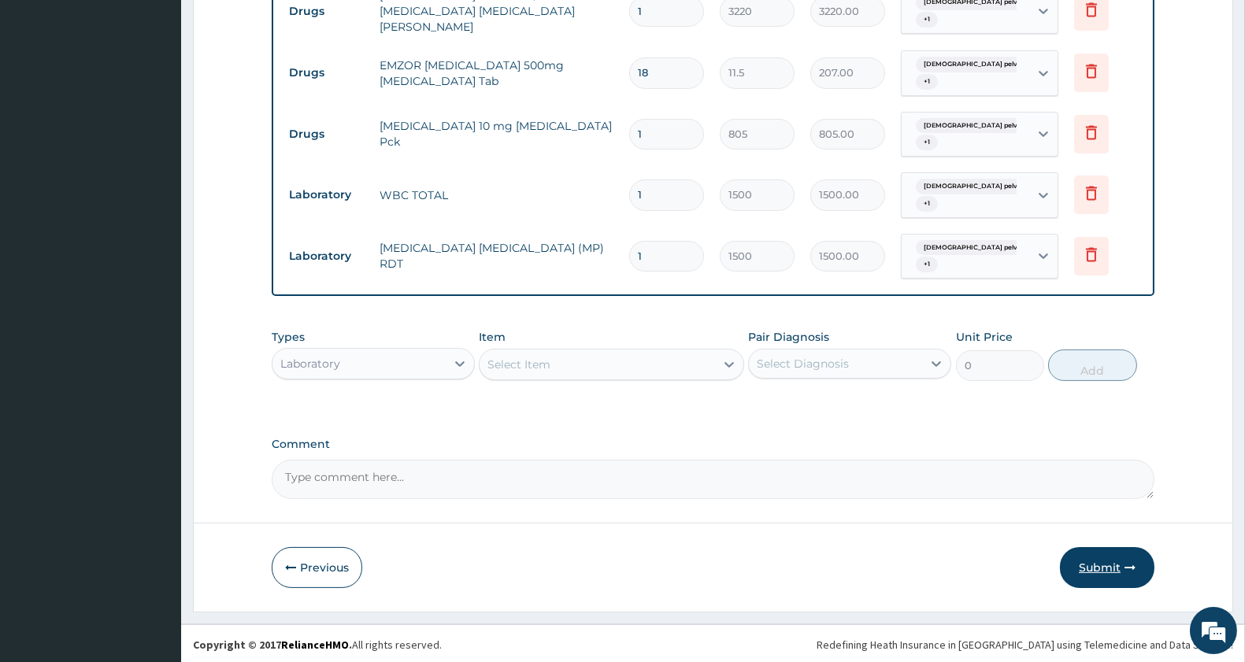
click at [1118, 557] on button "Submit" at bounding box center [1107, 567] width 95 height 41
